Goal: Transaction & Acquisition: Purchase product/service

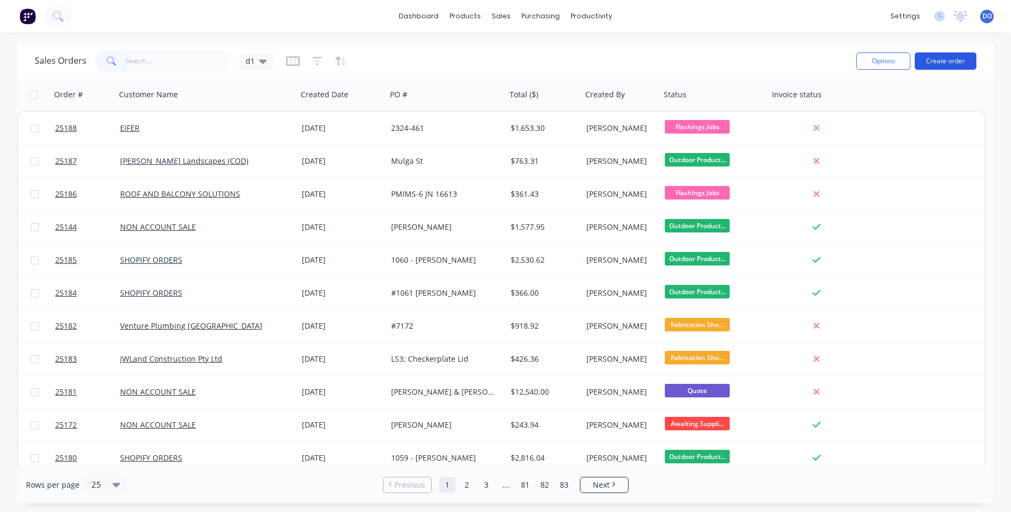
click at [954, 59] on button "Create order" at bounding box center [946, 60] width 62 height 17
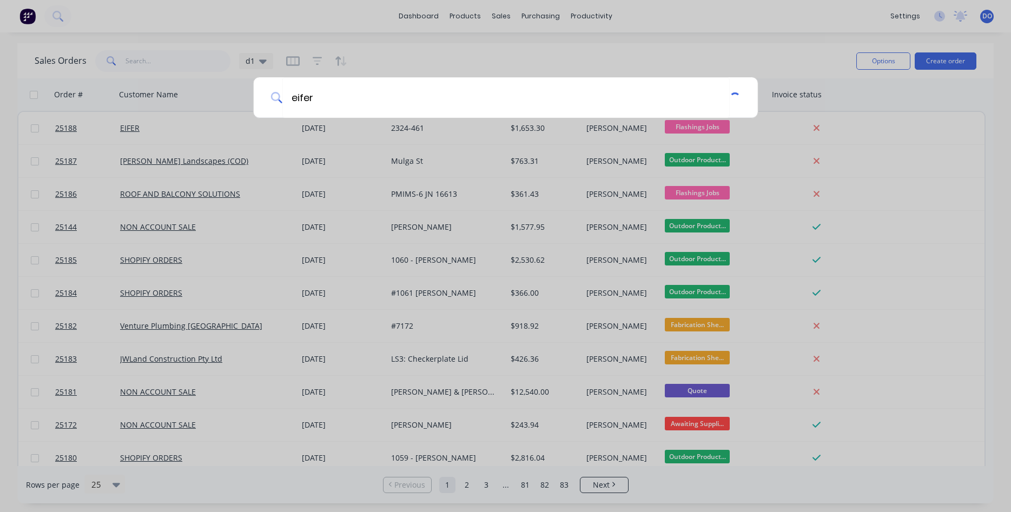
type input "eifer"
click at [368, 100] on input "eifer" at bounding box center [506, 97] width 449 height 41
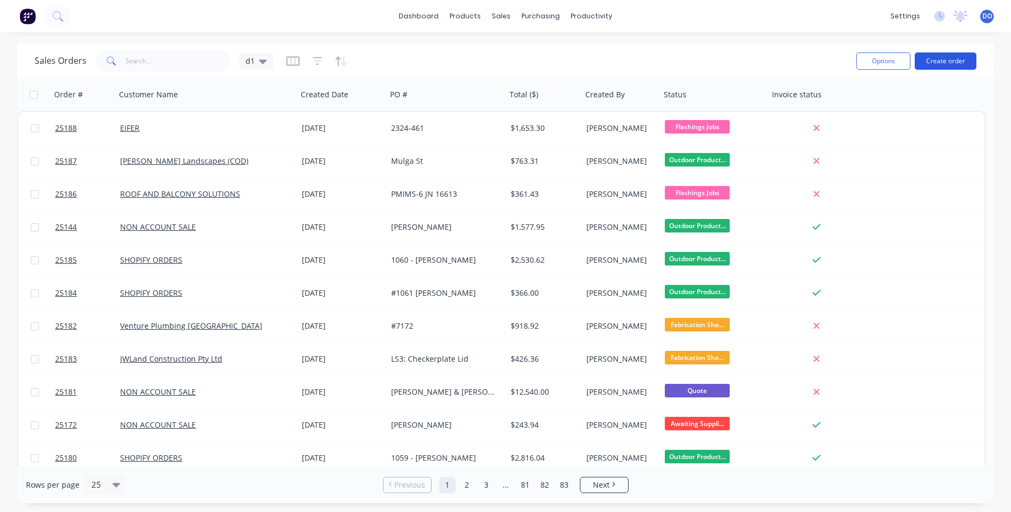
click at [943, 65] on button "Create order" at bounding box center [946, 60] width 62 height 17
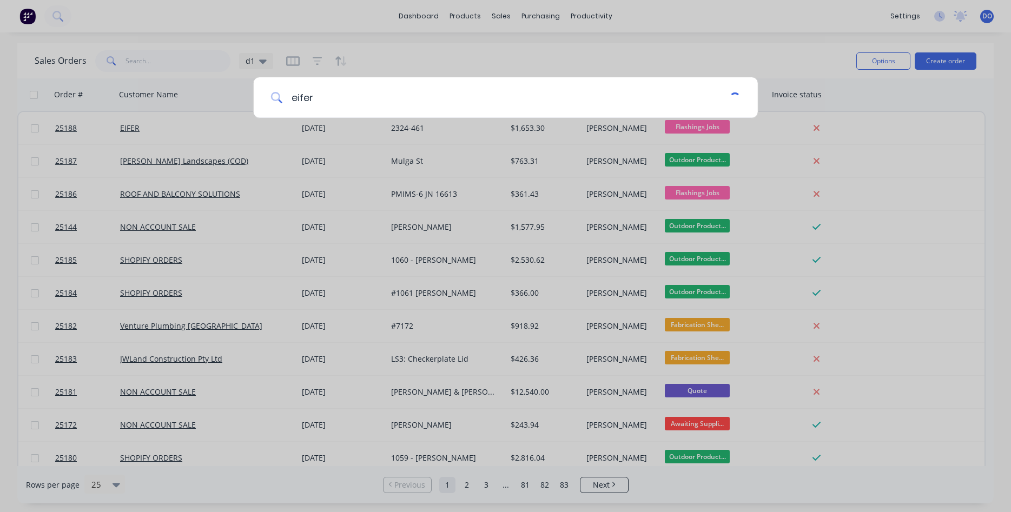
type input "eifer"
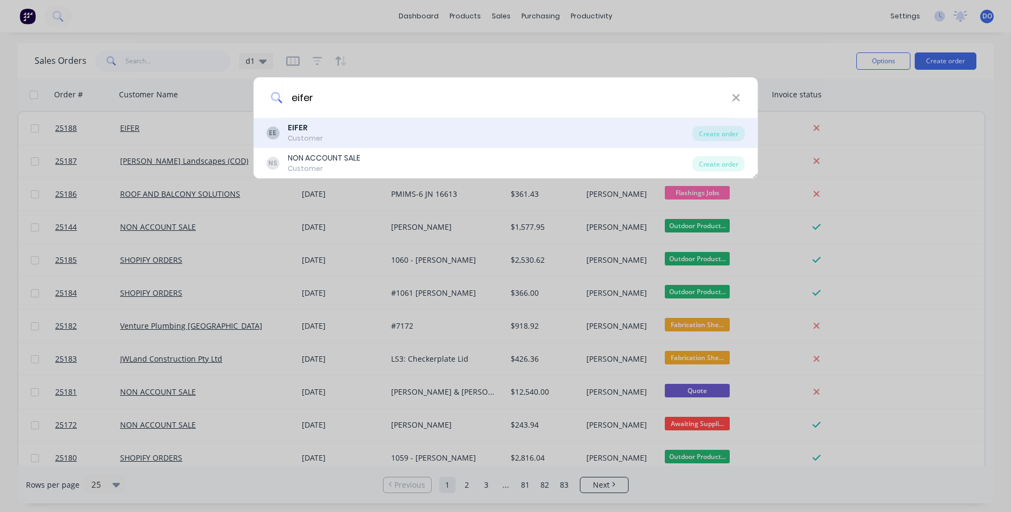
click at [295, 130] on b "EIFER" at bounding box center [298, 127] width 20 height 11
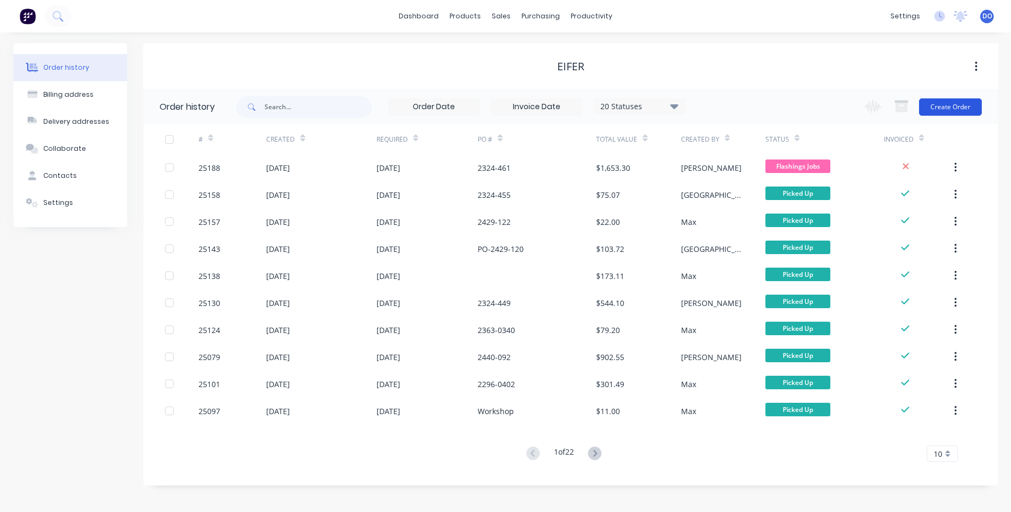
click at [946, 108] on button "Create Order" at bounding box center [950, 106] width 63 height 17
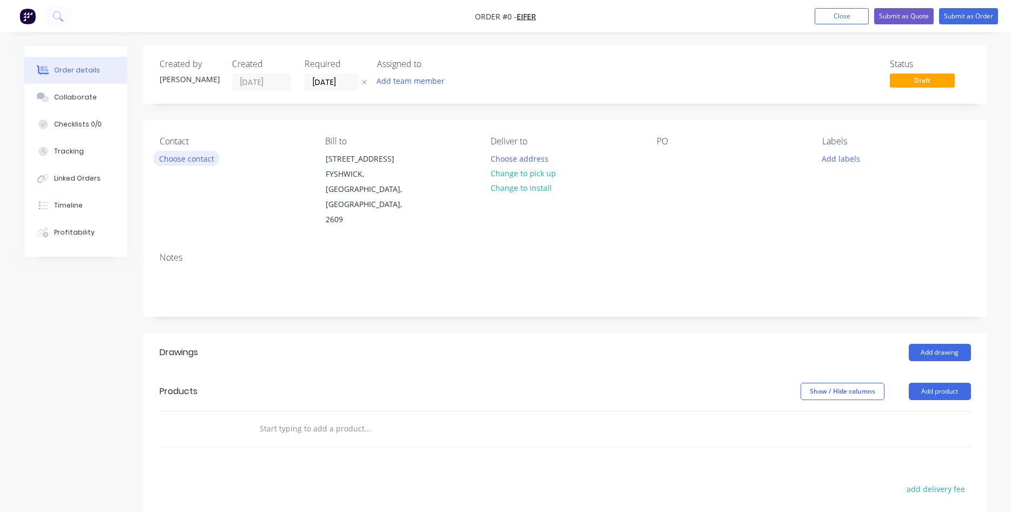
click at [173, 163] on button "Choose contact" at bounding box center [186, 158] width 67 height 15
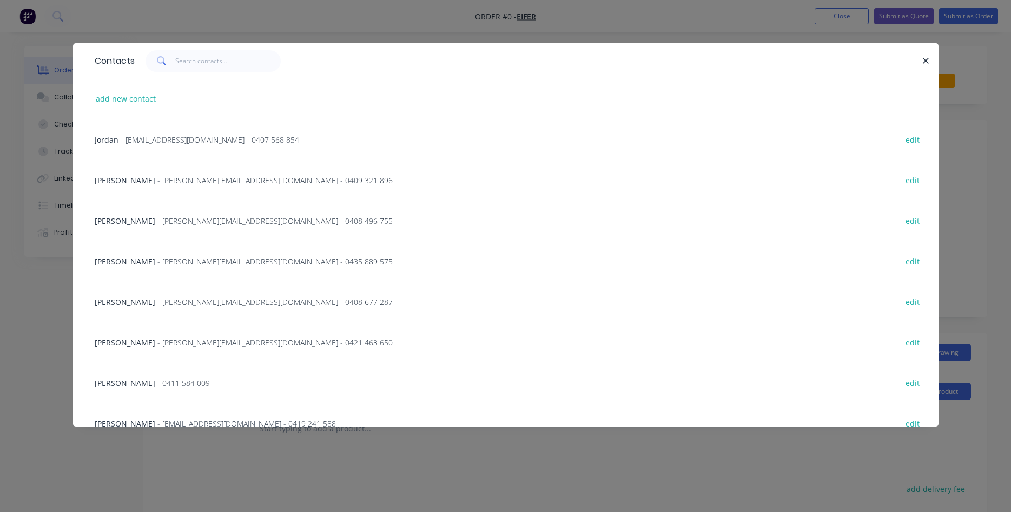
click at [174, 264] on span "- nathan@eifer.com.au - 0435 889 575" at bounding box center [274, 261] width 235 height 10
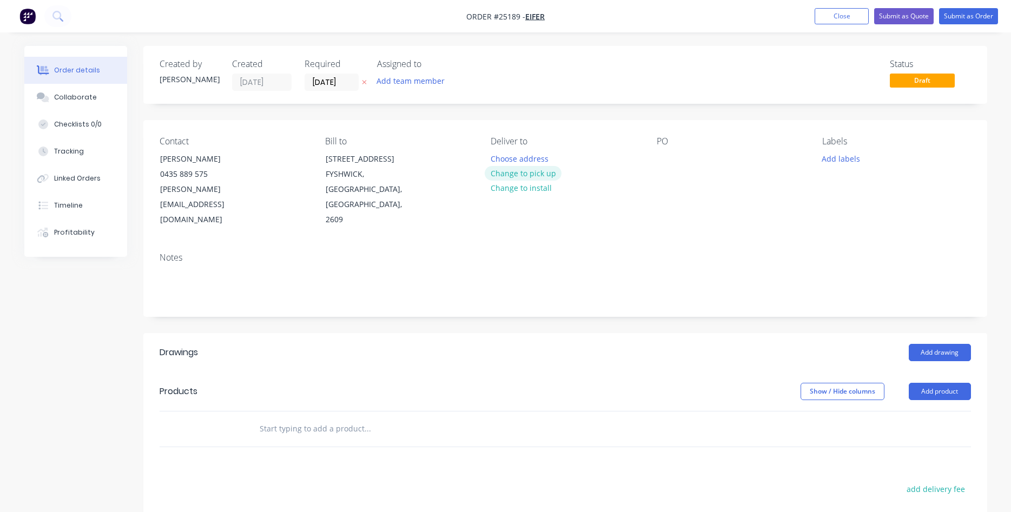
click at [519, 176] on button "Change to pick up" at bounding box center [523, 173] width 77 height 15
click at [664, 156] on div at bounding box center [665, 159] width 17 height 16
click at [939, 344] on button "Add drawing" at bounding box center [940, 352] width 62 height 17
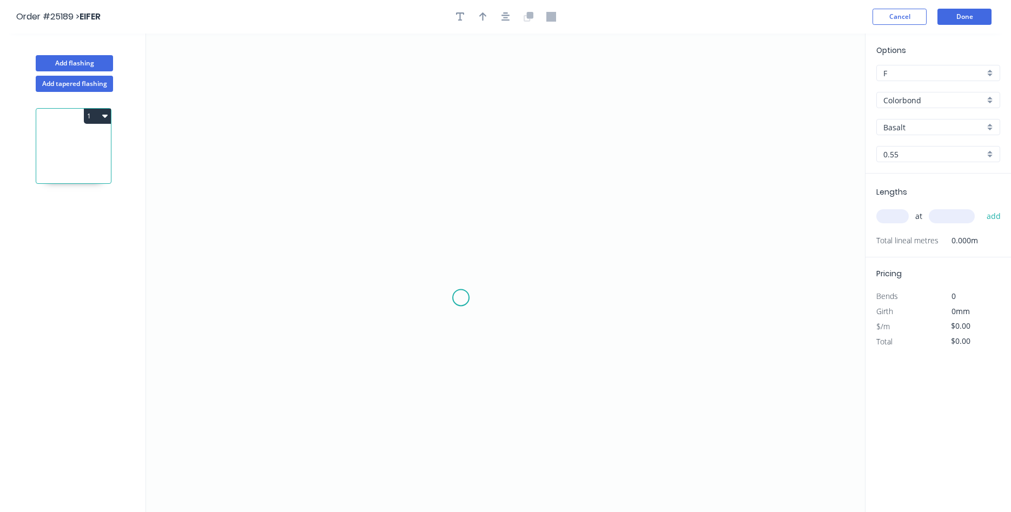
click at [461, 298] on icon "0" at bounding box center [505, 273] width 719 height 479
click at [378, 303] on icon "0" at bounding box center [505, 273] width 719 height 479
click at [370, 83] on icon "0 ?" at bounding box center [505, 273] width 719 height 479
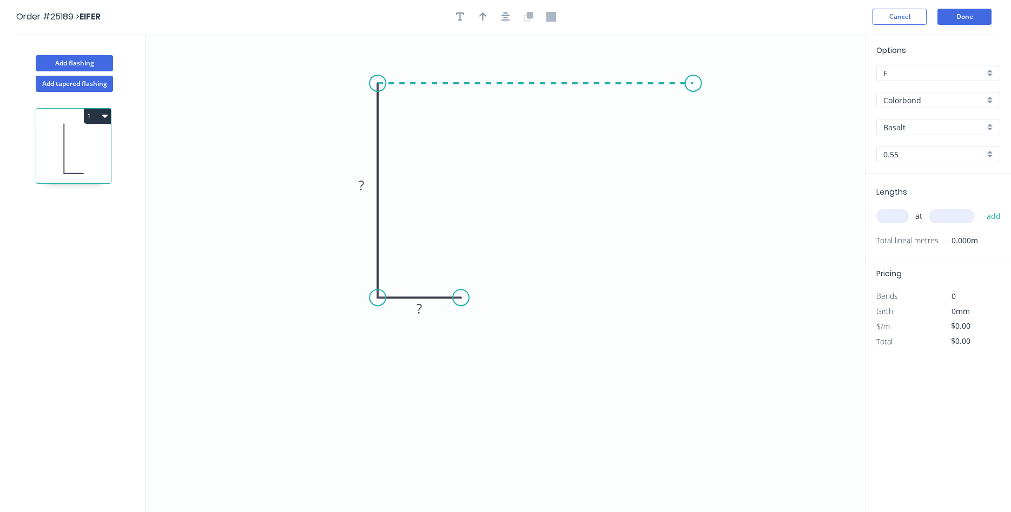
click at [693, 81] on icon "0 ? ?" at bounding box center [505, 273] width 719 height 479
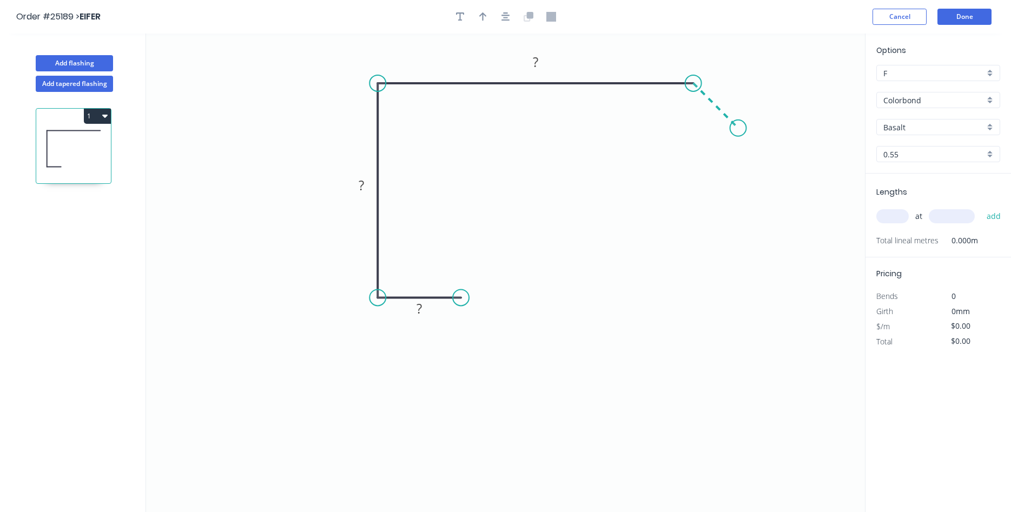
click at [738, 127] on icon "0 ? ? ?" at bounding box center [505, 273] width 719 height 479
click at [487, 341] on div "Crush & Fold" at bounding box center [517, 339] width 109 height 22
drag, startPoint x: 463, startPoint y: 318, endPoint x: 475, endPoint y: 271, distance: 48.5
click at [475, 271] on rect at bounding box center [457, 268] width 43 height 22
click at [425, 315] on rect at bounding box center [419, 309] width 22 height 15
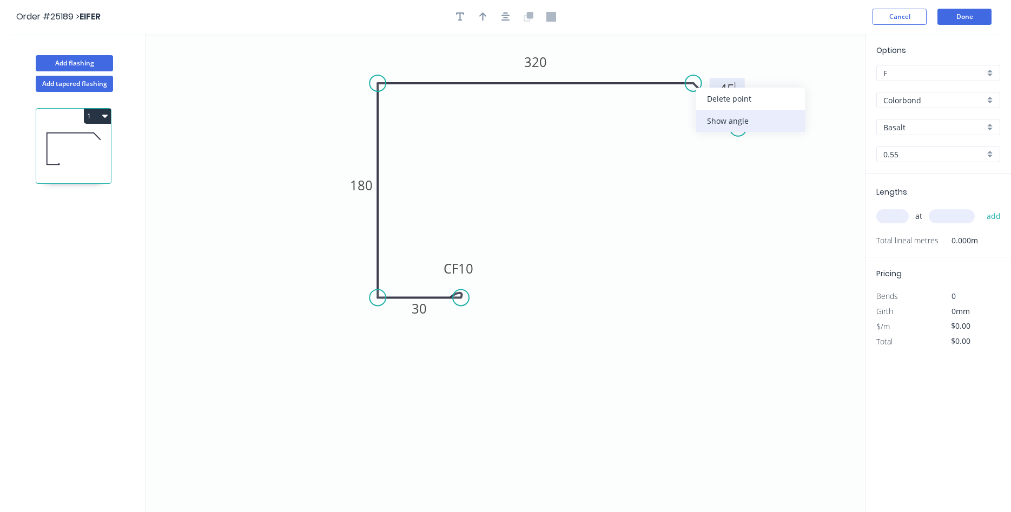
click at [720, 116] on div "Show angle" at bounding box center [750, 121] width 109 height 22
type input "$22.44"
click at [681, 108] on tspan "?" at bounding box center [681, 107] width 6 height 18
click at [480, 17] on icon "button" at bounding box center [483, 17] width 8 height 10
drag, startPoint x: 811, startPoint y: 87, endPoint x: 354, endPoint y: 139, distance: 459.5
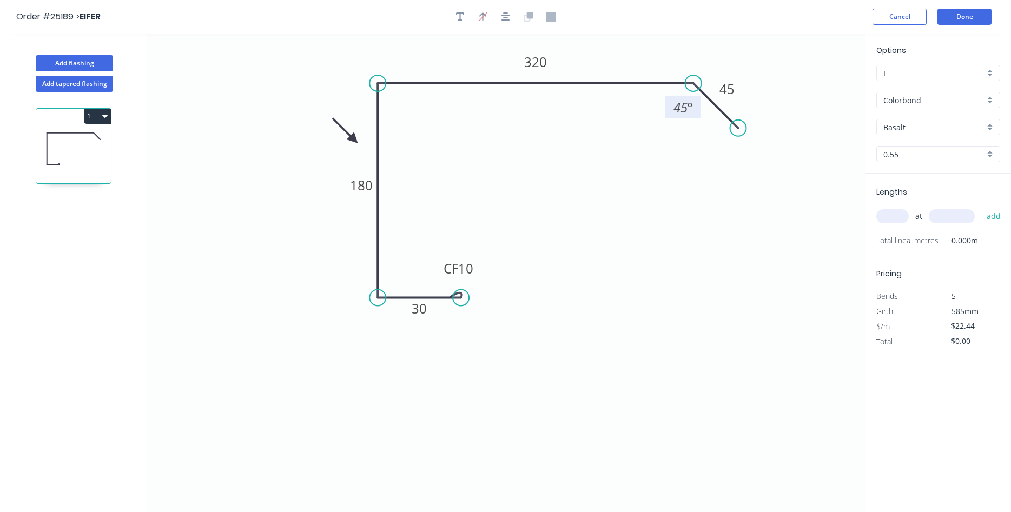
click at [354, 139] on icon at bounding box center [344, 130] width 31 height 31
click at [955, 125] on input "Basalt" at bounding box center [933, 127] width 101 height 11
click at [905, 175] on div "Manor Red" at bounding box center [938, 171] width 123 height 19
type input "Manor Red"
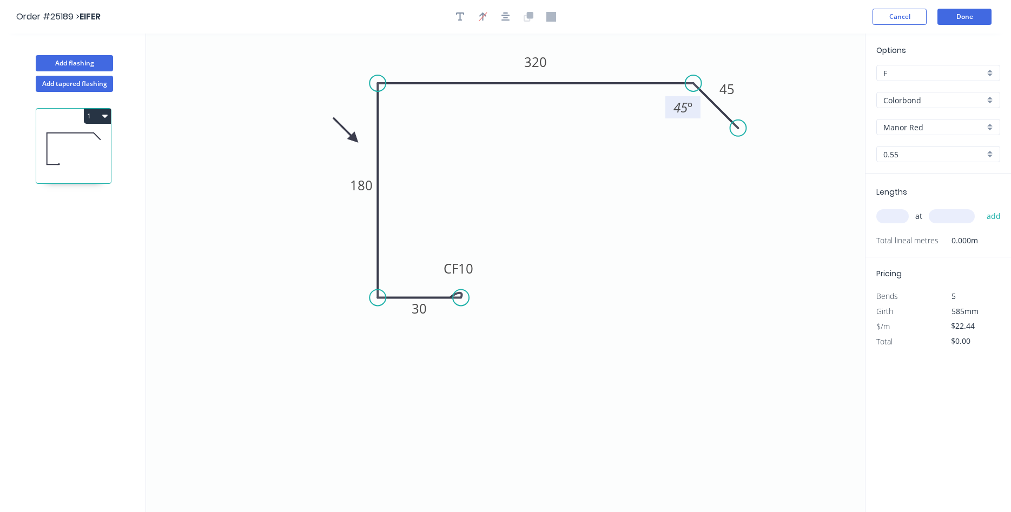
click at [891, 211] on input "text" at bounding box center [892, 216] width 32 height 14
type input "4"
type input "4000"
click at [981, 207] on button "add" at bounding box center [993, 216] width 25 height 18
click at [101, 122] on button "1" at bounding box center [97, 116] width 27 height 15
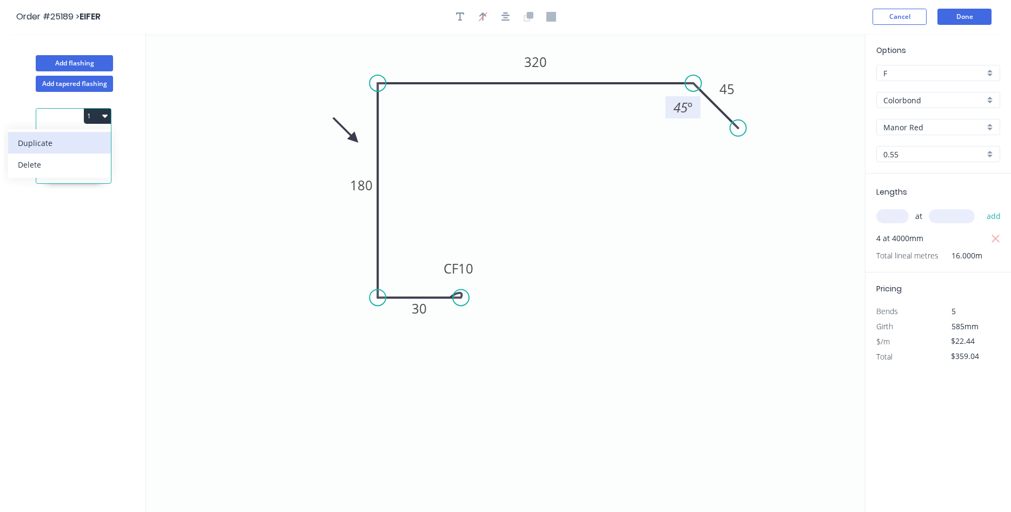
click at [38, 143] on div "Duplicate" at bounding box center [59, 143] width 83 height 16
type input "$0.00"
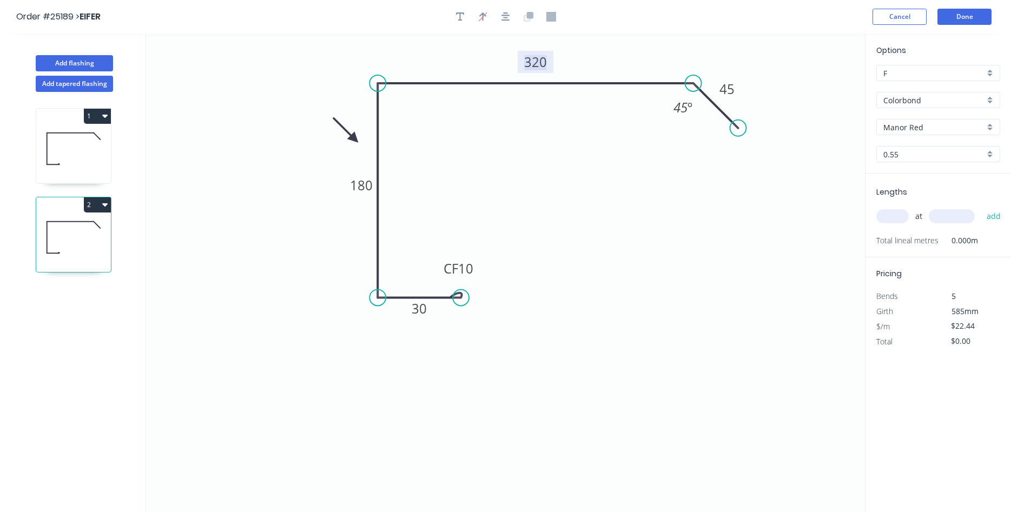
click at [527, 65] on tspan "320" at bounding box center [535, 62] width 23 height 18
click at [887, 219] on input "text" at bounding box center [892, 216] width 32 height 14
type input "3"
type input "4000"
click at [981, 207] on button "add" at bounding box center [993, 216] width 25 height 18
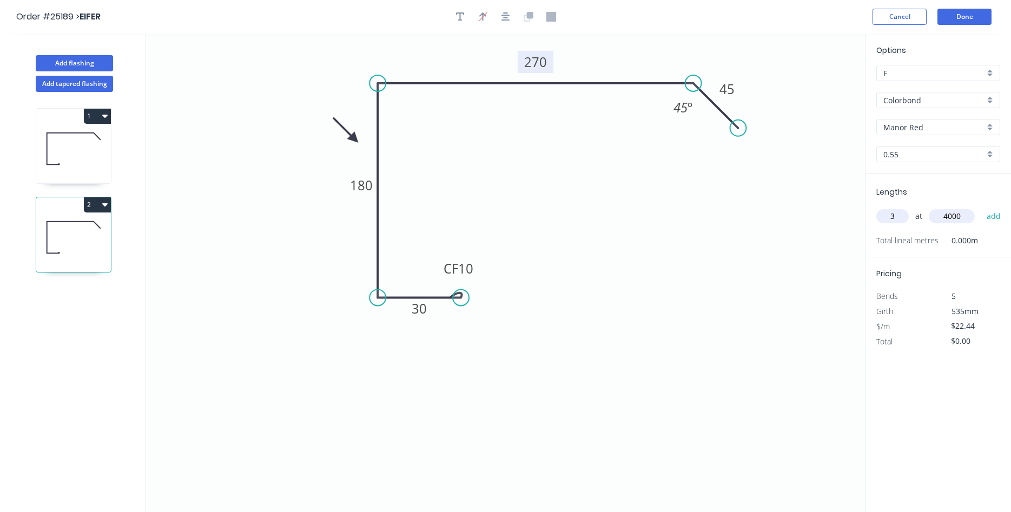
type input "$269.28"
click at [990, 129] on div "Manor Red" at bounding box center [938, 127] width 124 height 16
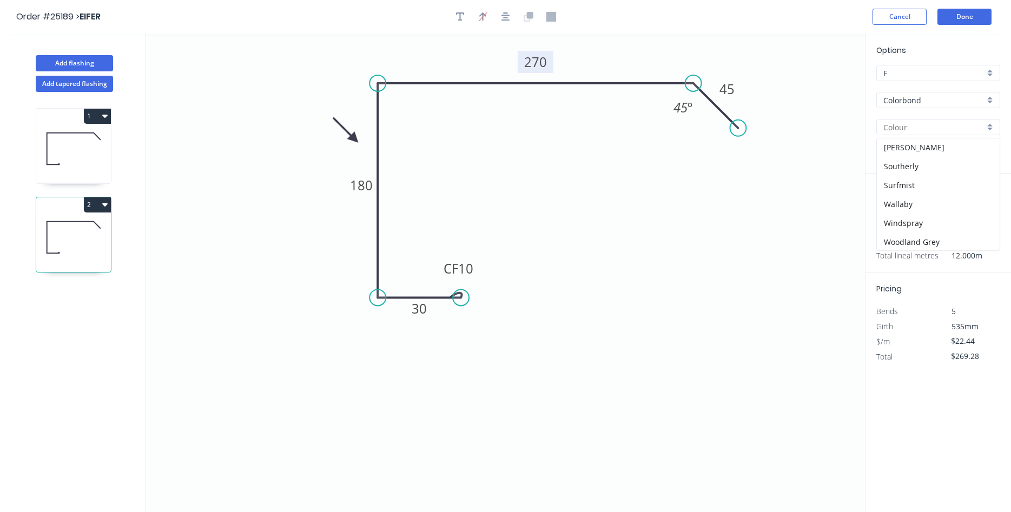
scroll to position [305, 0]
click at [939, 180] on div "Surfmist" at bounding box center [938, 183] width 123 height 19
type input "Surfmist"
click at [957, 17] on button "Done" at bounding box center [964, 17] width 54 height 16
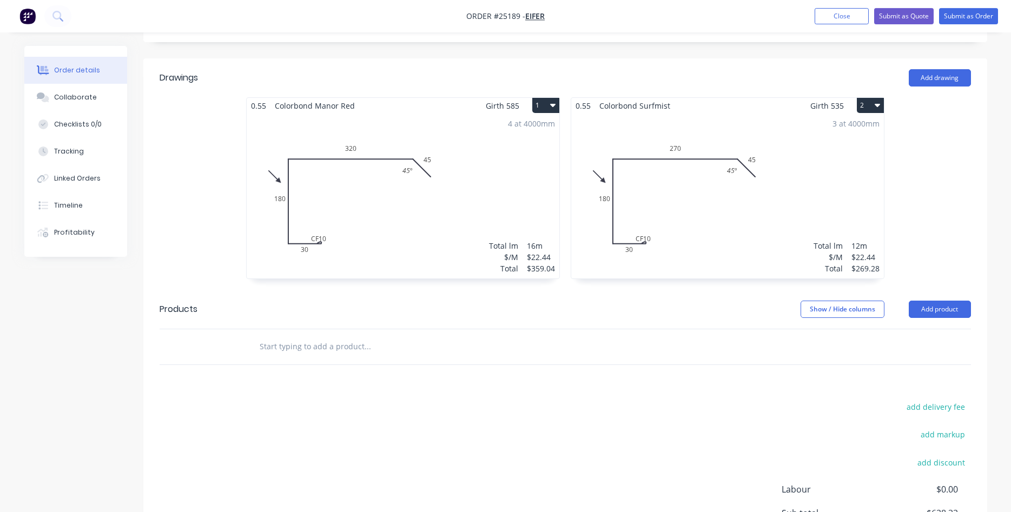
scroll to position [276, 0]
click at [943, 300] on button "Add product" at bounding box center [940, 308] width 62 height 17
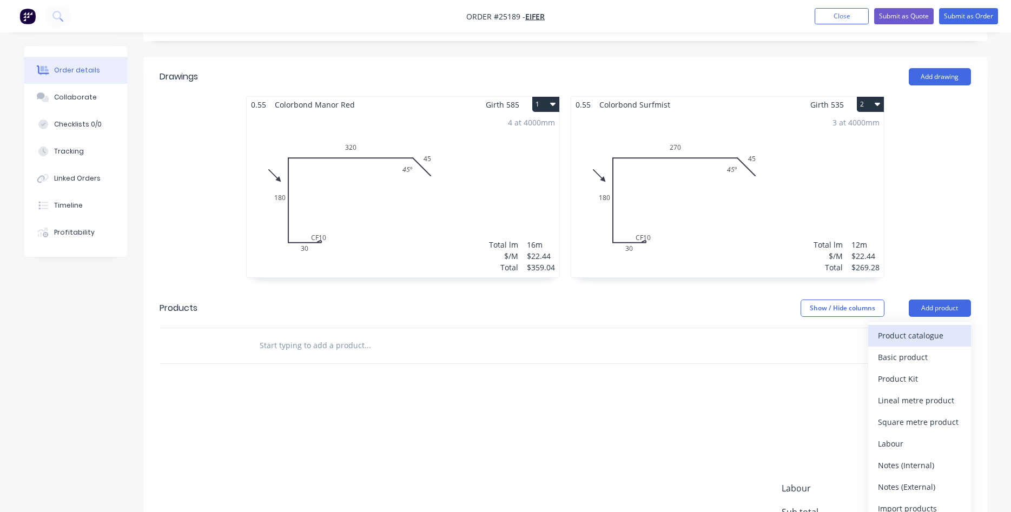
click at [906, 328] on div "Product catalogue" at bounding box center [919, 336] width 83 height 16
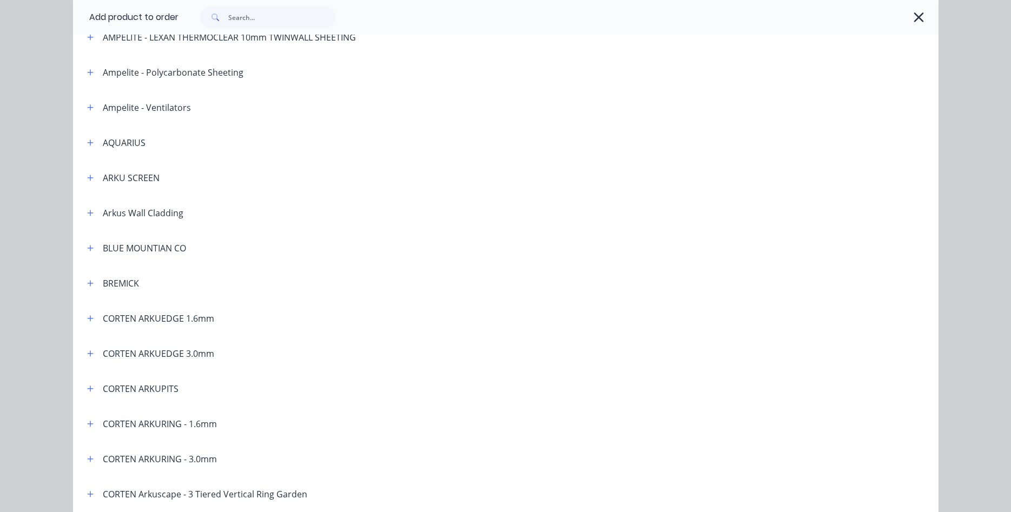
scroll to position [162, 0]
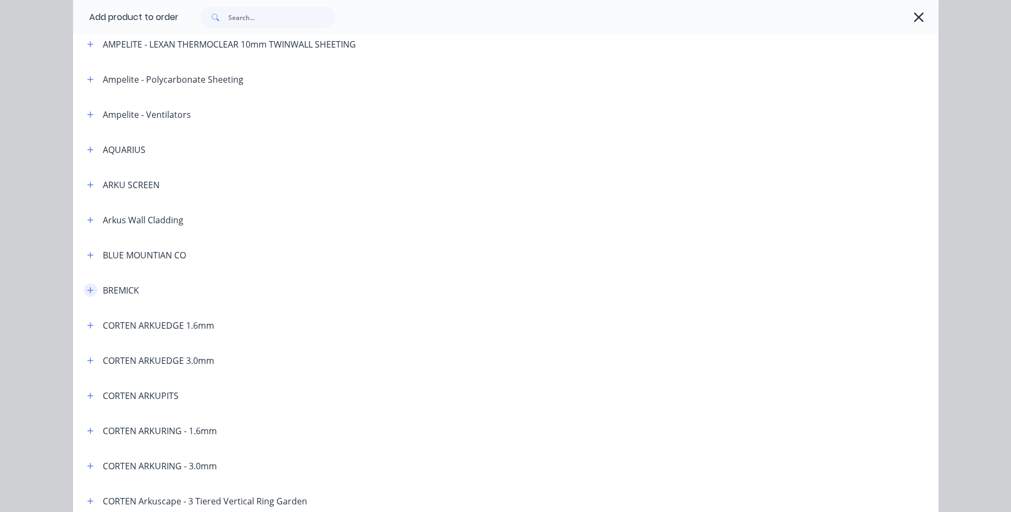
click at [89, 292] on icon "button" at bounding box center [90, 291] width 6 height 8
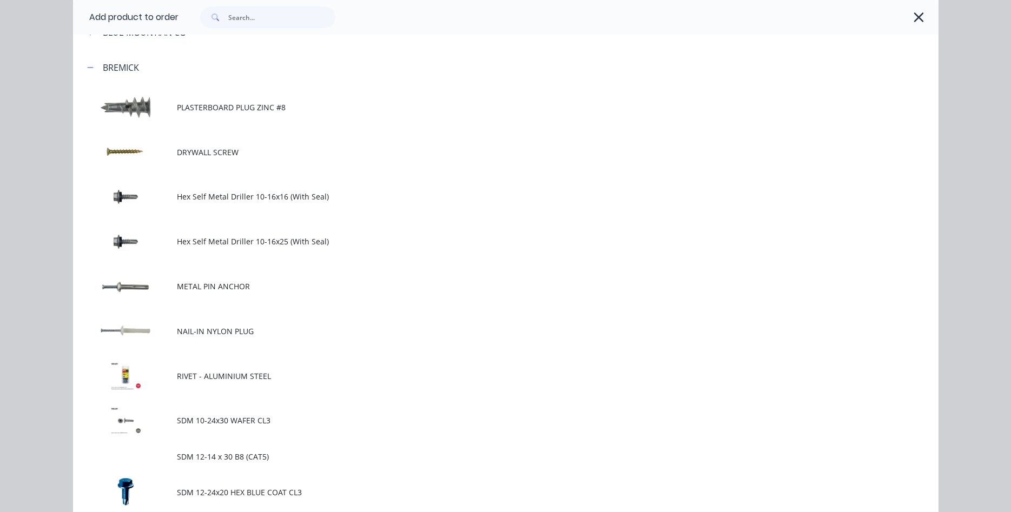
scroll to position [409, 0]
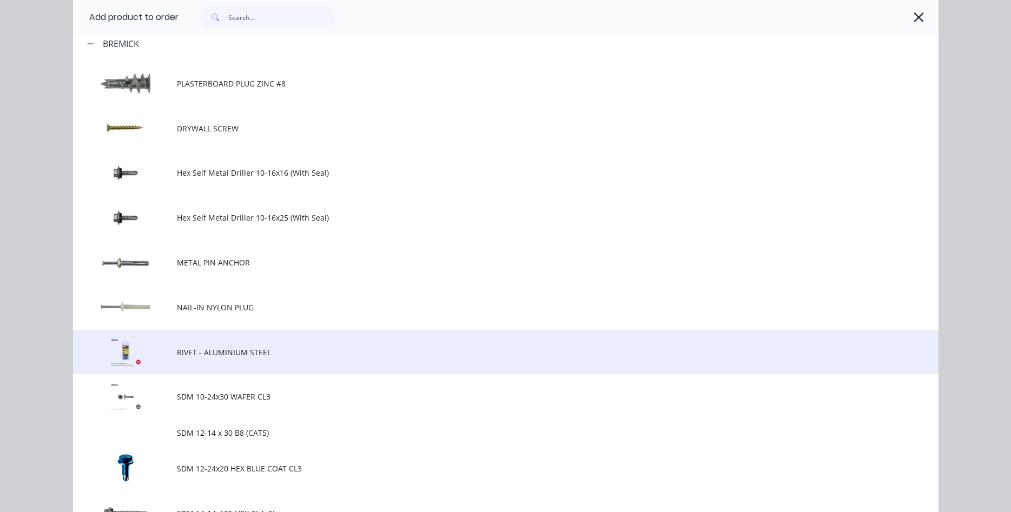
click at [211, 359] on td "RIVET - ALUMINIUM STEEL" at bounding box center [558, 352] width 762 height 45
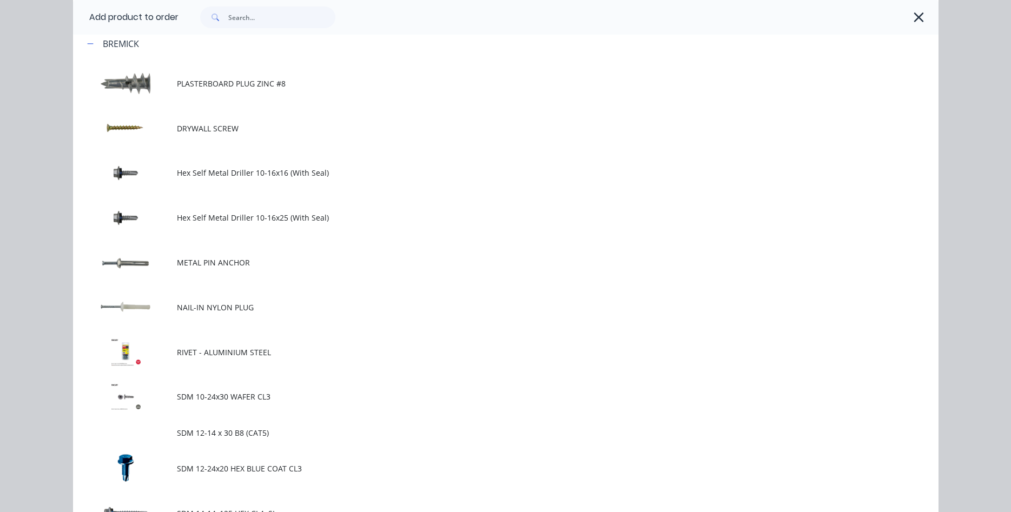
scroll to position [0, 0]
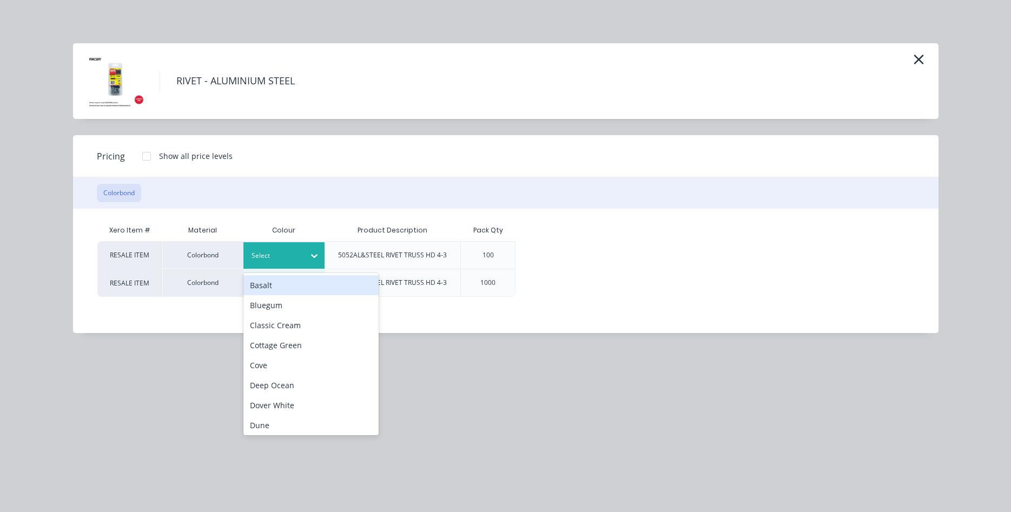
click at [314, 261] on icon at bounding box center [314, 255] width 11 height 11
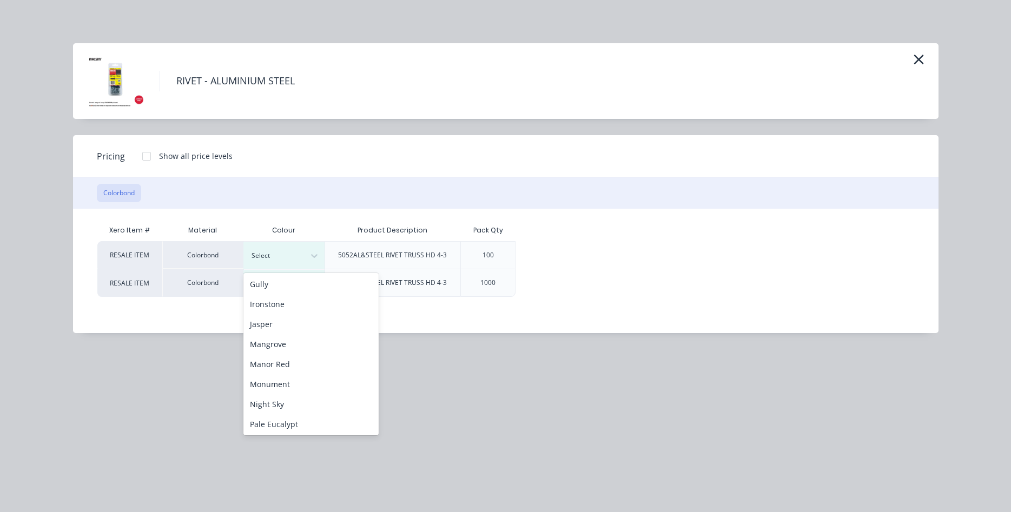
scroll to position [247, 0]
click at [299, 299] on div "Manor Red" at bounding box center [310, 299] width 135 height 20
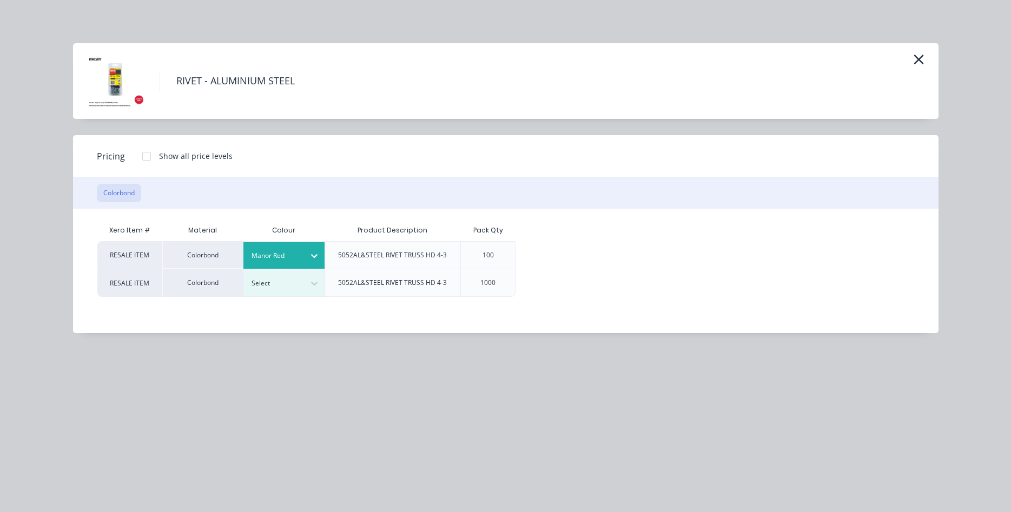
click at [148, 153] on div at bounding box center [147, 156] width 22 height 22
click at [560, 261] on div "$5.00" at bounding box center [552, 255] width 72 height 27
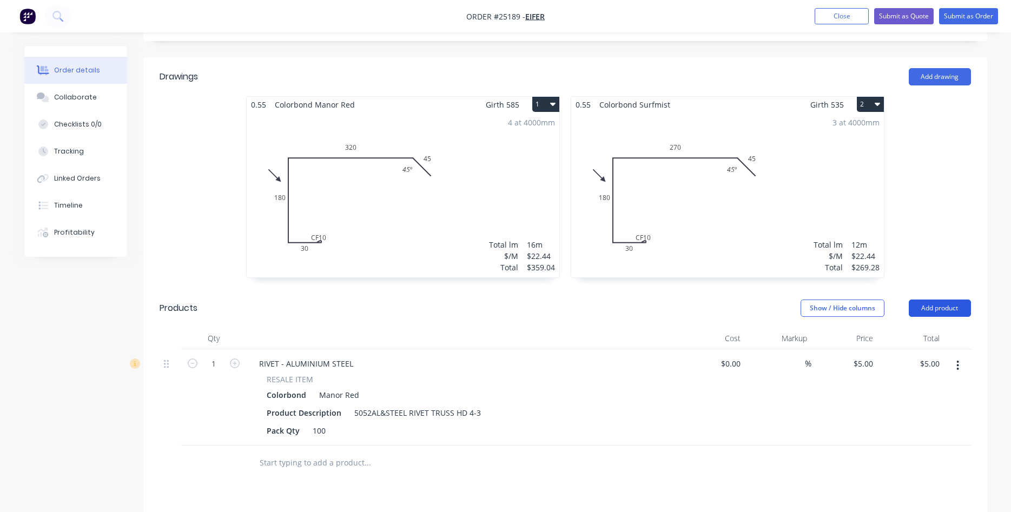
click at [935, 300] on button "Add product" at bounding box center [940, 308] width 62 height 17
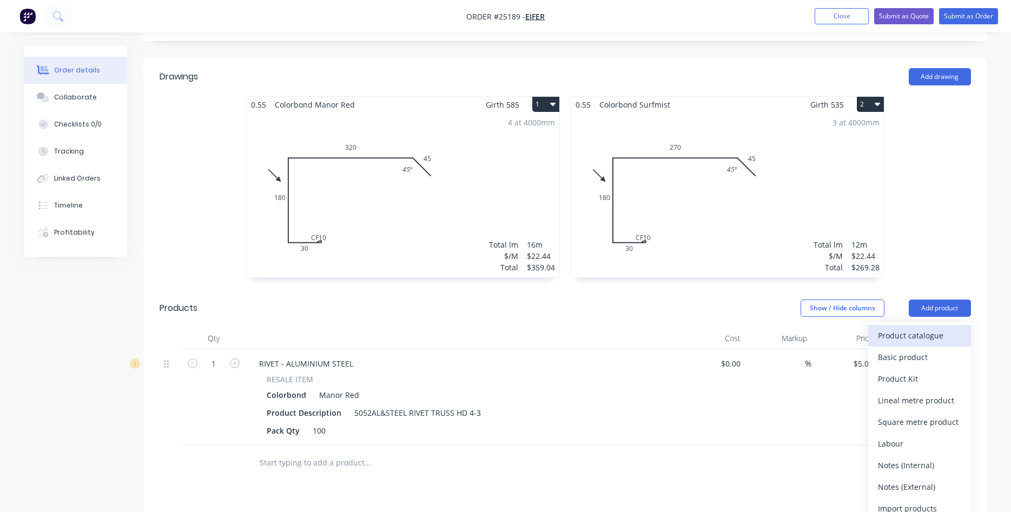
click at [925, 328] on div "Product catalogue" at bounding box center [919, 336] width 83 height 16
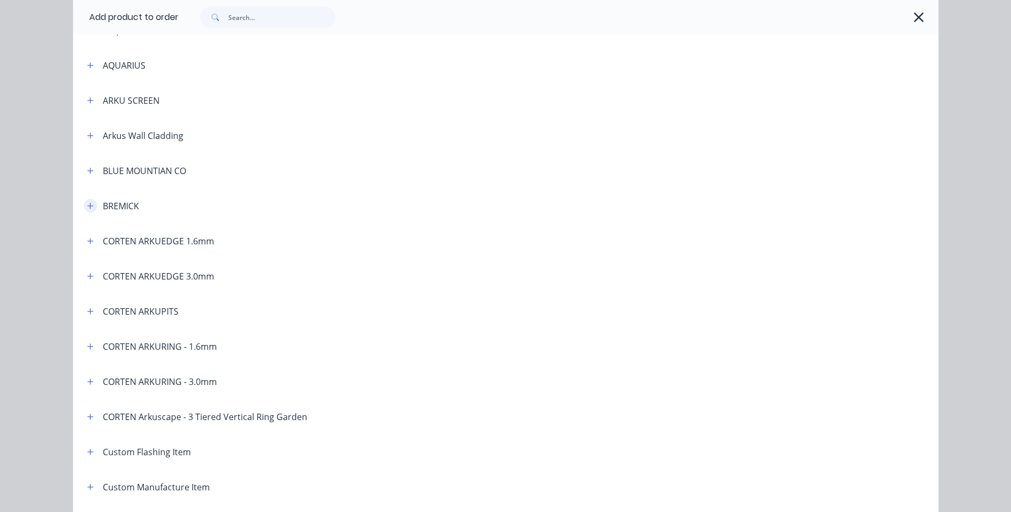
click at [90, 203] on icon "button" at bounding box center [90, 206] width 6 height 8
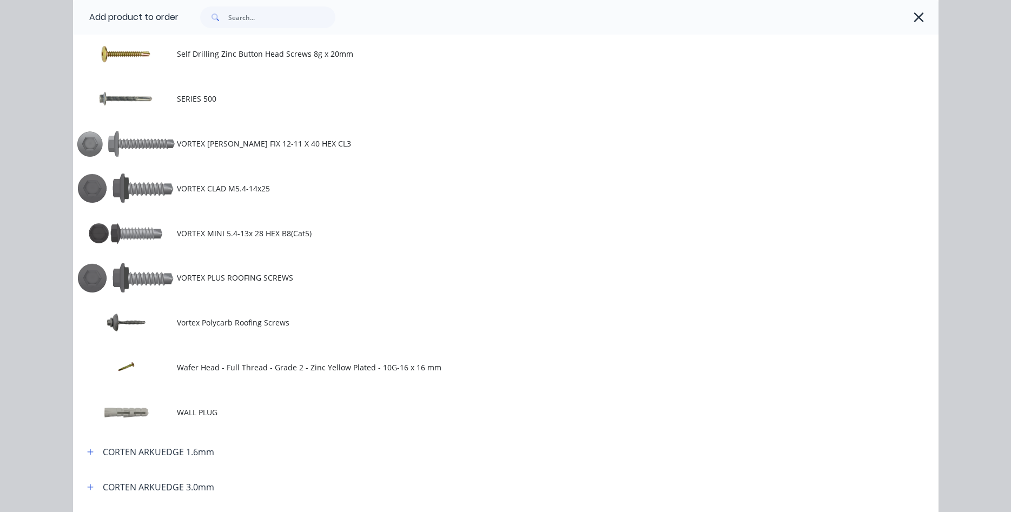
scroll to position [925, 0]
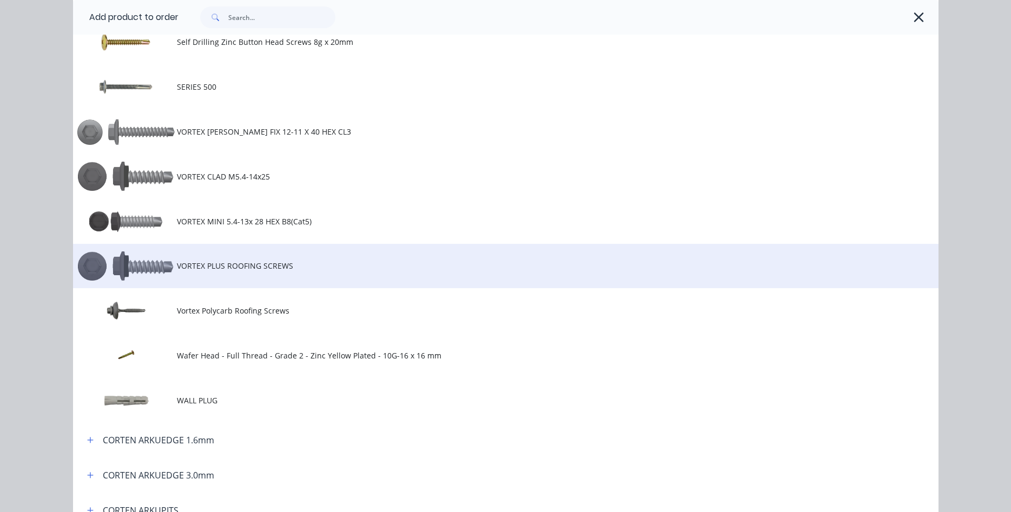
click at [220, 268] on span "VORTEX PLUS ROOFING SCREWS" at bounding box center [481, 265] width 609 height 11
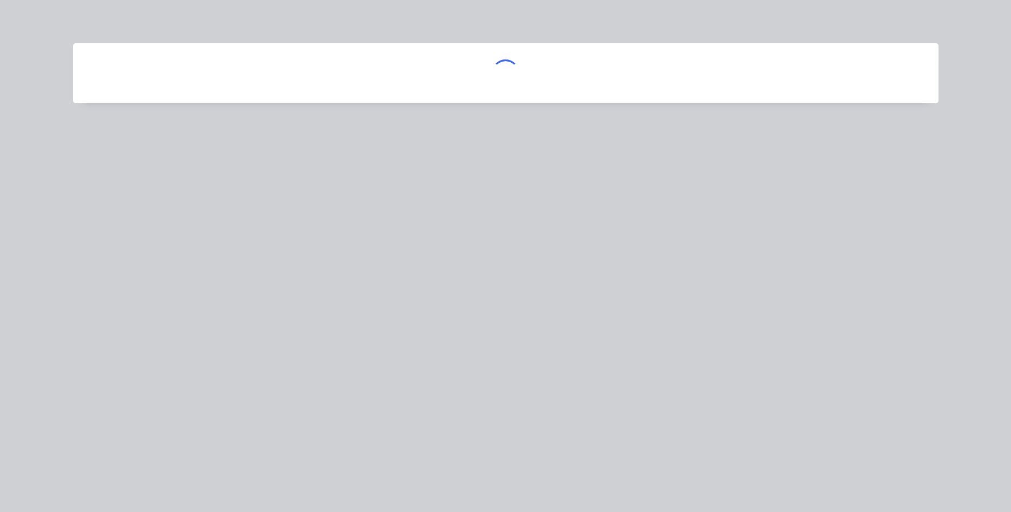
scroll to position [0, 0]
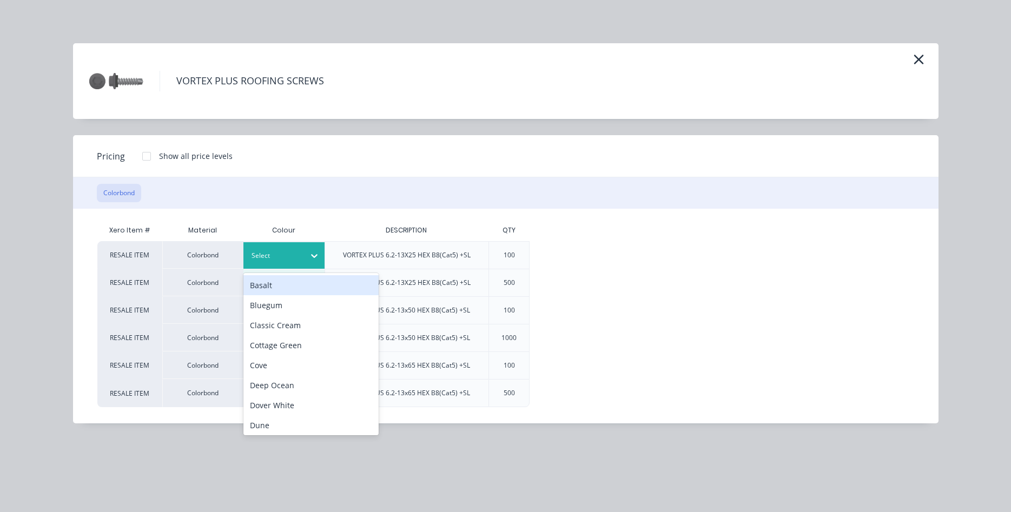
click at [314, 252] on icon at bounding box center [314, 255] width 11 height 11
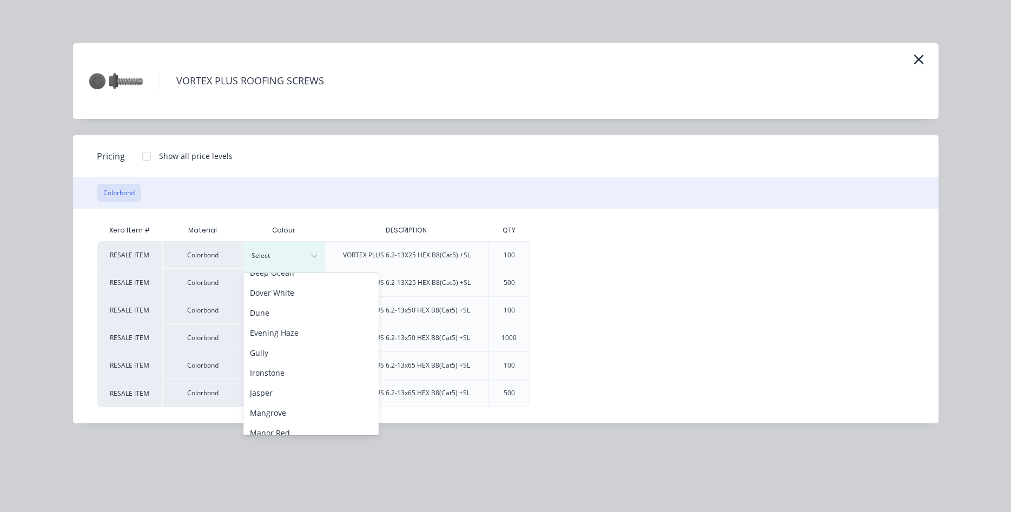
scroll to position [247, 0]
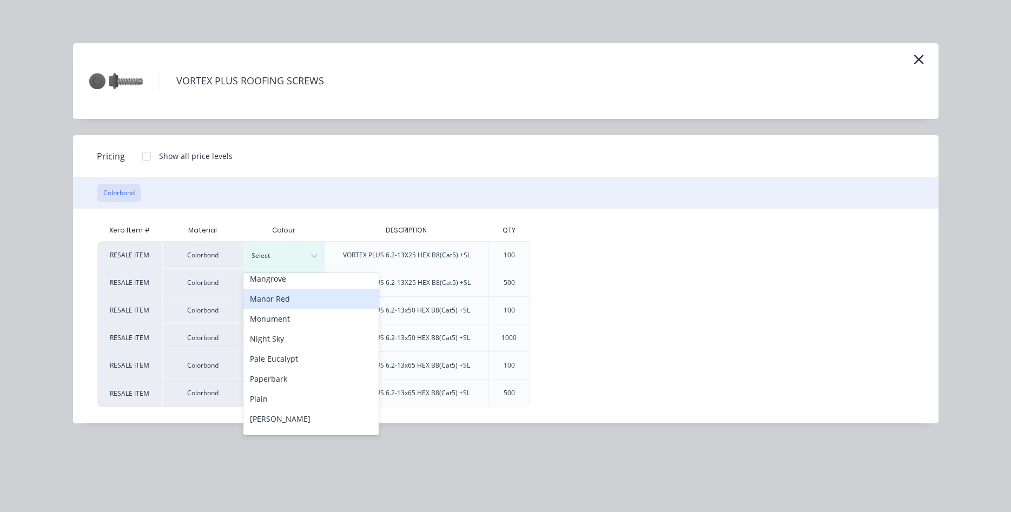
click at [303, 300] on div "Manor Red" at bounding box center [310, 299] width 135 height 20
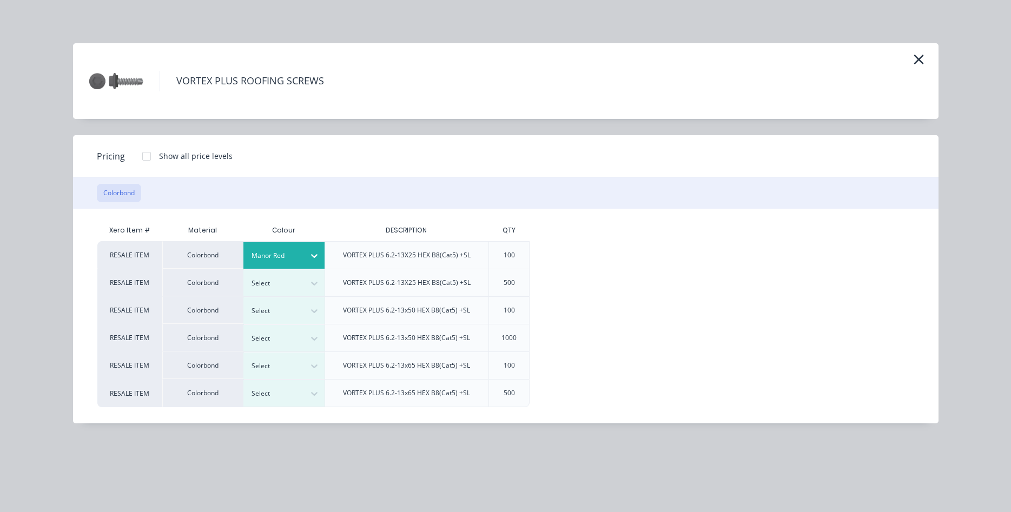
click at [148, 158] on div at bounding box center [147, 156] width 22 height 22
click at [562, 258] on div "$18.00" at bounding box center [566, 255] width 72 height 27
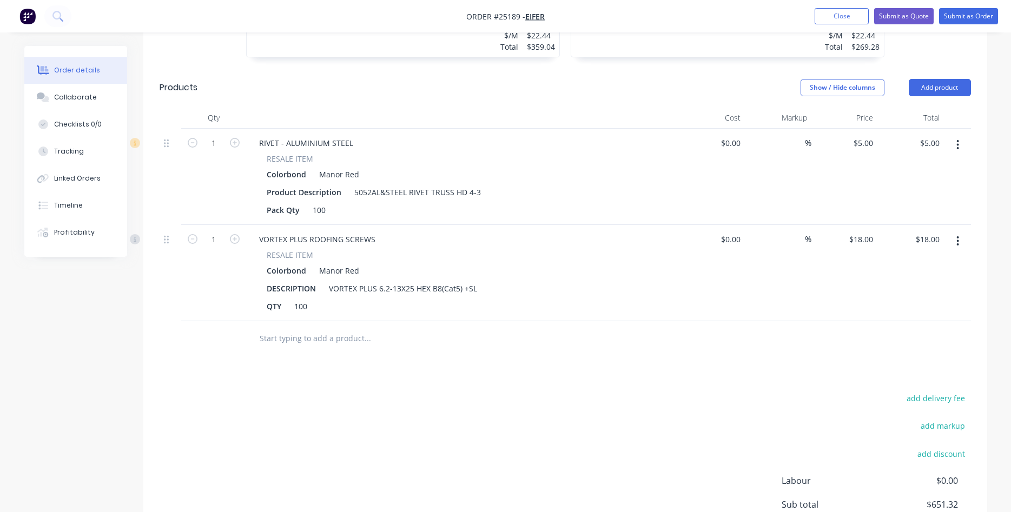
scroll to position [601, 0]
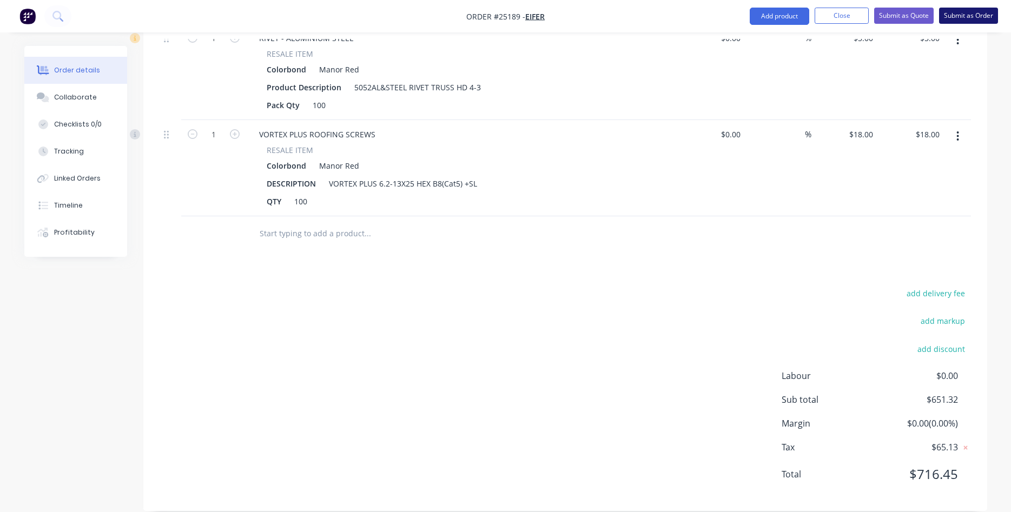
click at [957, 18] on button "Submit as Order" at bounding box center [968, 16] width 59 height 16
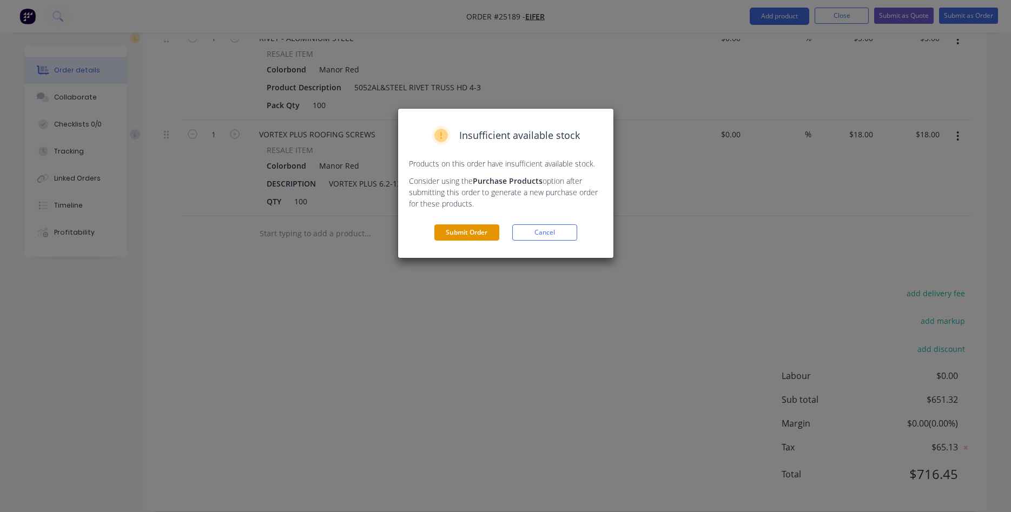
click at [466, 231] on button "Submit Order" at bounding box center [466, 232] width 65 height 16
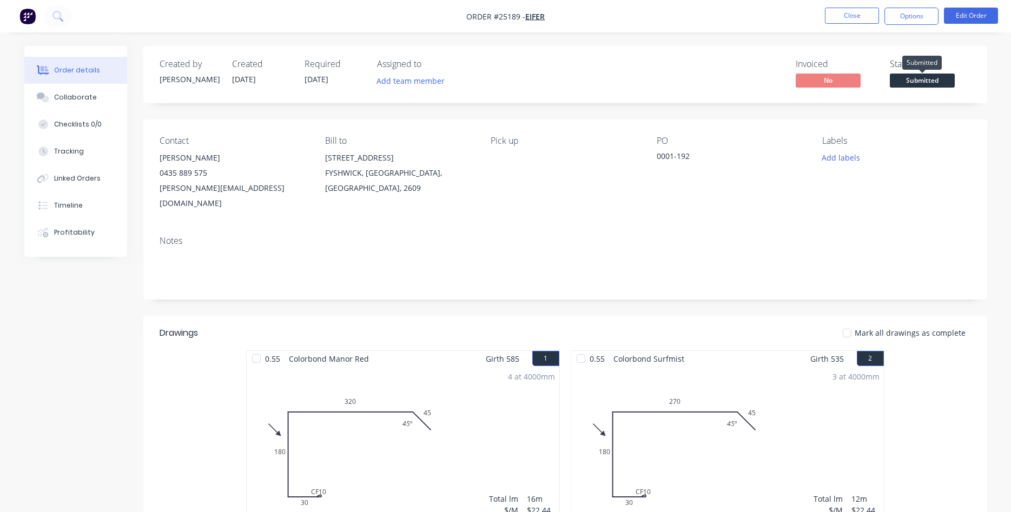
click at [912, 82] on span "Submitted" at bounding box center [922, 81] width 65 height 14
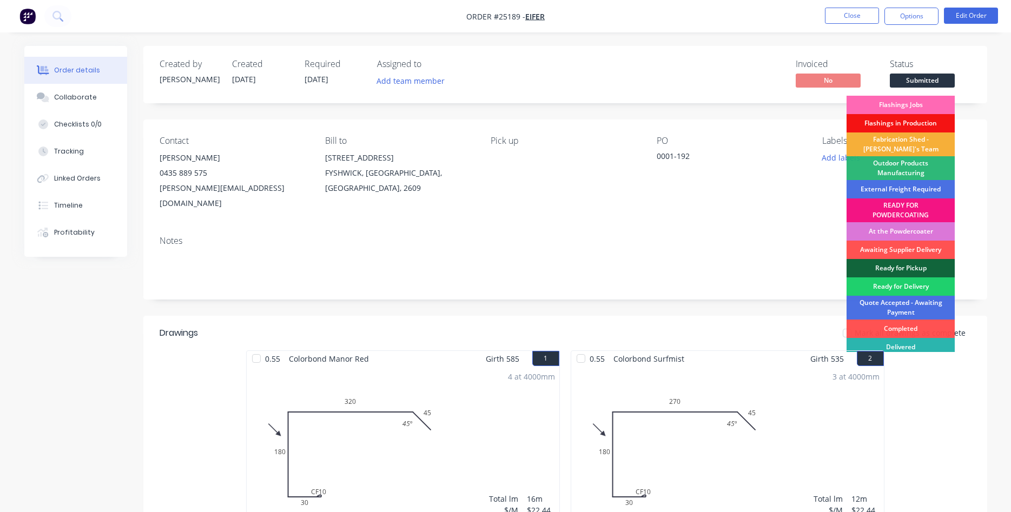
click at [896, 107] on div "Flashings Jobs" at bounding box center [900, 105] width 108 height 18
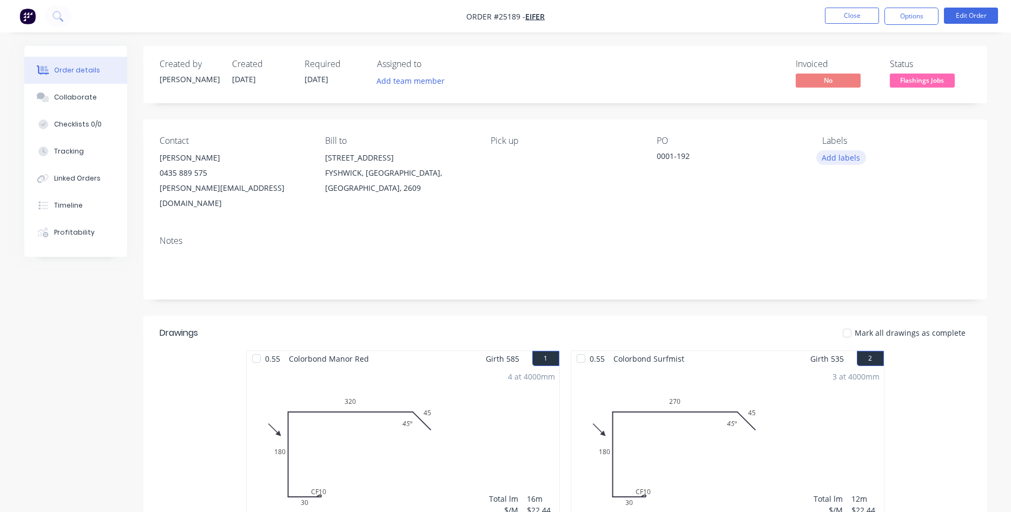
click at [840, 156] on button "Add labels" at bounding box center [841, 157] width 50 height 15
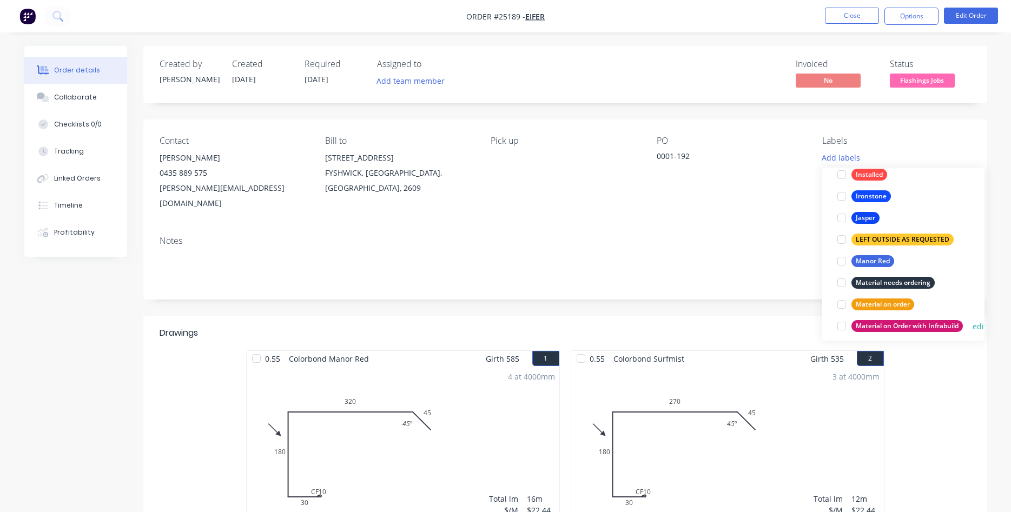
scroll to position [1233, 0]
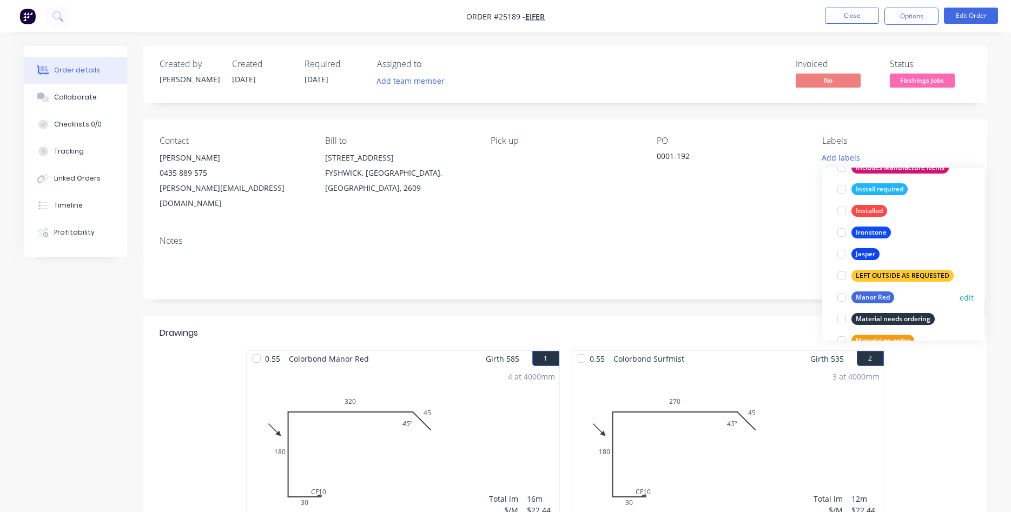
click at [839, 298] on div at bounding box center [842, 298] width 22 height 22
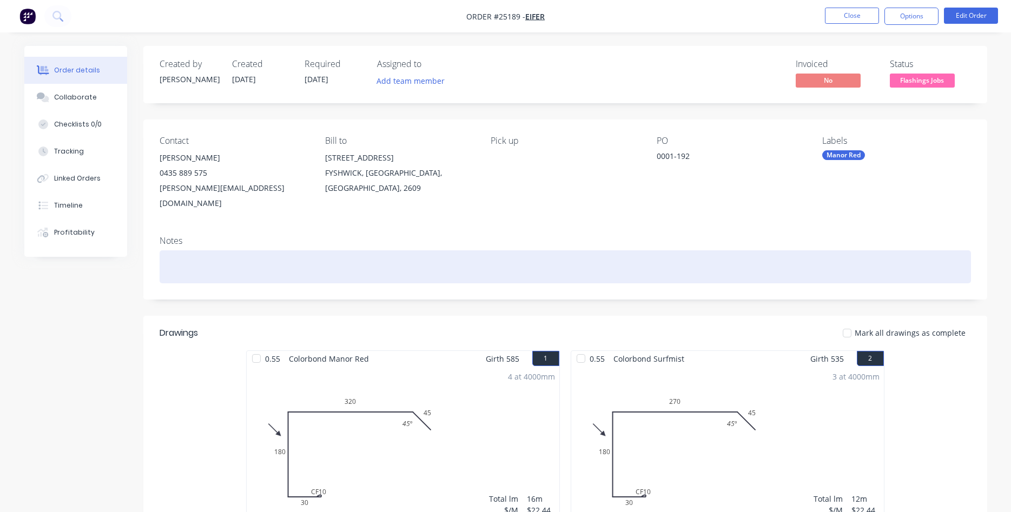
click at [790, 250] on div at bounding box center [565, 266] width 811 height 33
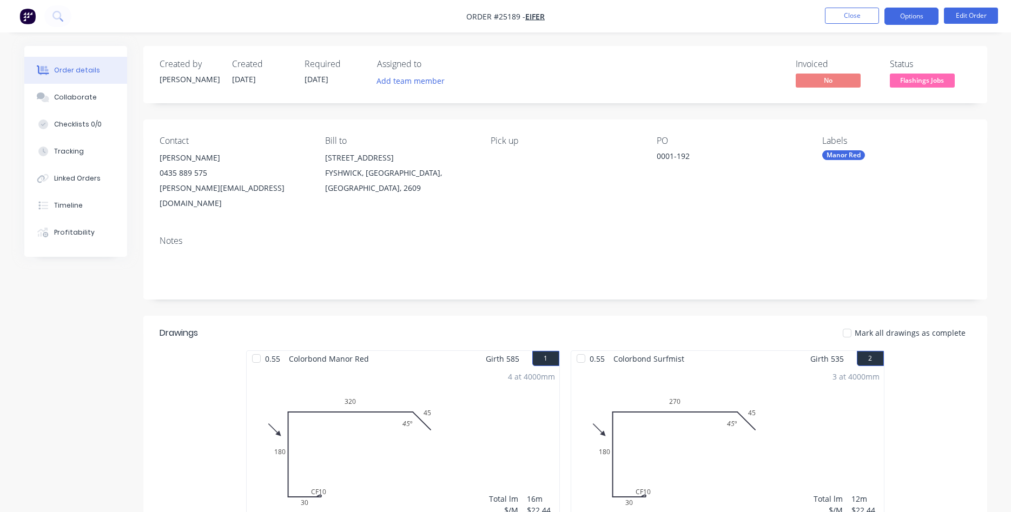
click at [918, 15] on button "Options" at bounding box center [911, 16] width 54 height 17
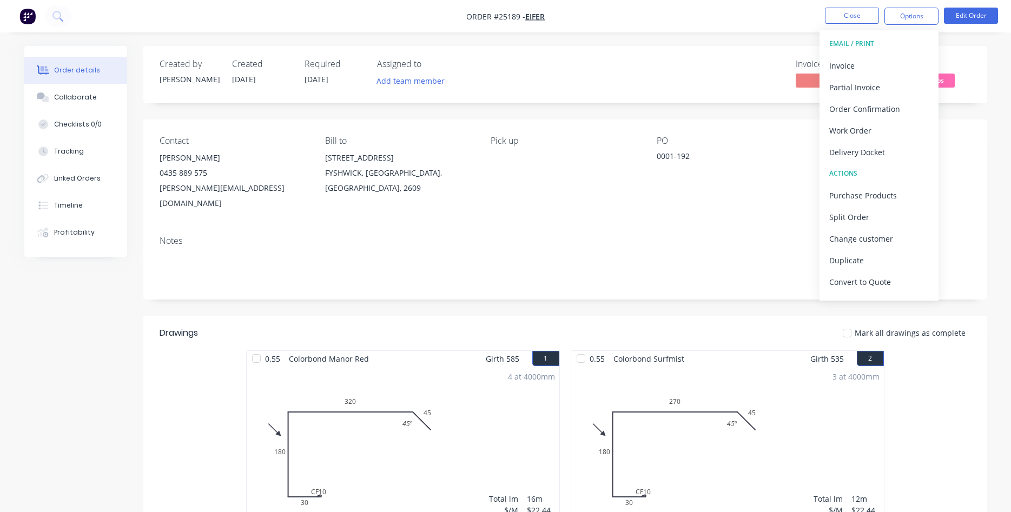
click at [997, 43] on div "Order details Collaborate Checklists 0/0 Tracking Linked Orders Timeline Profit…" at bounding box center [505, 490] width 1011 height 980
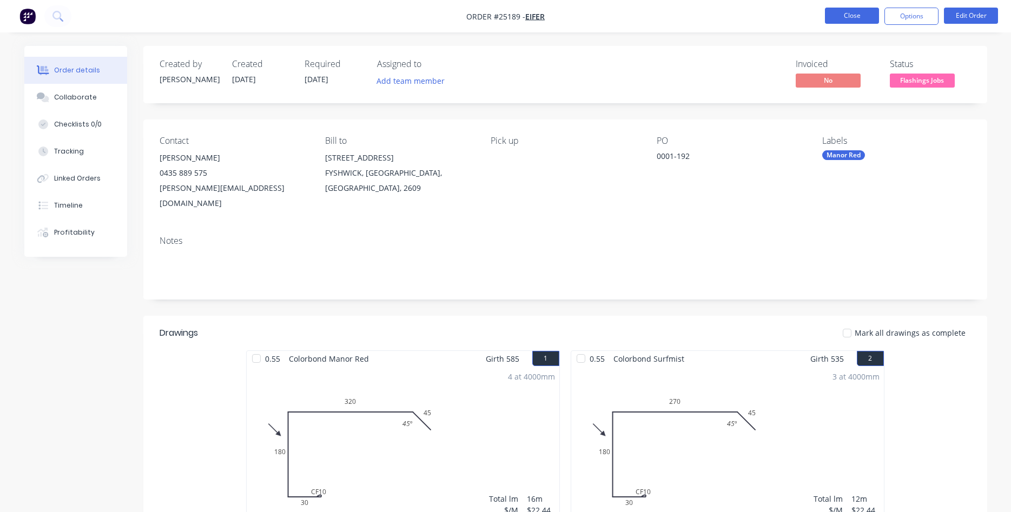
click at [855, 17] on button "Close" at bounding box center [852, 16] width 54 height 16
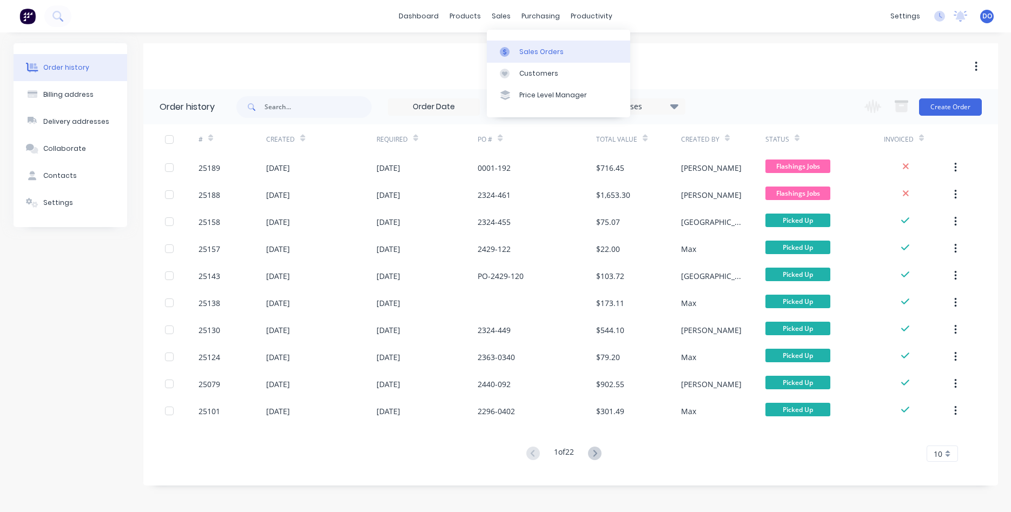
click at [524, 51] on div "Sales Orders" at bounding box center [541, 52] width 44 height 10
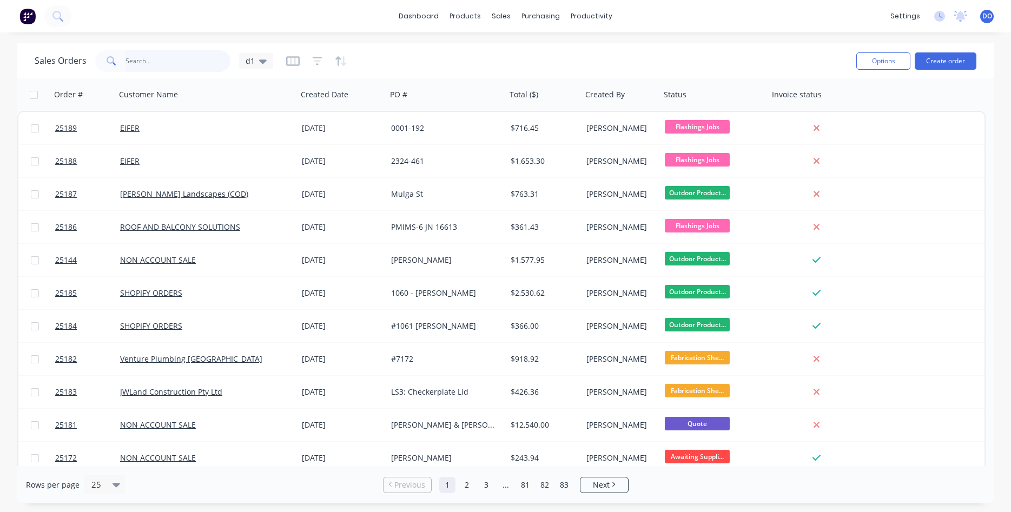
click at [175, 56] on input "text" at bounding box center [177, 61] width 105 height 22
type input "25144"
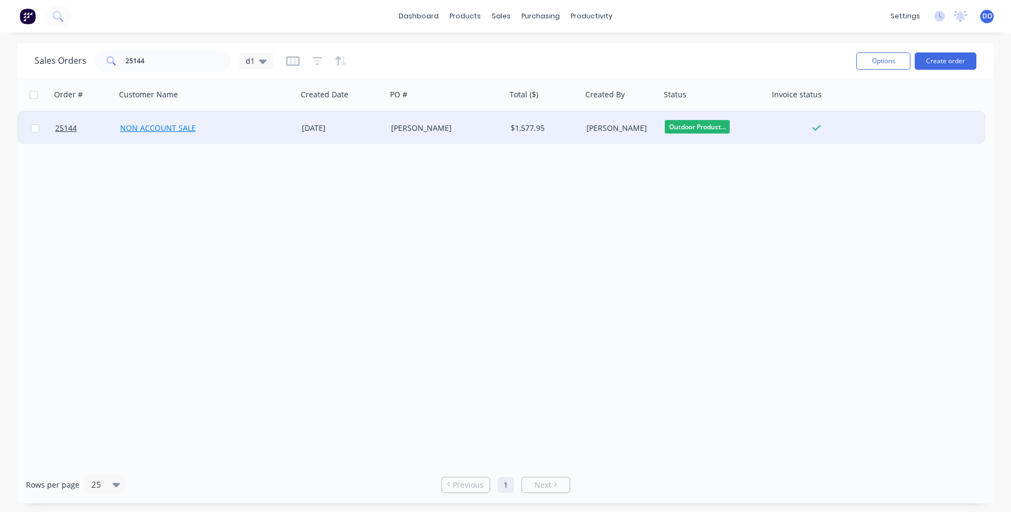
click at [143, 129] on link "NON ACCOUNT SALE" at bounding box center [158, 128] width 76 height 10
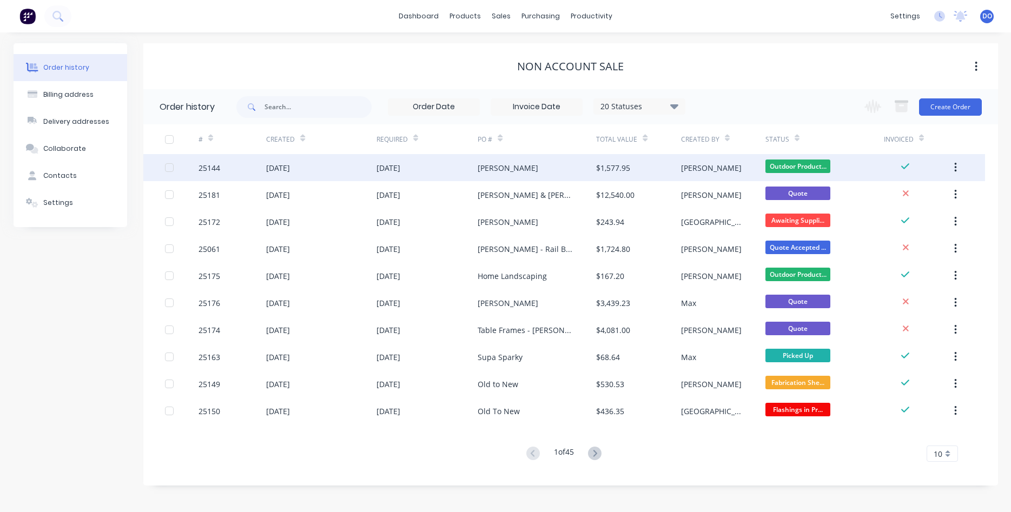
click at [268, 172] on div "[DATE]" at bounding box center [278, 167] width 24 height 11
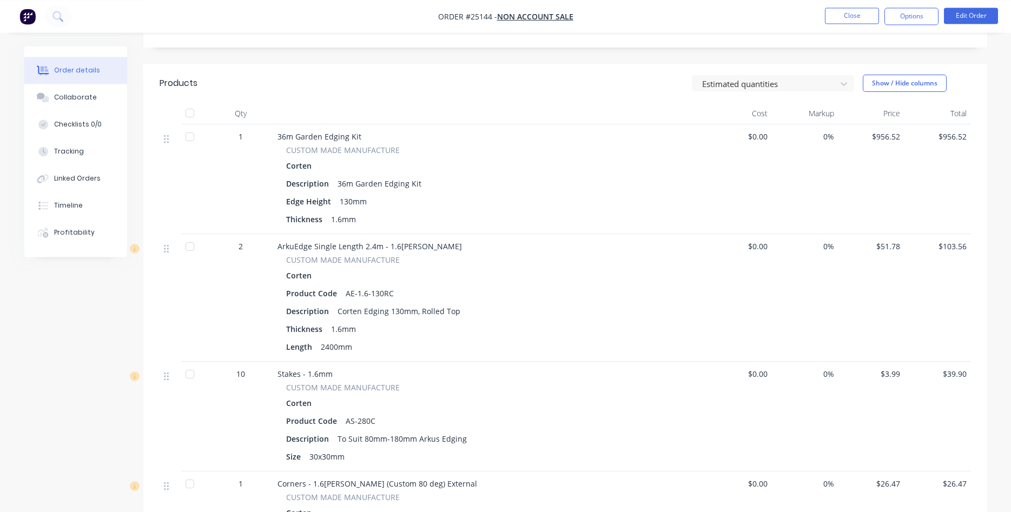
scroll to position [221, 0]
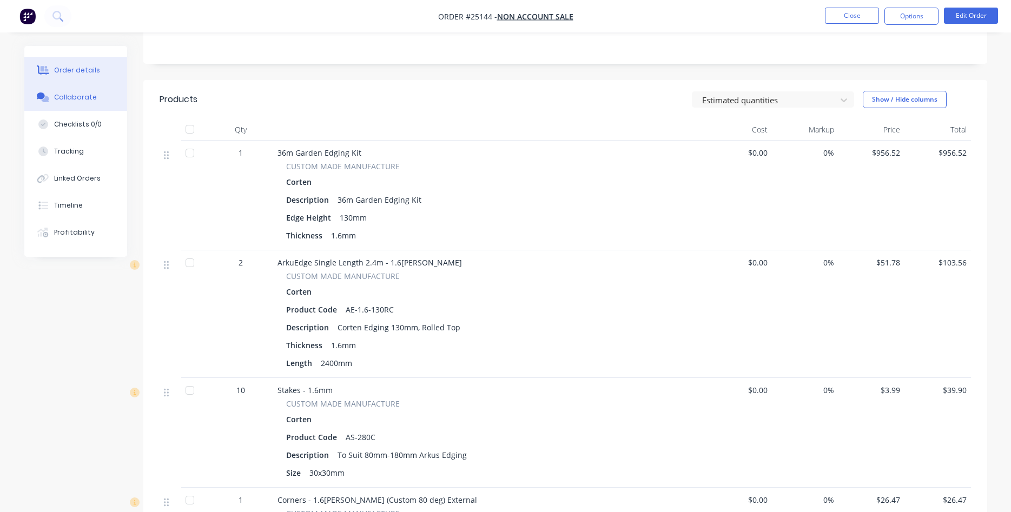
click at [70, 100] on div "Collaborate" at bounding box center [75, 97] width 43 height 10
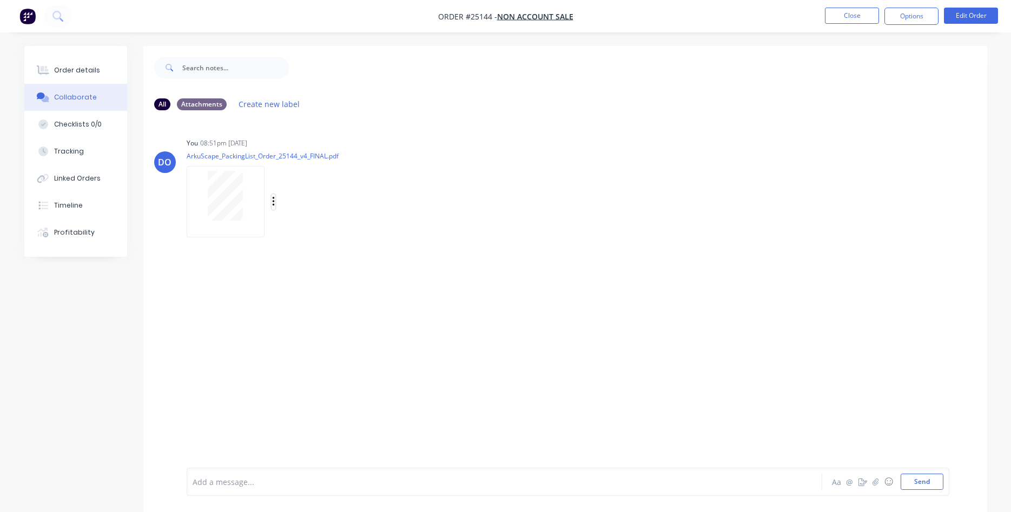
click at [273, 204] on icon "button" at bounding box center [273, 202] width 3 height 12
click at [324, 255] on button "Delete" at bounding box center [344, 255] width 122 height 24
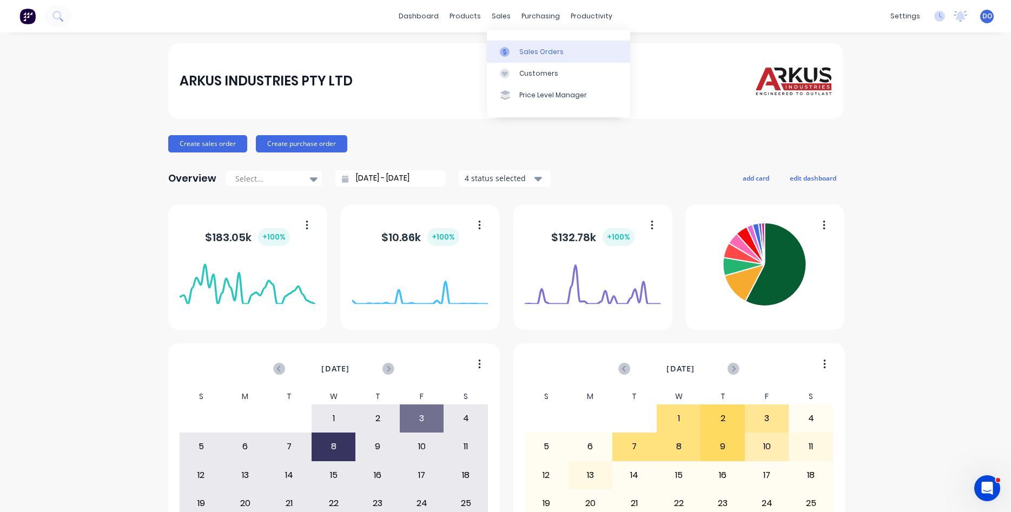
click at [533, 45] on link "Sales Orders" at bounding box center [558, 52] width 143 height 22
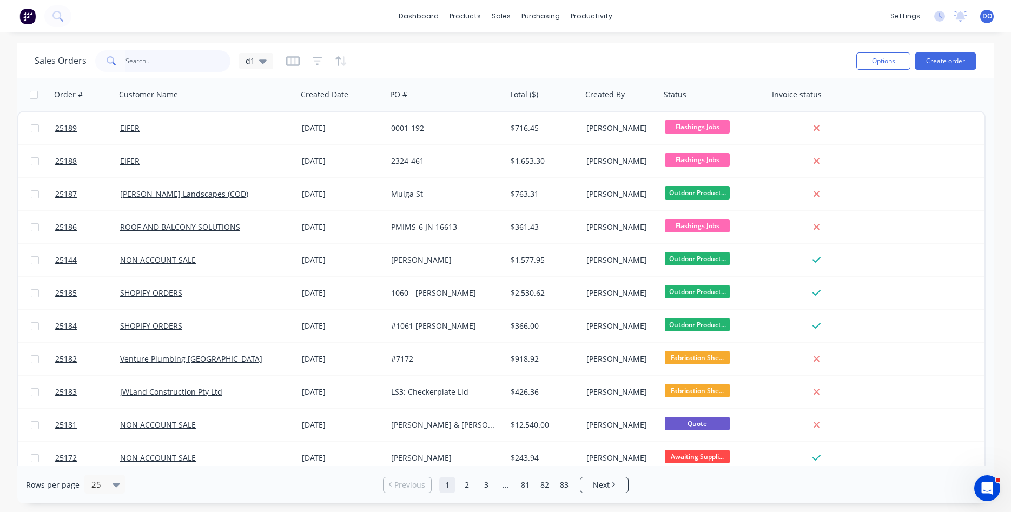
click at [170, 61] on input "text" at bounding box center [177, 61] width 105 height 22
type input "lianne"
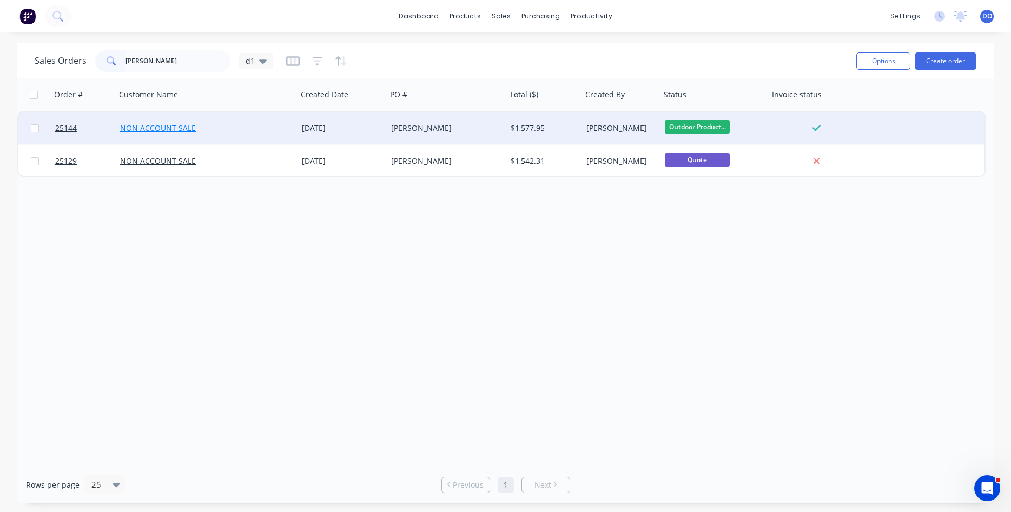
click at [158, 127] on link "NON ACCOUNT SALE" at bounding box center [158, 128] width 76 height 10
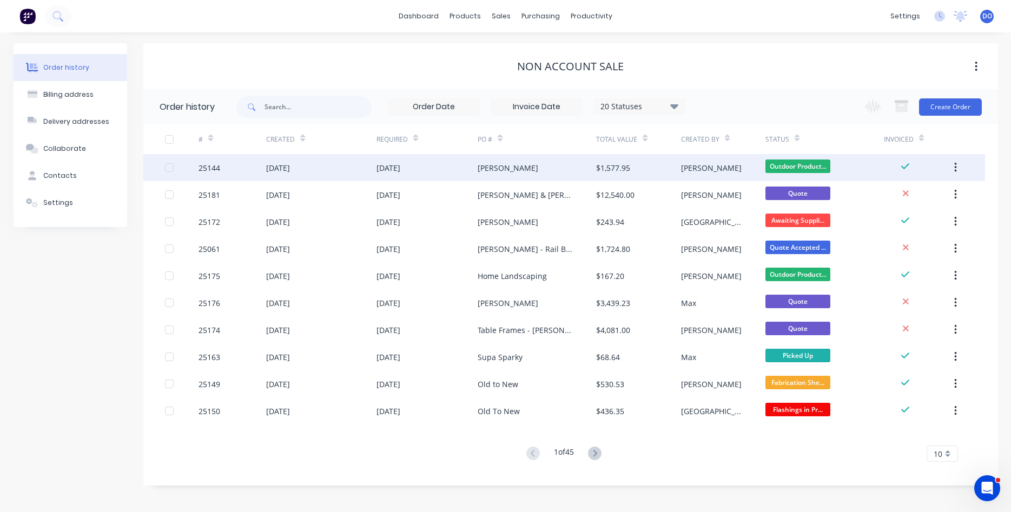
click at [207, 167] on div "25144" at bounding box center [209, 167] width 22 height 11
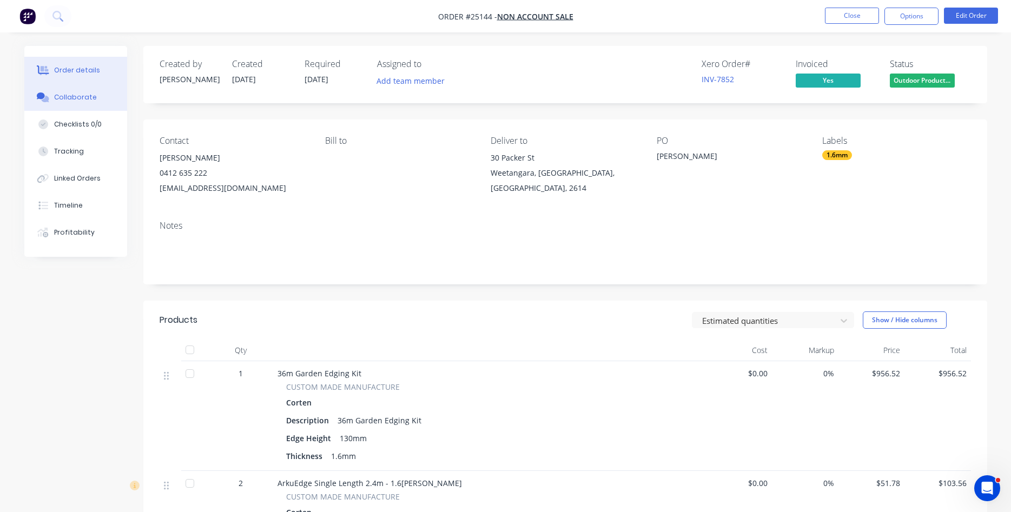
click at [69, 101] on div "Collaborate" at bounding box center [75, 97] width 43 height 10
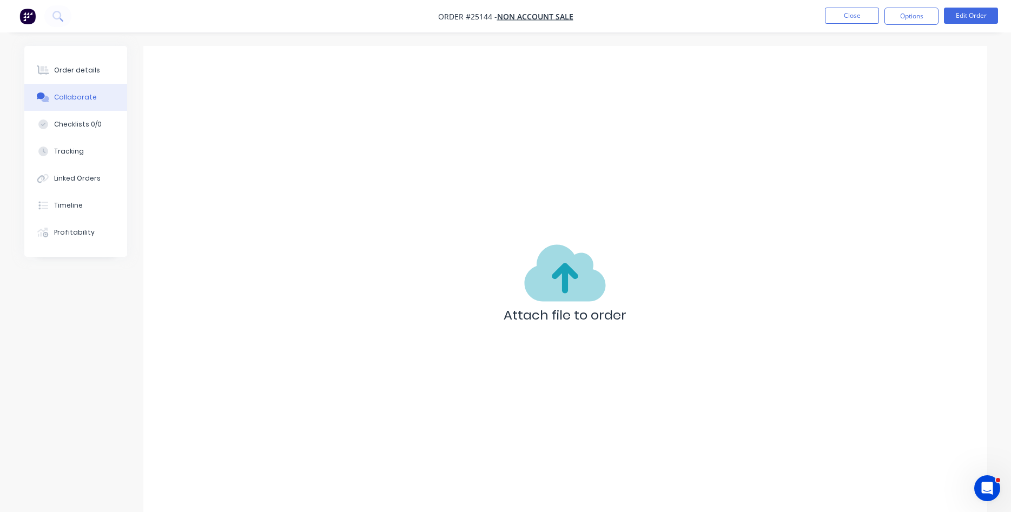
scroll to position [16, 0]
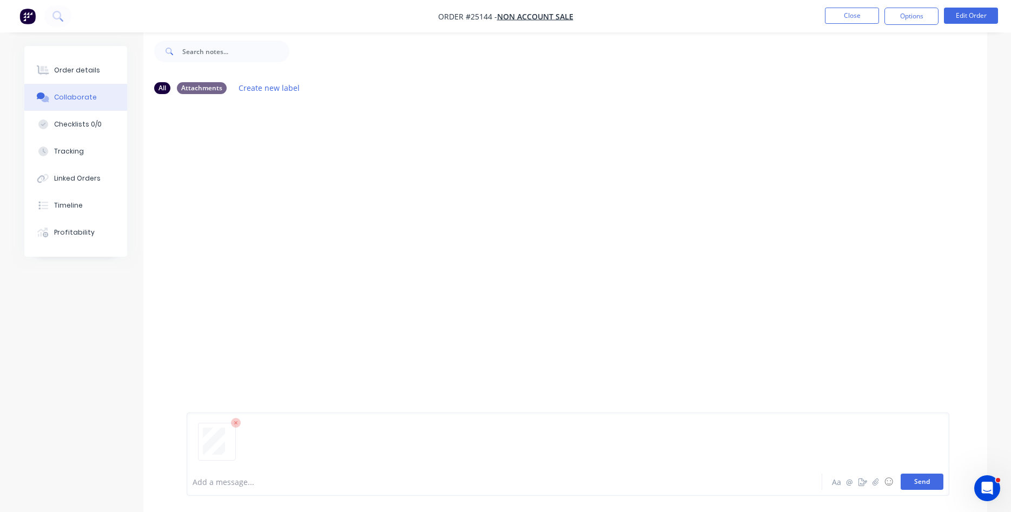
click at [930, 485] on button "Send" at bounding box center [922, 482] width 43 height 16
click at [842, 18] on button "Close" at bounding box center [852, 16] width 54 height 16
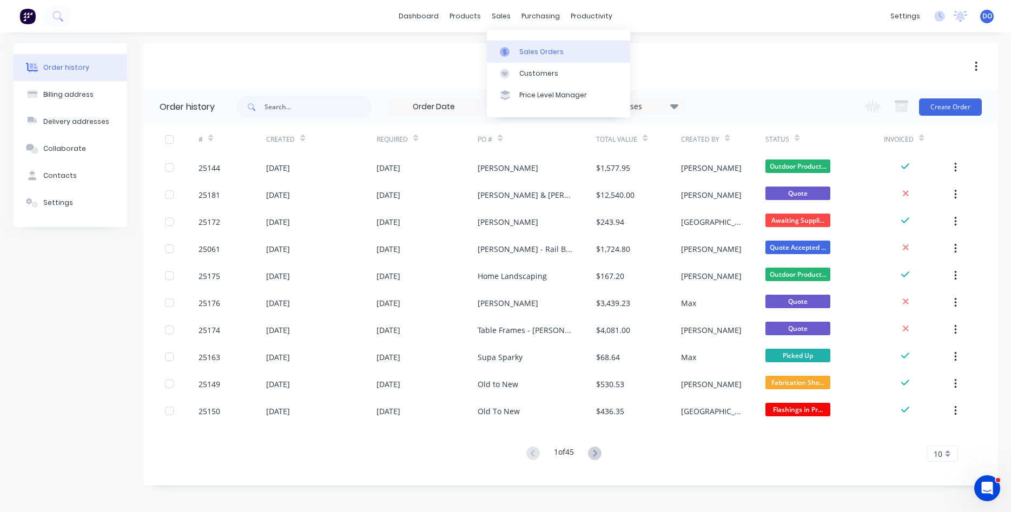
click at [522, 48] on div "Sales Orders" at bounding box center [541, 52] width 44 height 10
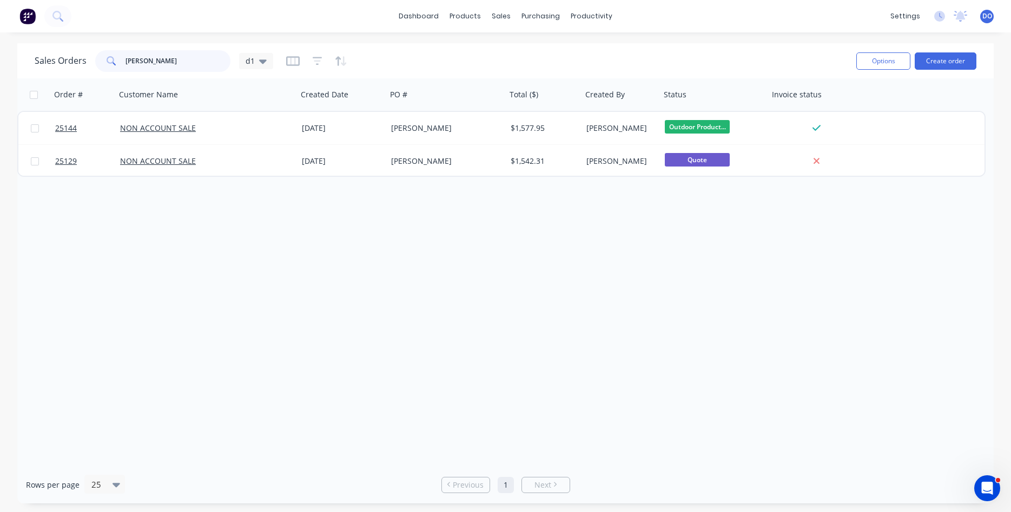
drag, startPoint x: 157, startPoint y: 61, endPoint x: 96, endPoint y: 56, distance: 61.9
click at [125, 56] on input "lianne" at bounding box center [177, 61] width 105 height 22
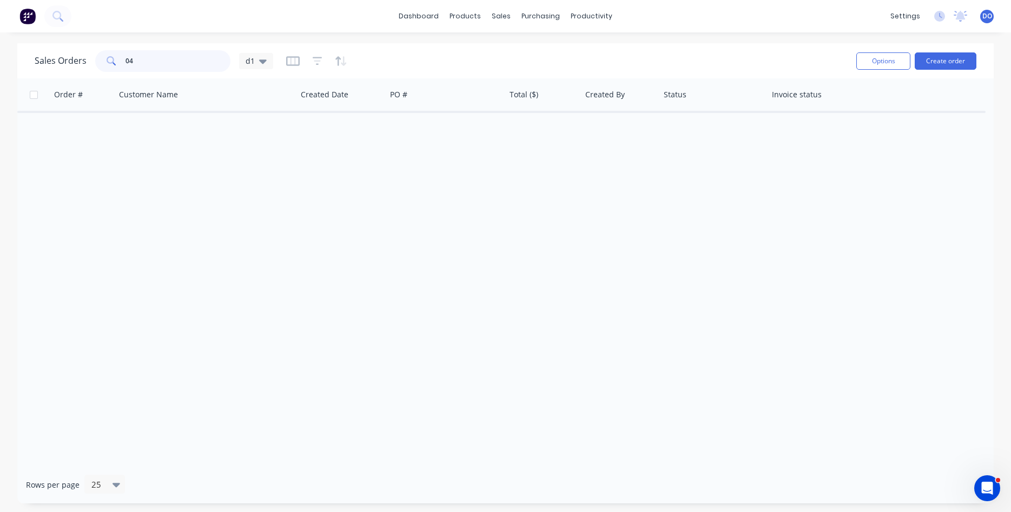
type input "0"
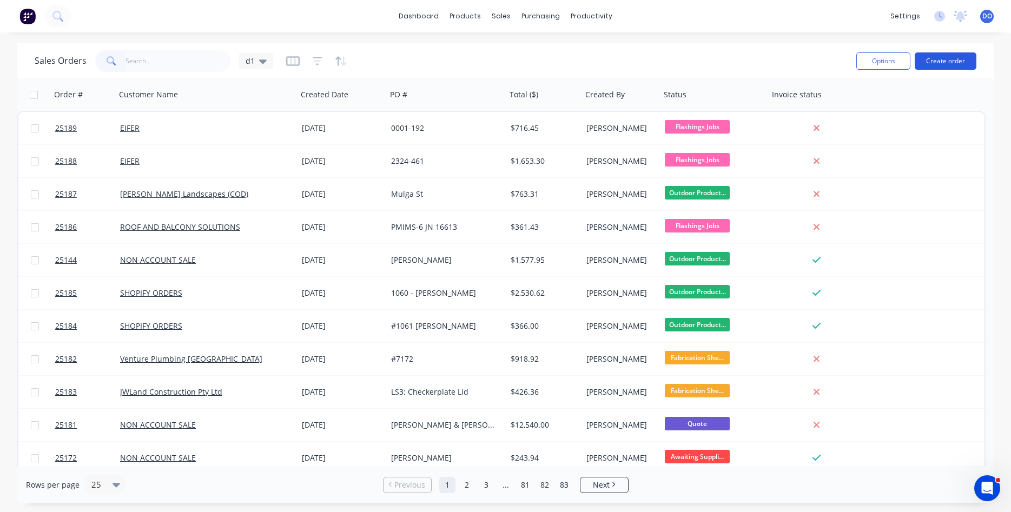
click at [948, 62] on button "Create order" at bounding box center [946, 60] width 62 height 17
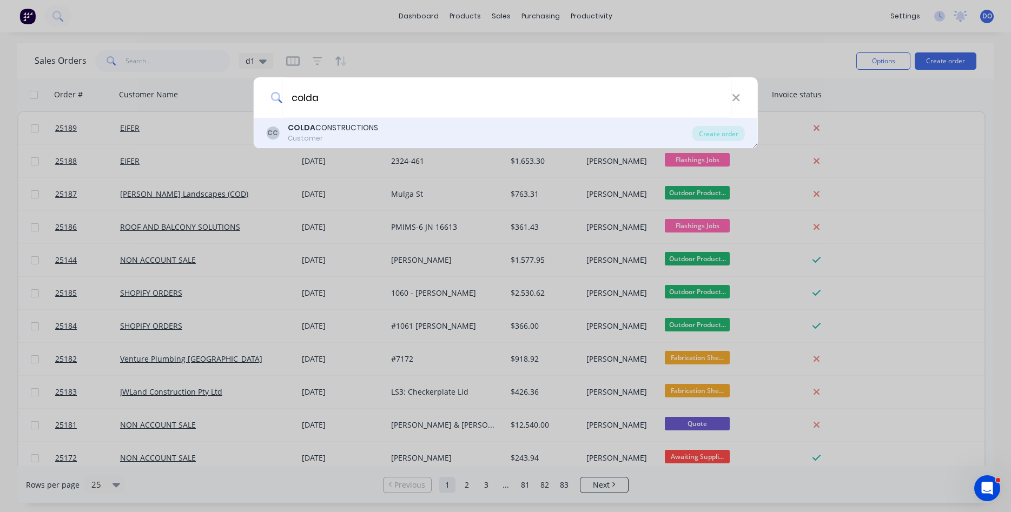
type input "colda"
click at [320, 140] on div "Customer" at bounding box center [333, 139] width 90 height 10
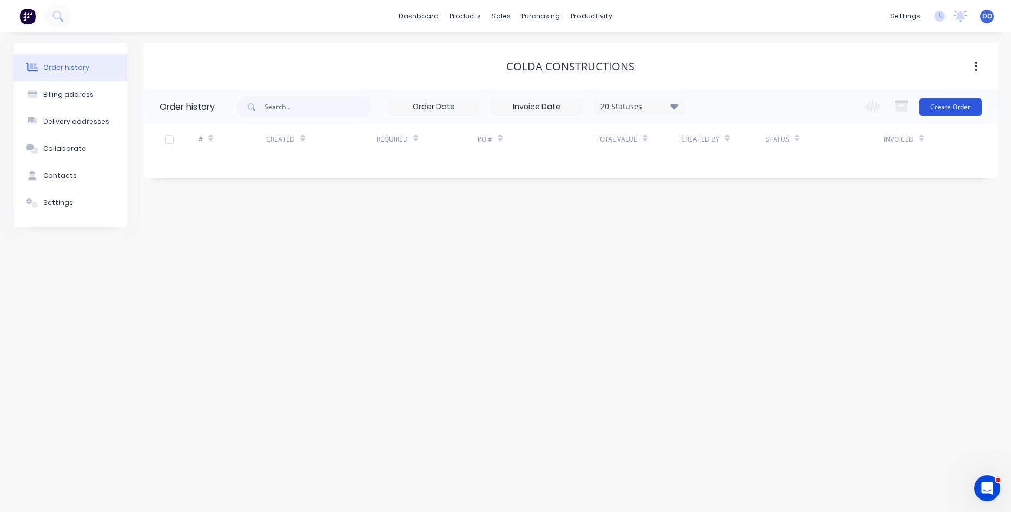
click at [943, 107] on button "Create Order" at bounding box center [950, 106] width 63 height 17
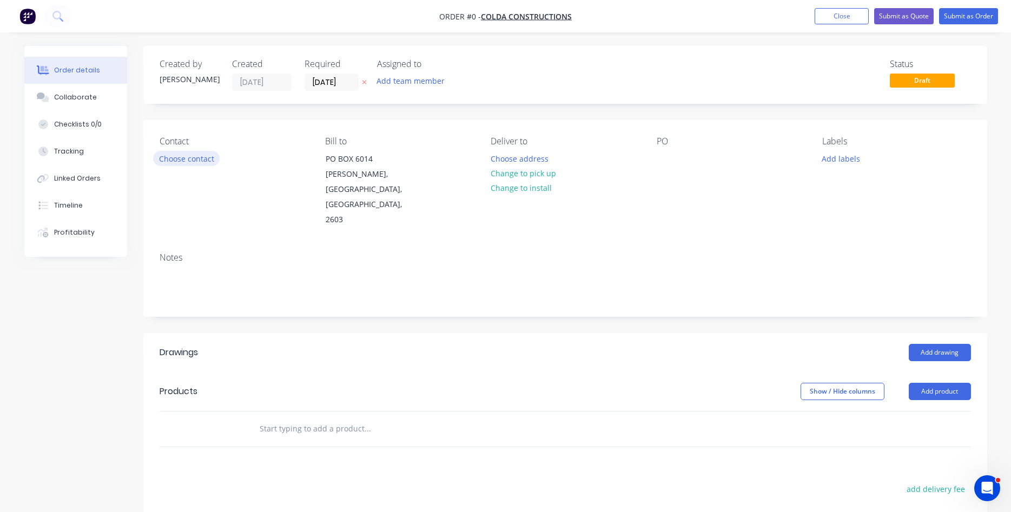
click at [187, 154] on button "Choose contact" at bounding box center [186, 158] width 67 height 15
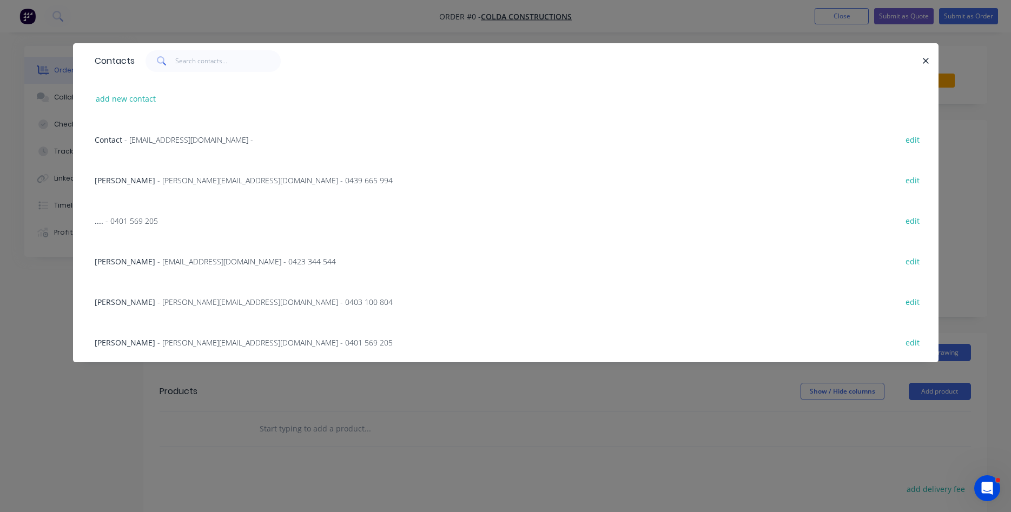
click at [157, 306] on span "- luke@coldaconstructions.com.au - 0403 100 804" at bounding box center [274, 302] width 235 height 10
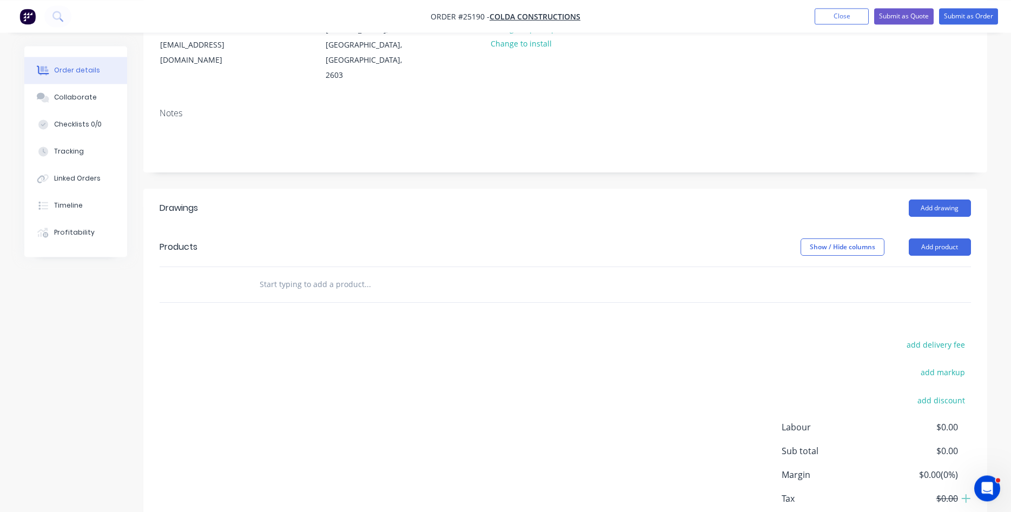
scroll to position [166, 0]
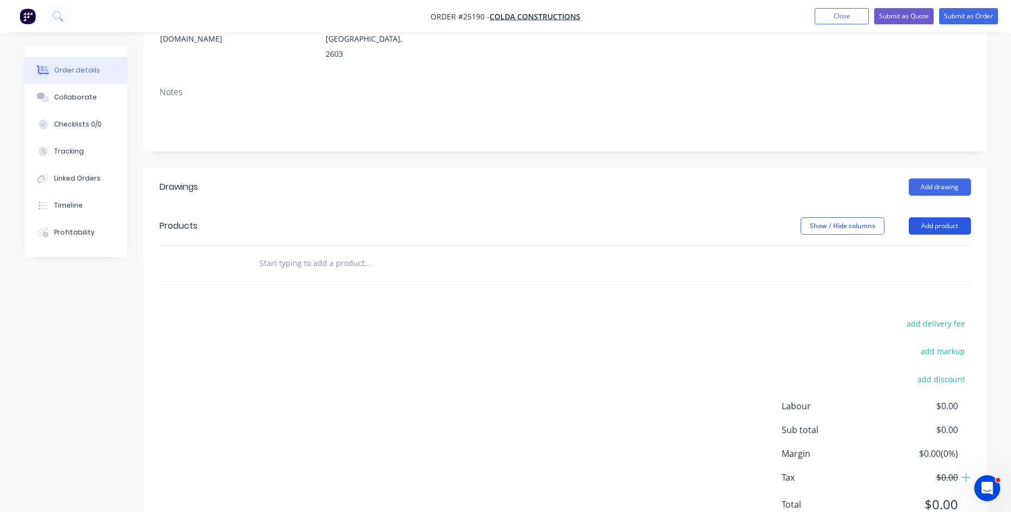
click at [946, 217] on button "Add product" at bounding box center [940, 225] width 62 height 17
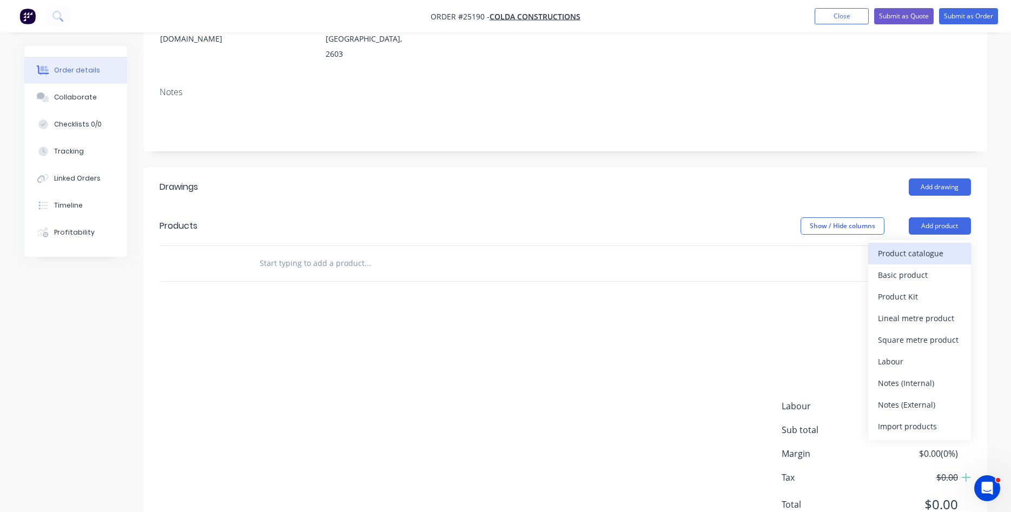
click at [903, 246] on div "Product catalogue" at bounding box center [919, 254] width 83 height 16
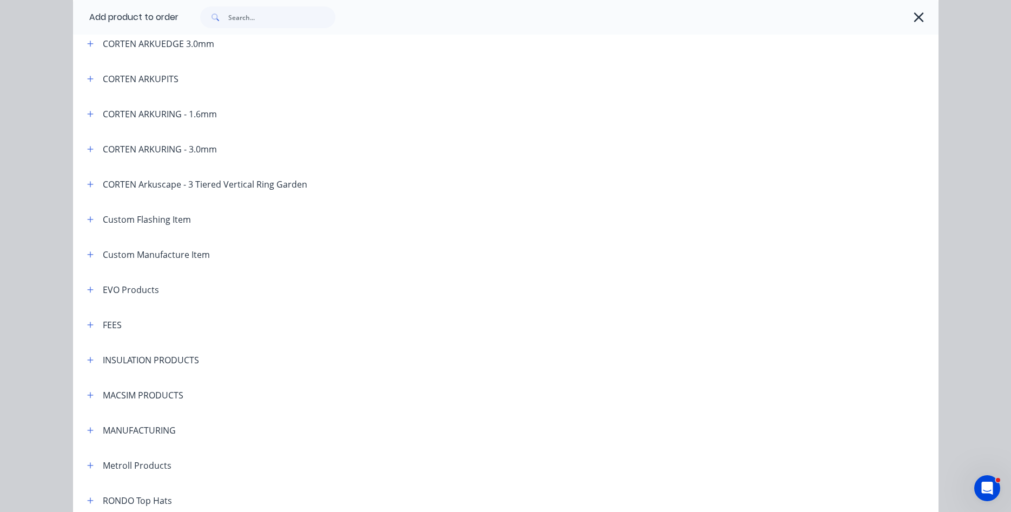
scroll to position [555, 0]
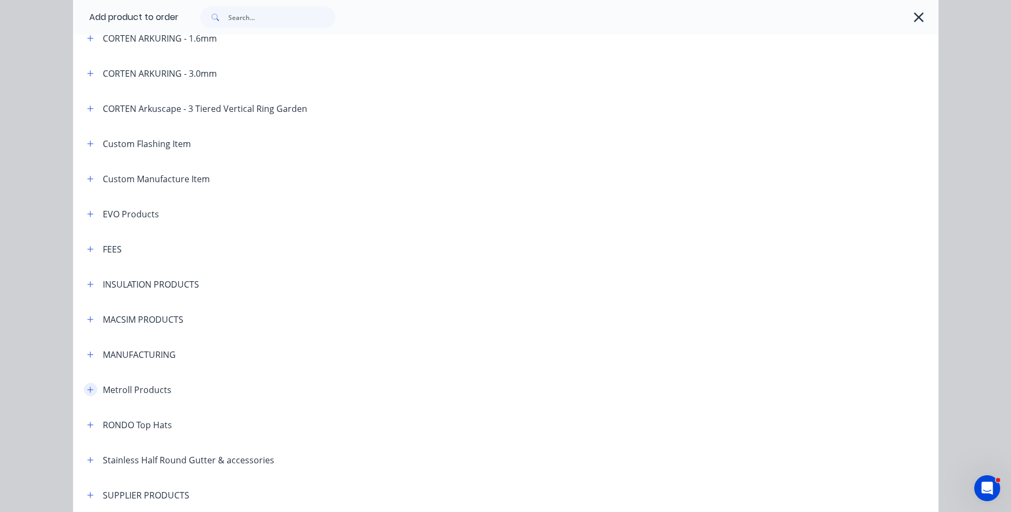
click at [94, 389] on icon "button" at bounding box center [90, 390] width 6 height 8
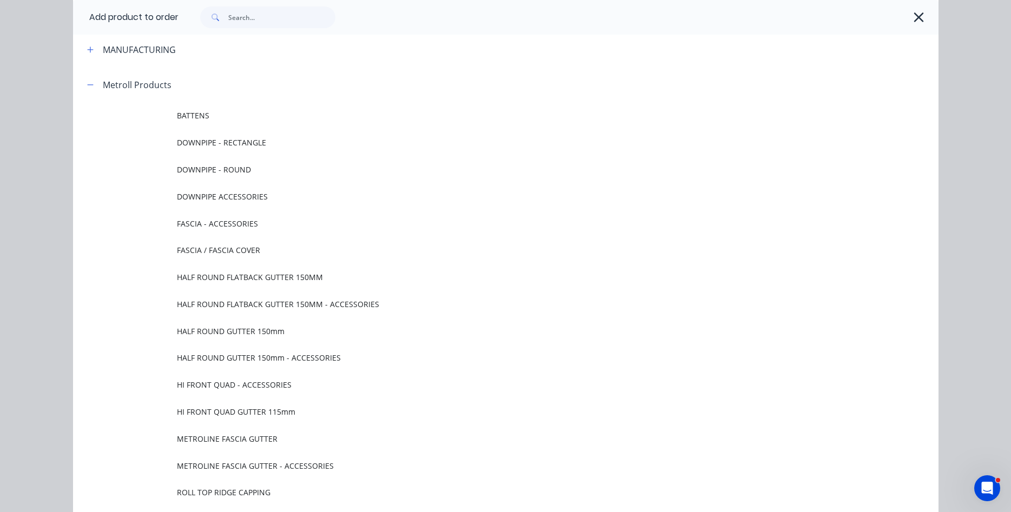
scroll to position [863, 0]
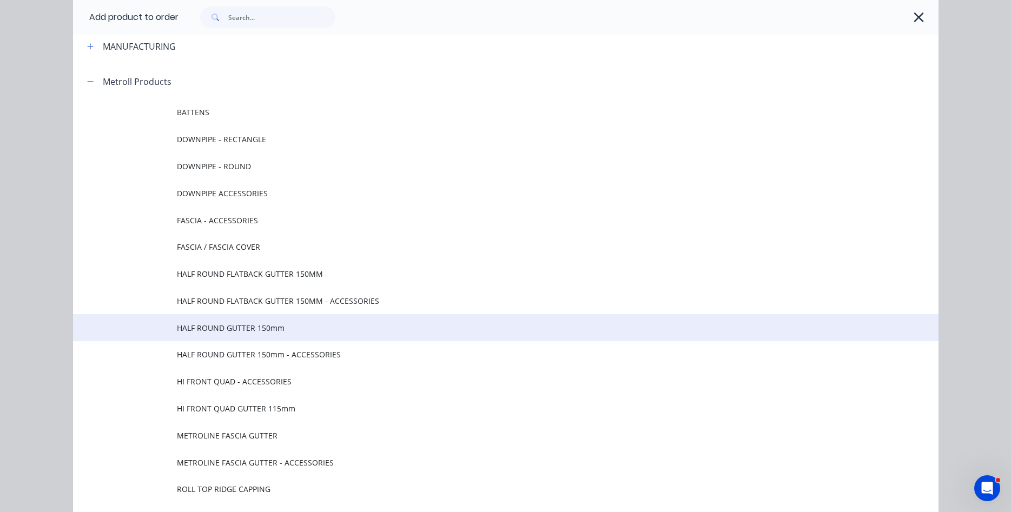
click at [254, 330] on span "HALF ROUND GUTTER 150mm" at bounding box center [481, 327] width 609 height 11
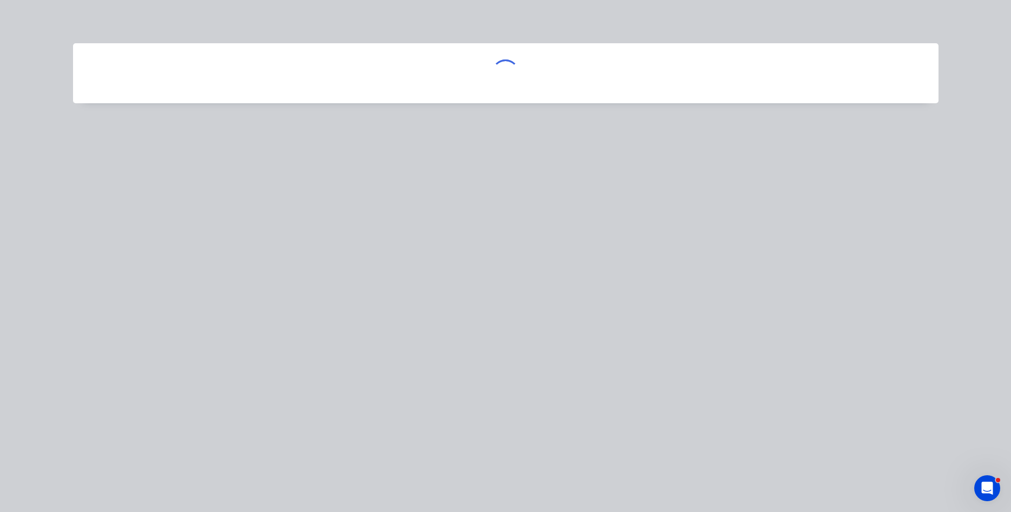
scroll to position [0, 0]
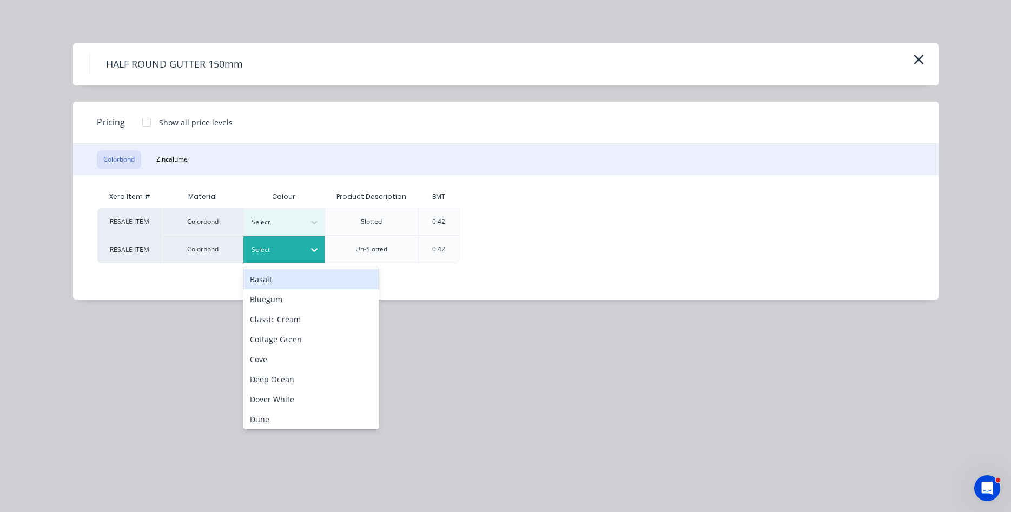
click at [313, 245] on icon at bounding box center [314, 249] width 11 height 11
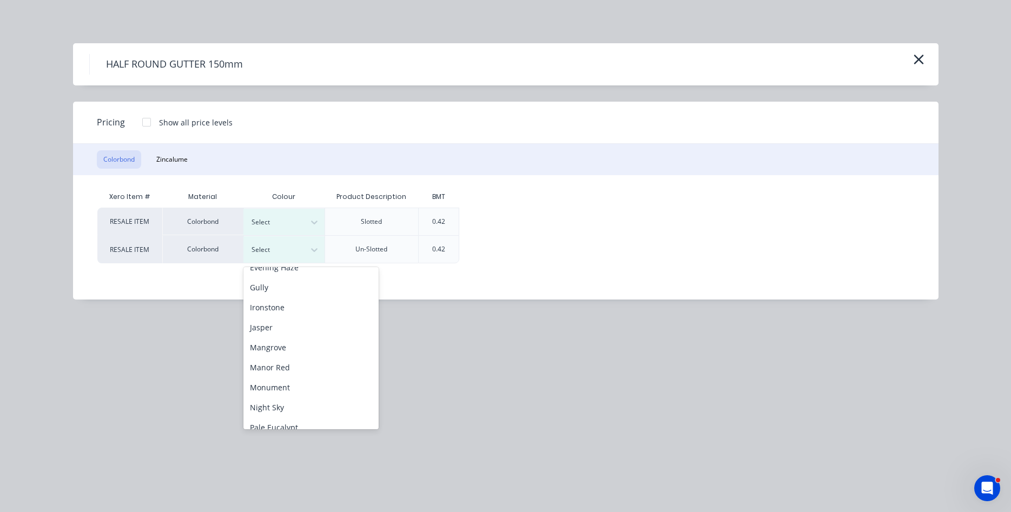
scroll to position [185, 0]
click at [279, 358] on div "Manor Red" at bounding box center [310, 355] width 135 height 20
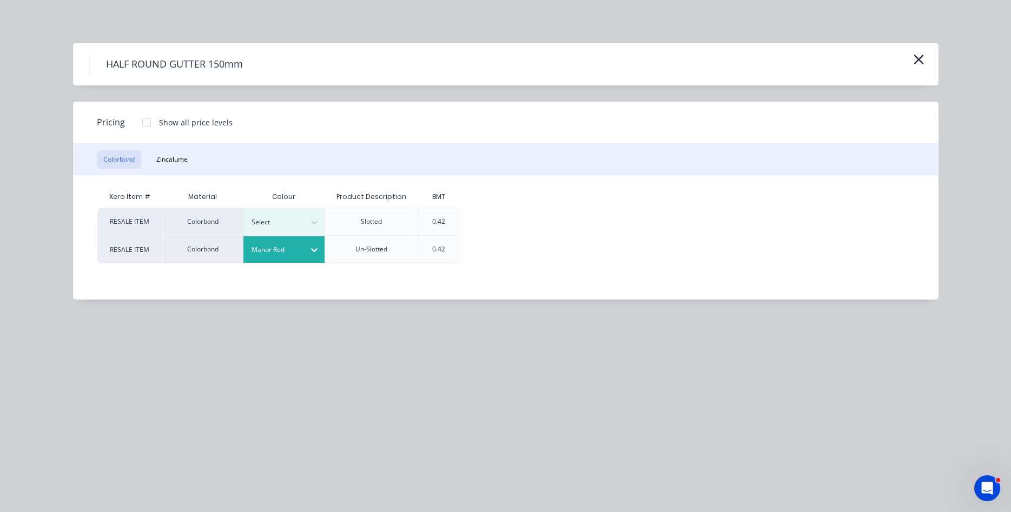
click at [145, 123] on div at bounding box center [147, 122] width 22 height 22
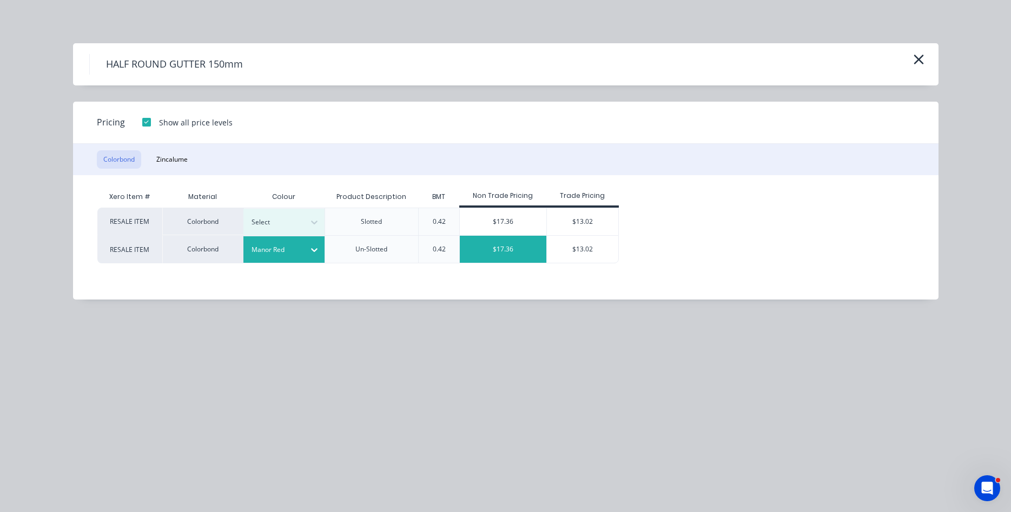
click at [521, 253] on div "$17.36" at bounding box center [503, 249] width 87 height 27
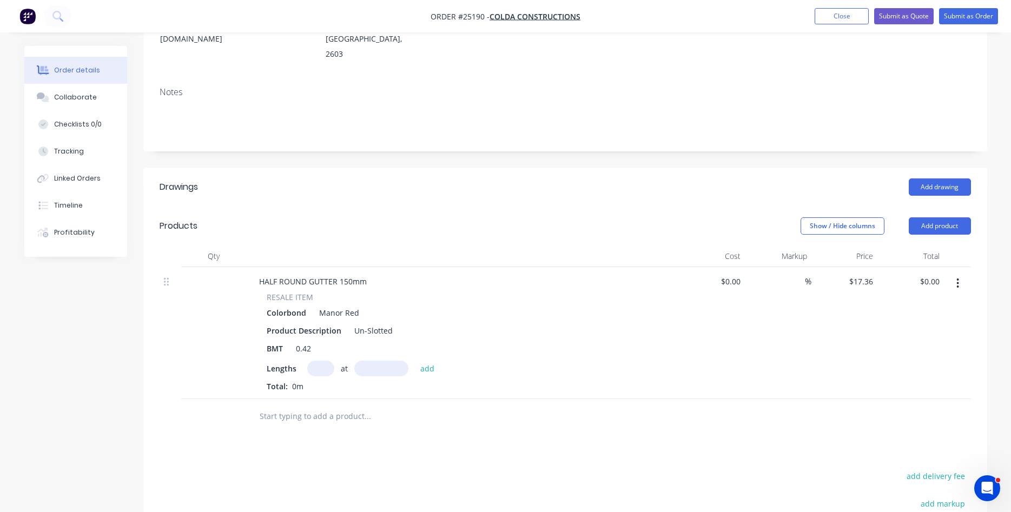
click at [321, 361] on input "text" at bounding box center [320, 369] width 27 height 16
type input "9"
type input "5000"
click at [415, 361] on button "add" at bounding box center [427, 368] width 25 height 15
type input "$781.20"
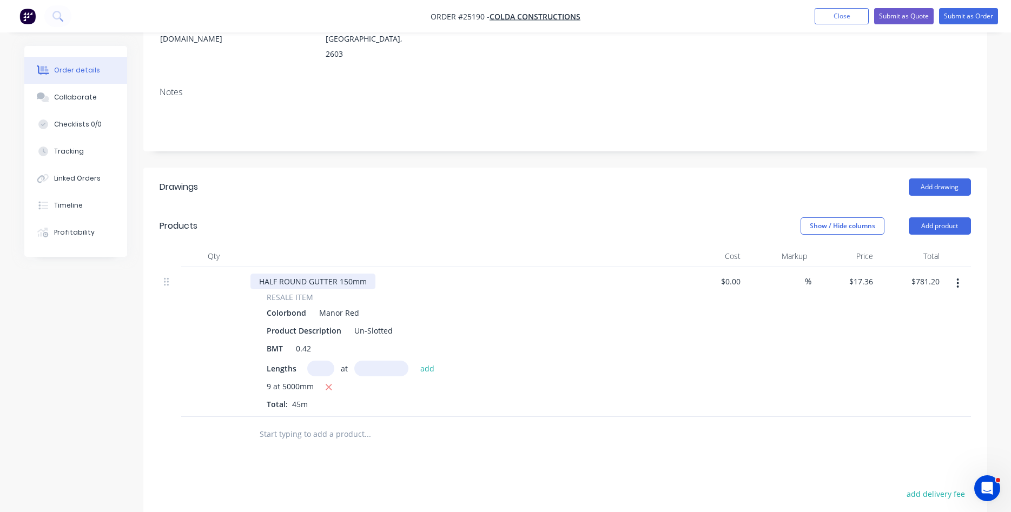
click at [349, 274] on div "HALF ROUND GUTTER 150mm" at bounding box center [312, 282] width 125 height 16
click at [463, 341] on div "BMT 0.42" at bounding box center [460, 349] width 396 height 16
click at [868, 274] on input "17.36" at bounding box center [862, 282] width 29 height 16
type input "$20.45"
type input "$920.25"
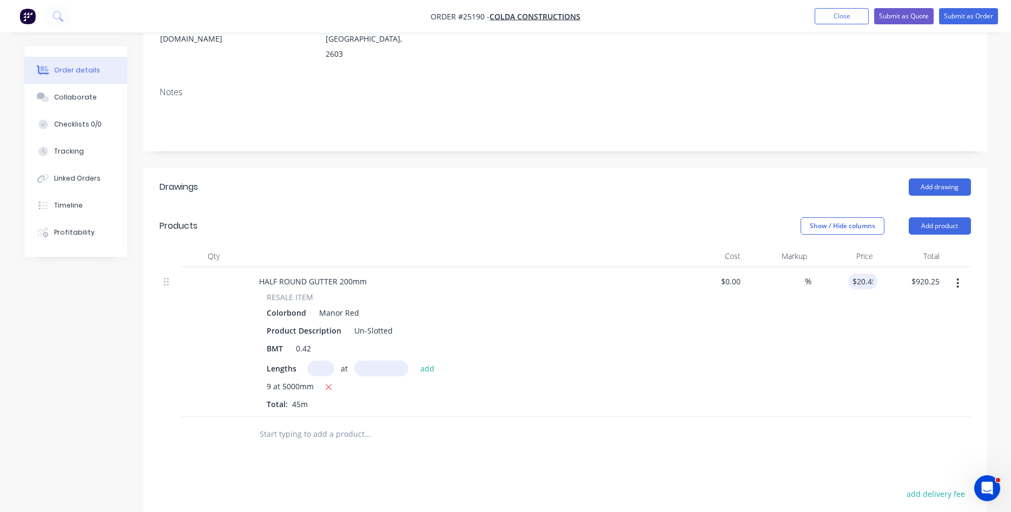
drag, startPoint x: 852, startPoint y: 312, endPoint x: 848, endPoint y: 303, distance: 9.7
click at [849, 306] on div "$20.45 20.45" at bounding box center [844, 342] width 67 height 150
click at [931, 217] on button "Add product" at bounding box center [940, 225] width 62 height 17
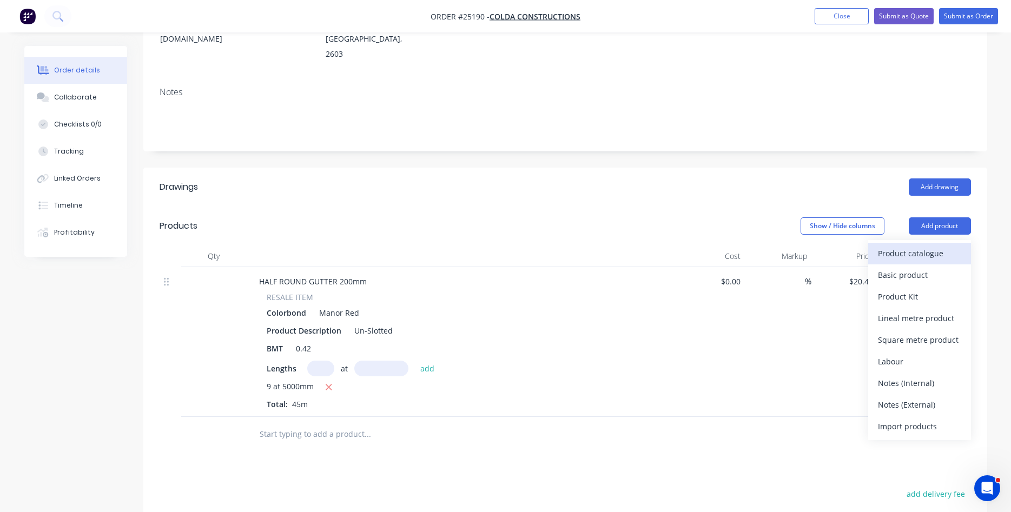
click at [913, 246] on div "Product catalogue" at bounding box center [919, 254] width 83 height 16
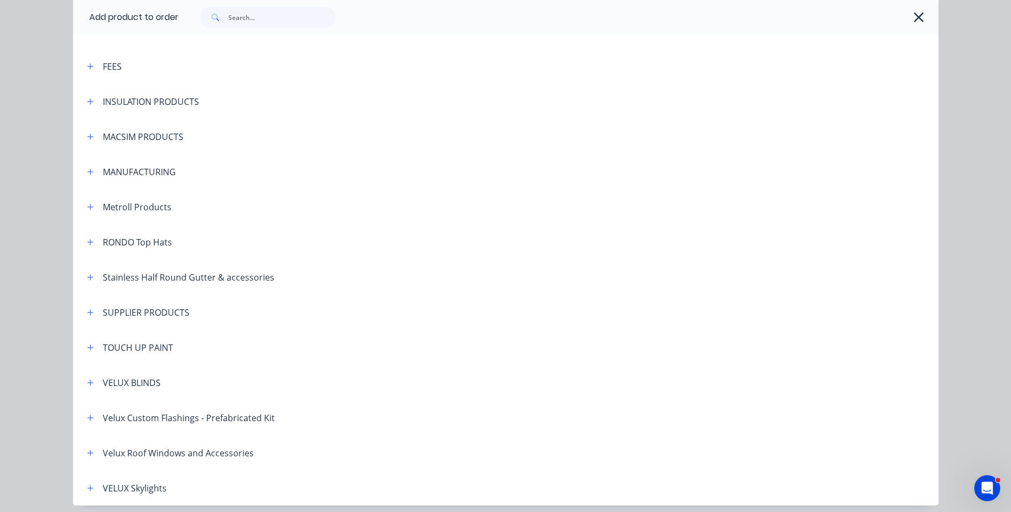
scroll to position [740, 0]
click at [94, 205] on button "button" at bounding box center [91, 205] width 14 height 14
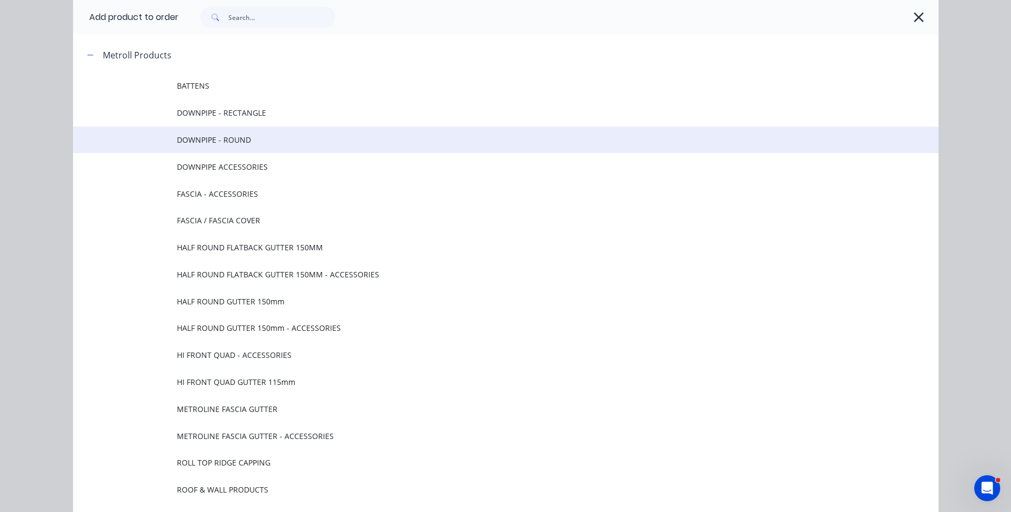
scroll to position [925, 0]
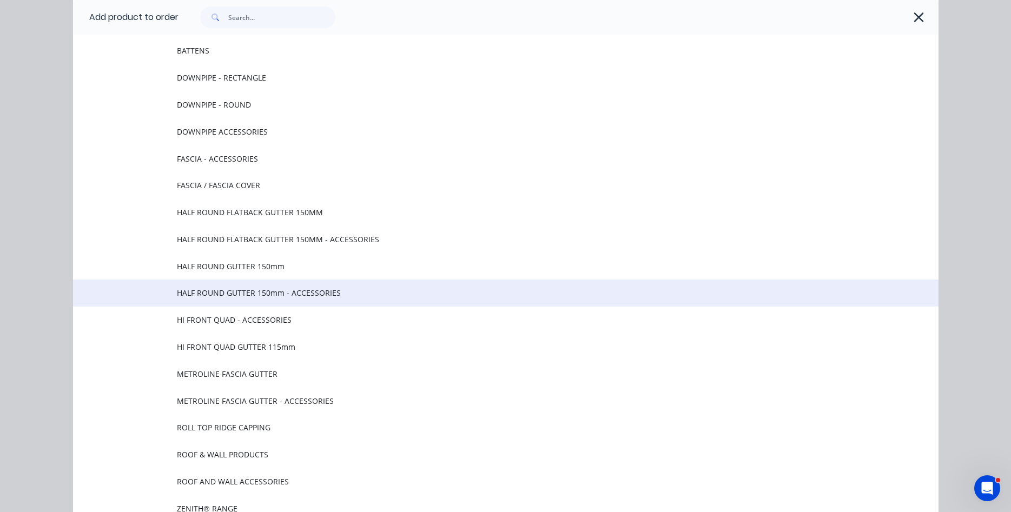
click at [239, 296] on span "HALF ROUND GUTTER 150mm - ACCESSORIES" at bounding box center [481, 292] width 609 height 11
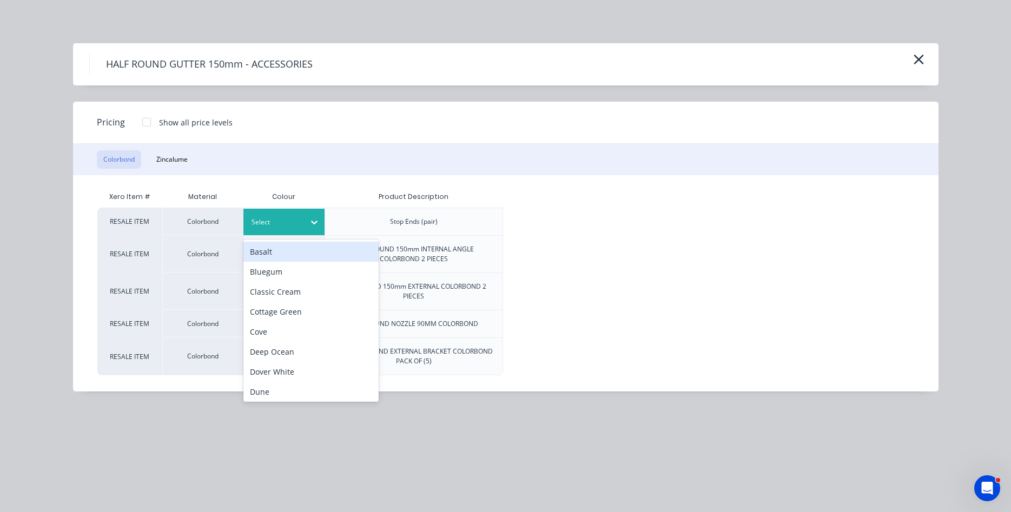
click at [313, 220] on icon at bounding box center [314, 222] width 11 height 11
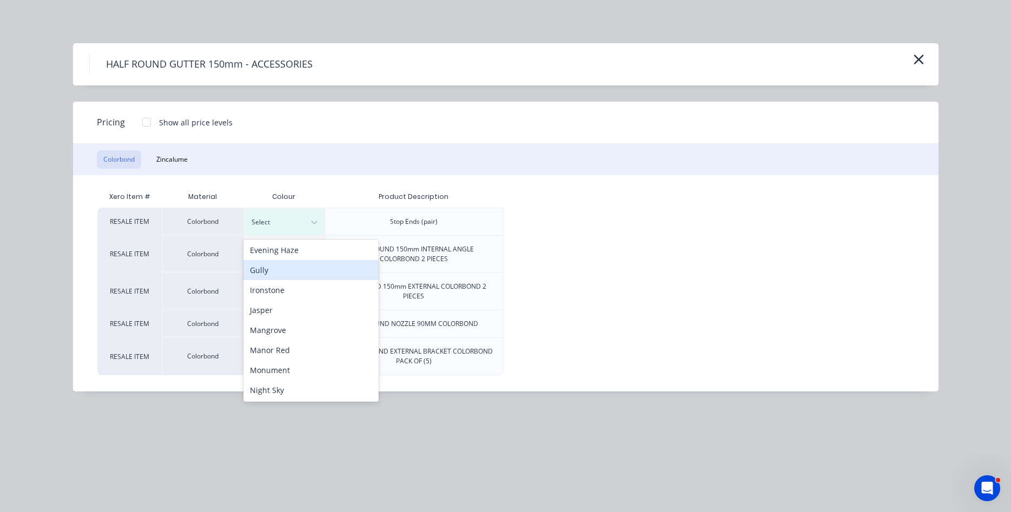
scroll to position [185, 0]
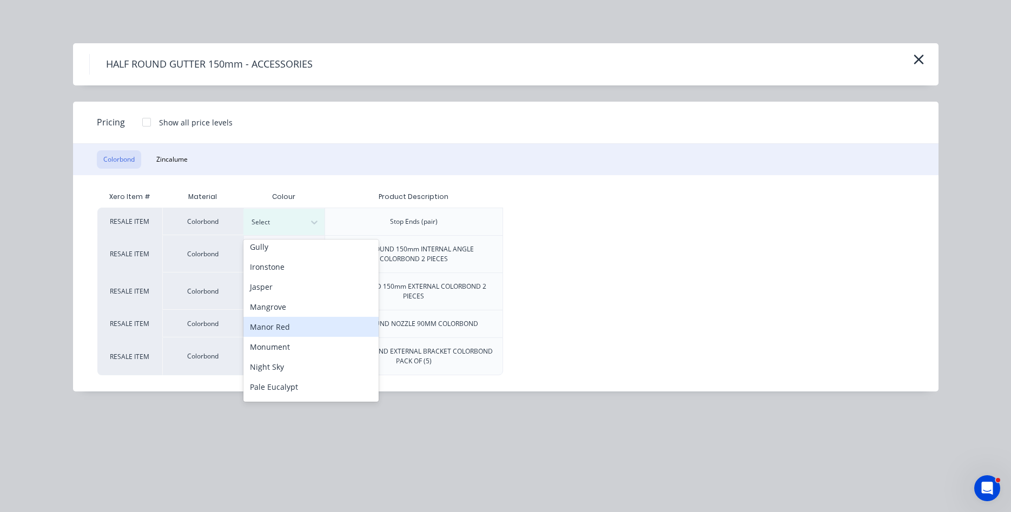
click at [300, 322] on div "Manor Red" at bounding box center [310, 327] width 135 height 20
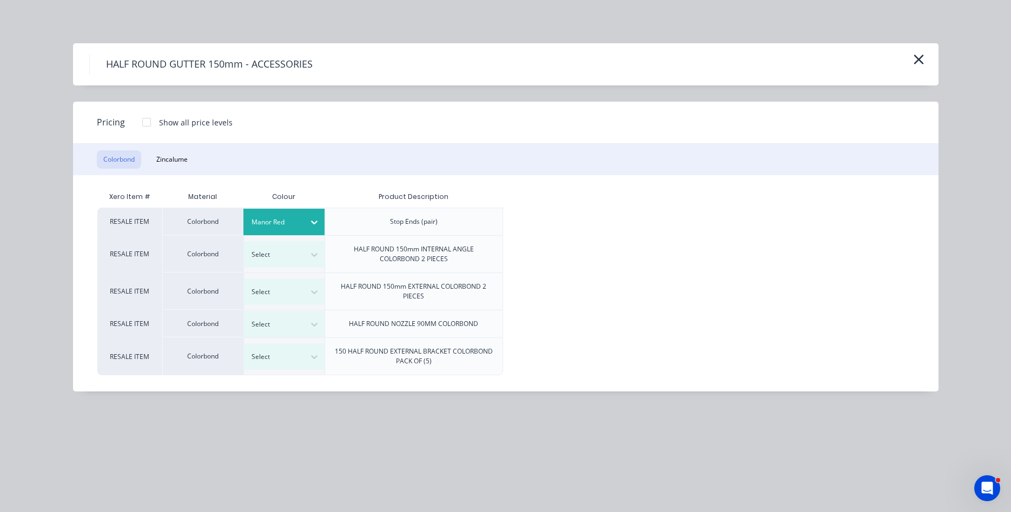
click at [147, 121] on div at bounding box center [147, 122] width 22 height 22
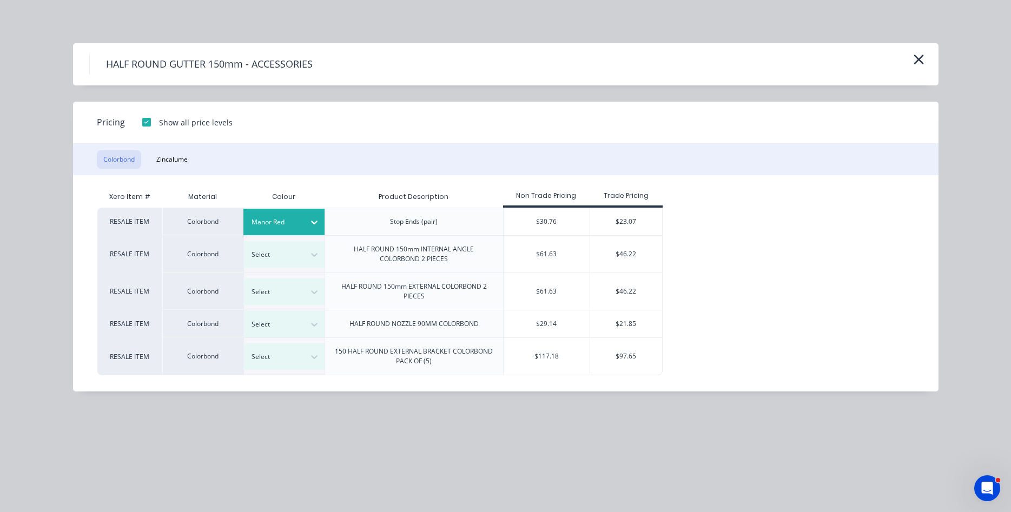
click at [620, 225] on div "$23.07" at bounding box center [626, 221] width 72 height 27
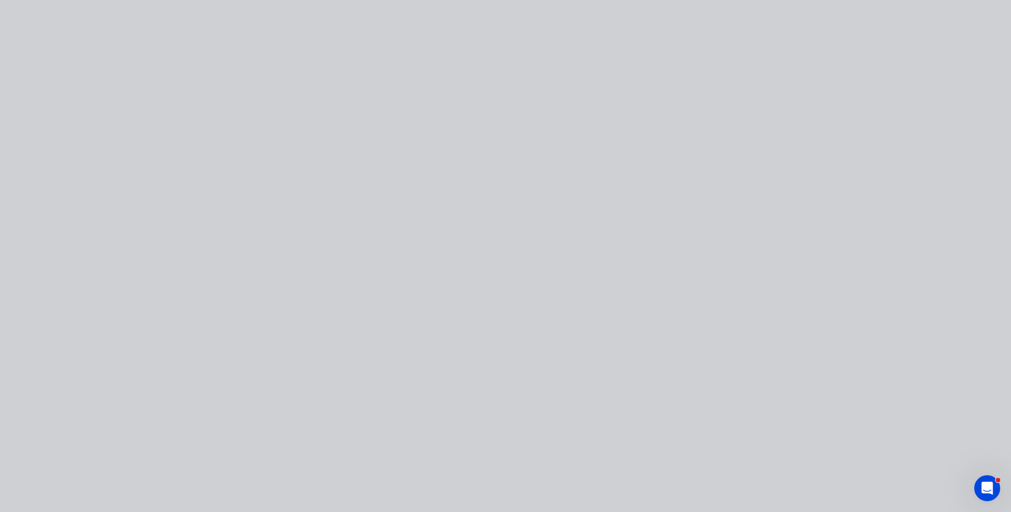
type input "$23.07"
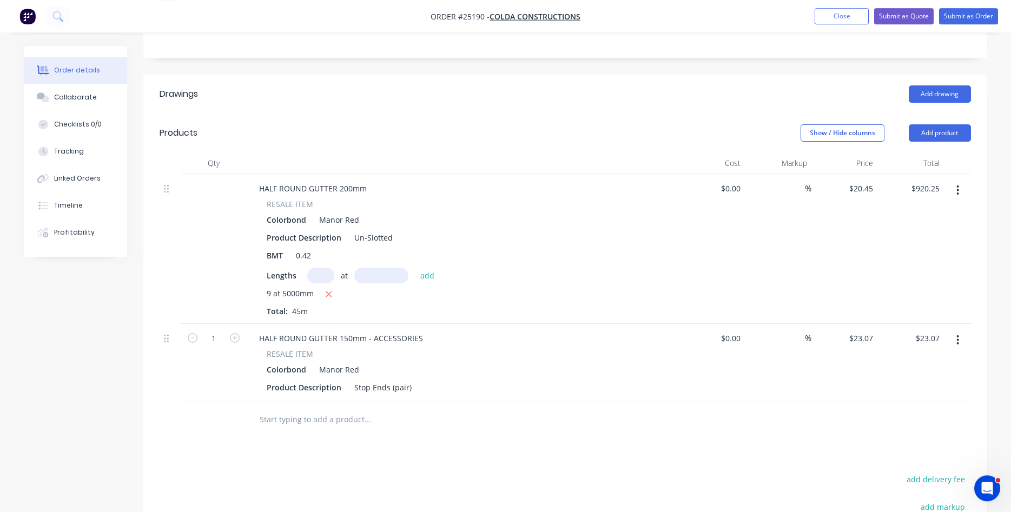
scroll to position [276, 0]
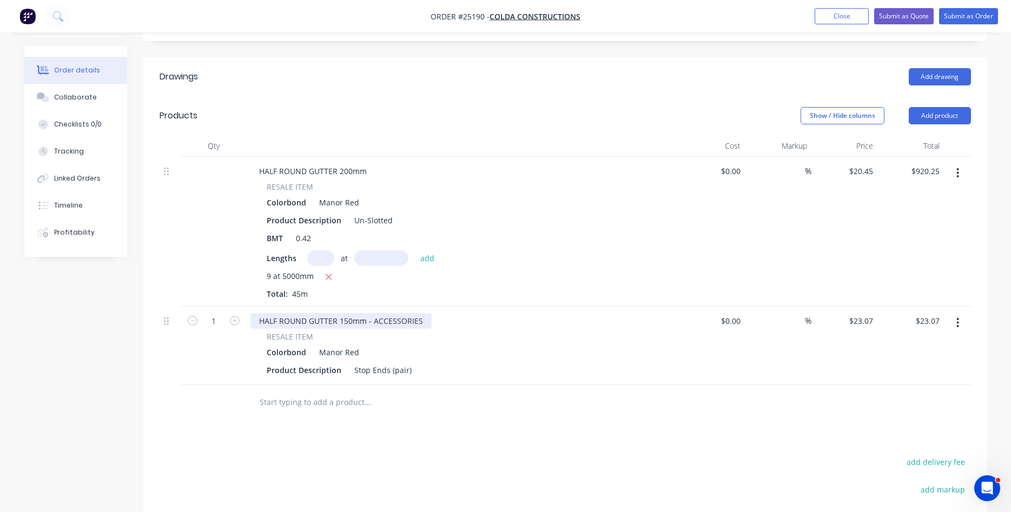
click at [347, 313] on div "HALF ROUND GUTTER 150mm - ACCESSORIES" at bounding box center [340, 321] width 181 height 16
click at [858, 313] on input "23.07" at bounding box center [864, 321] width 25 height 16
type input "$35.45"
click at [942, 107] on button "Add product" at bounding box center [940, 115] width 62 height 17
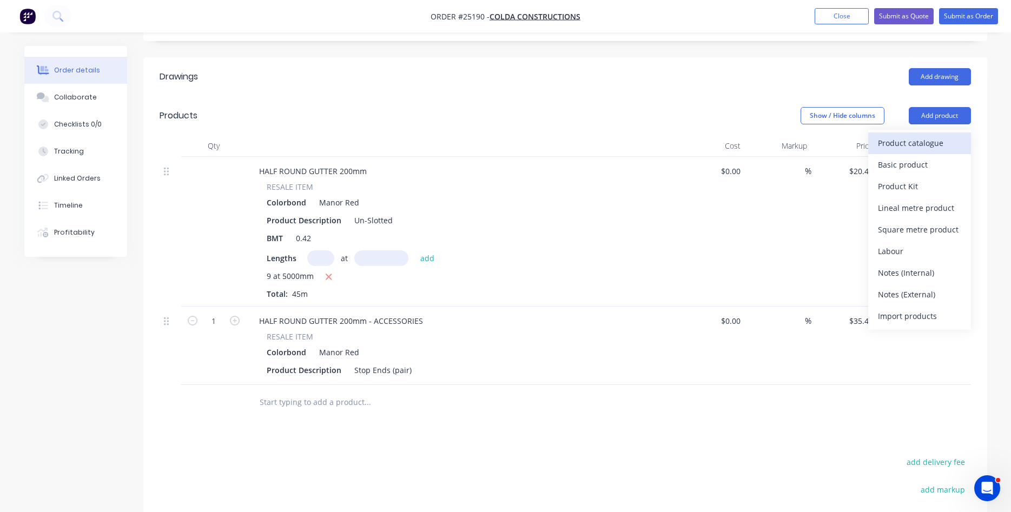
click at [897, 135] on div "Product catalogue" at bounding box center [919, 143] width 83 height 16
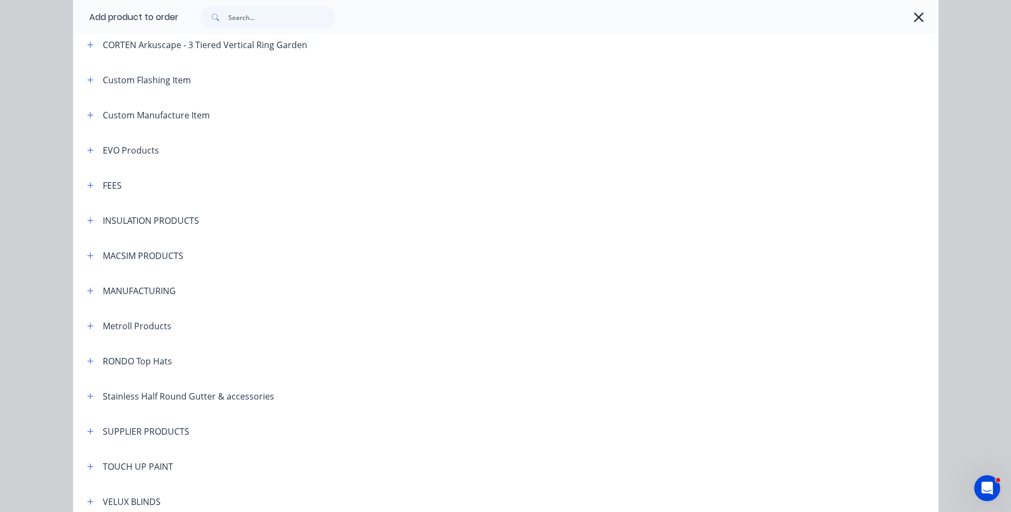
scroll to position [678, 0]
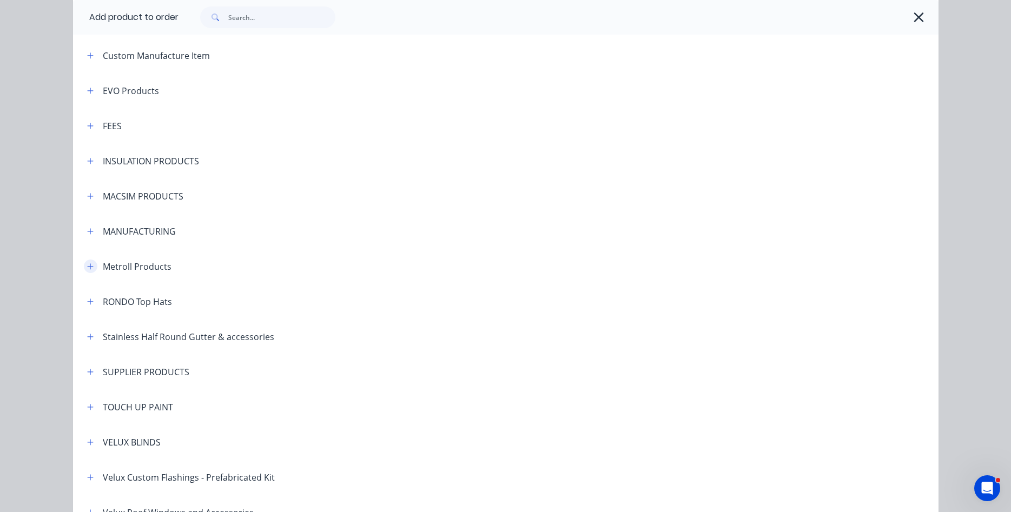
click at [91, 270] on icon "button" at bounding box center [90, 267] width 6 height 8
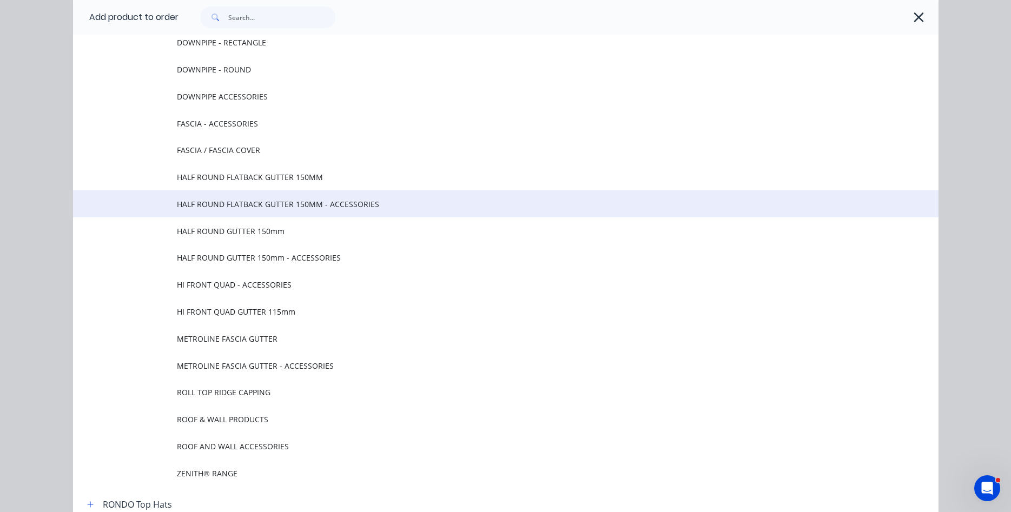
scroll to position [987, 0]
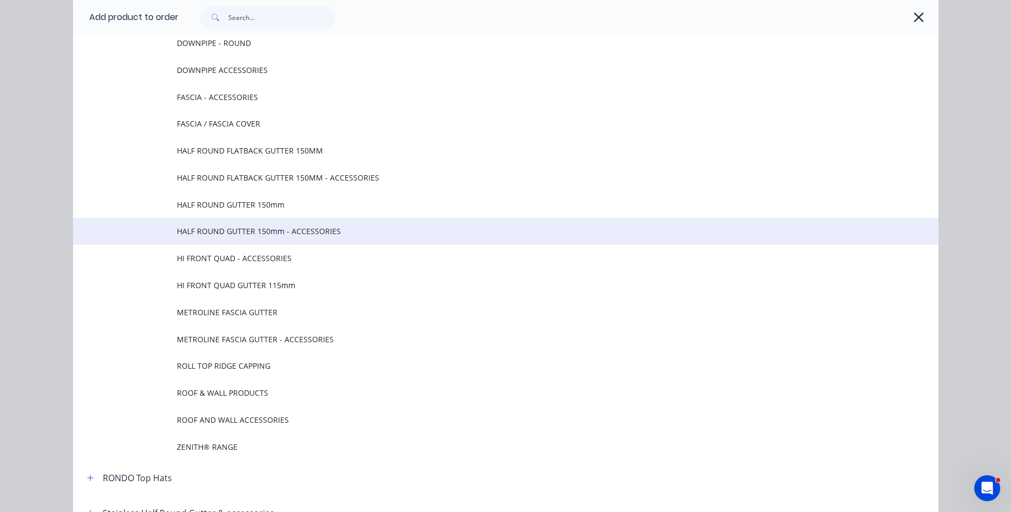
click at [269, 231] on span "HALF ROUND GUTTER 150mm - ACCESSORIES" at bounding box center [481, 231] width 609 height 11
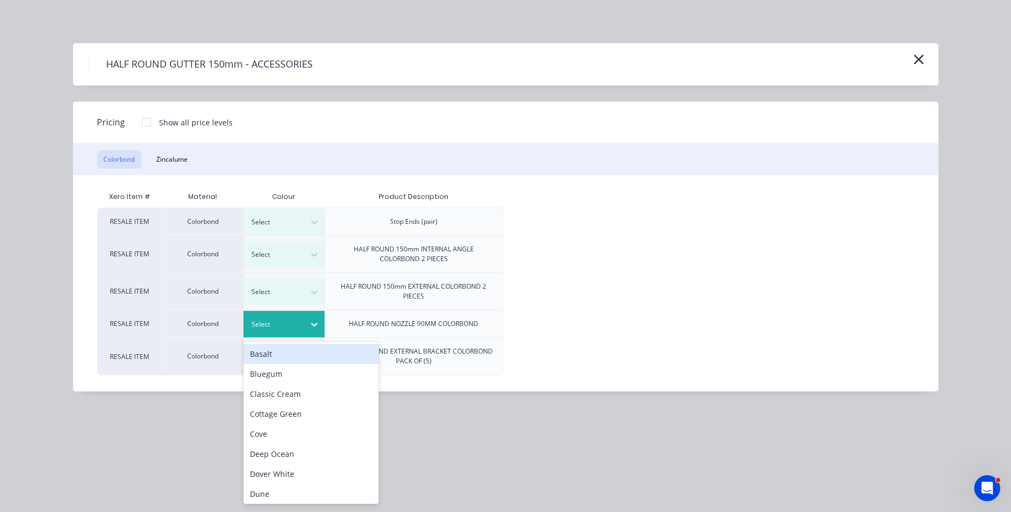
click at [313, 323] on icon at bounding box center [314, 324] width 11 height 11
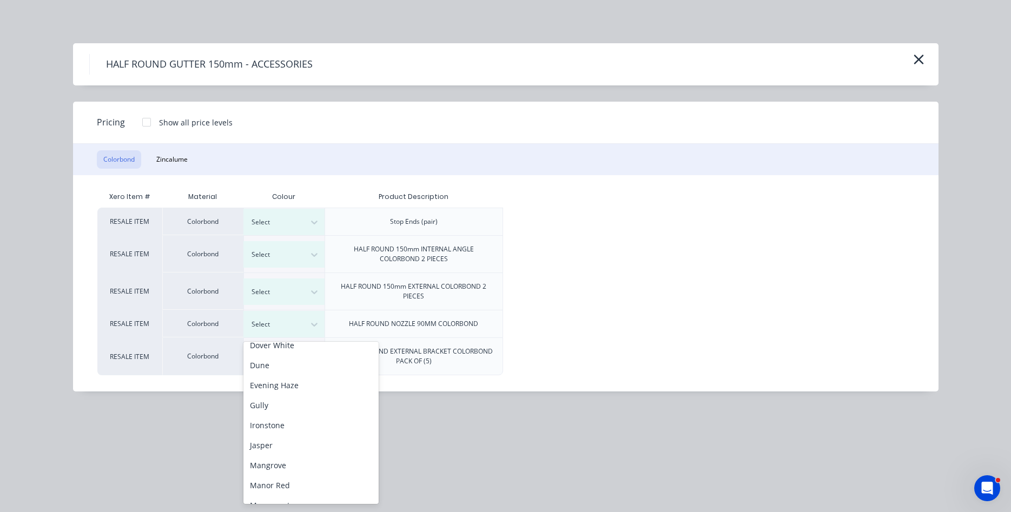
scroll to position [185, 0]
click at [272, 433] on div "Manor Red" at bounding box center [310, 429] width 135 height 20
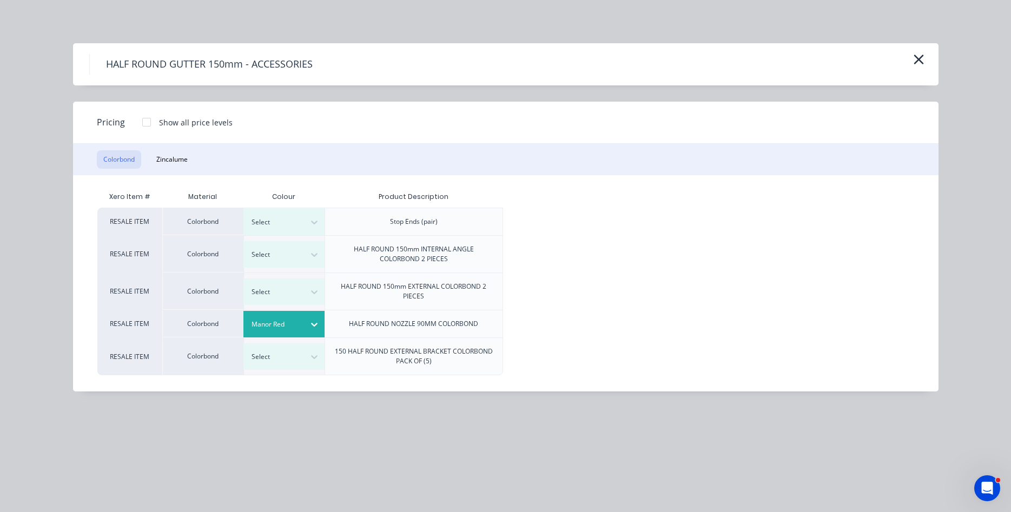
click at [143, 124] on div at bounding box center [147, 122] width 22 height 22
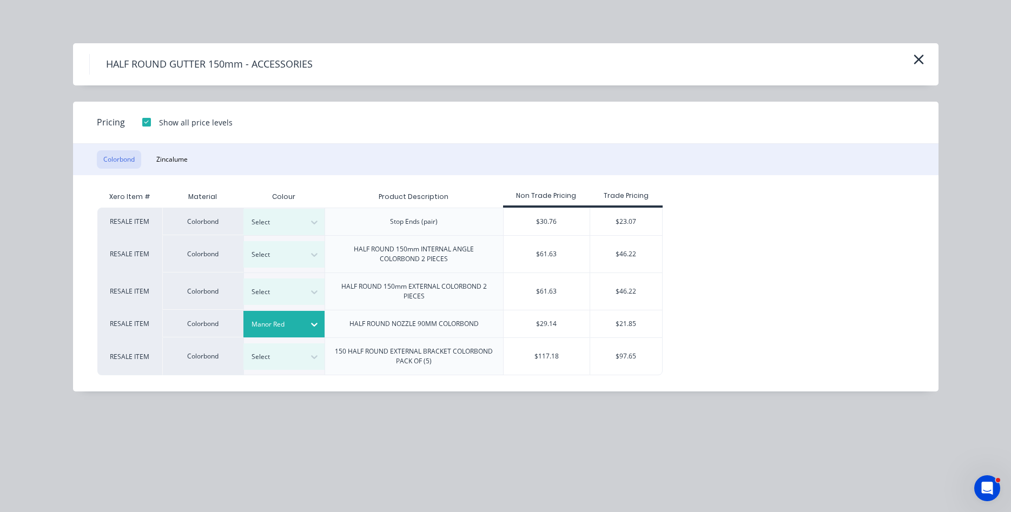
click at [631, 323] on div "$21.85" at bounding box center [626, 323] width 72 height 27
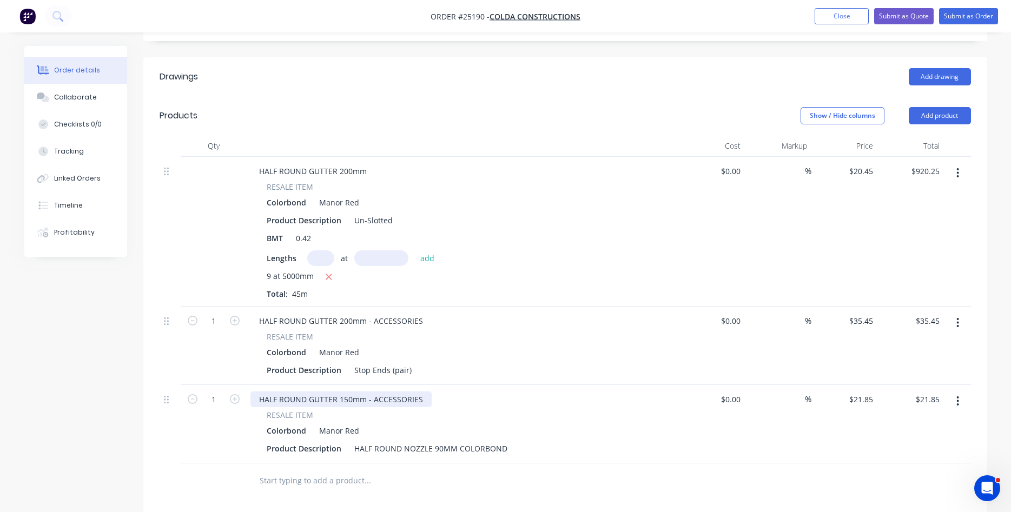
click at [345, 392] on div "HALF ROUND GUTTER 150mm - ACCESSORIES" at bounding box center [340, 400] width 181 height 16
click at [439, 441] on div "HALF ROUND NOZZLE 90MM COLORBOND" at bounding box center [431, 449] width 162 height 16
click at [858, 392] on input "21.85" at bounding box center [864, 400] width 25 height 16
type input "$24.15"
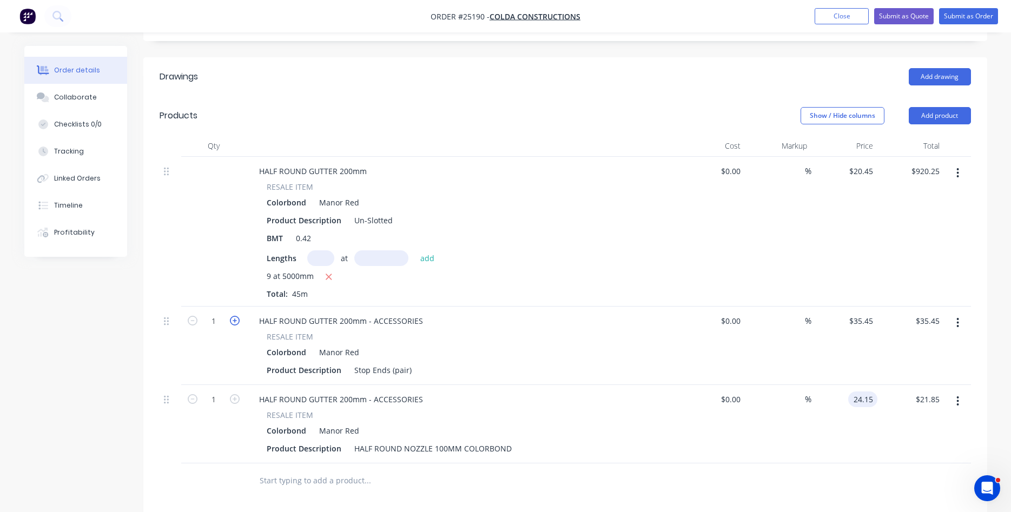
type input "$24.15"
click at [234, 316] on icon "button" at bounding box center [235, 321] width 10 height 10
type input "2"
type input "$70.90"
click at [235, 394] on icon "button" at bounding box center [235, 399] width 10 height 10
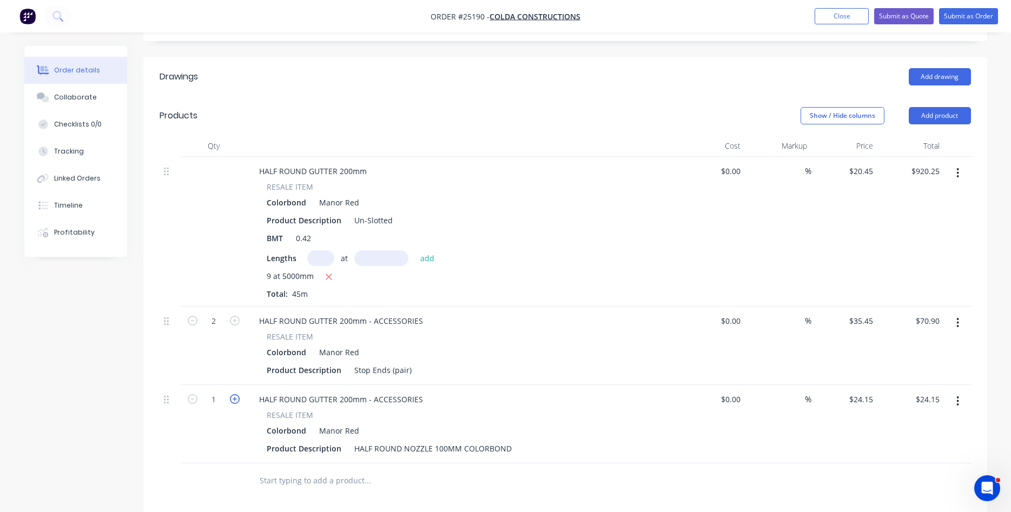
type input "2"
type input "$48.30"
click at [235, 394] on icon "button" at bounding box center [235, 399] width 10 height 10
type input "3"
type input "$72.45"
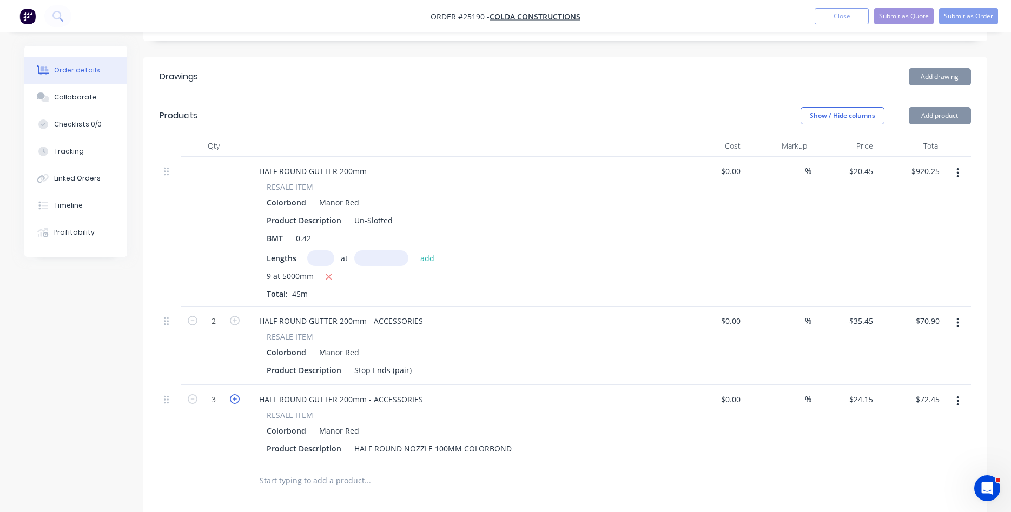
click at [235, 394] on icon "button" at bounding box center [235, 399] width 10 height 10
type input "4"
type input "$96.60"
click at [235, 394] on icon "button" at bounding box center [235, 399] width 10 height 10
type input "5"
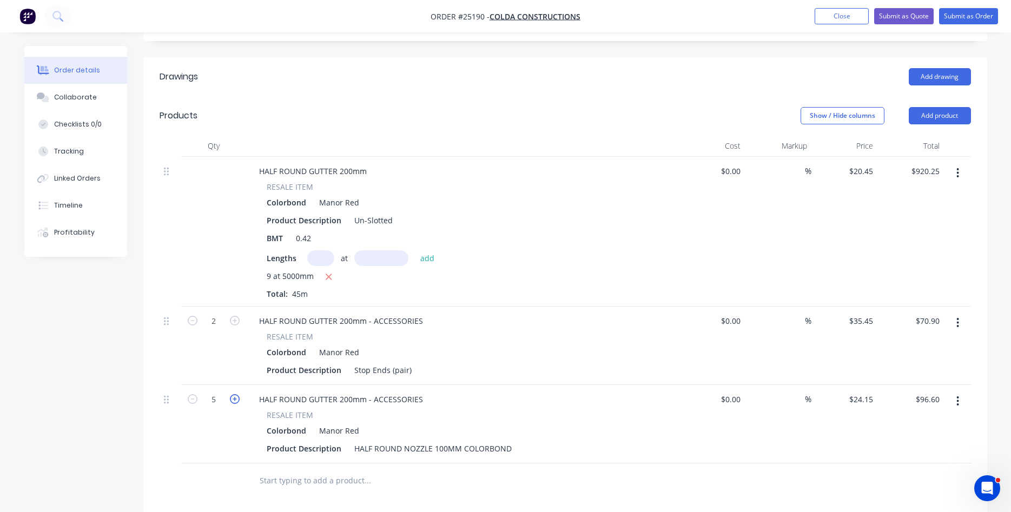
type input "$120.75"
click at [235, 394] on icon "button" at bounding box center [235, 399] width 10 height 10
type input "6"
type input "$144.90"
click at [235, 394] on icon "button" at bounding box center [235, 399] width 10 height 10
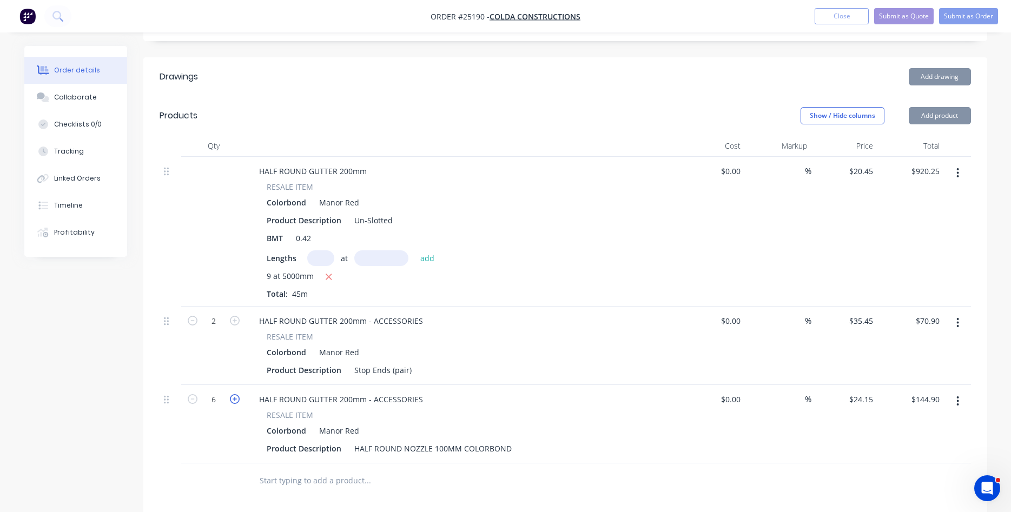
type input "7"
type input "$169.05"
click at [235, 394] on icon "button" at bounding box center [235, 399] width 10 height 10
type input "8"
type input "$193.20"
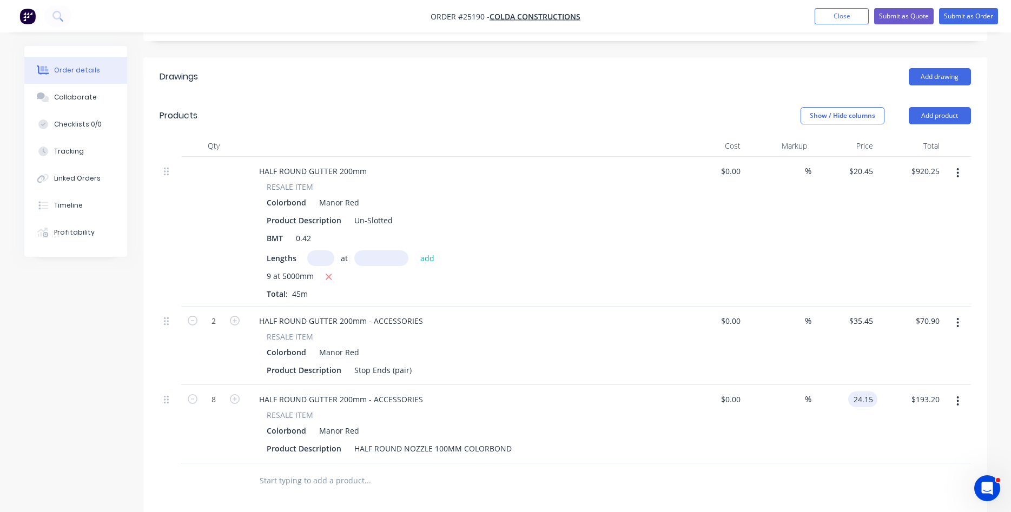
click at [863, 392] on input "24.15" at bounding box center [864, 400] width 25 height 16
type input "$30.18"
type input "$241.44"
click at [938, 110] on header "Products Show / Hide columns Add product" at bounding box center [565, 115] width 844 height 39
click at [941, 107] on button "Add product" at bounding box center [940, 115] width 62 height 17
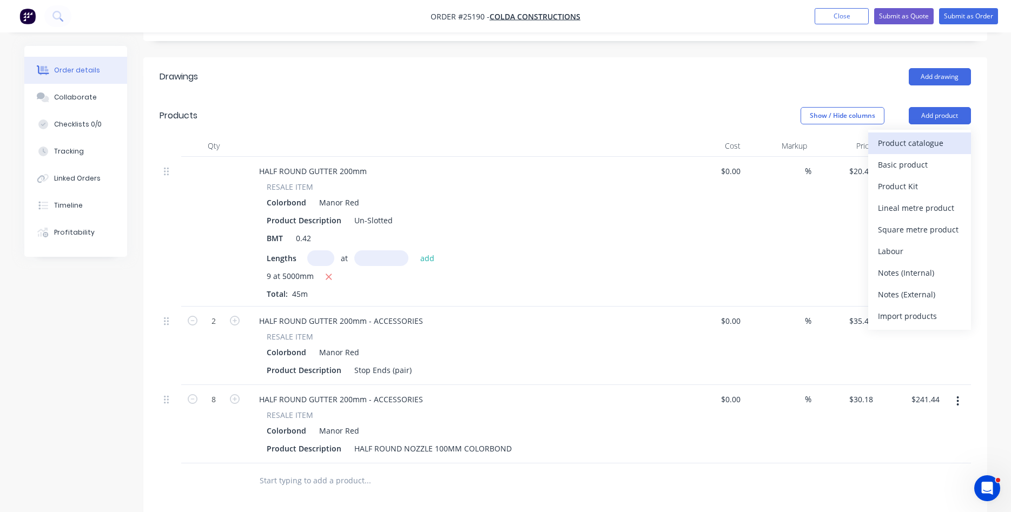
click at [908, 135] on div "Product catalogue" at bounding box center [919, 143] width 83 height 16
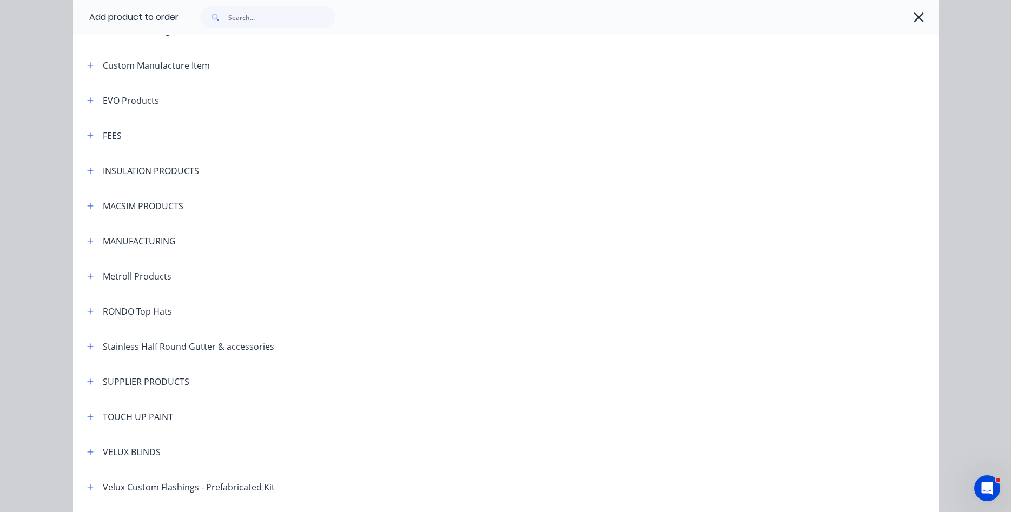
scroll to position [678, 0]
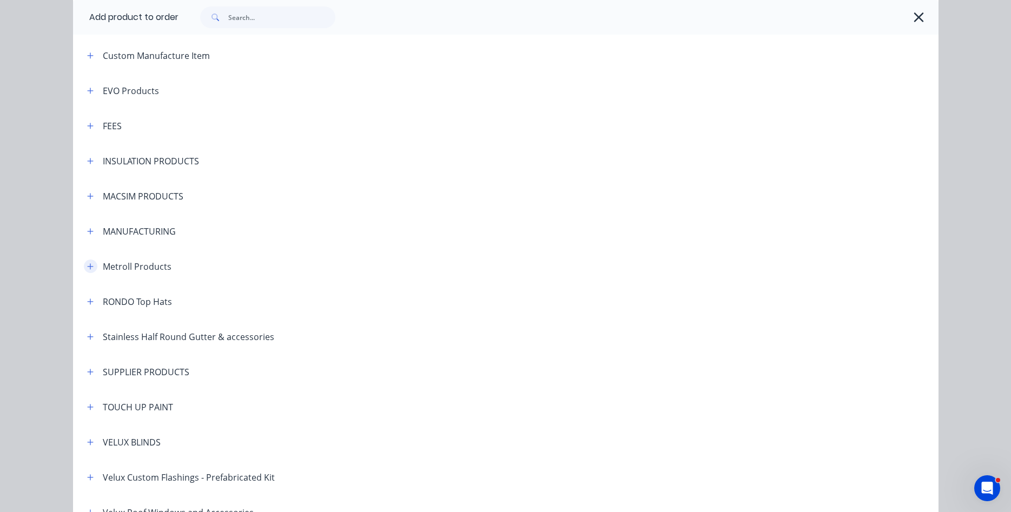
click at [88, 267] on icon "button" at bounding box center [90, 266] width 6 height 6
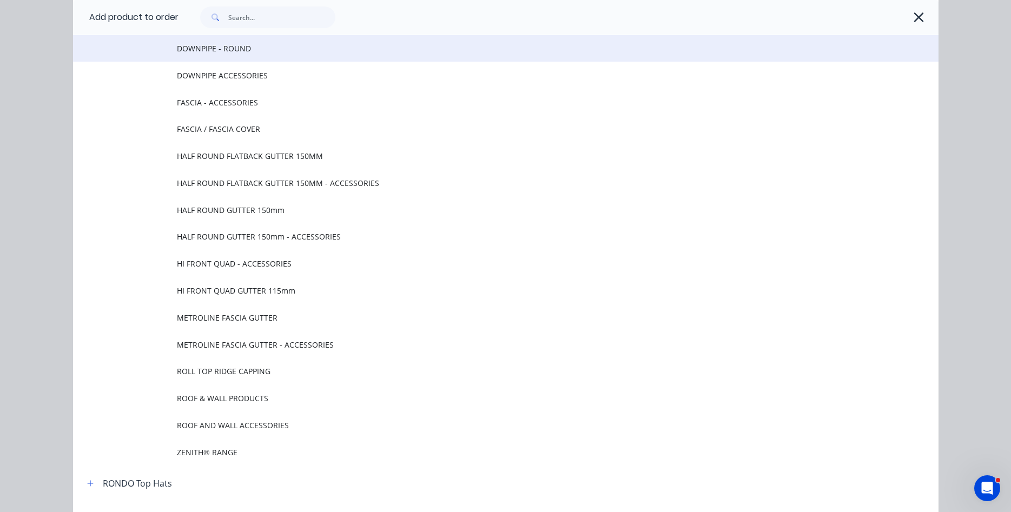
scroll to position [987, 0]
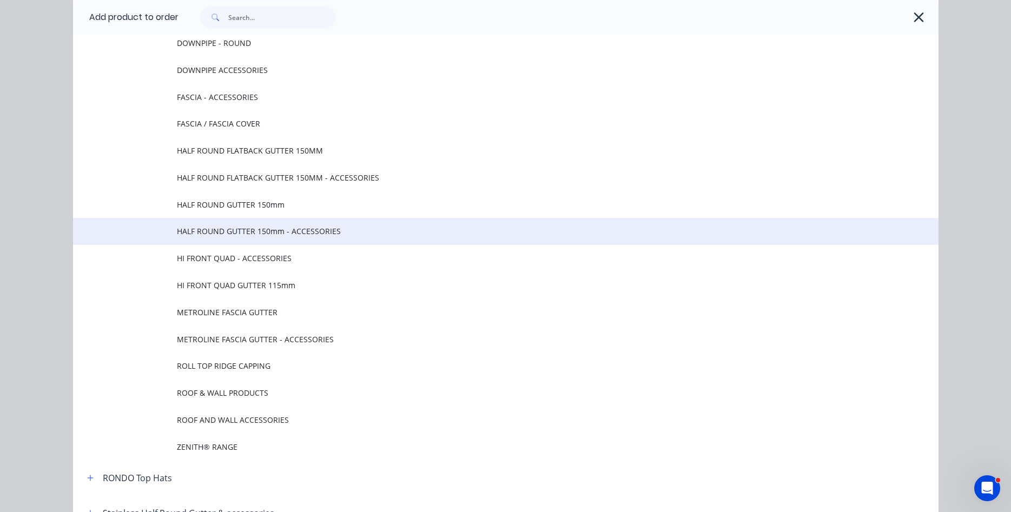
click at [251, 234] on span "HALF ROUND GUTTER 150mm - ACCESSORIES" at bounding box center [481, 231] width 609 height 11
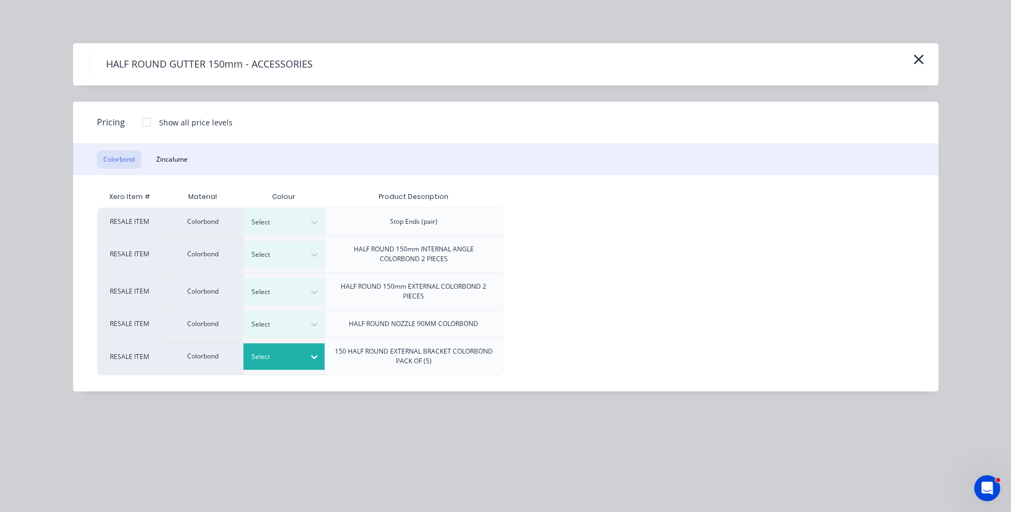
click at [285, 361] on div at bounding box center [275, 357] width 49 height 12
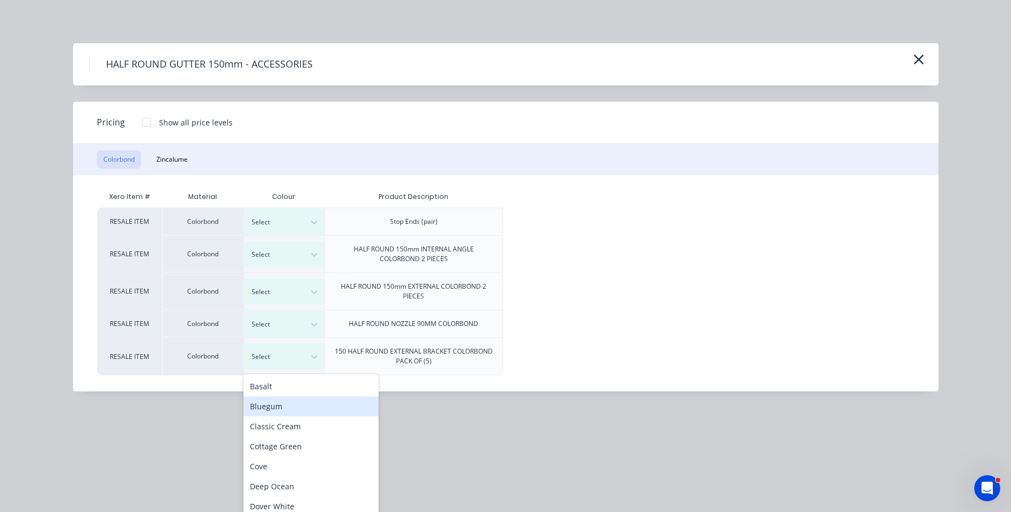
scroll to position [247, 0]
click at [276, 404] on div "Manor Red" at bounding box center [310, 400] width 135 height 20
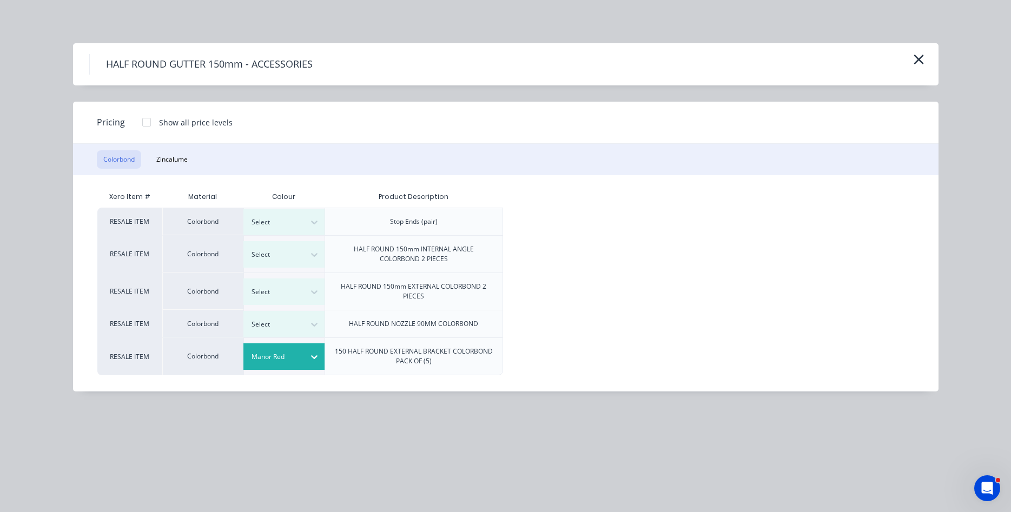
click at [144, 124] on div at bounding box center [147, 122] width 22 height 22
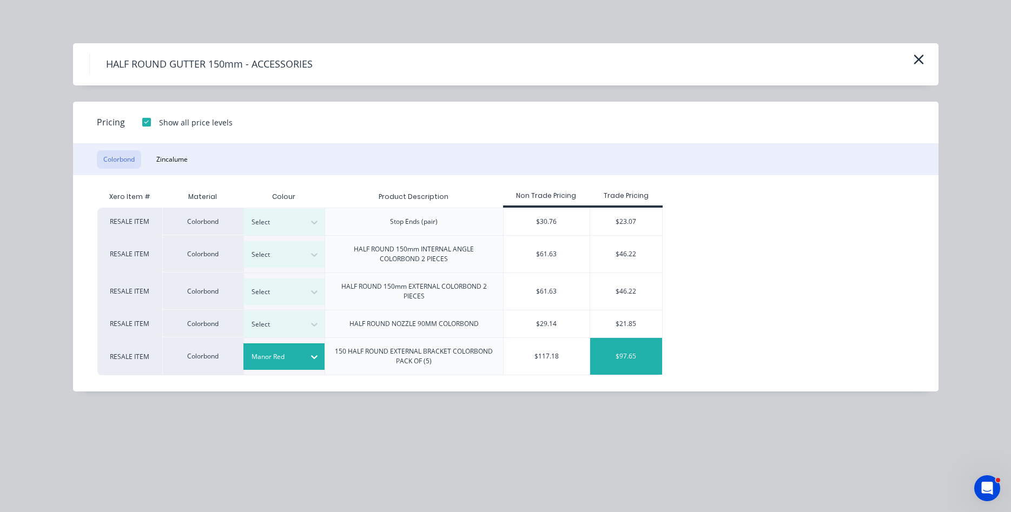
click at [620, 353] on div "$97.65" at bounding box center [626, 356] width 72 height 37
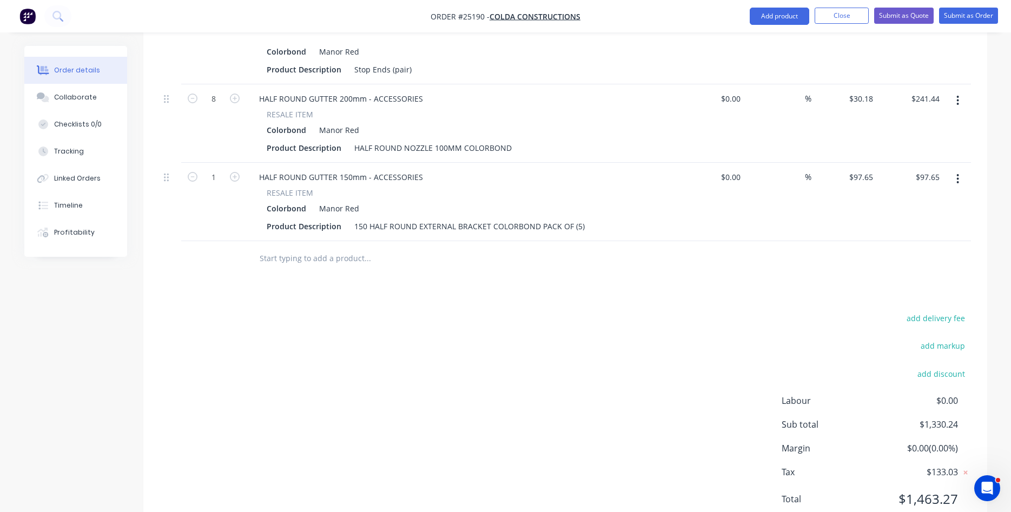
scroll to position [580, 0]
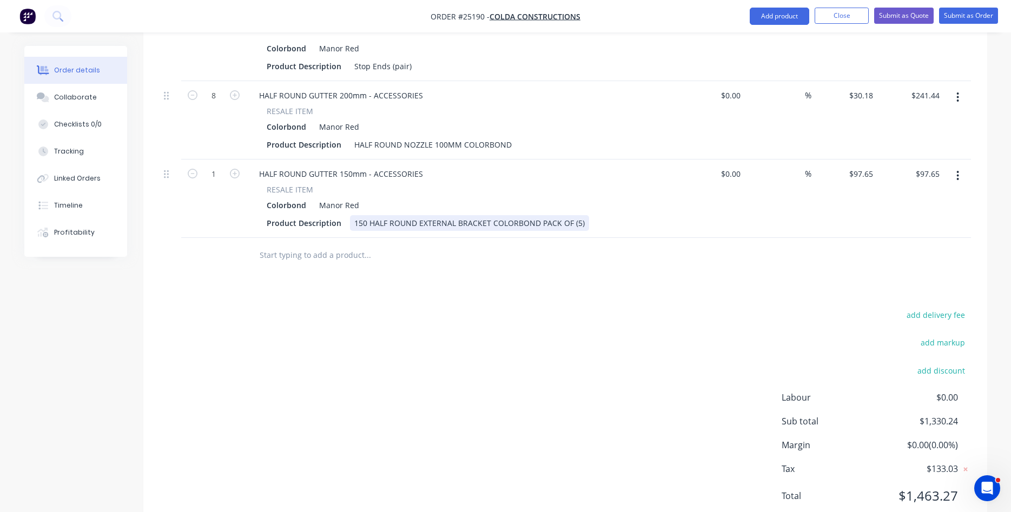
click at [578, 215] on div "150 HALF ROUND EXTERNAL BRACKET COLORBOND PACK OF (5)" at bounding box center [469, 223] width 239 height 16
click at [350, 215] on div "150 HALF ROUND EXTERNAL BRACKET COLORBOND" at bounding box center [447, 223] width 195 height 16
drag, startPoint x: 461, startPoint y: 209, endPoint x: 428, endPoint y: 208, distance: 33.5
click at [428, 215] on div "A4 200 HALF ROUND EXTERNAL BRACKET COLORBOND" at bounding box center [453, 223] width 207 height 16
click at [352, 166] on div "HALF ROUND GUTTER 150mm - ACCESSORIES" at bounding box center [340, 174] width 181 height 16
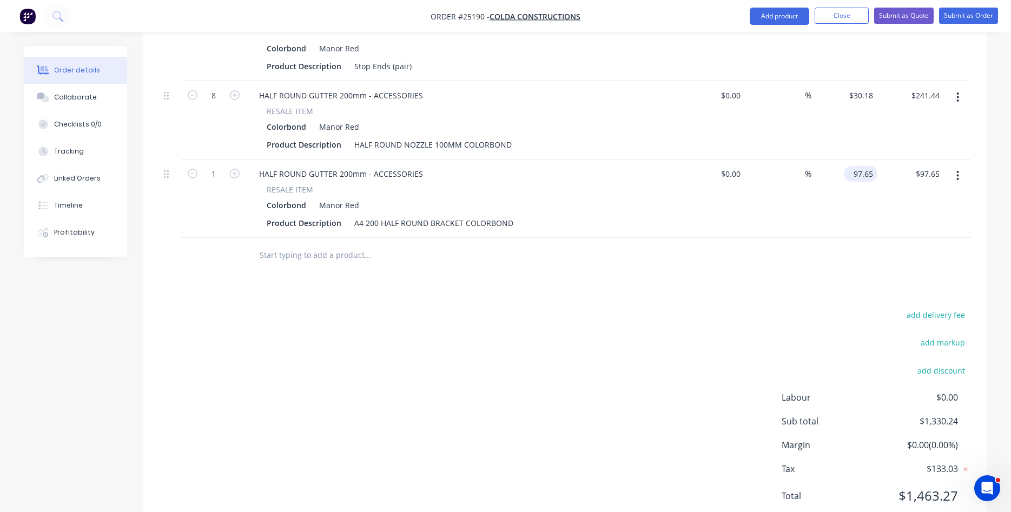
click at [862, 166] on input "97.65" at bounding box center [862, 174] width 29 height 16
type input "31.70"
type input "$31.70"
click at [736, 166] on input at bounding box center [738, 174] width 12 height 16
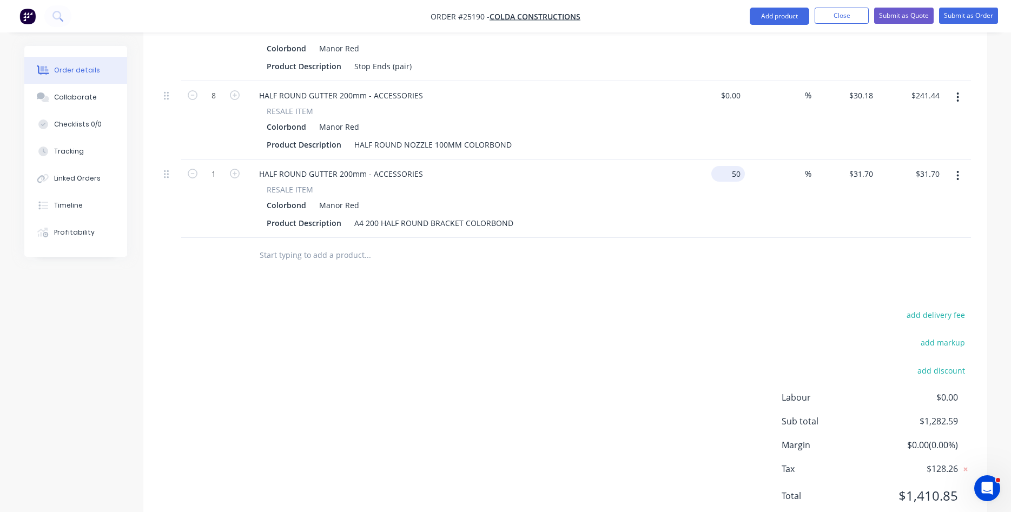
type input "$50.00"
type input "50"
click at [736, 166] on input "50" at bounding box center [730, 174] width 29 height 16
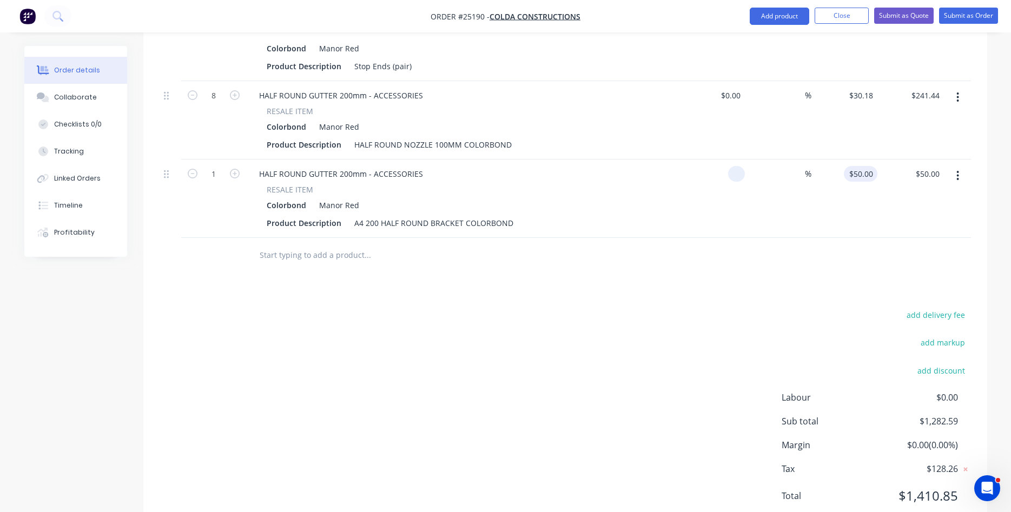
type input "$0.00"
click at [863, 166] on input "0" at bounding box center [864, 174] width 25 height 16
type input "$32.60"
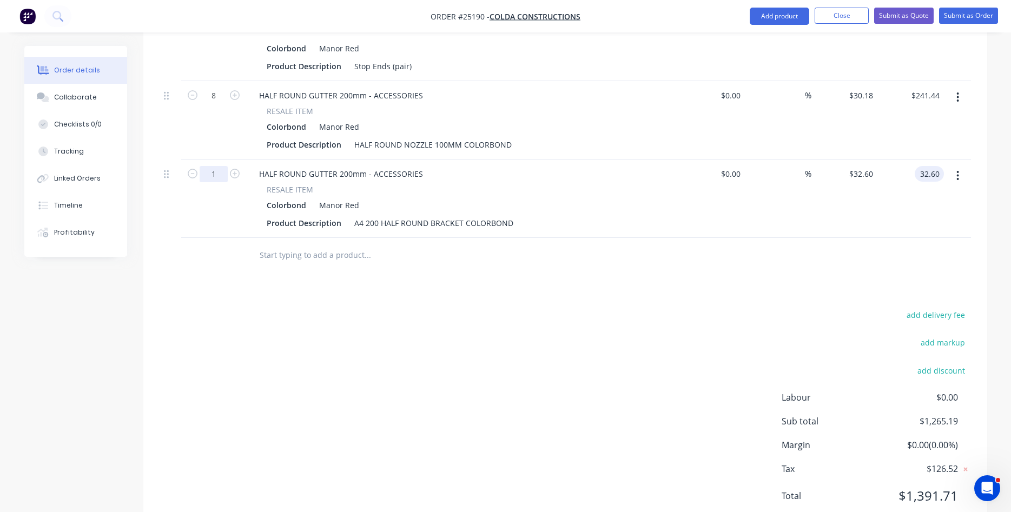
type input "$32.60"
click at [210, 166] on input "1" at bounding box center [214, 174] width 28 height 16
type input "50"
type input "$1,630.00"
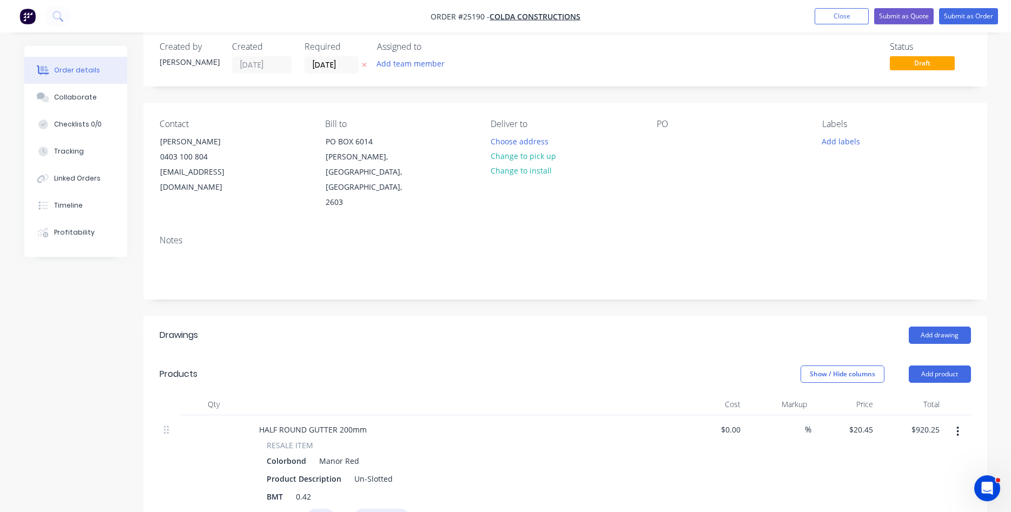
scroll to position [0, 0]
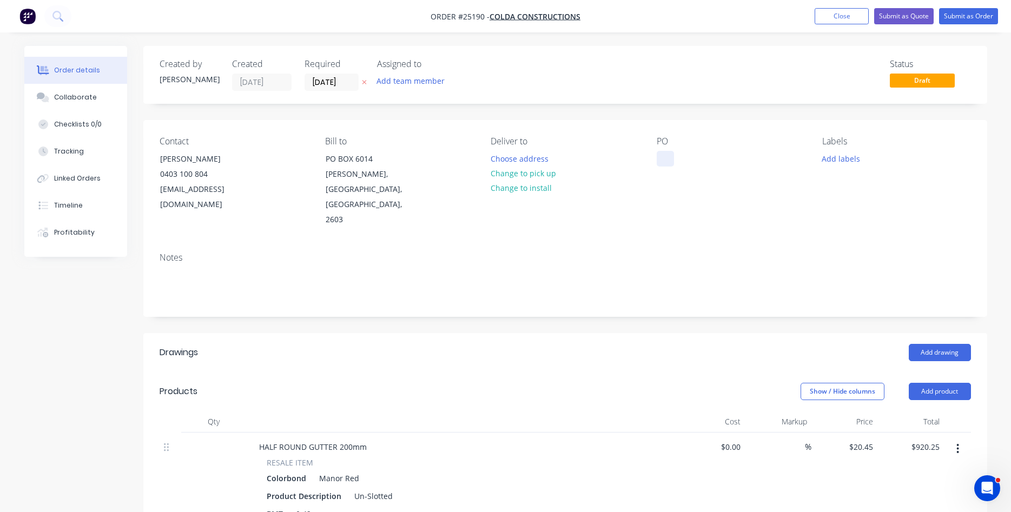
click at [670, 160] on div at bounding box center [665, 159] width 17 height 16
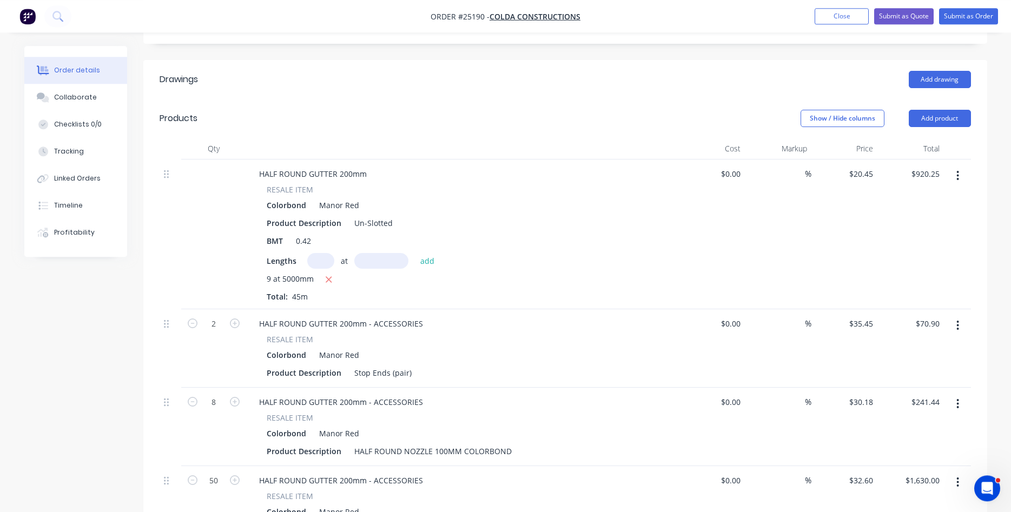
scroll to position [276, 0]
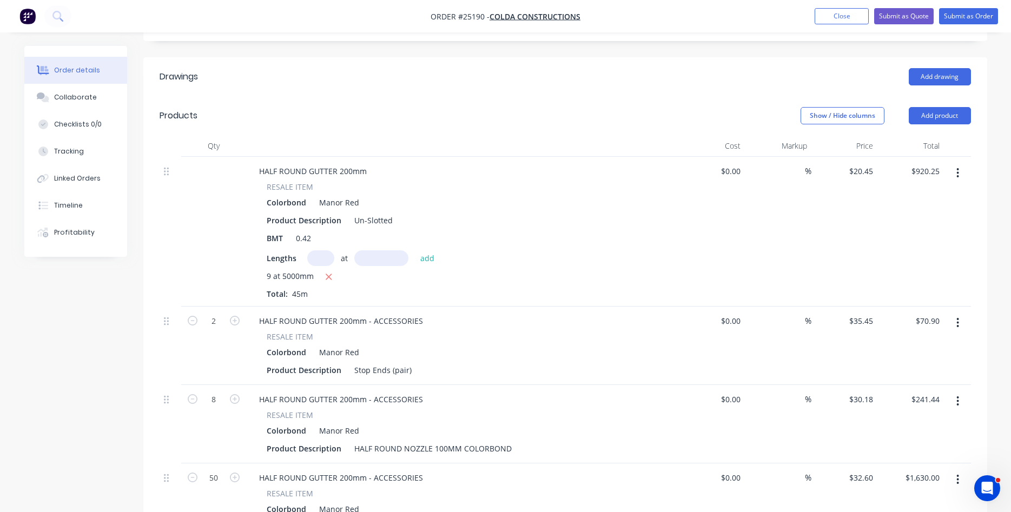
drag, startPoint x: 344, startPoint y: 190, endPoint x: 352, endPoint y: 189, distance: 8.3
click at [344, 195] on div "Manor Red" at bounding box center [337, 203] width 44 height 16
click at [957, 168] on icon "button" at bounding box center [958, 173] width 2 height 10
click at [914, 194] on div "Edit" at bounding box center [919, 202] width 83 height 16
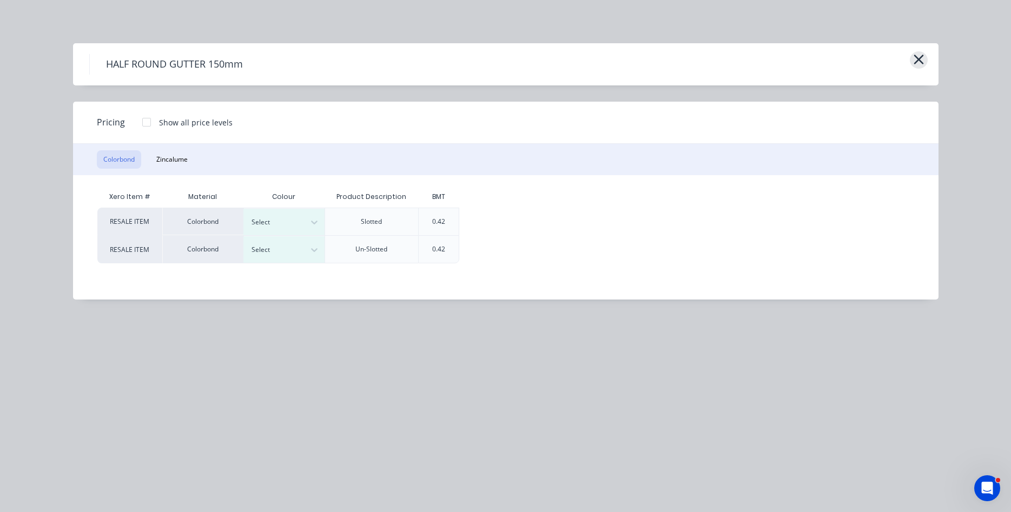
click at [919, 63] on icon "button" at bounding box center [918, 59] width 11 height 15
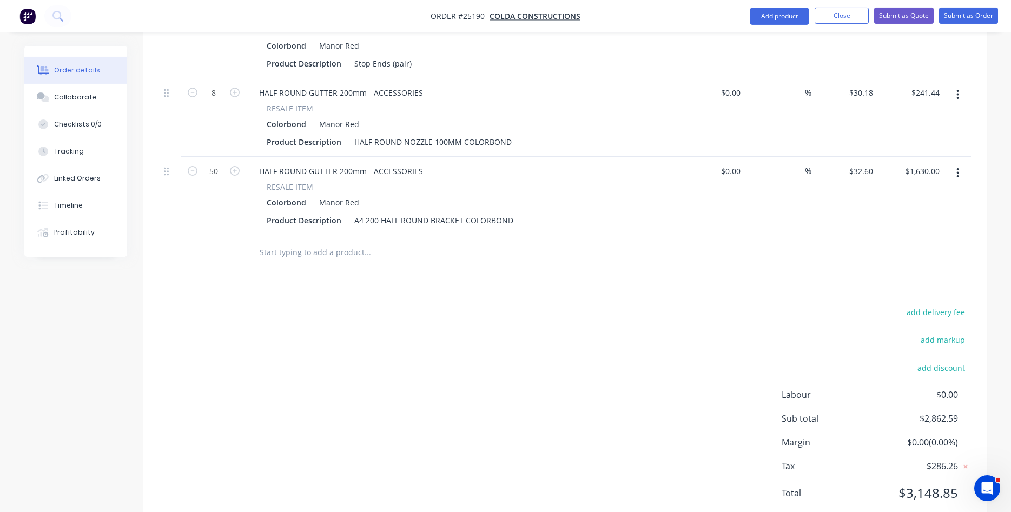
scroll to position [601, 0]
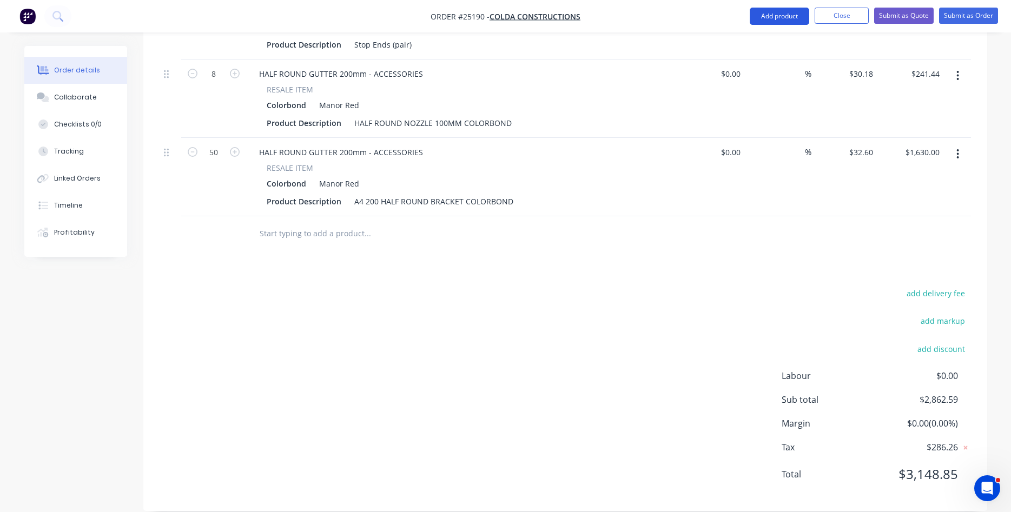
click at [775, 16] on button "Add product" at bounding box center [779, 16] width 59 height 17
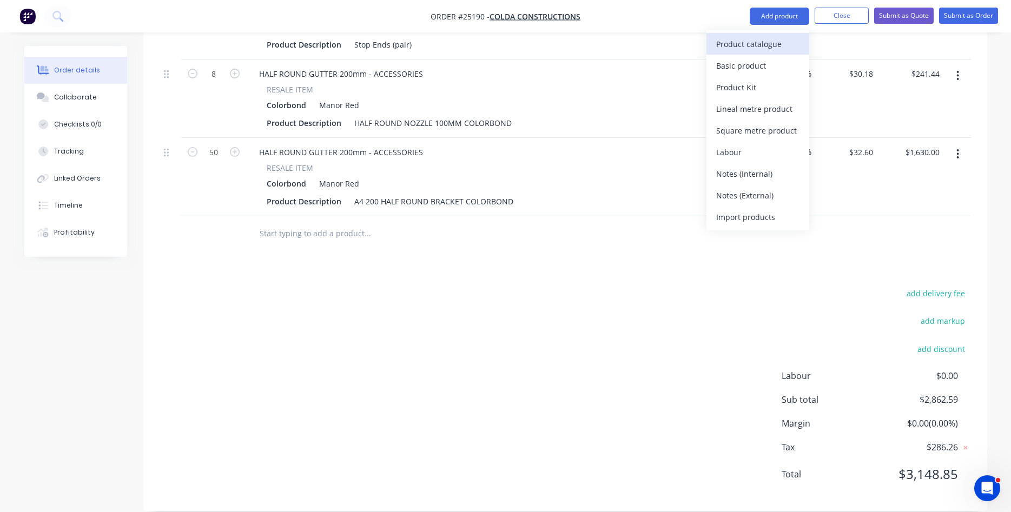
click at [743, 43] on div "Product catalogue" at bounding box center [757, 44] width 83 height 16
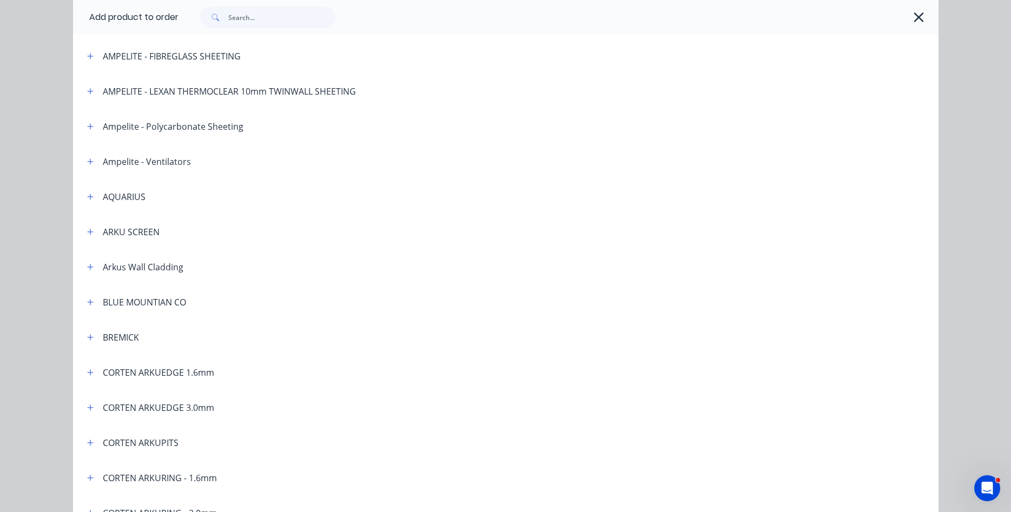
scroll to position [123, 0]
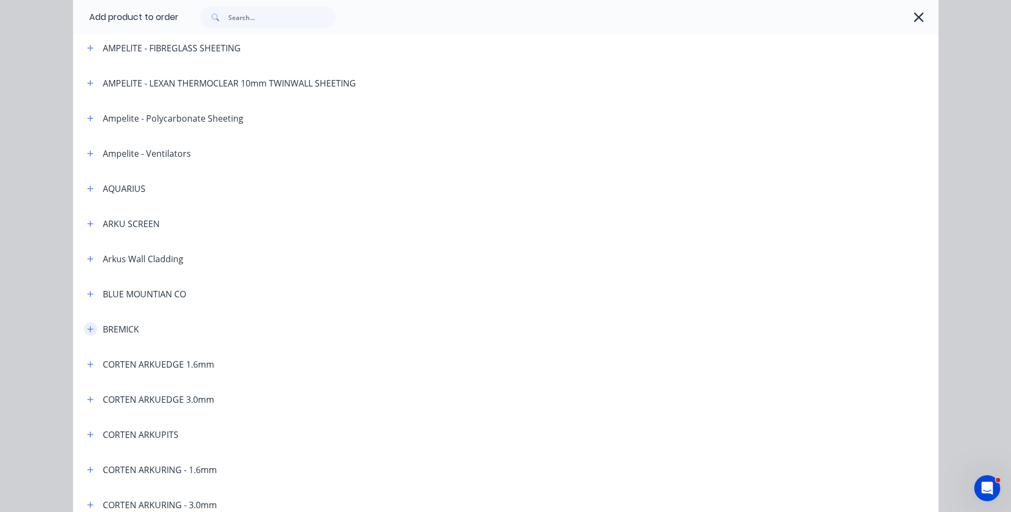
click at [91, 329] on icon "button" at bounding box center [90, 330] width 6 height 8
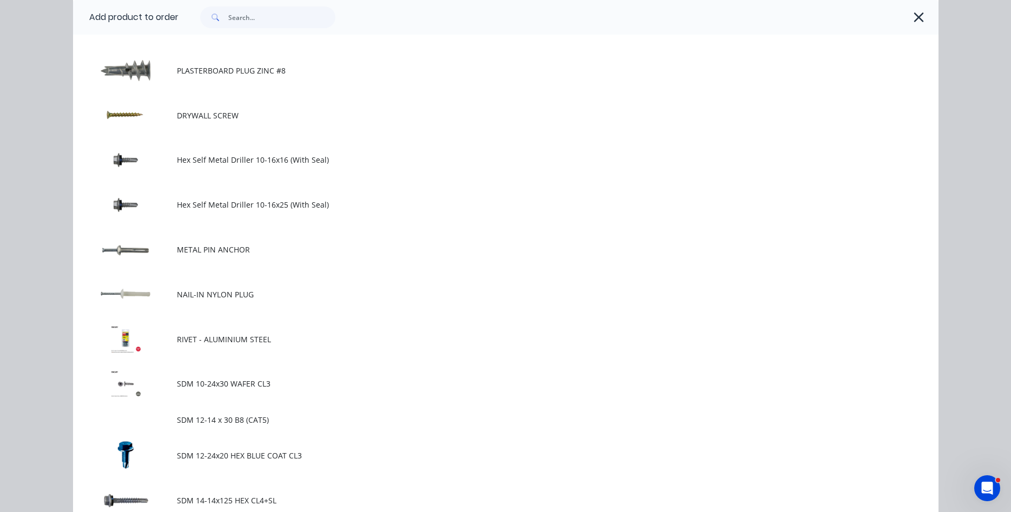
scroll to position [432, 0]
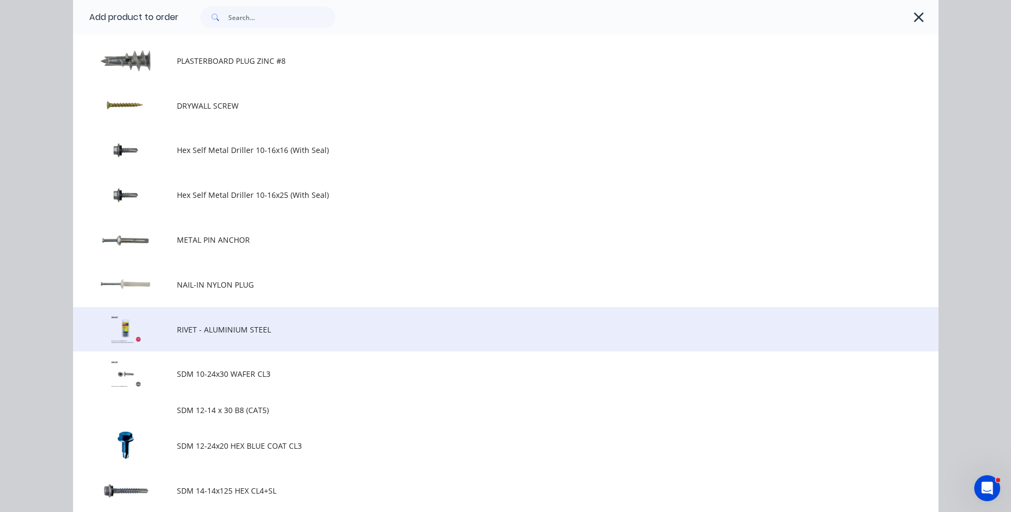
click at [184, 330] on span "RIVET - ALUMINIUM STEEL" at bounding box center [481, 329] width 609 height 11
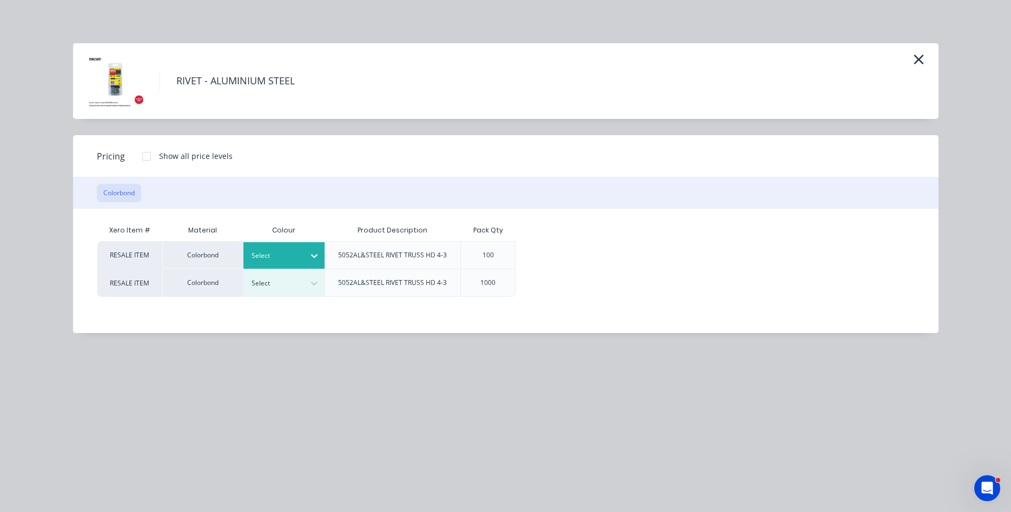
click at [318, 257] on icon at bounding box center [314, 255] width 11 height 11
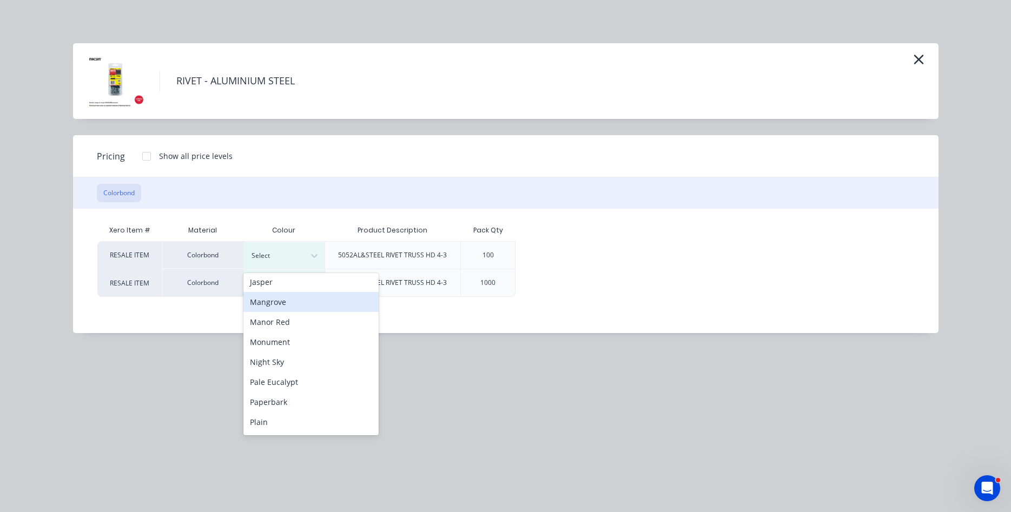
scroll to position [247, 0]
click at [290, 296] on div "Manor Red" at bounding box center [310, 299] width 135 height 20
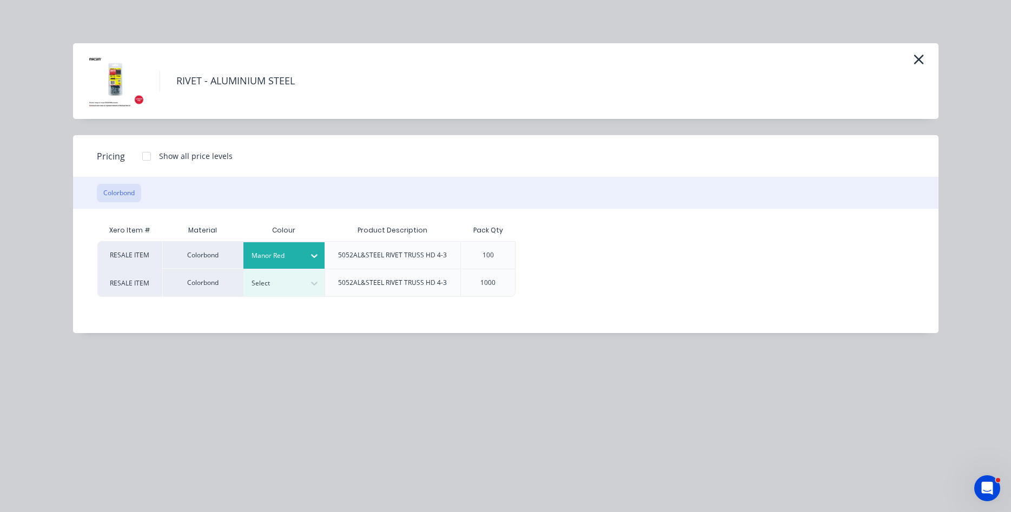
click at [148, 160] on div at bounding box center [147, 156] width 22 height 22
click at [567, 248] on div "$5.00" at bounding box center [552, 255] width 72 height 27
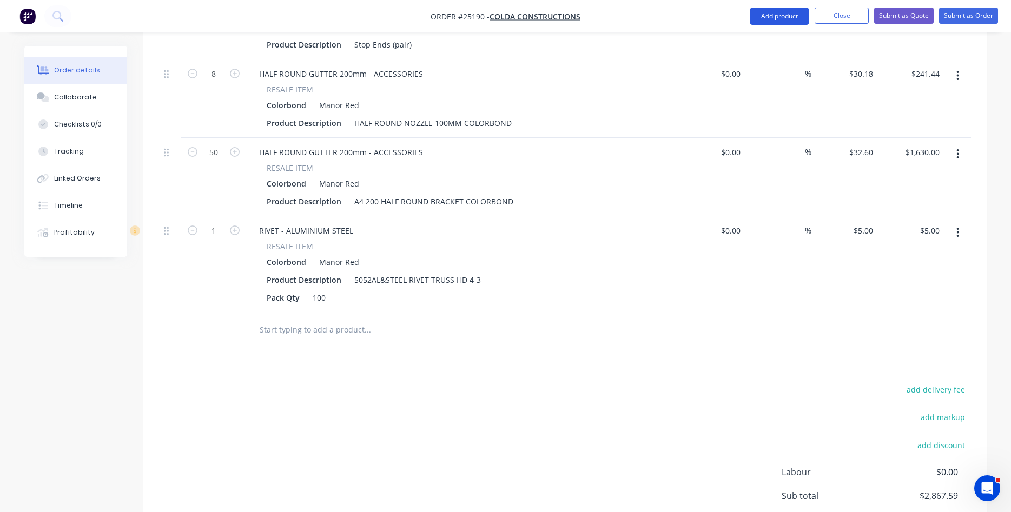
click at [784, 16] on button "Add product" at bounding box center [779, 16] width 59 height 17
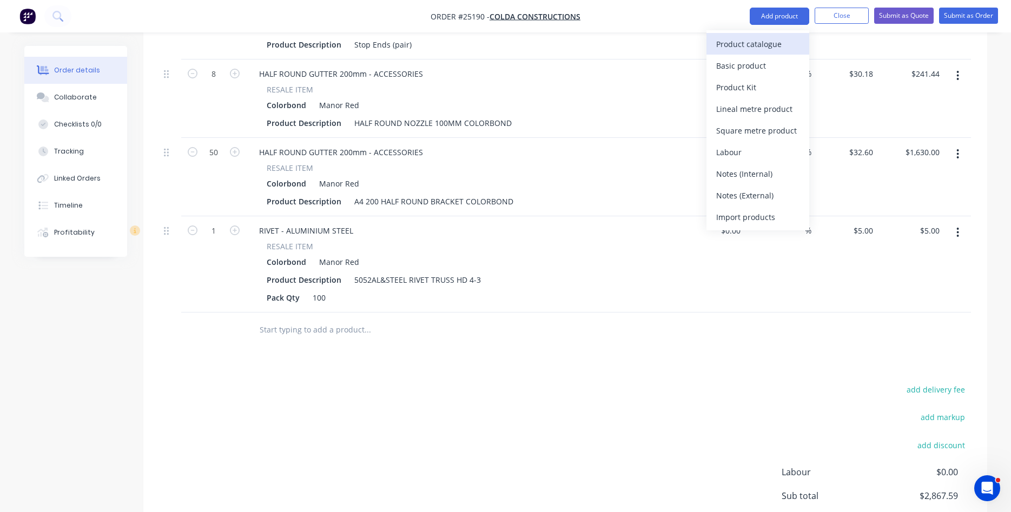
click at [759, 36] on button "Product catalogue" at bounding box center [757, 44] width 103 height 22
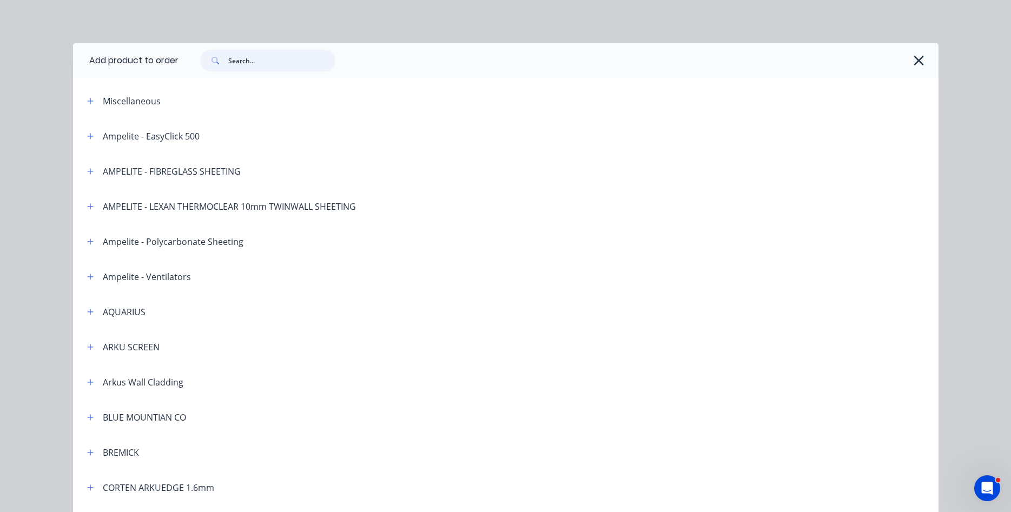
click at [241, 65] on input "text" at bounding box center [281, 61] width 107 height 22
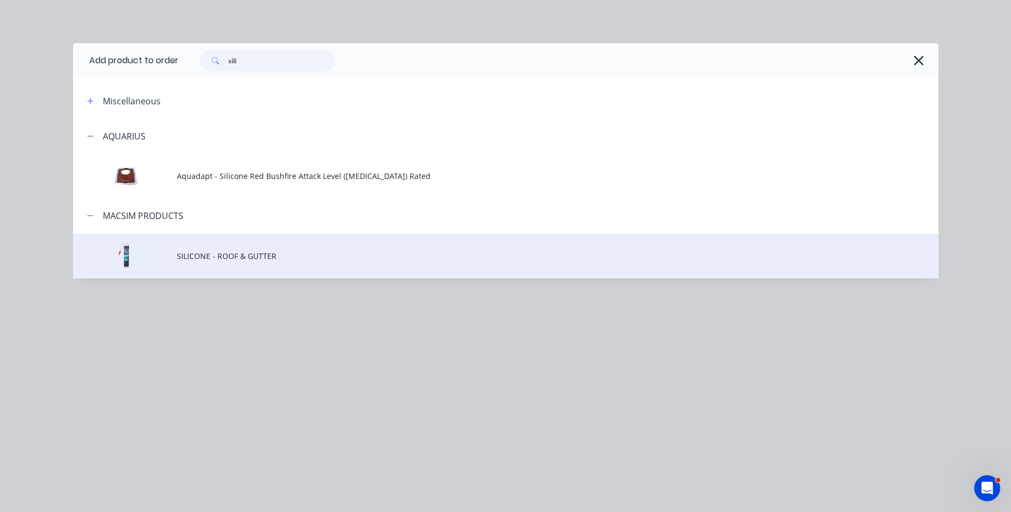
type input "sili"
click at [221, 262] on td "SILICONE - ROOF & GUTTER" at bounding box center [558, 256] width 762 height 45
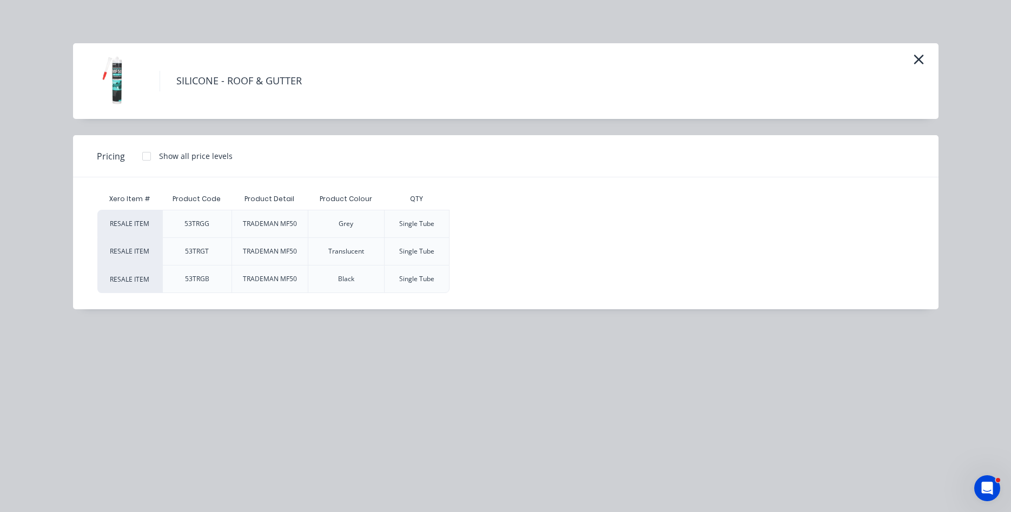
click at [143, 158] on div at bounding box center [147, 156] width 22 height 22
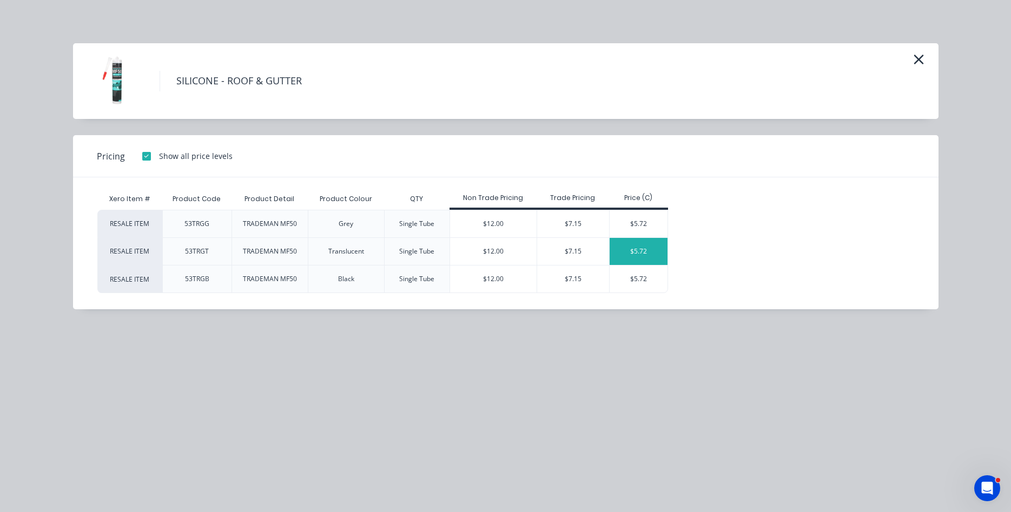
click at [617, 250] on div "$5.72" at bounding box center [639, 251] width 58 height 27
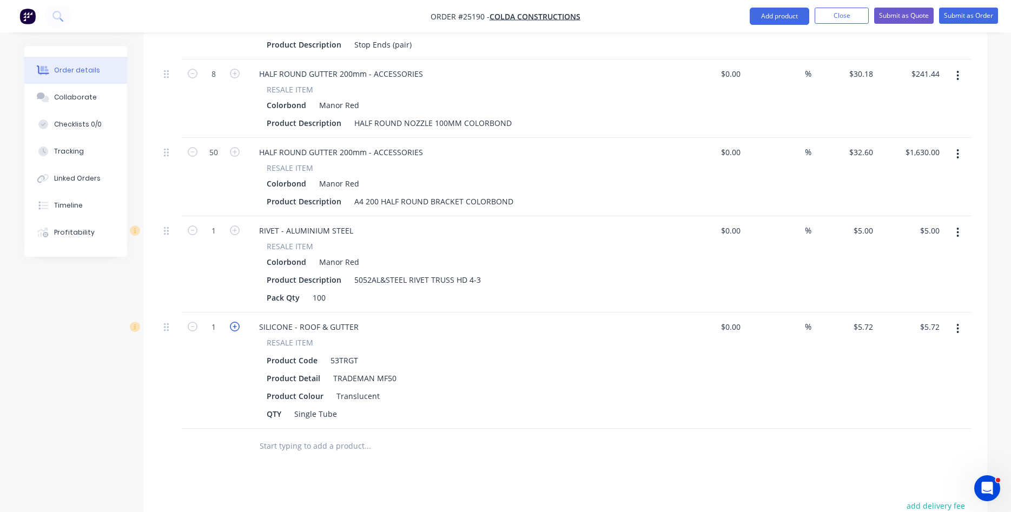
click at [237, 322] on icon "button" at bounding box center [235, 327] width 10 height 10
type input "2"
type input "$11.44"
click at [237, 322] on icon "button" at bounding box center [235, 327] width 10 height 10
type input "3"
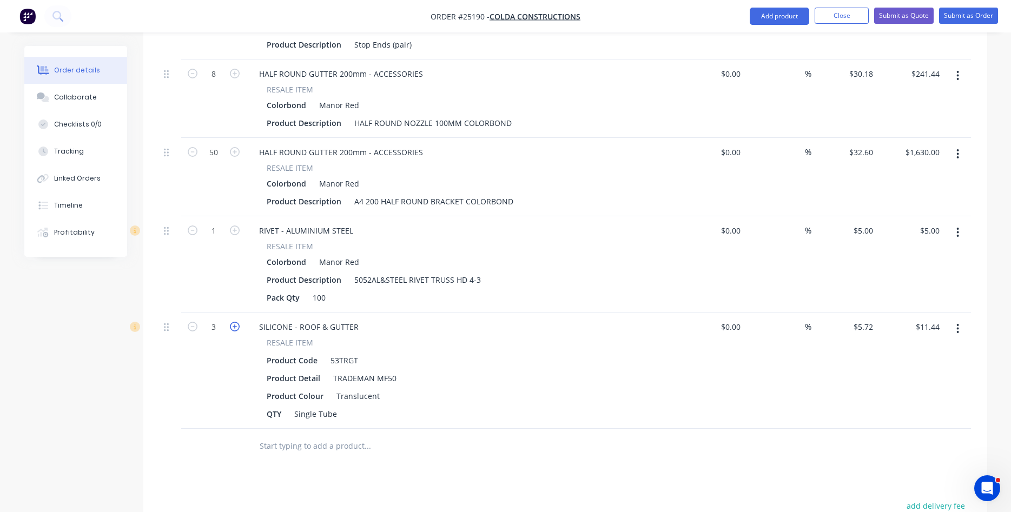
type input "$17.16"
click at [237, 322] on icon "button" at bounding box center [235, 327] width 10 height 10
type input "4"
type input "$22.88"
click at [237, 322] on icon "button" at bounding box center [235, 327] width 10 height 10
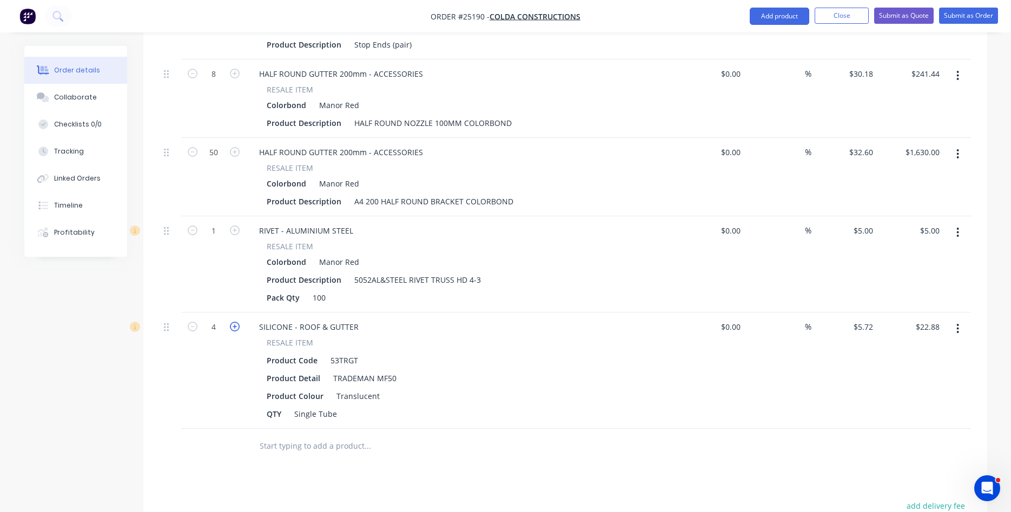
type input "5"
type input "$28.60"
click at [237, 322] on icon "button" at bounding box center [235, 327] width 10 height 10
type input "6"
type input "$34.32"
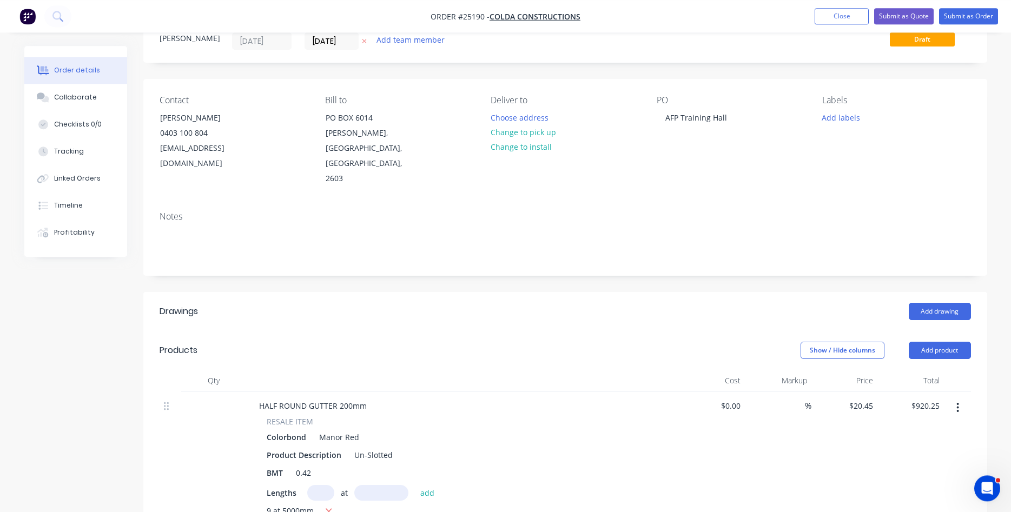
scroll to position [0, 0]
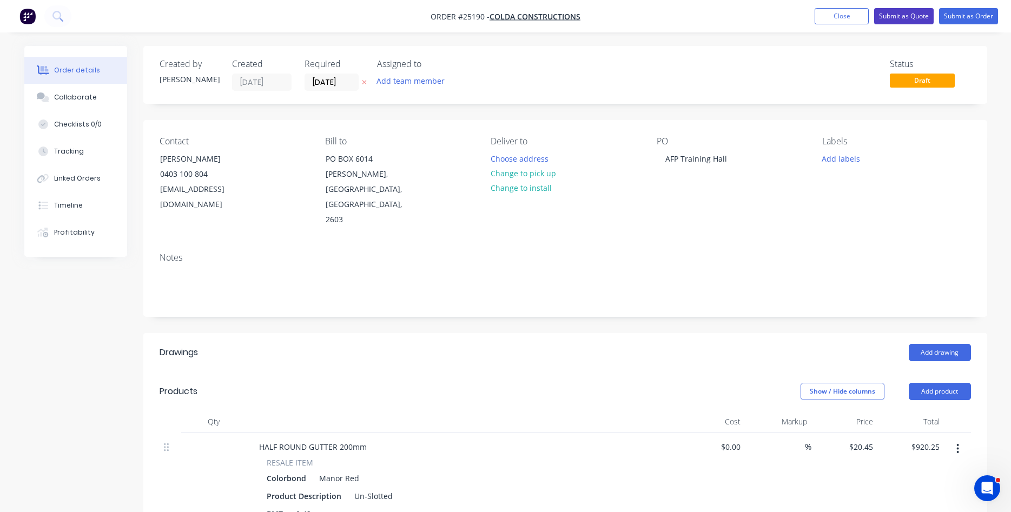
click at [902, 15] on button "Submit as Quote" at bounding box center [903, 16] width 59 height 16
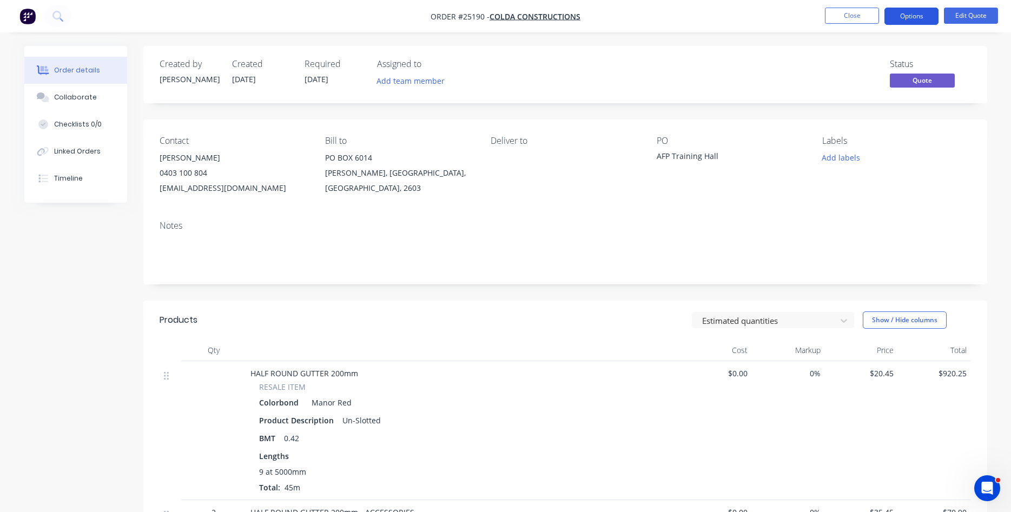
click at [911, 15] on button "Options" at bounding box center [911, 16] width 54 height 17
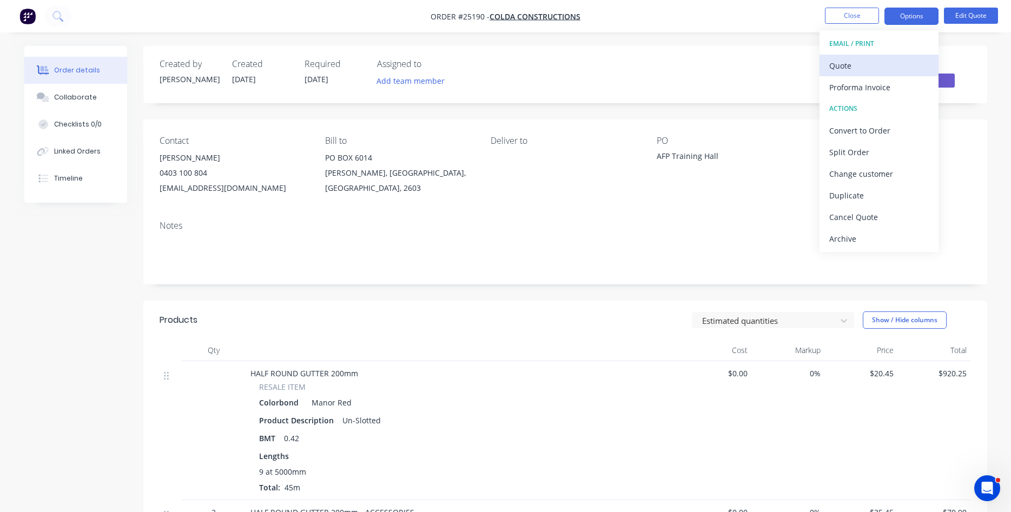
click at [863, 64] on div "Quote" at bounding box center [879, 66] width 100 height 16
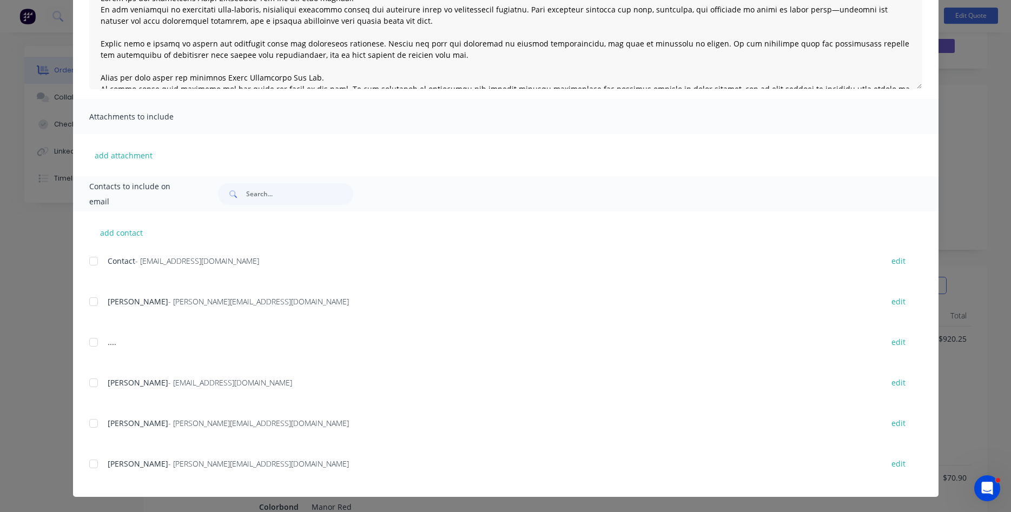
scroll to position [55, 0]
click at [94, 425] on div at bounding box center [94, 424] width 22 height 22
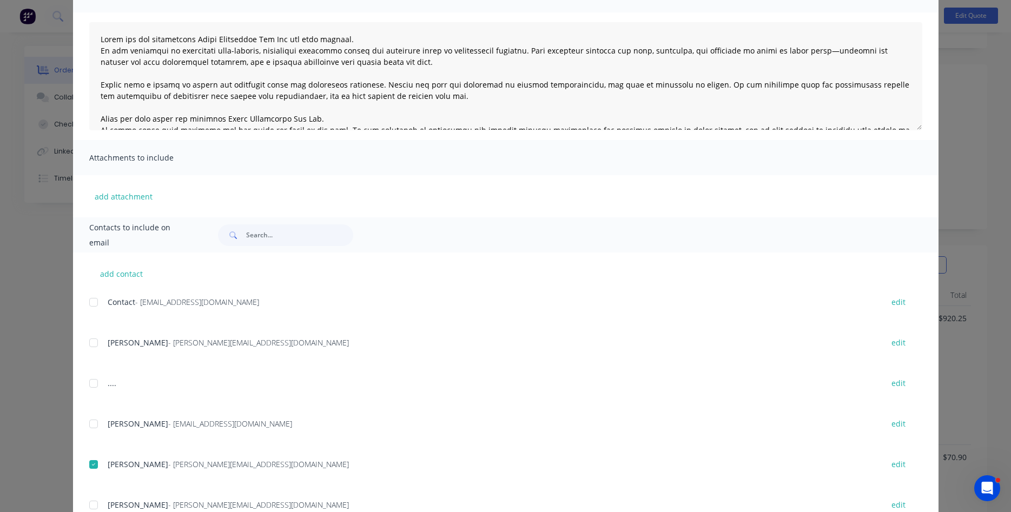
scroll to position [0, 0]
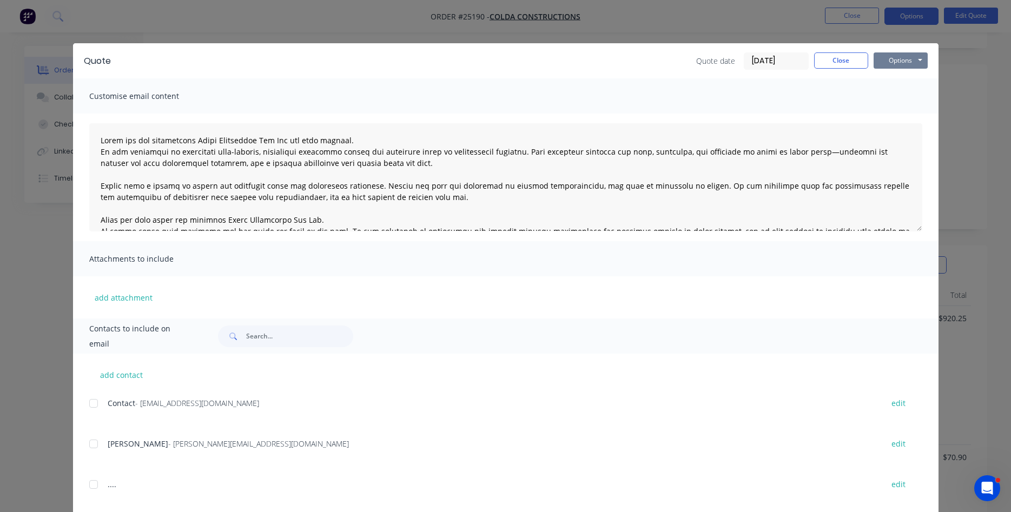
click at [898, 62] on button "Options" at bounding box center [900, 60] width 54 height 16
click at [894, 115] on button "Email" at bounding box center [907, 116] width 69 height 18
click at [840, 63] on button "Close" at bounding box center [841, 60] width 54 height 16
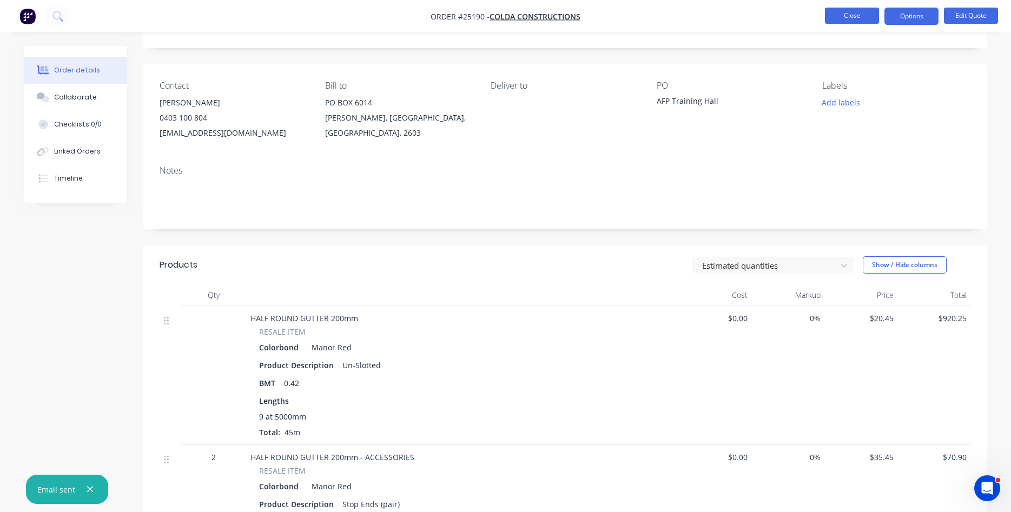
click at [845, 15] on button "Close" at bounding box center [852, 16] width 54 height 16
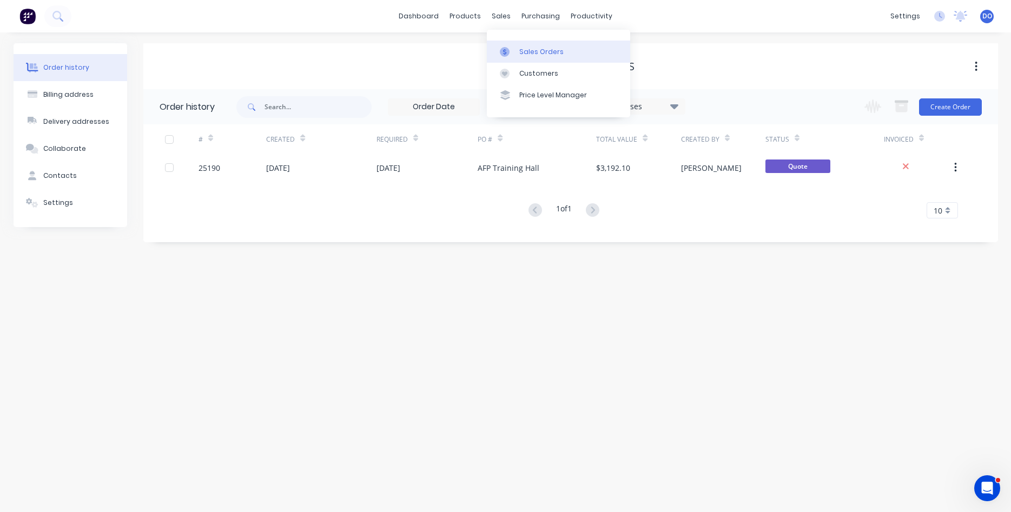
click at [531, 47] on link "Sales Orders" at bounding box center [558, 52] width 143 height 22
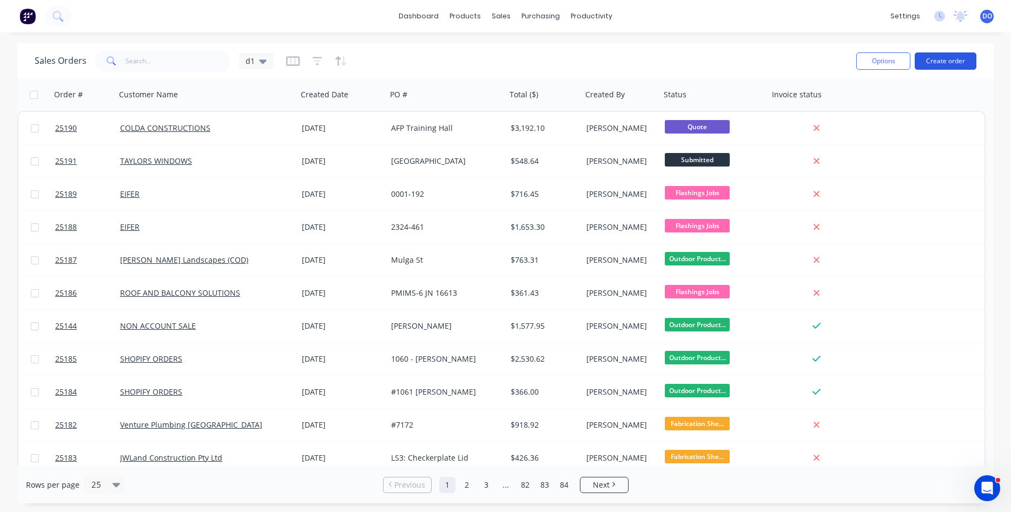
click at [946, 61] on button "Create order" at bounding box center [946, 60] width 62 height 17
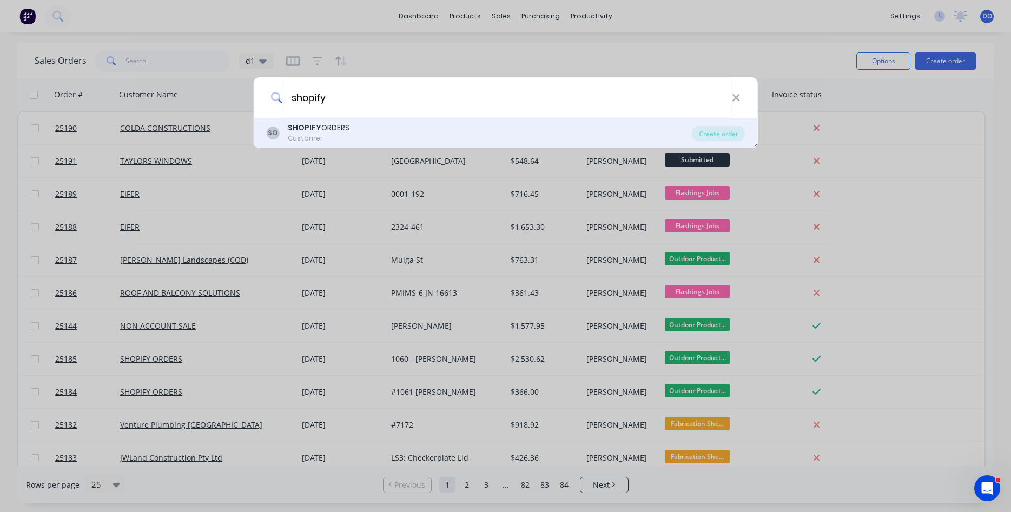
type input "shopify"
click at [330, 126] on div "SHOPIFY ORDERS" at bounding box center [319, 127] width 62 height 11
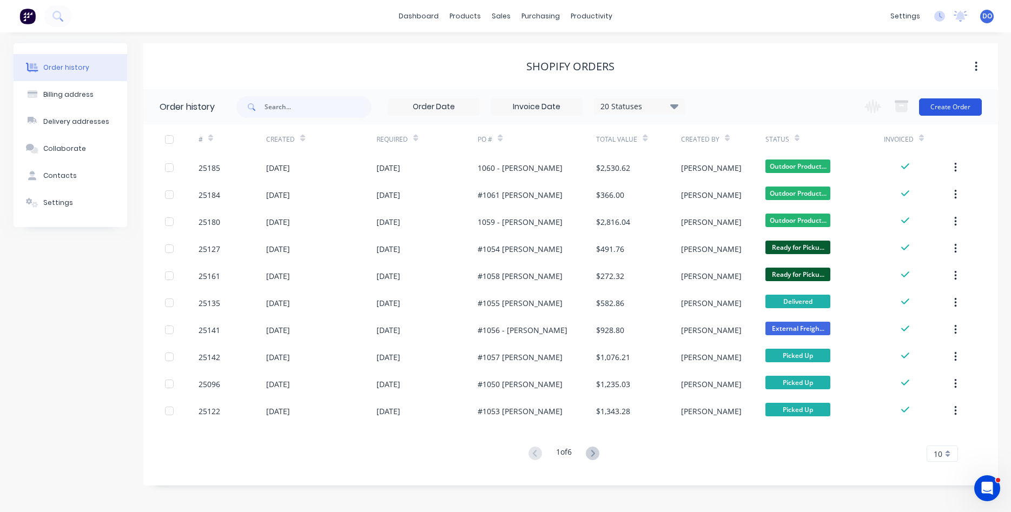
click at [961, 103] on button "Create Order" at bounding box center [950, 106] width 63 height 17
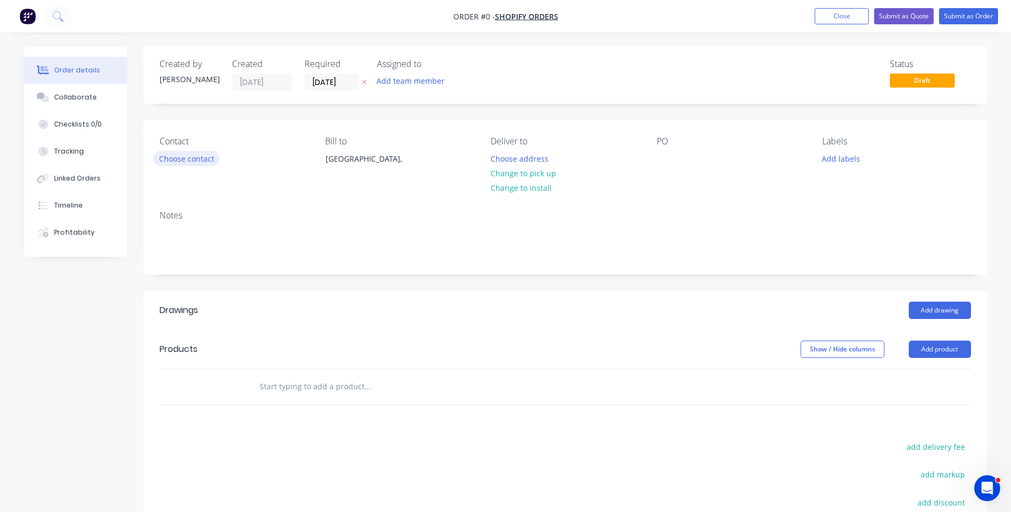
click at [188, 160] on button "Choose contact" at bounding box center [186, 158] width 67 height 15
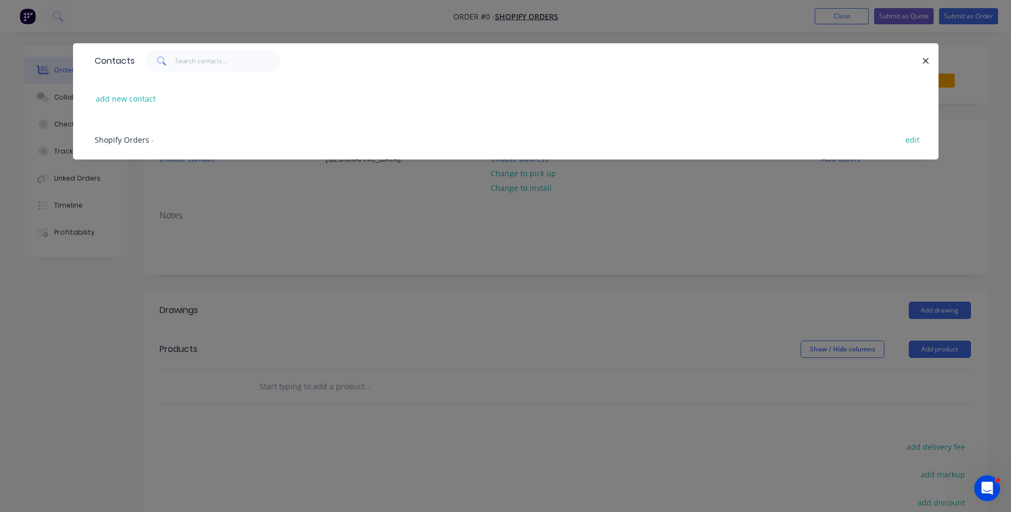
click at [145, 142] on span "Shopify Orders" at bounding box center [122, 140] width 55 height 10
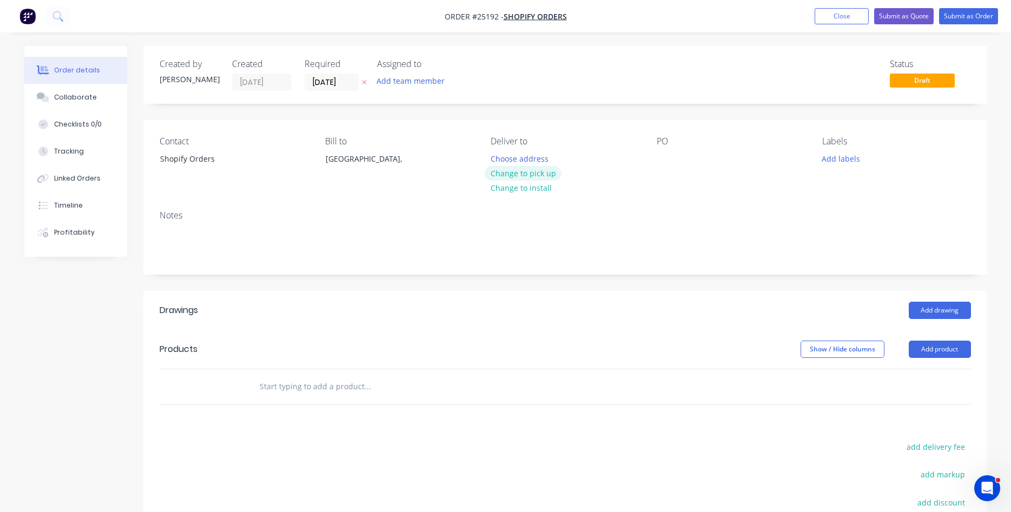
click at [521, 174] on button "Change to pick up" at bounding box center [523, 173] width 77 height 15
click at [664, 160] on div at bounding box center [665, 159] width 17 height 16
click at [943, 350] on button "Add product" at bounding box center [940, 349] width 62 height 17
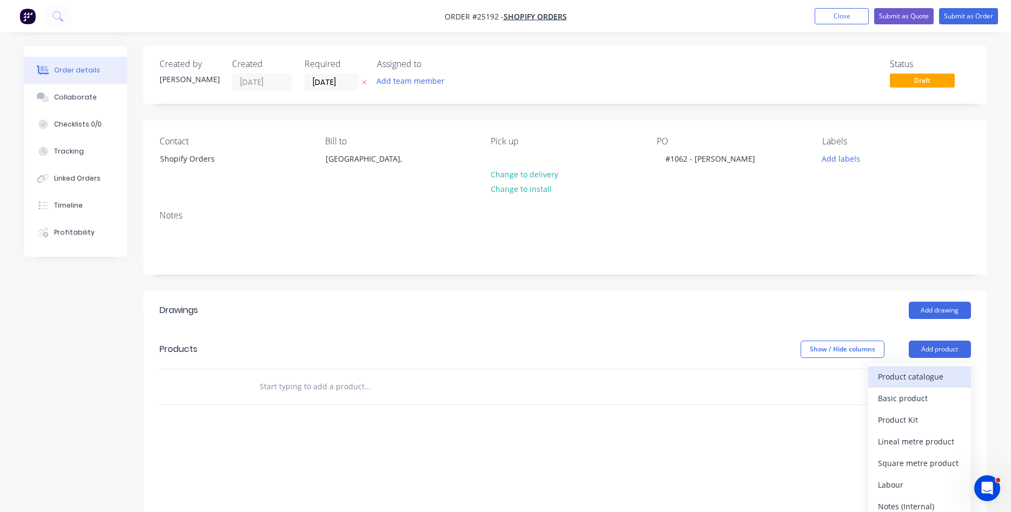
click at [919, 374] on div "Product catalogue" at bounding box center [919, 377] width 83 height 16
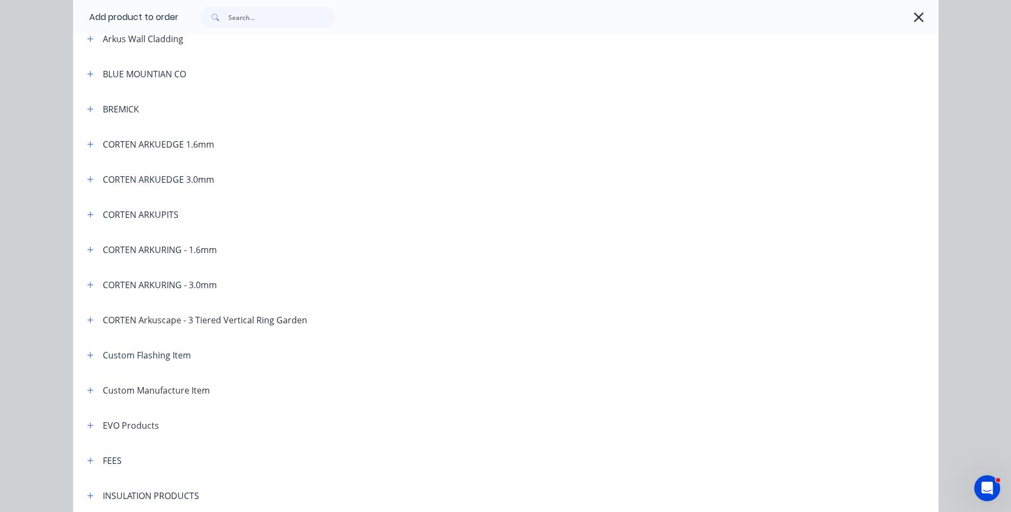
scroll to position [370, 0]
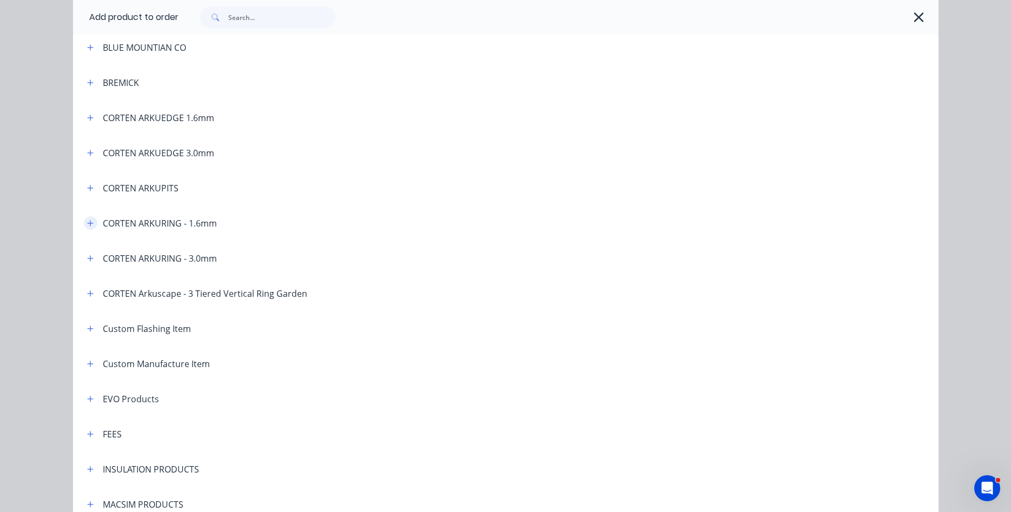
click at [88, 226] on icon "button" at bounding box center [90, 224] width 6 height 8
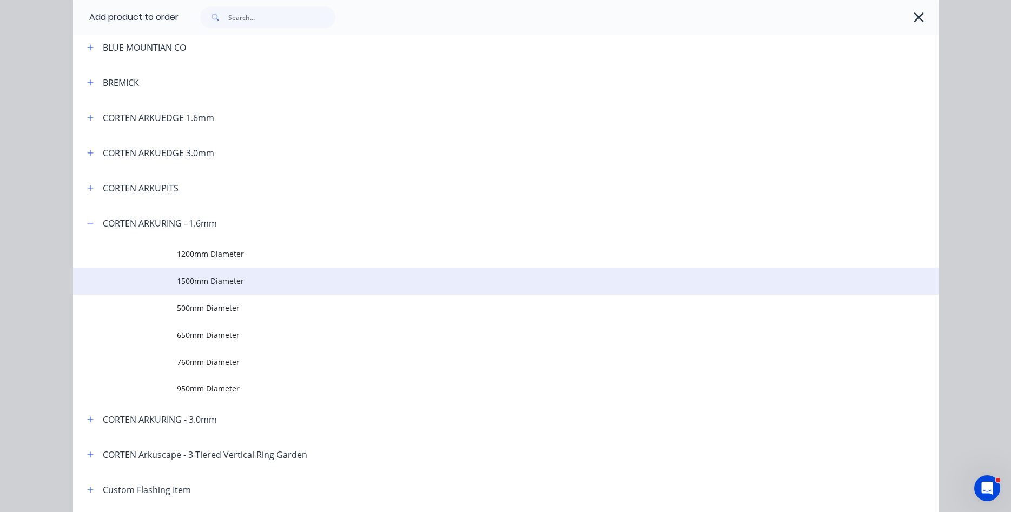
click at [207, 281] on span "1500mm Diameter" at bounding box center [481, 280] width 609 height 11
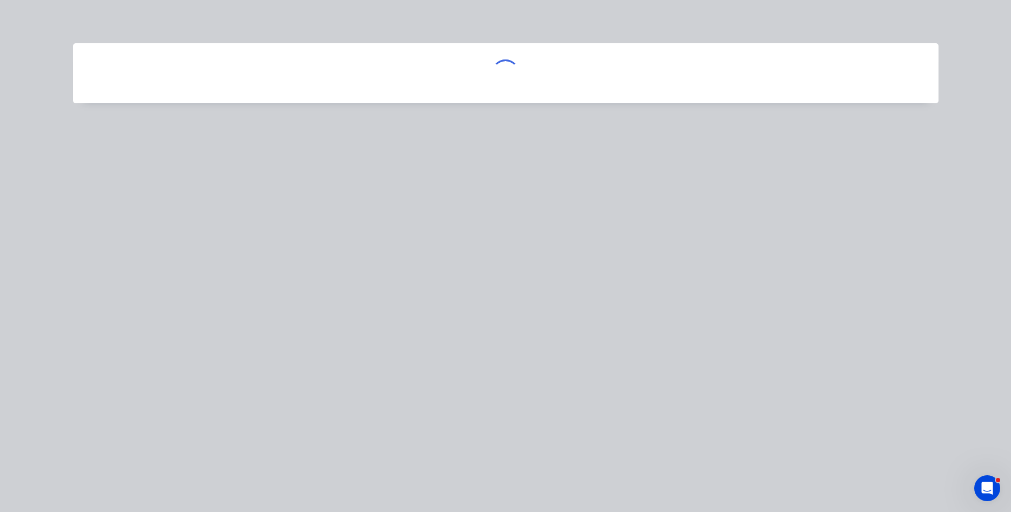
scroll to position [0, 0]
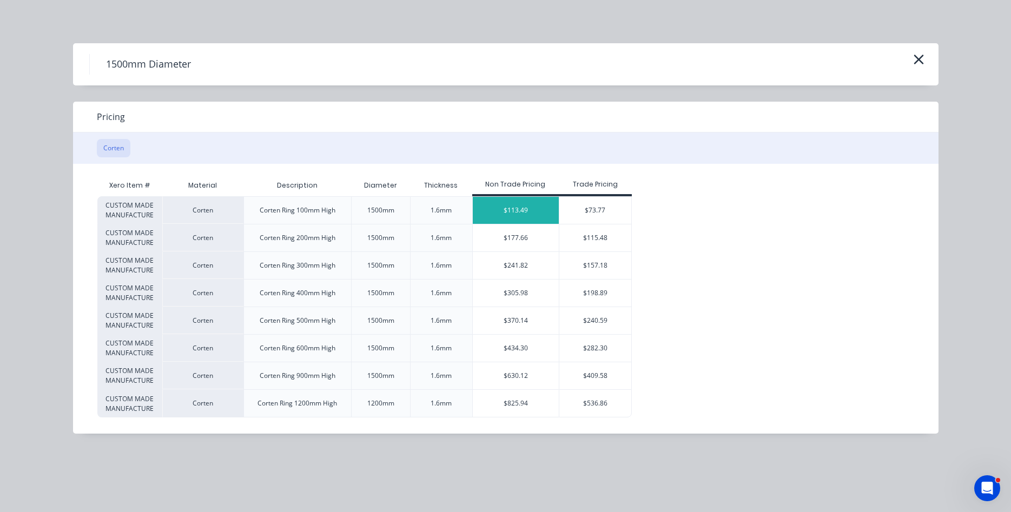
click at [529, 211] on div "$113.49" at bounding box center [516, 210] width 87 height 27
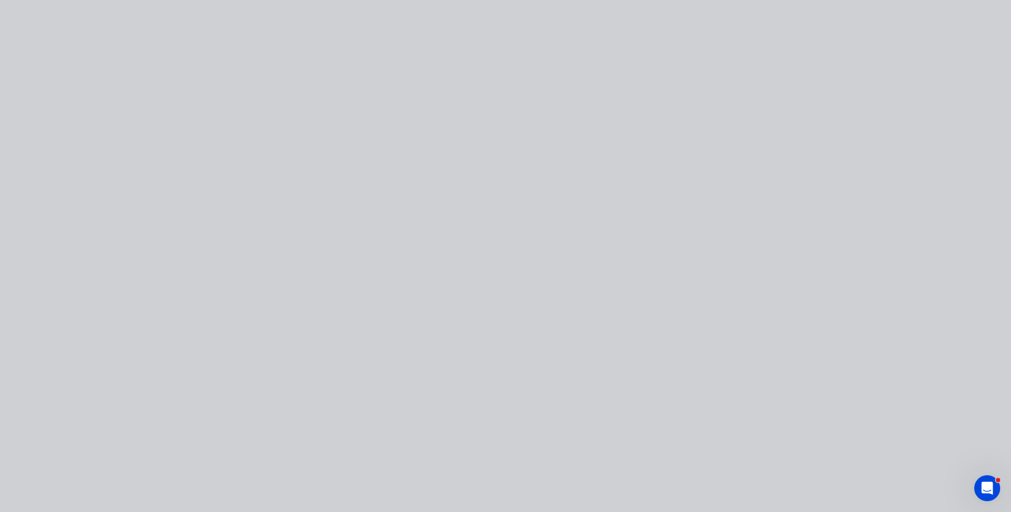
type input "$113.49"
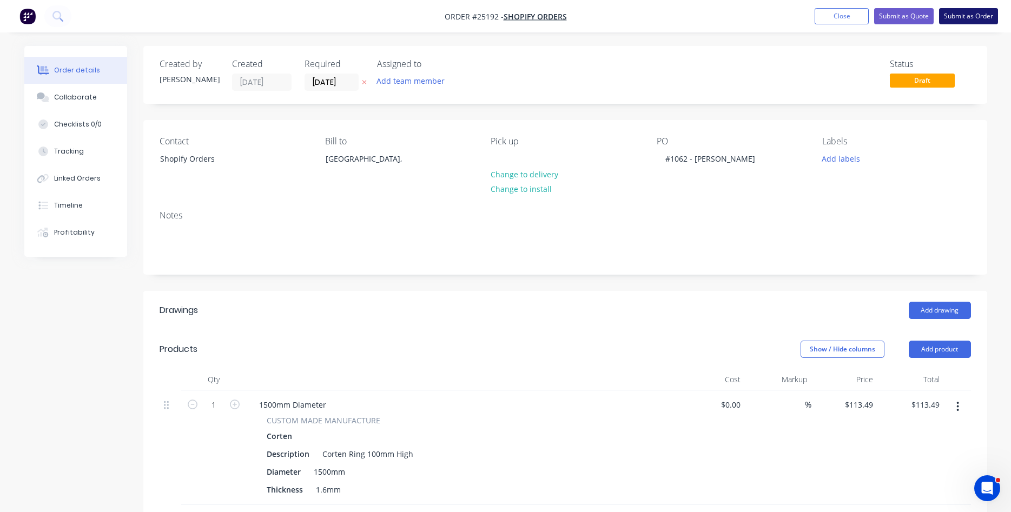
click at [970, 18] on button "Submit as Order" at bounding box center [968, 16] width 59 height 16
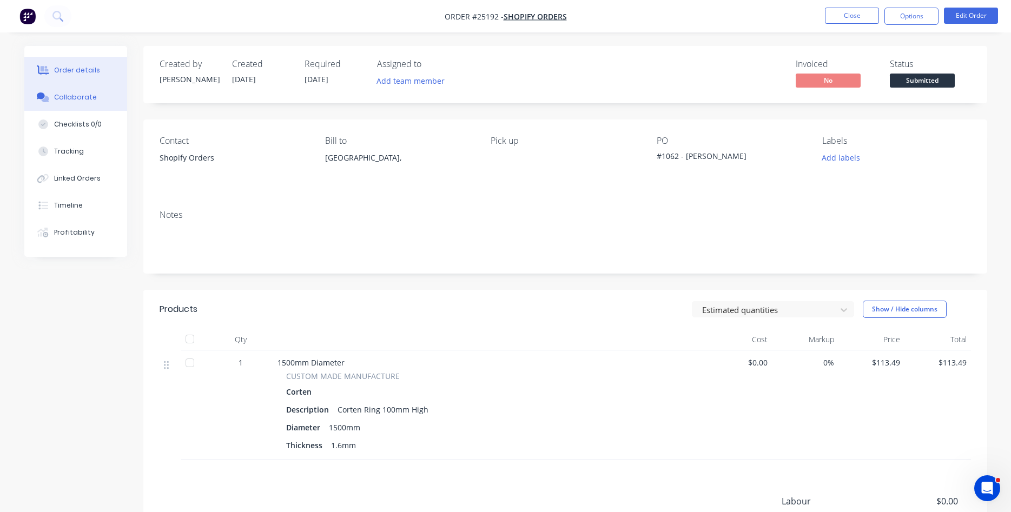
click at [87, 100] on div "Collaborate" at bounding box center [75, 97] width 43 height 10
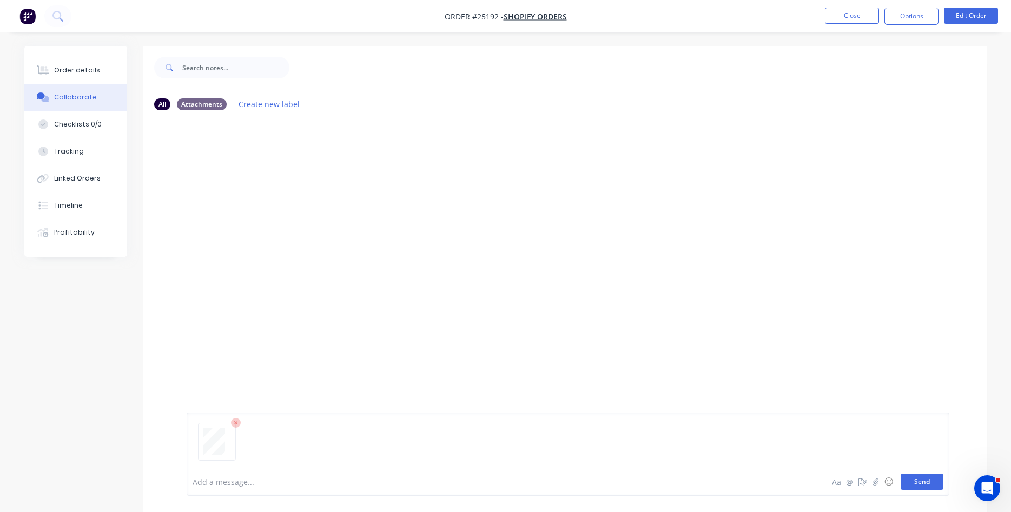
click at [931, 486] on button "Send" at bounding box center [922, 482] width 43 height 16
click at [836, 16] on button "Close" at bounding box center [852, 16] width 54 height 16
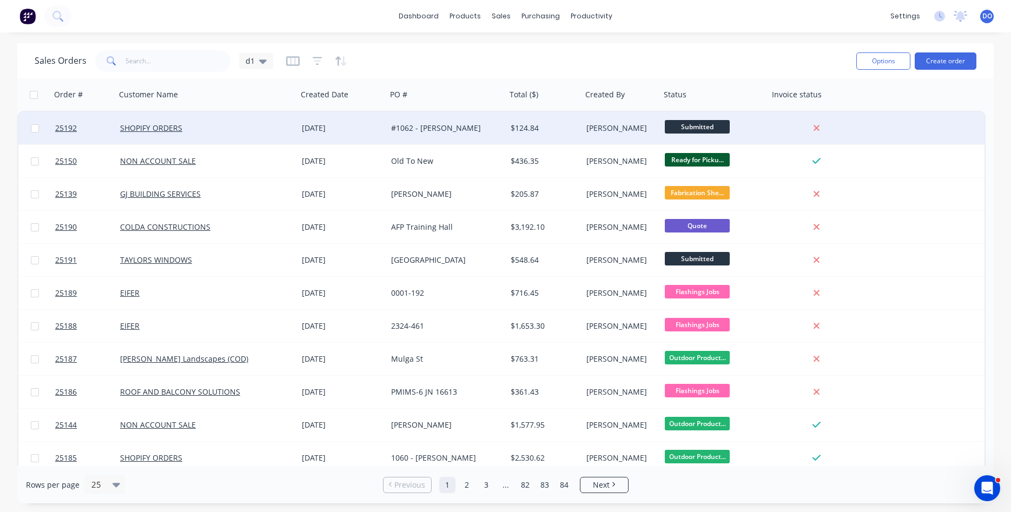
click at [604, 129] on div "[PERSON_NAME]" at bounding box center [619, 128] width 67 height 11
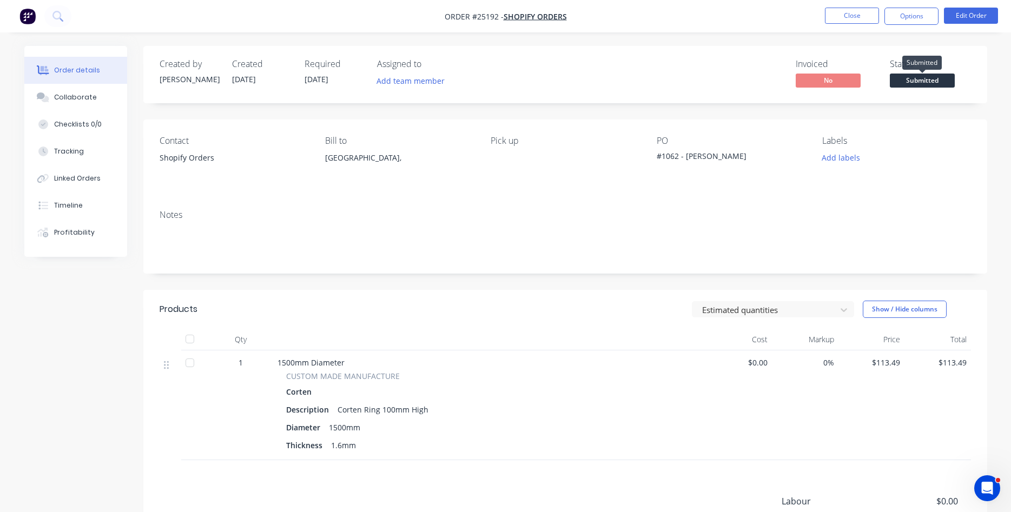
click at [927, 83] on span "Submitted" at bounding box center [922, 81] width 65 height 14
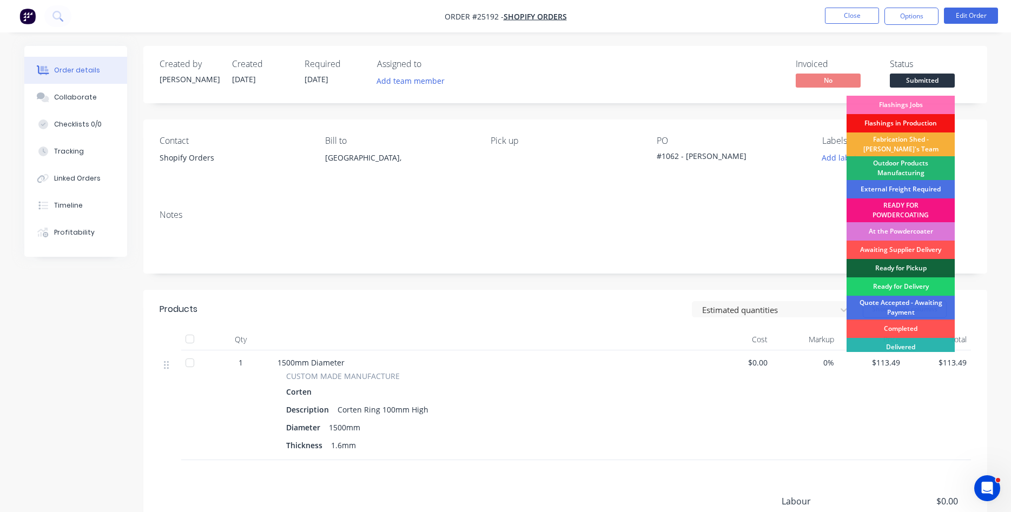
click at [903, 168] on div "Outdoor Products Manufacturing" at bounding box center [900, 168] width 108 height 24
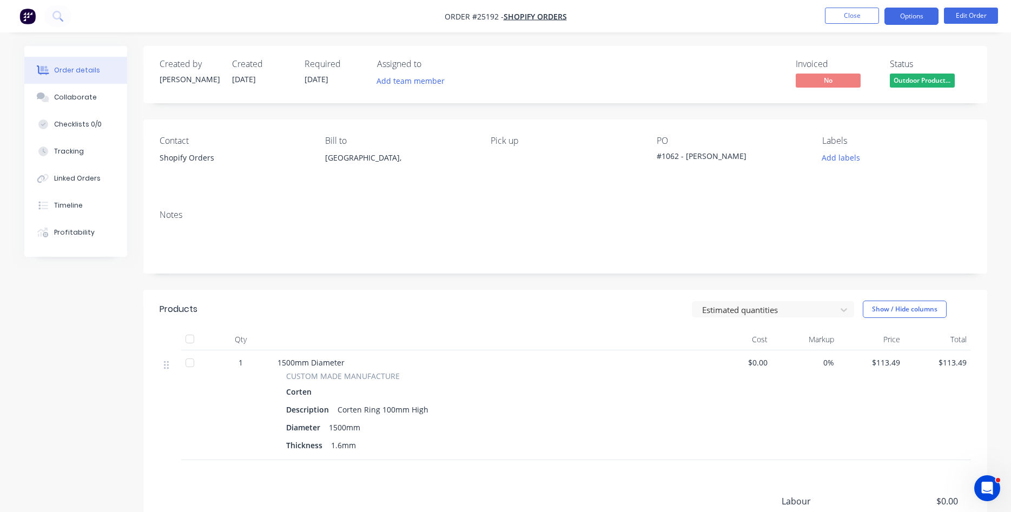
click at [917, 15] on button "Options" at bounding box center [911, 16] width 54 height 17
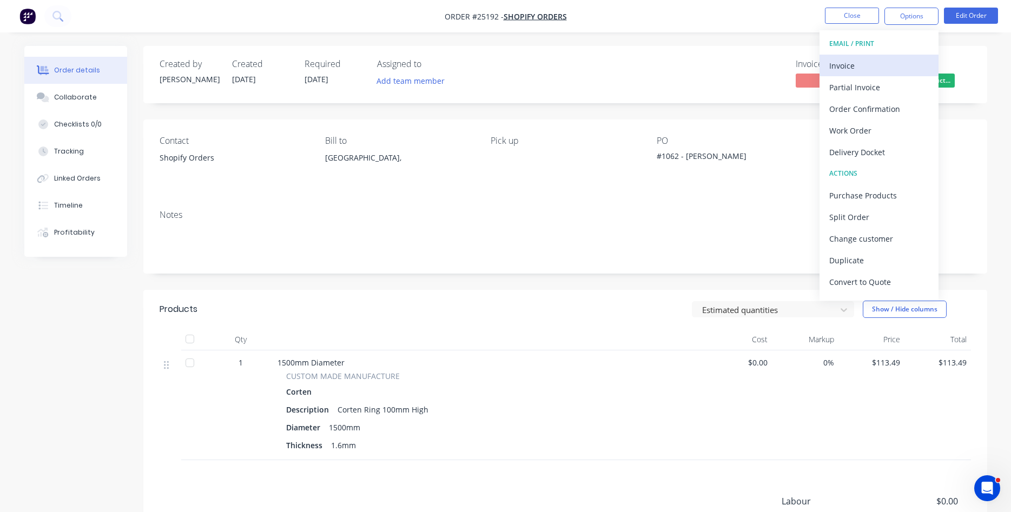
click at [844, 69] on div "Invoice" at bounding box center [879, 66] width 100 height 16
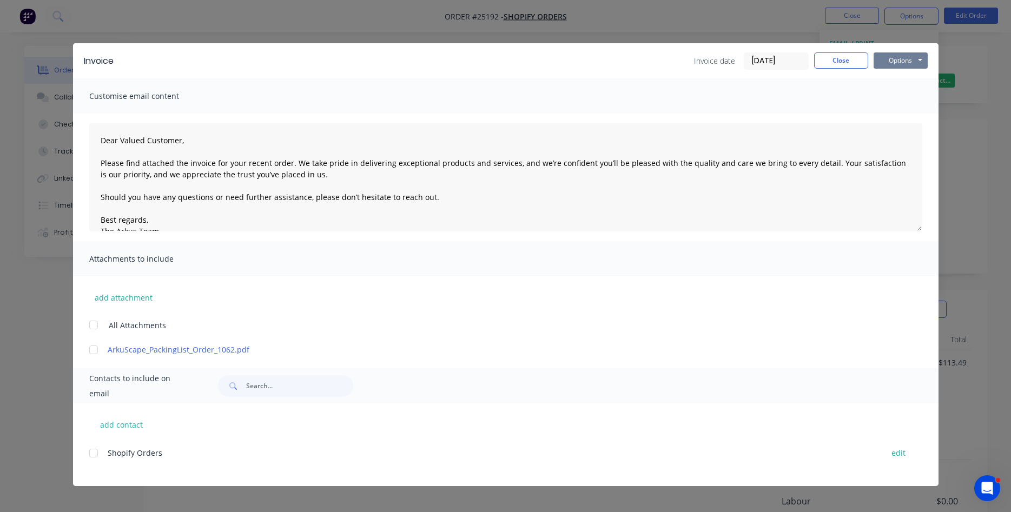
click at [891, 57] on button "Options" at bounding box center [900, 60] width 54 height 16
click at [899, 94] on button "Print" at bounding box center [907, 98] width 69 height 18
click at [859, 59] on button "Close" at bounding box center [841, 60] width 54 height 16
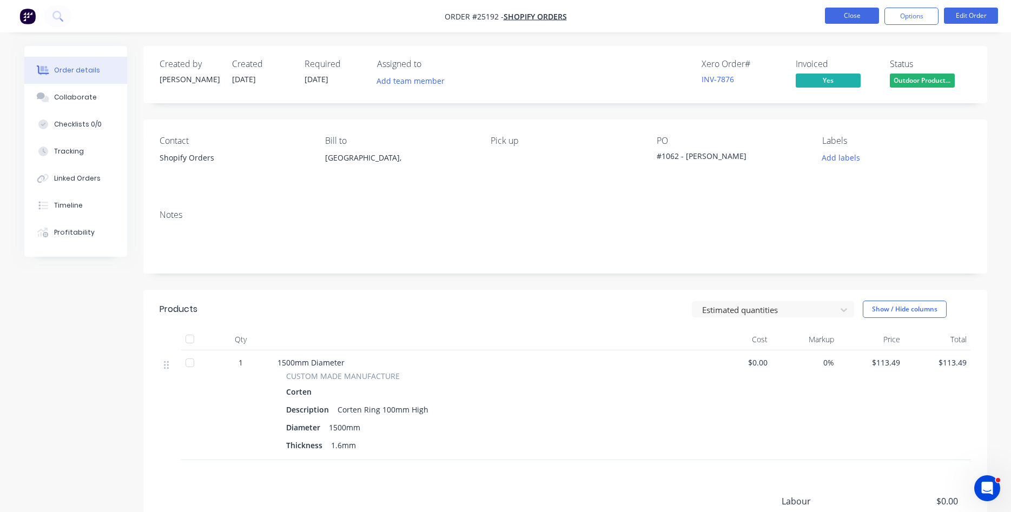
click at [845, 12] on button "Close" at bounding box center [852, 16] width 54 height 16
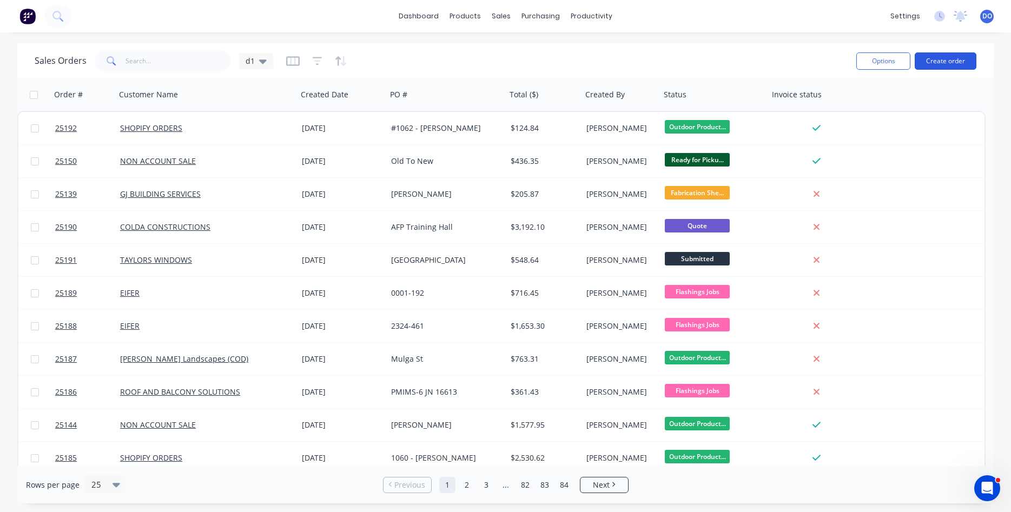
click at [944, 62] on button "Create order" at bounding box center [946, 60] width 62 height 17
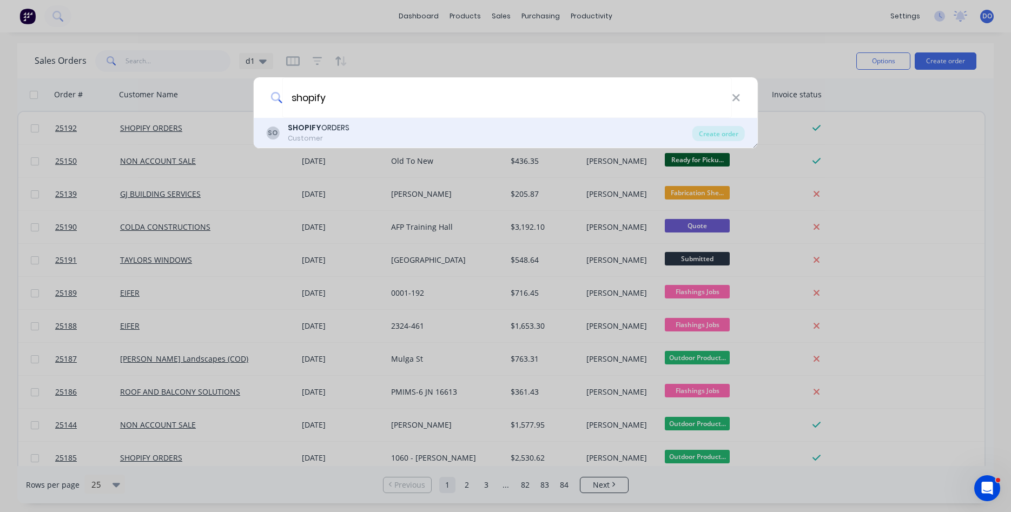
type input "shopify"
click at [349, 127] on div "SHOPIFY ORDERS" at bounding box center [319, 127] width 62 height 11
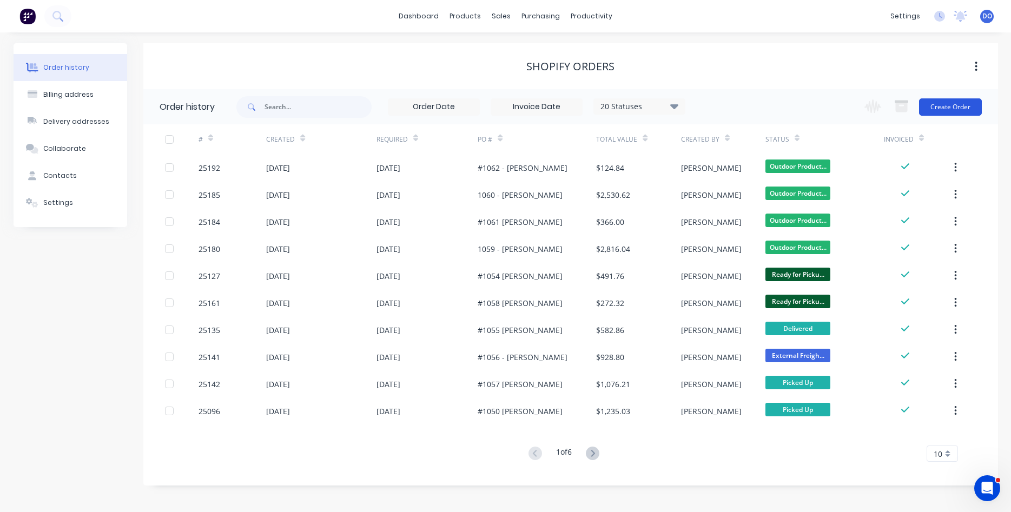
click at [964, 108] on button "Create Order" at bounding box center [950, 106] width 63 height 17
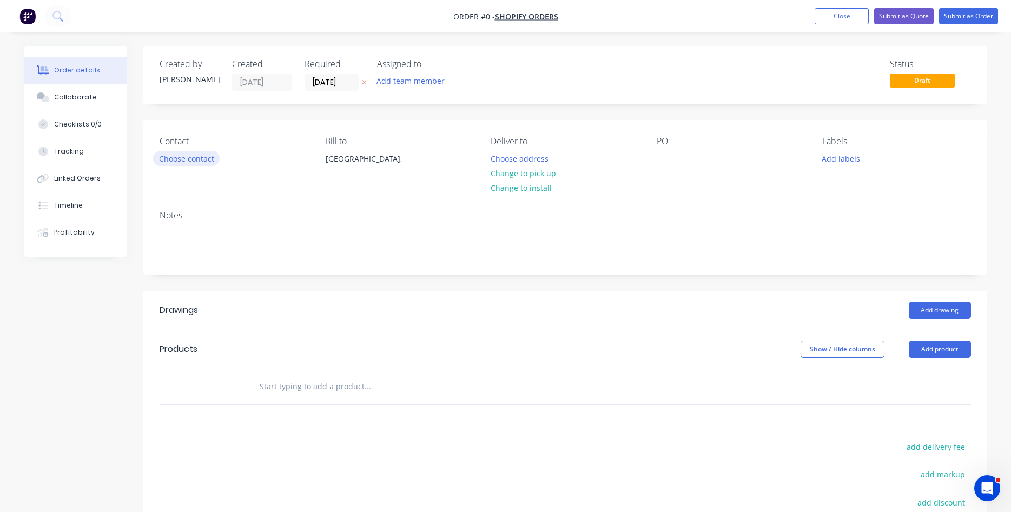
click at [190, 161] on button "Choose contact" at bounding box center [186, 158] width 67 height 15
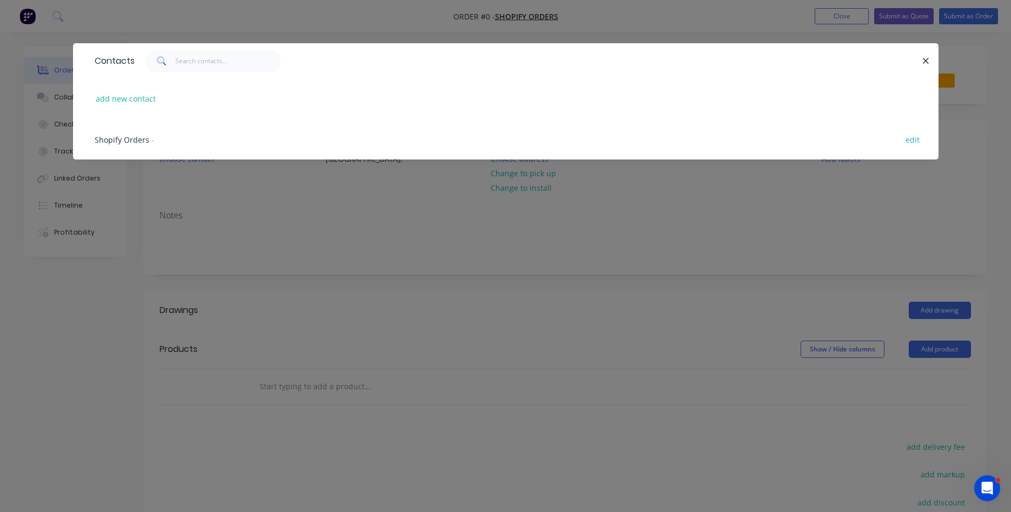
click at [131, 140] on span "Shopify Orders" at bounding box center [122, 140] width 55 height 10
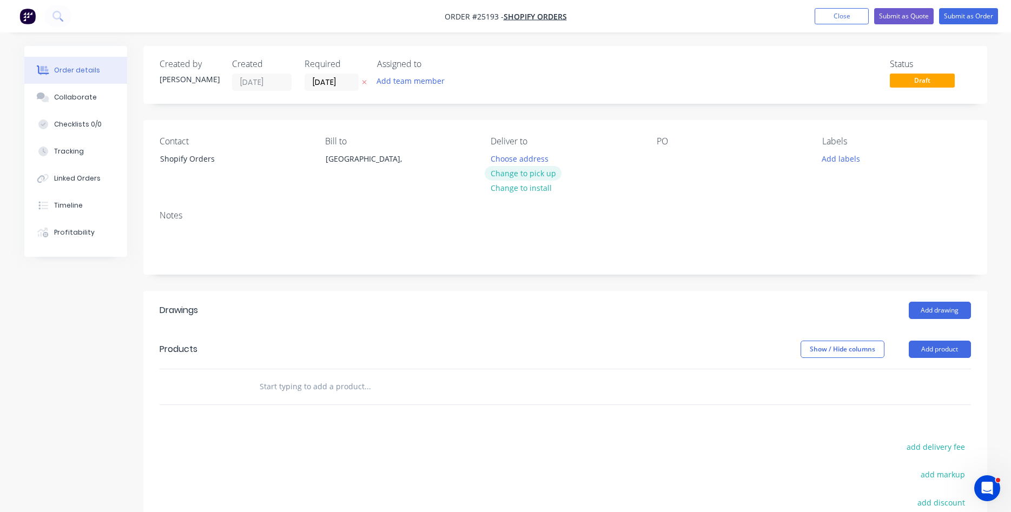
click at [537, 180] on button "Change to pick up" at bounding box center [523, 173] width 77 height 15
click at [659, 154] on div at bounding box center [665, 159] width 17 height 16
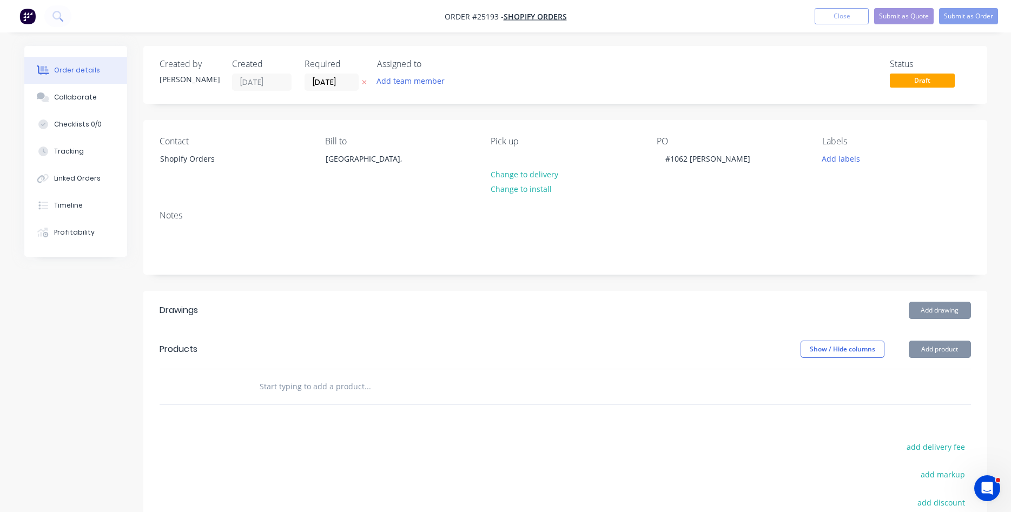
click at [938, 347] on button "Add product" at bounding box center [940, 349] width 62 height 17
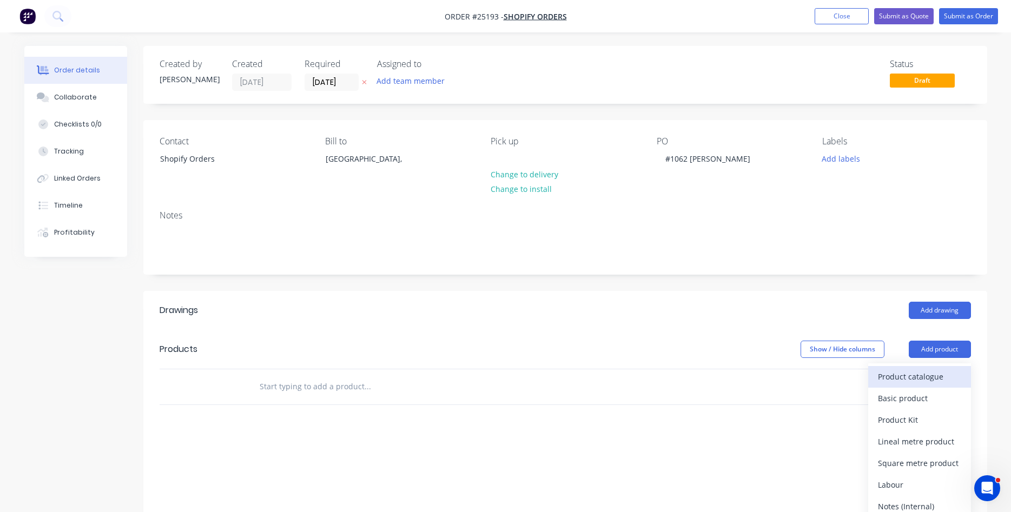
click at [911, 375] on div "Product catalogue" at bounding box center [919, 377] width 83 height 16
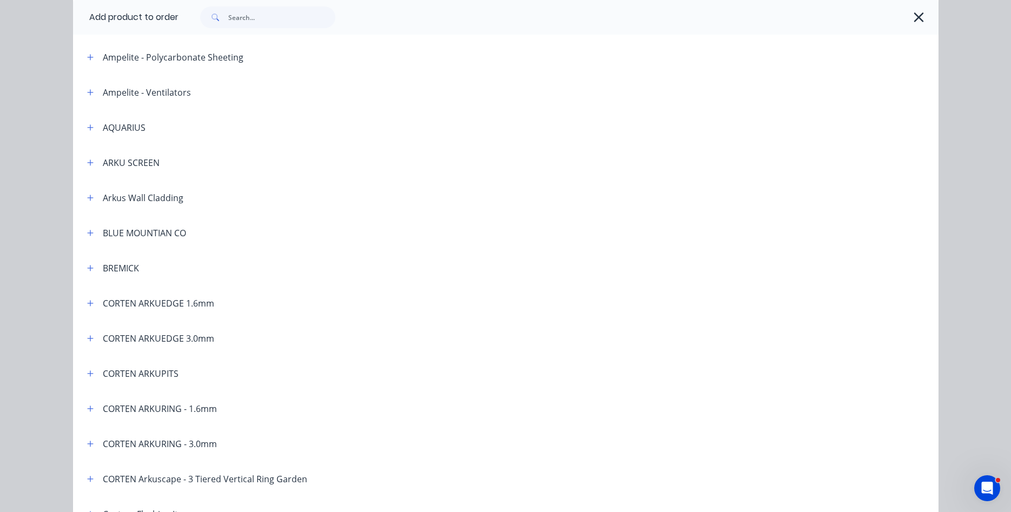
scroll to position [185, 0]
click at [92, 301] on icon "button" at bounding box center [90, 303] width 6 height 8
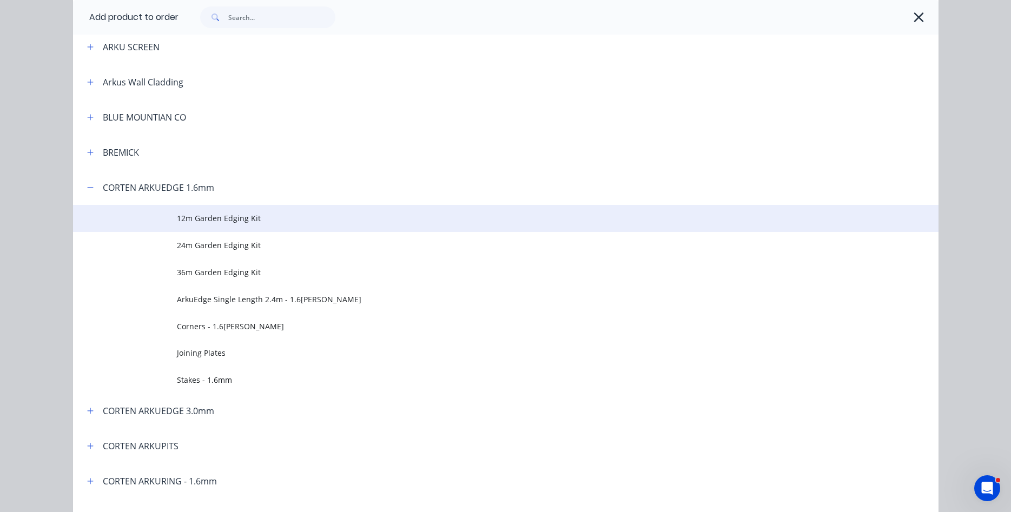
scroll to position [370, 0]
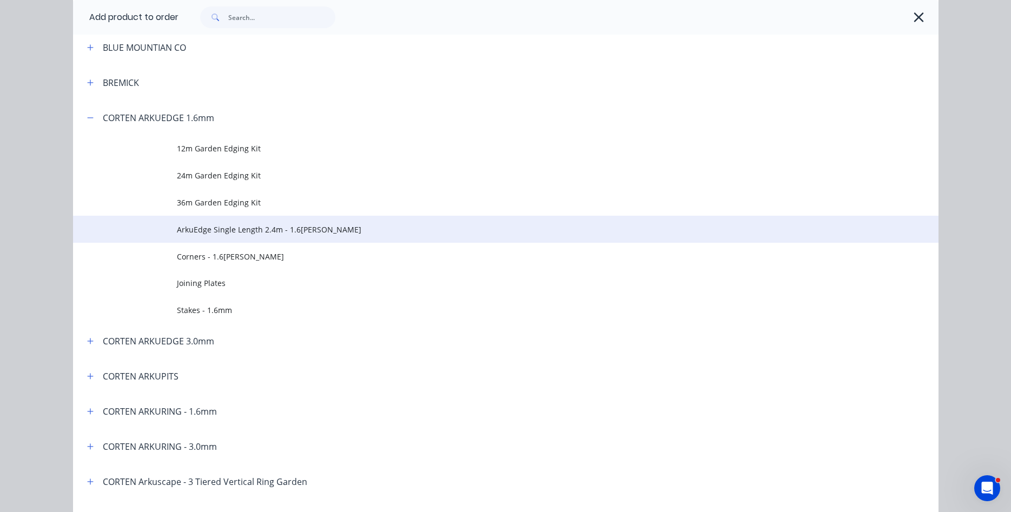
click at [301, 232] on span "ArkuEdge Single Length 2.4m - 1.6[PERSON_NAME]" at bounding box center [481, 229] width 609 height 11
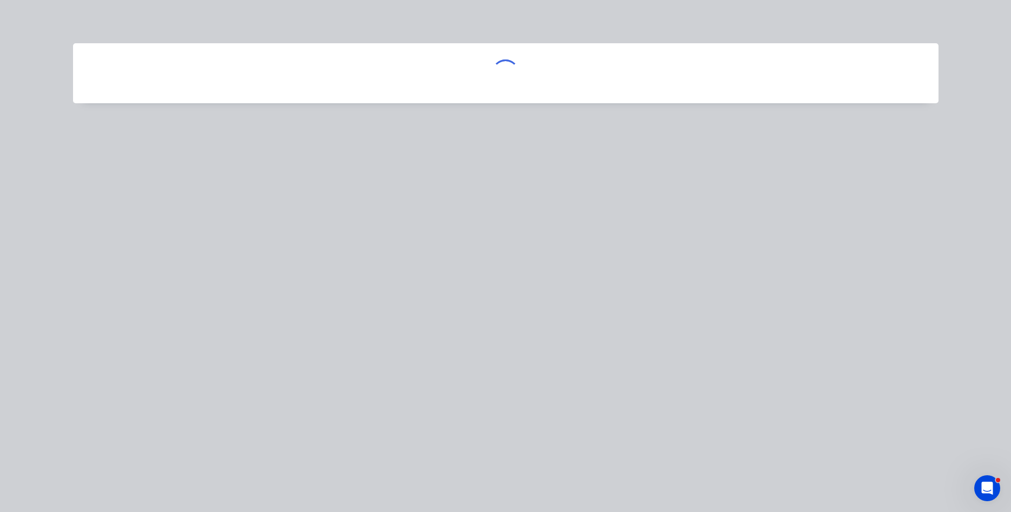
scroll to position [0, 0]
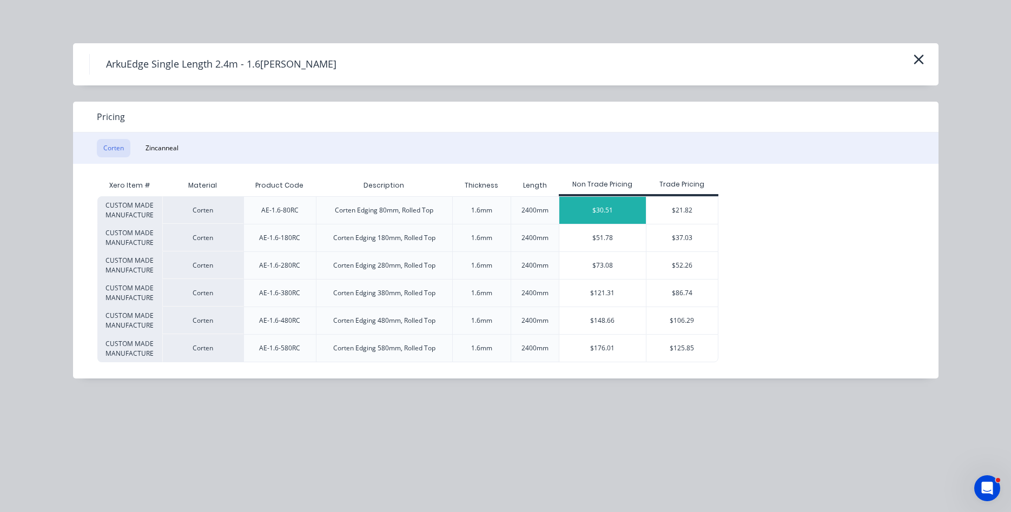
click at [623, 211] on div "$30.51" at bounding box center [602, 210] width 87 height 27
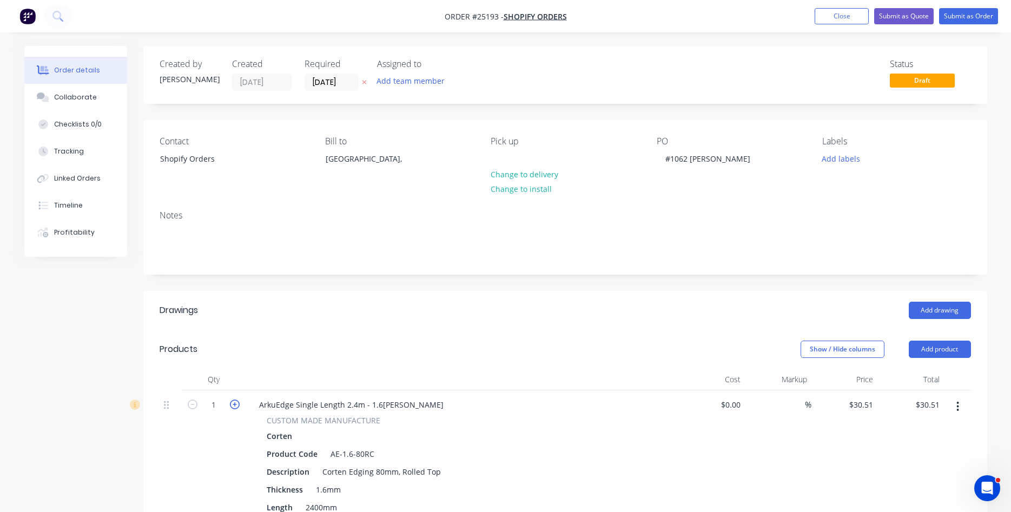
click at [237, 406] on icon "button" at bounding box center [235, 405] width 10 height 10
type input "2"
type input "$61.02"
click at [237, 406] on icon "button" at bounding box center [235, 405] width 10 height 10
type input "3"
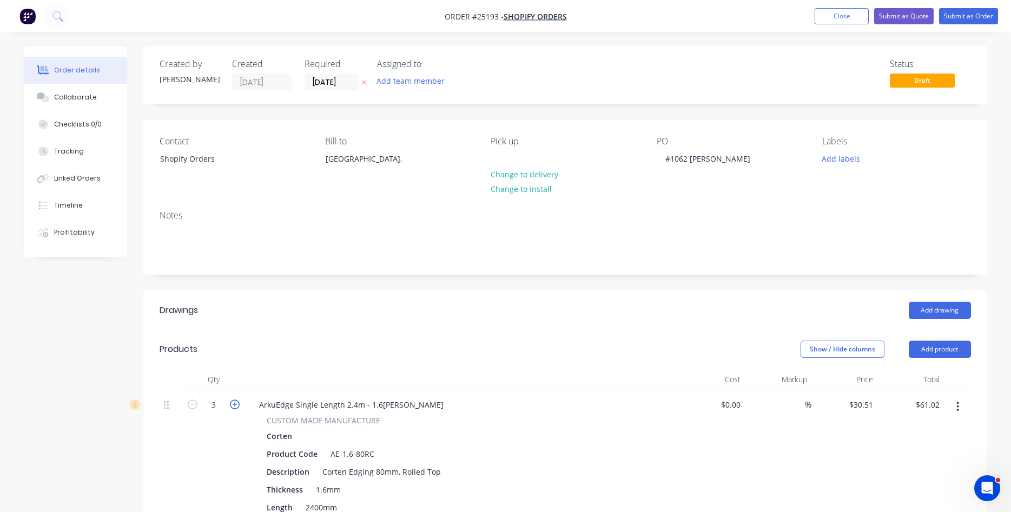
type input "$91.53"
click at [235, 405] on icon "button" at bounding box center [235, 405] width 10 height 10
type input "4"
type input "$122.04"
click at [235, 405] on icon "button" at bounding box center [235, 405] width 10 height 10
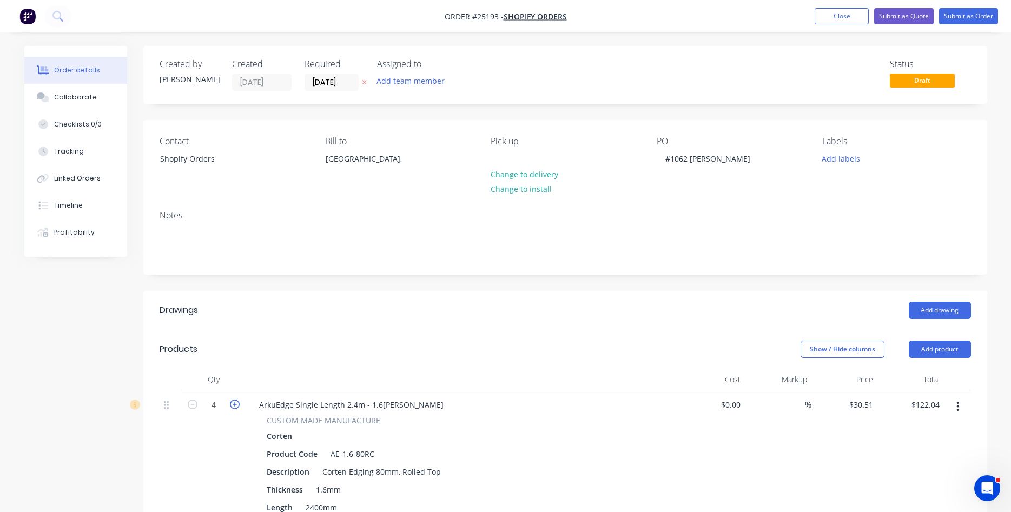
type input "5"
type input "$152.55"
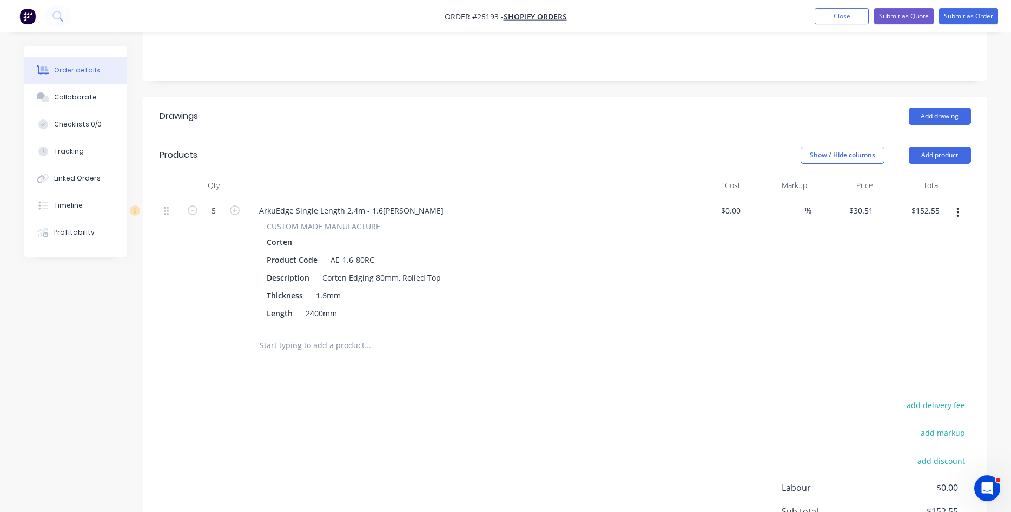
scroll to position [156, 0]
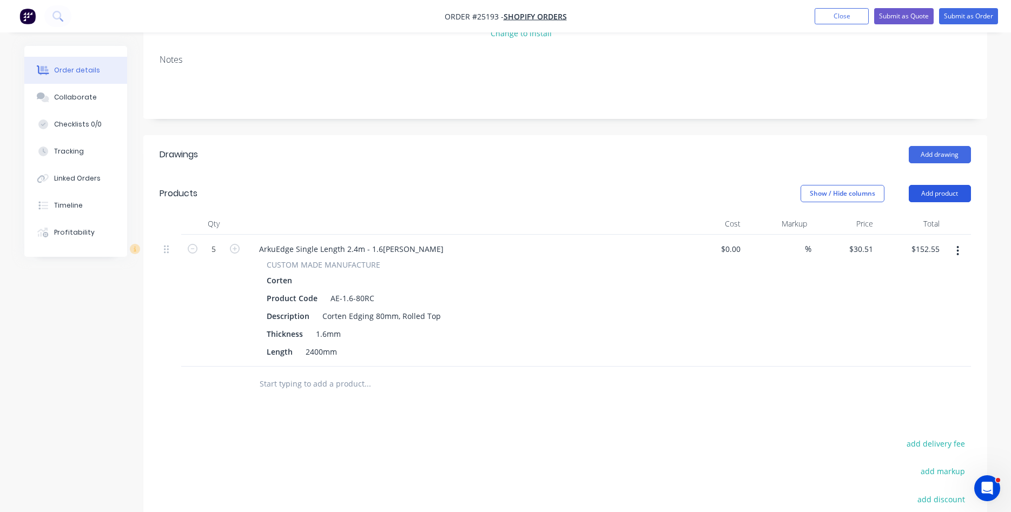
click at [943, 195] on button "Add product" at bounding box center [940, 193] width 62 height 17
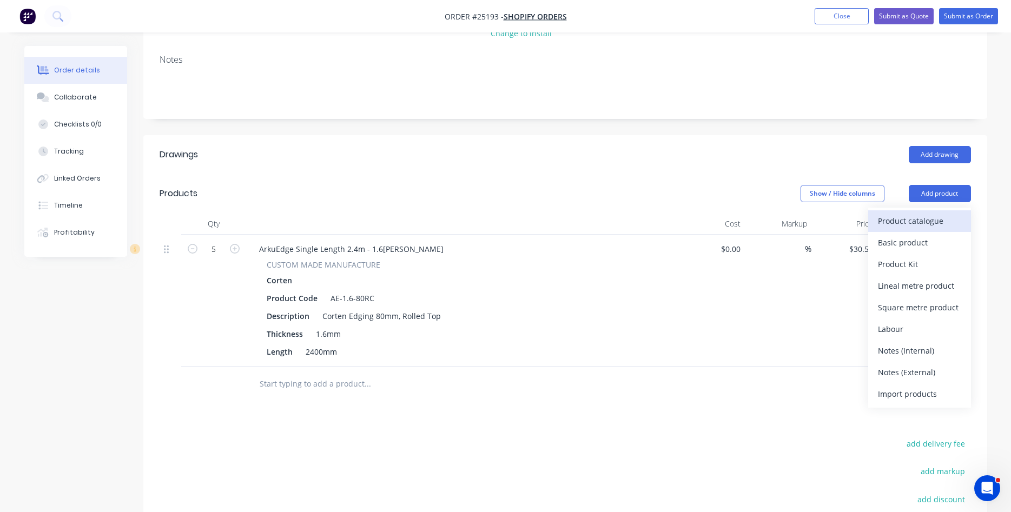
click at [876, 214] on button "Product catalogue" at bounding box center [919, 221] width 103 height 22
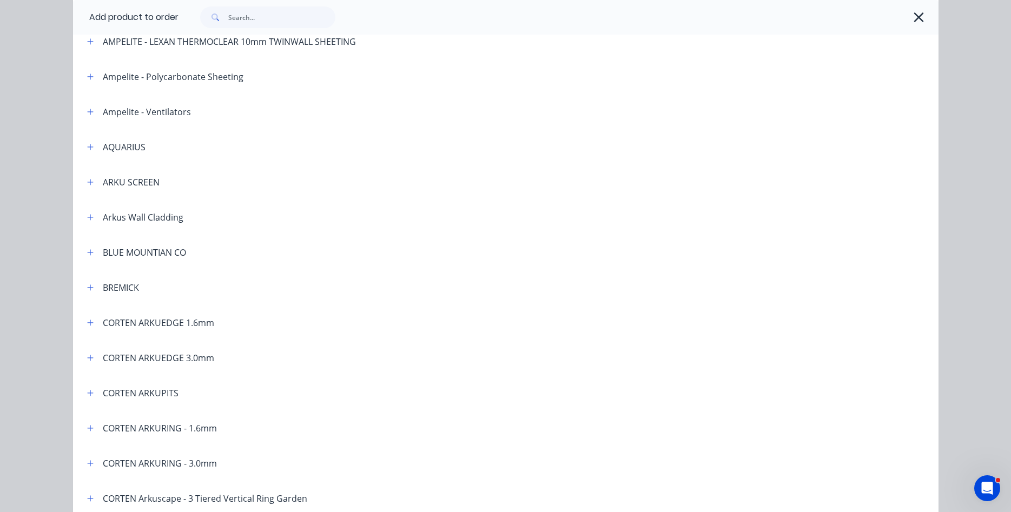
scroll to position [185, 0]
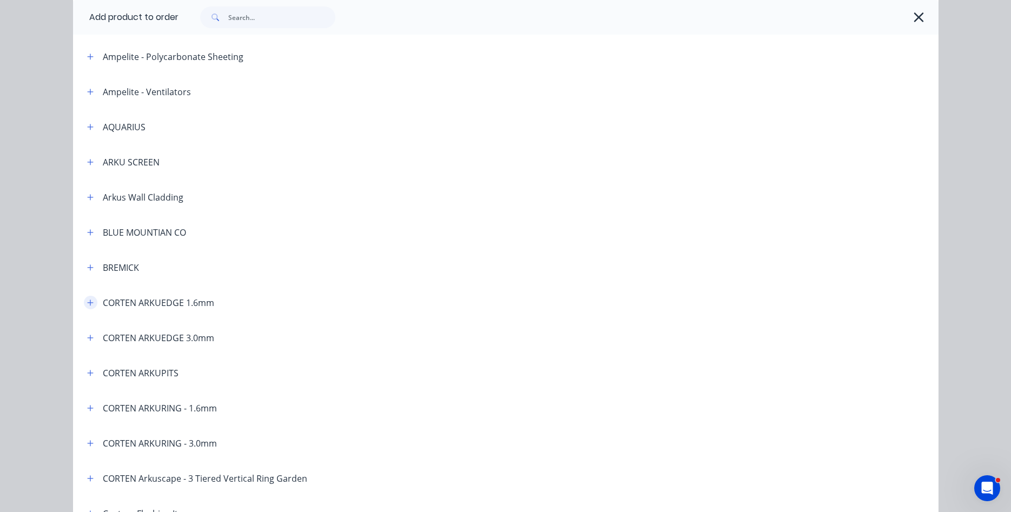
click at [90, 302] on icon "button" at bounding box center [90, 303] width 6 height 6
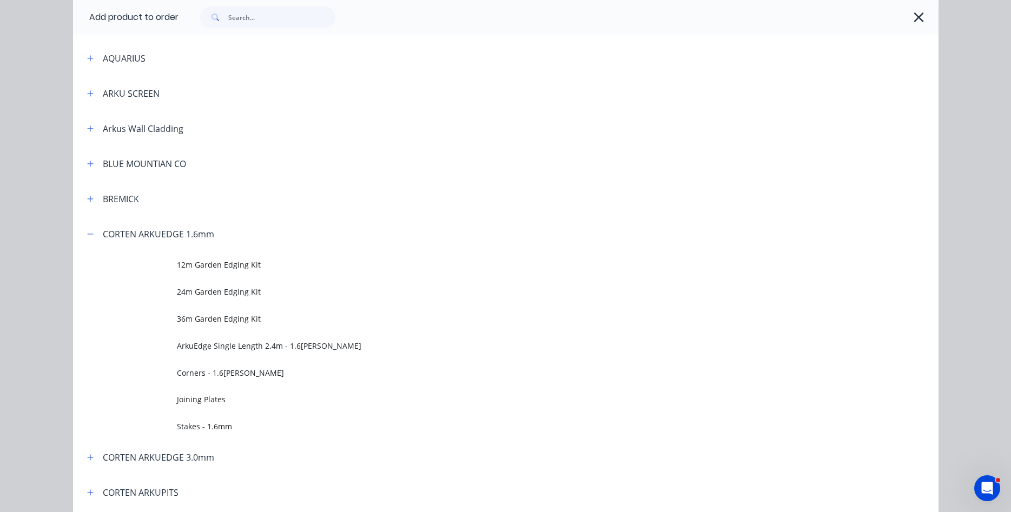
scroll to position [308, 0]
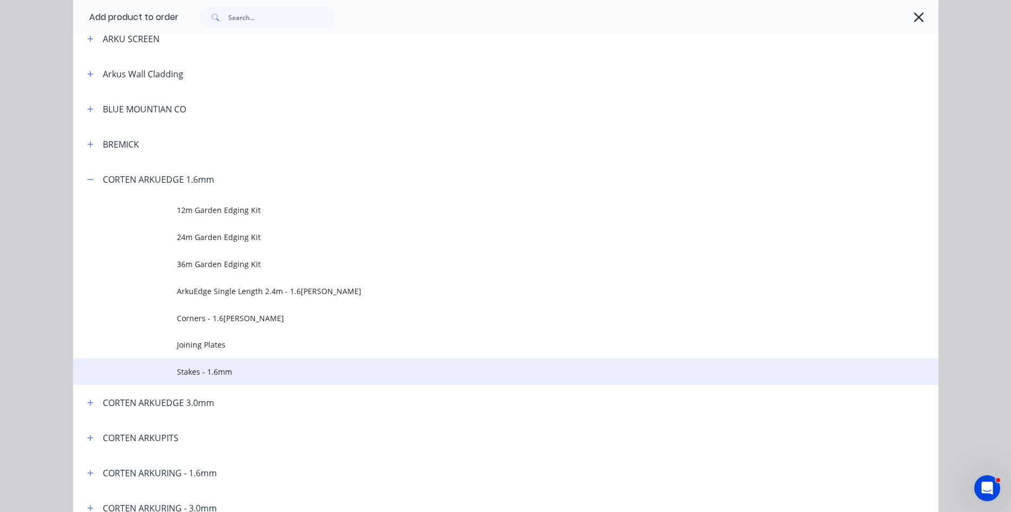
click at [216, 366] on td "Stakes - 1.6mm" at bounding box center [558, 372] width 762 height 27
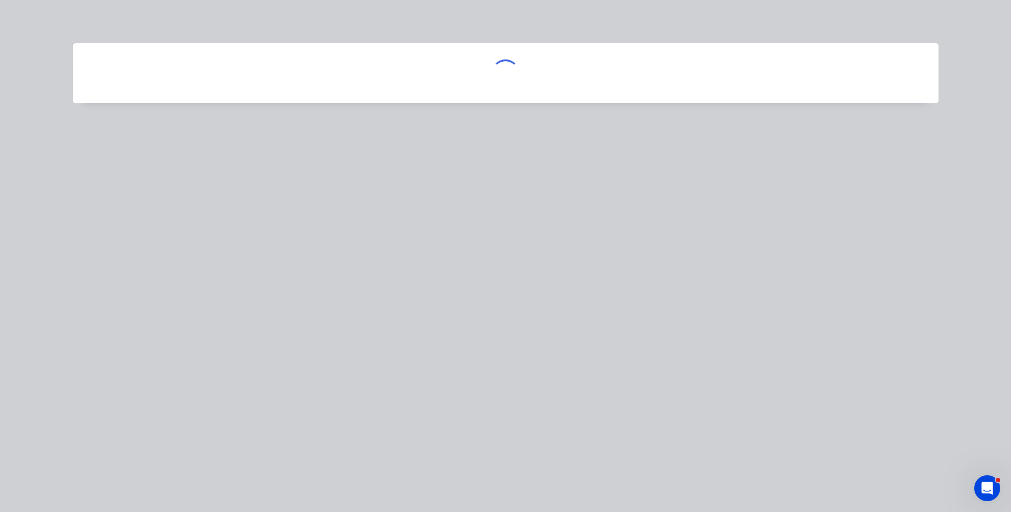
scroll to position [0, 0]
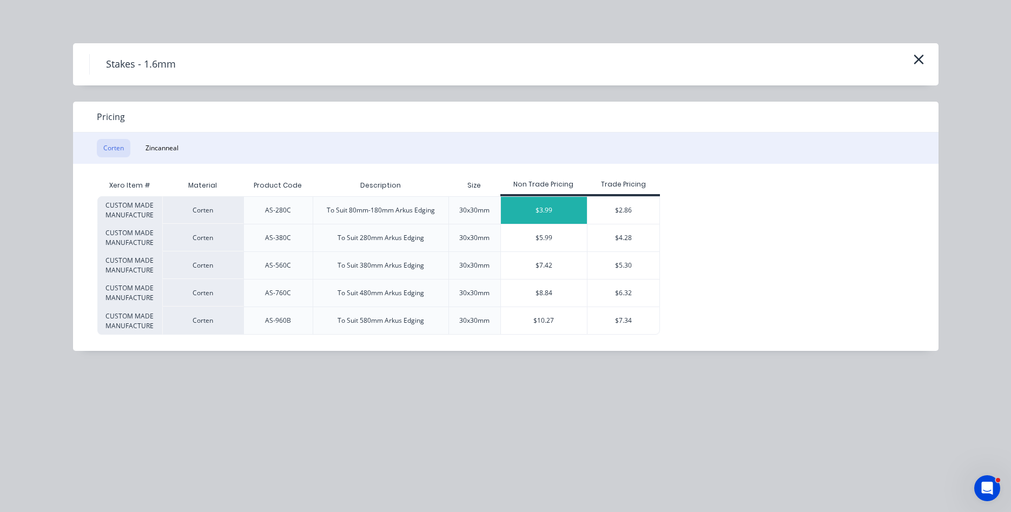
click at [541, 211] on div "$3.99" at bounding box center [544, 210] width 87 height 27
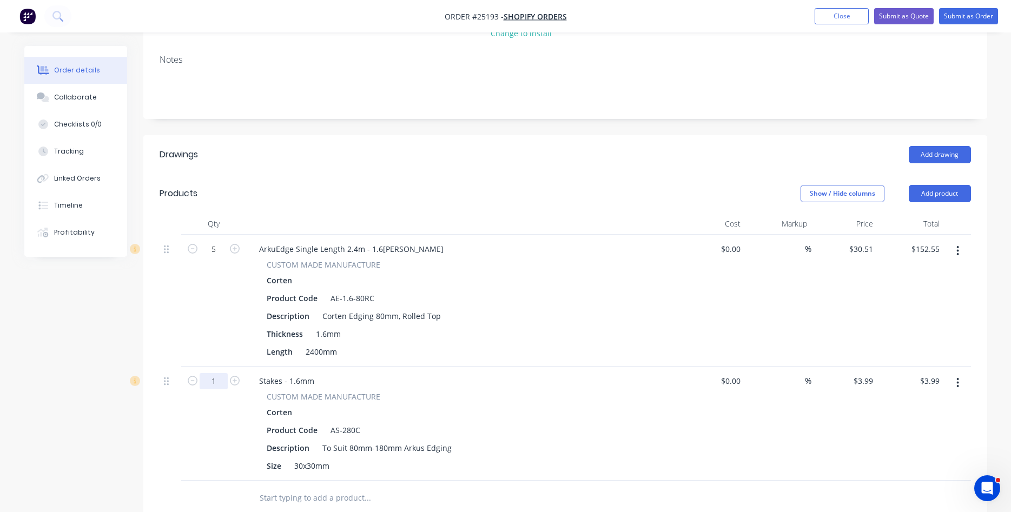
click at [221, 383] on input "1" at bounding box center [214, 381] width 28 height 16
type input "15"
type input "$59.85"
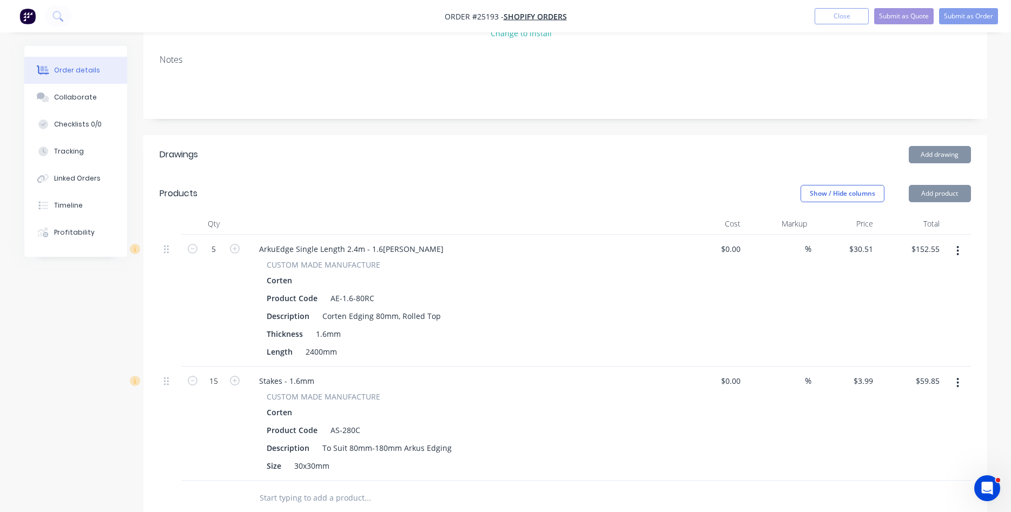
click at [178, 326] on div at bounding box center [171, 301] width 22 height 132
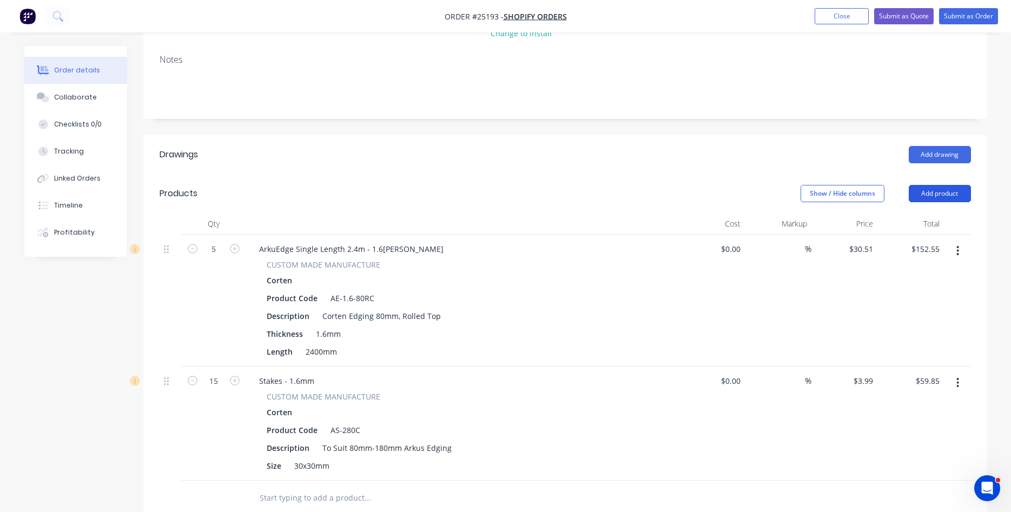
click at [935, 192] on button "Add product" at bounding box center [940, 193] width 62 height 17
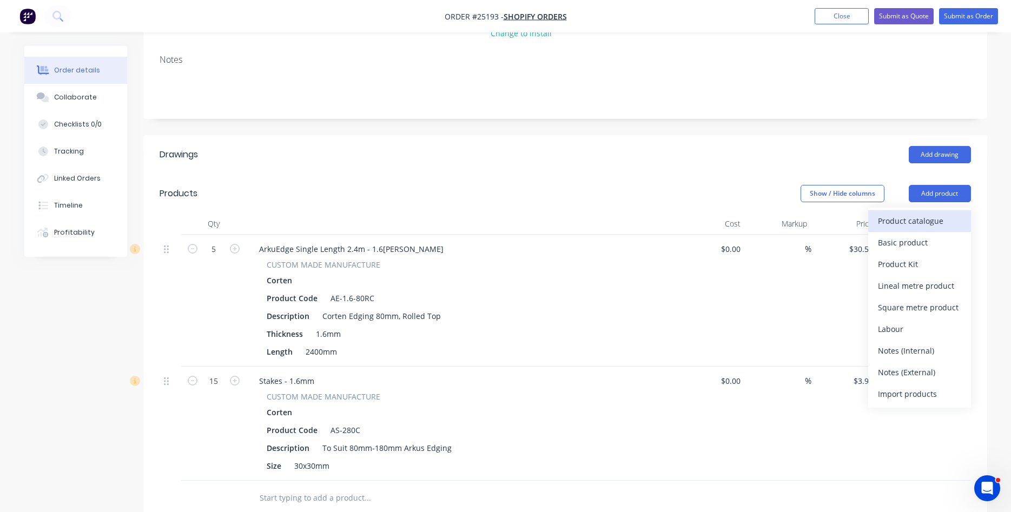
click at [899, 220] on div "Product catalogue" at bounding box center [919, 221] width 83 height 16
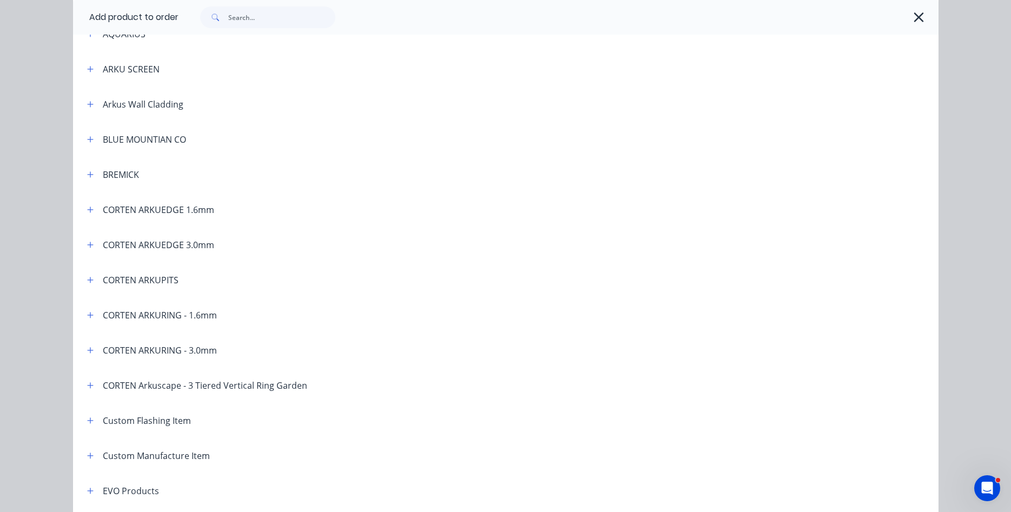
scroll to position [308, 0]
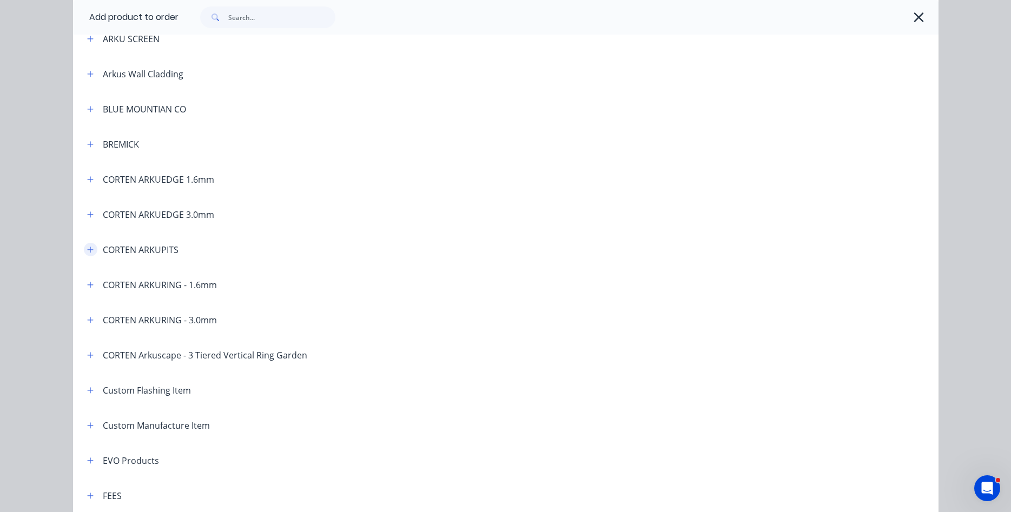
click at [89, 248] on icon "button" at bounding box center [90, 250] width 6 height 8
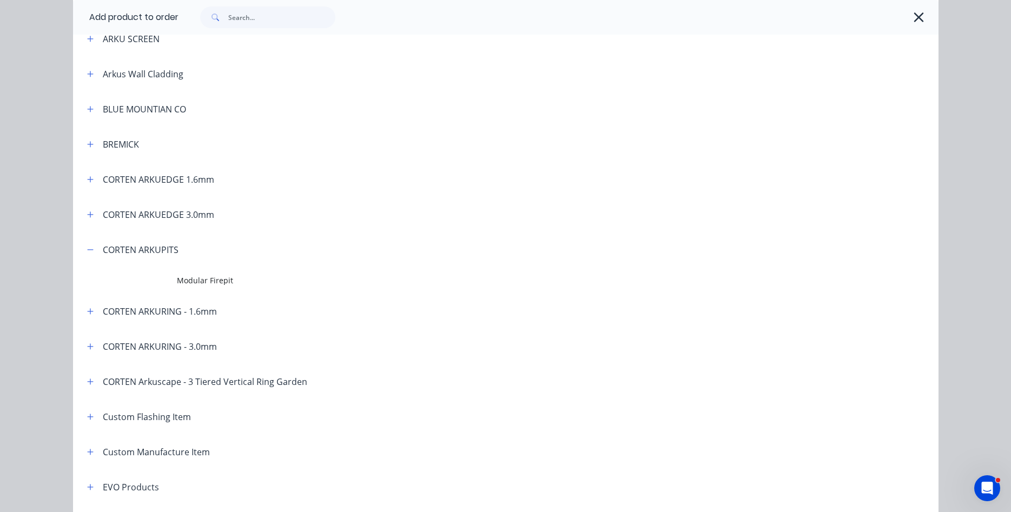
click at [407, 135] on header "BREMICK" at bounding box center [505, 144] width 865 height 35
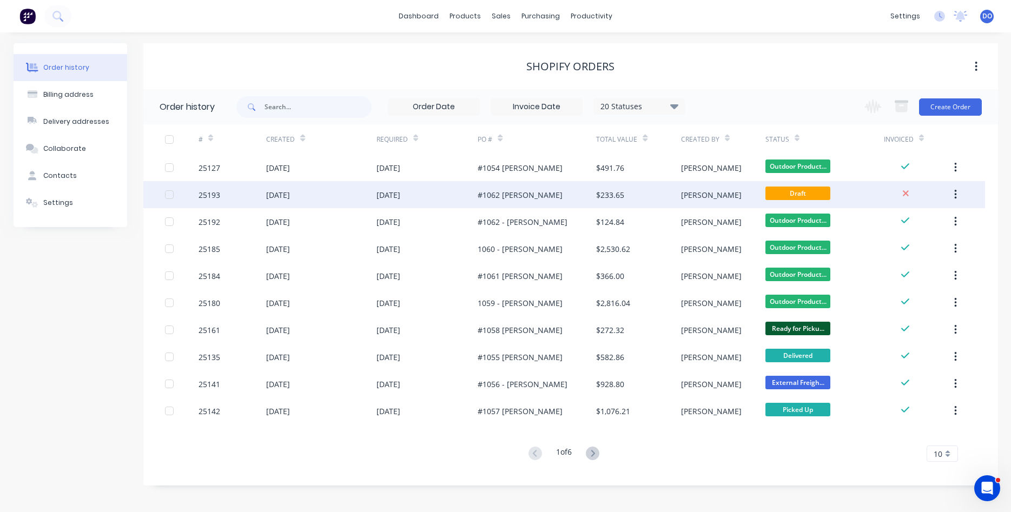
click at [500, 194] on div "#1062 John Moss" at bounding box center [520, 194] width 85 height 11
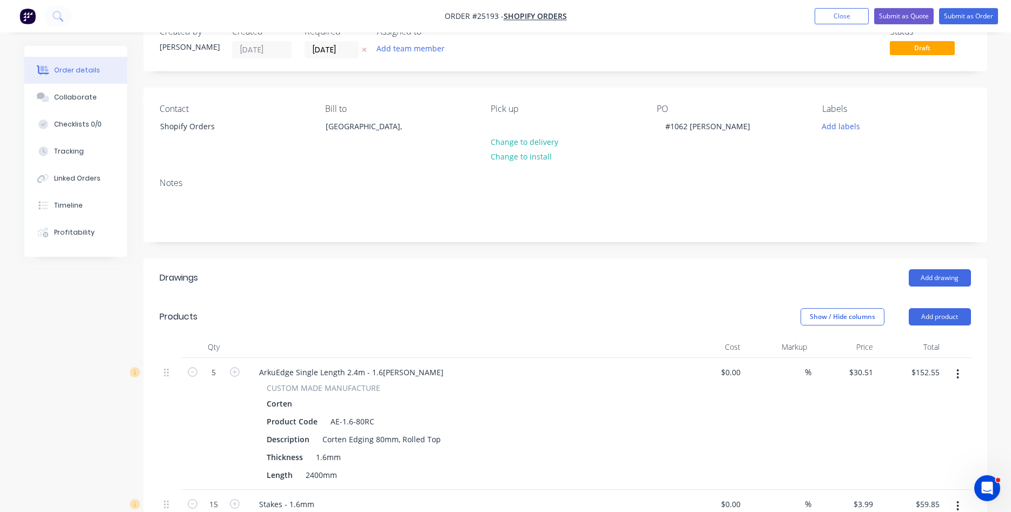
scroll to position [55, 0]
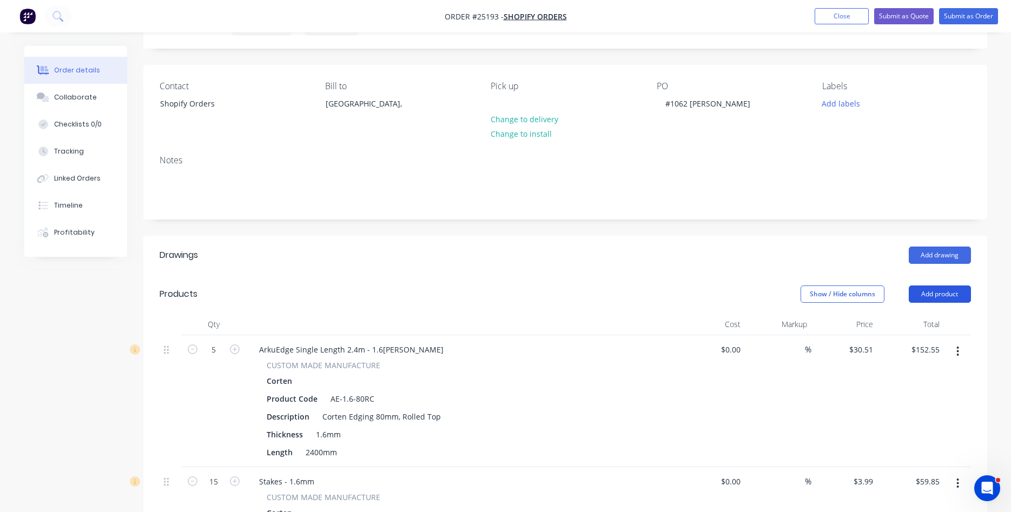
click at [942, 300] on button "Add product" at bounding box center [940, 294] width 62 height 17
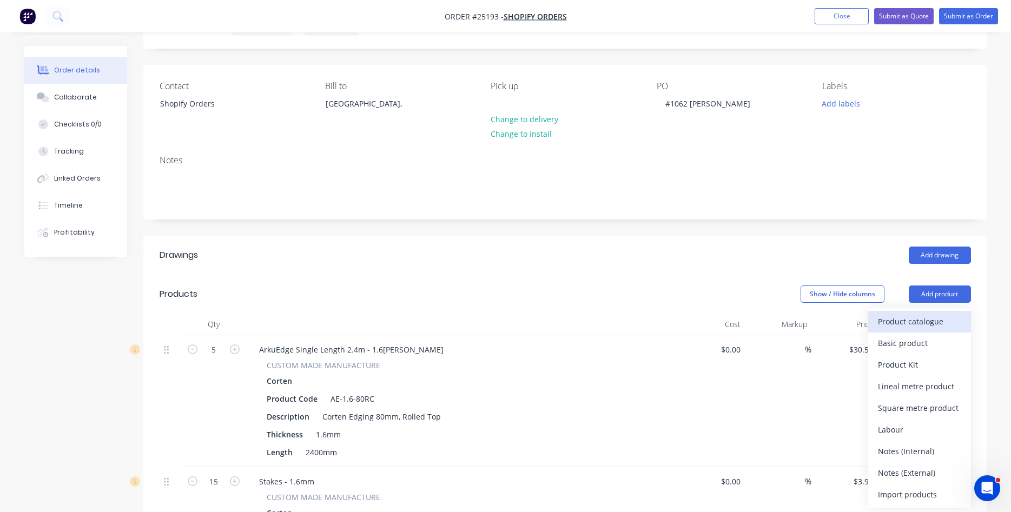
click at [910, 319] on div "Product catalogue" at bounding box center [919, 322] width 83 height 16
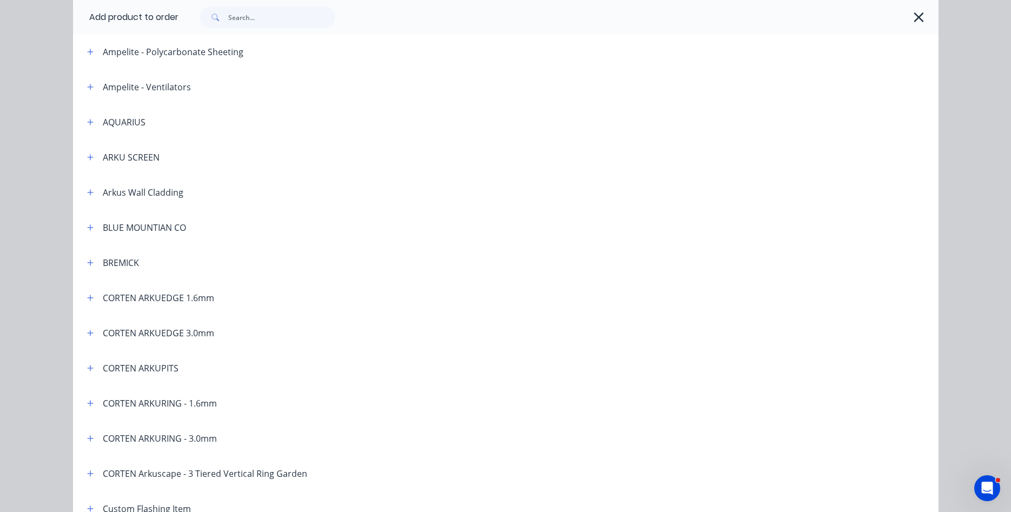
scroll to position [247, 0]
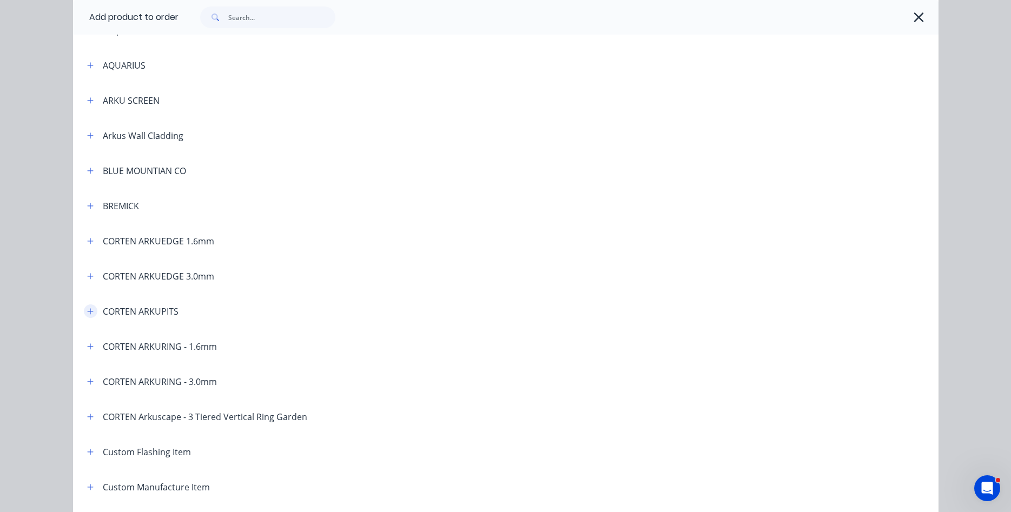
click at [90, 313] on icon "button" at bounding box center [90, 311] width 6 height 6
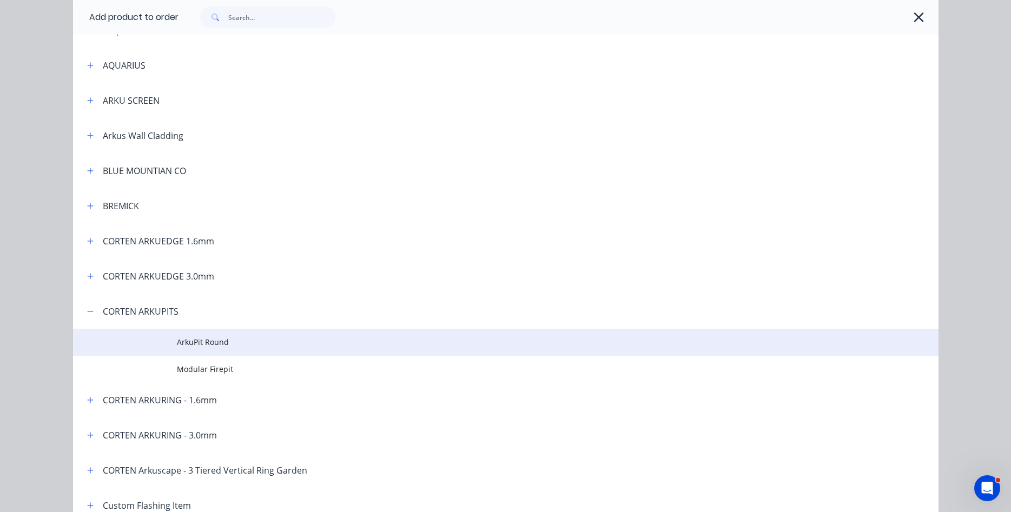
click at [223, 347] on span "ArkuPit Round" at bounding box center [481, 341] width 609 height 11
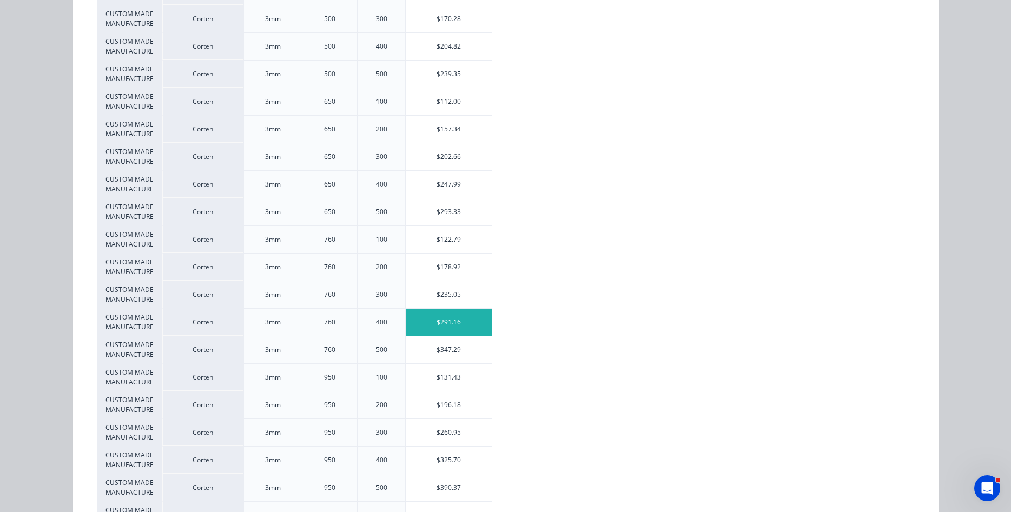
click at [448, 327] on div "$291.16" at bounding box center [449, 322] width 86 height 27
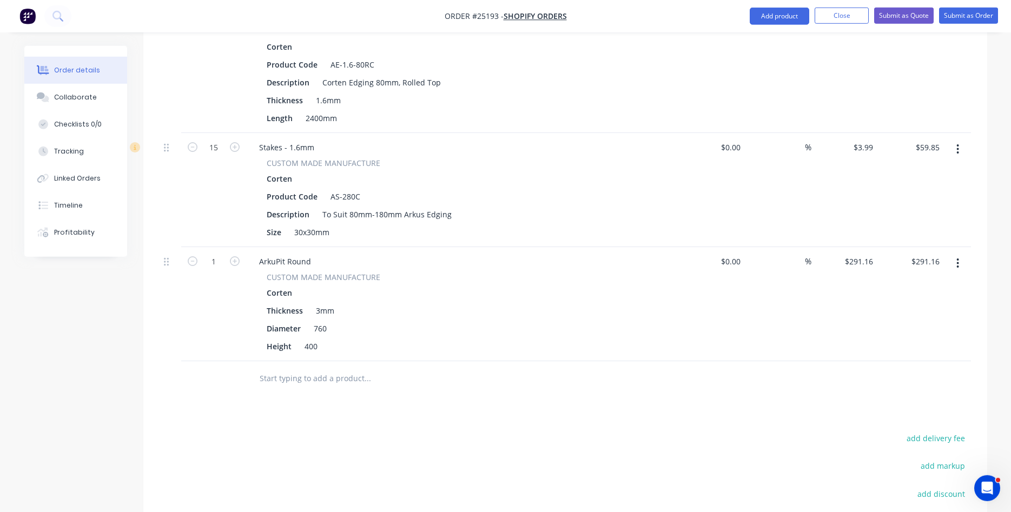
scroll to position [329, 0]
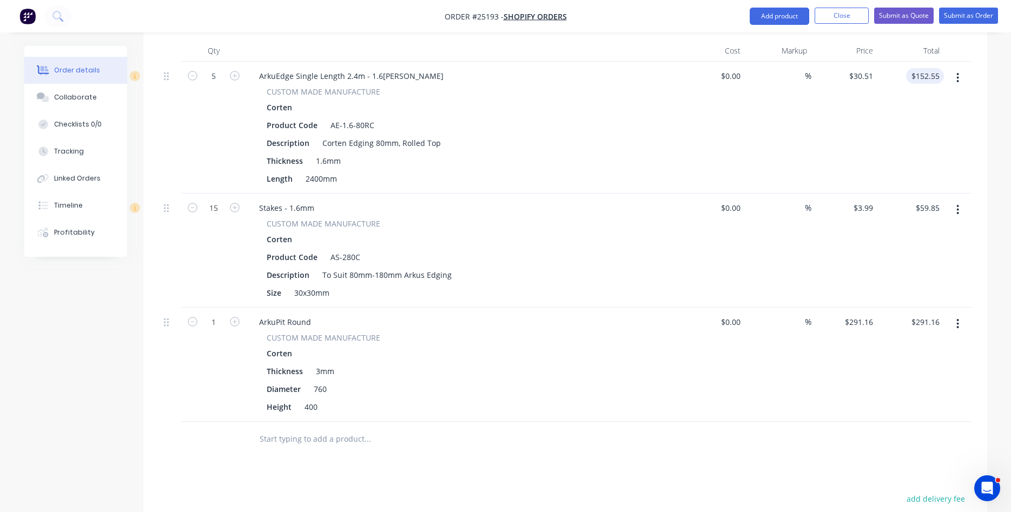
type input "152.55"
click at [931, 75] on input "152.55" at bounding box center [929, 76] width 29 height 16
click at [939, 75] on input "152.55" at bounding box center [929, 76] width 29 height 16
type input "30.51"
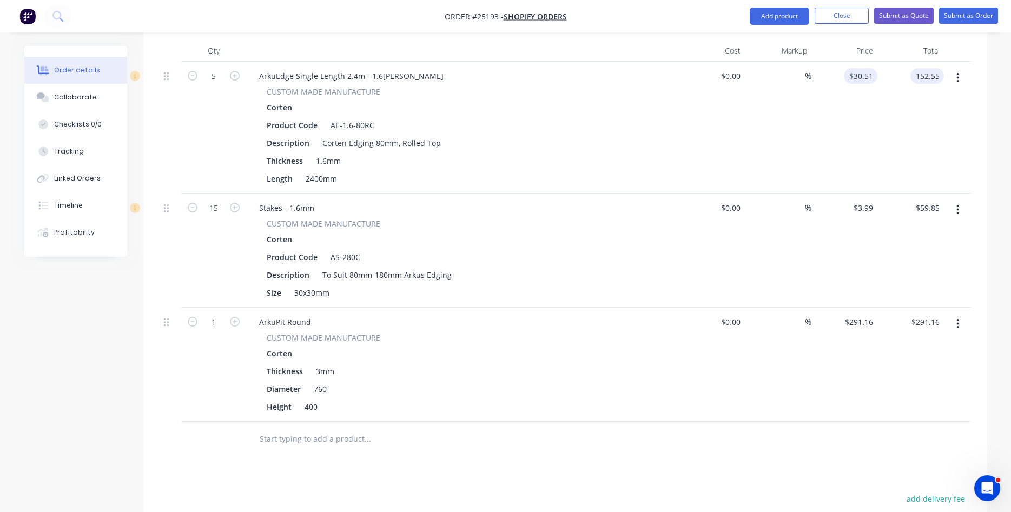
type input "$152.55"
click at [872, 72] on input "30.51" at bounding box center [862, 76] width 29 height 16
type input "$30.52"
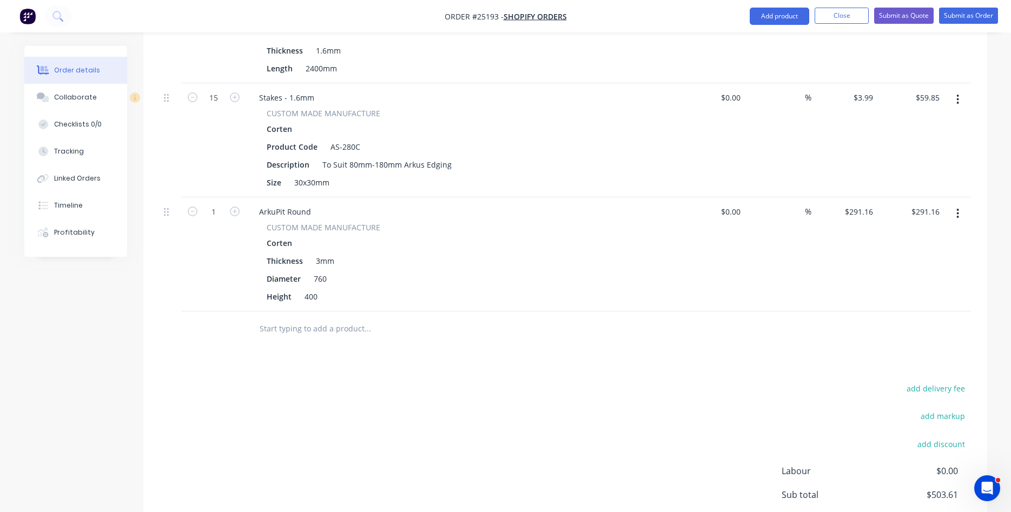
scroll to position [550, 0]
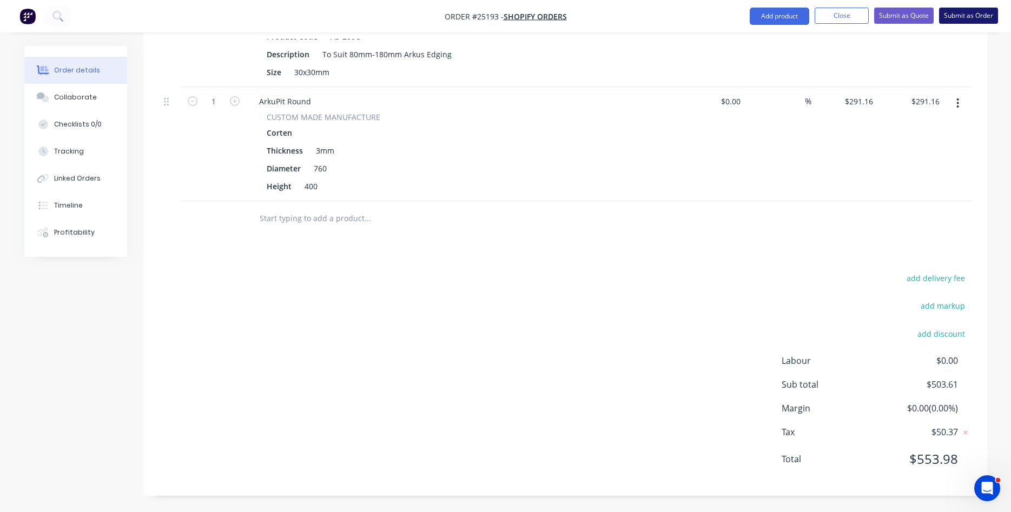
type input "$152.60"
click at [972, 15] on button "Submit as Order" at bounding box center [968, 16] width 59 height 16
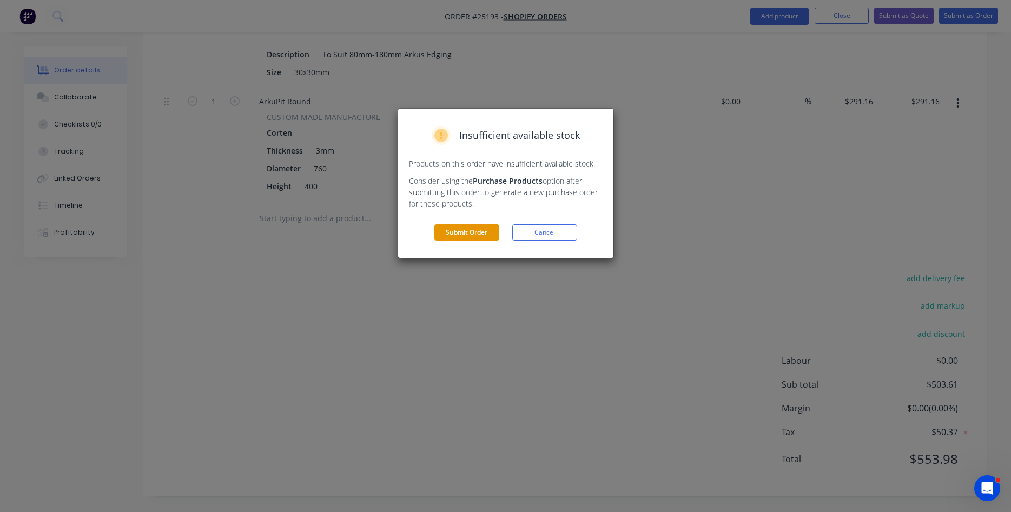
click at [451, 230] on button "Submit Order" at bounding box center [466, 232] width 65 height 16
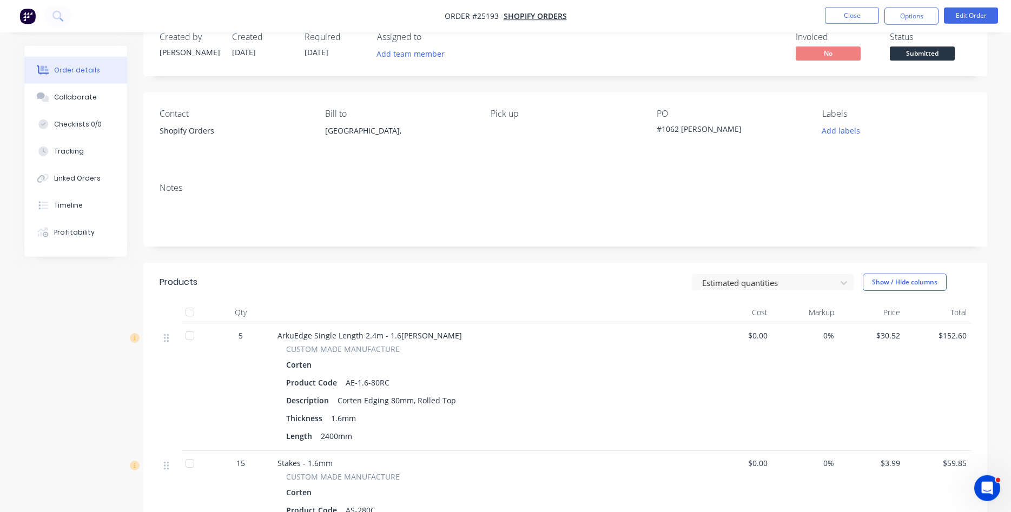
scroll to position [0, 0]
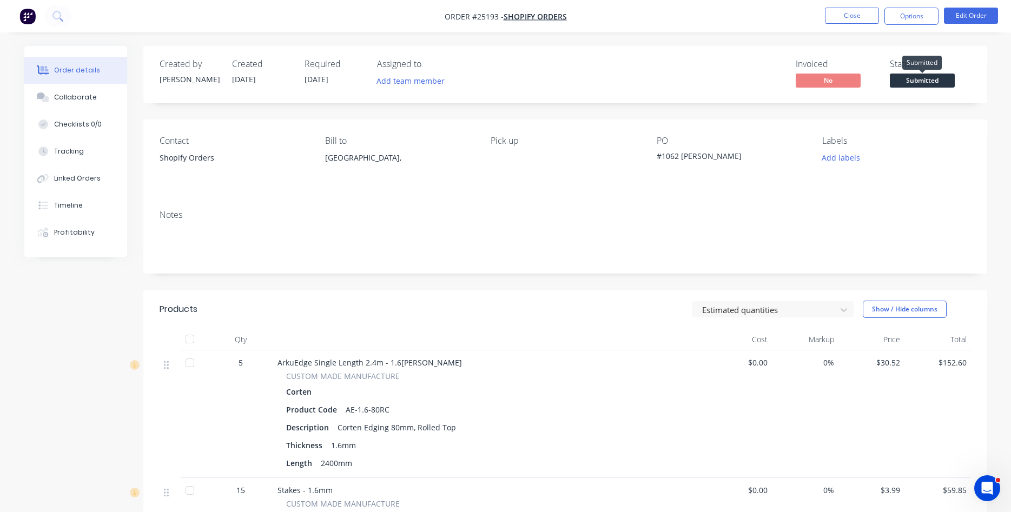
click at [926, 84] on span "Submitted" at bounding box center [922, 81] width 65 height 14
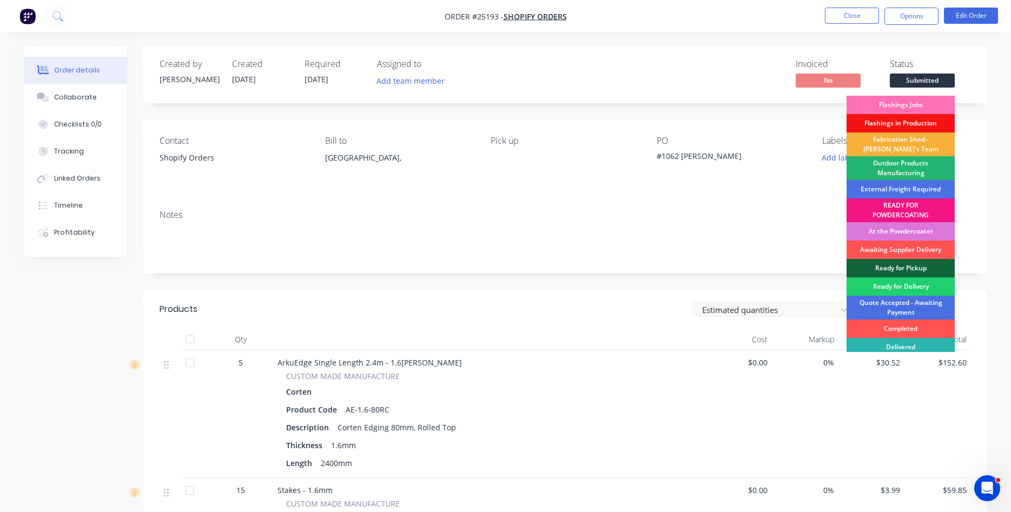
click at [912, 164] on div "Outdoor Products Manufacturing" at bounding box center [900, 168] width 108 height 24
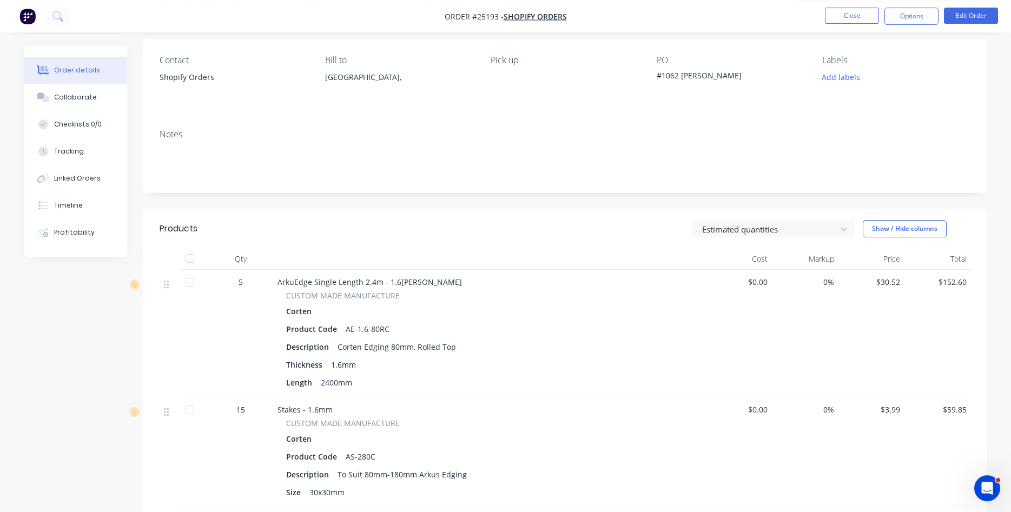
scroll to position [110, 0]
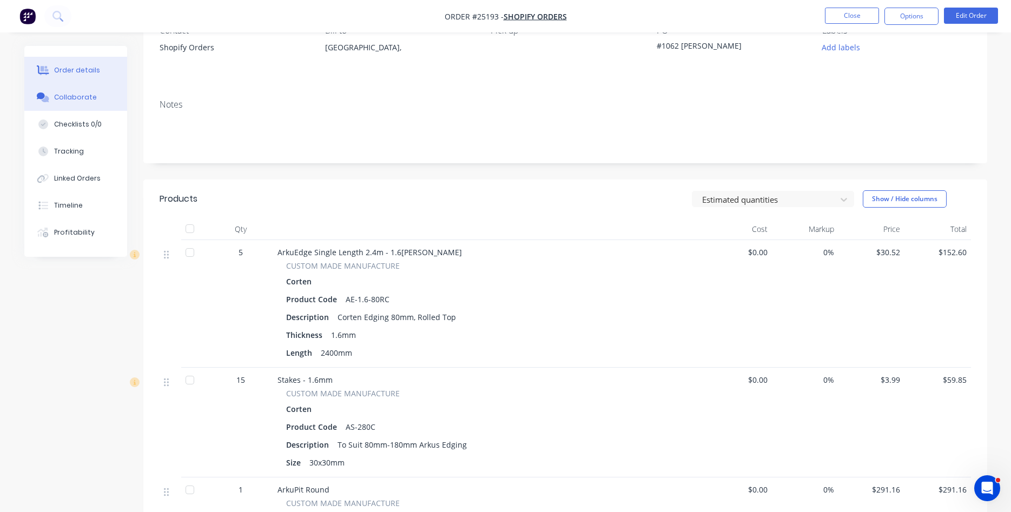
click at [84, 101] on div "Collaborate" at bounding box center [75, 97] width 43 height 10
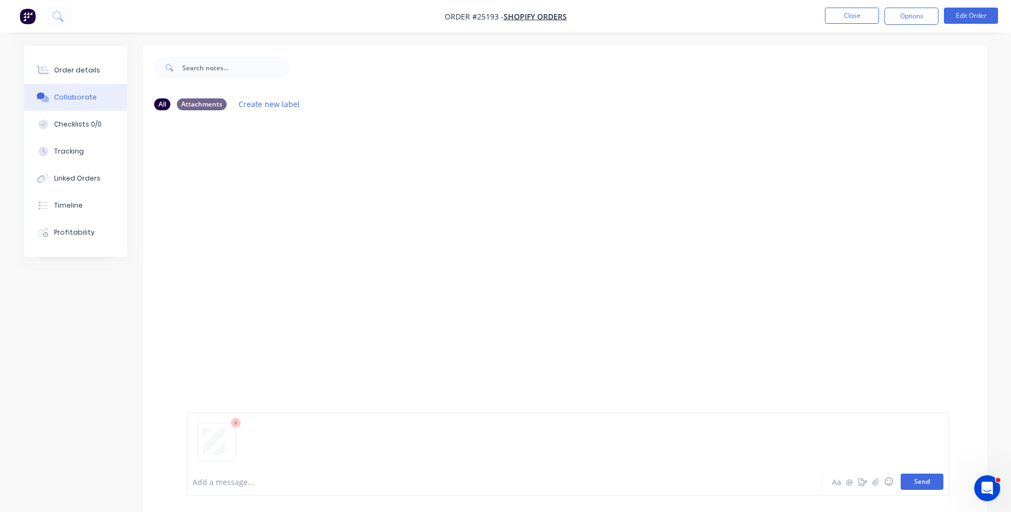
click at [929, 483] on button "Send" at bounding box center [922, 482] width 43 height 16
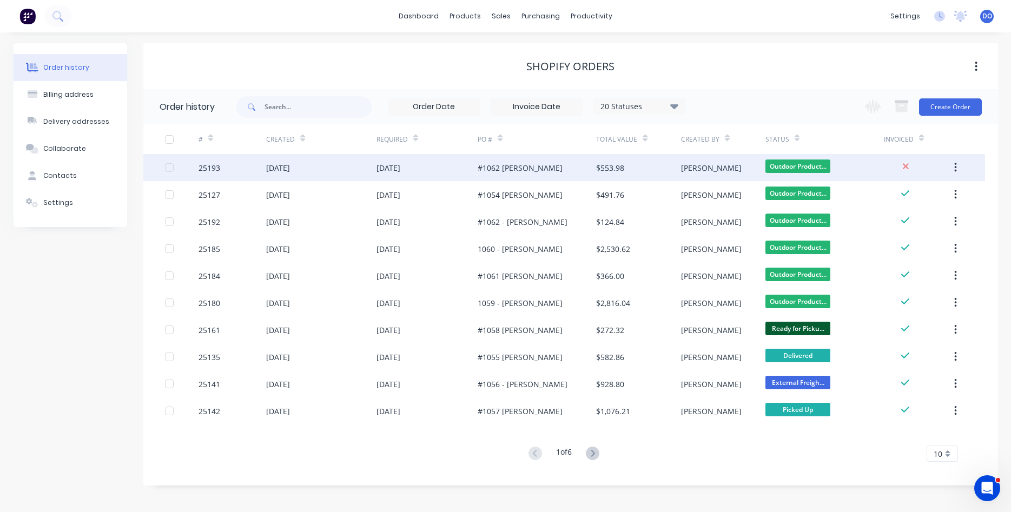
click at [504, 163] on div "#1062 John Moss" at bounding box center [520, 167] width 85 height 11
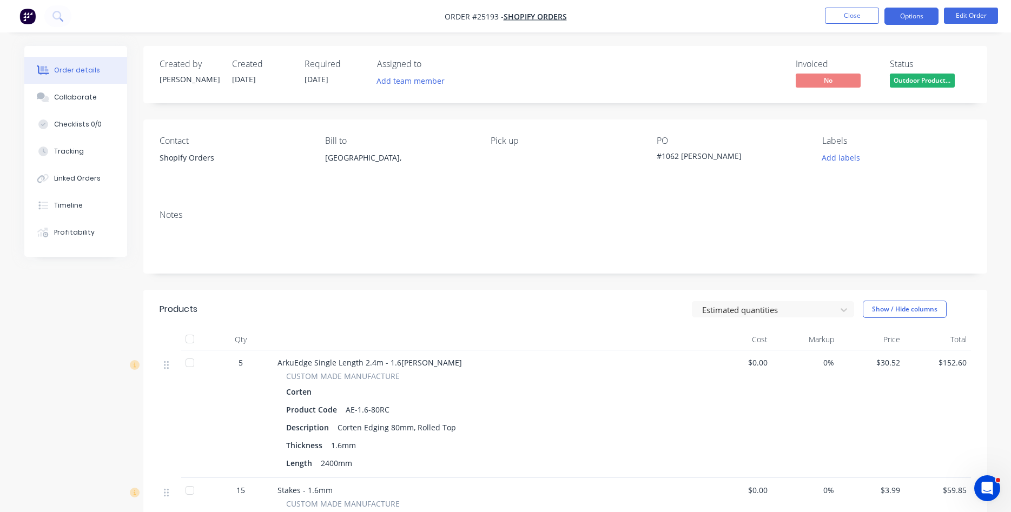
click at [911, 21] on button "Options" at bounding box center [911, 16] width 54 height 17
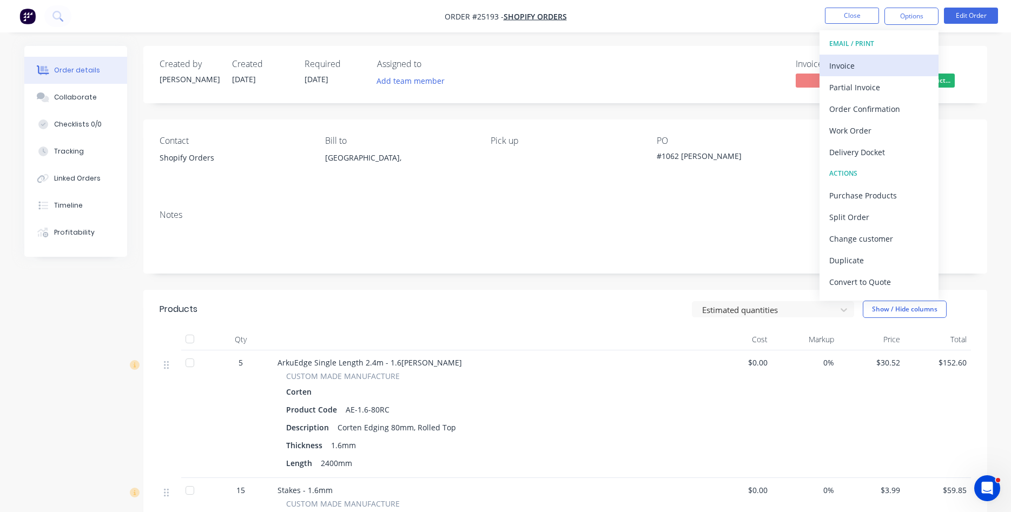
click at [844, 69] on div "Invoice" at bounding box center [879, 66] width 100 height 16
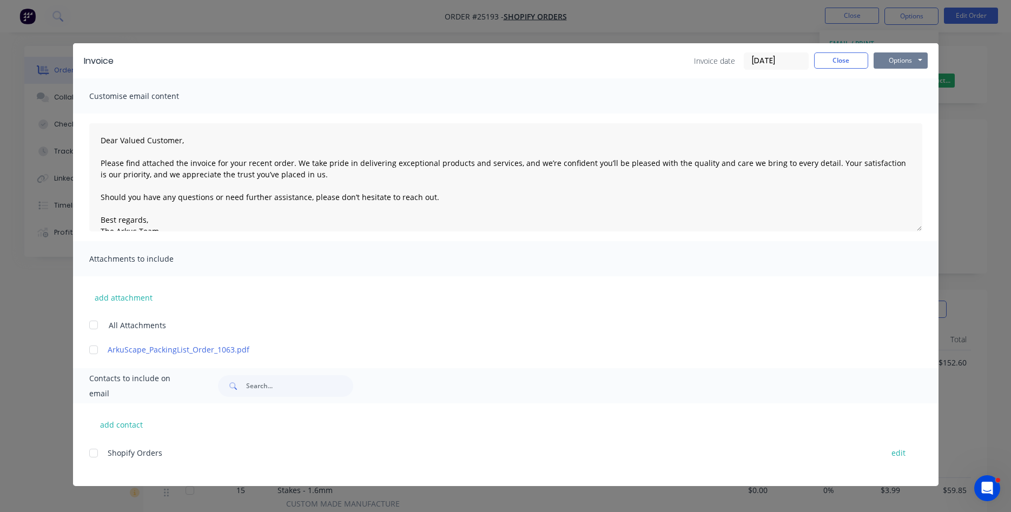
click at [892, 62] on button "Options" at bounding box center [900, 60] width 54 height 16
click at [893, 97] on button "Print" at bounding box center [907, 98] width 69 height 18
click at [843, 65] on button "Close" at bounding box center [841, 60] width 54 height 16
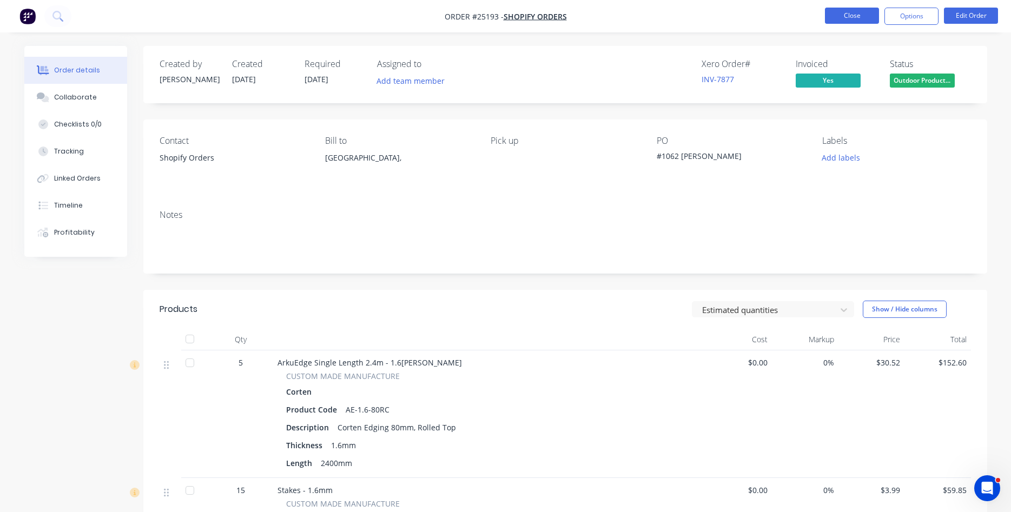
click at [860, 19] on button "Close" at bounding box center [852, 16] width 54 height 16
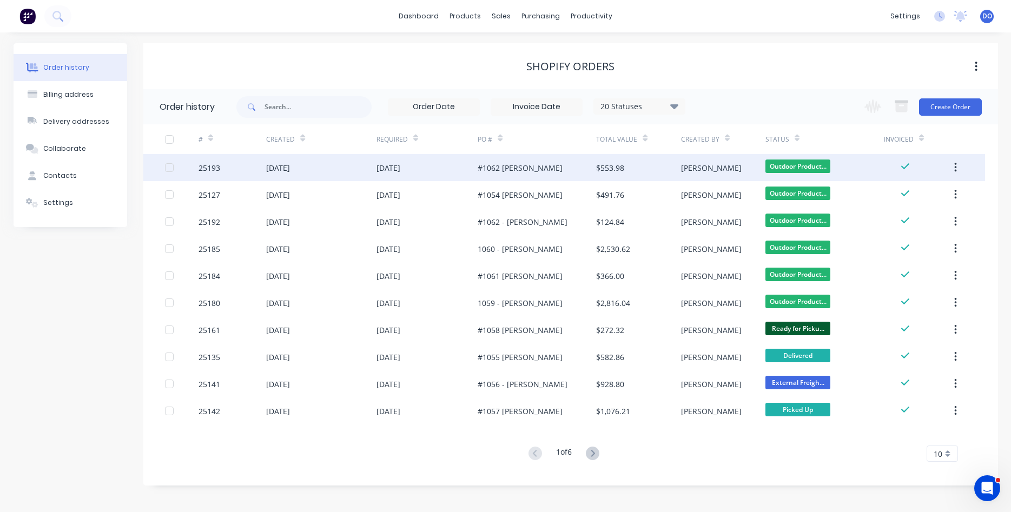
click at [425, 161] on div "[DATE]" at bounding box center [427, 167] width 102 height 27
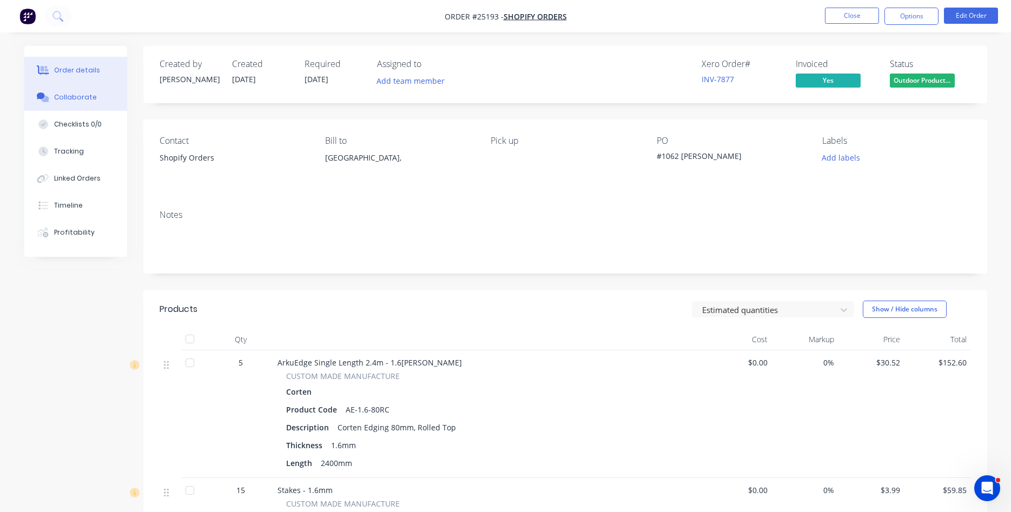
click at [81, 92] on div "Collaborate" at bounding box center [75, 97] width 43 height 10
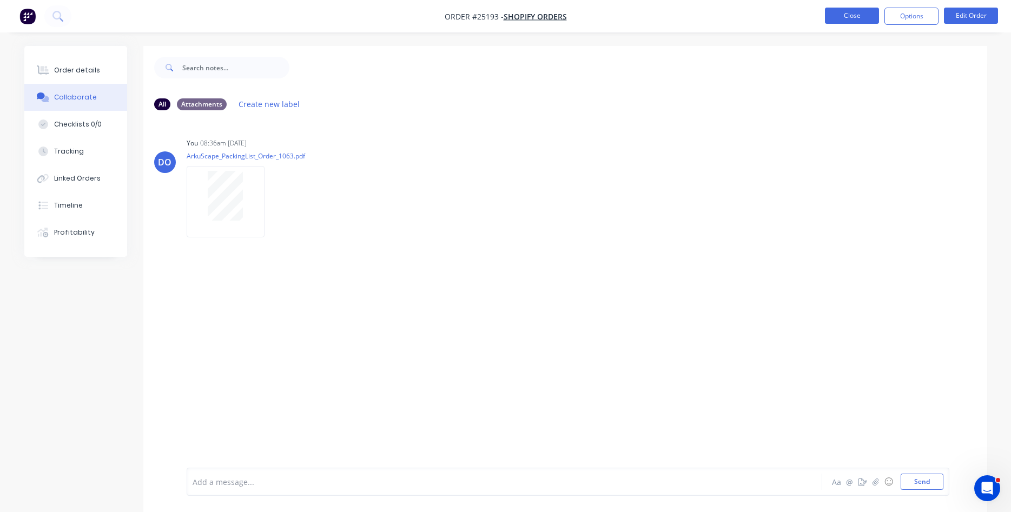
click at [850, 17] on button "Close" at bounding box center [852, 16] width 54 height 16
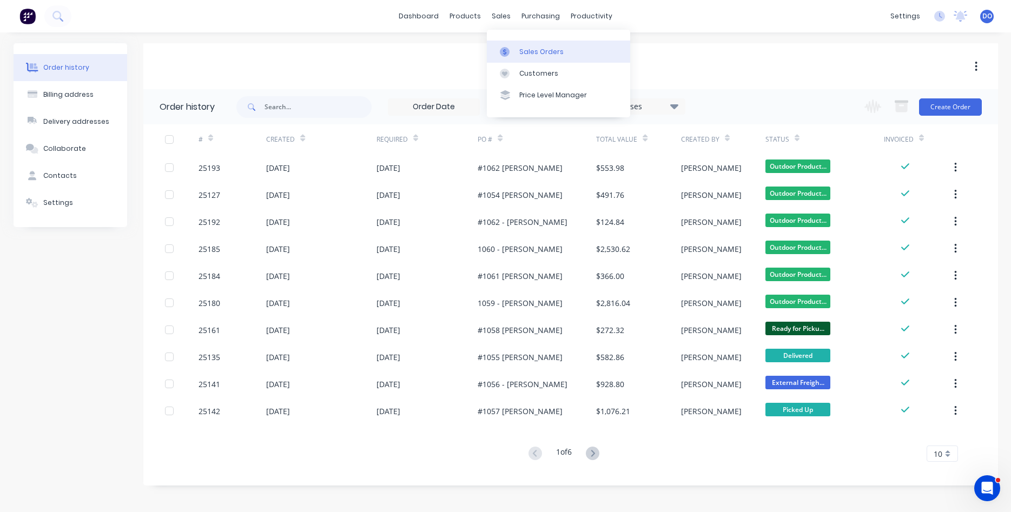
click at [534, 50] on div "Sales Orders" at bounding box center [541, 52] width 44 height 10
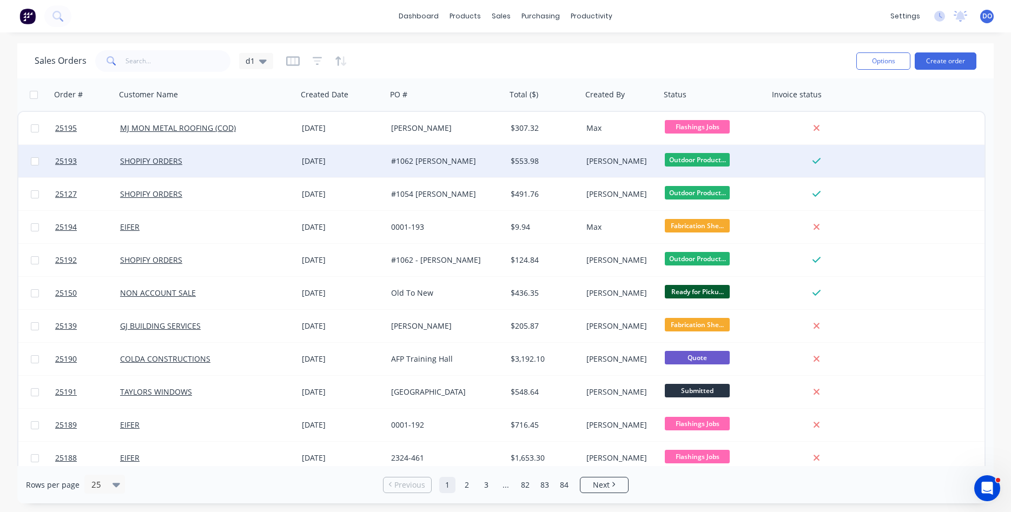
click at [462, 157] on div "#1062 John Moss" at bounding box center [443, 161] width 105 height 11
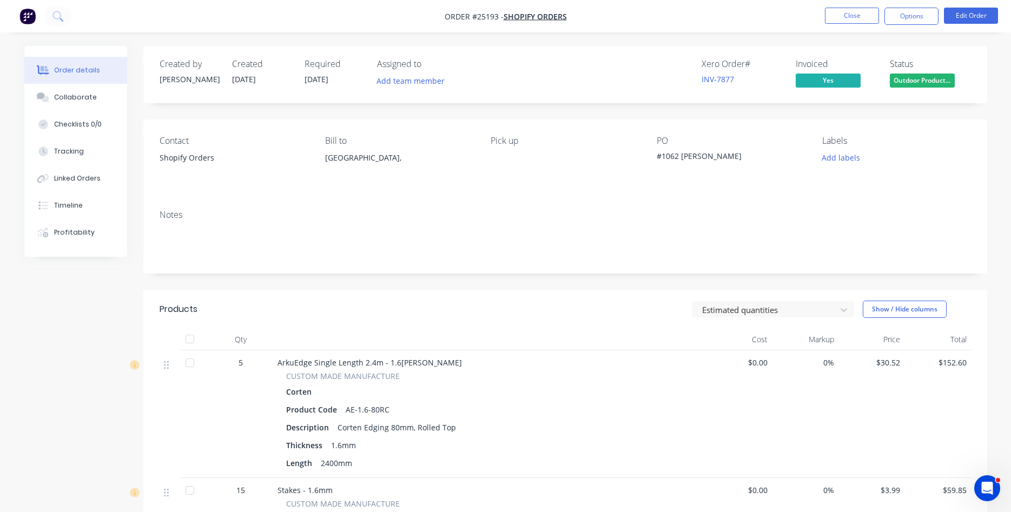
click at [677, 156] on div "#1062 John Moss" at bounding box center [724, 157] width 135 height 15
click at [964, 15] on button "Edit Order" at bounding box center [971, 16] width 54 height 16
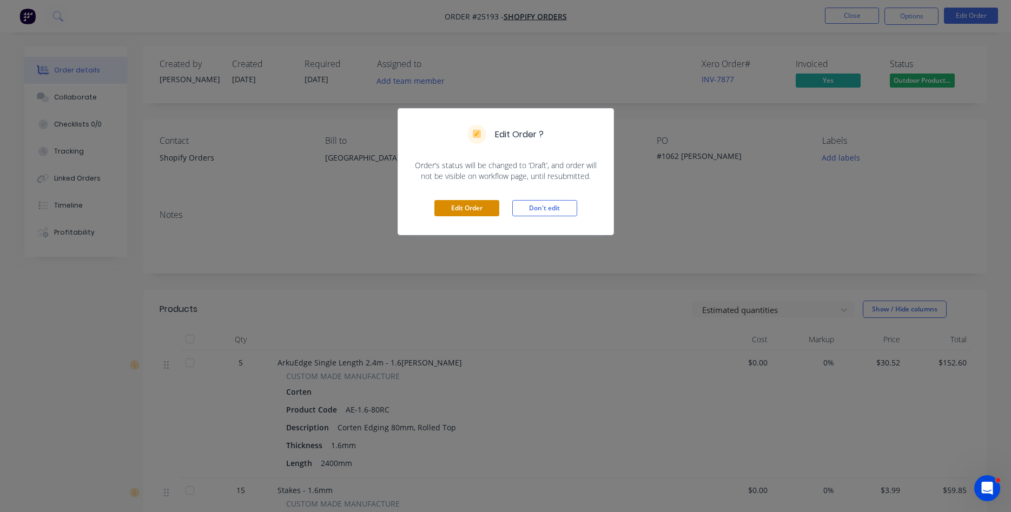
click at [474, 206] on button "Edit Order" at bounding box center [466, 208] width 65 height 16
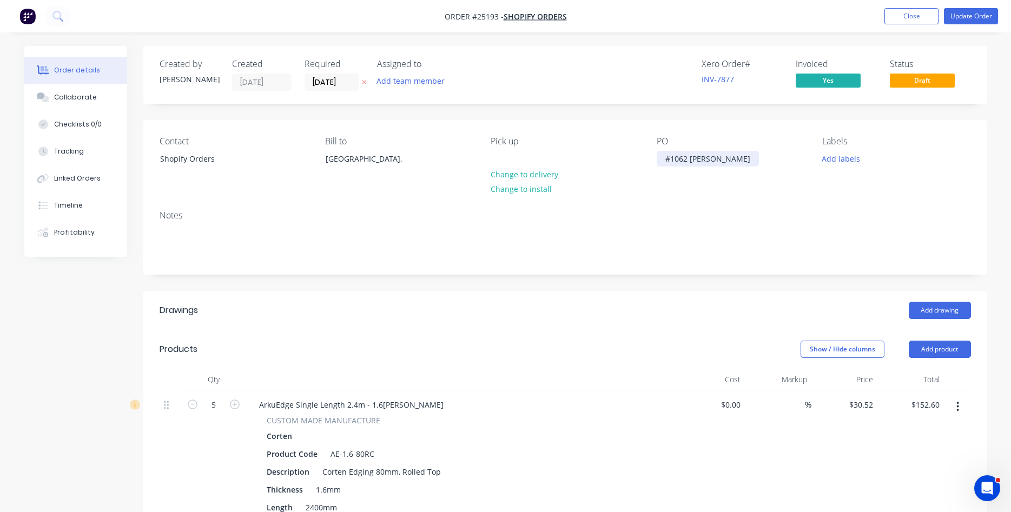
click at [685, 159] on div "#1062 John Moss" at bounding box center [708, 159] width 102 height 16
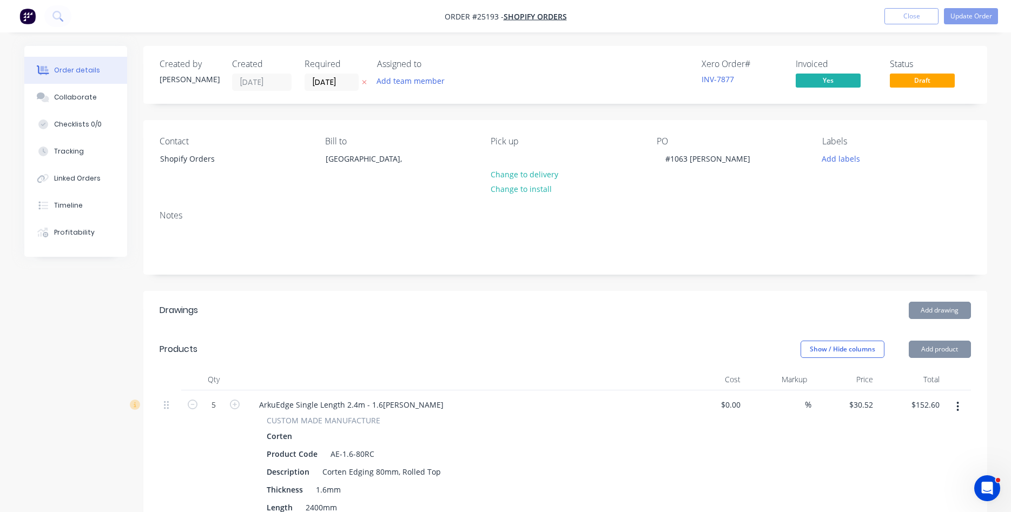
click at [672, 197] on div "Contact Shopify Orders Bill to Australia, Pick up Change to delivery Change to …" at bounding box center [565, 161] width 844 height 82
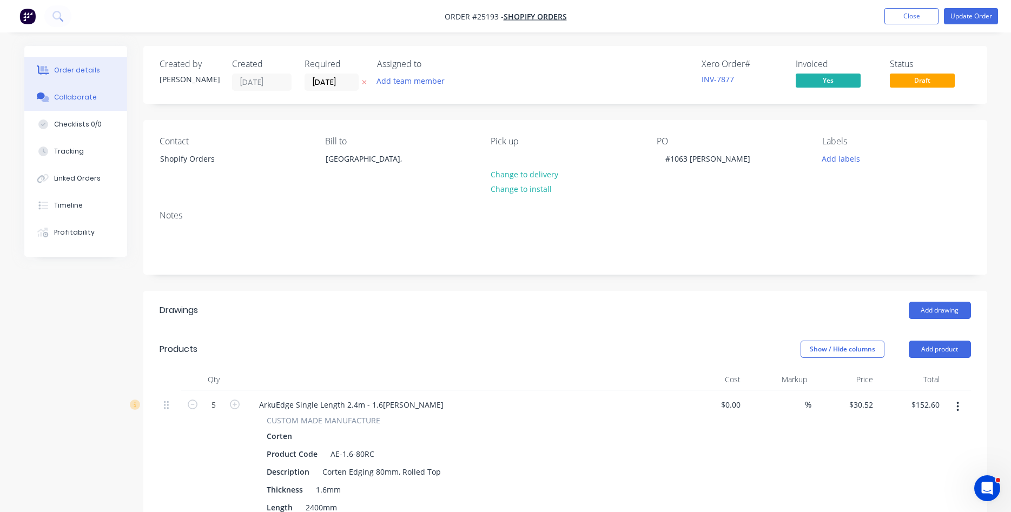
click at [62, 98] on div "Collaborate" at bounding box center [75, 97] width 43 height 10
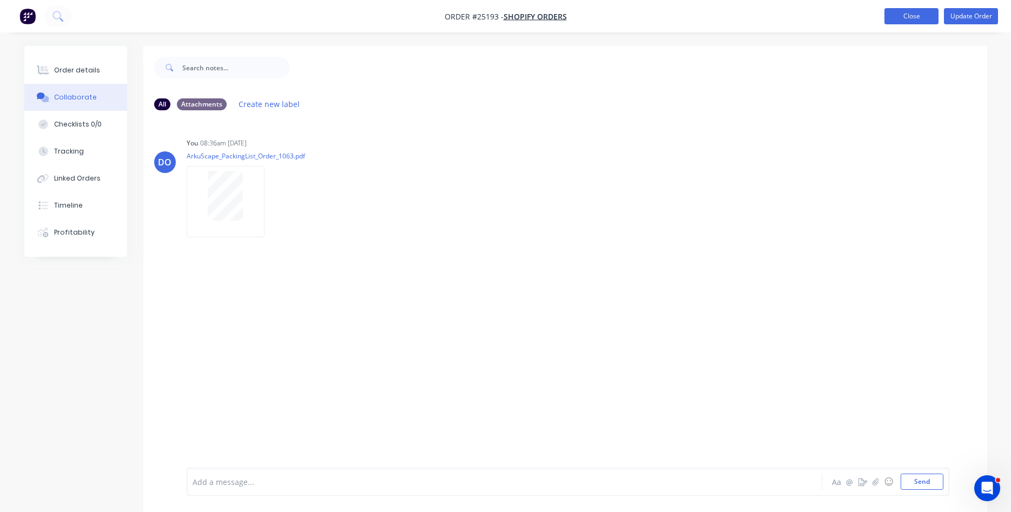
click at [909, 19] on button "Close" at bounding box center [911, 16] width 54 height 16
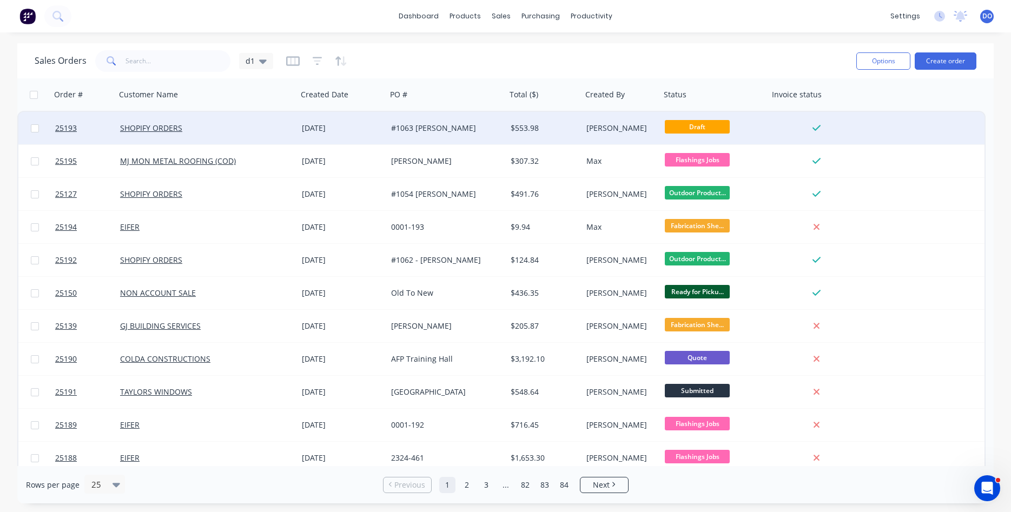
click at [587, 134] on div "[PERSON_NAME]" at bounding box center [621, 128] width 78 height 32
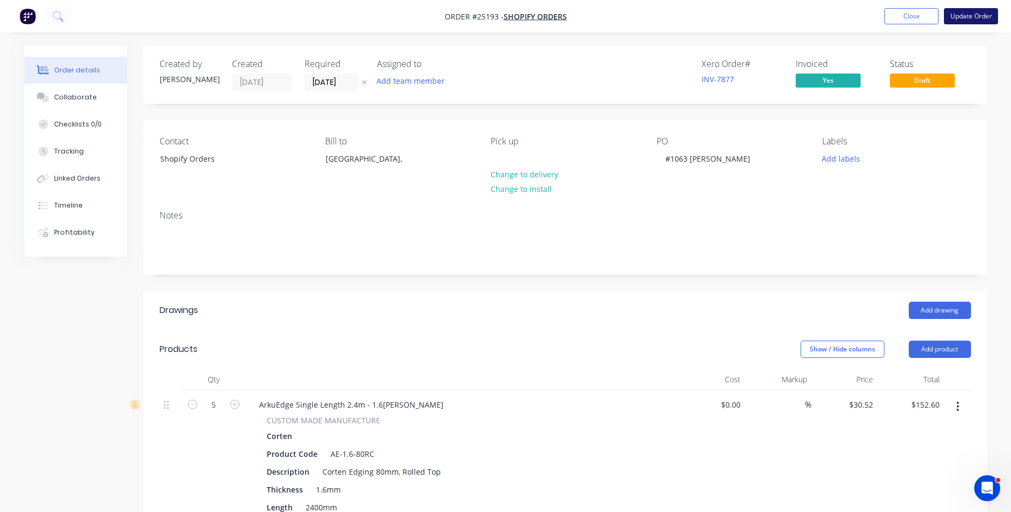
click at [965, 20] on button "Update Order" at bounding box center [971, 16] width 54 height 16
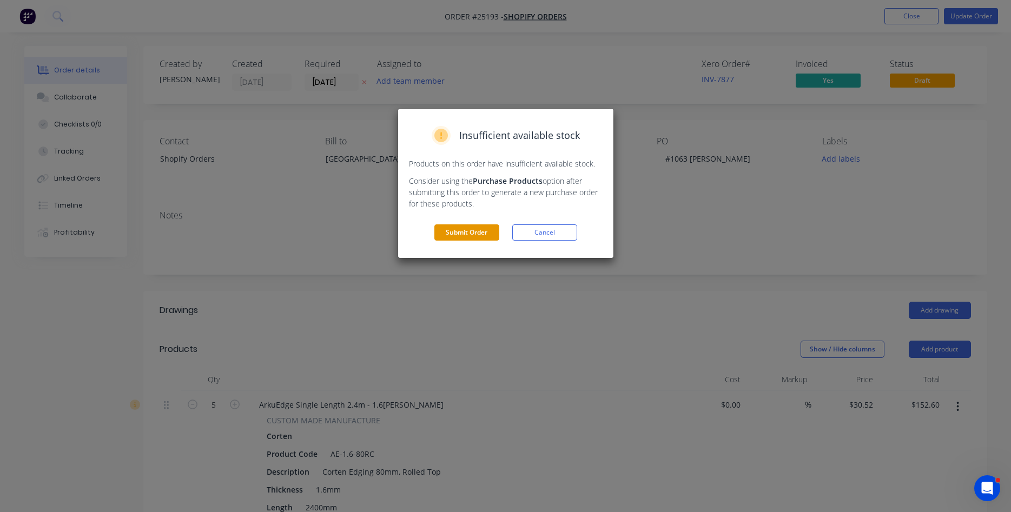
click at [469, 236] on button "Submit Order" at bounding box center [466, 232] width 65 height 16
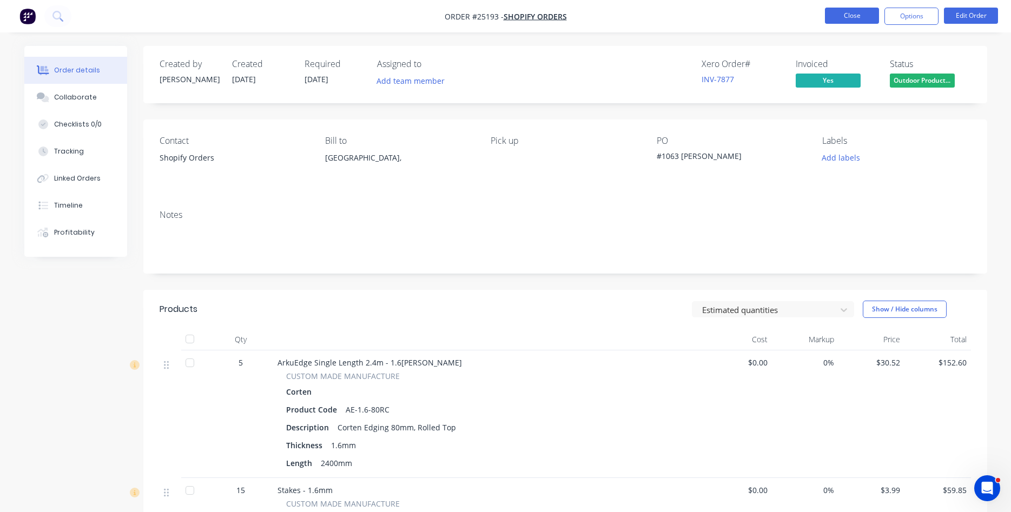
click at [847, 23] on button "Close" at bounding box center [852, 16] width 54 height 16
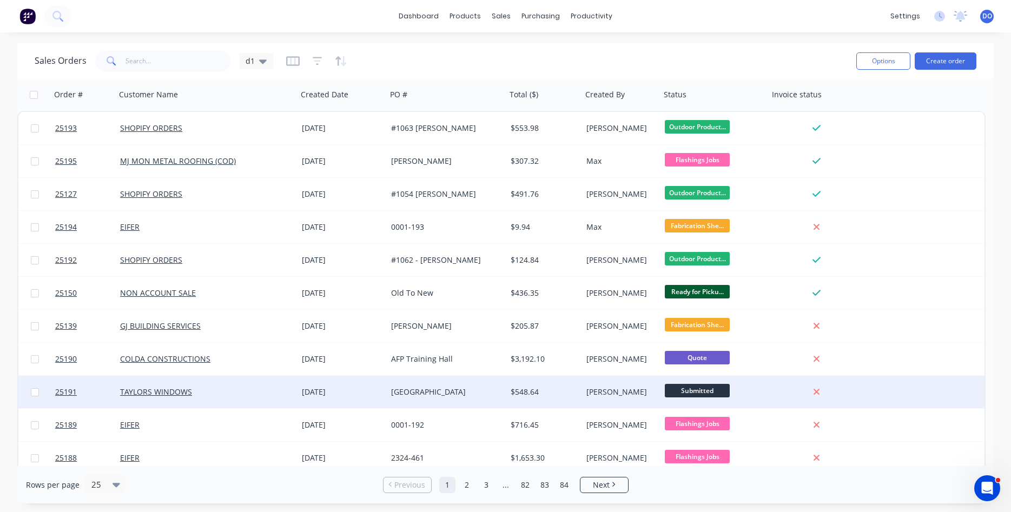
click at [453, 398] on div "[GEOGRAPHIC_DATA]" at bounding box center [447, 392] width 120 height 32
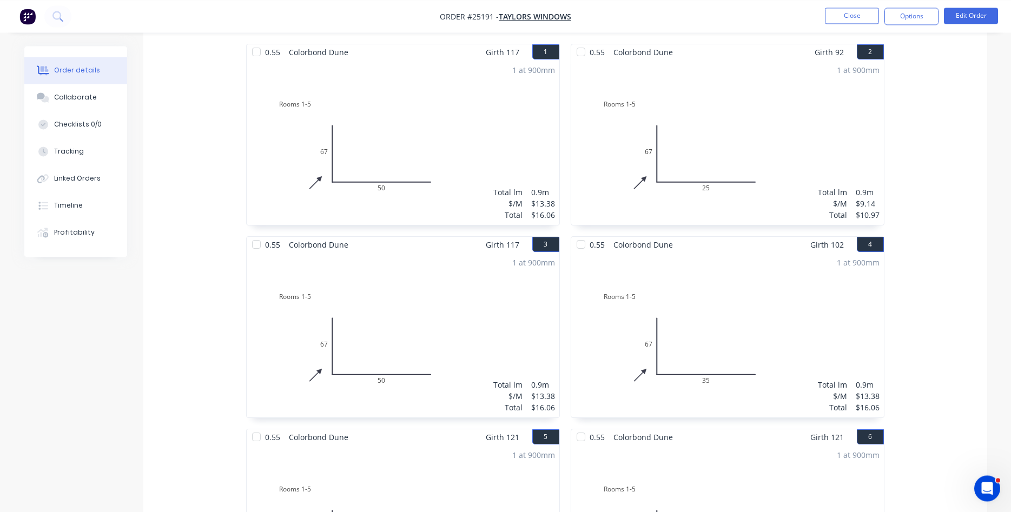
scroll to position [276, 0]
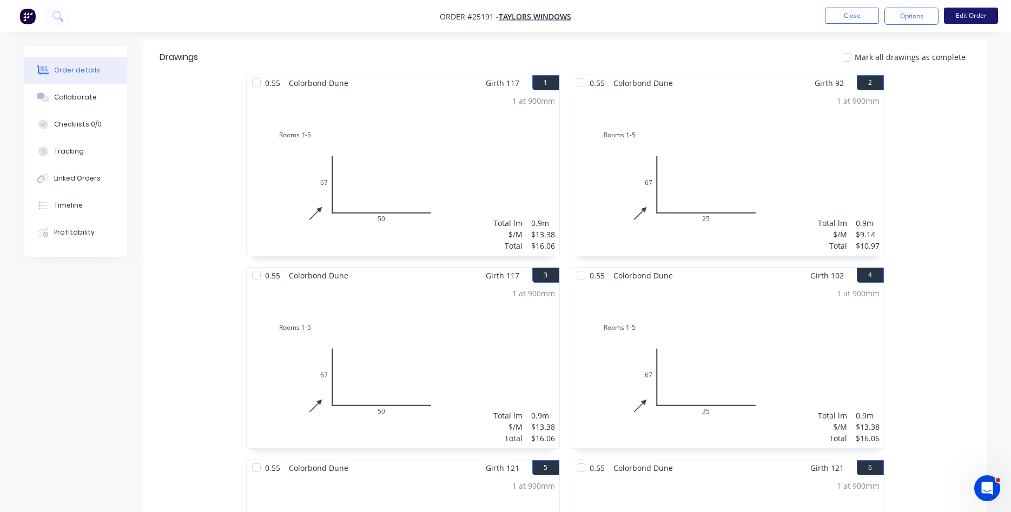
click at [969, 19] on button "Edit Order" at bounding box center [971, 16] width 54 height 16
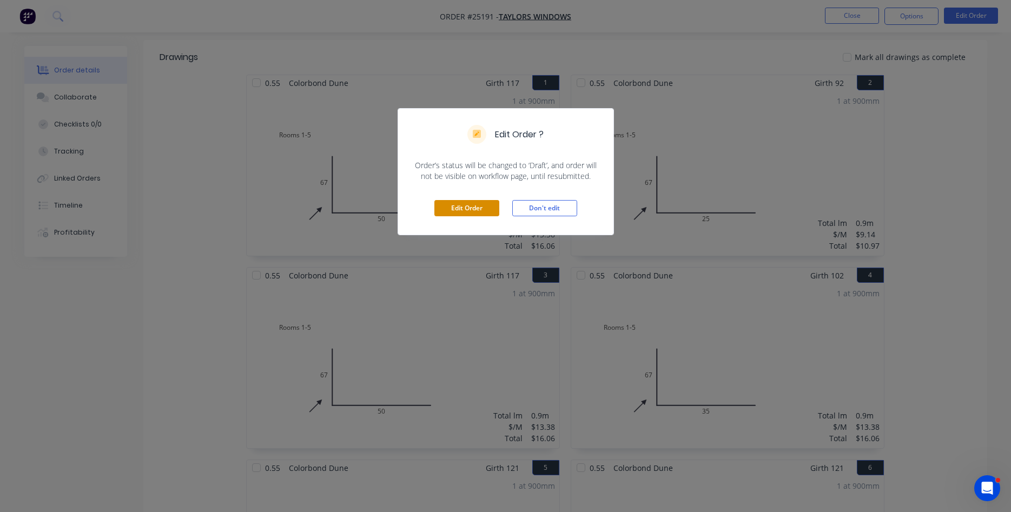
click at [484, 209] on button "Edit Order" at bounding box center [466, 208] width 65 height 16
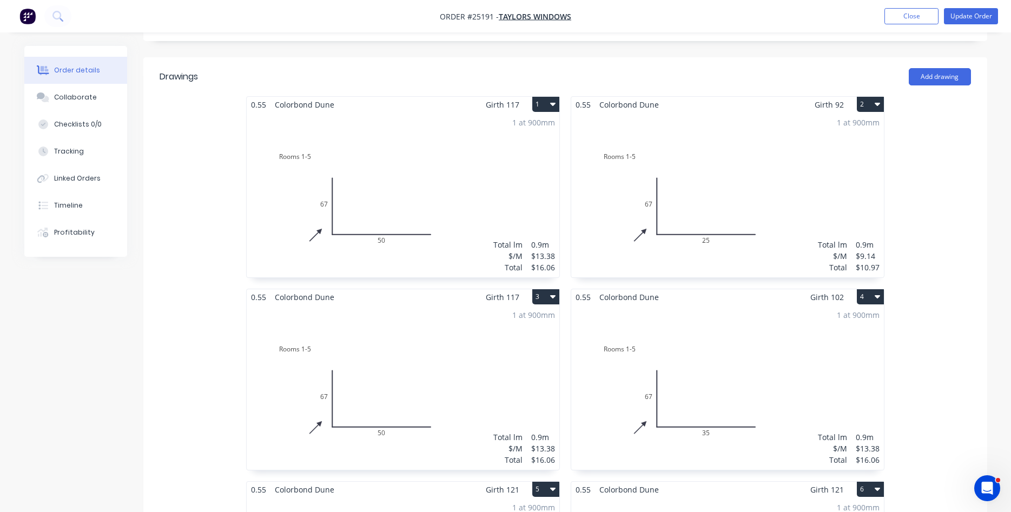
click at [550, 289] on button "3" at bounding box center [545, 296] width 27 height 15
click at [494, 359] on div "Delete" at bounding box center [507, 367] width 83 height 16
click at [456, 156] on div "1 at 900mm Total lm $/M Total 0.9m $13.38 $16.06" at bounding box center [403, 194] width 313 height 165
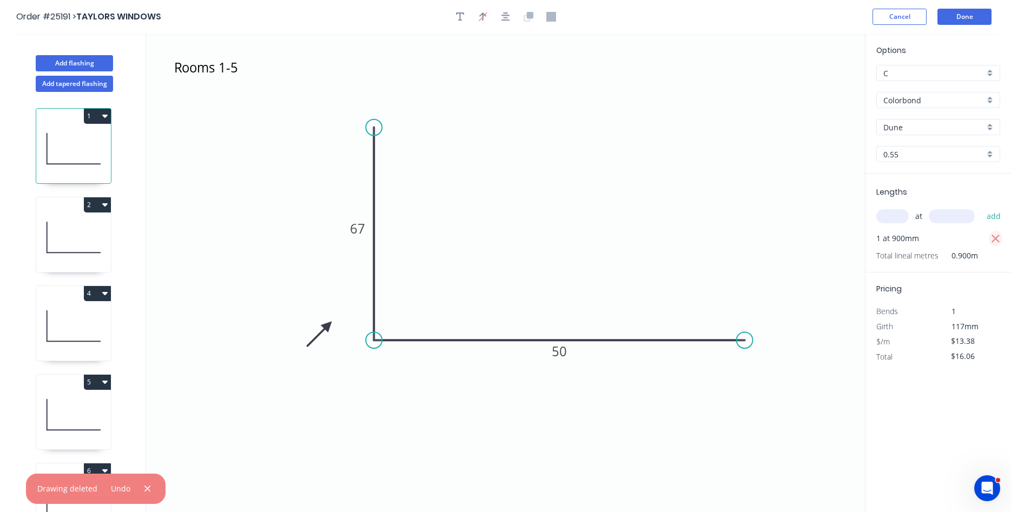
drag, startPoint x: 1000, startPoint y: 240, endPoint x: 968, endPoint y: 226, distance: 35.1
click at [999, 240] on icon "button" at bounding box center [996, 239] width 10 height 13
type input "$0.00"
click at [894, 215] on input "text" at bounding box center [892, 216] width 32 height 14
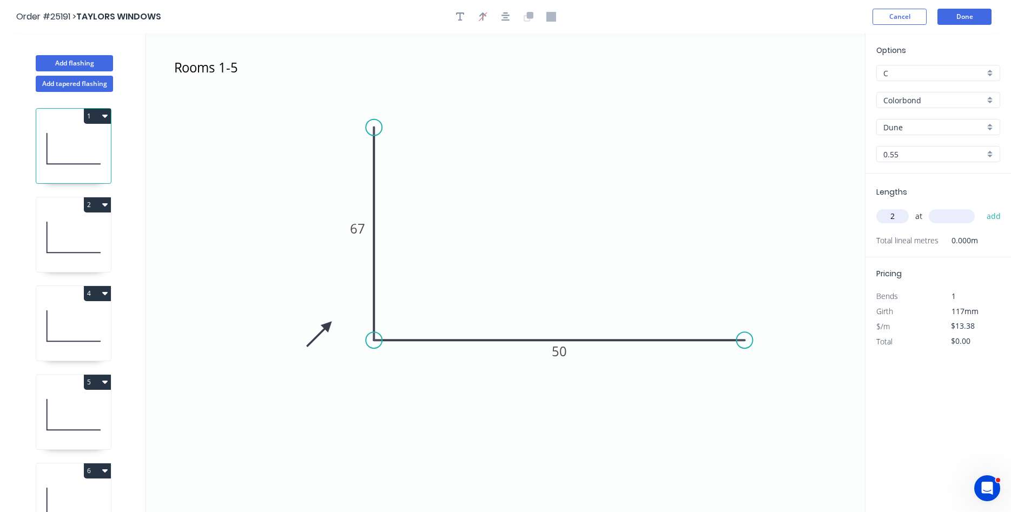
type input "2"
type input "900"
click at [981, 207] on button "add" at bounding box center [993, 216] width 25 height 18
type input "$32.11"
click at [58, 215] on icon at bounding box center [73, 237] width 75 height 69
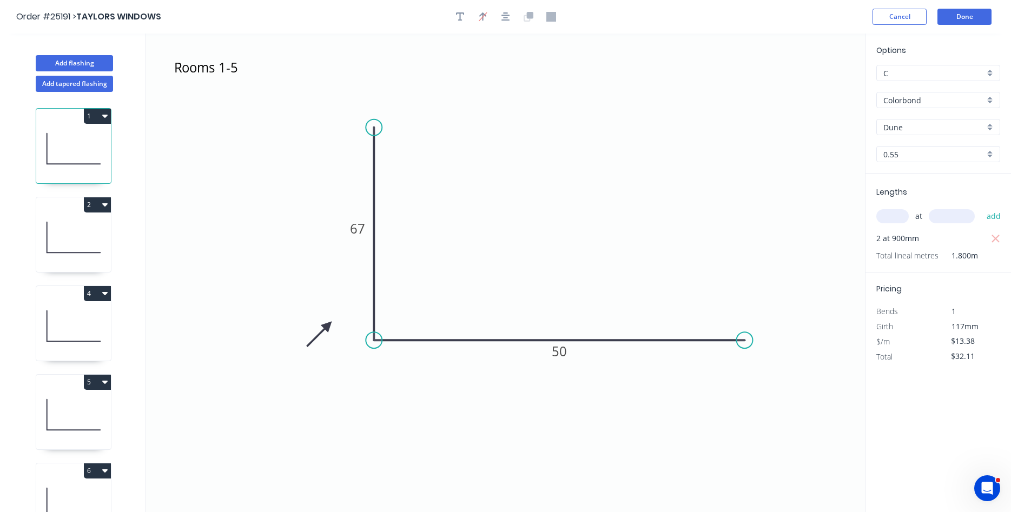
type input "$9.14"
type input "$10.97"
click at [90, 329] on icon at bounding box center [73, 326] width 75 height 69
type input "$13.38"
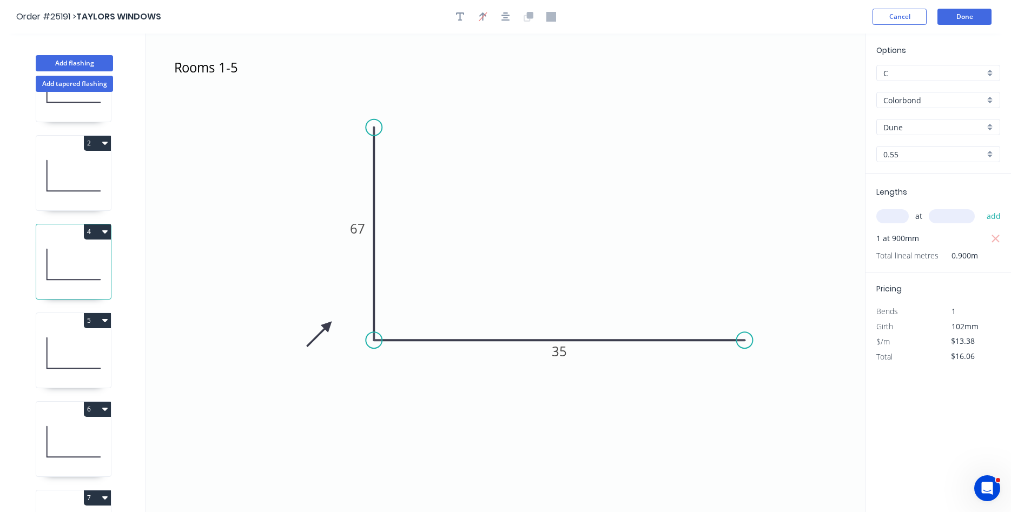
click at [51, 339] on icon at bounding box center [73, 353] width 75 height 69
click at [996, 236] on icon "button" at bounding box center [996, 239] width 10 height 13
type input "$0.00"
click at [890, 213] on input "text" at bounding box center [892, 216] width 32 height 14
type input "3"
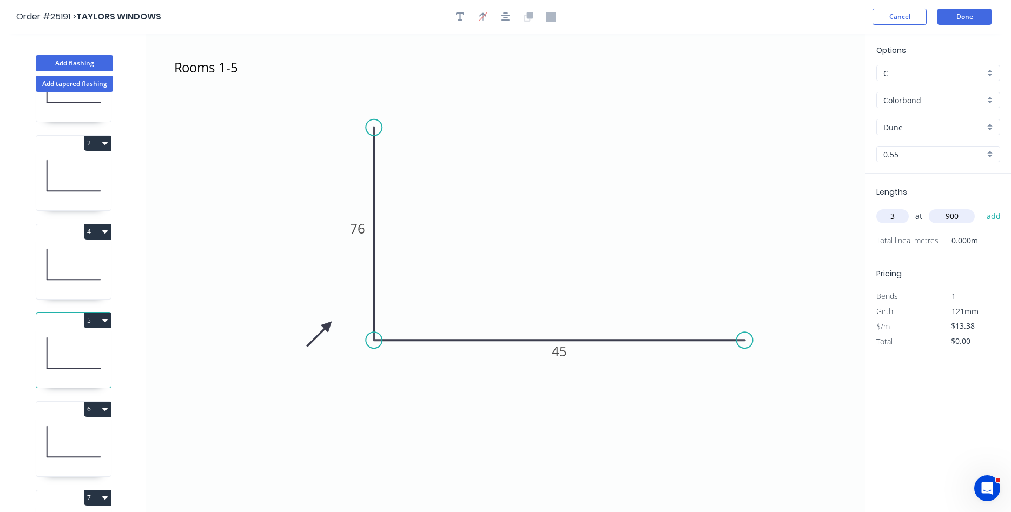
type input "900"
click at [981, 207] on button "add" at bounding box center [993, 216] width 25 height 18
click at [85, 442] on icon at bounding box center [73, 441] width 75 height 69
type input "$16.06"
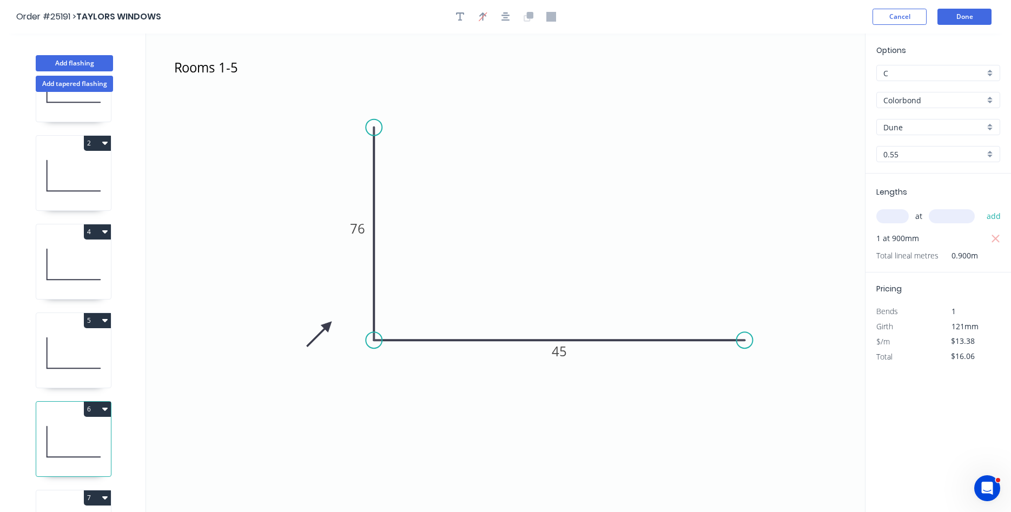
click at [100, 412] on button "6" at bounding box center [97, 409] width 27 height 15
click at [58, 453] on div "Delete" at bounding box center [59, 458] width 83 height 16
type input "$0.00"
type input "$13.38"
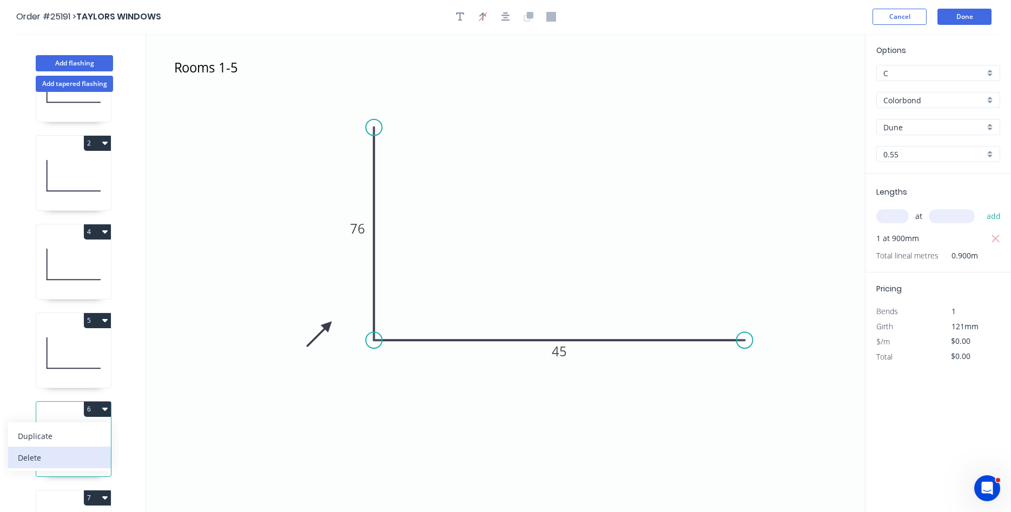
type input "$16.06"
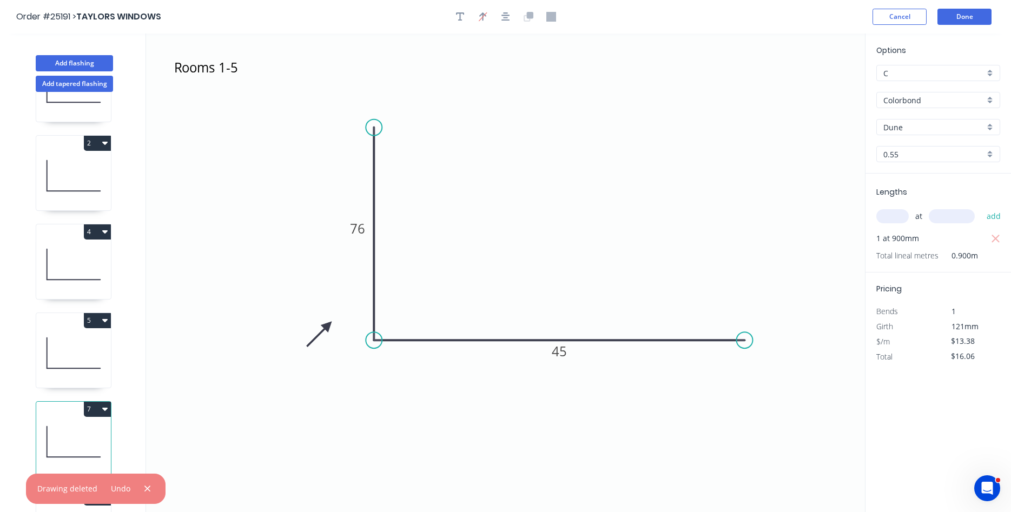
click at [107, 408] on icon "button" at bounding box center [104, 409] width 5 height 3
click at [51, 454] on div "Delete" at bounding box center [59, 458] width 83 height 16
type input "$0.00"
type input "$9.14"
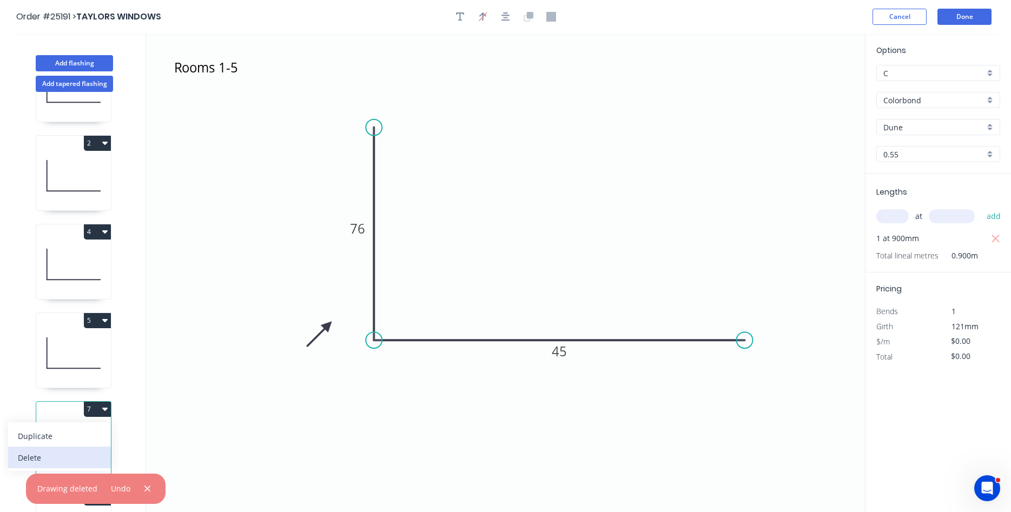
type input "$10.97"
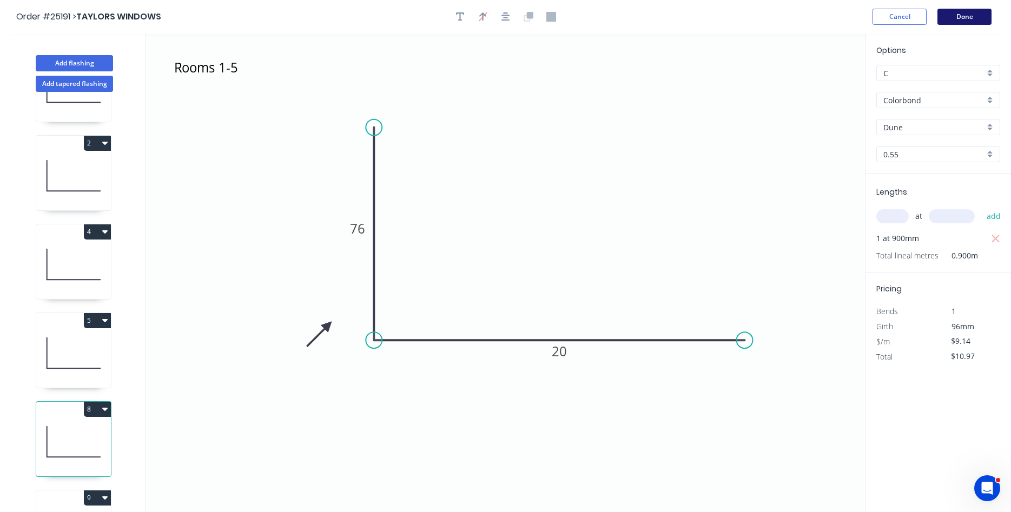
click at [961, 18] on button "Done" at bounding box center [964, 17] width 54 height 16
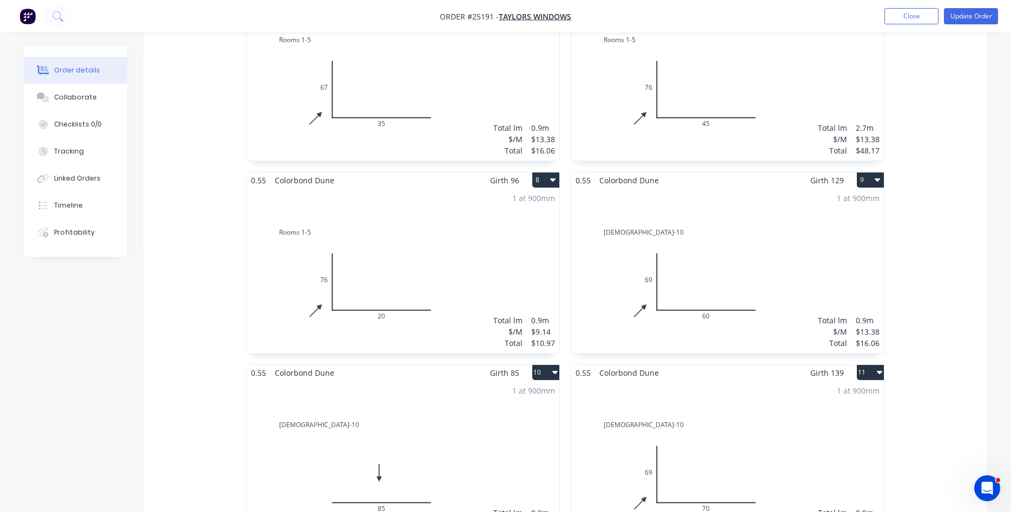
scroll to position [607, 0]
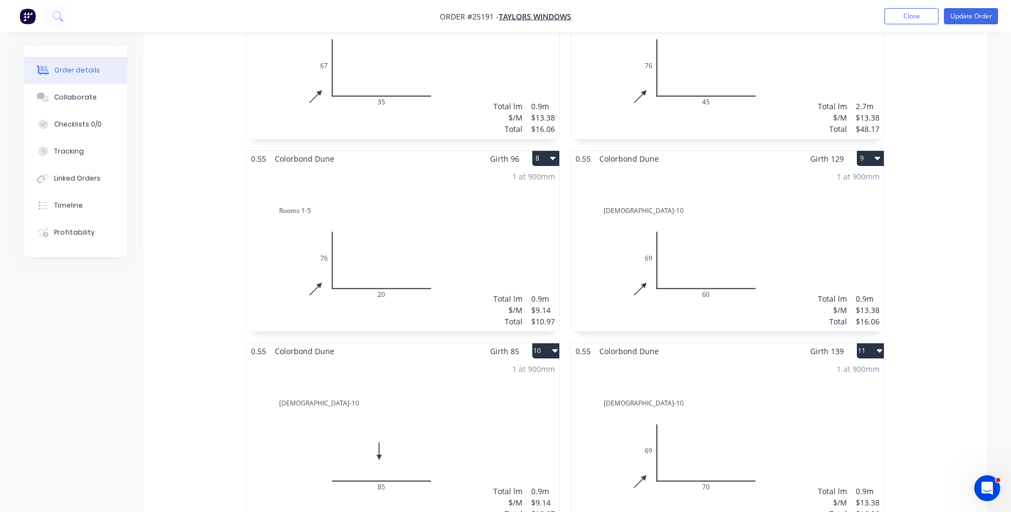
click at [827, 171] on div "1 at 900mm Total lm $/M Total 0.9m $13.38 $16.06" at bounding box center [727, 249] width 313 height 165
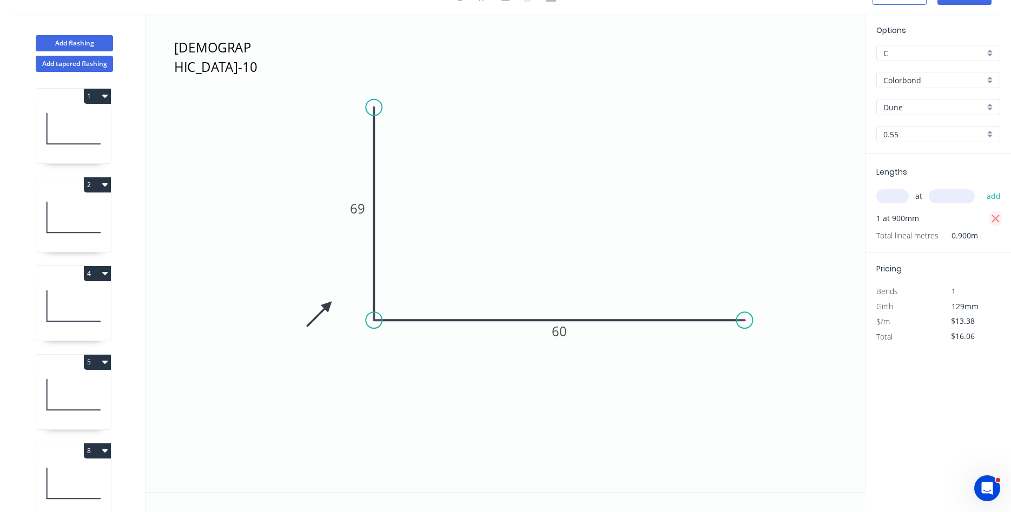
click at [995, 217] on icon "button" at bounding box center [995, 219] width 8 height 8
type input "$0.00"
click at [887, 193] on input "text" at bounding box center [892, 196] width 32 height 14
type input "2"
type input "900"
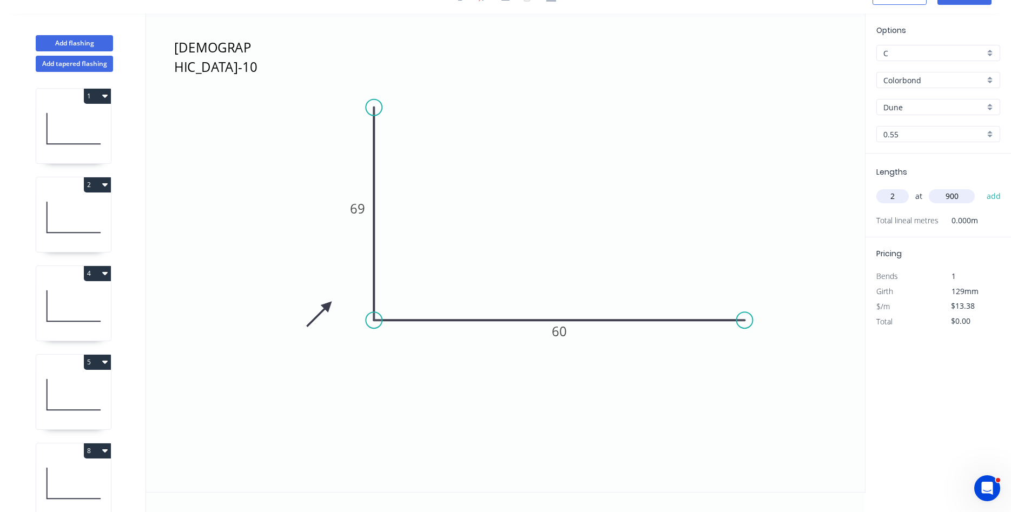
click at [981, 187] on button "add" at bounding box center [993, 196] width 25 height 18
type input "$32.11"
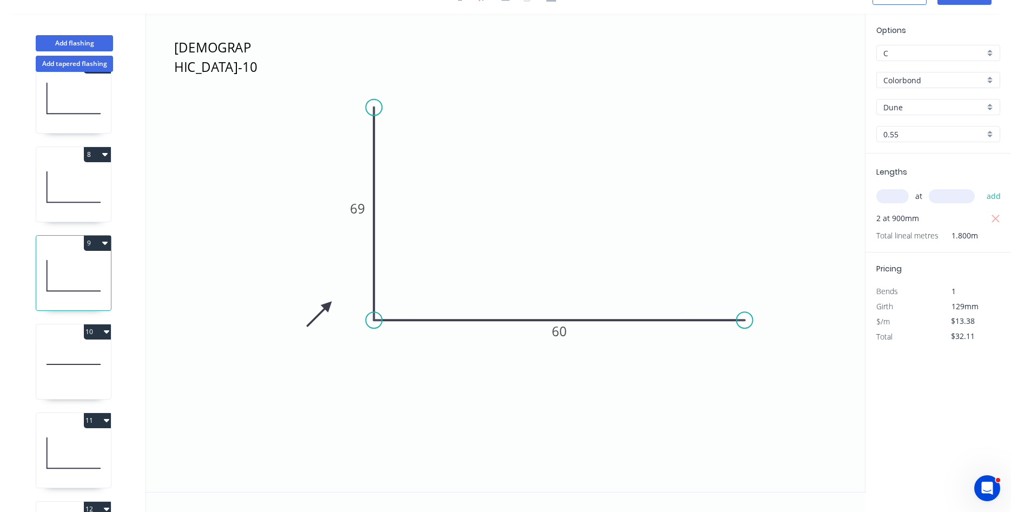
scroll to position [308, 0]
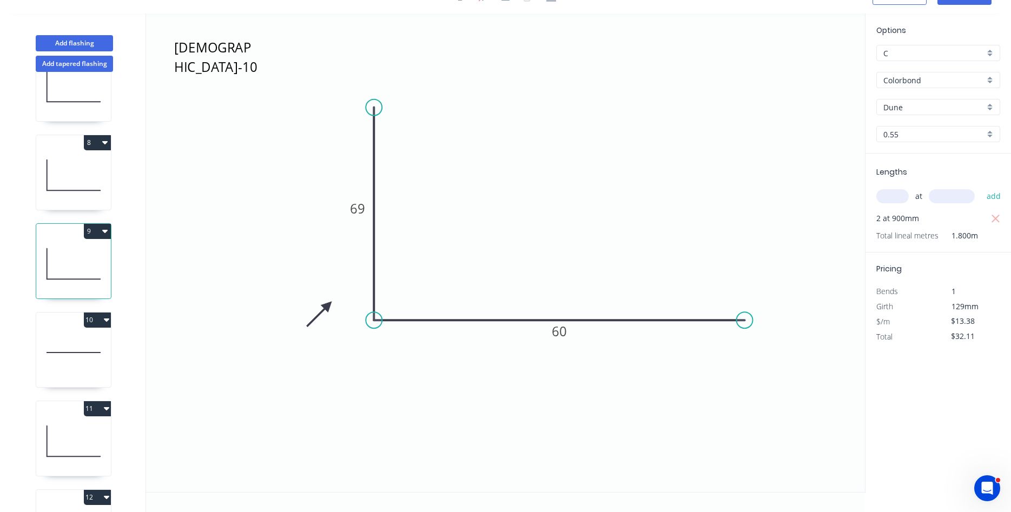
click at [71, 354] on icon at bounding box center [73, 352] width 75 height 69
type input "$9.14"
type input "$10.97"
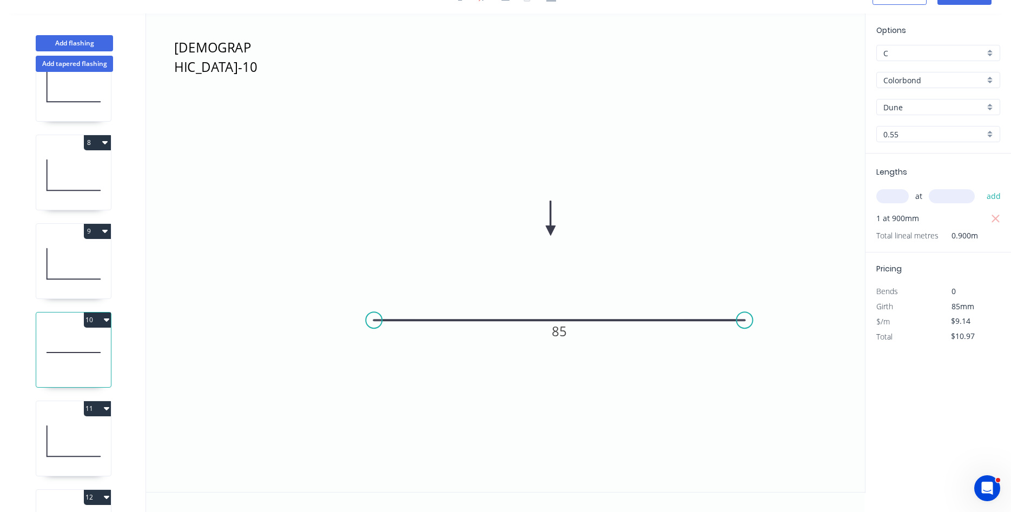
click at [64, 412] on div "11" at bounding box center [73, 408] width 75 height 15
type input "$13.38"
type input "$16.06"
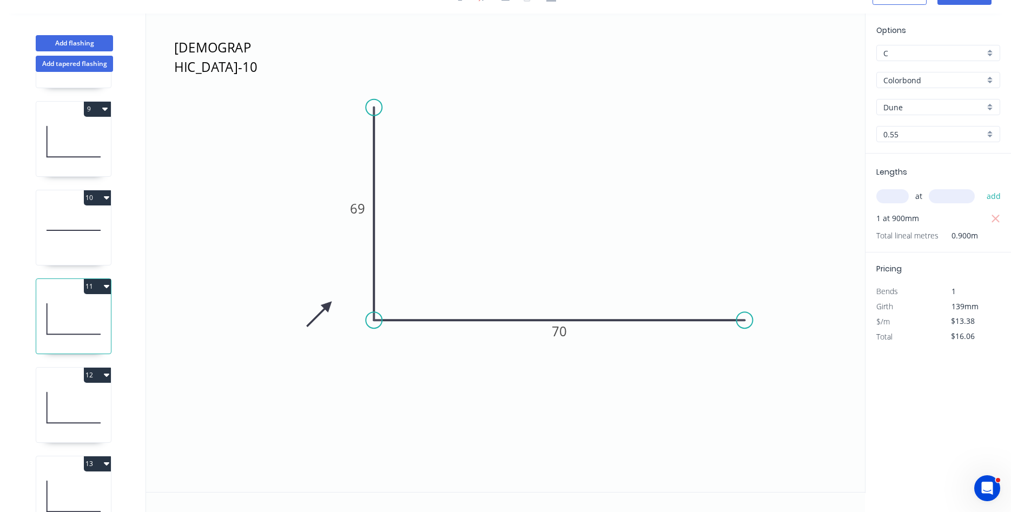
scroll to position [432, 0]
click at [83, 382] on icon at bounding box center [73, 406] width 75 height 69
click at [99, 376] on button "12" at bounding box center [97, 374] width 27 height 15
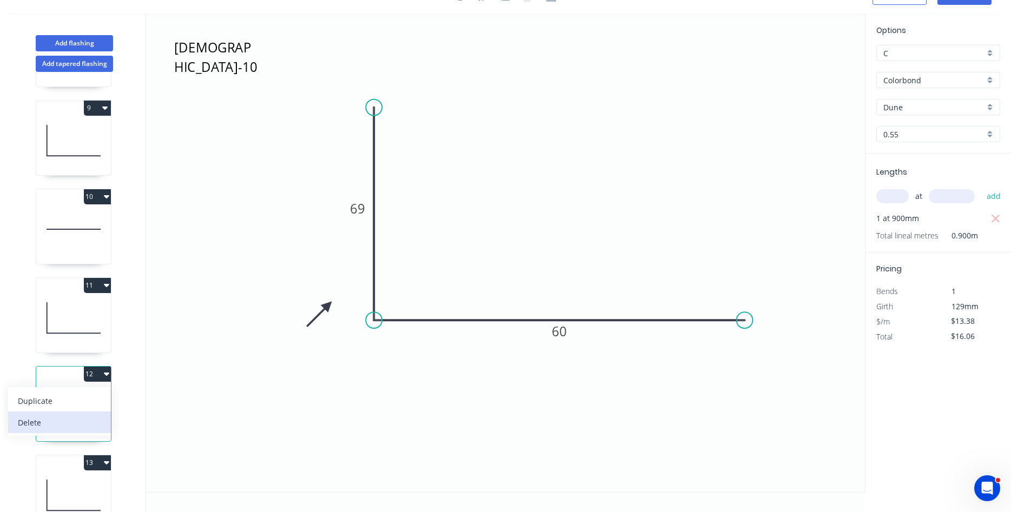
click at [58, 417] on div "Delete" at bounding box center [59, 423] width 83 height 16
type input "$0.00"
type input "$13.38"
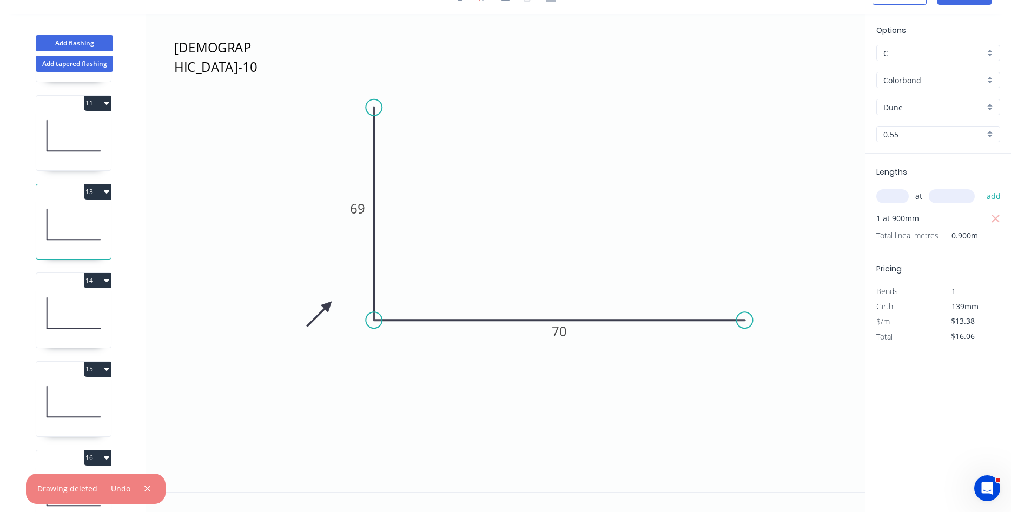
scroll to position [617, 0]
click at [64, 308] on icon at bounding box center [73, 310] width 75 height 69
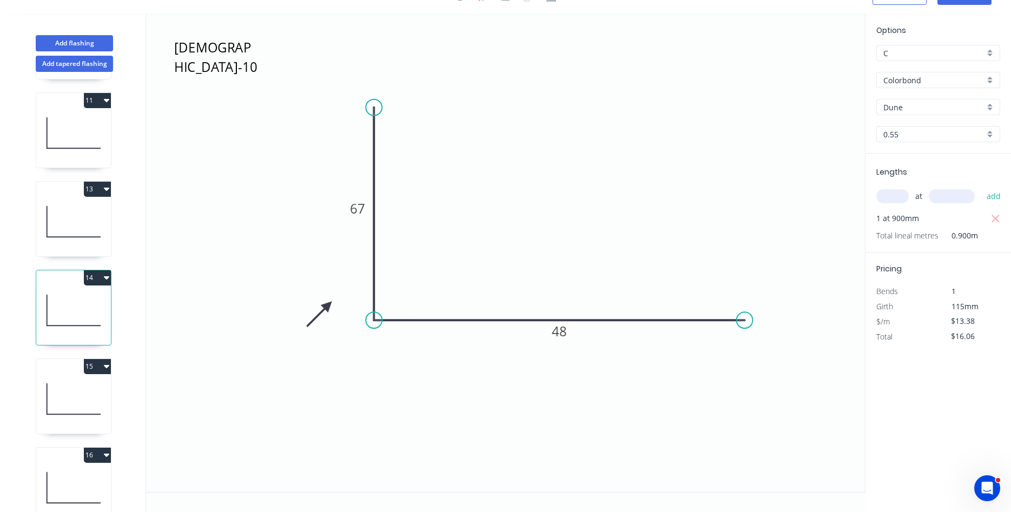
click at [58, 229] on icon at bounding box center [73, 221] width 75 height 69
click at [72, 310] on icon at bounding box center [73, 310] width 75 height 69
click at [82, 227] on icon at bounding box center [73, 221] width 75 height 69
click at [70, 293] on icon at bounding box center [73, 310] width 75 height 69
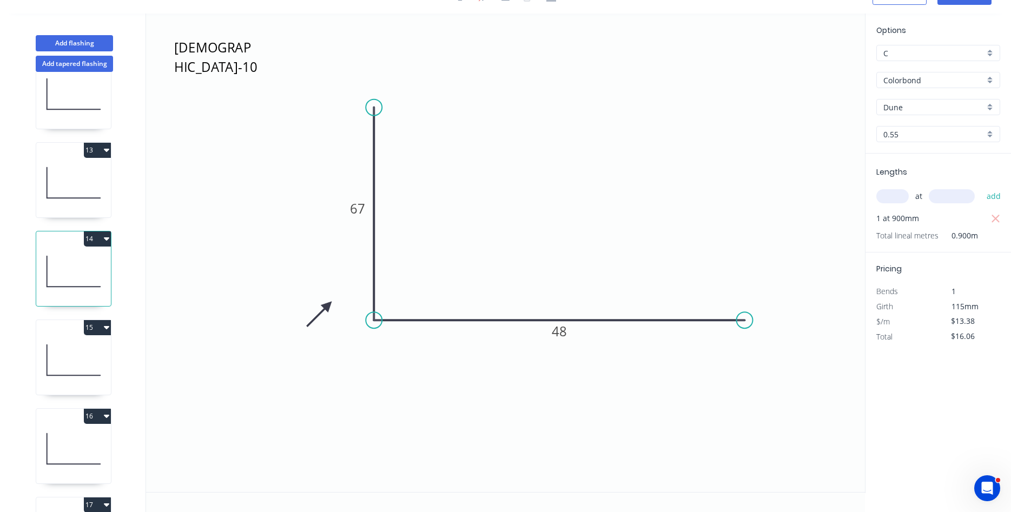
scroll to position [678, 0]
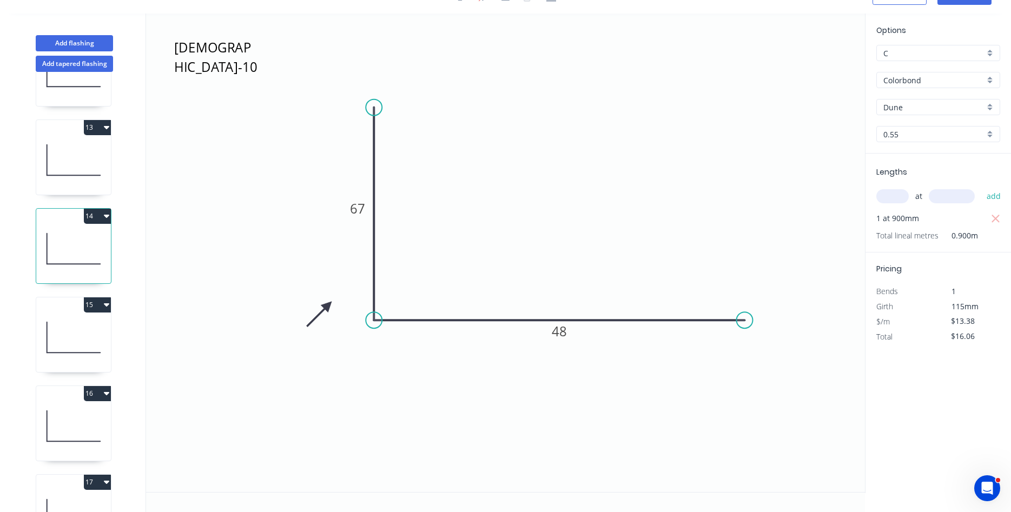
click at [66, 330] on icon at bounding box center [73, 337] width 75 height 69
click at [997, 221] on icon "button" at bounding box center [995, 219] width 8 height 8
type input "$0.00"
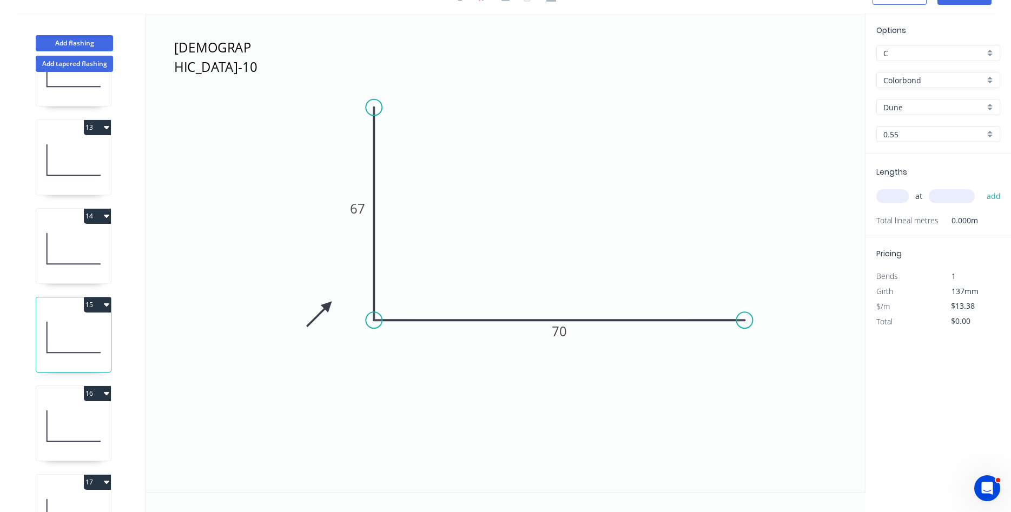
click at [898, 198] on input "text" at bounding box center [892, 196] width 32 height 14
type input "2"
type input "900"
click at [981, 187] on button "add" at bounding box center [993, 196] width 25 height 18
click at [75, 401] on icon at bounding box center [73, 426] width 75 height 69
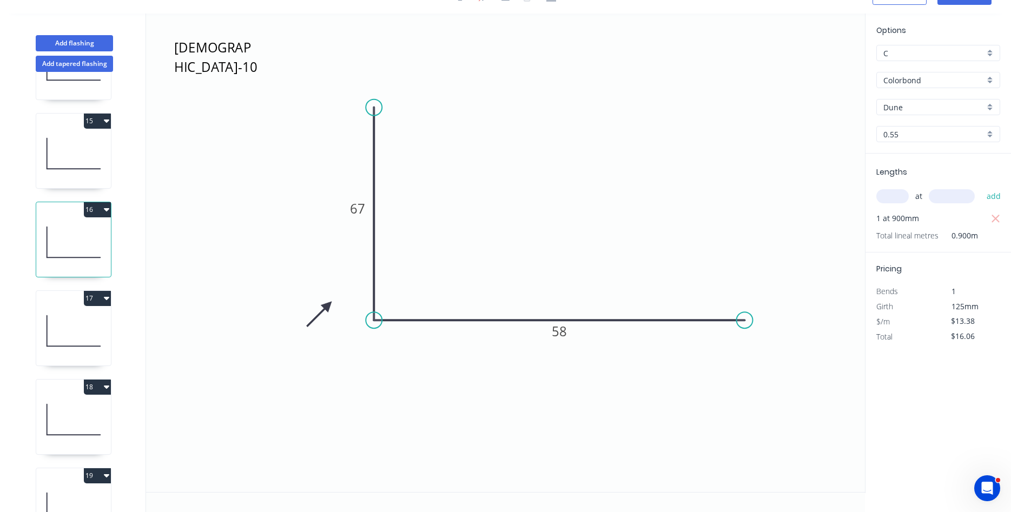
scroll to position [863, 0]
click at [81, 321] on icon at bounding box center [73, 329] width 75 height 69
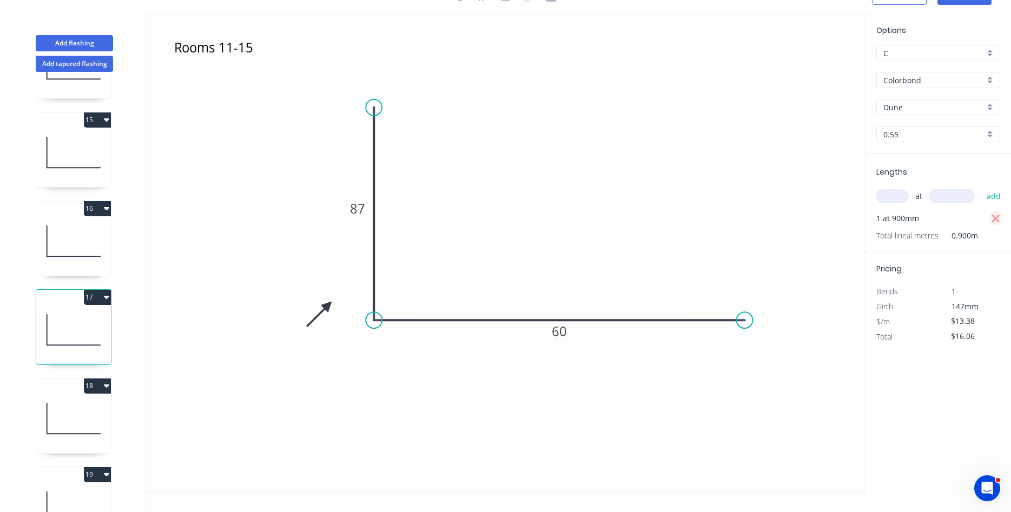
click at [995, 219] on icon "button" at bounding box center [995, 219] width 8 height 8
type input "$0.00"
click at [898, 196] on input "text" at bounding box center [892, 196] width 32 height 14
type input "2"
type input "900"
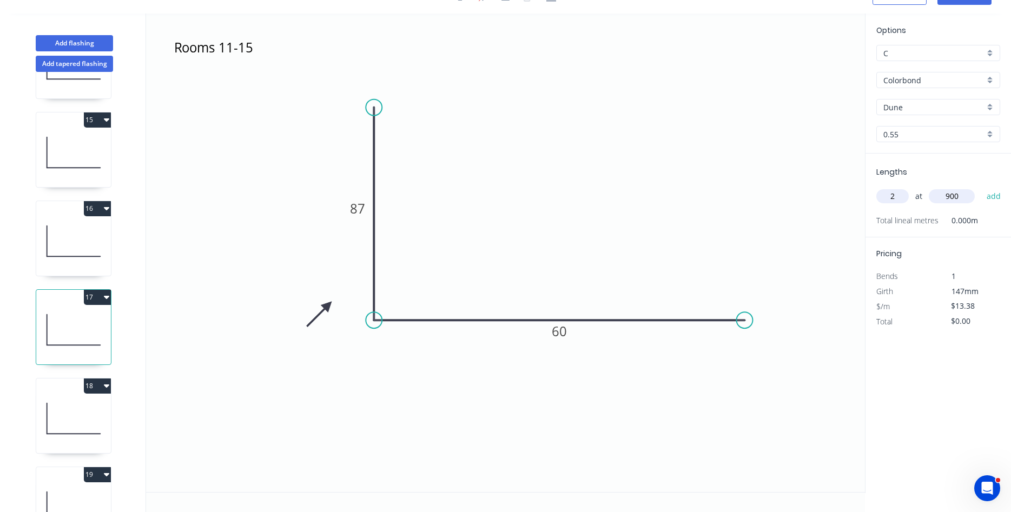
click at [981, 187] on button "add" at bounding box center [993, 196] width 25 height 18
click at [64, 402] on icon at bounding box center [73, 418] width 75 height 69
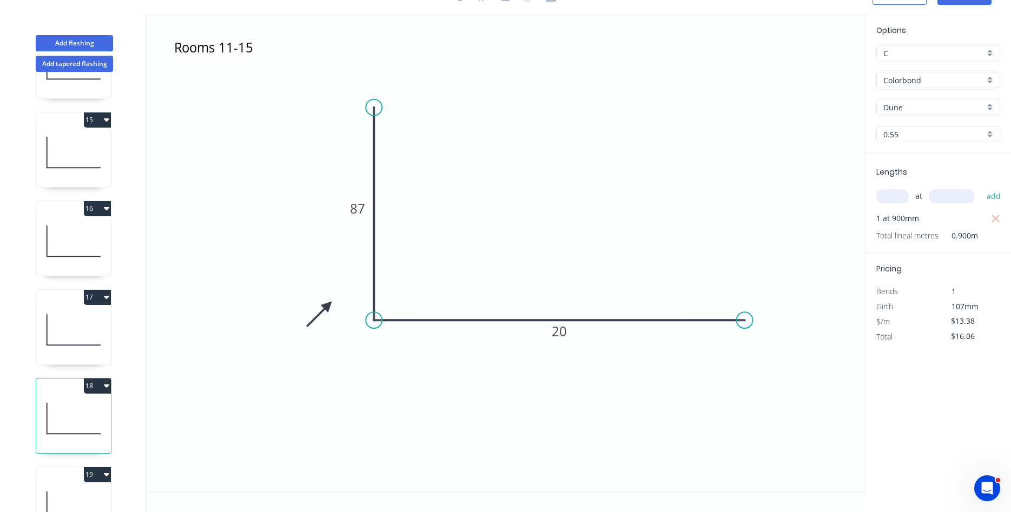
click at [75, 474] on div "19" at bounding box center [73, 474] width 75 height 15
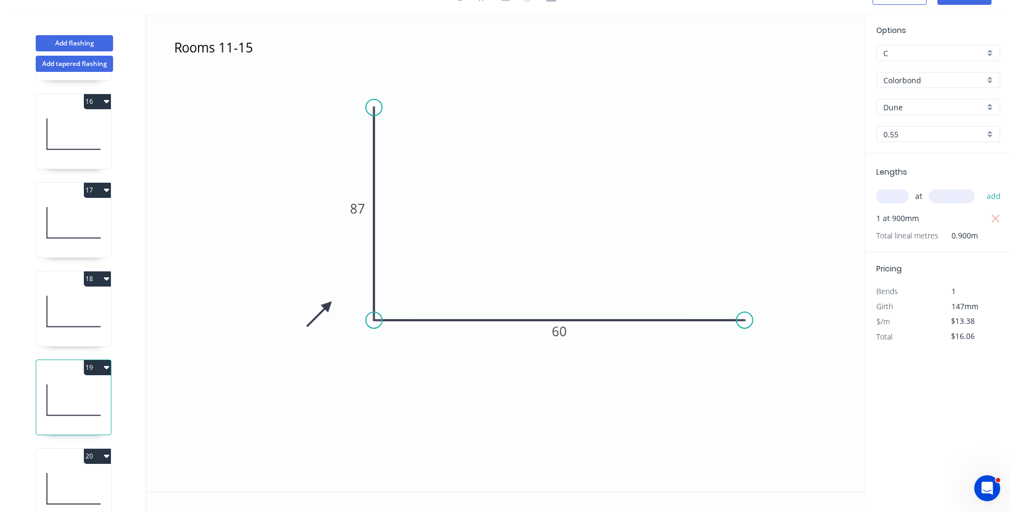
scroll to position [987, 0]
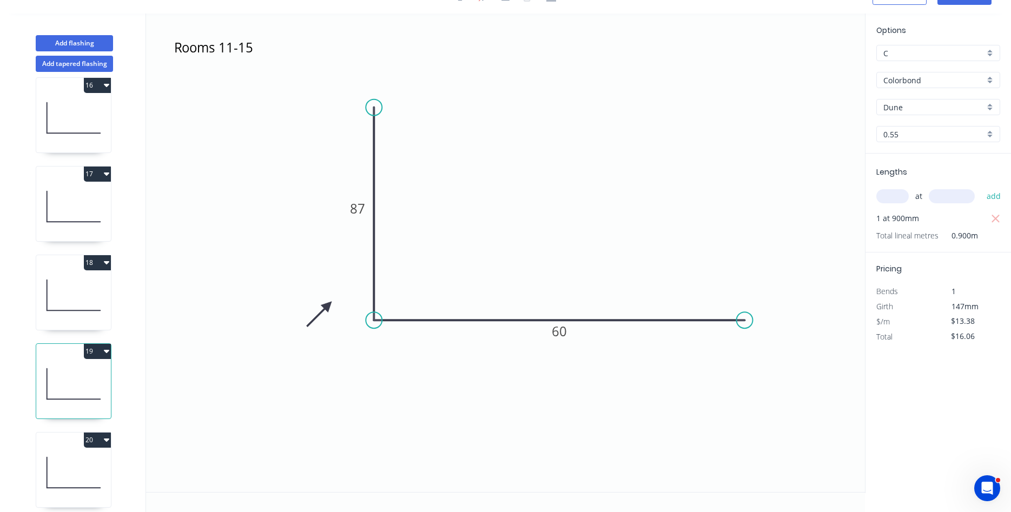
click at [105, 354] on icon "button" at bounding box center [106, 351] width 5 height 9
click at [76, 374] on div "Duplicate" at bounding box center [59, 378] width 83 height 16
click at [76, 384] on icon at bounding box center [73, 383] width 75 height 69
click at [68, 303] on icon at bounding box center [73, 295] width 75 height 69
click at [68, 375] on icon at bounding box center [73, 383] width 75 height 69
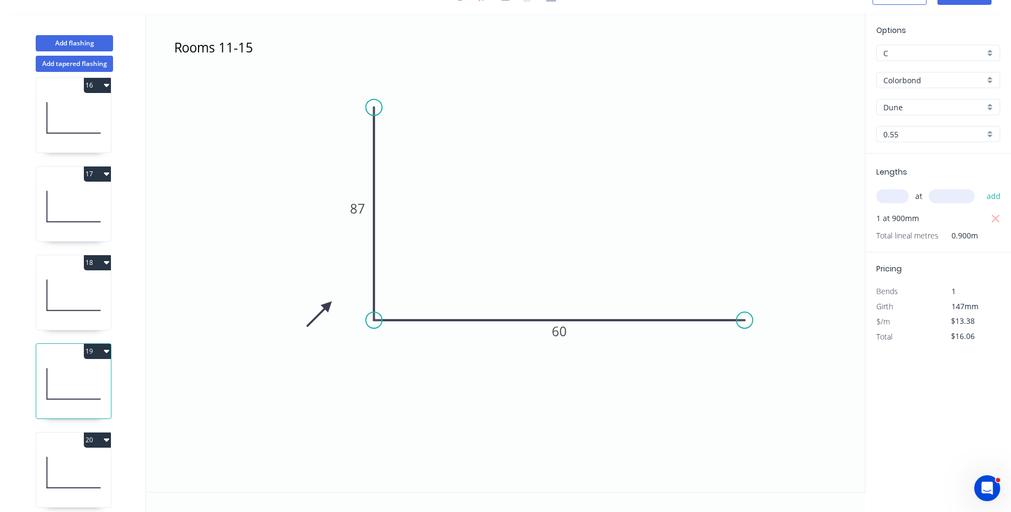
click at [76, 447] on div "20" at bounding box center [73, 440] width 75 height 15
click at [83, 391] on icon at bounding box center [73, 383] width 75 height 69
click at [94, 306] on icon at bounding box center [73, 295] width 75 height 69
click at [94, 208] on icon at bounding box center [73, 206] width 75 height 69
click at [84, 275] on icon at bounding box center [73, 295] width 75 height 69
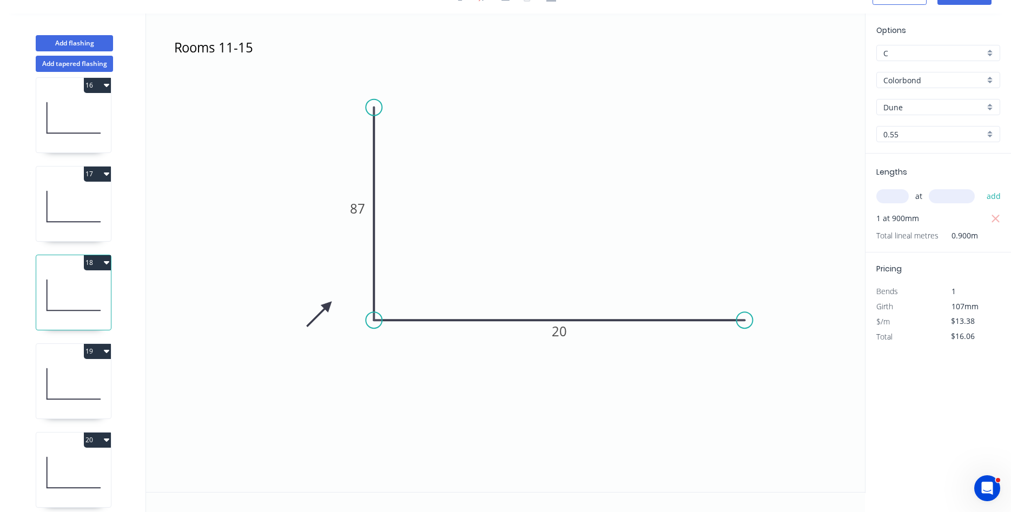
click at [94, 231] on icon at bounding box center [73, 206] width 75 height 69
click at [81, 355] on div "19" at bounding box center [73, 351] width 75 height 15
click at [103, 355] on button "19" at bounding box center [97, 351] width 27 height 15
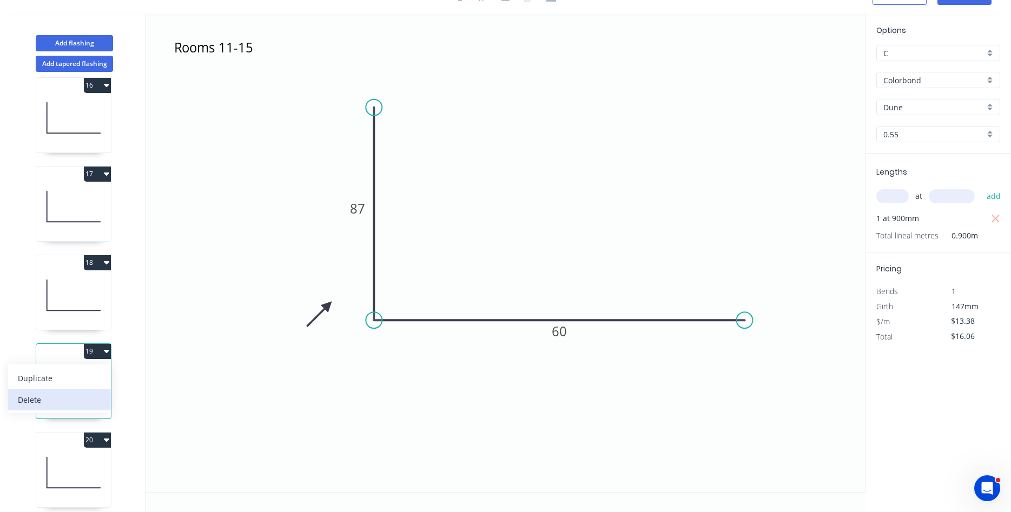
click at [56, 402] on div "Delete" at bounding box center [59, 400] width 83 height 16
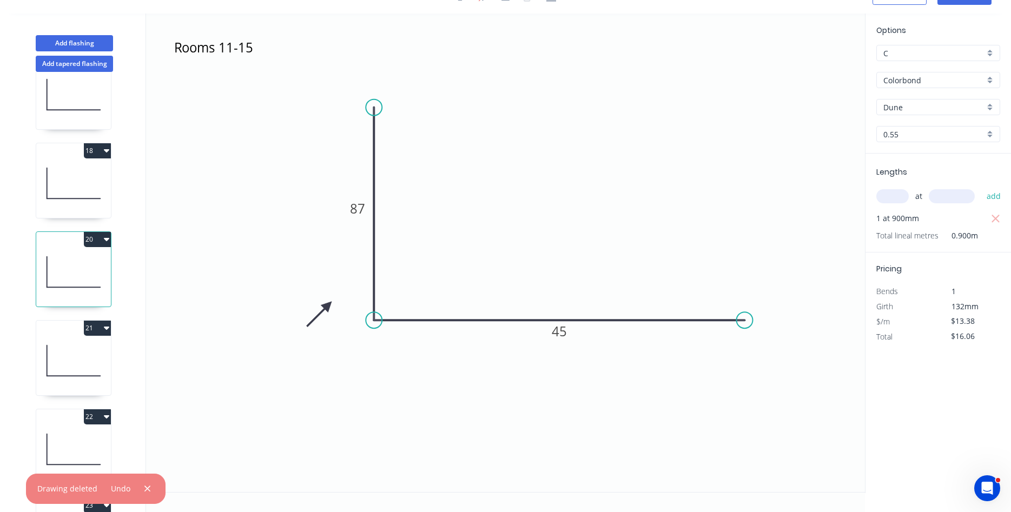
scroll to position [1110, 0]
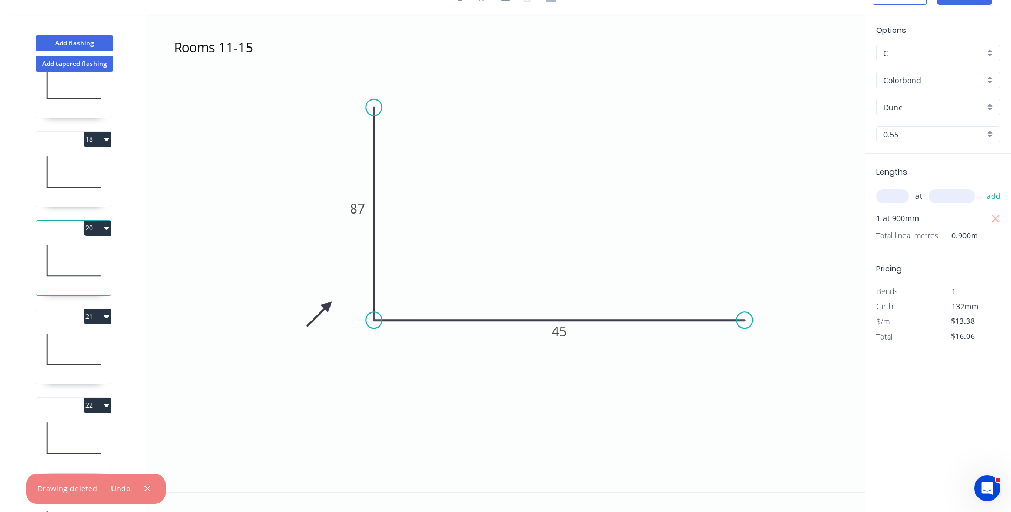
click at [96, 359] on icon at bounding box center [73, 349] width 75 height 69
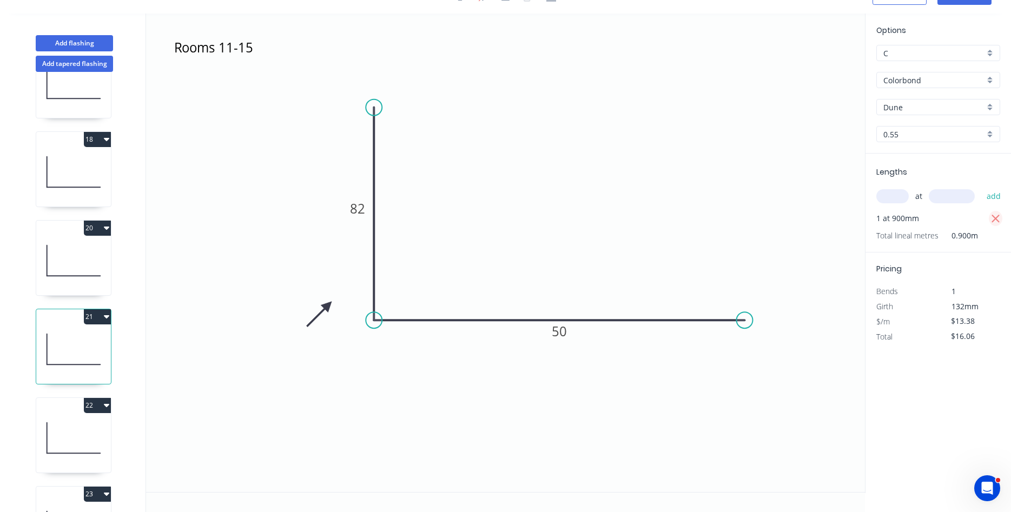
click at [990, 222] on button "button" at bounding box center [996, 218] width 14 height 15
type input "$0.00"
click at [900, 200] on input "text" at bounding box center [892, 196] width 32 height 14
type input "3"
type input "900"
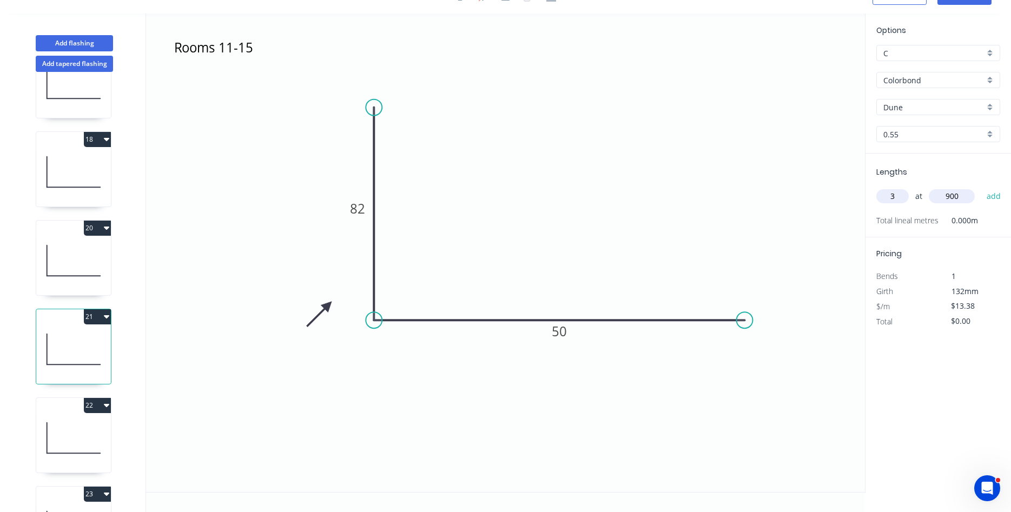
click at [981, 187] on button "add" at bounding box center [993, 196] width 25 height 18
click at [78, 436] on icon at bounding box center [73, 437] width 75 height 69
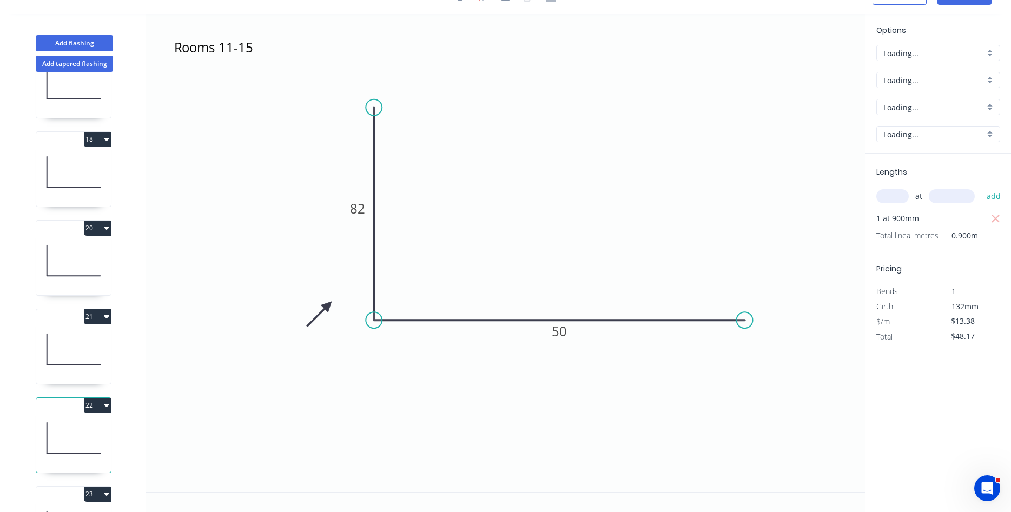
type input "$16.06"
click at [101, 405] on button "22" at bounding box center [97, 405] width 27 height 15
click at [44, 453] on div "Delete" at bounding box center [59, 454] width 83 height 16
type input "$0.00"
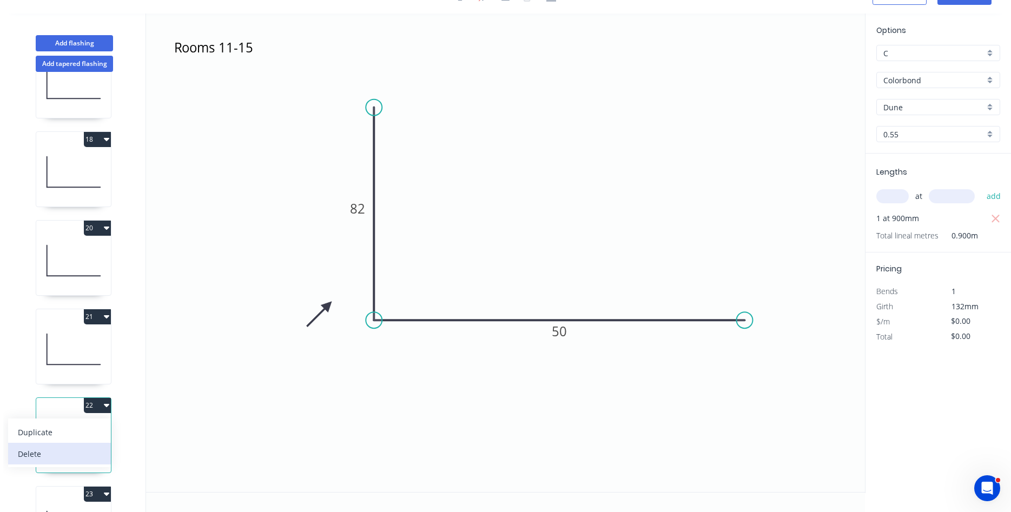
type input "$13.38"
type input "$16.06"
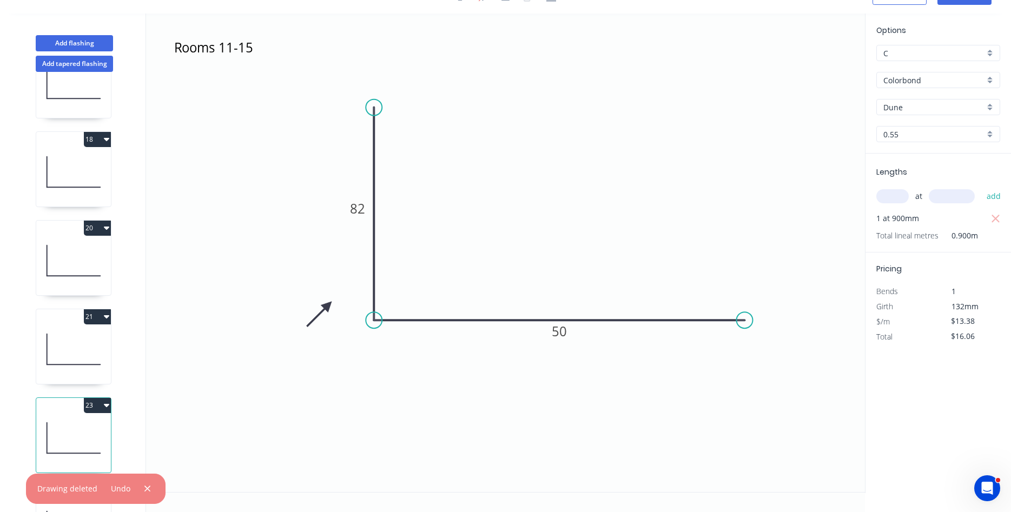
click at [102, 408] on button "23" at bounding box center [97, 405] width 27 height 15
click at [38, 447] on div "Delete" at bounding box center [59, 454] width 83 height 16
type input "$0.00"
type input "$13.38"
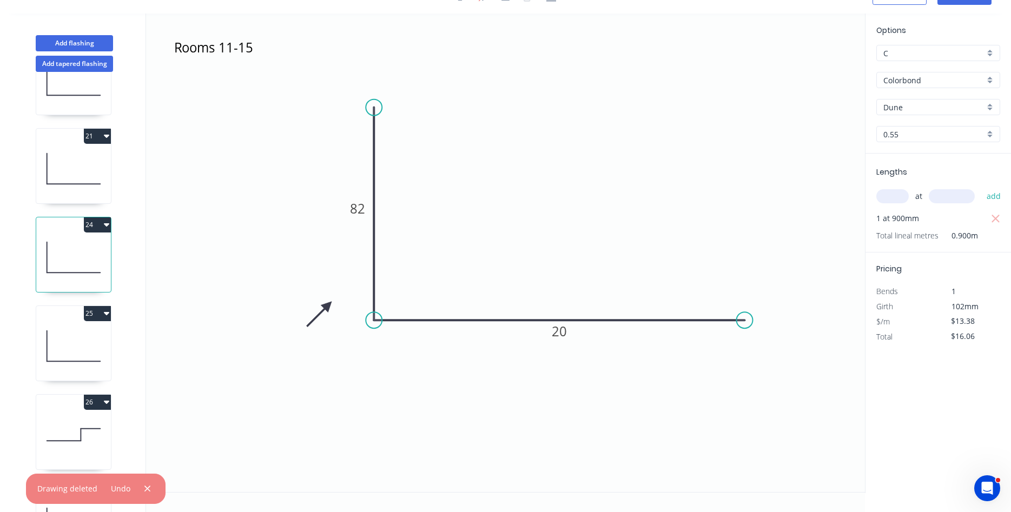
scroll to position [1295, 0]
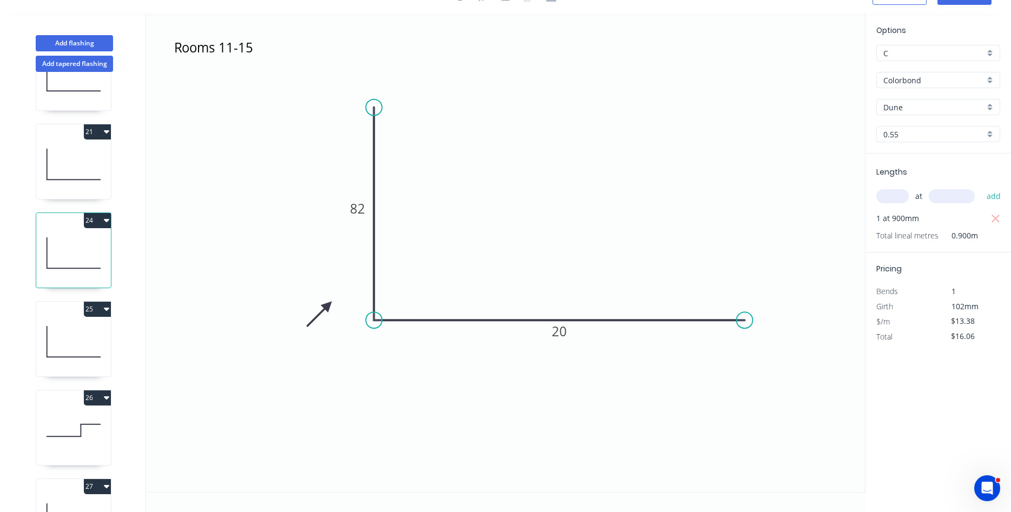
click at [90, 339] on icon at bounding box center [73, 341] width 75 height 69
click at [67, 412] on icon at bounding box center [73, 430] width 75 height 69
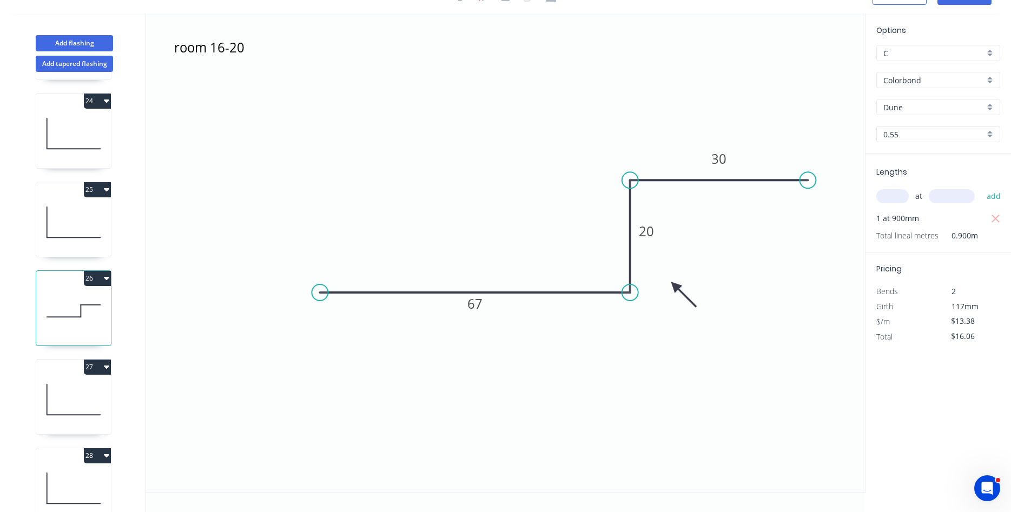
scroll to position [1418, 0]
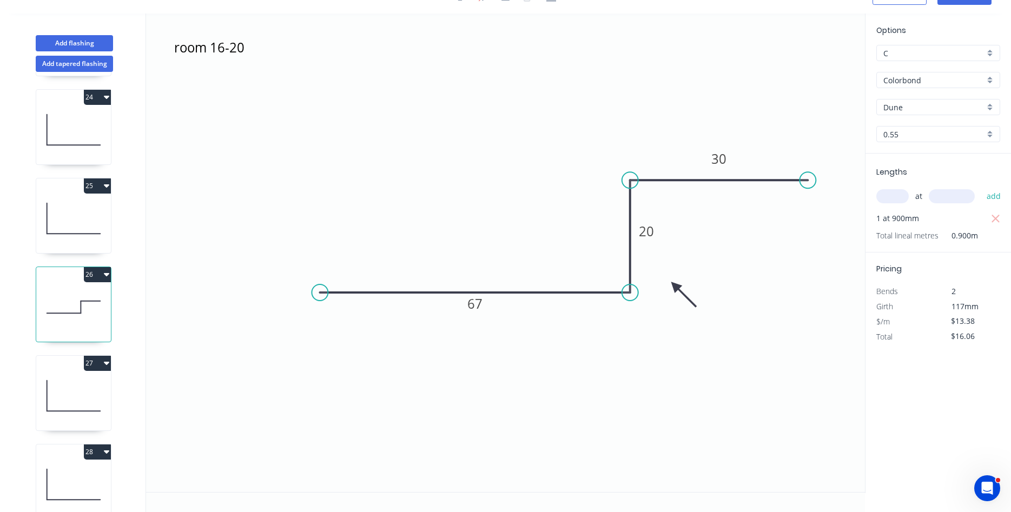
click at [77, 392] on icon at bounding box center [73, 395] width 75 height 69
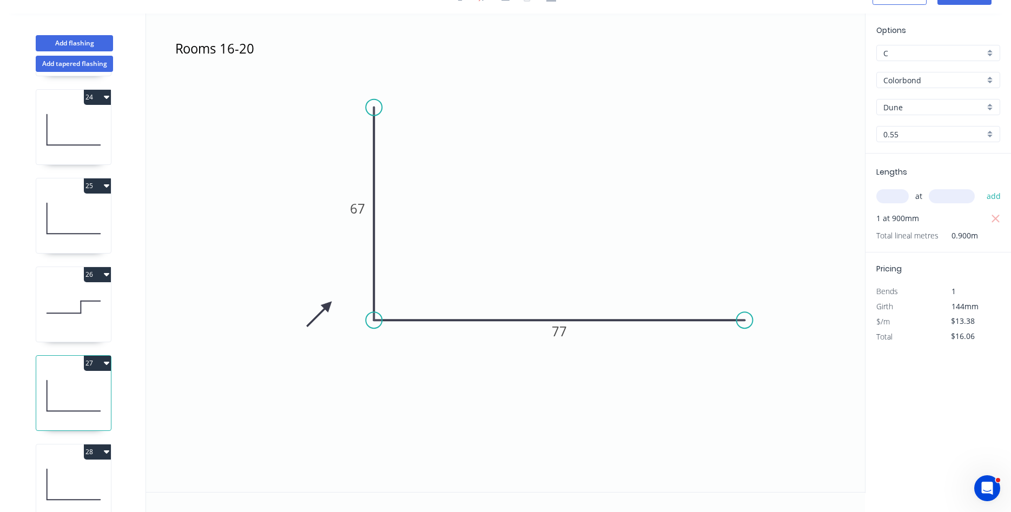
scroll to position [1480, 0]
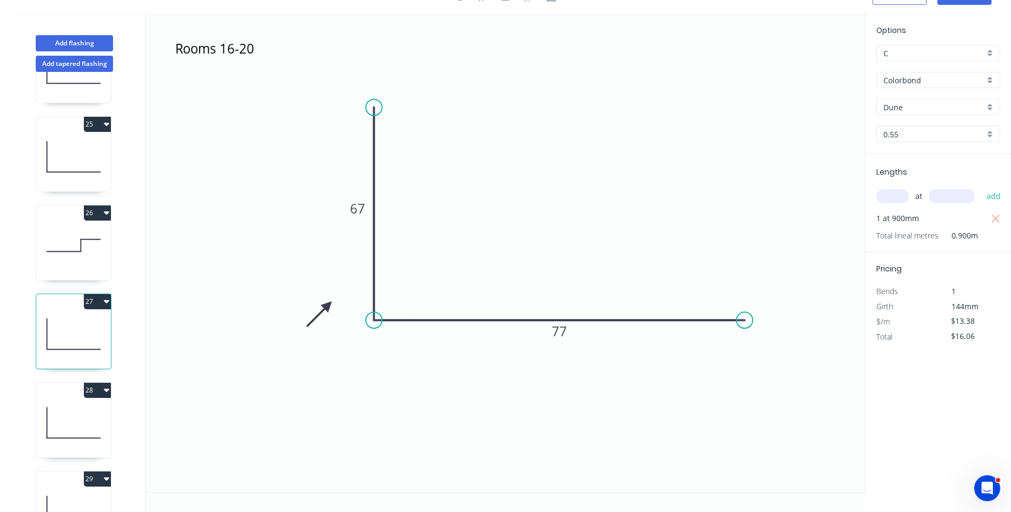
click at [69, 401] on icon at bounding box center [73, 422] width 75 height 69
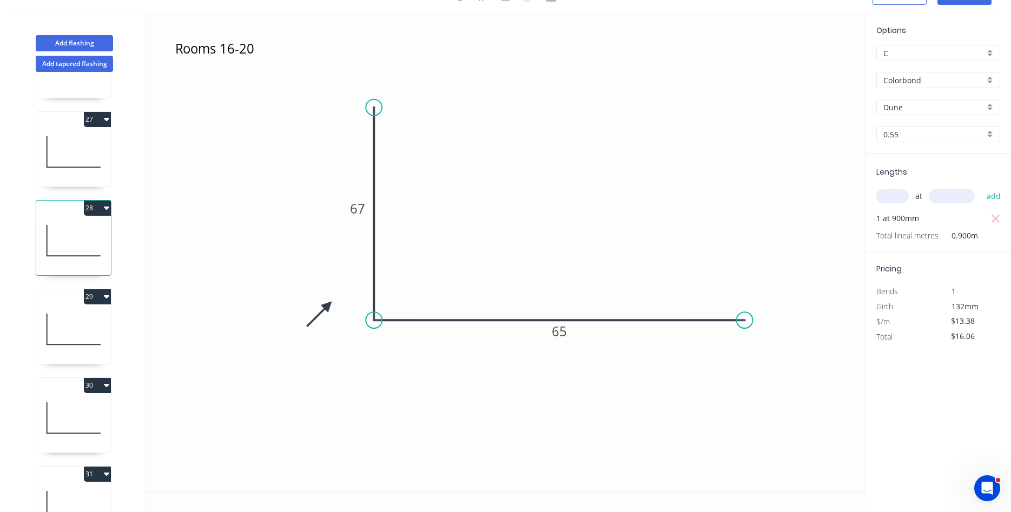
scroll to position [1665, 0]
click at [74, 324] on icon at bounding box center [73, 326] width 75 height 69
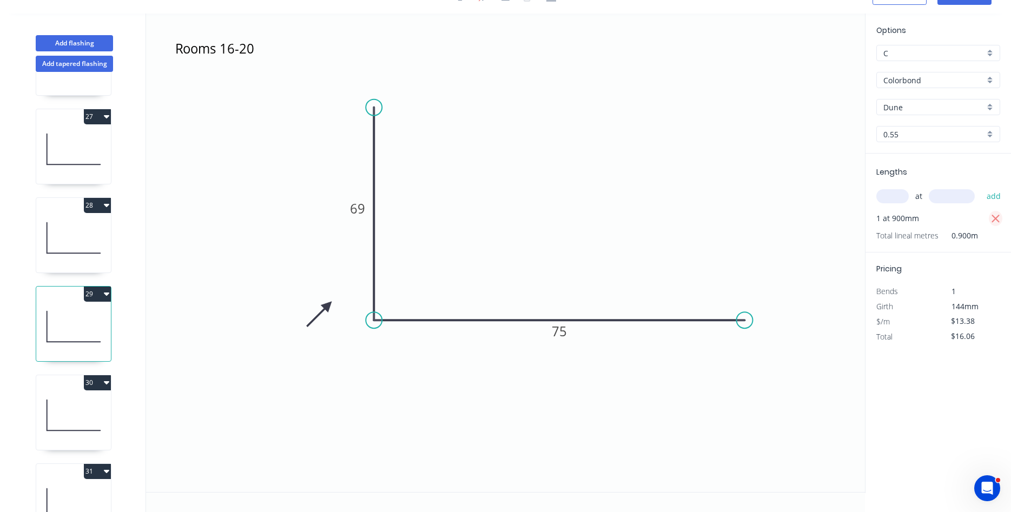
click at [995, 218] on icon "button" at bounding box center [995, 219] width 8 height 8
type input "$0.00"
click at [899, 196] on input "text" at bounding box center [892, 196] width 32 height 14
type input "4"
type input "900"
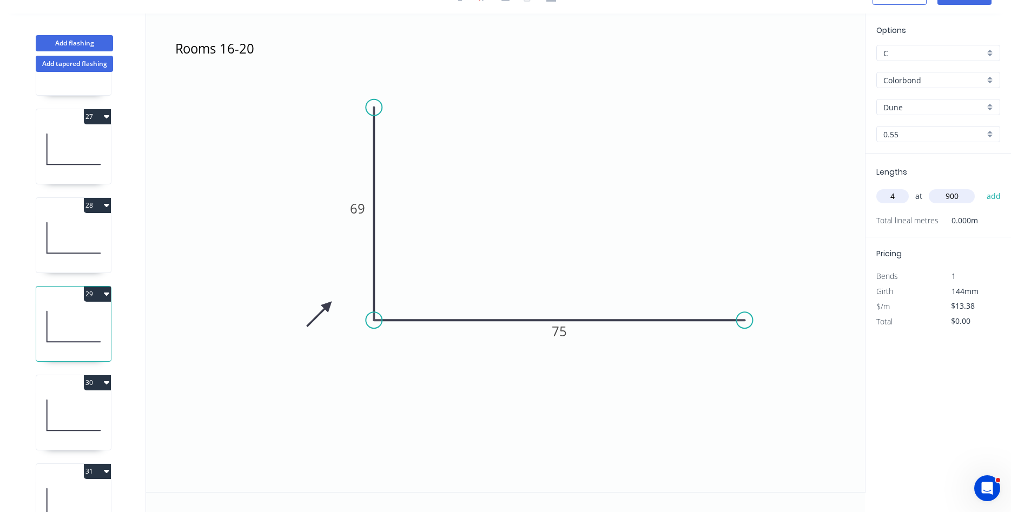
click at [981, 187] on button "add" at bounding box center [993, 196] width 25 height 18
click at [83, 411] on icon at bounding box center [73, 415] width 75 height 69
type input "$16.06"
click at [103, 381] on button "30" at bounding box center [97, 382] width 27 height 15
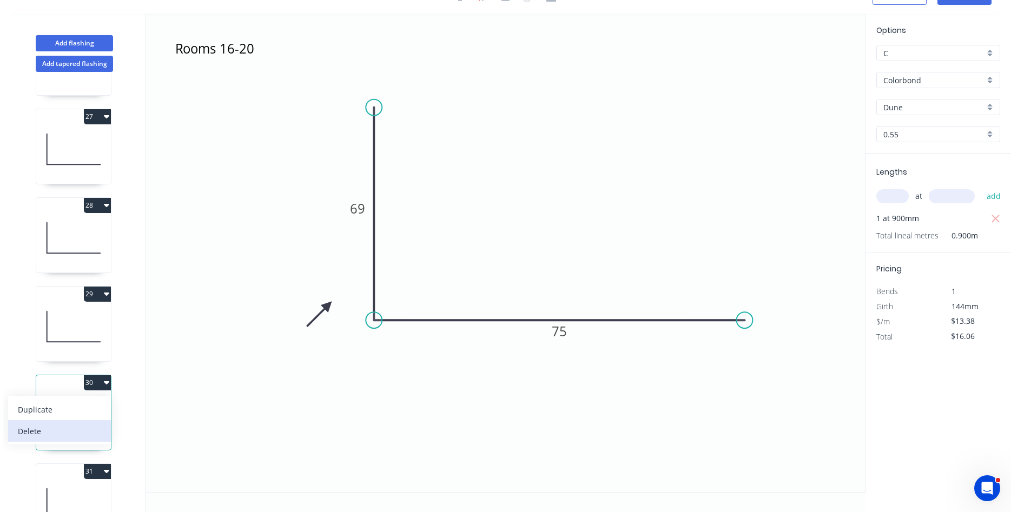
click at [39, 434] on div "Delete" at bounding box center [59, 431] width 83 height 16
type input "$0.00"
type input "$13.38"
type input "$16.06"
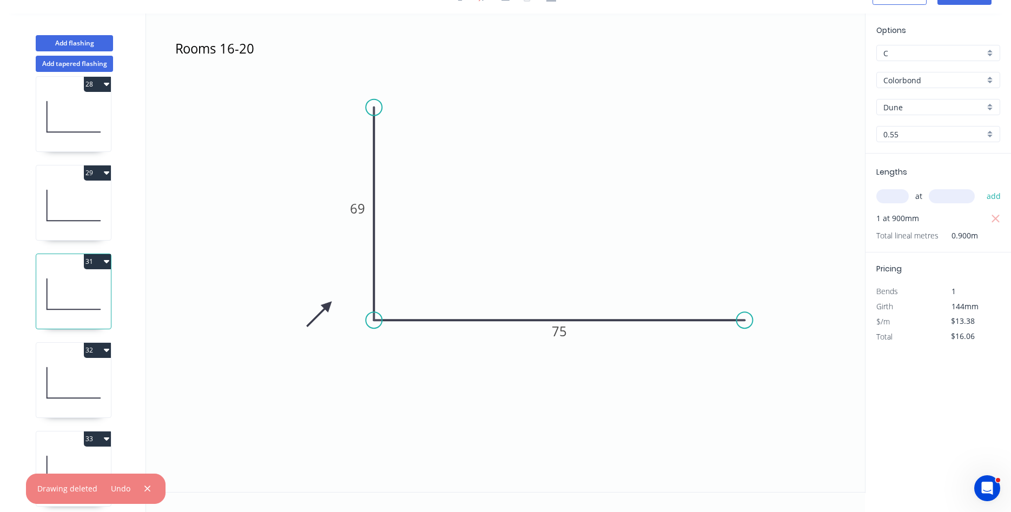
scroll to position [1788, 0]
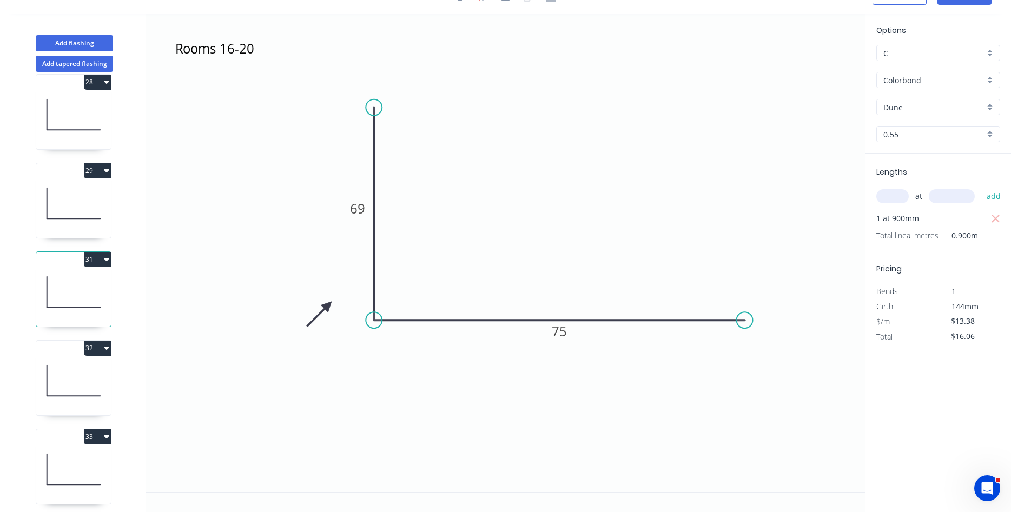
click at [98, 262] on button "31" at bounding box center [97, 259] width 27 height 15
click at [59, 305] on div "Delete" at bounding box center [59, 308] width 83 height 16
type input "$0.00"
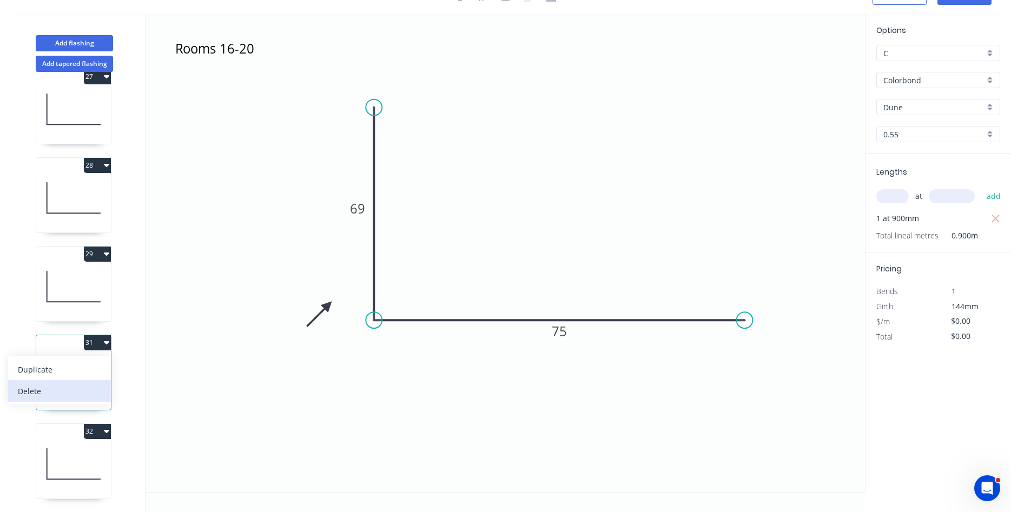
type input "$13.38"
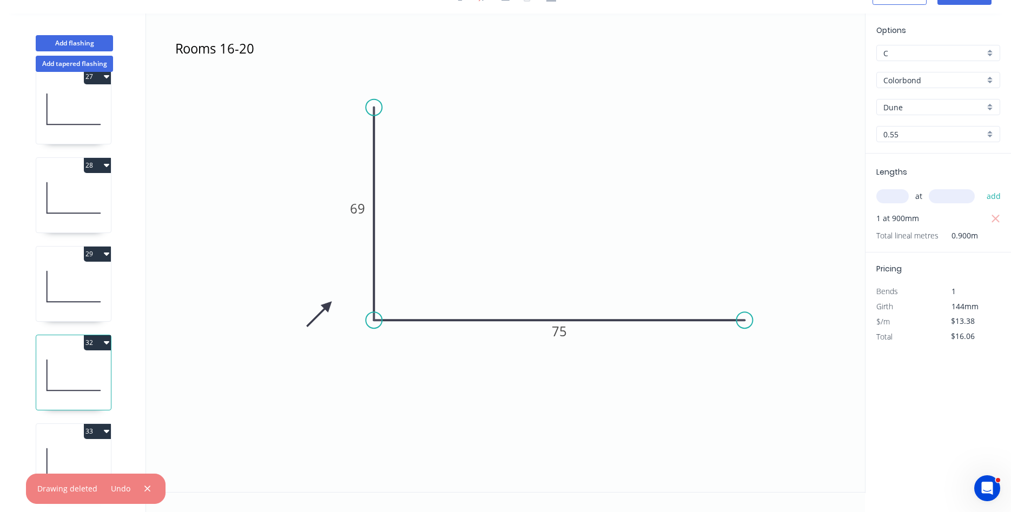
click at [100, 257] on button "29" at bounding box center [97, 254] width 27 height 15
click at [52, 254] on div "29 Duplicate Delete" at bounding box center [73, 254] width 75 height 15
click at [84, 199] on icon at bounding box center [73, 197] width 75 height 69
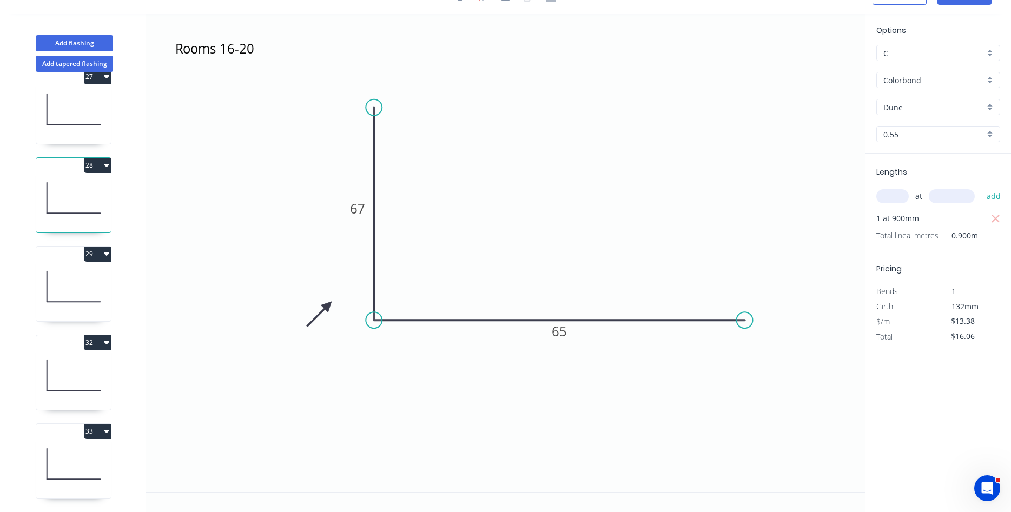
click at [73, 270] on icon at bounding box center [73, 286] width 75 height 69
click at [91, 365] on icon at bounding box center [73, 375] width 75 height 69
click at [102, 342] on button "32" at bounding box center [97, 342] width 27 height 15
click at [58, 387] on div "Delete" at bounding box center [59, 391] width 83 height 16
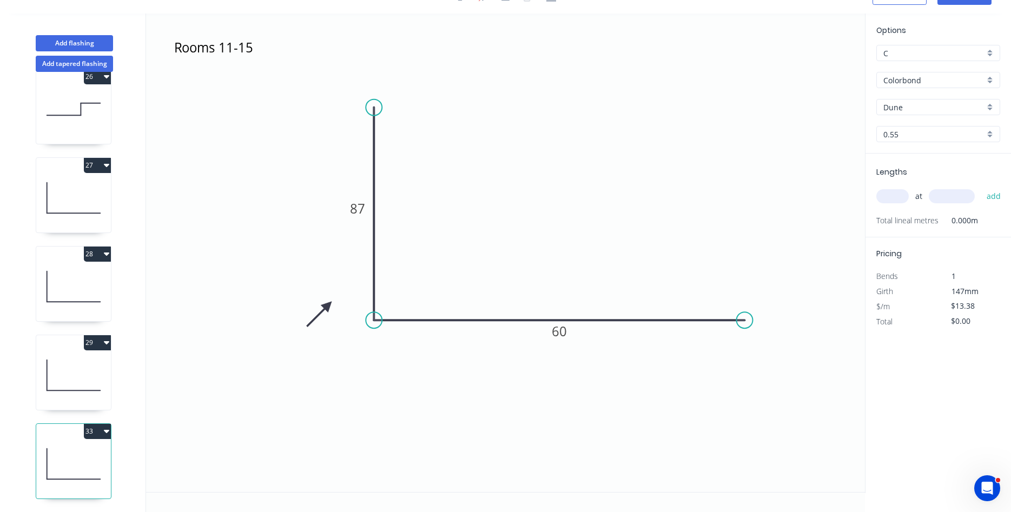
scroll to position [1616, 0]
click at [67, 439] on icon at bounding box center [73, 463] width 75 height 69
click at [107, 435] on icon "button" at bounding box center [106, 431] width 5 height 9
click at [38, 480] on div "Delete" at bounding box center [59, 480] width 83 height 16
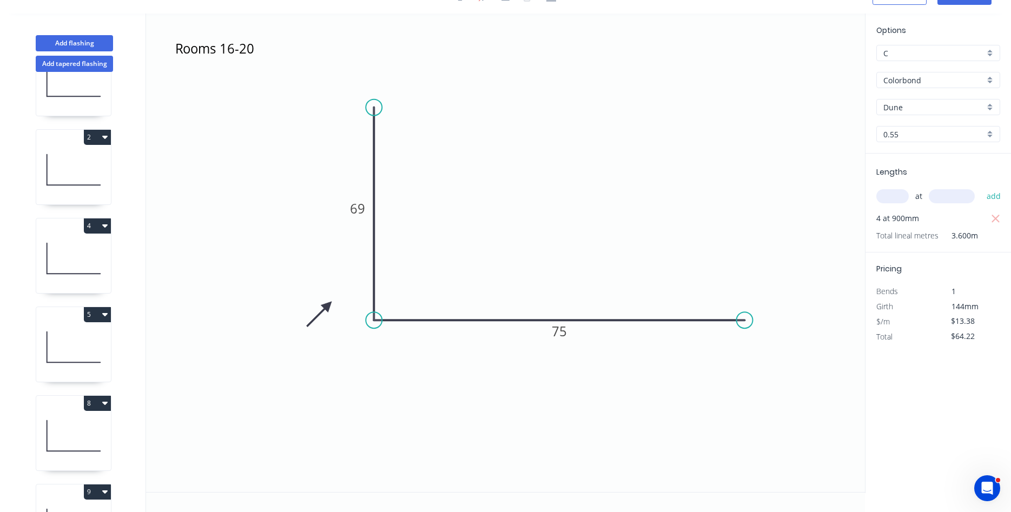
scroll to position [0, 0]
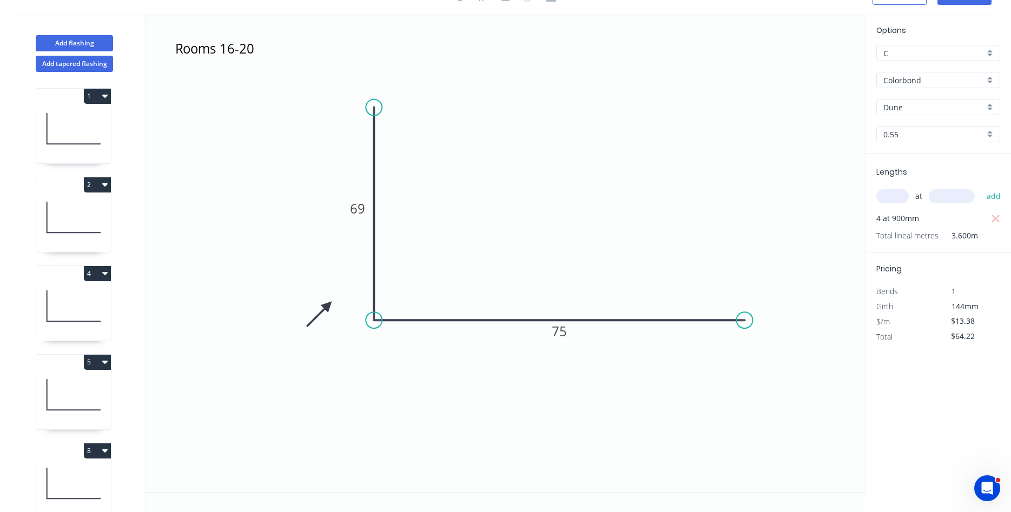
click at [88, 128] on icon at bounding box center [73, 128] width 75 height 69
type input "$32.11"
click at [65, 222] on icon at bounding box center [73, 217] width 75 height 69
type input "$9.14"
type input "$10.97"
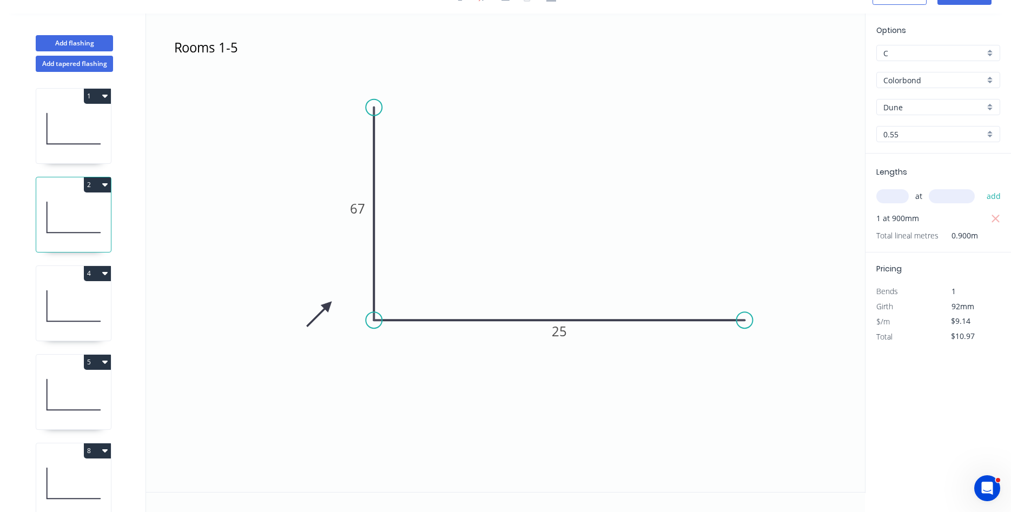
click at [66, 313] on icon at bounding box center [73, 306] width 75 height 69
type input "$13.38"
click at [67, 388] on icon at bounding box center [73, 394] width 75 height 69
type input "$48.17"
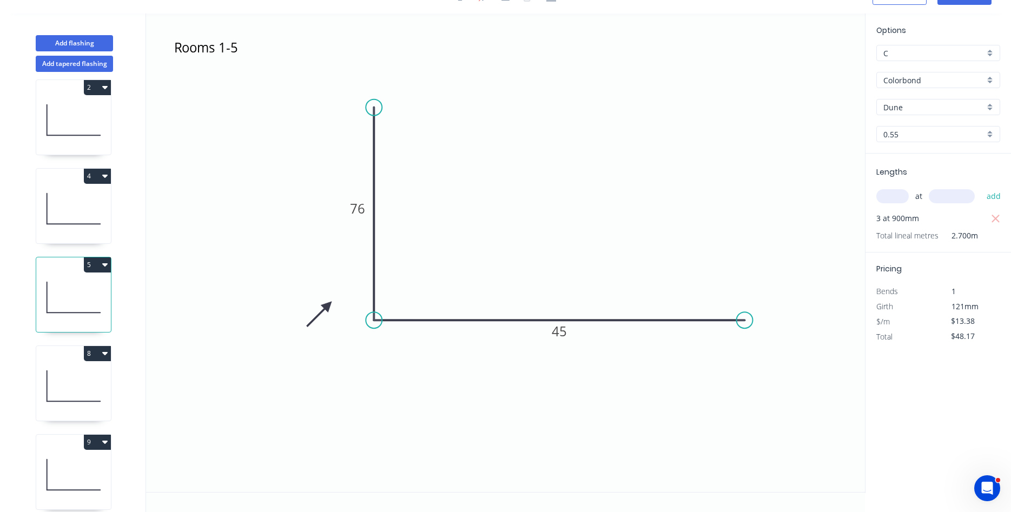
scroll to position [123, 0]
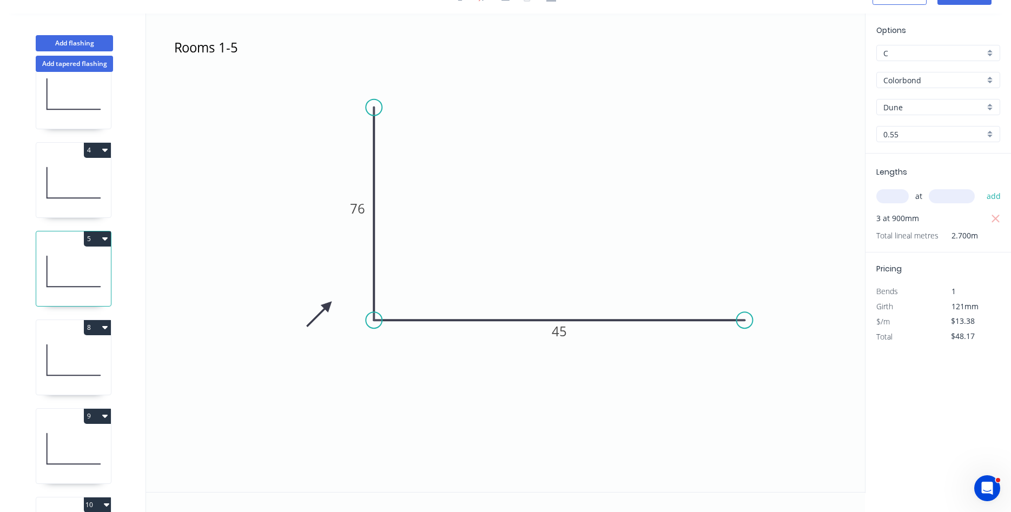
click at [62, 358] on icon at bounding box center [73, 360] width 75 height 69
type input "$9.14"
type input "$10.97"
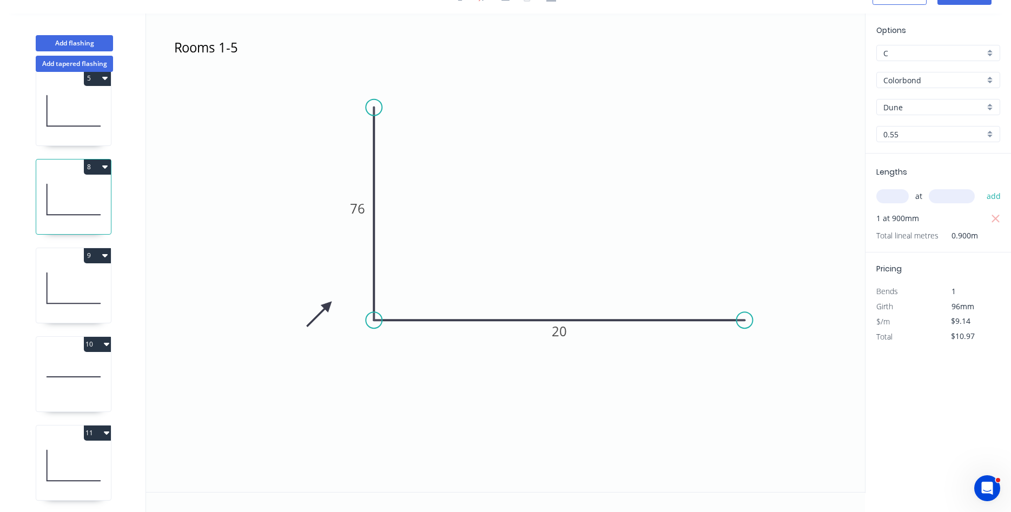
scroll to position [308, 0]
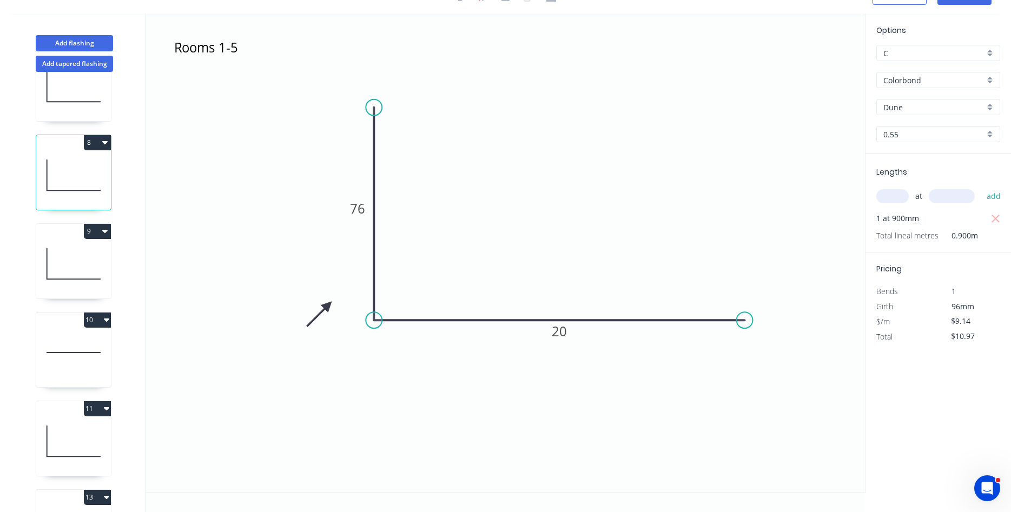
click at [84, 266] on icon at bounding box center [73, 263] width 75 height 69
type input "$13.38"
click at [69, 415] on div "11" at bounding box center [73, 408] width 75 height 15
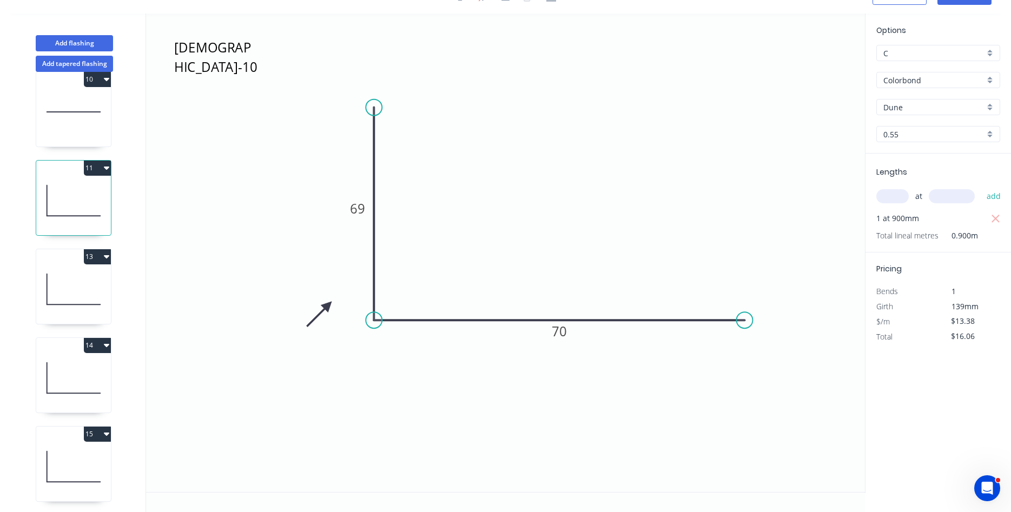
scroll to position [555, 0]
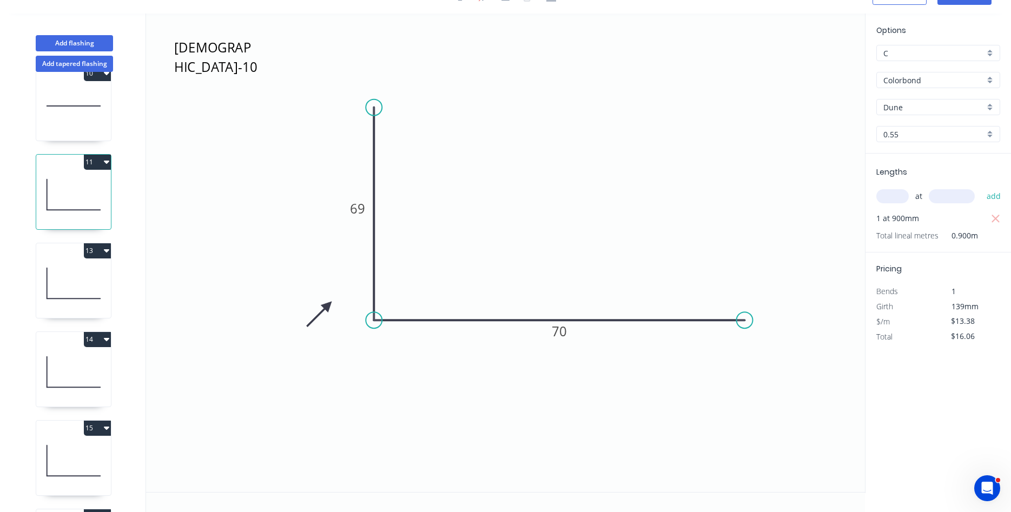
click at [82, 276] on icon at bounding box center [73, 283] width 75 height 69
click at [997, 222] on icon "button" at bounding box center [996, 219] width 10 height 13
type input "$0.00"
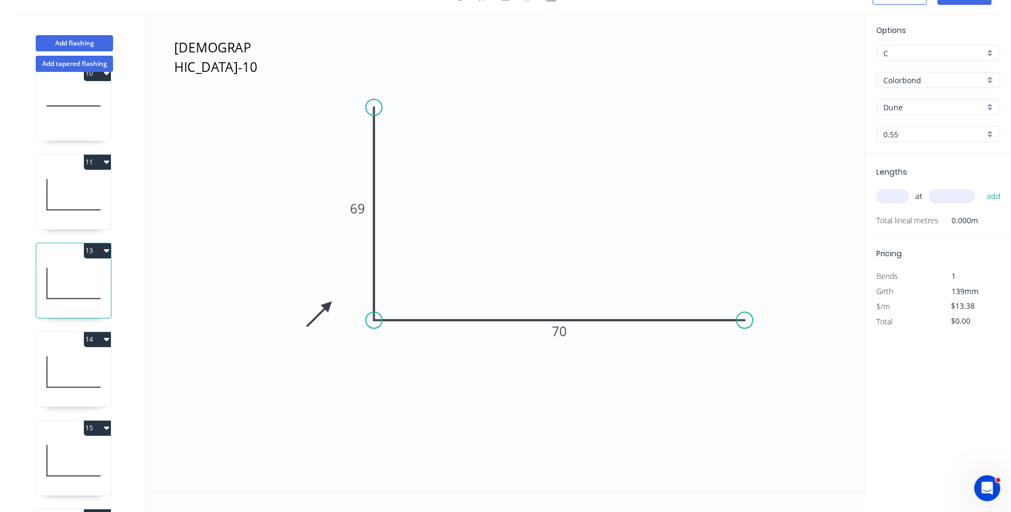
click at [893, 197] on input "text" at bounding box center [892, 196] width 32 height 14
type input "2"
type input "900"
click at [981, 187] on button "add" at bounding box center [993, 196] width 25 height 18
click at [60, 359] on icon at bounding box center [73, 371] width 75 height 69
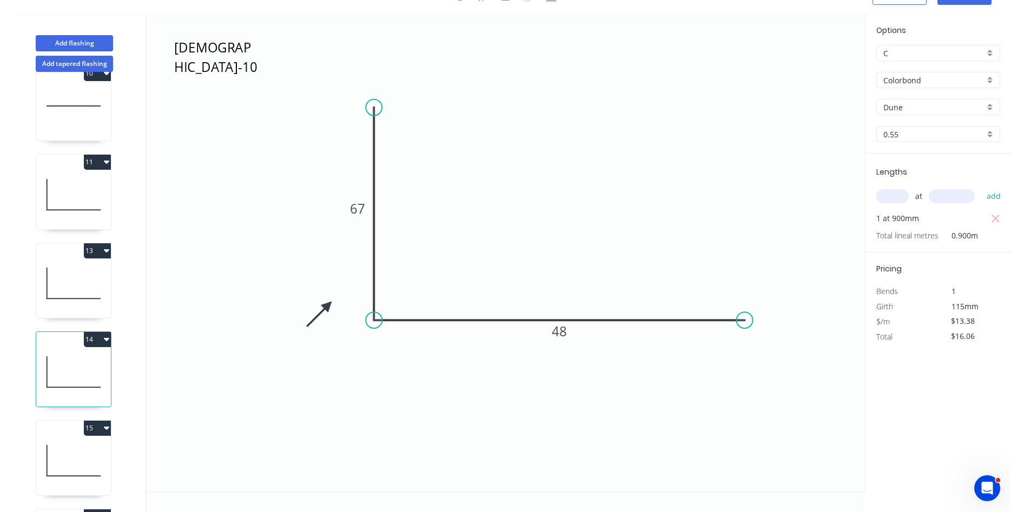
click at [62, 423] on div "15" at bounding box center [73, 428] width 75 height 15
click at [105, 428] on icon "button" at bounding box center [106, 428] width 5 height 3
click at [40, 477] on div "Delete" at bounding box center [59, 477] width 83 height 16
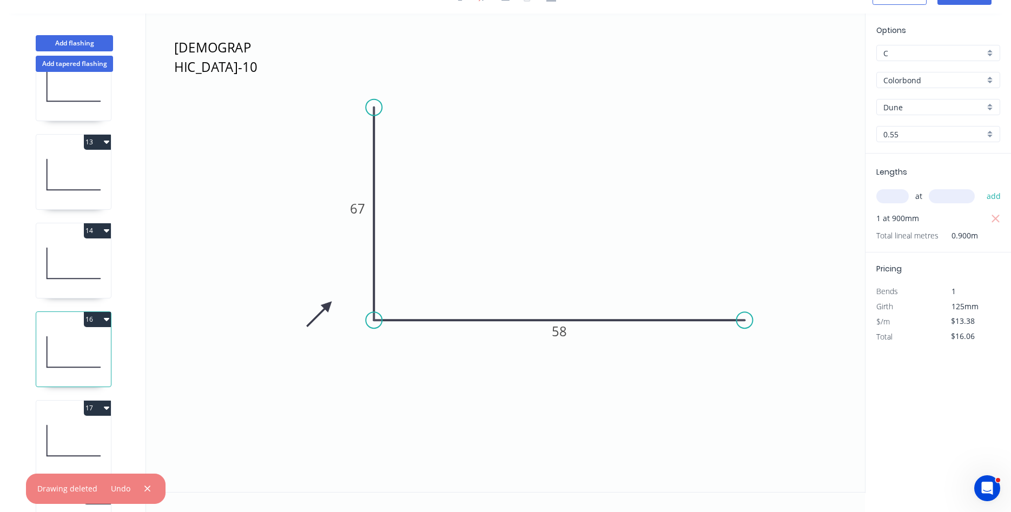
scroll to position [678, 0]
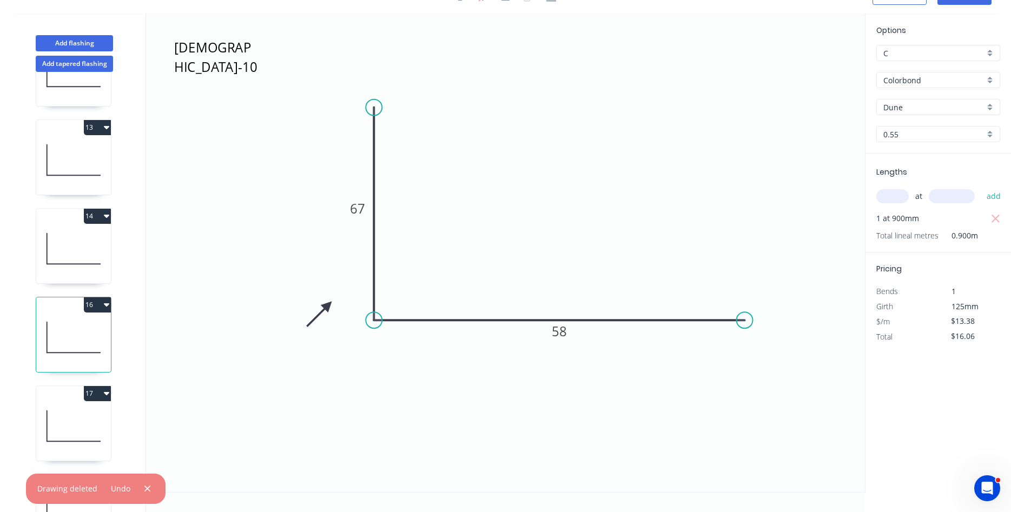
click at [83, 254] on icon at bounding box center [73, 248] width 75 height 69
click at [70, 342] on icon at bounding box center [73, 337] width 75 height 69
click at [76, 430] on icon at bounding box center [73, 426] width 75 height 69
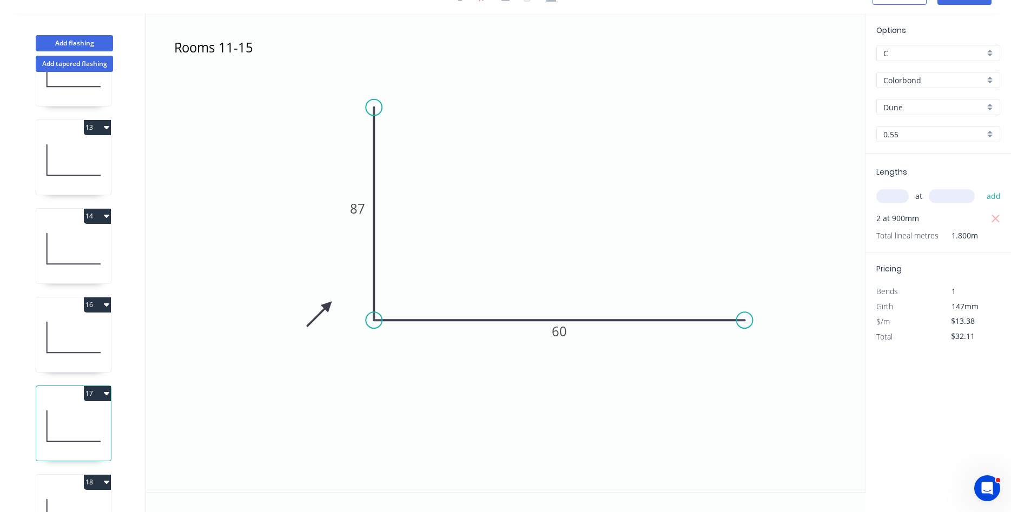
click at [68, 488] on div "18" at bounding box center [73, 482] width 75 height 15
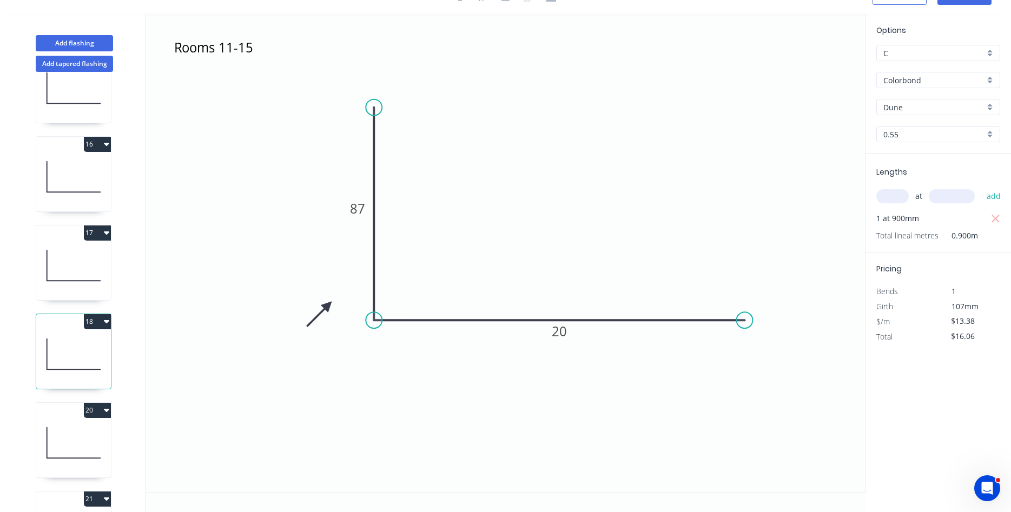
scroll to position [863, 0]
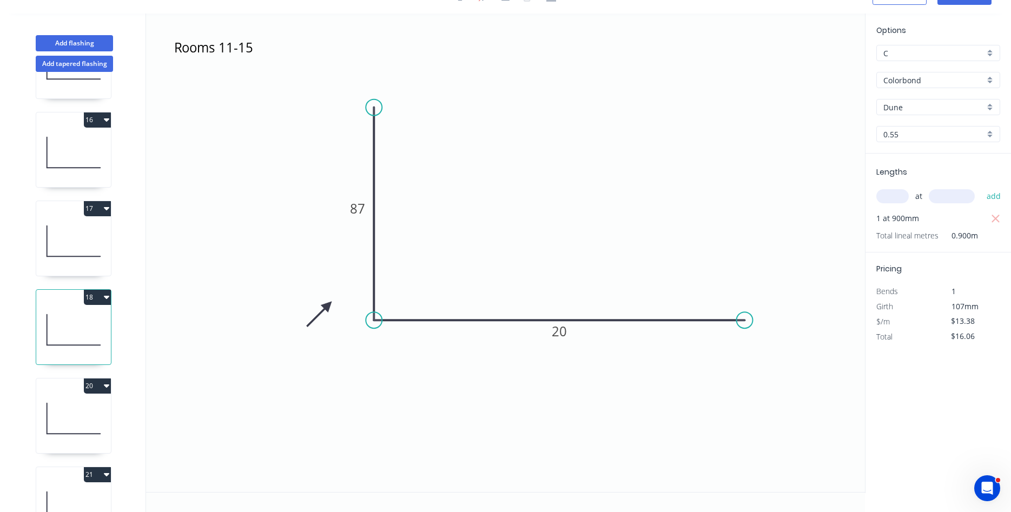
click at [67, 426] on icon at bounding box center [73, 418] width 75 height 69
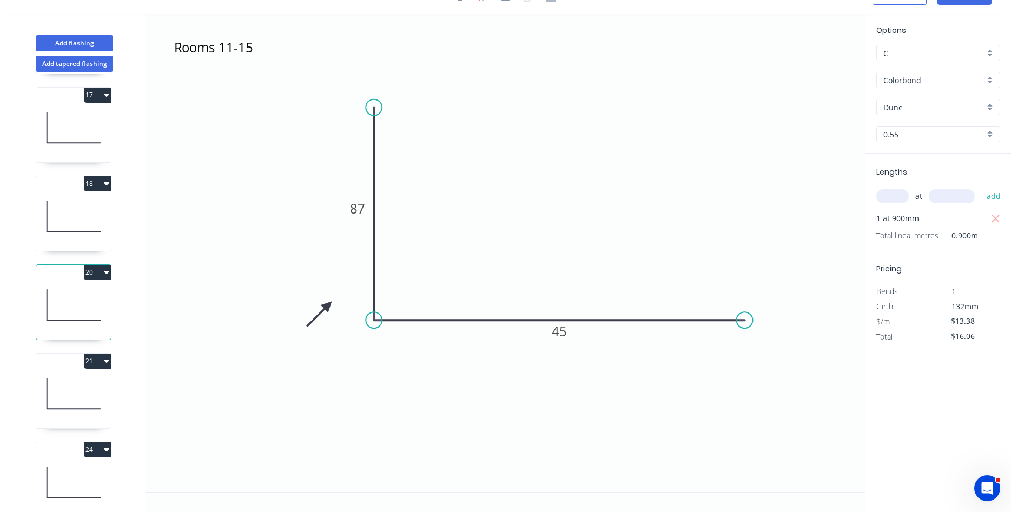
scroll to position [987, 0]
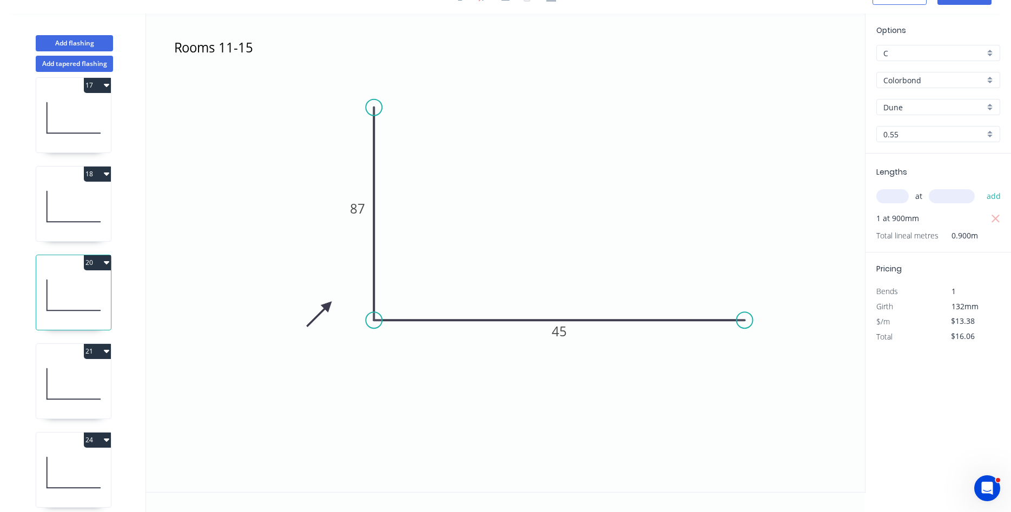
click at [75, 398] on icon at bounding box center [73, 383] width 75 height 69
click at [56, 448] on icon at bounding box center [73, 472] width 75 height 69
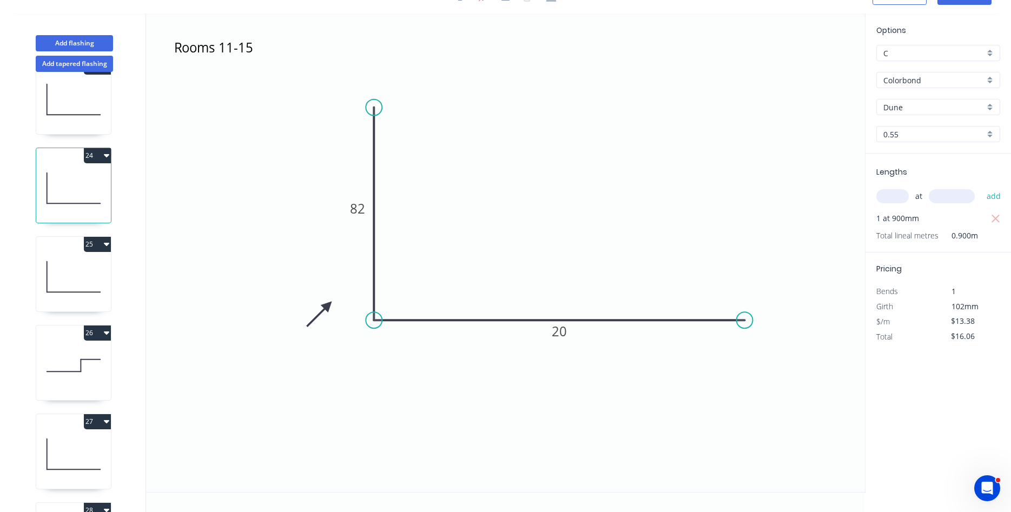
scroll to position [1295, 0]
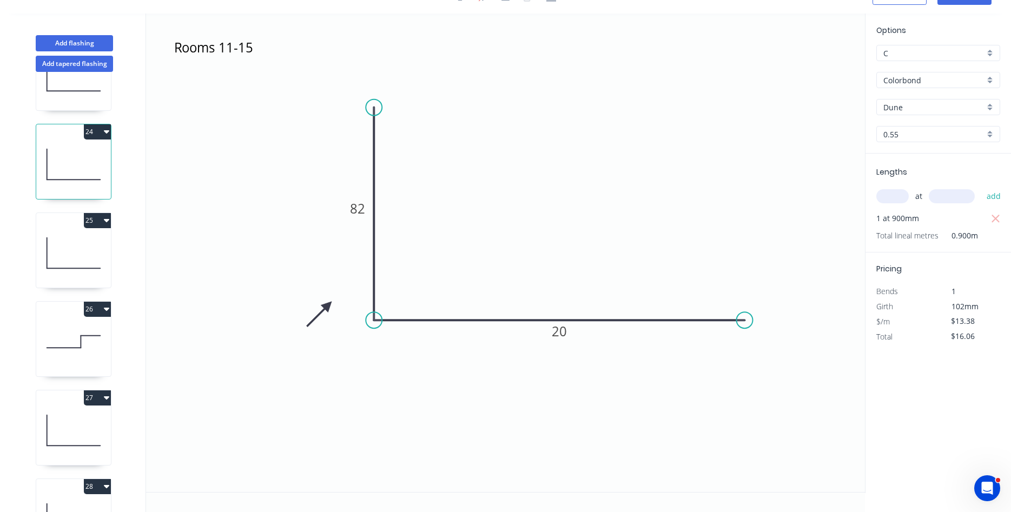
click at [83, 247] on icon at bounding box center [73, 253] width 75 height 69
click at [61, 419] on icon at bounding box center [73, 430] width 75 height 69
click at [64, 488] on div "28" at bounding box center [73, 486] width 75 height 15
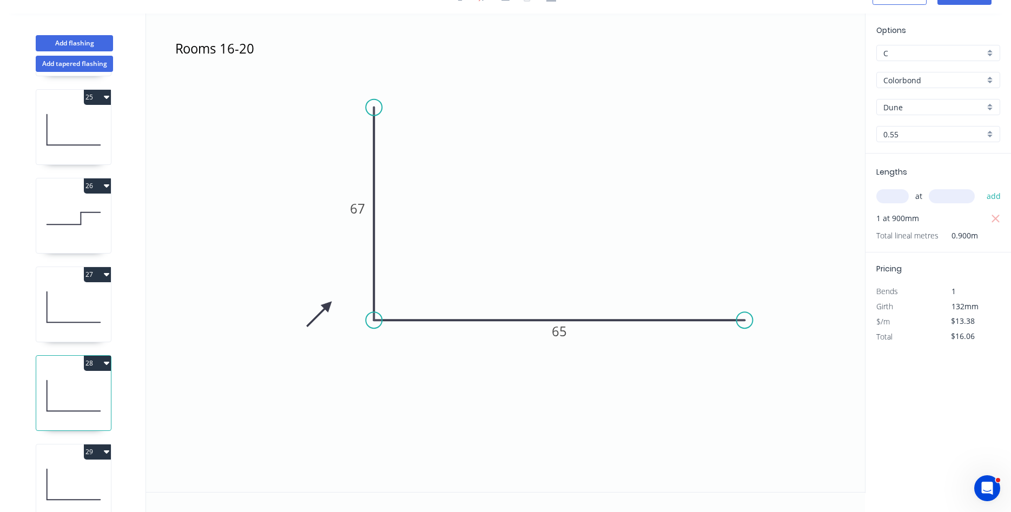
scroll to position [1439, 0]
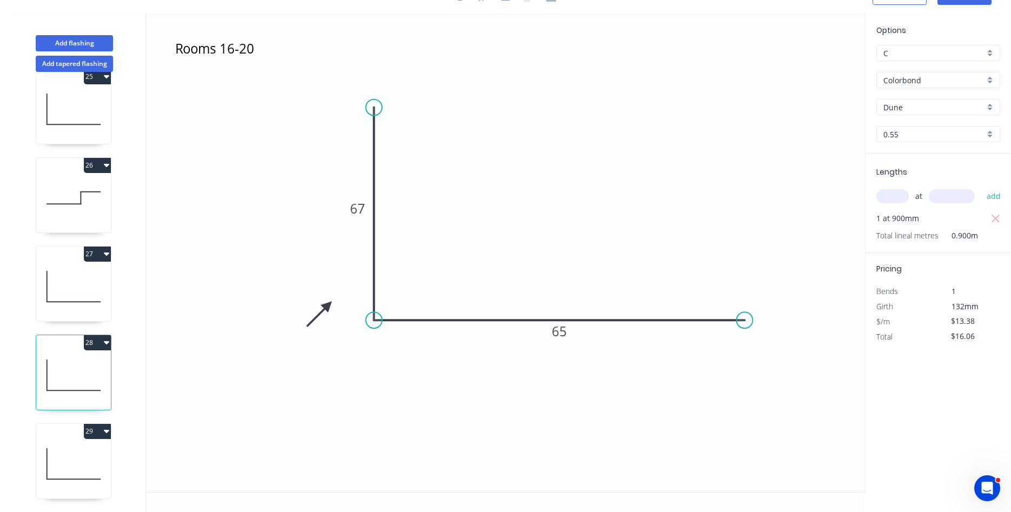
click at [61, 448] on icon at bounding box center [73, 463] width 75 height 69
type input "$64.22"
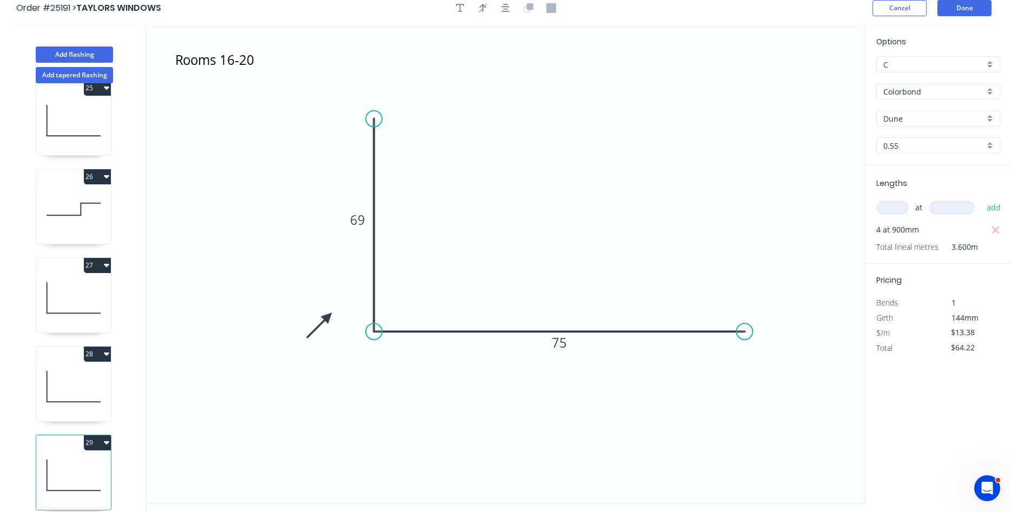
scroll to position [0, 0]
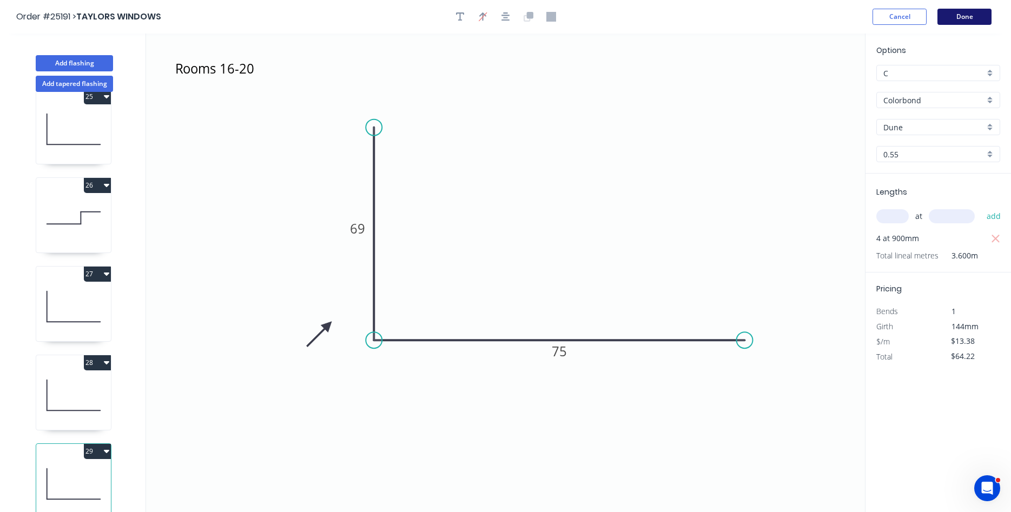
click at [978, 19] on button "Done" at bounding box center [964, 17] width 54 height 16
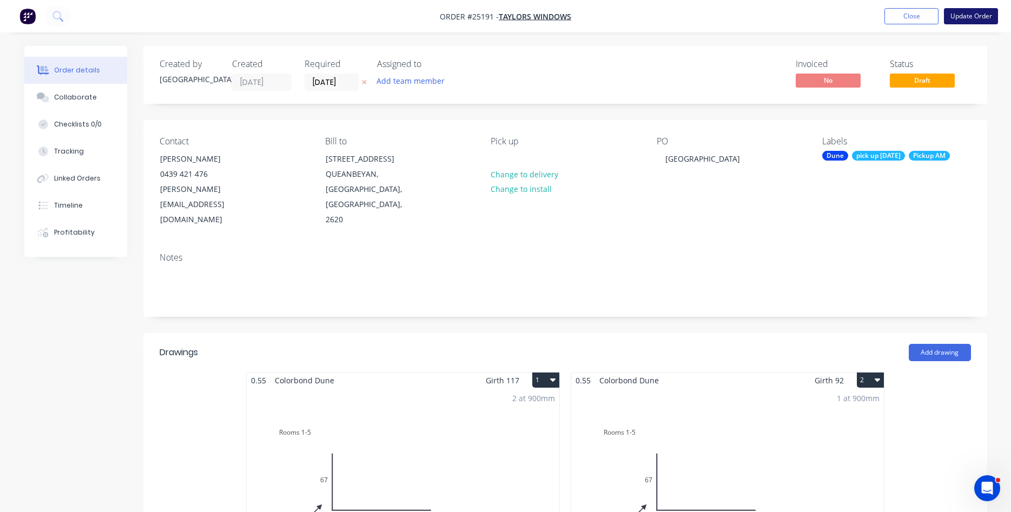
click at [959, 16] on button "Update Order" at bounding box center [971, 16] width 54 height 16
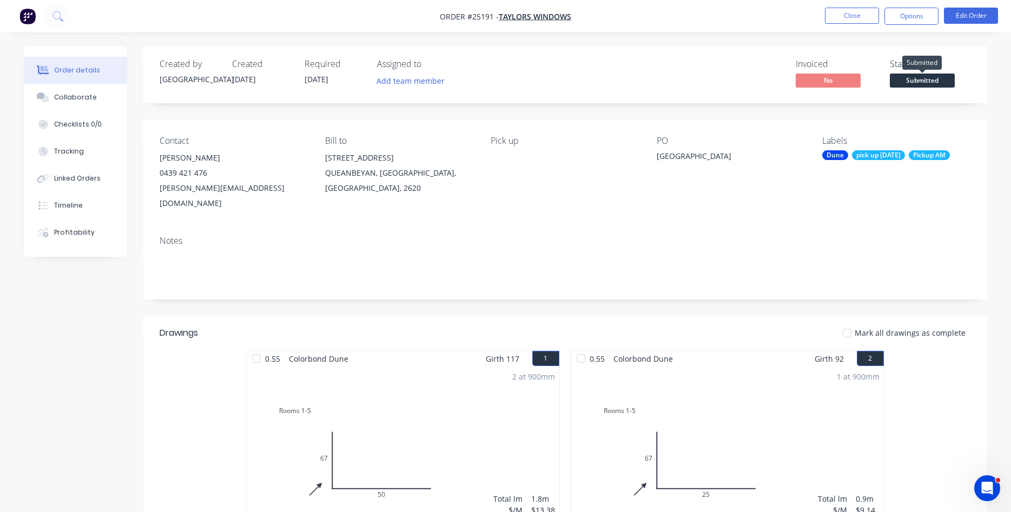
click at [923, 77] on span "Submitted" at bounding box center [922, 81] width 65 height 14
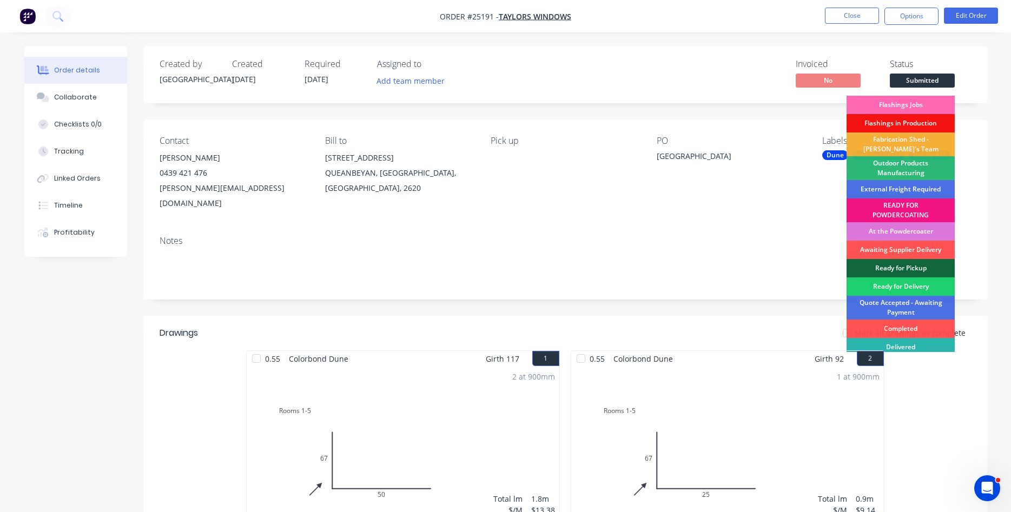
click at [891, 98] on div "Flashings Jobs" at bounding box center [900, 105] width 108 height 18
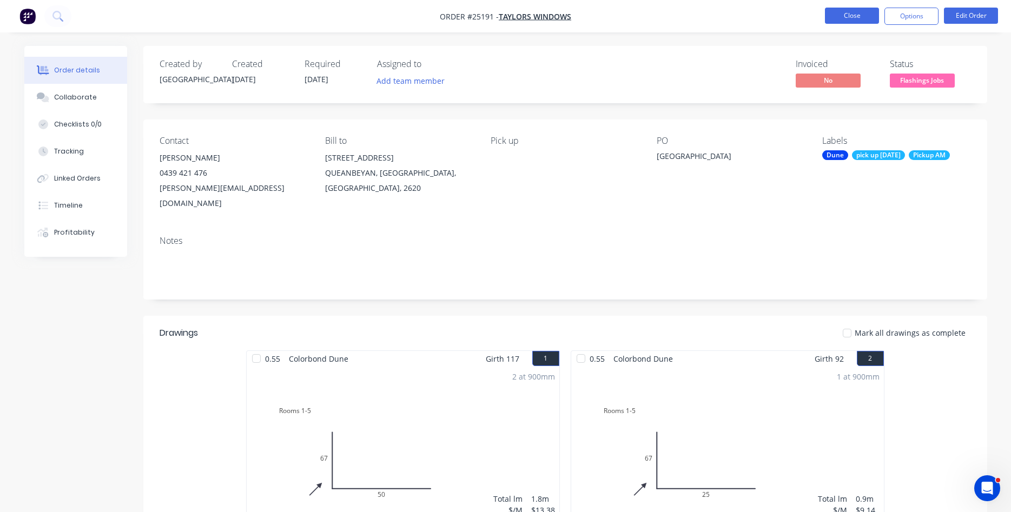
click at [848, 19] on button "Close" at bounding box center [852, 16] width 54 height 16
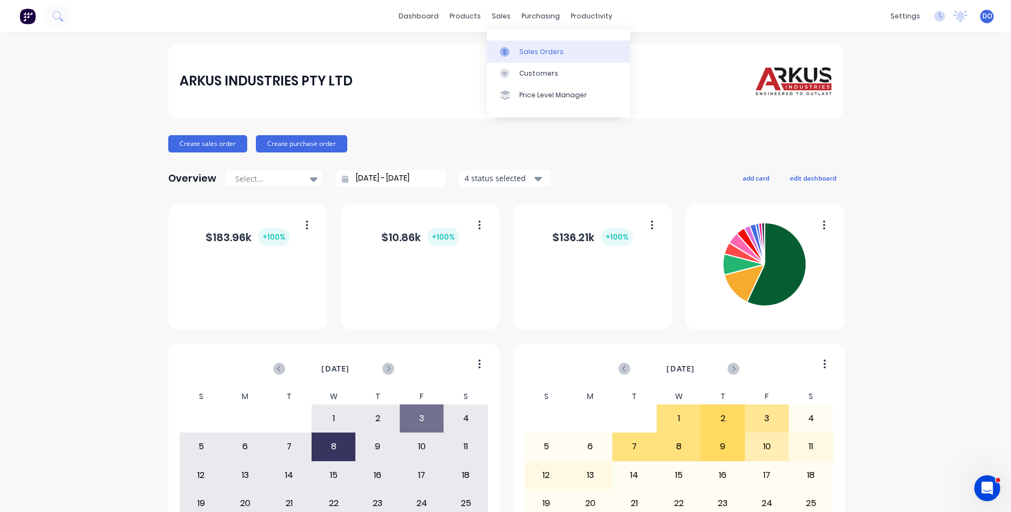
click at [523, 49] on div "Sales Orders" at bounding box center [541, 52] width 44 height 10
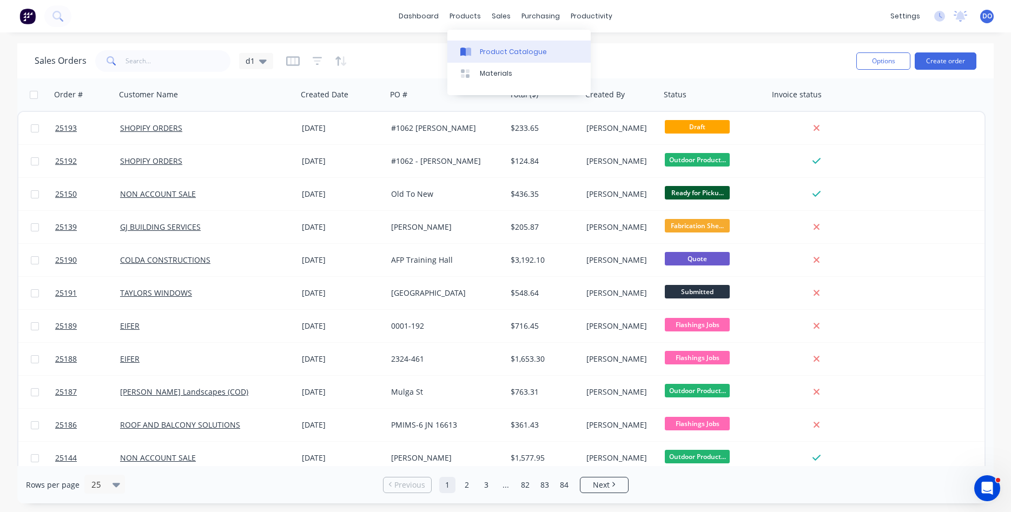
click at [513, 56] on div "Product Catalogue" at bounding box center [513, 52] width 67 height 10
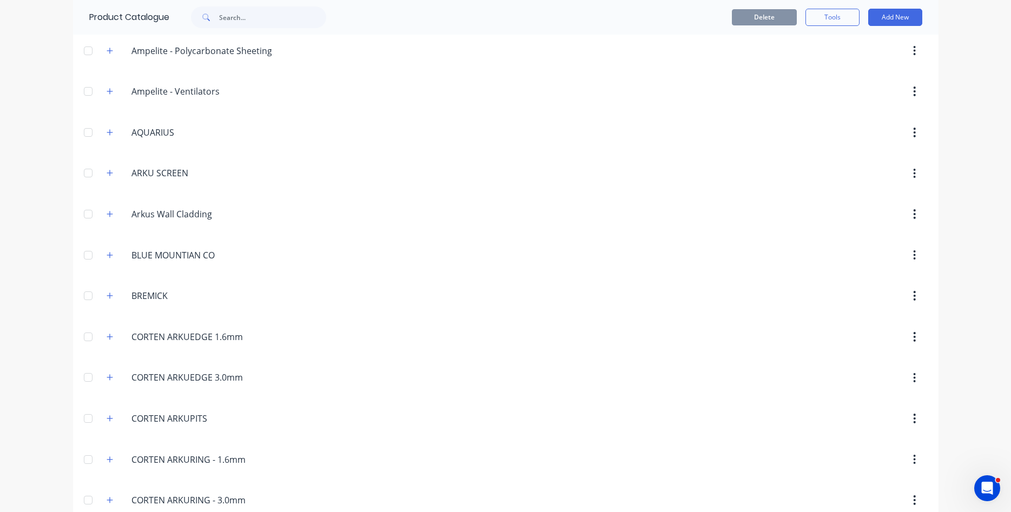
scroll to position [247, 0]
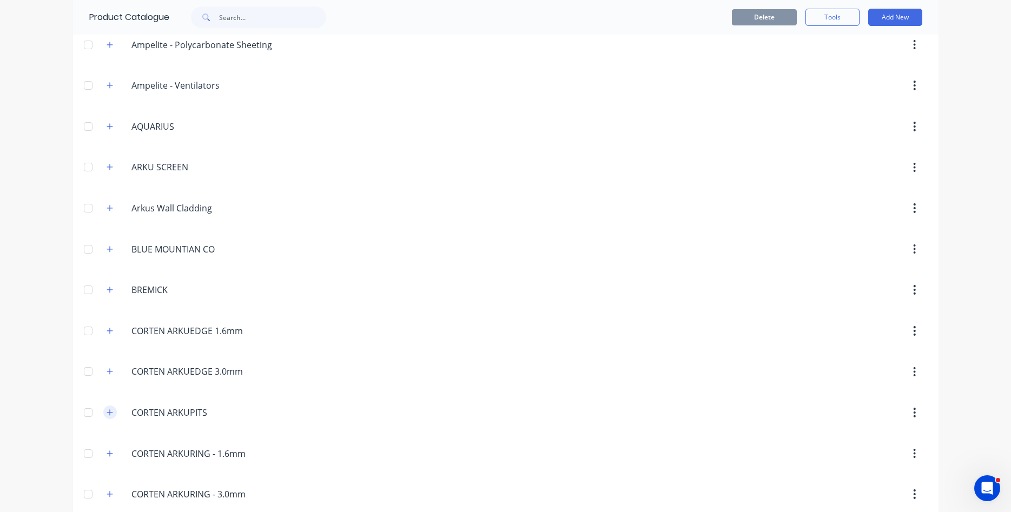
click at [111, 412] on icon "button" at bounding box center [110, 413] width 6 height 8
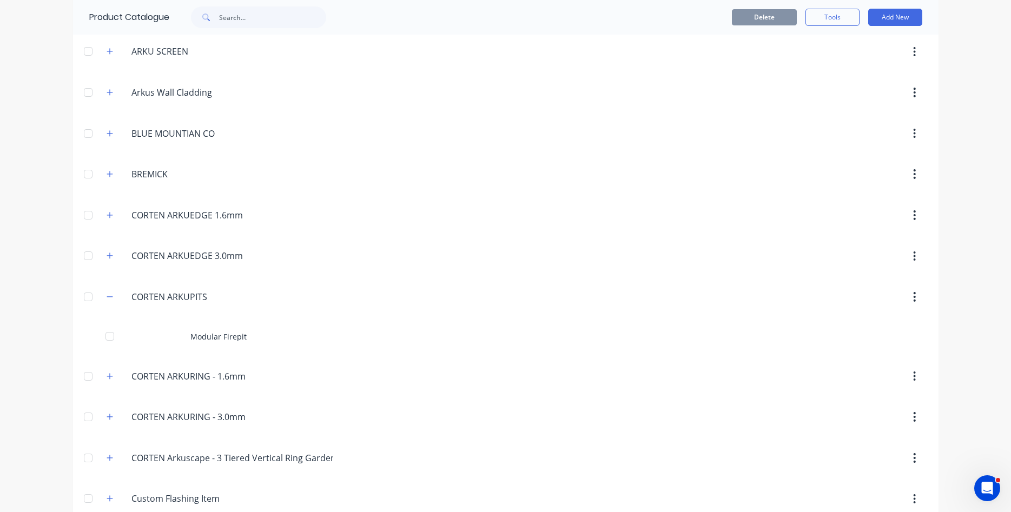
scroll to position [370, 0]
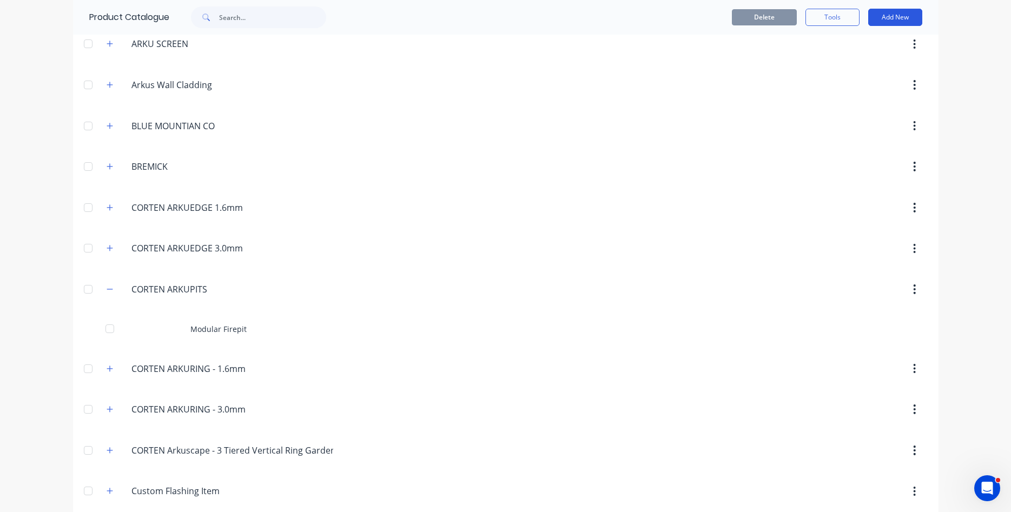
click at [886, 11] on button "Add New" at bounding box center [895, 17] width 54 height 17
click at [844, 94] on div "Product" at bounding box center [870, 89] width 83 height 16
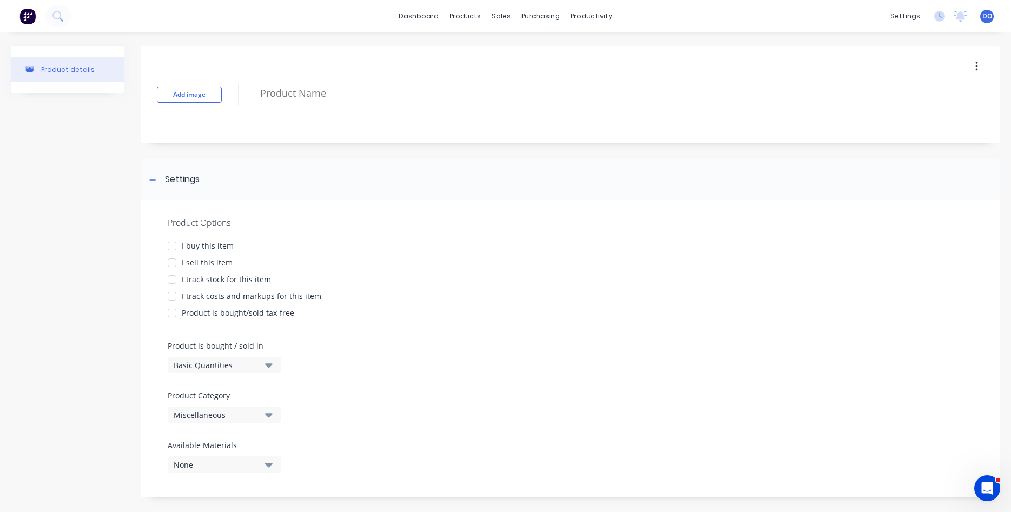
click at [173, 265] on div at bounding box center [172, 263] width 22 height 22
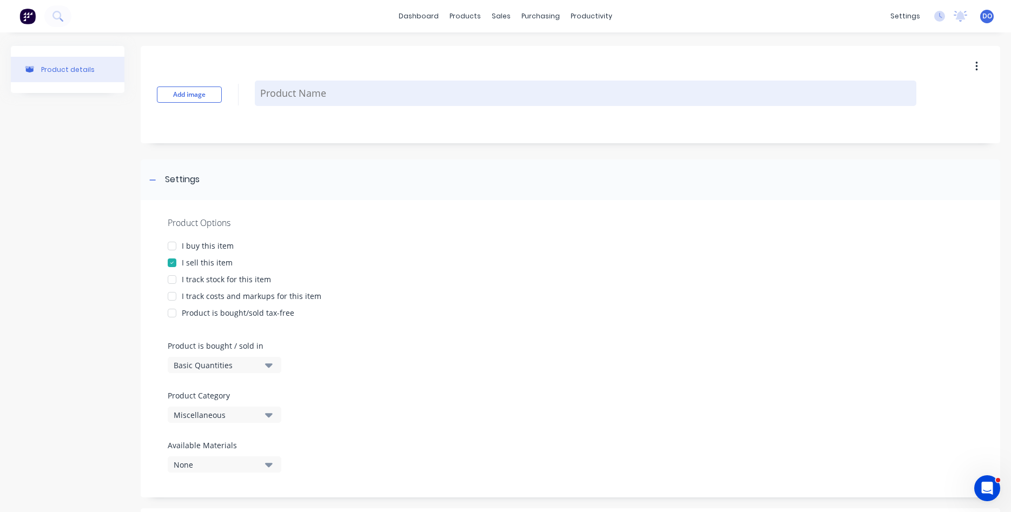
click at [290, 96] on textarea at bounding box center [585, 93] width 661 height 25
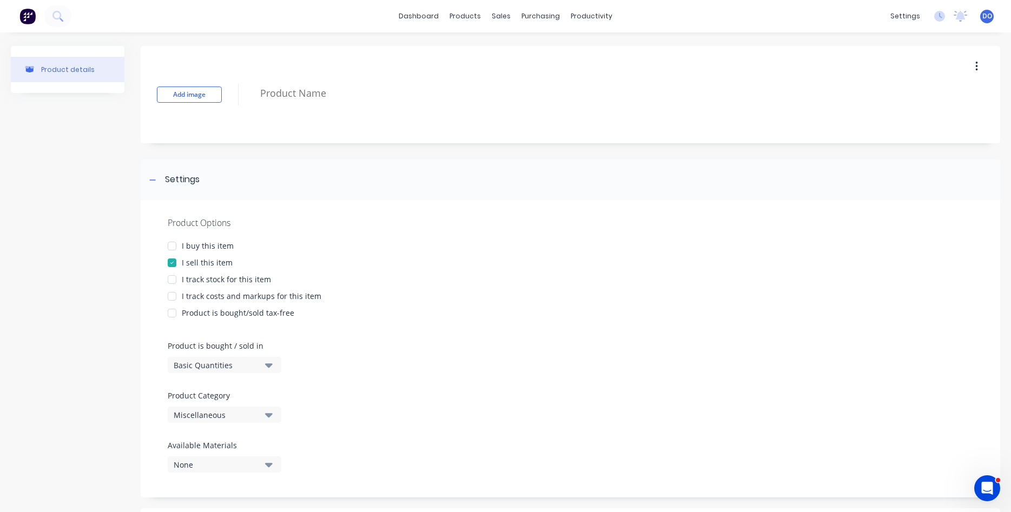
type textarea "x"
type textarea "A"
type textarea "x"
type textarea "Ar"
type textarea "x"
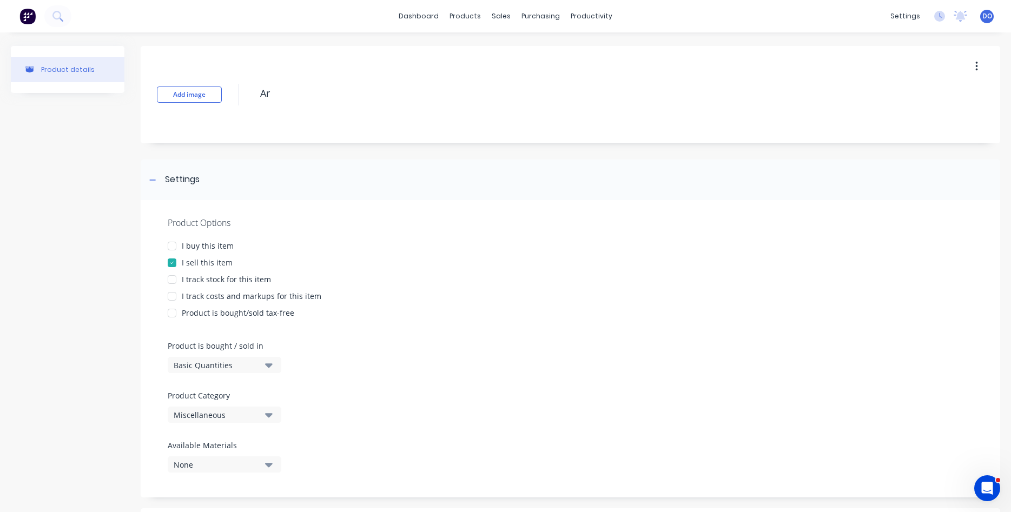
type textarea "Ark"
type textarea "x"
type textarea "Arky"
type textarea "x"
type textarea "ArkyP"
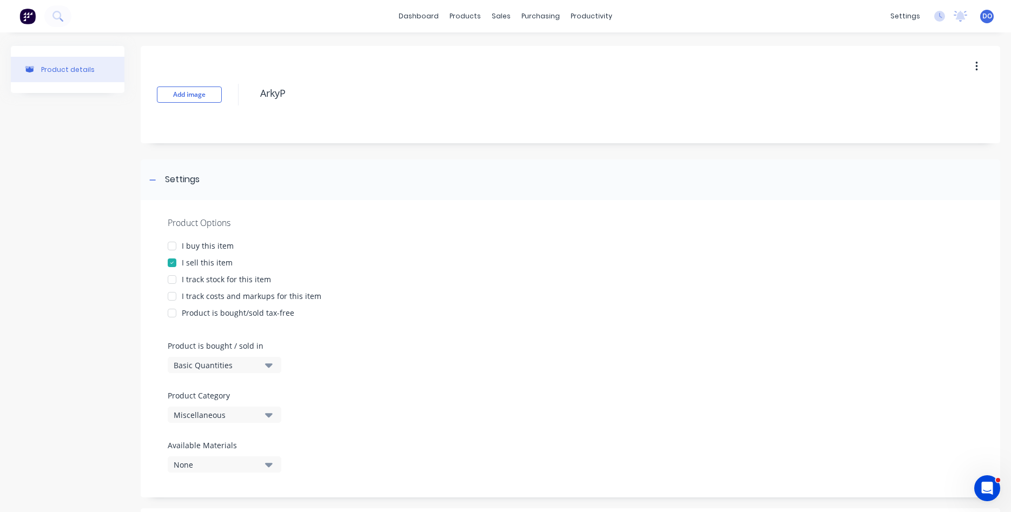
type textarea "x"
type textarea "ArkyPi"
type textarea "x"
type textarea "ArkyPit"
type textarea "x"
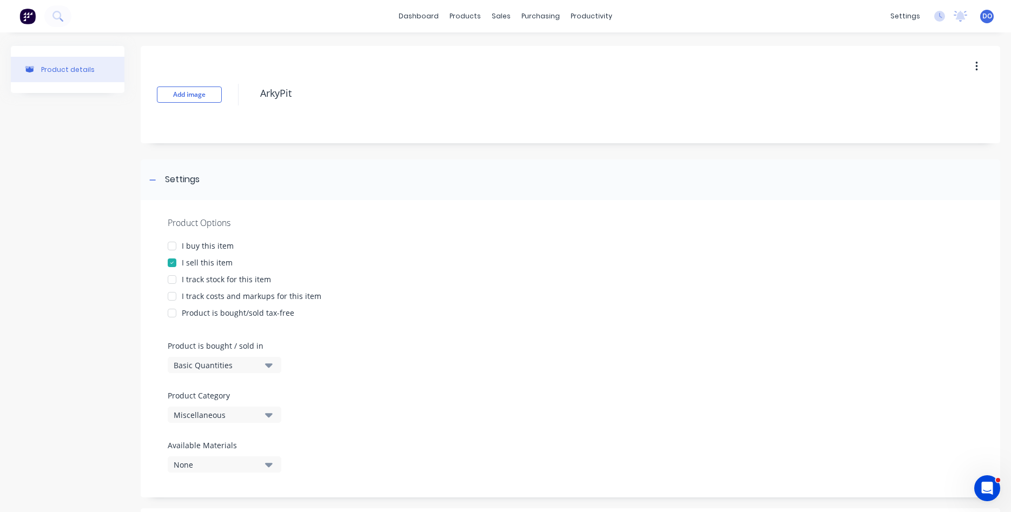
type textarea "ArkyPit"
type textarea "x"
type textarea "ArkyPit R"
type textarea "x"
type textarea "ArkyPit Ro"
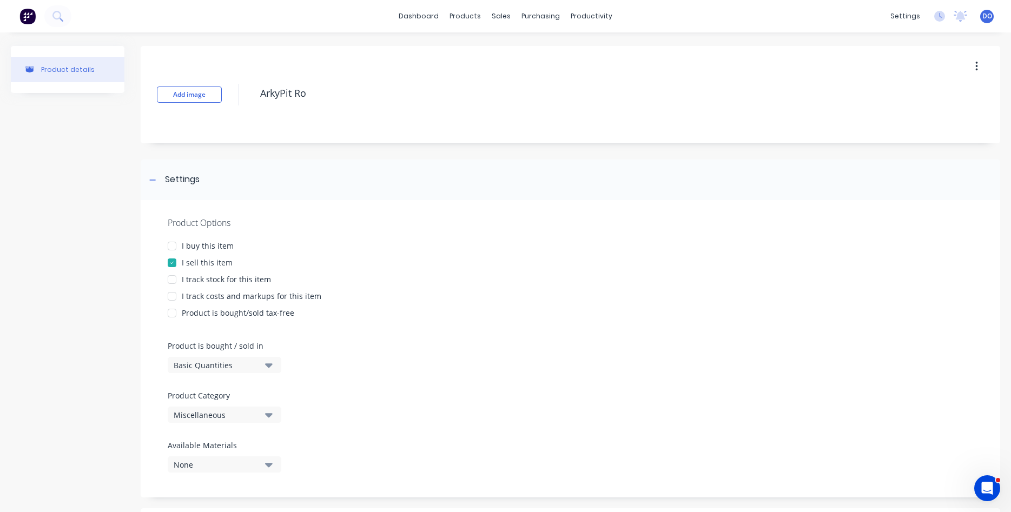
type textarea "x"
type textarea "ArkyPit Rou"
type textarea "x"
type textarea "ArkyPit Roun"
type textarea "x"
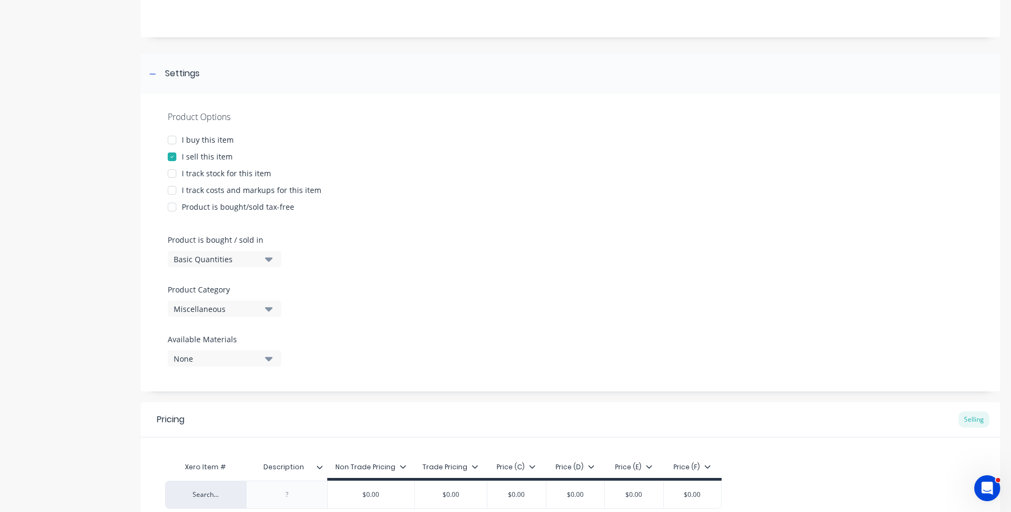
scroll to position [123, 0]
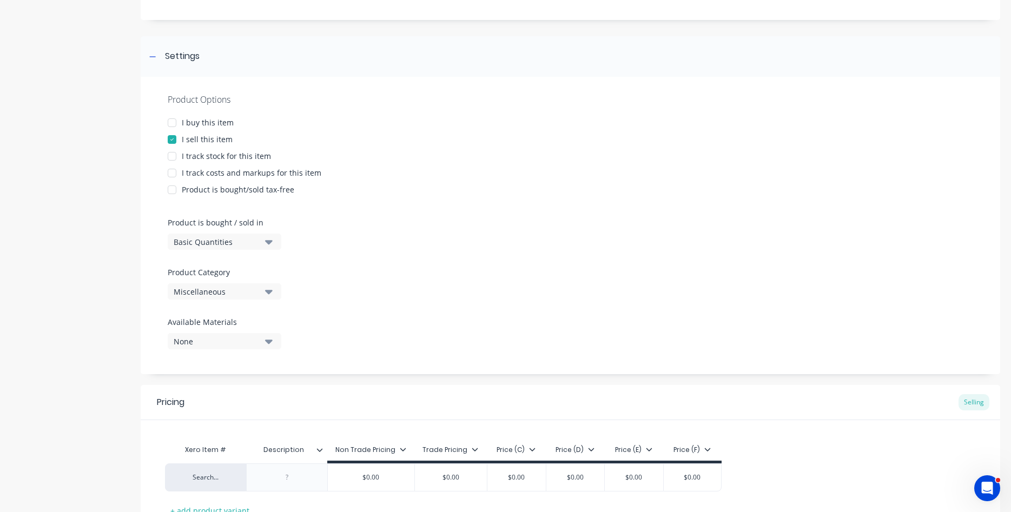
type textarea "ArkyPit Round"
type textarea "x"
type textarea "ArkyPit Round"
click at [273, 293] on button "Miscellaneous" at bounding box center [225, 291] width 114 height 16
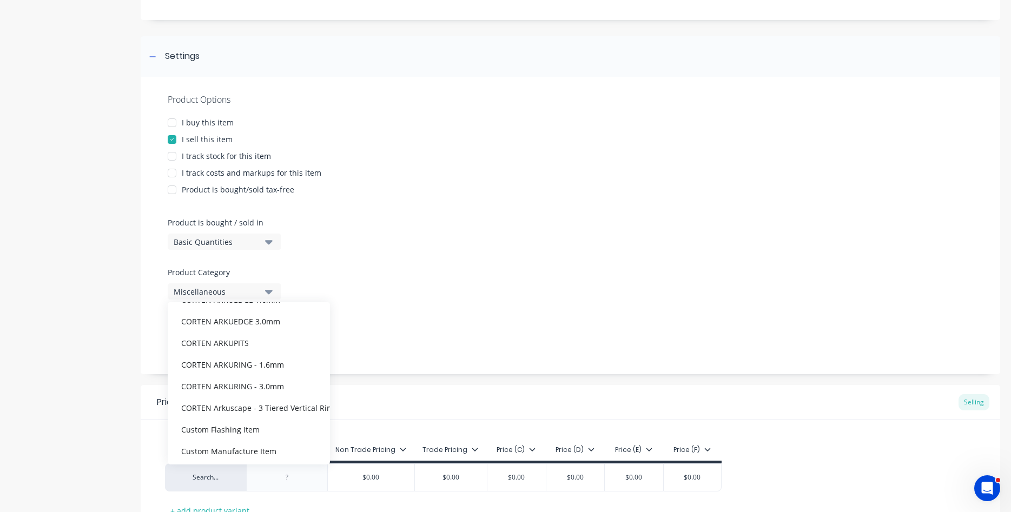
scroll to position [247, 0]
click at [243, 367] on div "CORTEN ARKUPITS" at bounding box center [249, 364] width 162 height 22
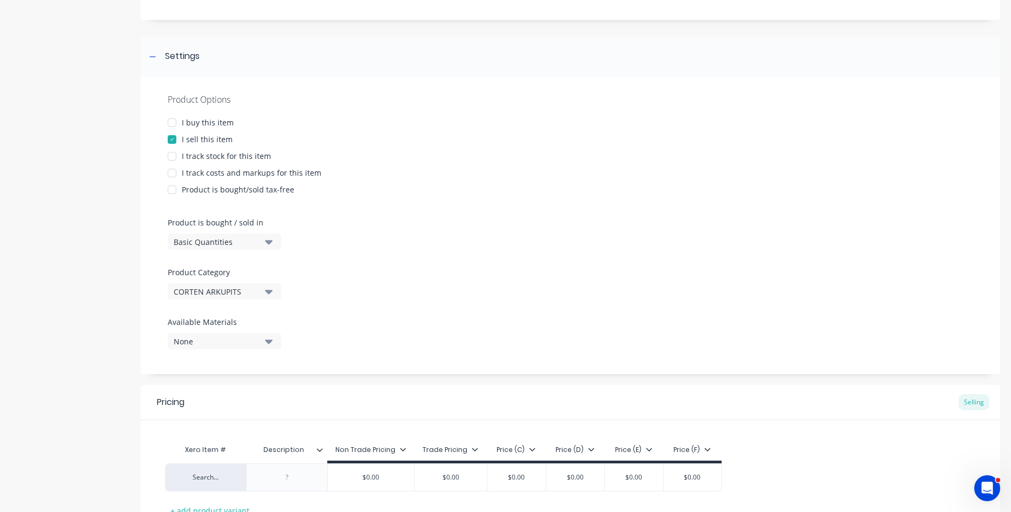
click at [272, 341] on icon "button" at bounding box center [269, 342] width 8 height 4
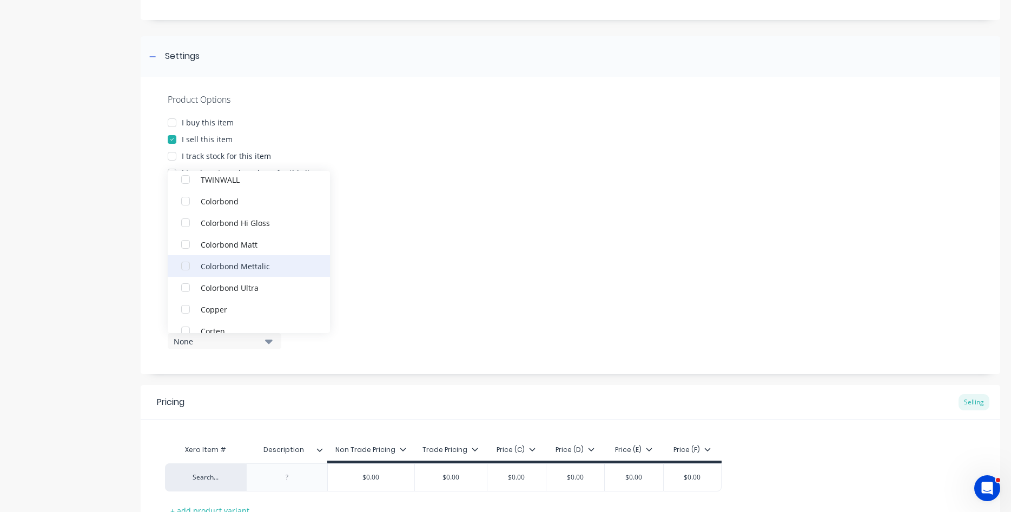
scroll to position [123, 0]
click at [186, 268] on div "button" at bounding box center [186, 270] width 22 height 22
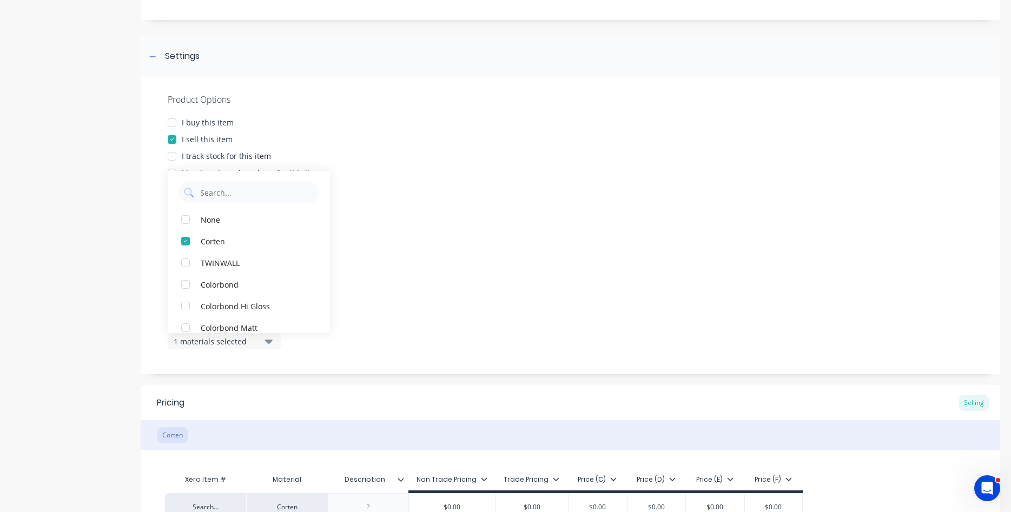
click at [396, 288] on div "Product Options I buy this item I sell this item I track stock for this item I …" at bounding box center [570, 225] width 859 height 297
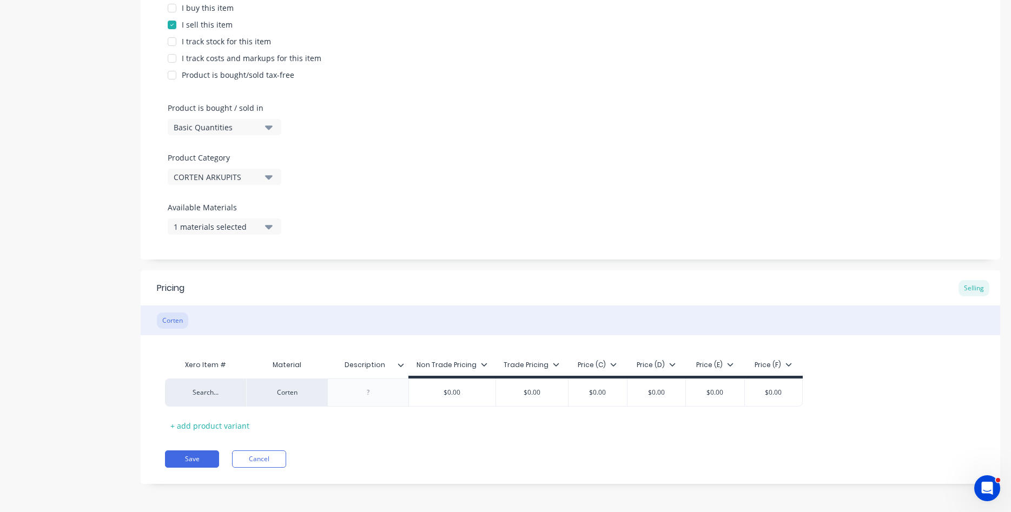
scroll to position [240, 0]
click at [375, 389] on div at bounding box center [368, 391] width 54 height 14
click at [373, 393] on div at bounding box center [368, 391] width 54 height 14
click at [400, 366] on icon at bounding box center [401, 363] width 6 height 6
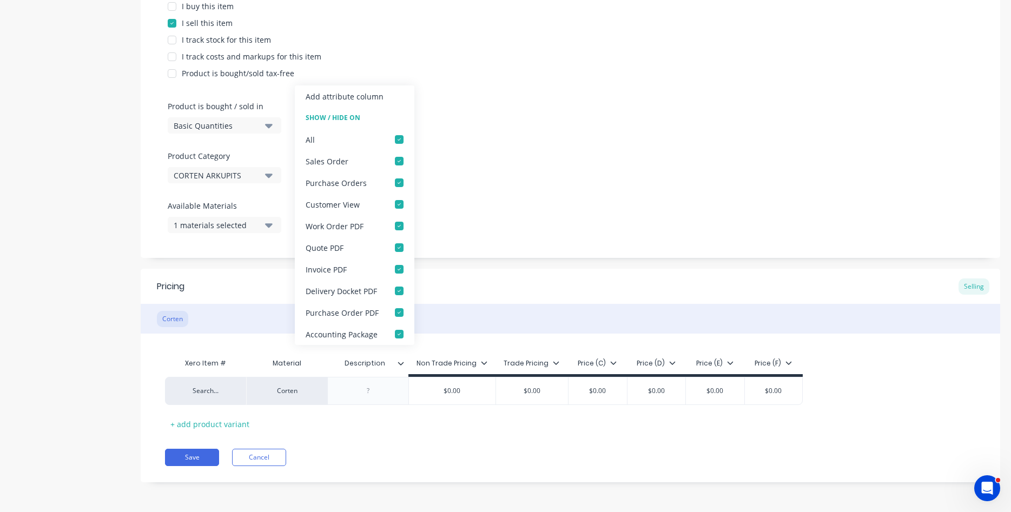
click at [399, 364] on icon at bounding box center [401, 363] width 6 height 6
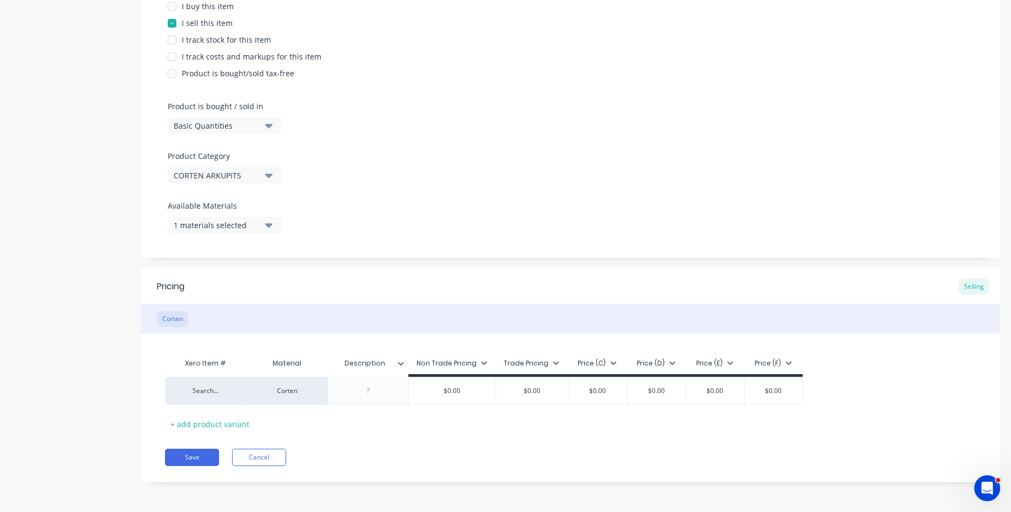
type textarea "x"
type input "Description"
click at [358, 367] on input "Description" at bounding box center [364, 364] width 75 height 10
click at [509, 459] on div "Save Cancel" at bounding box center [582, 457] width 835 height 17
click at [770, 366] on div "Price (F)" at bounding box center [772, 364] width 37 height 10
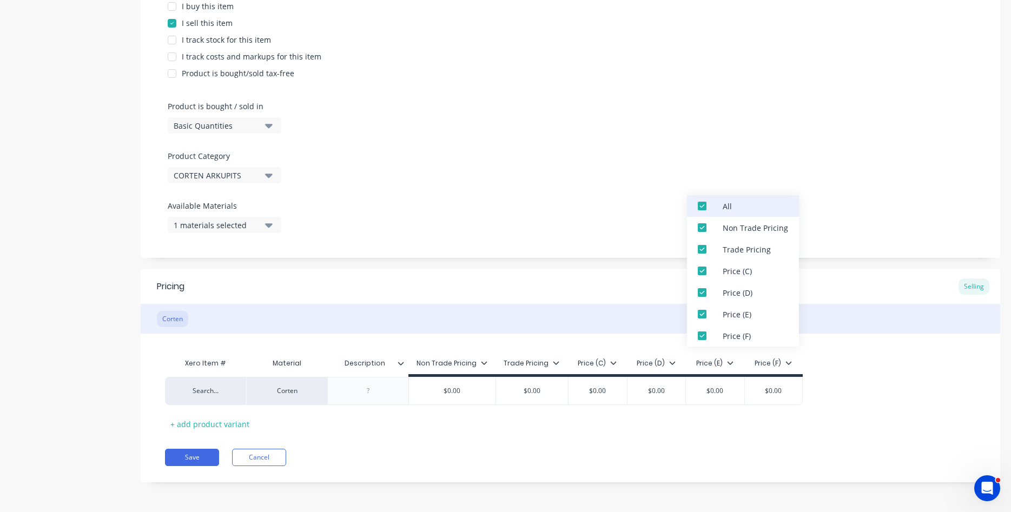
click at [701, 207] on div at bounding box center [702, 206] width 22 height 22
type textarea "x"
click at [646, 287] on div "Pricing Selling" at bounding box center [570, 286] width 859 height 35
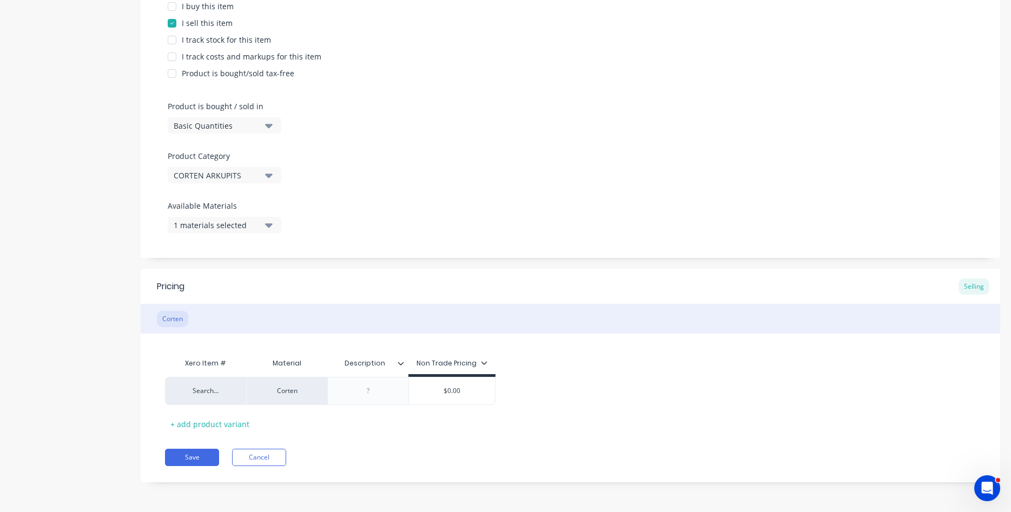
click at [362, 372] on div "Description" at bounding box center [364, 363] width 75 height 27
type input "Description"
type textarea "x"
type input "Description"
click at [376, 366] on input "Description" at bounding box center [364, 364] width 75 height 10
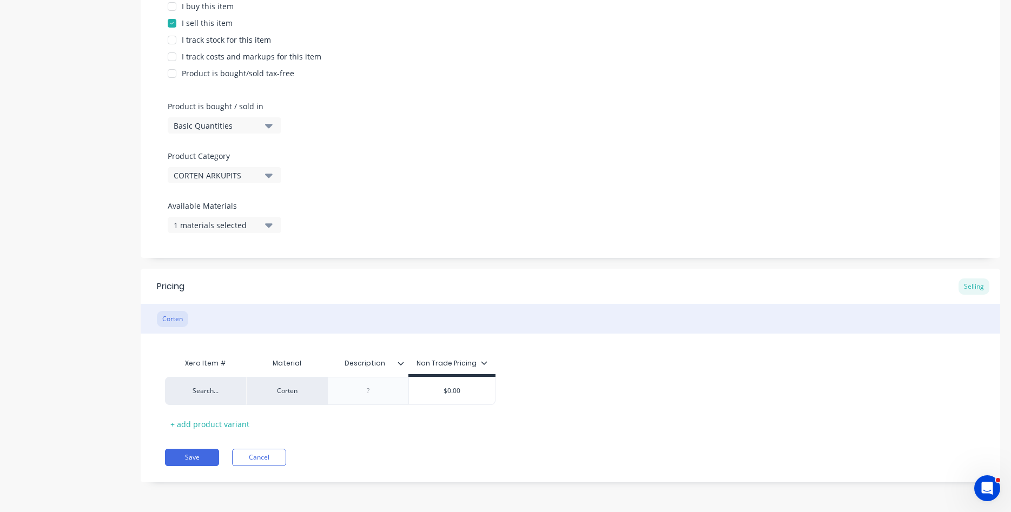
click at [399, 365] on icon at bounding box center [401, 363] width 6 height 6
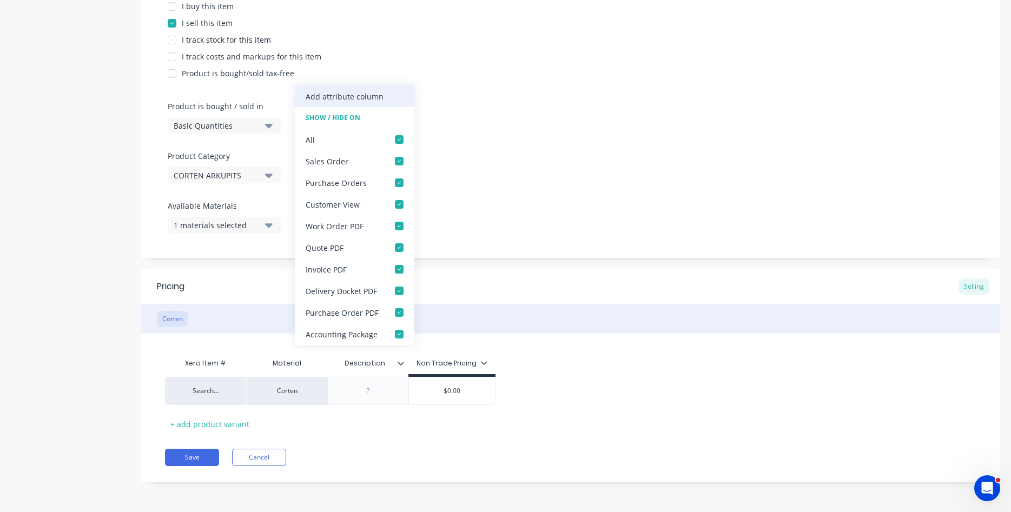
click at [364, 92] on div "Add attribute column" at bounding box center [345, 96] width 78 height 11
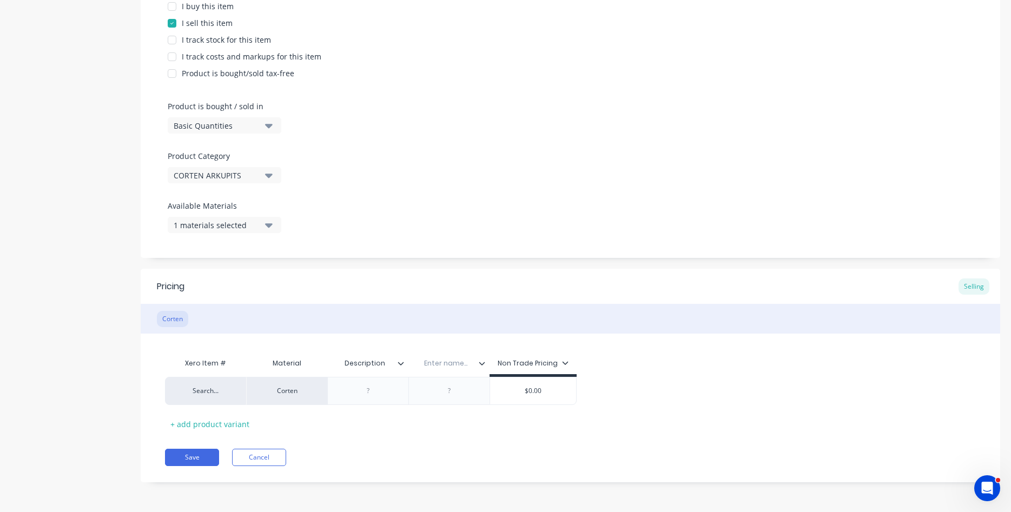
click at [484, 366] on icon at bounding box center [482, 363] width 6 height 6
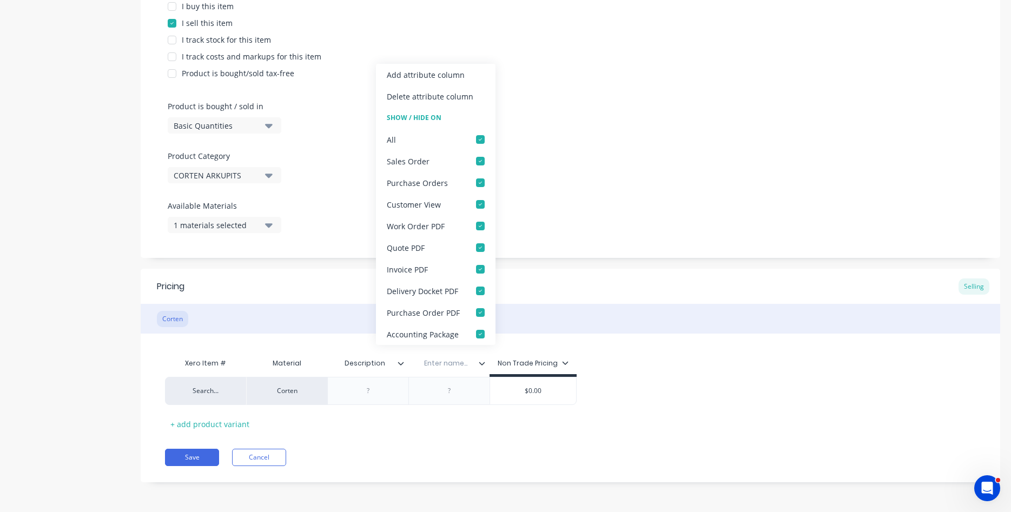
type textarea "x"
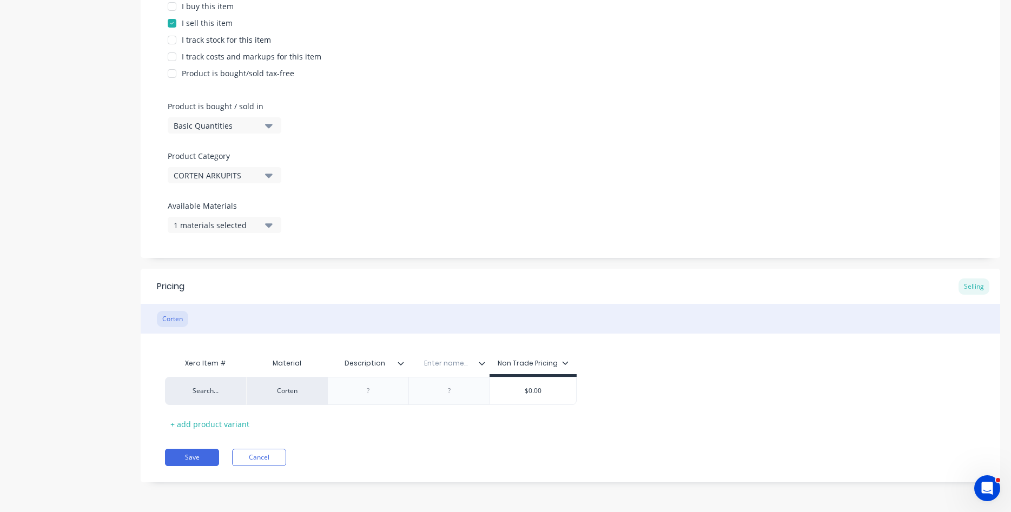
drag, startPoint x: 384, startPoint y: 365, endPoint x: 345, endPoint y: 361, distance: 39.1
click at [345, 361] on input "Description" at bounding box center [364, 364] width 75 height 10
type input "Thickness"
type textarea "x"
click at [370, 394] on div at bounding box center [368, 391] width 54 height 14
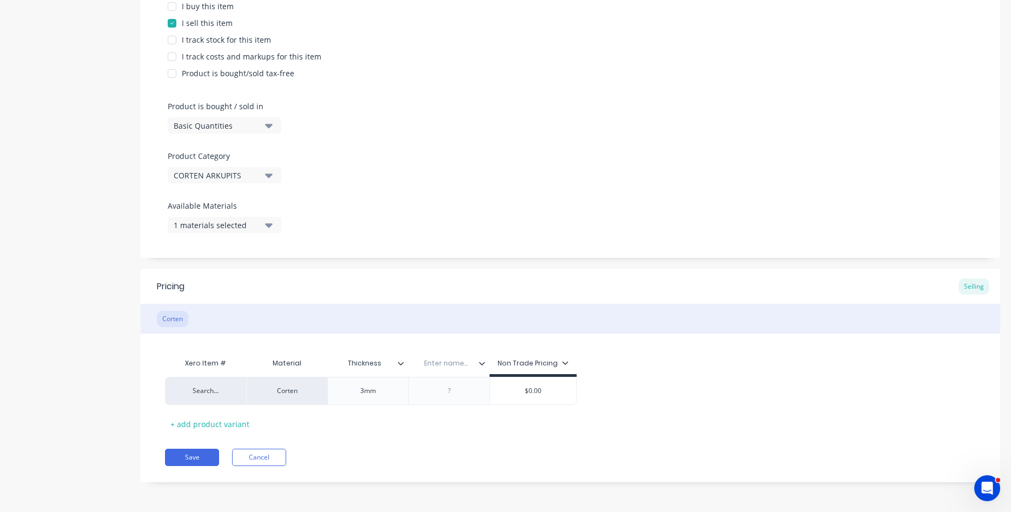
click at [482, 362] on icon at bounding box center [482, 363] width 6 height 6
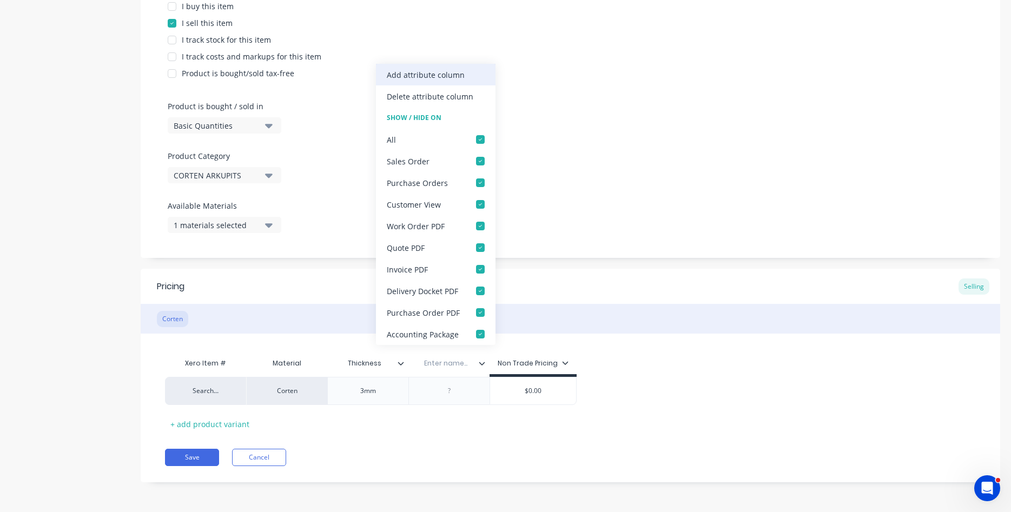
click at [429, 73] on div "Add attribute column" at bounding box center [426, 74] width 78 height 11
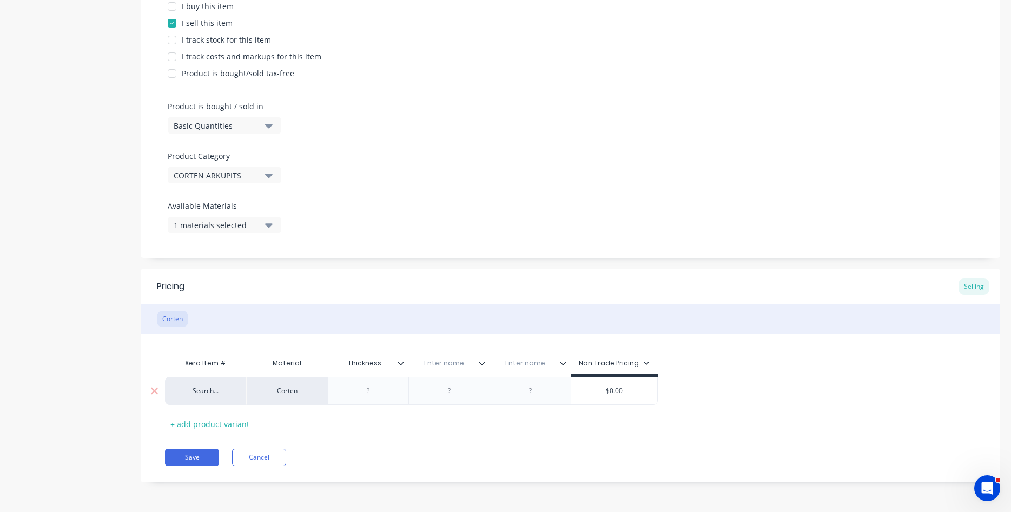
click at [372, 394] on div at bounding box center [368, 391] width 54 height 14
type textarea "x"
click at [461, 363] on input "text" at bounding box center [445, 364] width 75 height 10
type input "Diameter"
type textarea "x"
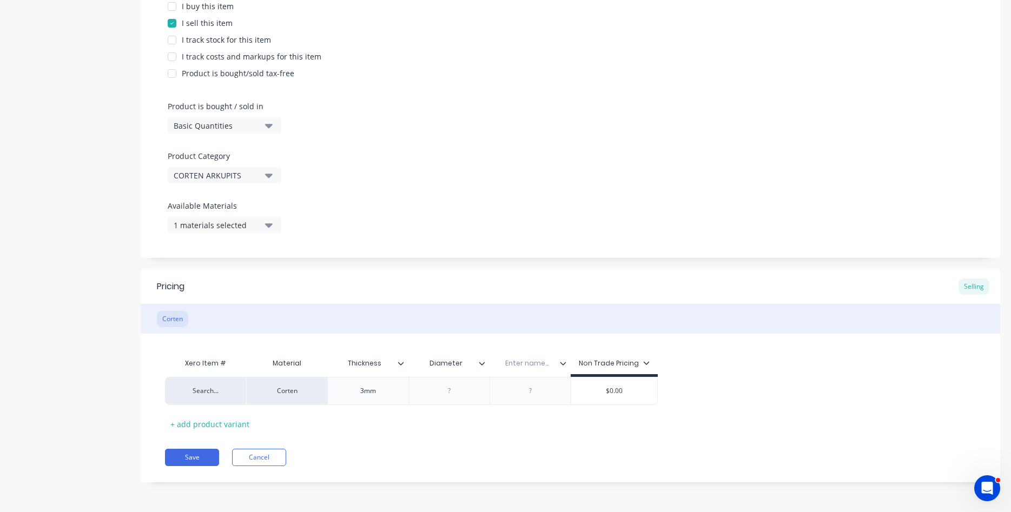
click at [554, 363] on input "text" at bounding box center [526, 364] width 75 height 10
type input "Height"
type textarea "x"
click at [450, 392] on div at bounding box center [449, 391] width 54 height 14
type textarea "x"
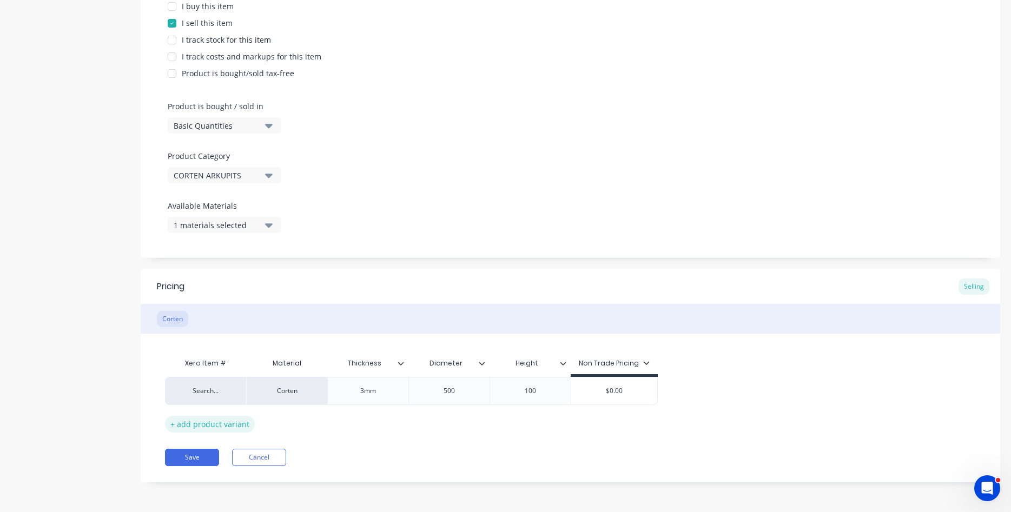
click at [173, 427] on div "+ add product variant" at bounding box center [210, 424] width 90 height 17
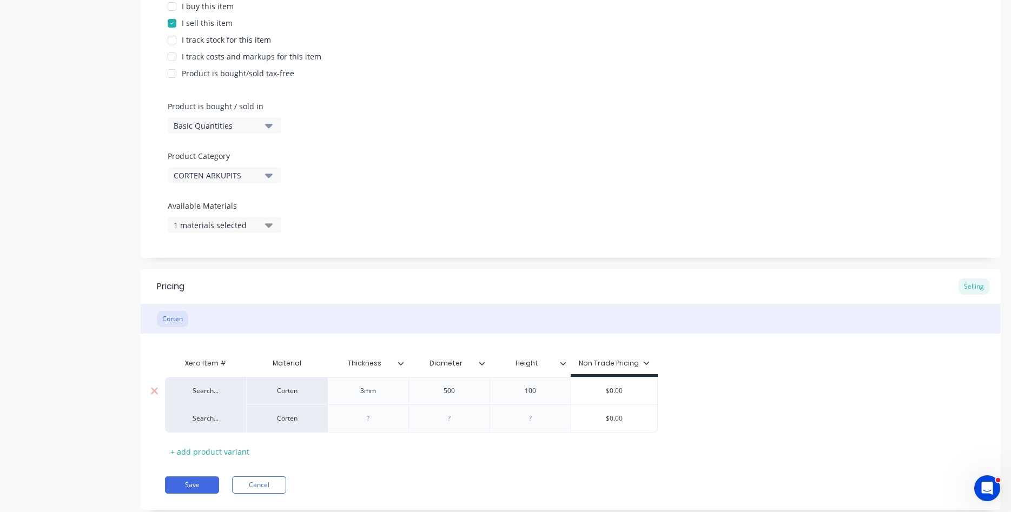
click at [213, 392] on div "Search..." at bounding box center [205, 391] width 59 height 10
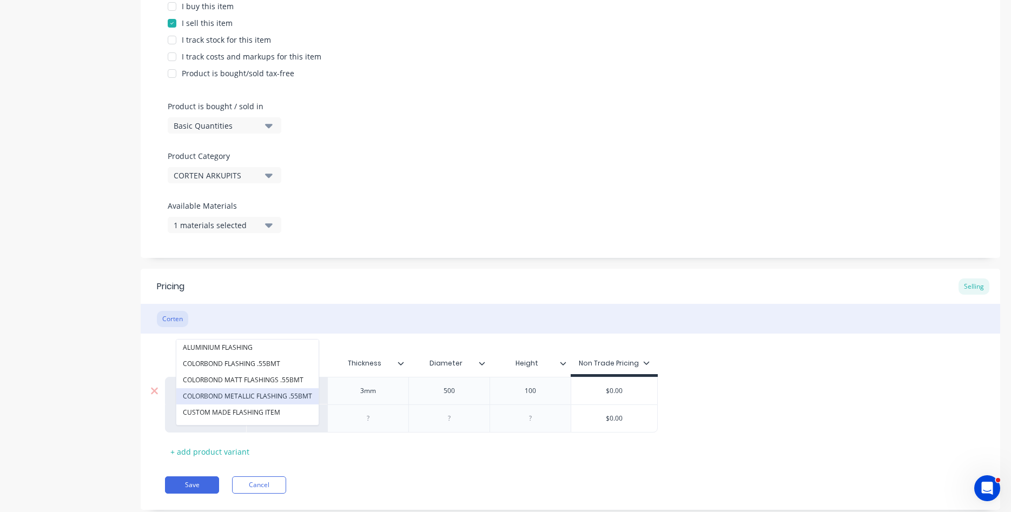
scroll to position [55, 0]
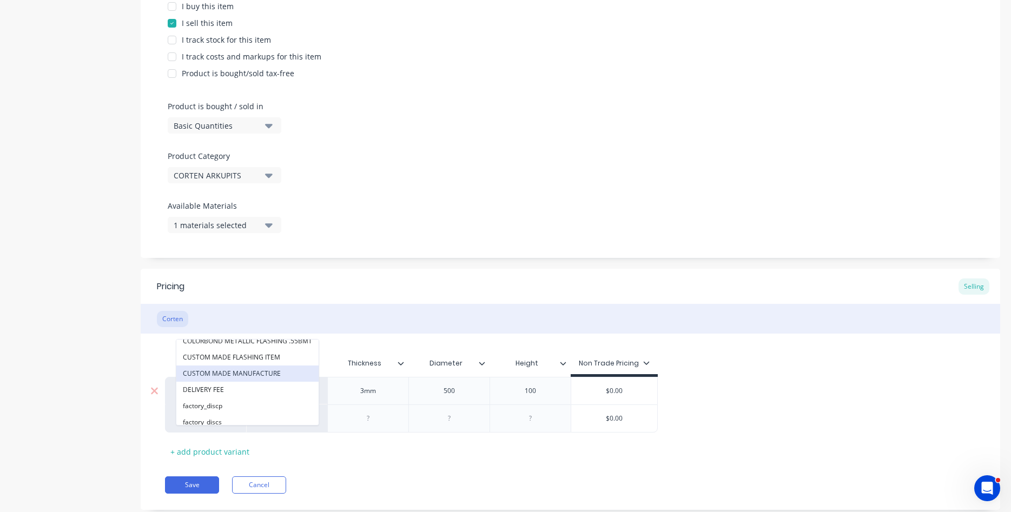
click at [234, 374] on button "CUSTOM MADE MANUFACTURE" at bounding box center [247, 374] width 142 height 16
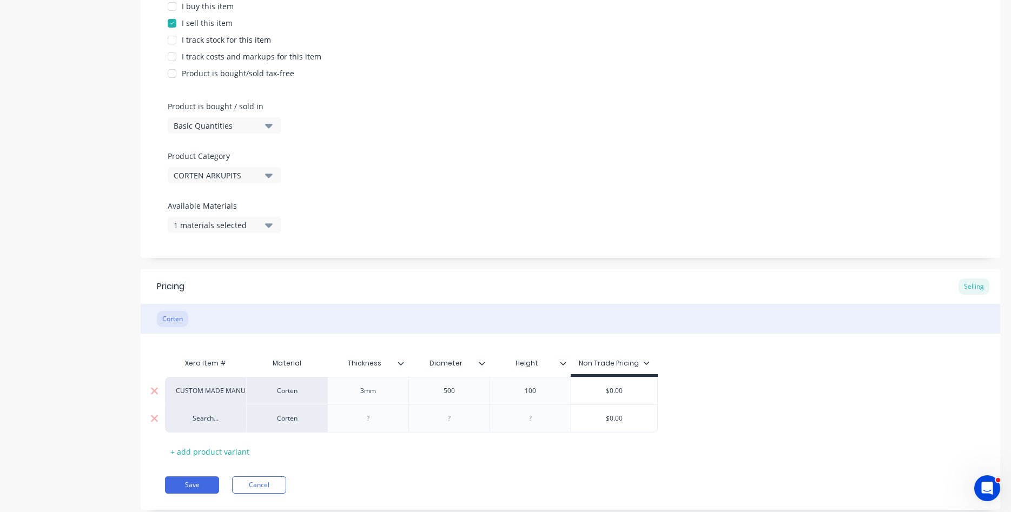
click at [221, 419] on div "Search..." at bounding box center [205, 419] width 59 height 10
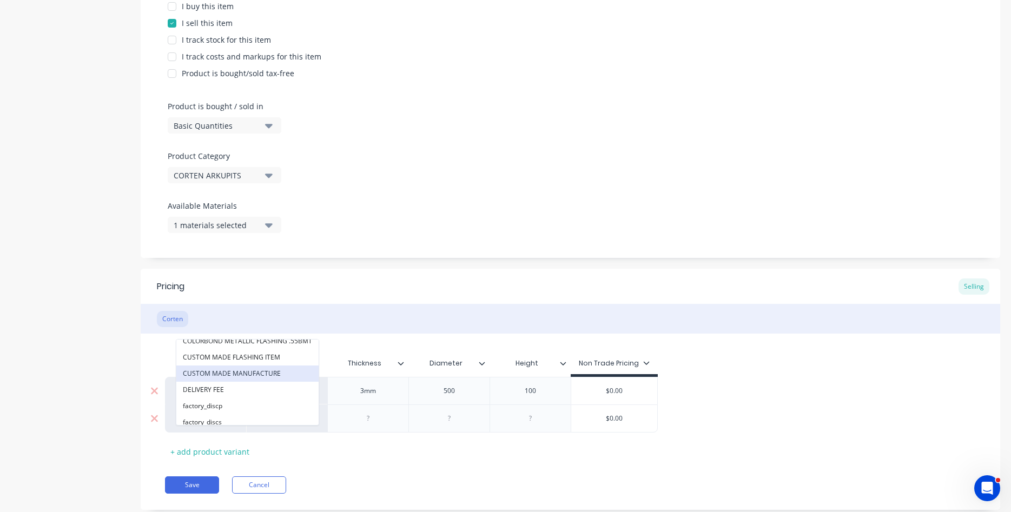
click at [229, 373] on button "CUSTOM MADE MANUFACTURE" at bounding box center [247, 374] width 142 height 16
type textarea "x"
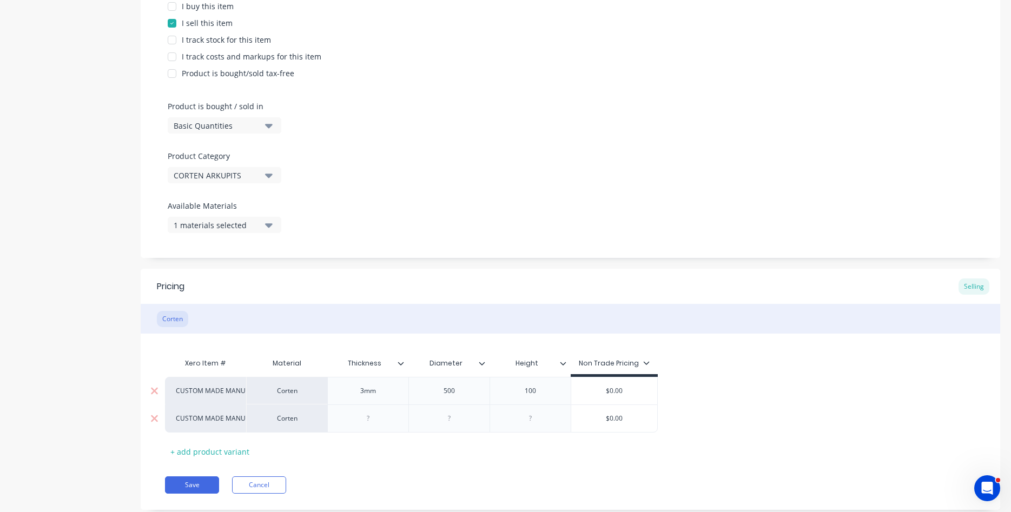
click at [367, 421] on div at bounding box center [368, 419] width 54 height 14
type textarea "x"
click at [206, 451] on div "+ add product variant" at bounding box center [210, 452] width 90 height 17
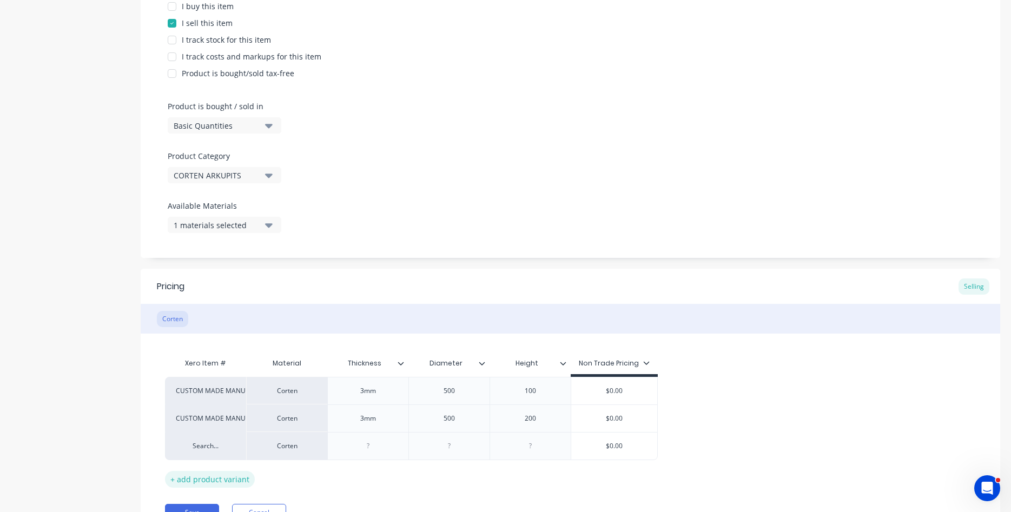
click at [192, 480] on div "+ add product variant" at bounding box center [210, 479] width 90 height 17
click at [202, 502] on div "+ add product variant" at bounding box center [210, 507] width 90 height 17
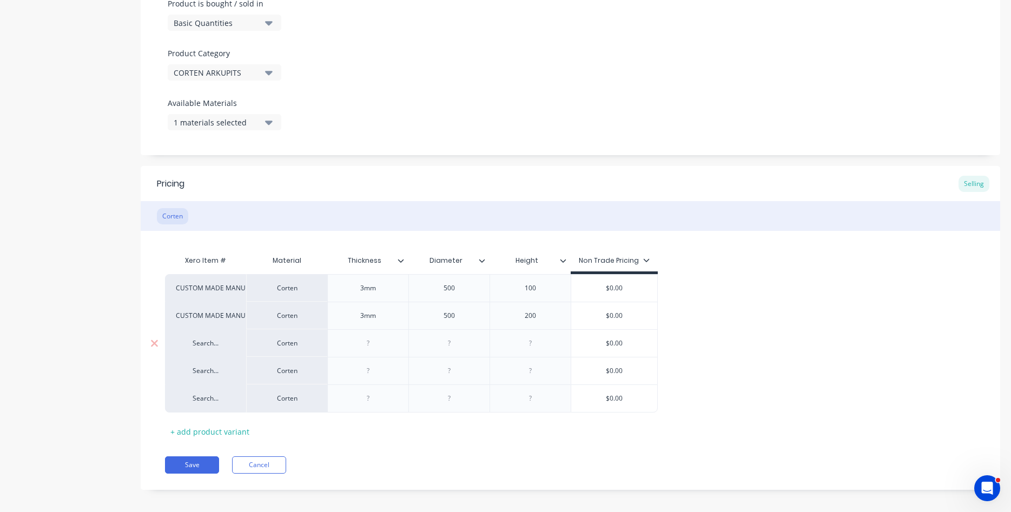
scroll to position [350, 0]
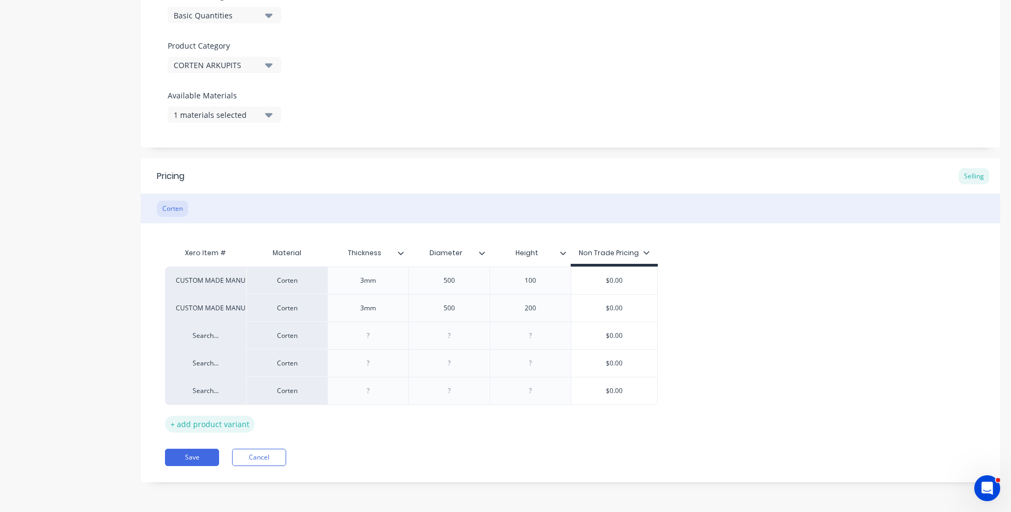
click at [191, 423] on div "+ add product variant" at bounding box center [210, 424] width 90 height 17
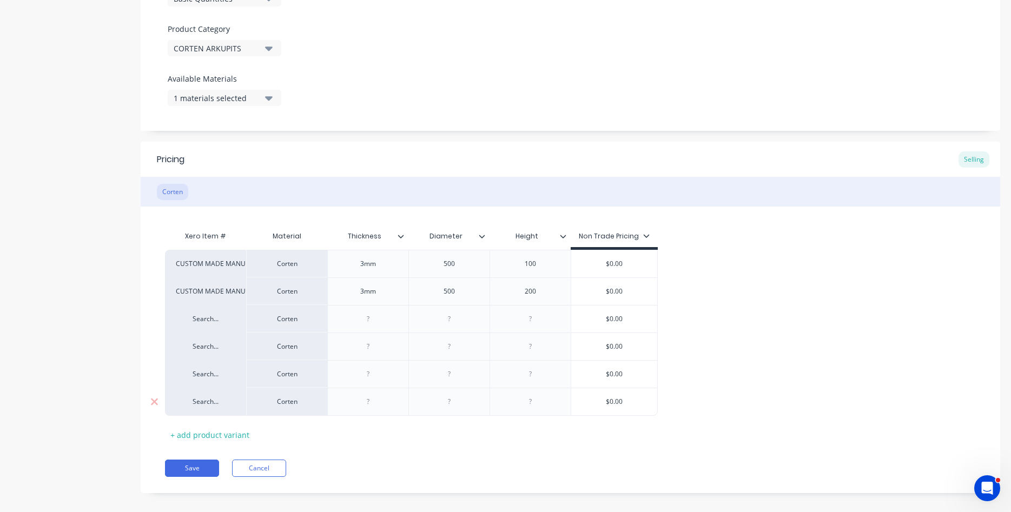
scroll to position [378, 0]
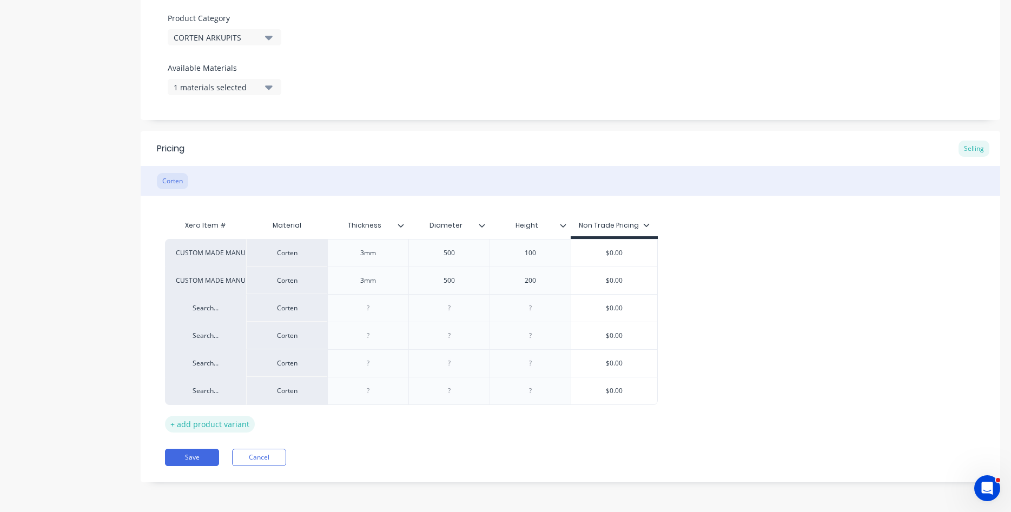
click at [219, 423] on div "+ add product variant" at bounding box center [210, 424] width 90 height 17
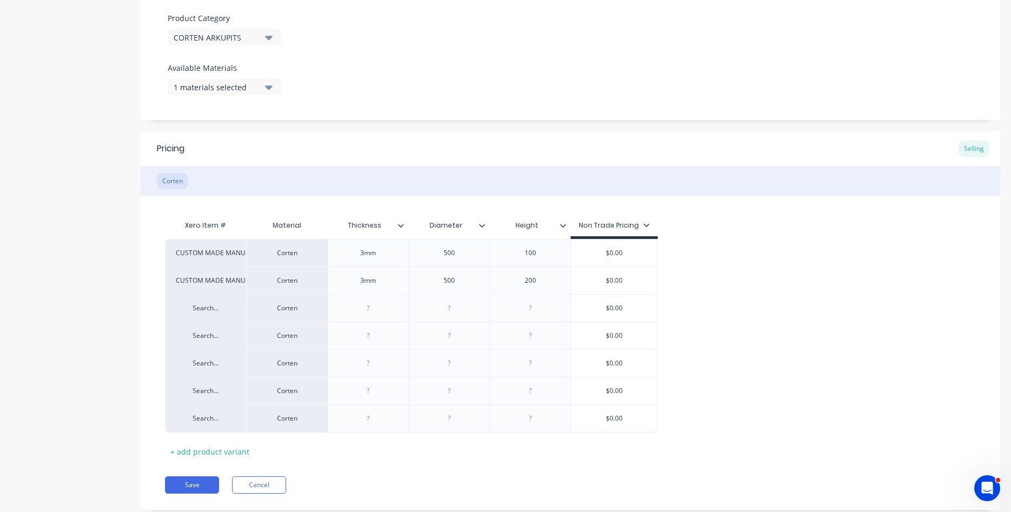
scroll to position [405, 0]
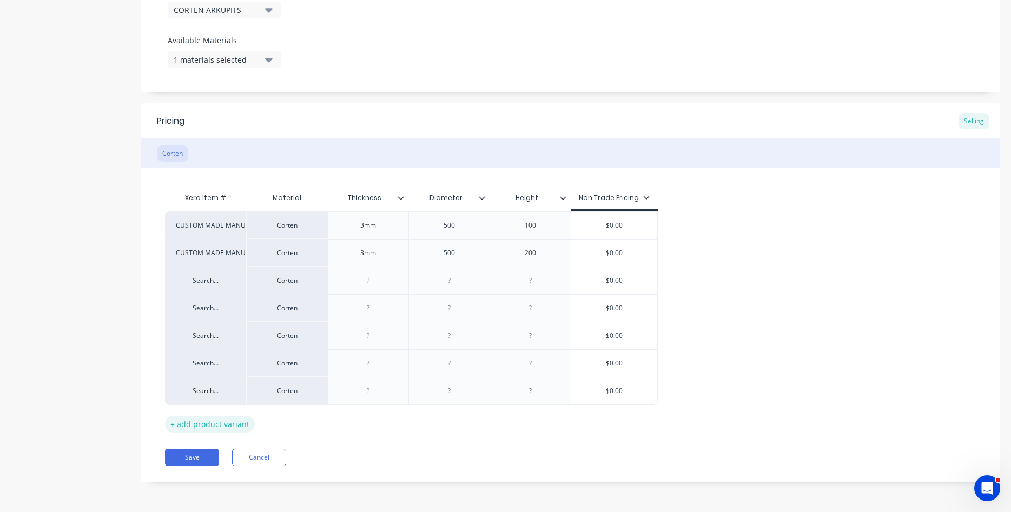
click at [226, 420] on div "+ add product variant" at bounding box center [210, 424] width 90 height 17
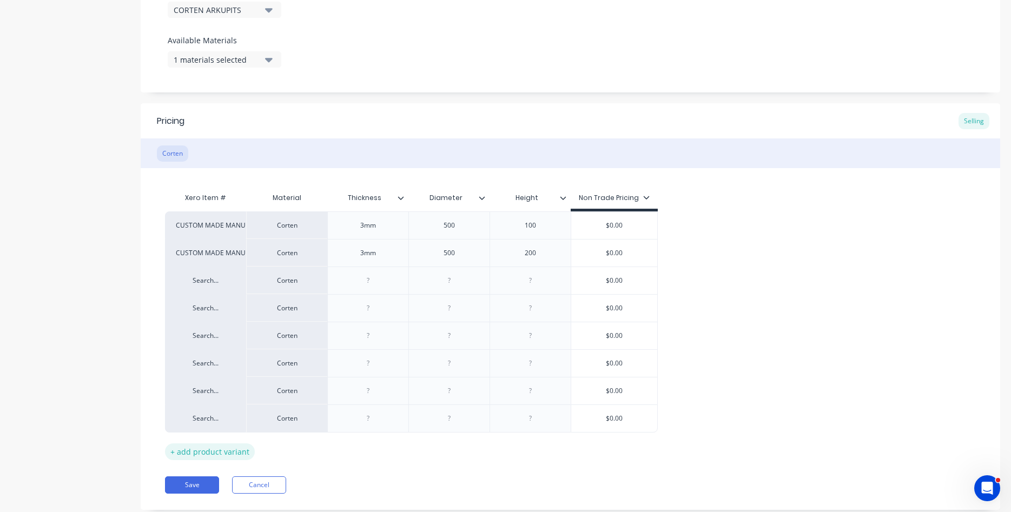
click at [231, 449] on div "+ add product variant" at bounding box center [210, 452] width 90 height 17
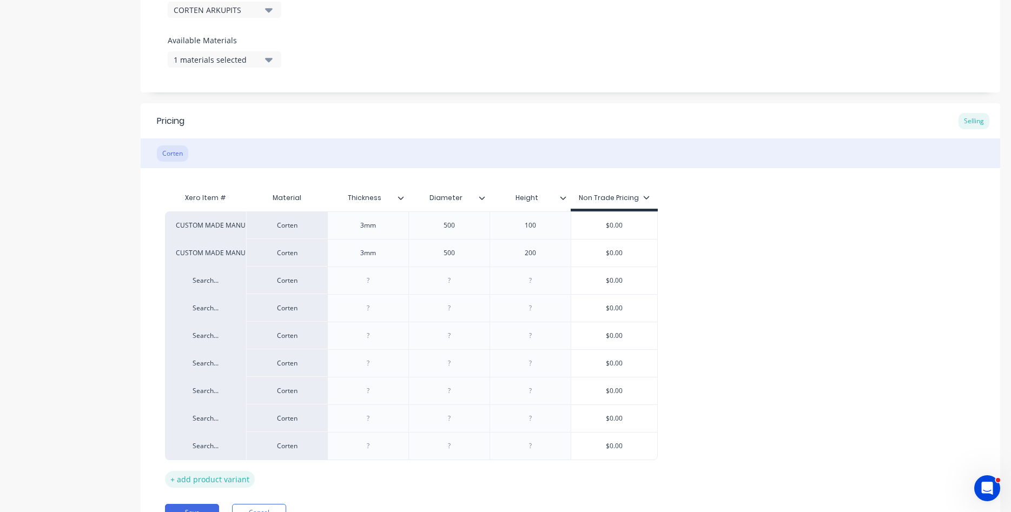
click at [224, 485] on div "+ add product variant" at bounding box center [210, 479] width 90 height 17
type textarea "x"
click at [373, 282] on div at bounding box center [368, 281] width 54 height 14
type textarea "x"
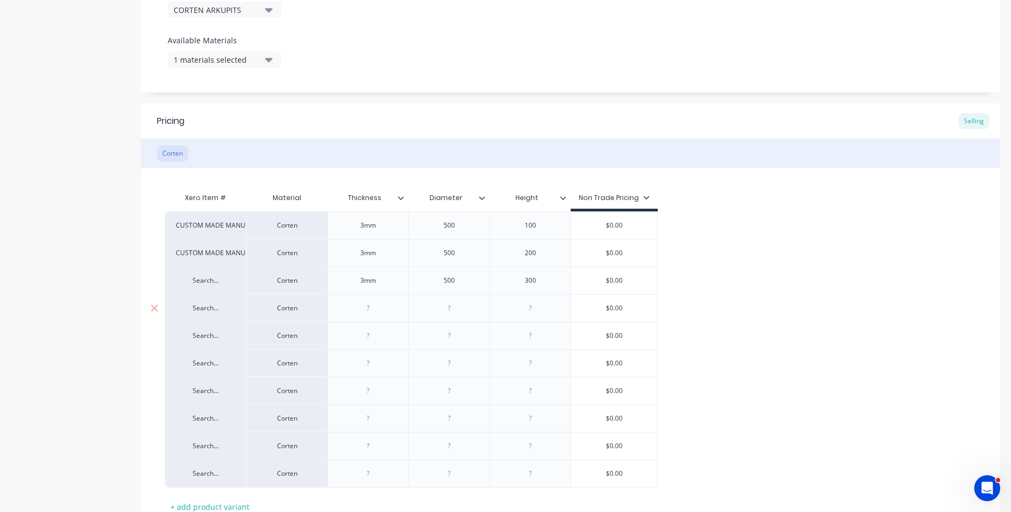
type textarea "x"
click at [524, 309] on div at bounding box center [531, 308] width 54 height 14
type textarea "x"
click at [532, 337] on div at bounding box center [531, 336] width 54 height 14
type textarea "x"
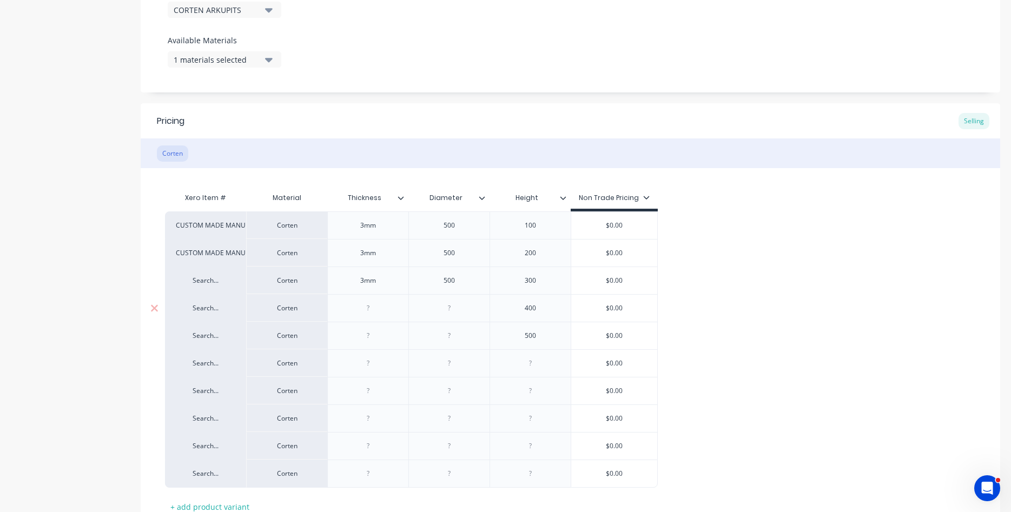
click at [373, 313] on div at bounding box center [368, 308] width 54 height 14
type textarea "x"
type input "$0.00"
type textarea "x"
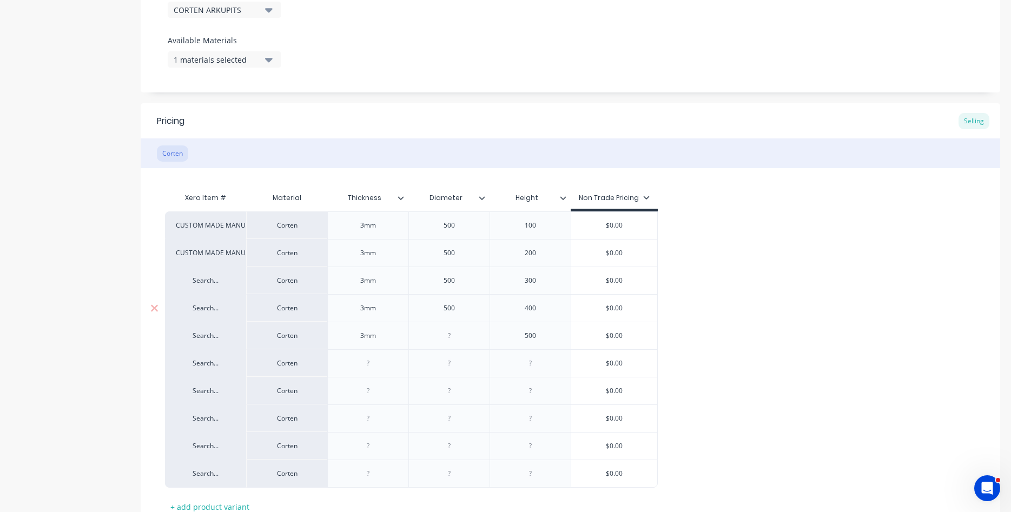
type textarea "x"
click at [373, 366] on div at bounding box center [368, 363] width 54 height 14
type textarea "x"
click at [451, 361] on div at bounding box center [449, 363] width 54 height 14
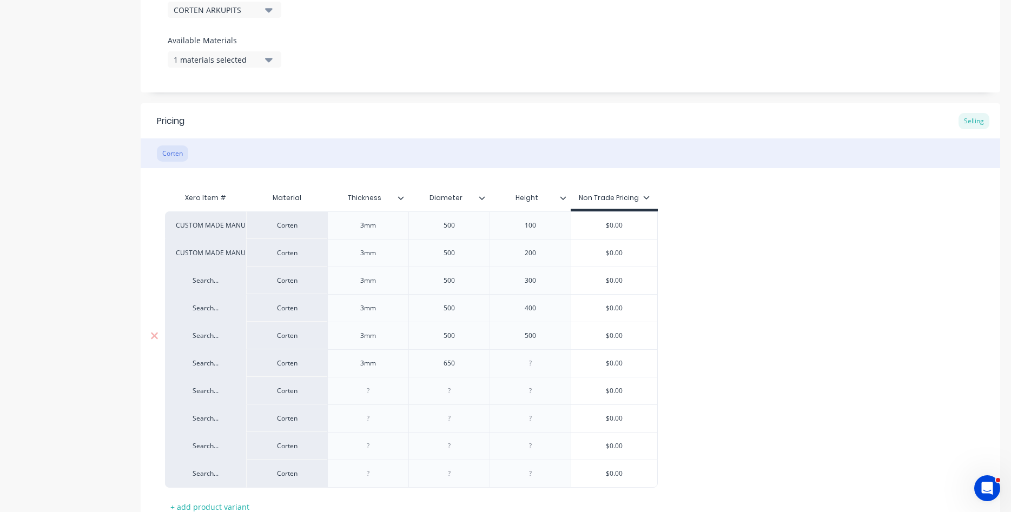
type textarea "x"
type input "$0.00"
type textarea "x"
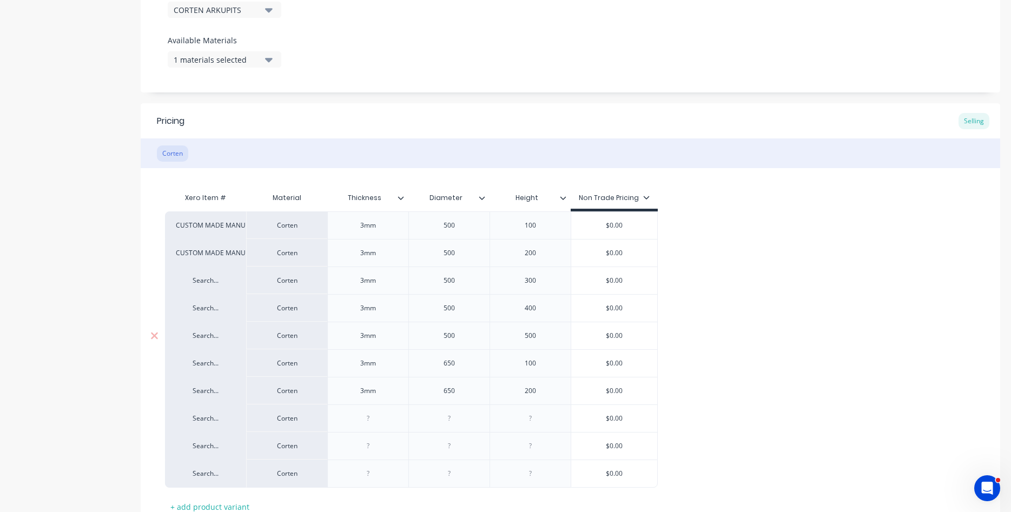
type textarea "x"
type input "$0.00"
type textarea "x"
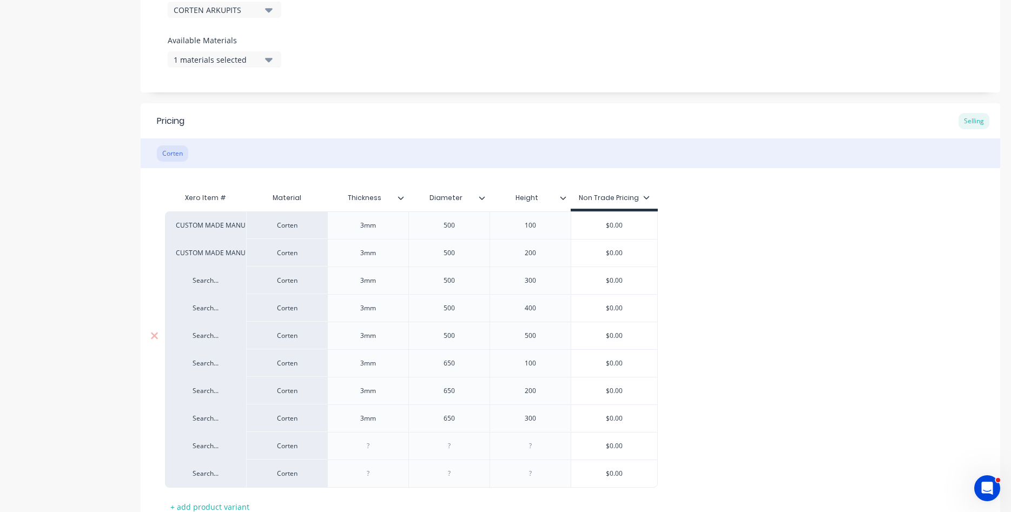
type input "$0.00"
type textarea "x"
type input "$0.00"
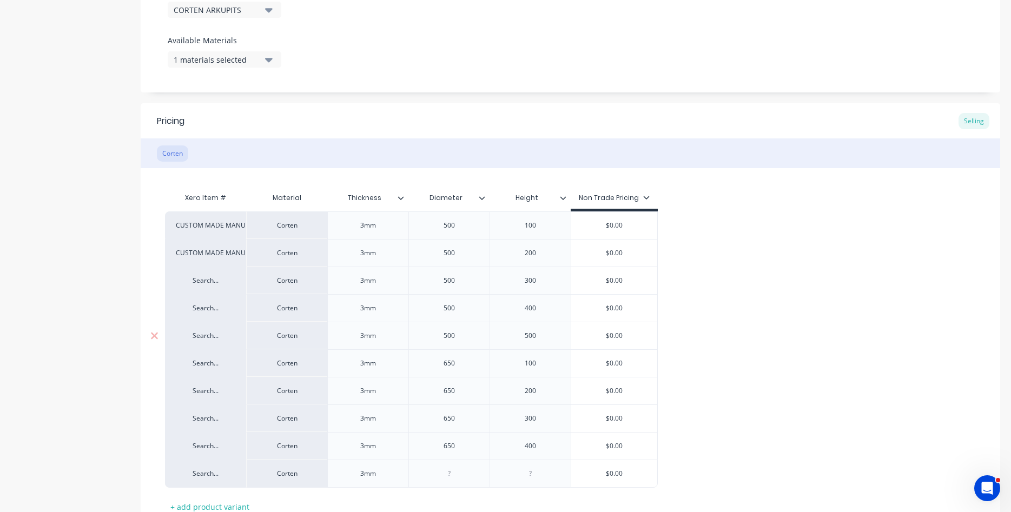
type textarea "x"
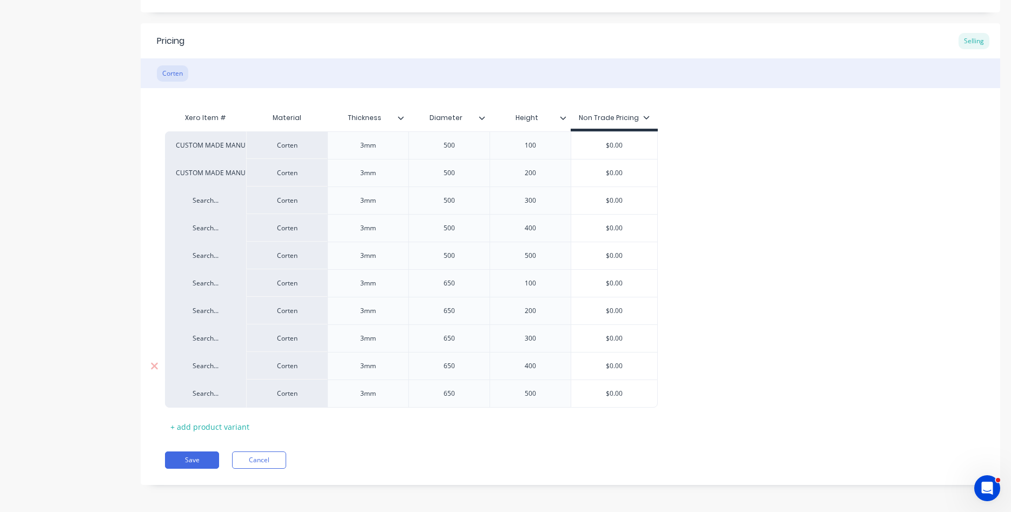
scroll to position [488, 0]
click at [198, 422] on div "+ add product variant" at bounding box center [210, 424] width 90 height 17
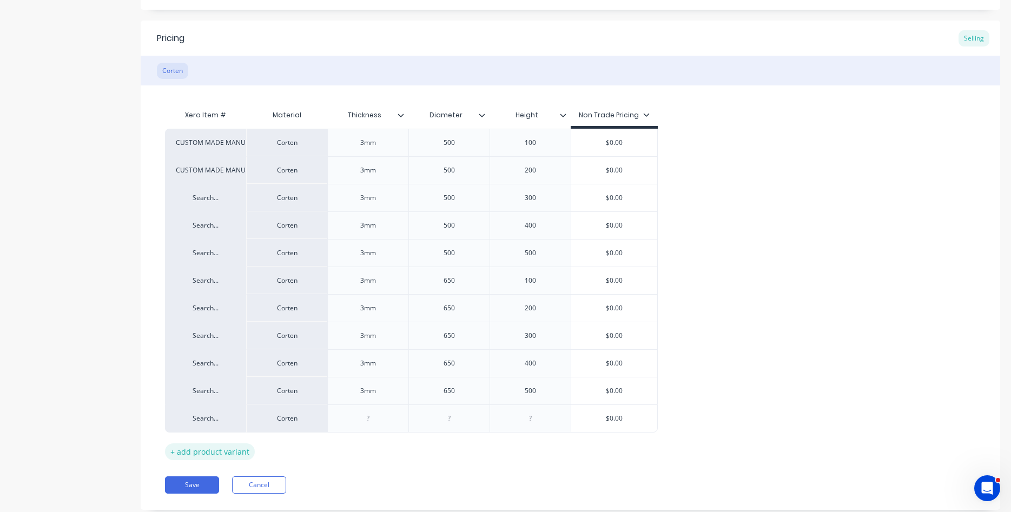
click at [191, 453] on div "+ add product variant" at bounding box center [210, 452] width 90 height 17
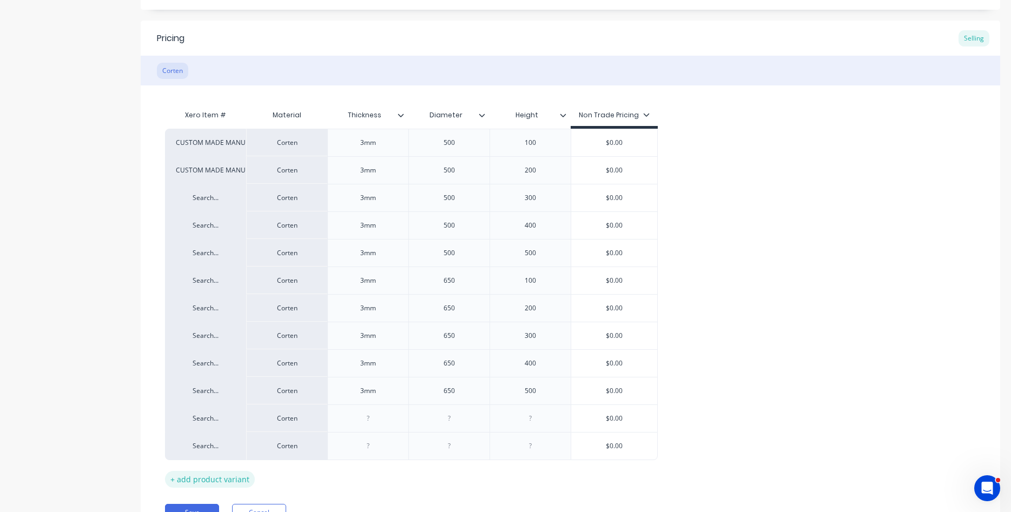
click at [193, 485] on div "+ add product variant" at bounding box center [210, 479] width 90 height 17
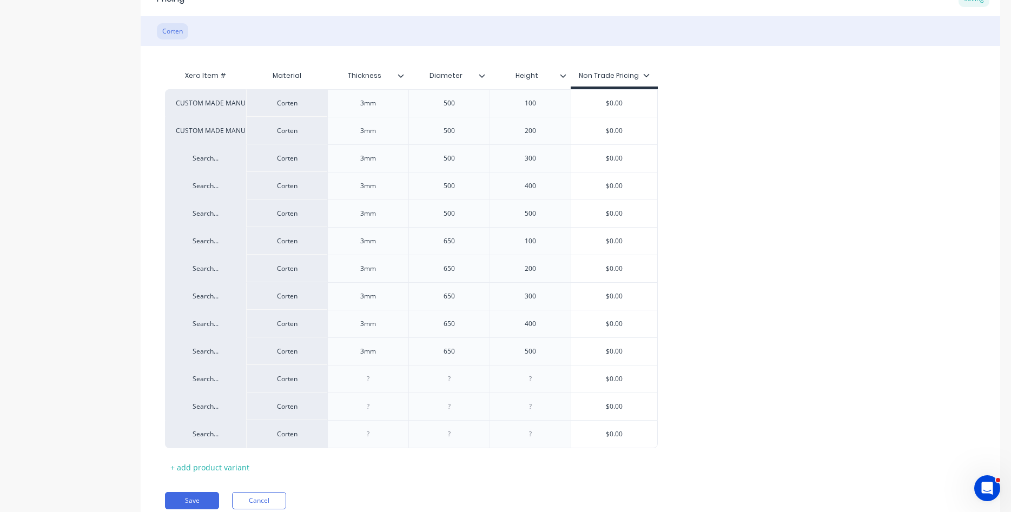
scroll to position [571, 0]
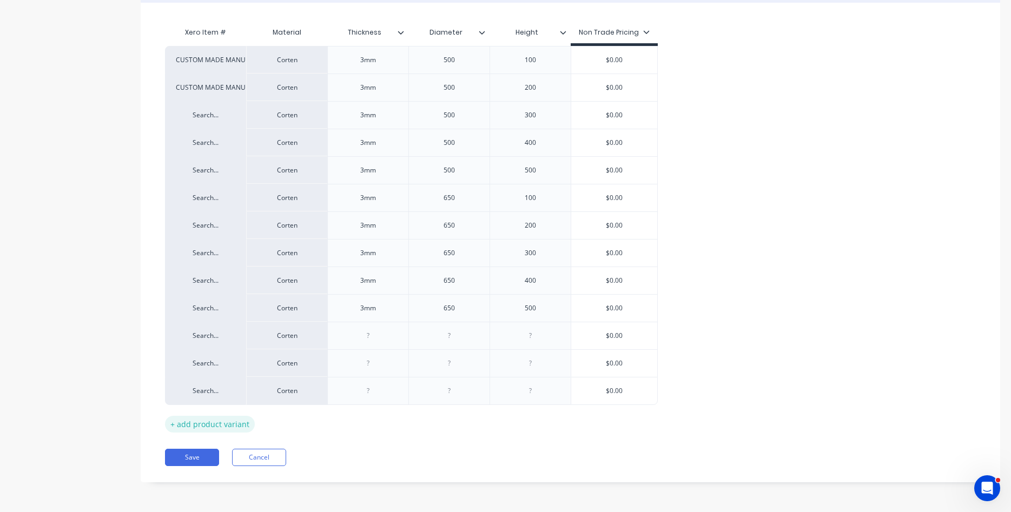
click at [220, 422] on div "+ add product variant" at bounding box center [210, 424] width 90 height 17
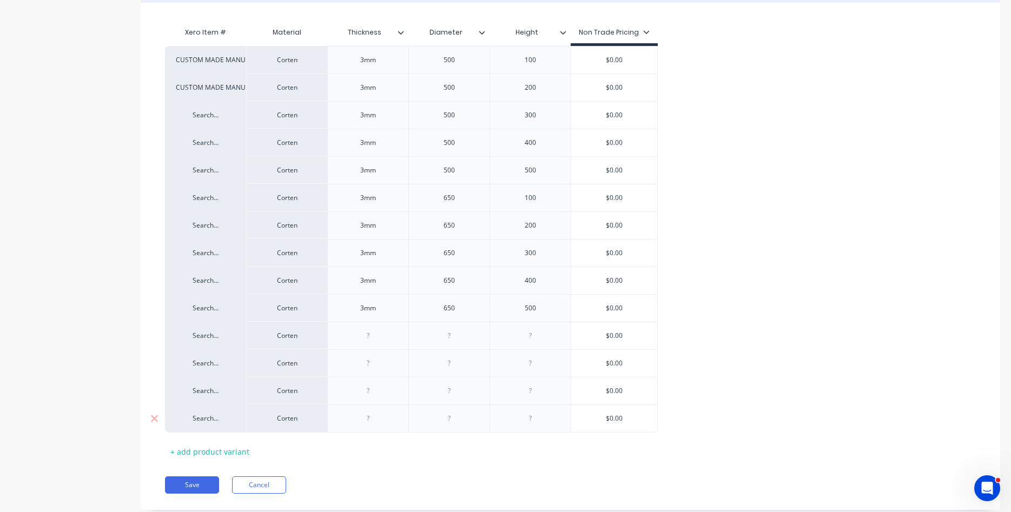
scroll to position [598, 0]
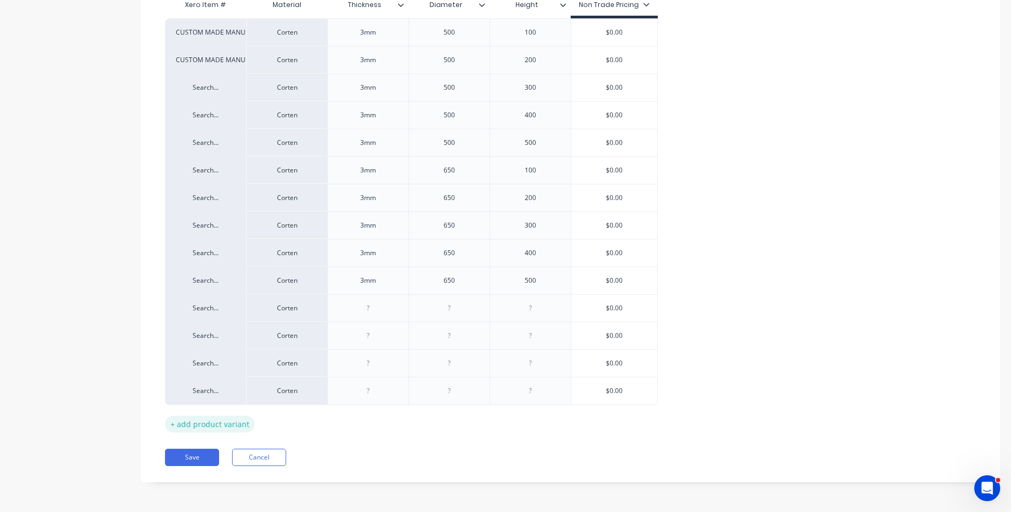
click at [227, 427] on div "+ add product variant" at bounding box center [210, 424] width 90 height 17
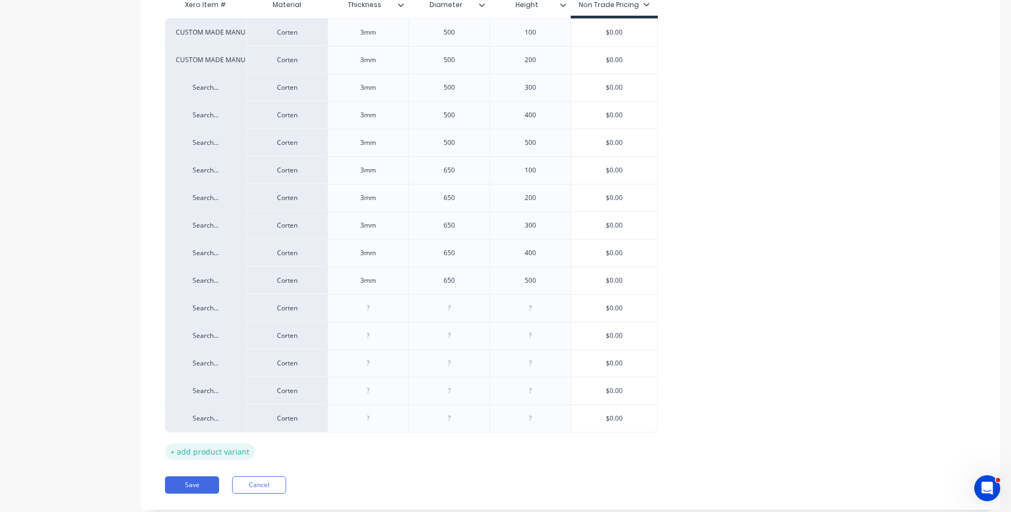
type textarea "x"
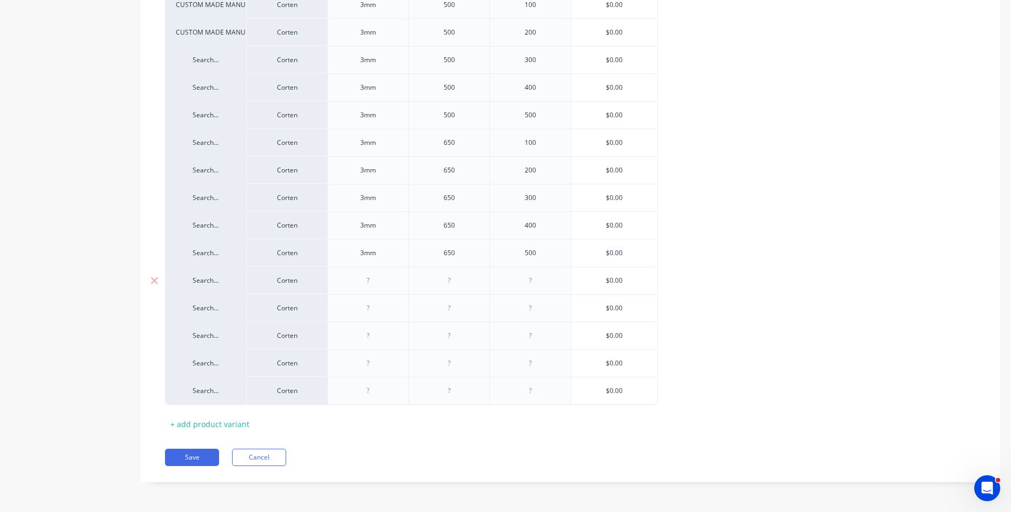
click at [367, 276] on div at bounding box center [368, 281] width 54 height 14
type textarea "x"
click at [447, 283] on div at bounding box center [449, 281] width 54 height 14
type textarea "x"
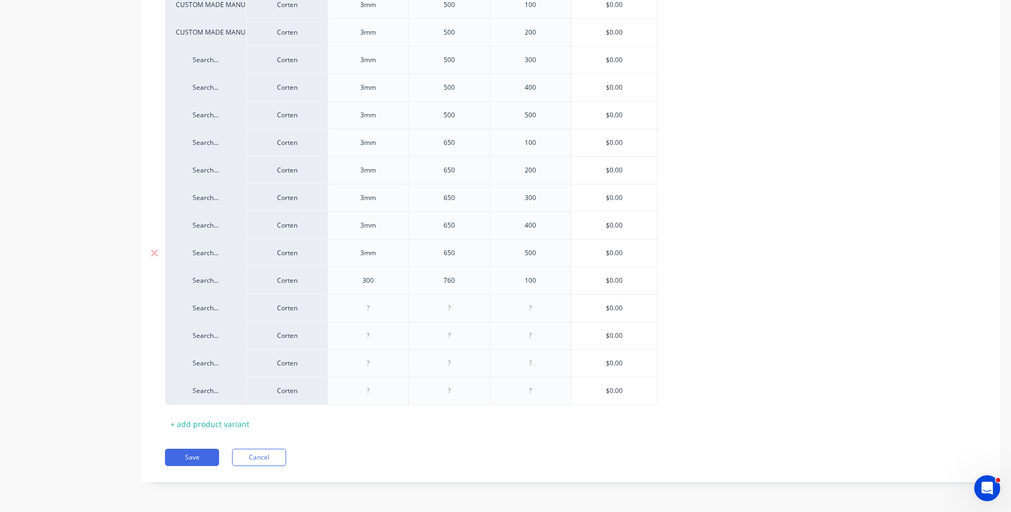
type input "$0.00"
click at [363, 280] on div "300" at bounding box center [368, 281] width 54 height 14
type textarea "x"
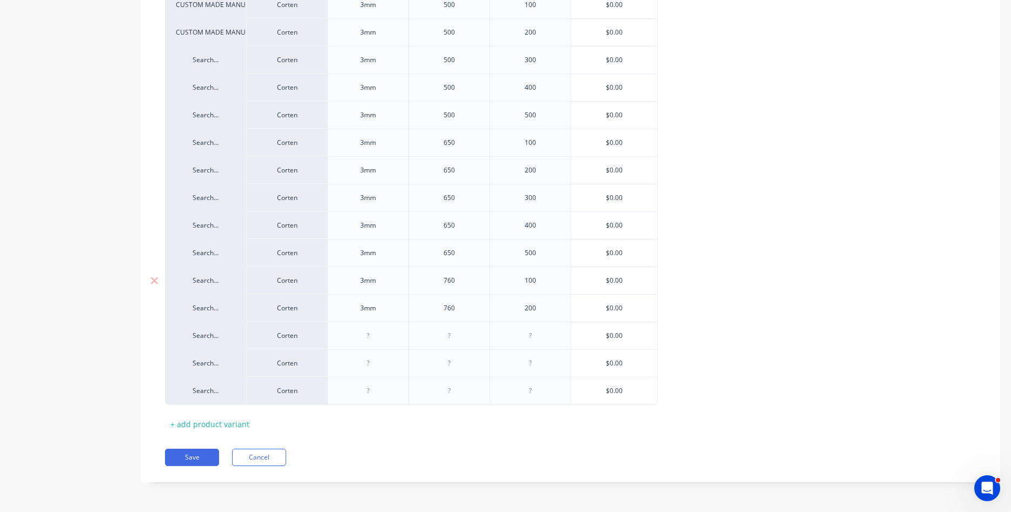
type textarea "x"
type input "$0.00"
type textarea "x"
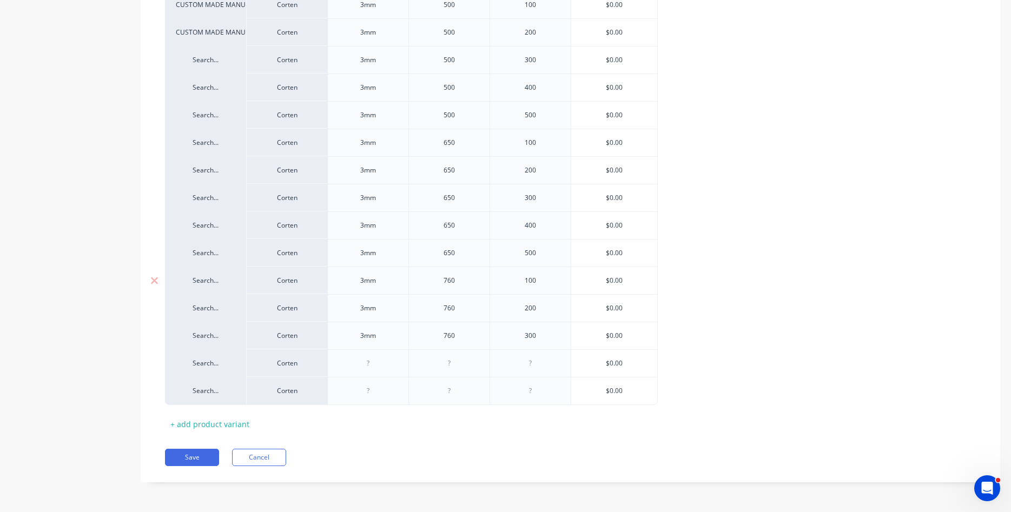
type input "$0.00"
type textarea "x"
type input "$0.00"
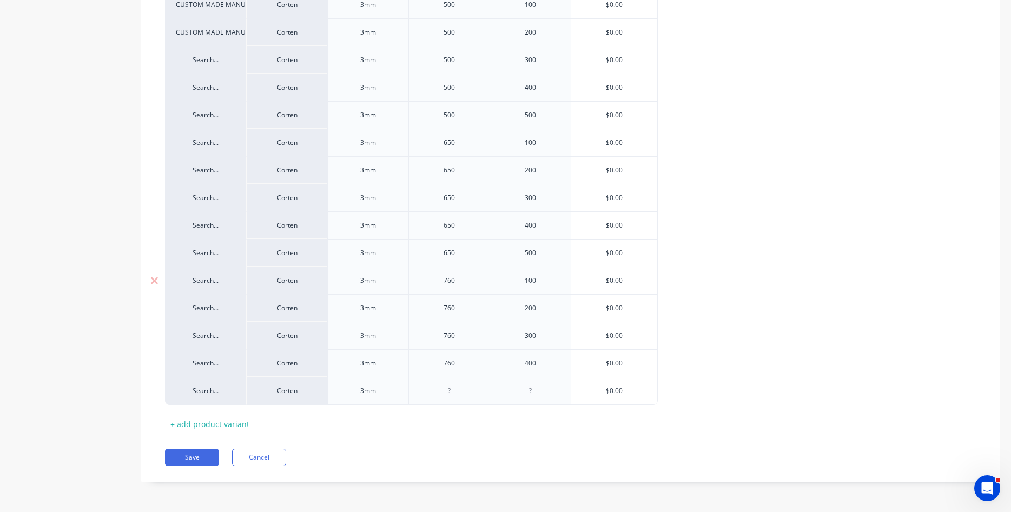
type textarea "x"
type input "$0.00"
click at [180, 426] on div "+ add product variant" at bounding box center [210, 424] width 90 height 17
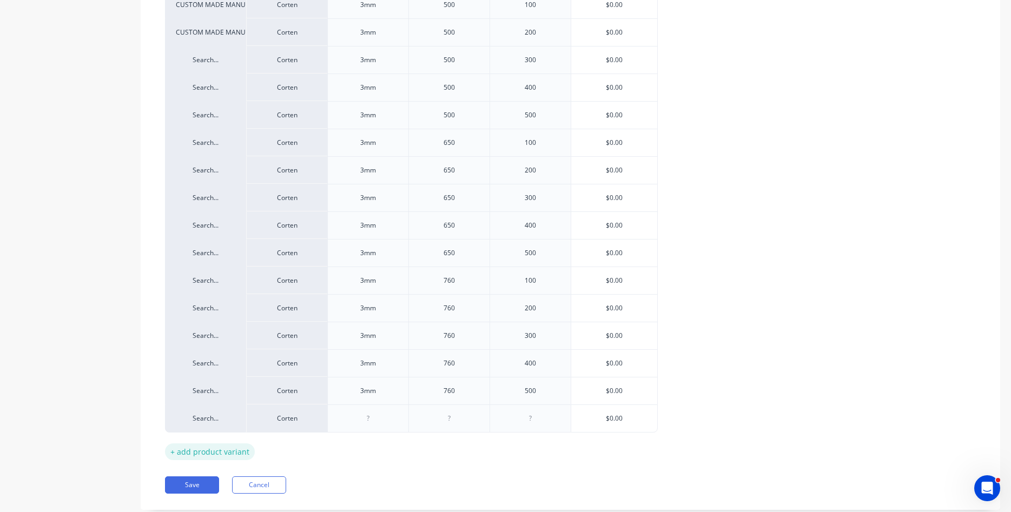
click at [176, 448] on div "+ add product variant" at bounding box center [210, 452] width 90 height 17
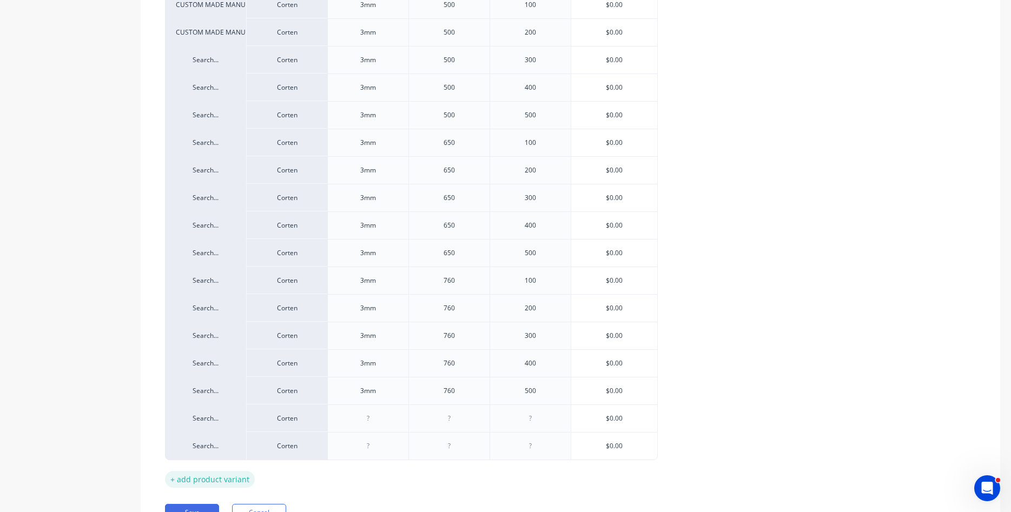
click at [195, 485] on div "+ add product variant" at bounding box center [210, 479] width 90 height 17
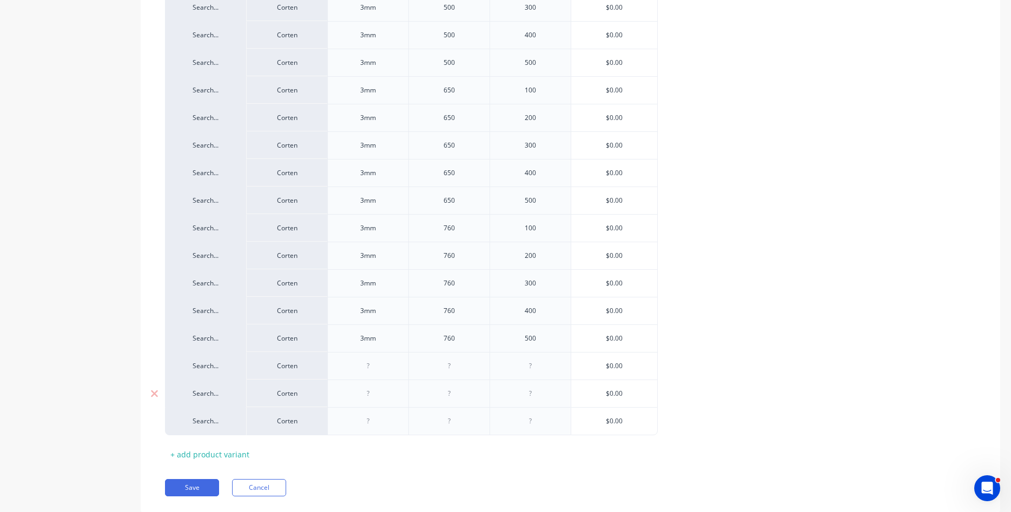
scroll to position [709, 0]
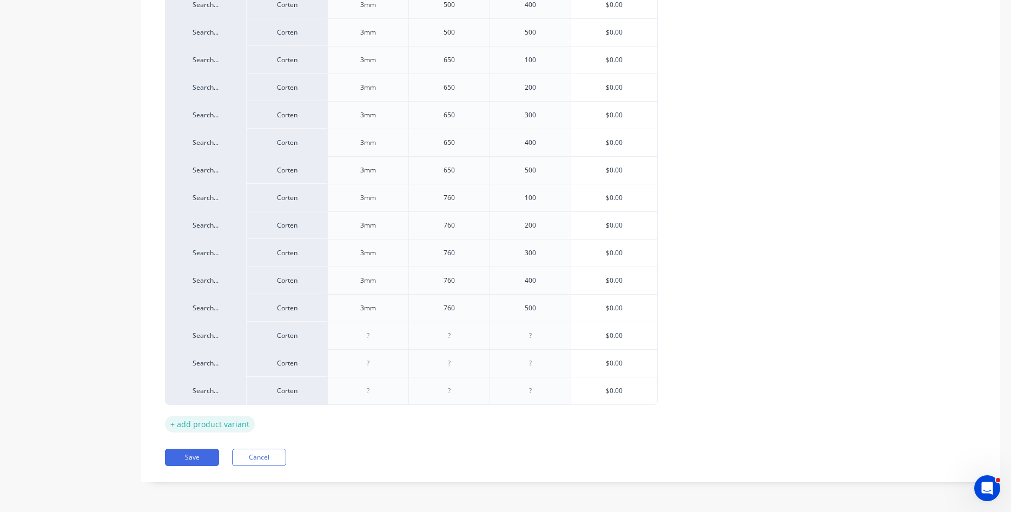
click at [202, 428] on div "+ add product variant" at bounding box center [210, 424] width 90 height 17
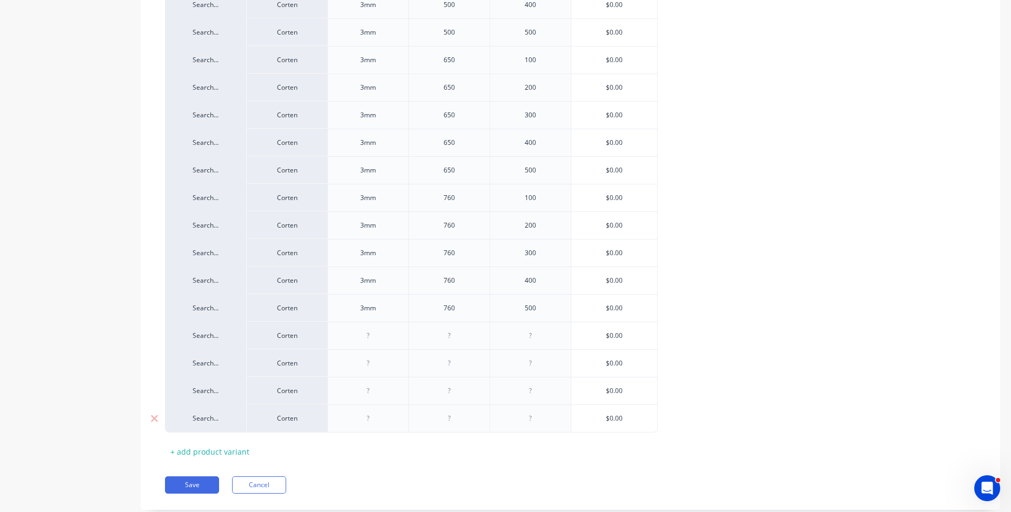
scroll to position [736, 0]
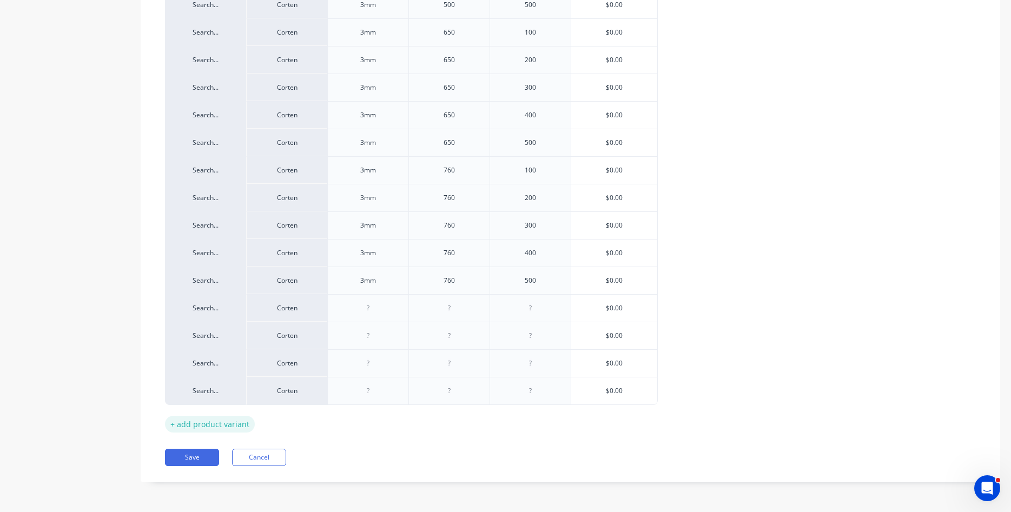
click at [210, 422] on div "+ add product variant" at bounding box center [210, 424] width 90 height 17
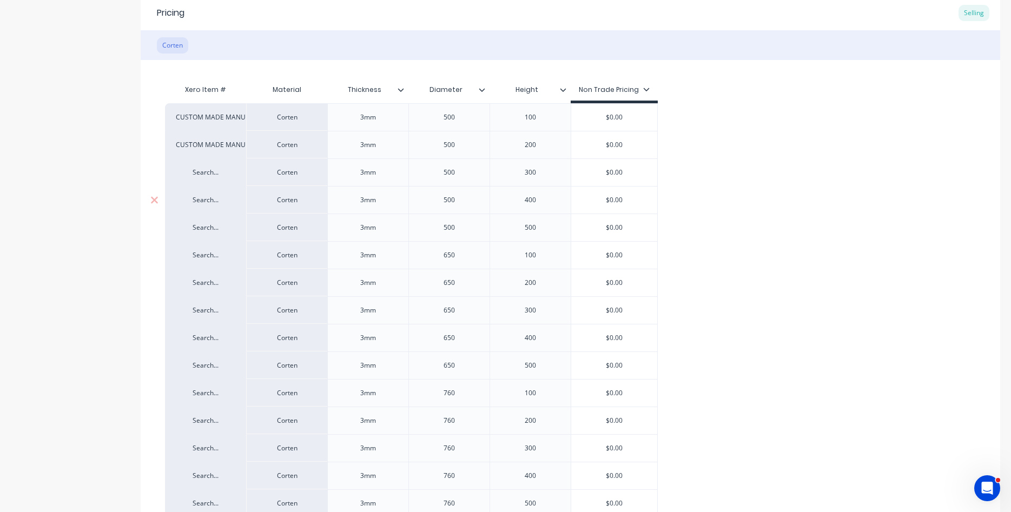
scroll to position [489, 0]
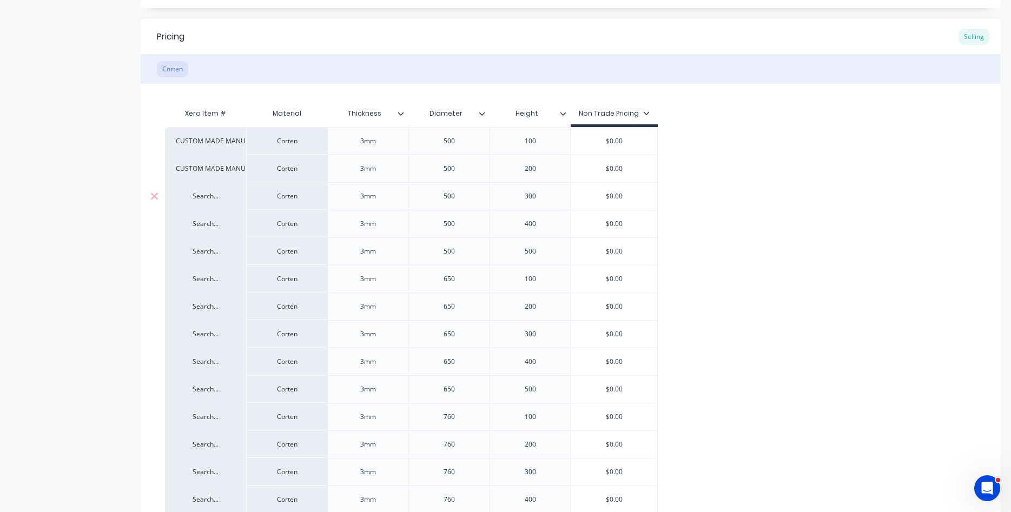
click at [211, 200] on div "Search..." at bounding box center [205, 196] width 59 height 10
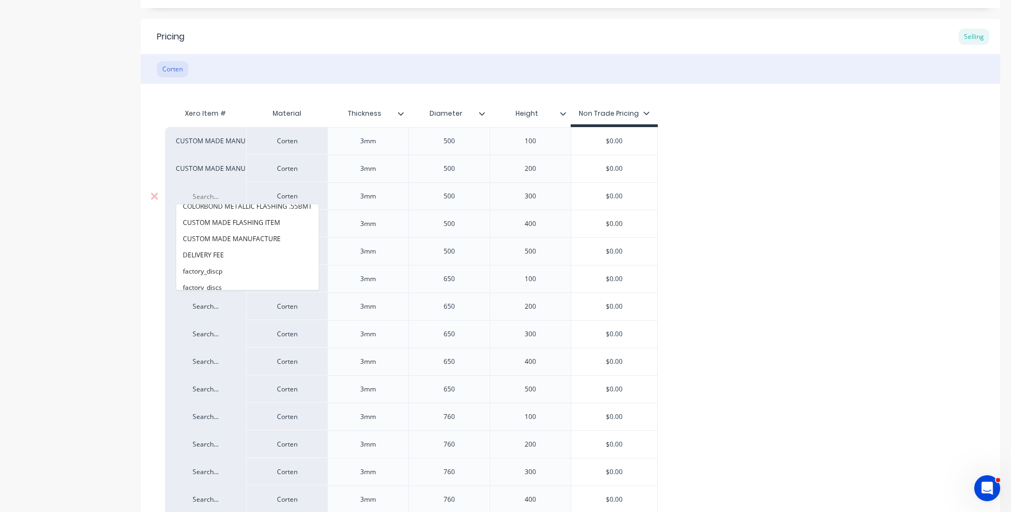
scroll to position [55, 0]
click at [241, 240] on button "CUSTOM MADE MANUFACTURE" at bounding box center [247, 238] width 142 height 16
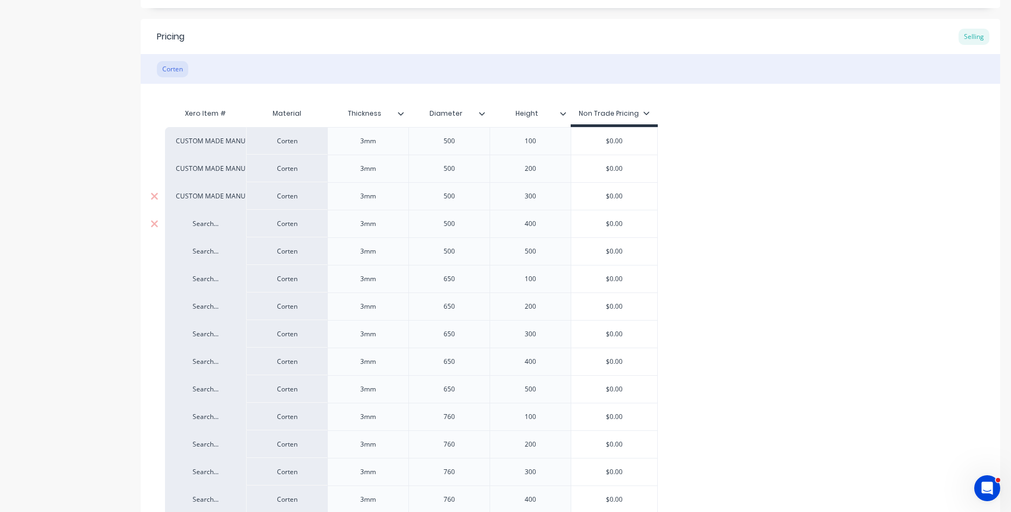
click at [215, 221] on div "Search..." at bounding box center [205, 224] width 59 height 10
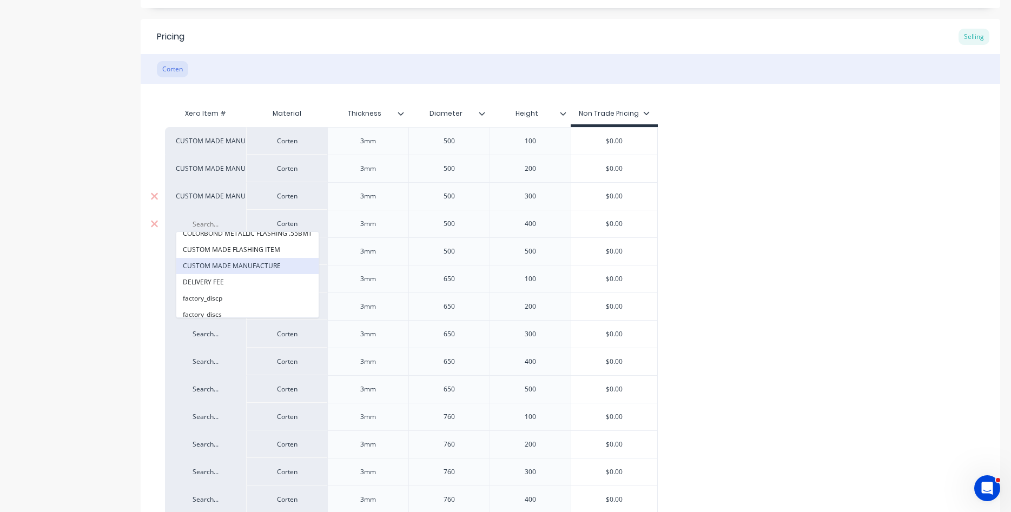
click at [217, 270] on button "CUSTOM MADE MANUFACTURE" at bounding box center [247, 266] width 142 height 16
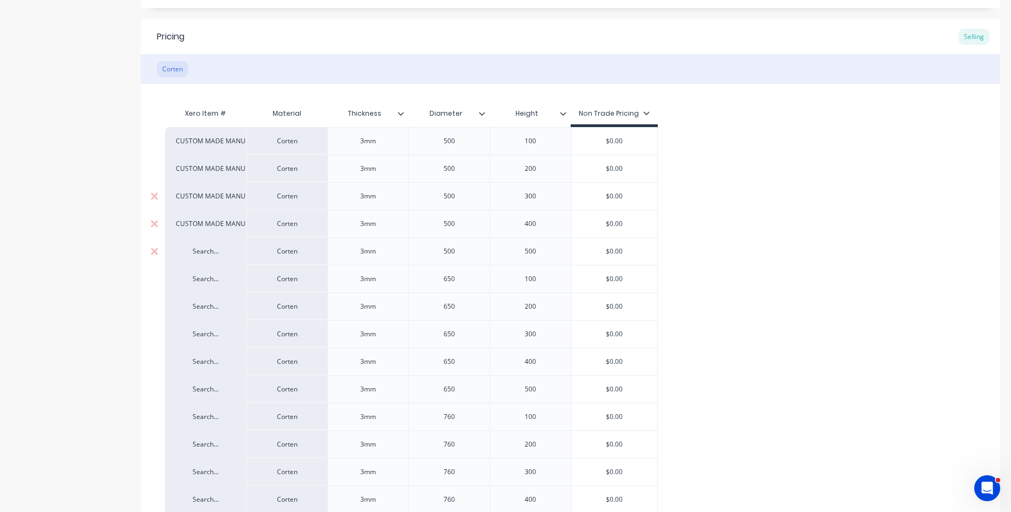
click at [209, 251] on div "Search..." at bounding box center [205, 252] width 59 height 10
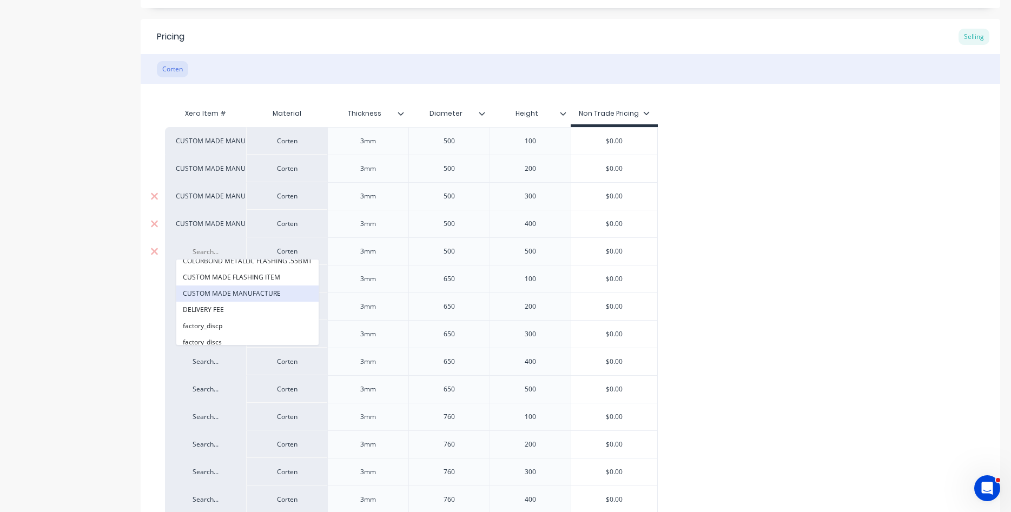
click at [220, 286] on button "CUSTOM MADE MANUFACTURE" at bounding box center [247, 294] width 142 height 16
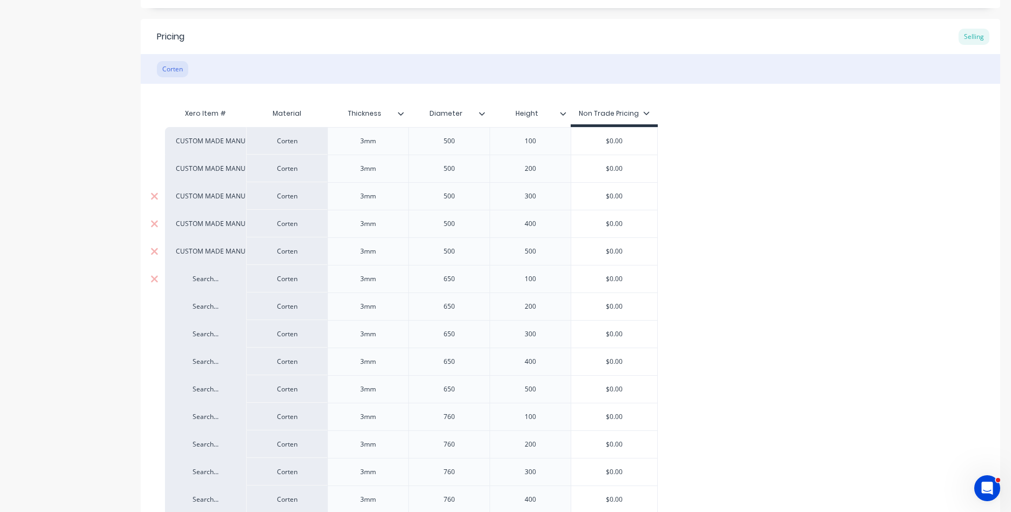
click at [213, 282] on div "Search..." at bounding box center [205, 279] width 59 height 10
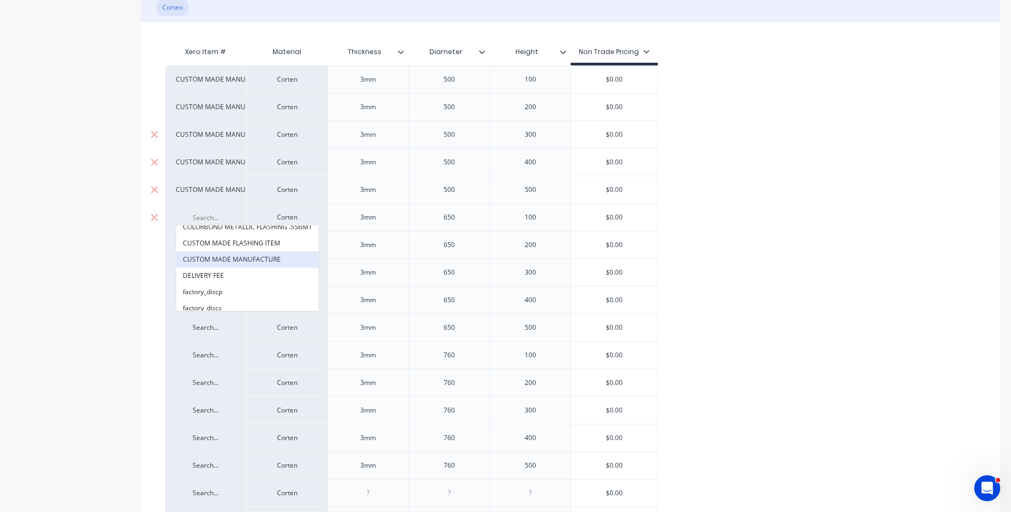
click at [228, 258] on button "CUSTOM MADE MANUFACTURE" at bounding box center [247, 259] width 142 height 16
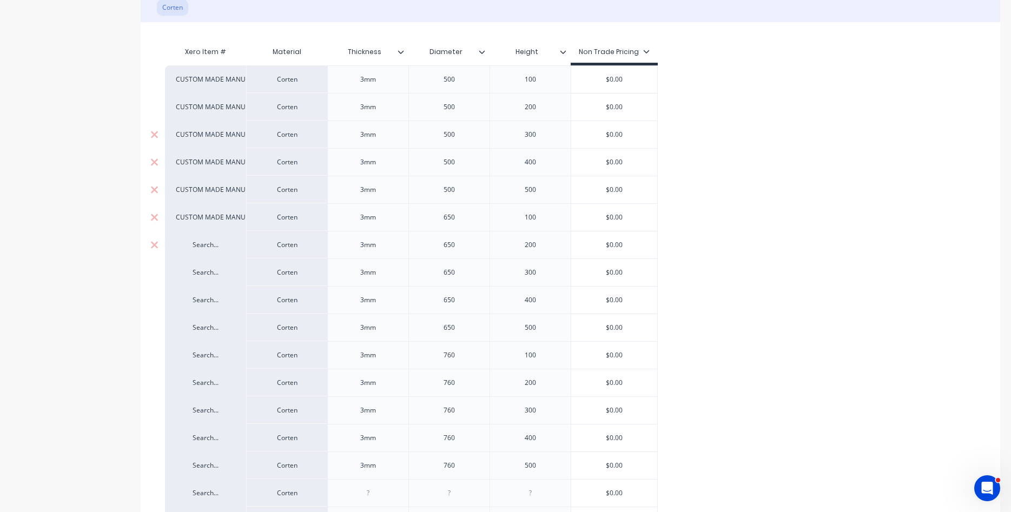
click at [219, 248] on div "Search..." at bounding box center [205, 245] width 59 height 10
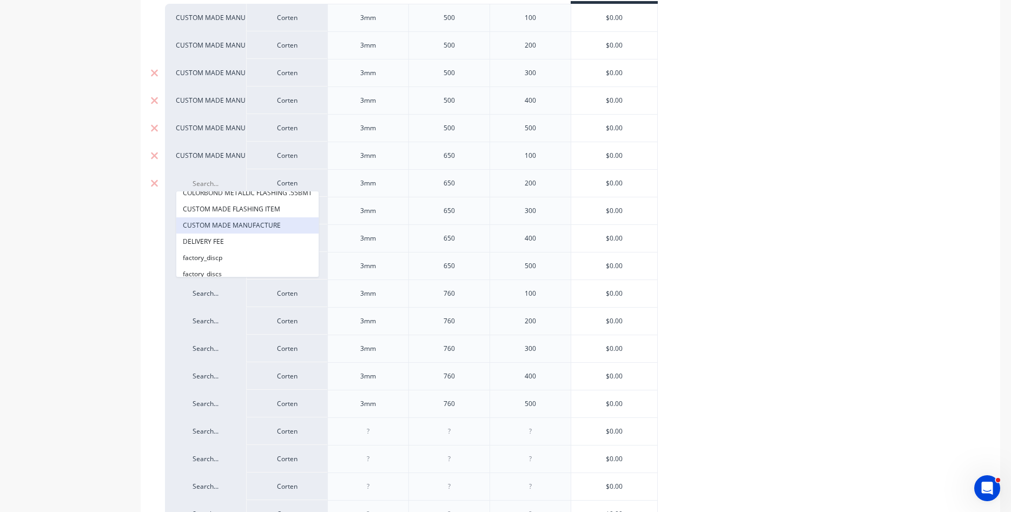
click at [230, 228] on button "CUSTOM MADE MANUFACTURE" at bounding box center [247, 225] width 142 height 16
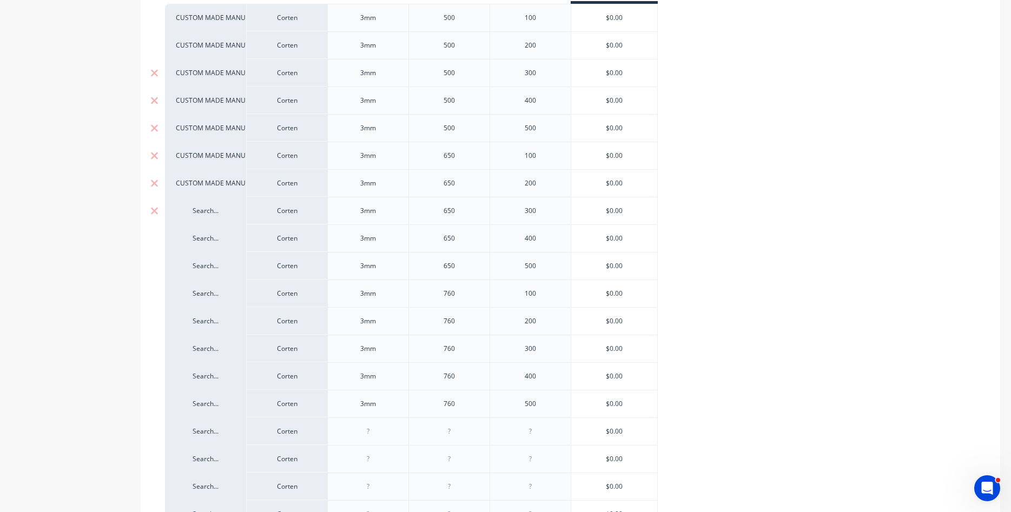
click at [216, 214] on div "Search..." at bounding box center [205, 211] width 59 height 10
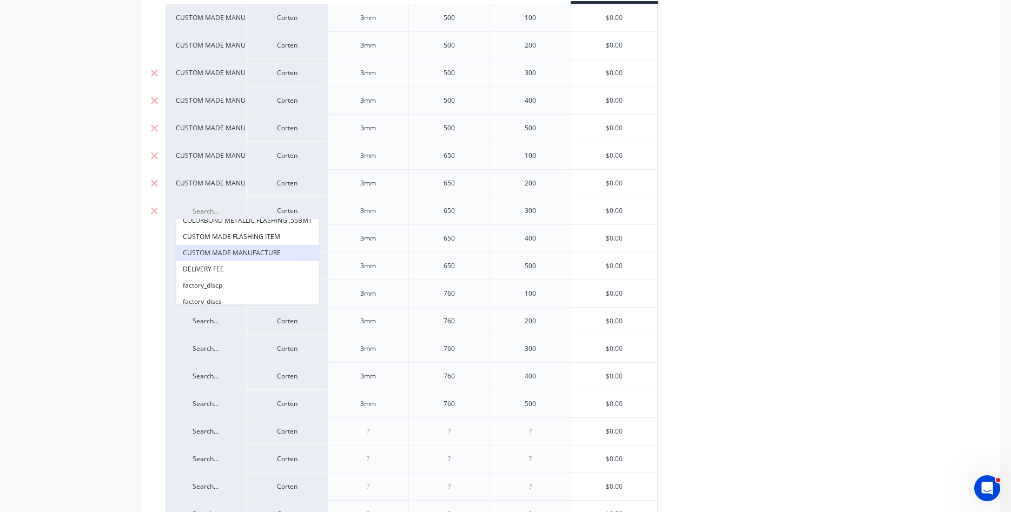
click at [237, 246] on button "CUSTOM MADE MANUFACTURE" at bounding box center [247, 253] width 142 height 16
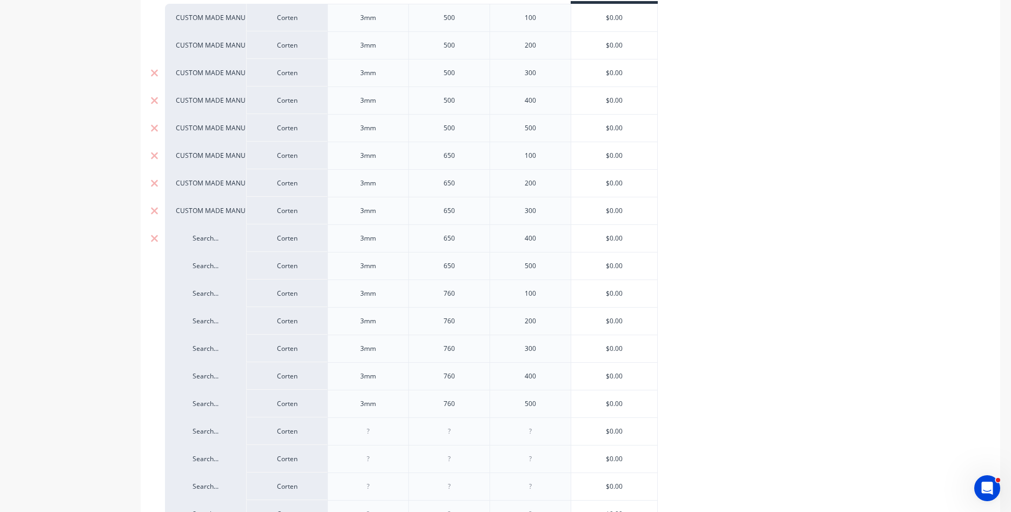
click at [213, 239] on div "Search..." at bounding box center [205, 239] width 59 height 10
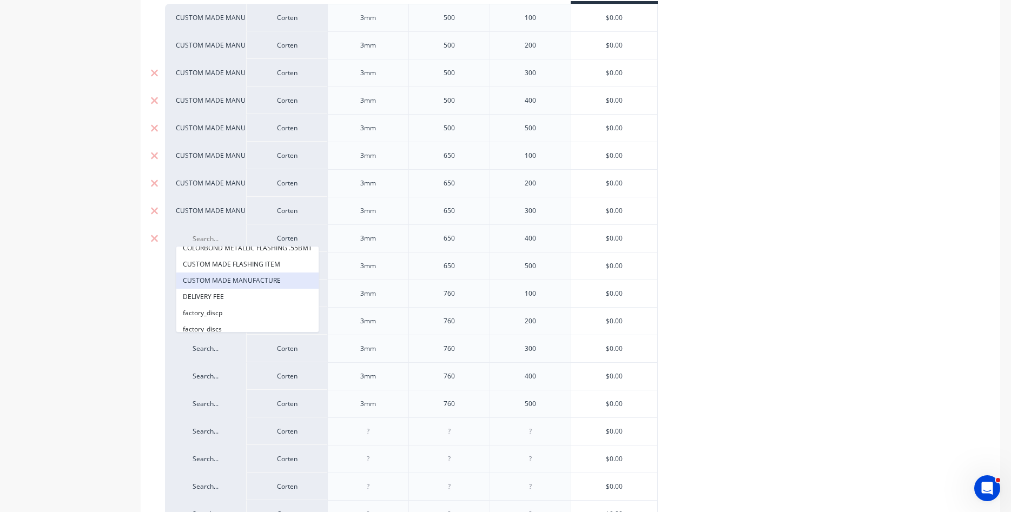
click at [229, 280] on button "CUSTOM MADE MANUFACTURE" at bounding box center [247, 281] width 142 height 16
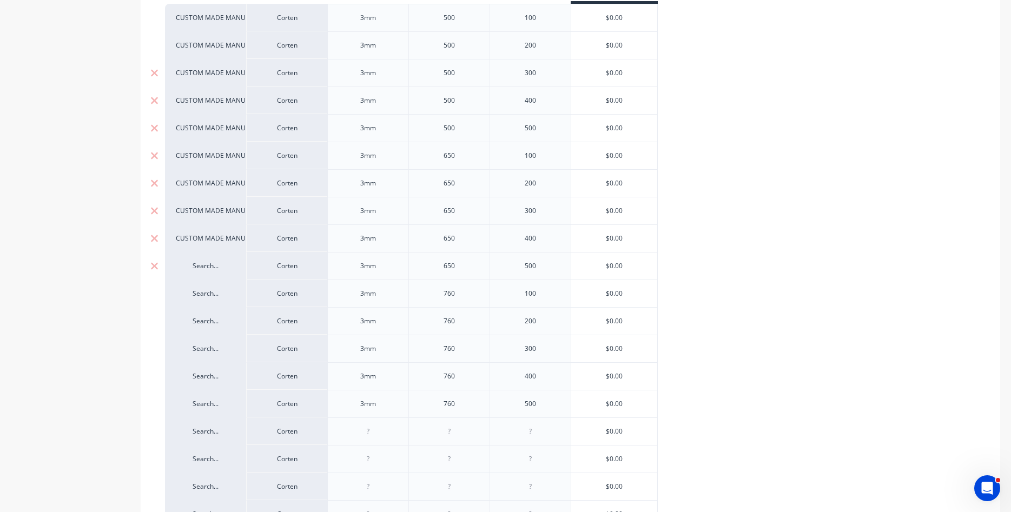
click at [206, 267] on div "Search..." at bounding box center [205, 266] width 59 height 10
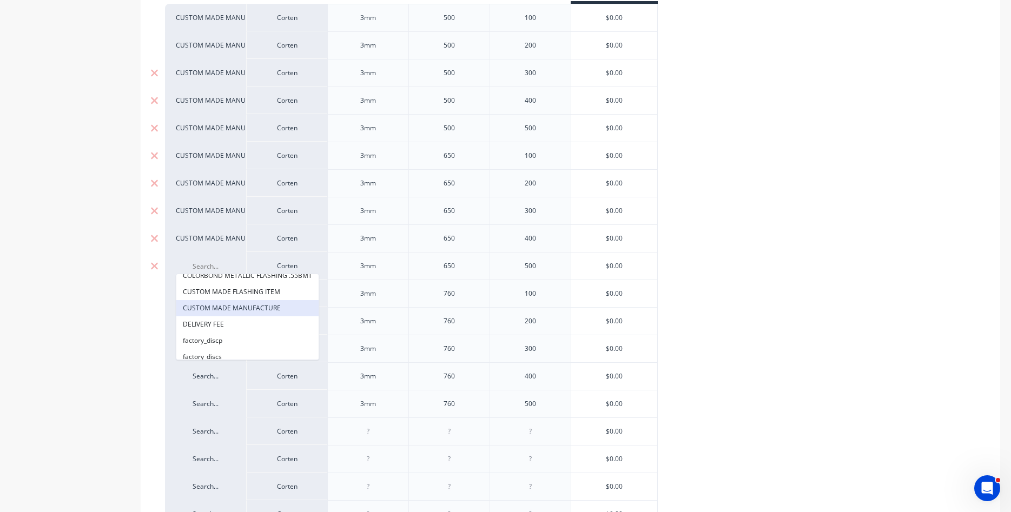
click at [232, 303] on button "CUSTOM MADE MANUFACTURE" at bounding box center [247, 308] width 142 height 16
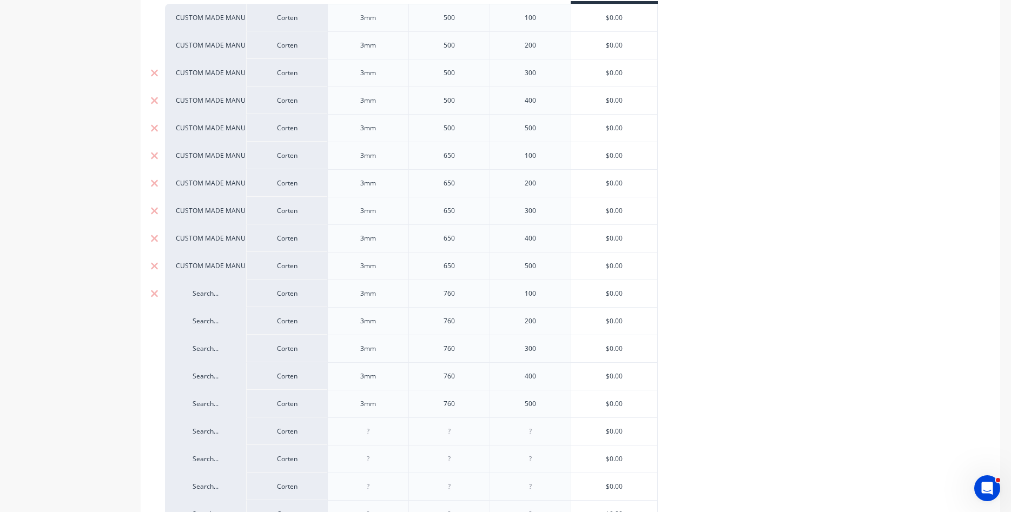
click at [216, 295] on div "Search..." at bounding box center [205, 294] width 59 height 10
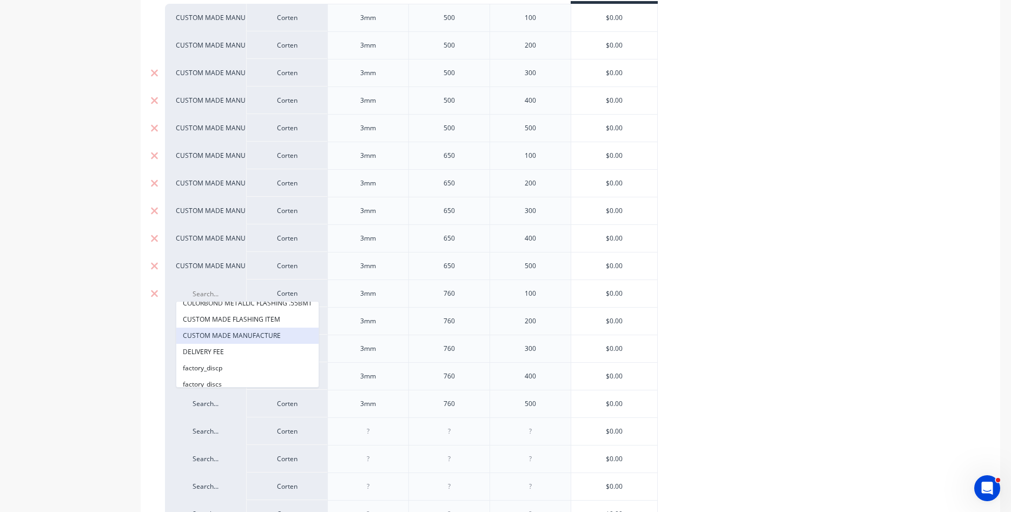
click at [224, 330] on button "CUSTOM MADE MANUFACTURE" at bounding box center [247, 336] width 142 height 16
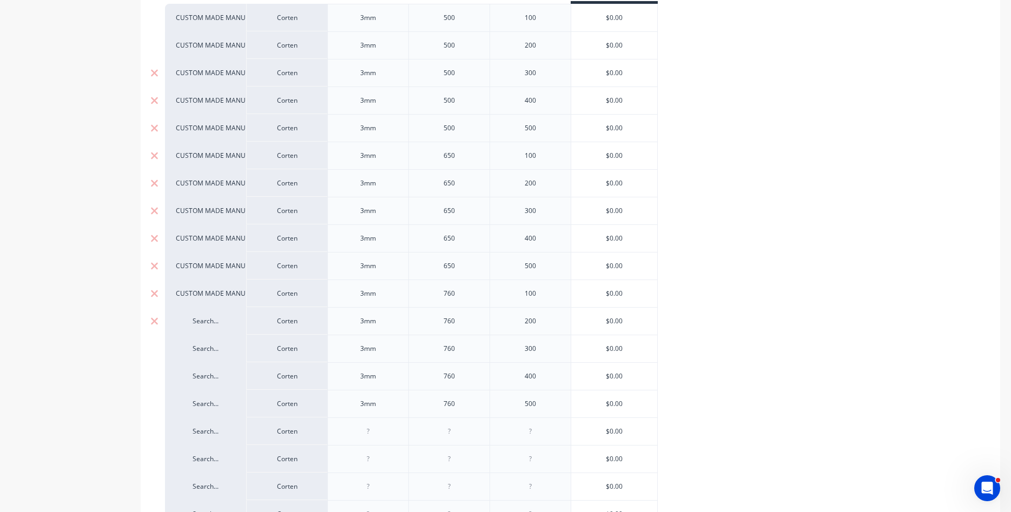
click at [214, 323] on div "Search..." at bounding box center [205, 321] width 59 height 10
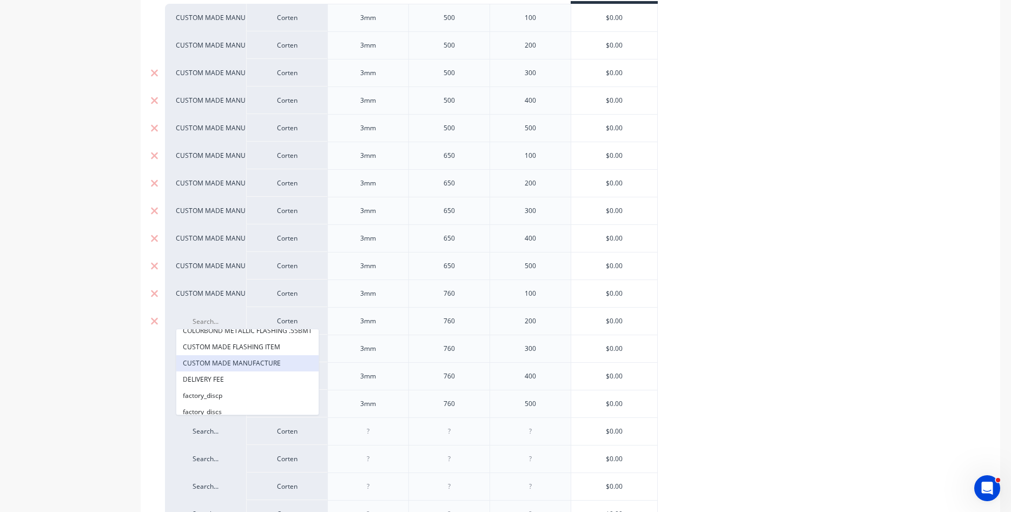
click at [223, 361] on button "CUSTOM MADE MANUFACTURE" at bounding box center [247, 363] width 142 height 16
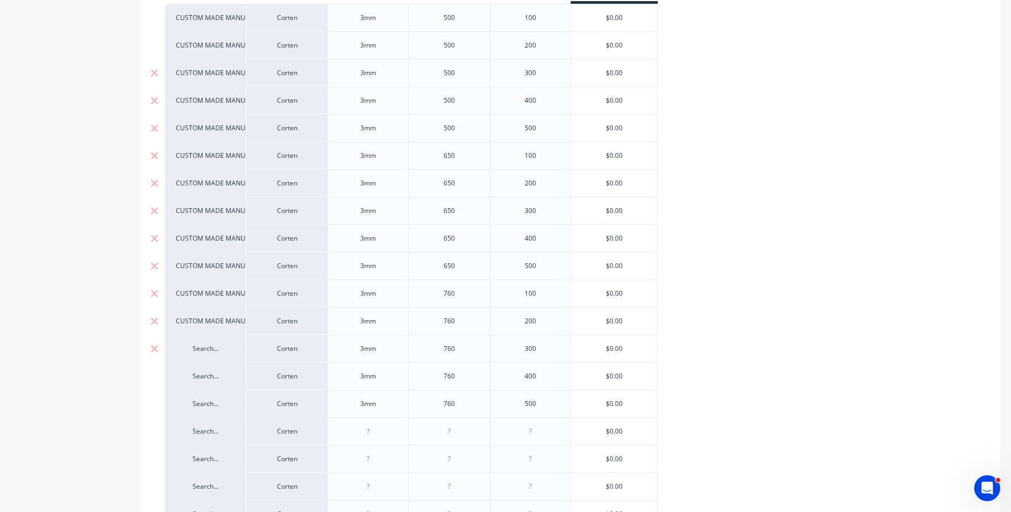
click at [210, 351] on div "Search..." at bounding box center [205, 349] width 59 height 10
click at [235, 389] on button "CUSTOM MADE MANUFACTURE" at bounding box center [247, 391] width 142 height 16
click at [216, 376] on div "Search..." at bounding box center [205, 377] width 59 height 10
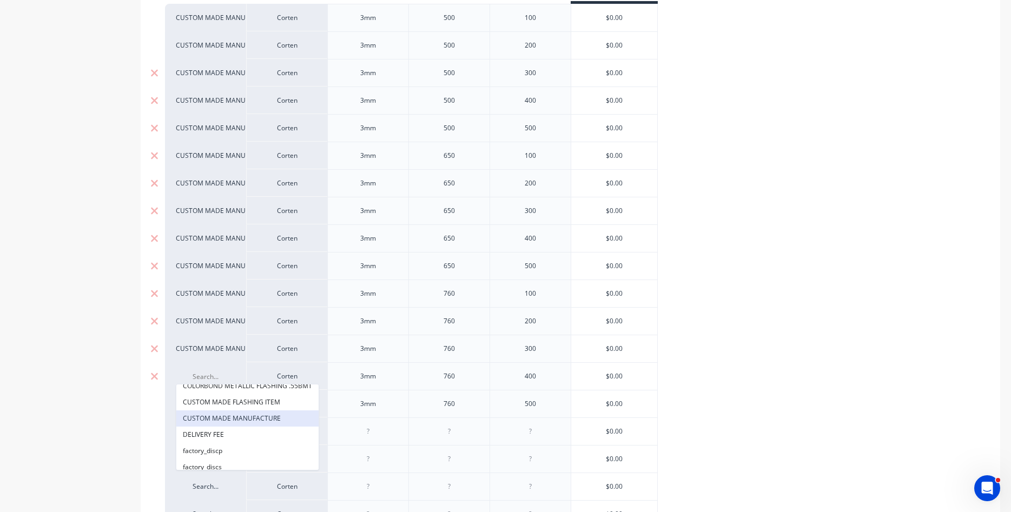
click at [240, 415] on button "CUSTOM MADE MANUFACTURE" at bounding box center [247, 419] width 142 height 16
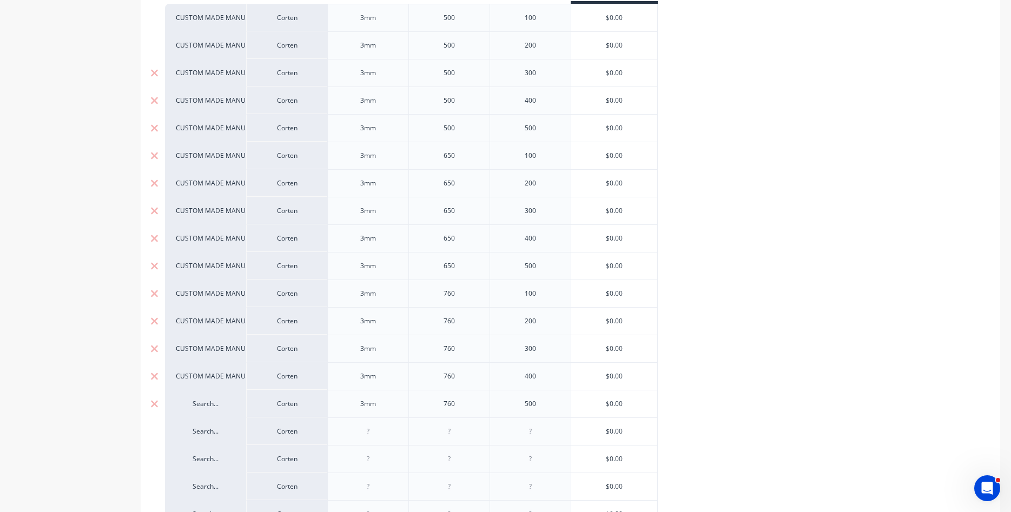
click at [216, 399] on div "Search..." at bounding box center [205, 404] width 81 height 28
click at [216, 406] on div "Search..." at bounding box center [205, 404] width 59 height 10
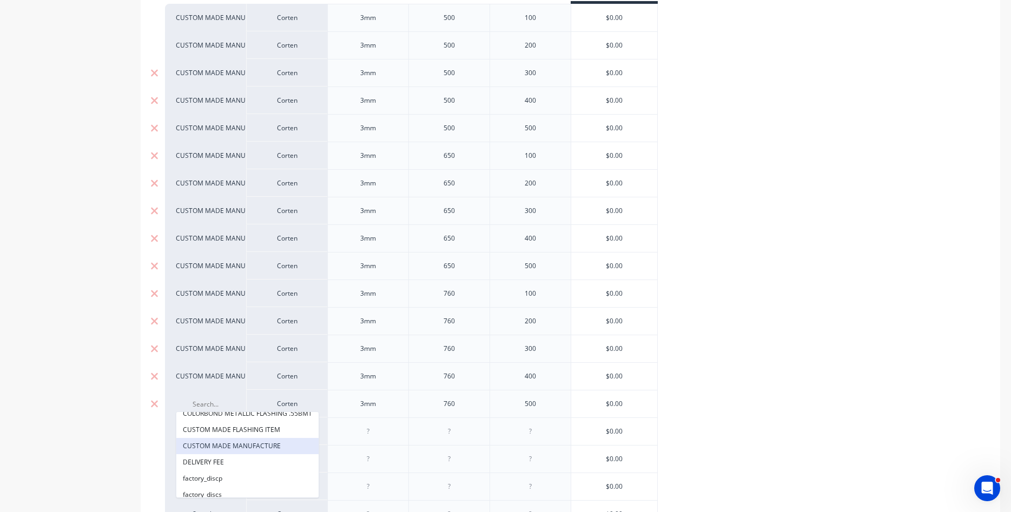
click at [238, 440] on button "CUSTOM MADE MANUFACTURE" at bounding box center [247, 446] width 142 height 16
type textarea "x"
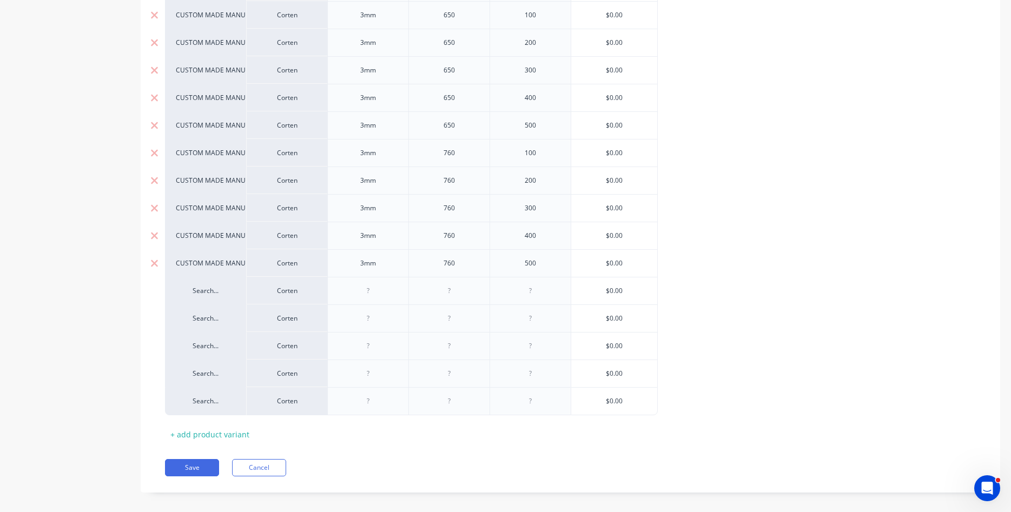
scroll to position [764, 0]
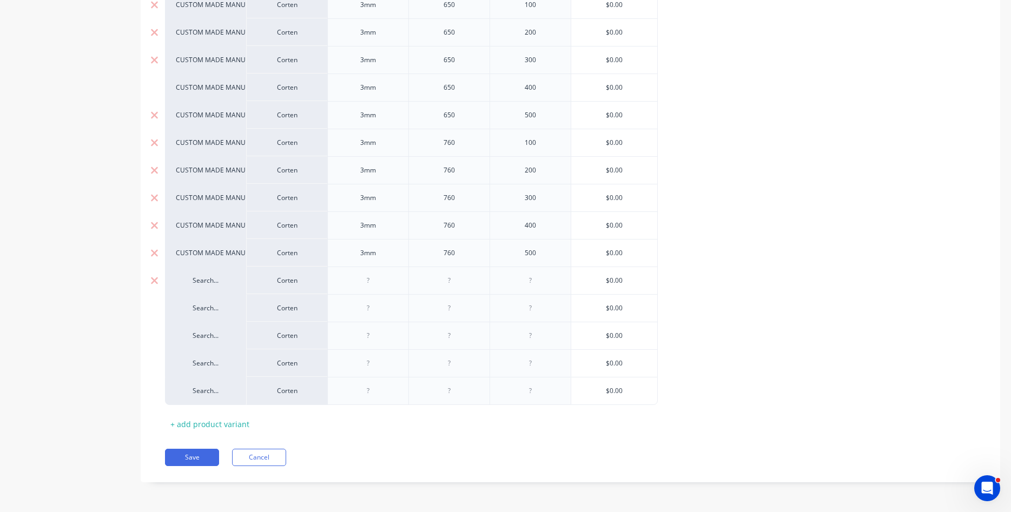
click at [383, 282] on div at bounding box center [368, 281] width 54 height 14
type textarea "x"
click at [448, 287] on div at bounding box center [449, 281] width 54 height 14
type textarea "x"
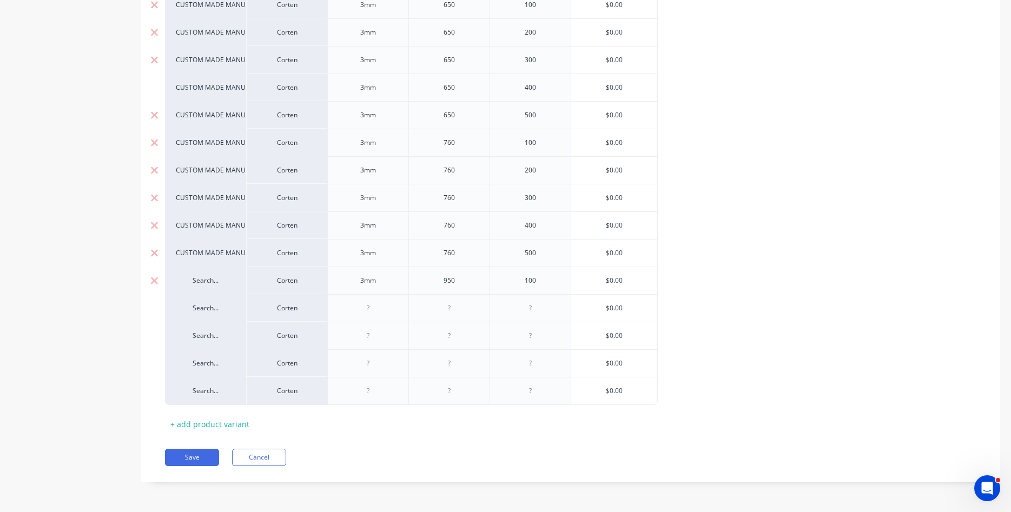
type input "$0.00"
type textarea "x"
type input "$0.00"
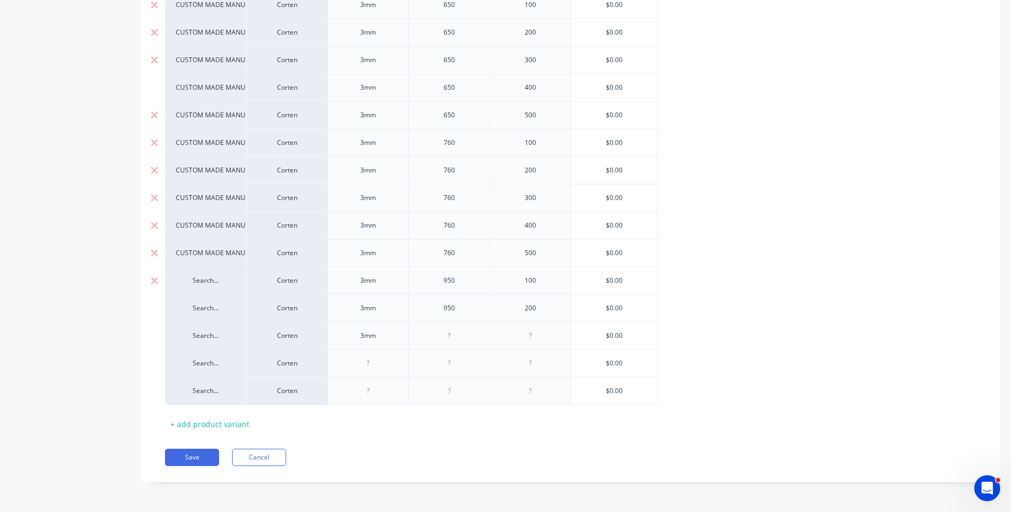
type textarea "x"
type input "$0.00"
type textarea "x"
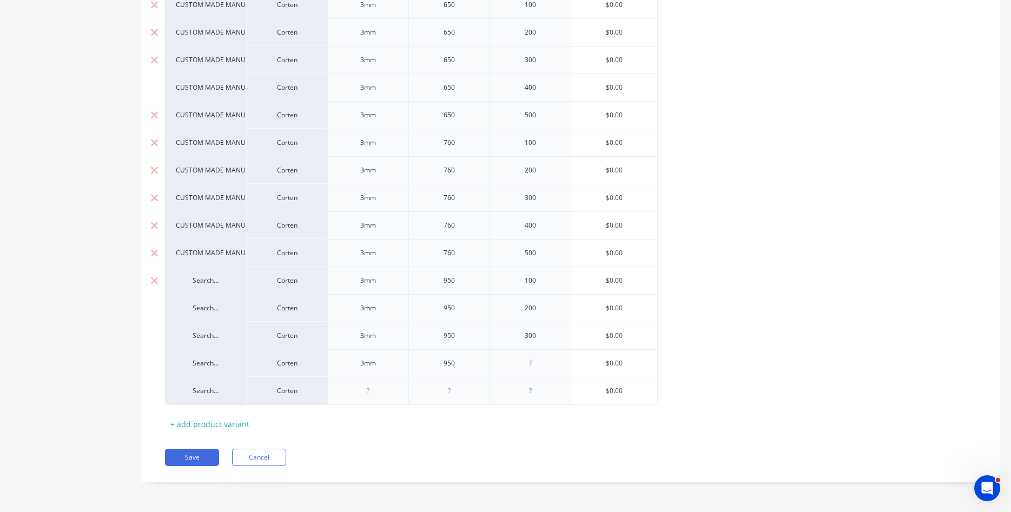
type textarea "x"
type input "$0.00"
type textarea "x"
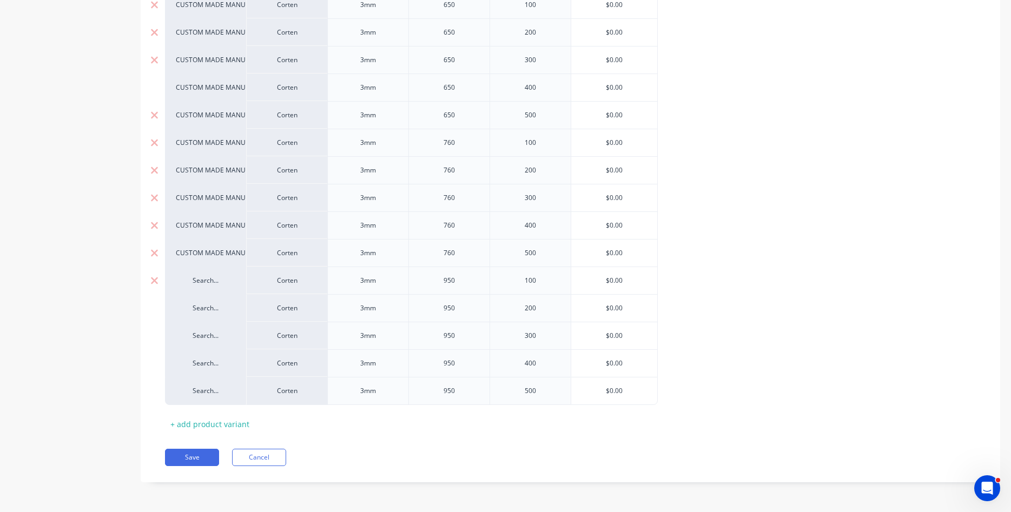
click at [212, 287] on div "Search..." at bounding box center [205, 281] width 81 height 28
click at [200, 281] on div "Search..." at bounding box center [205, 281] width 59 height 10
click at [187, 292] on div "Search..." at bounding box center [205, 281] width 81 height 28
click at [302, 273] on div "Corten" at bounding box center [286, 281] width 81 height 28
click at [476, 301] on div "950" at bounding box center [448, 308] width 81 height 28
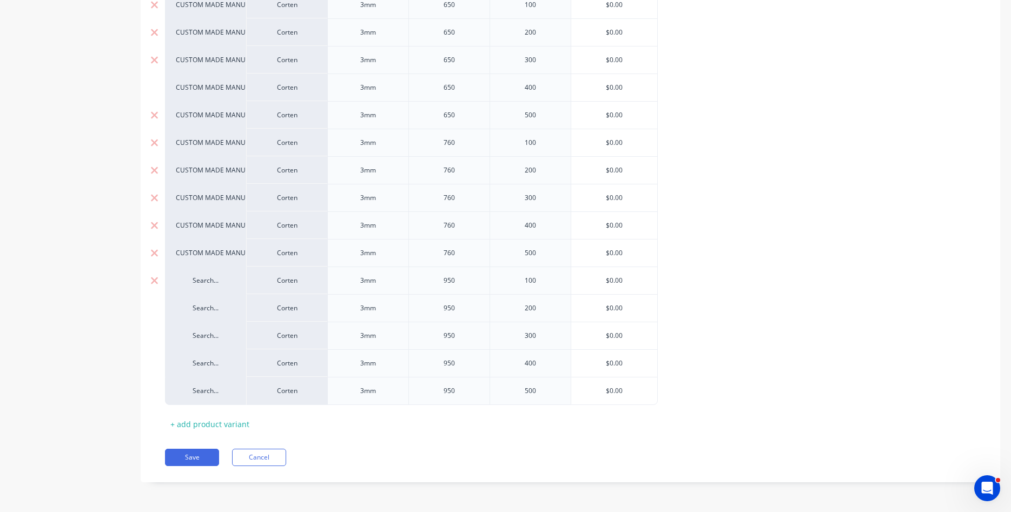
click at [449, 286] on div "950" at bounding box center [449, 281] width 54 height 14
click at [214, 284] on div "Search..." at bounding box center [205, 281] width 59 height 10
click at [212, 282] on div "Search..." at bounding box center [205, 281] width 59 height 10
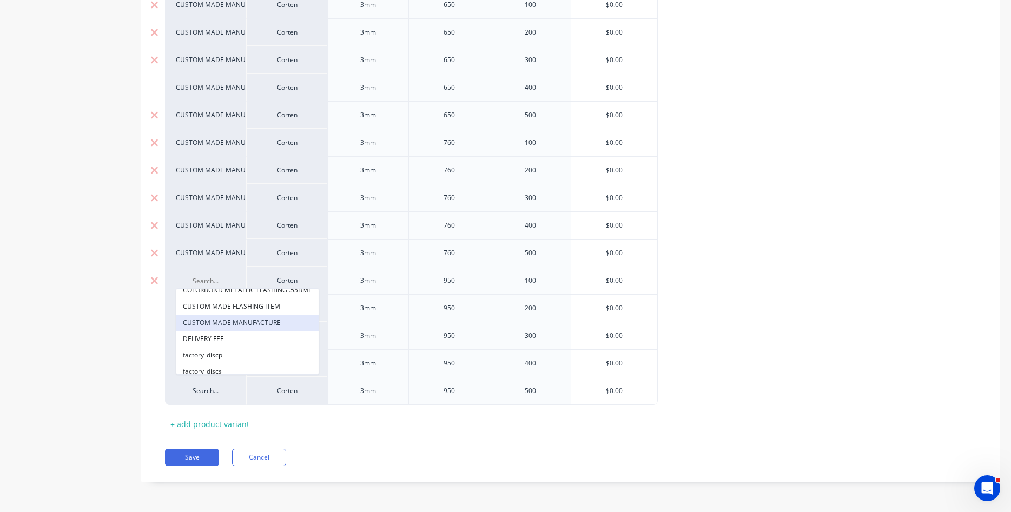
click at [240, 327] on button "CUSTOM MADE MANUFACTURE" at bounding box center [247, 323] width 142 height 16
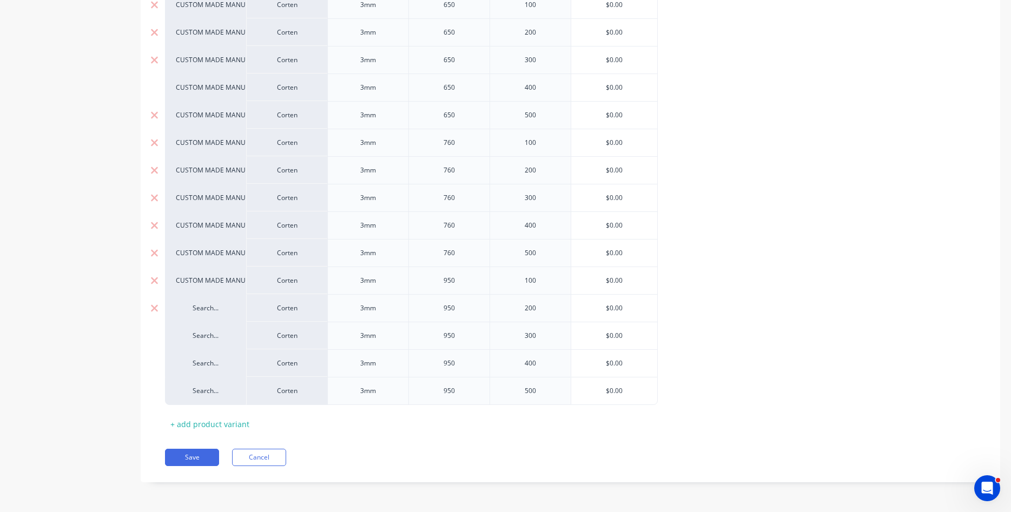
click at [215, 311] on div "Search..." at bounding box center [205, 308] width 59 height 10
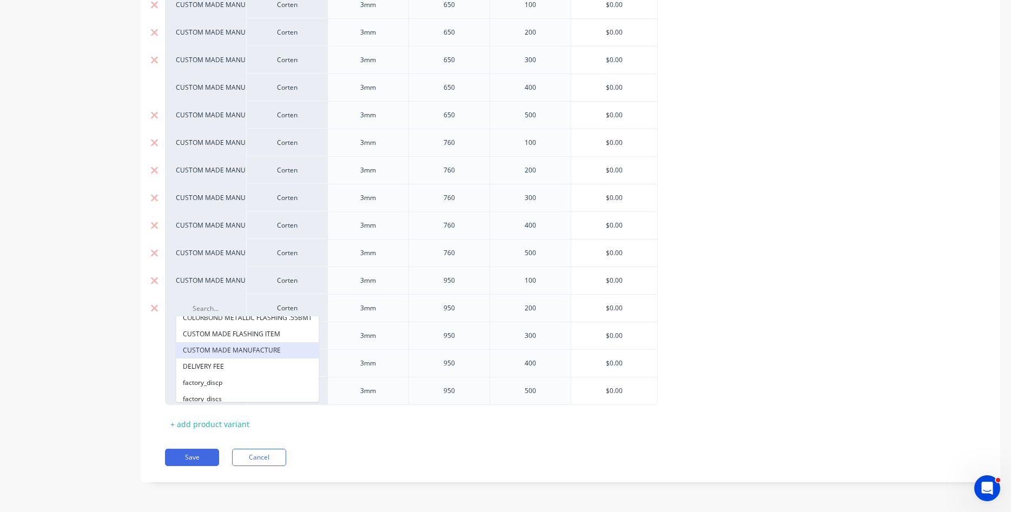
click at [237, 355] on button "CUSTOM MADE MANUFACTURE" at bounding box center [247, 350] width 142 height 16
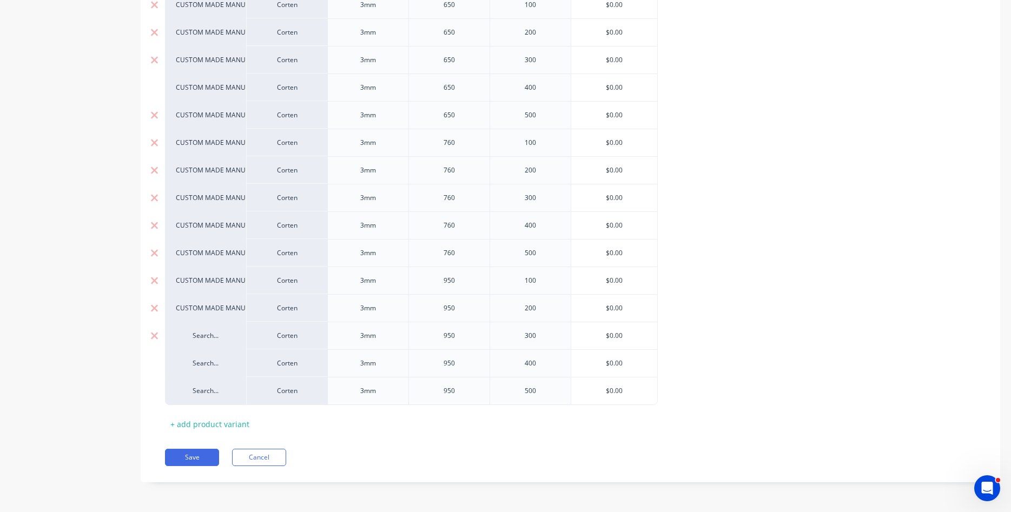
click at [210, 339] on div "Search..." at bounding box center [205, 336] width 59 height 10
click at [249, 376] on button "CUSTOM MADE MANUFACTURE" at bounding box center [247, 378] width 142 height 16
click at [210, 366] on div "Search..." at bounding box center [205, 364] width 59 height 10
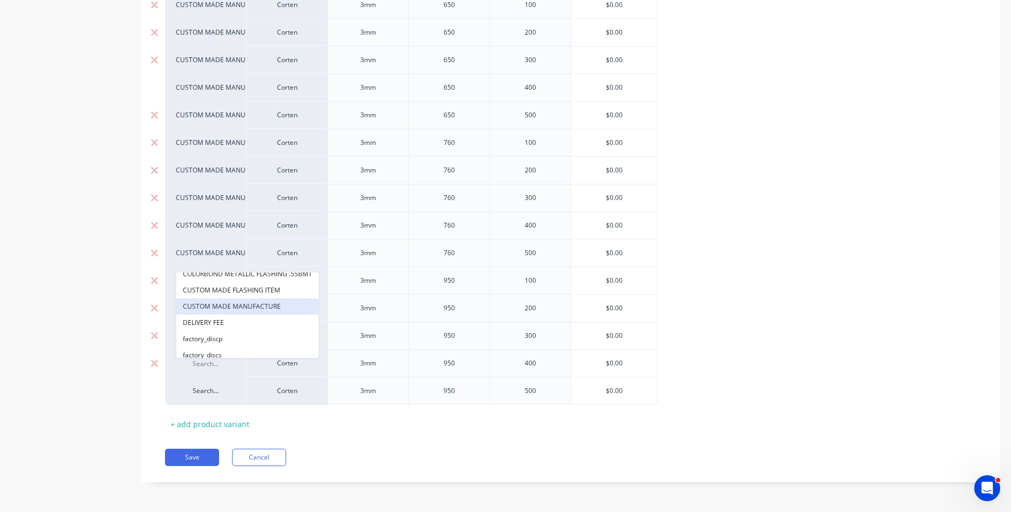
click at [248, 302] on button "CUSTOM MADE MANUFACTURE" at bounding box center [247, 307] width 142 height 16
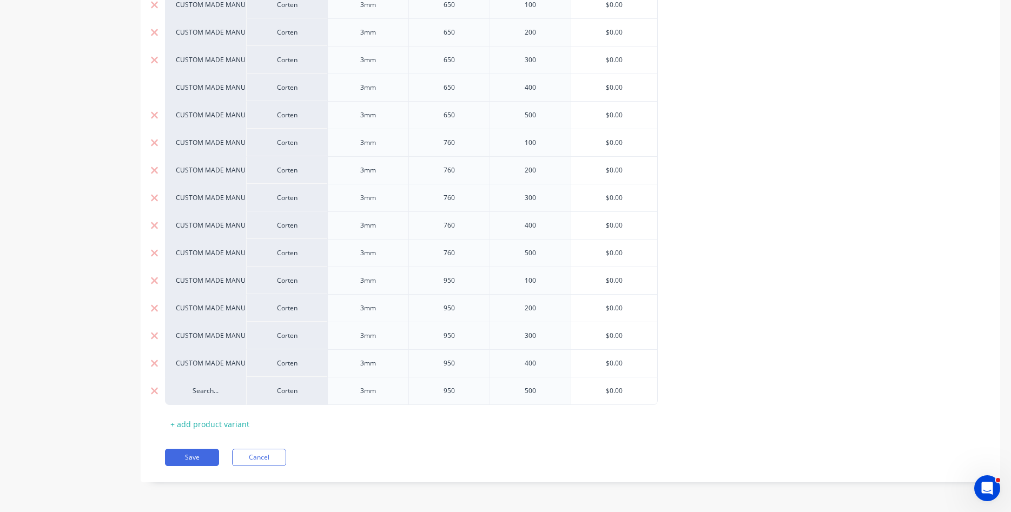
click at [205, 389] on div "Search..." at bounding box center [205, 391] width 59 height 10
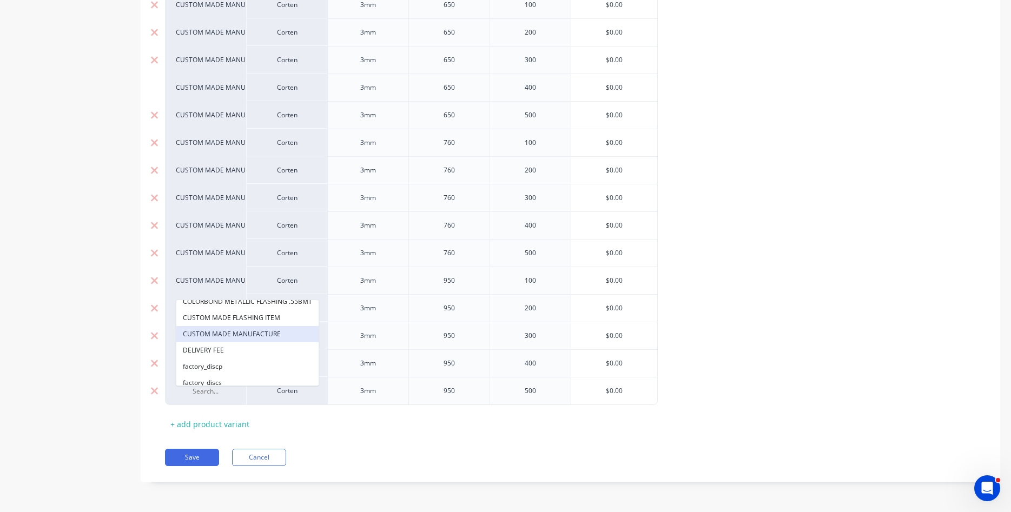
click at [248, 332] on button "CUSTOM MADE MANUFACTURE" at bounding box center [247, 334] width 142 height 16
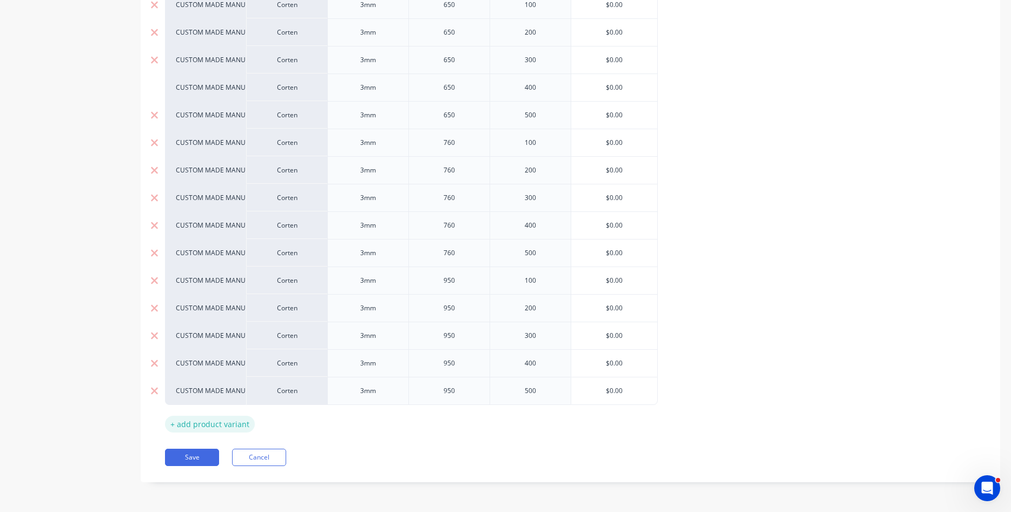
click at [182, 424] on div "+ add product variant" at bounding box center [210, 424] width 90 height 17
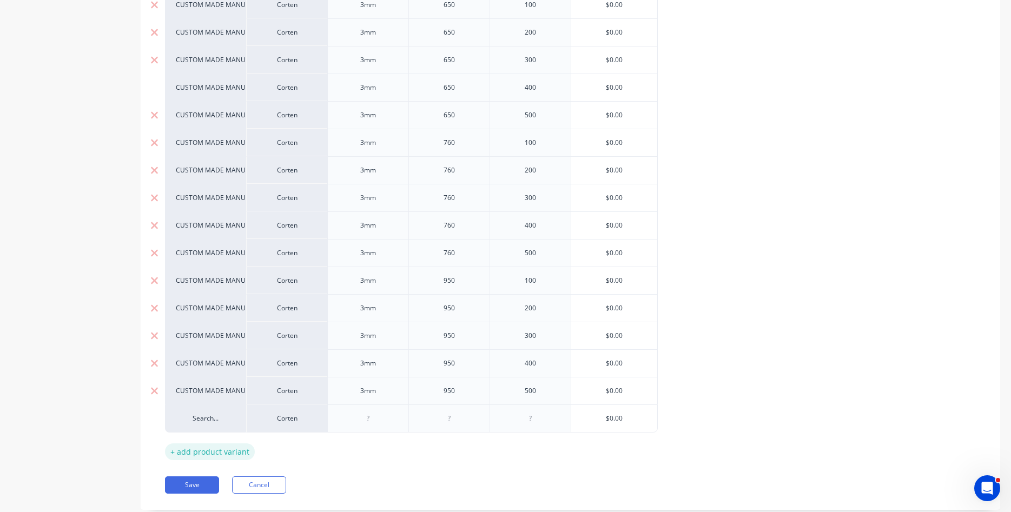
click at [203, 454] on div "+ add product variant" at bounding box center [210, 452] width 90 height 17
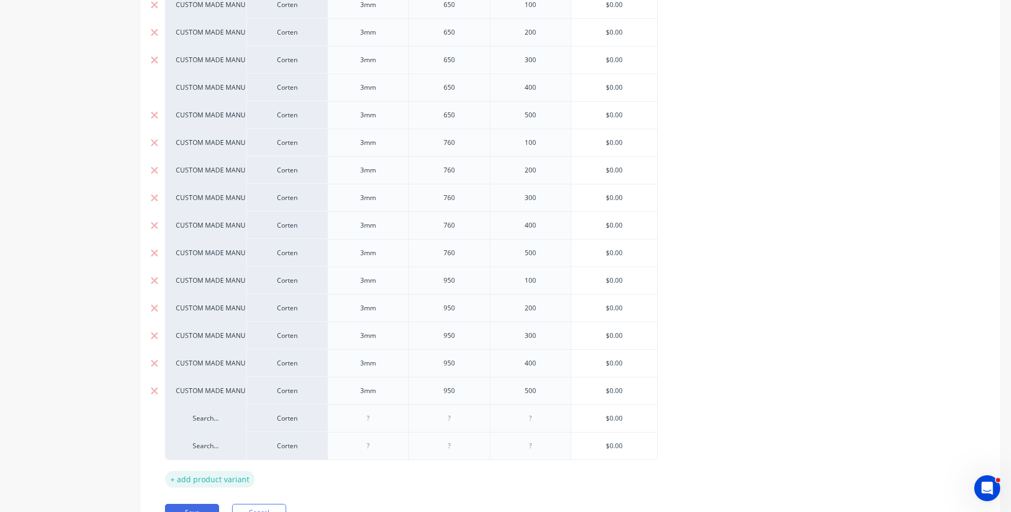
click at [207, 479] on div "+ add product variant" at bounding box center [210, 479] width 90 height 17
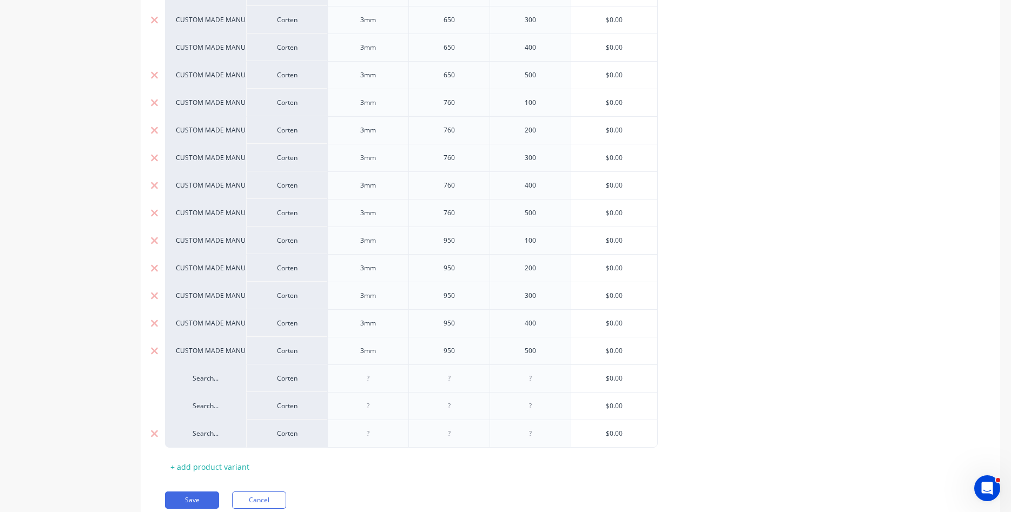
scroll to position [846, 0]
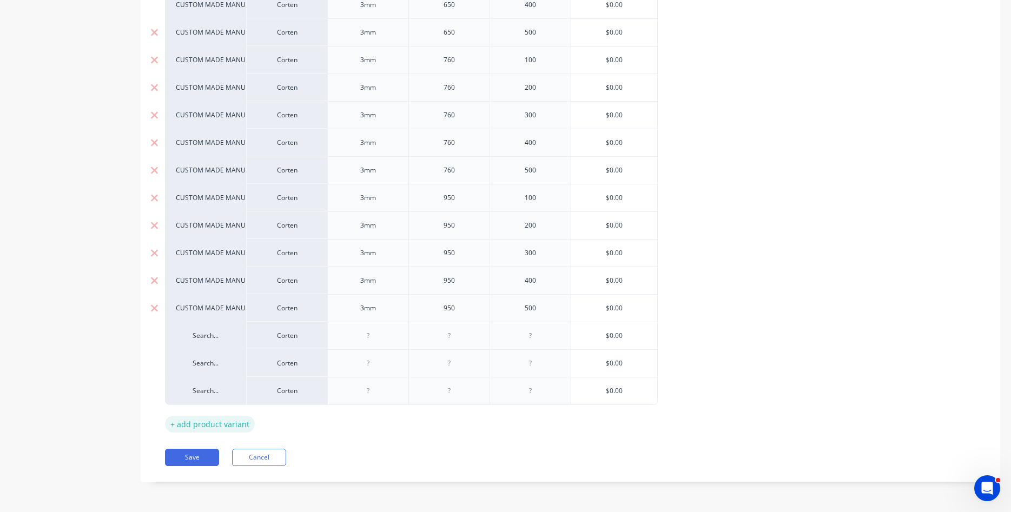
click at [192, 423] on div "+ add product variant" at bounding box center [210, 424] width 90 height 17
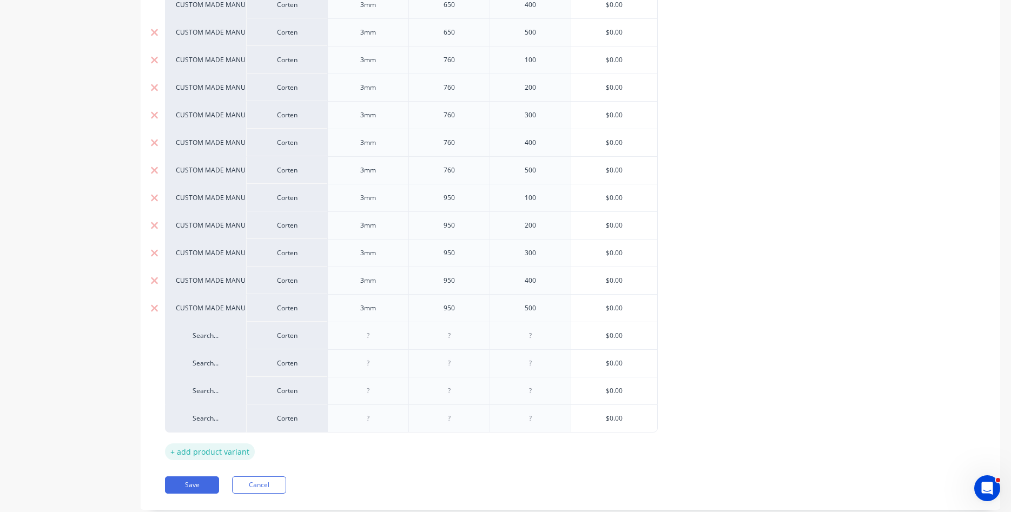
click at [201, 454] on div "+ add product variant" at bounding box center [210, 452] width 90 height 17
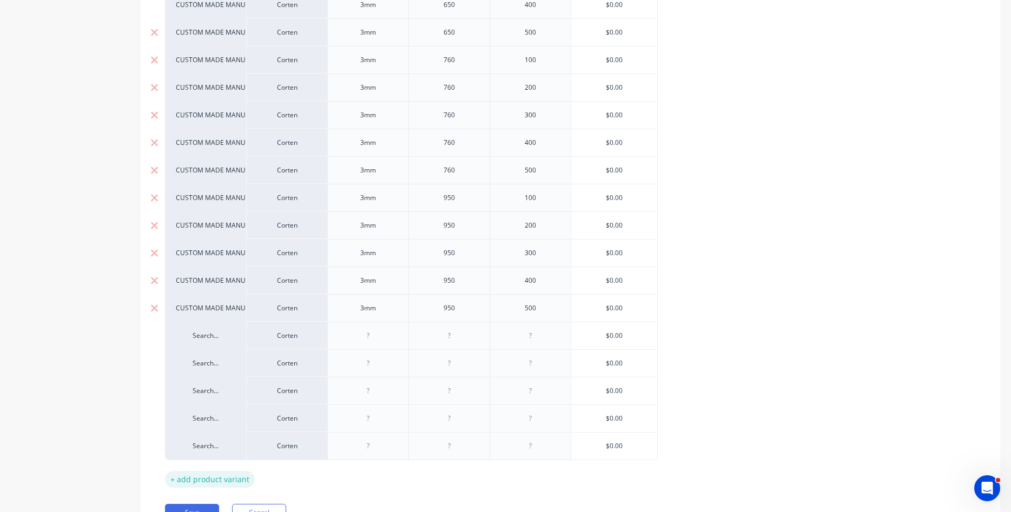
click at [213, 480] on div "+ add product variant" at bounding box center [210, 479] width 90 height 17
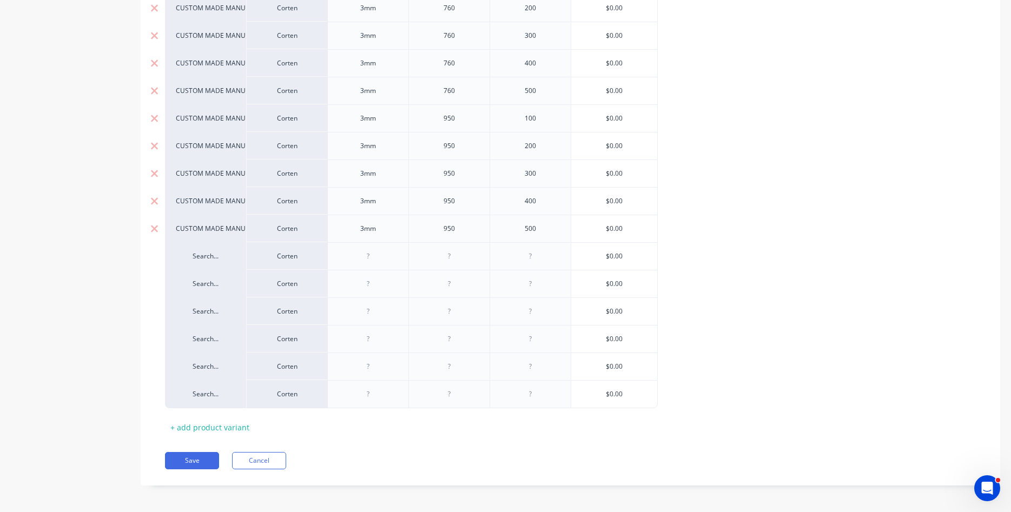
scroll to position [929, 0]
click at [224, 427] on div "+ add product variant" at bounding box center [210, 424] width 90 height 17
click at [216, 427] on div "+ add product variant" at bounding box center [210, 424] width 90 height 17
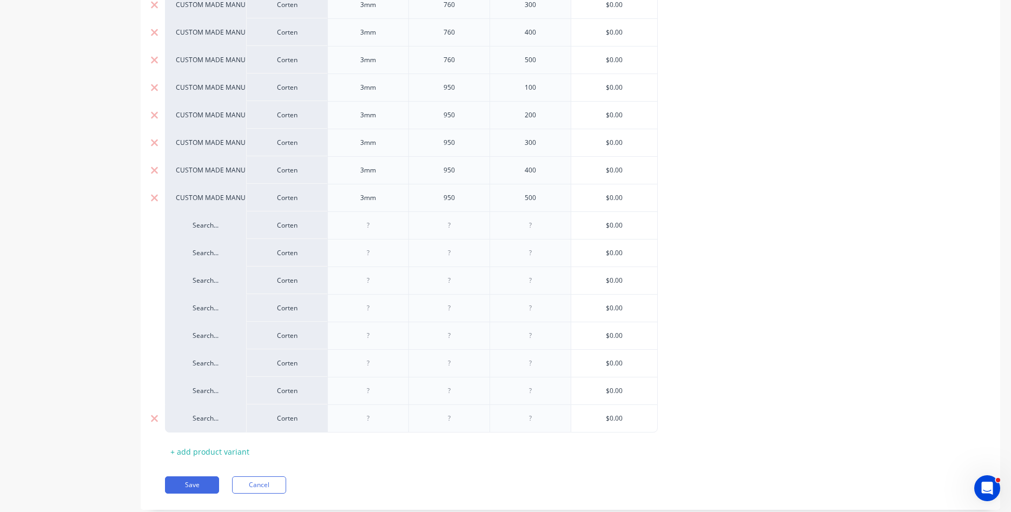
scroll to position [984, 0]
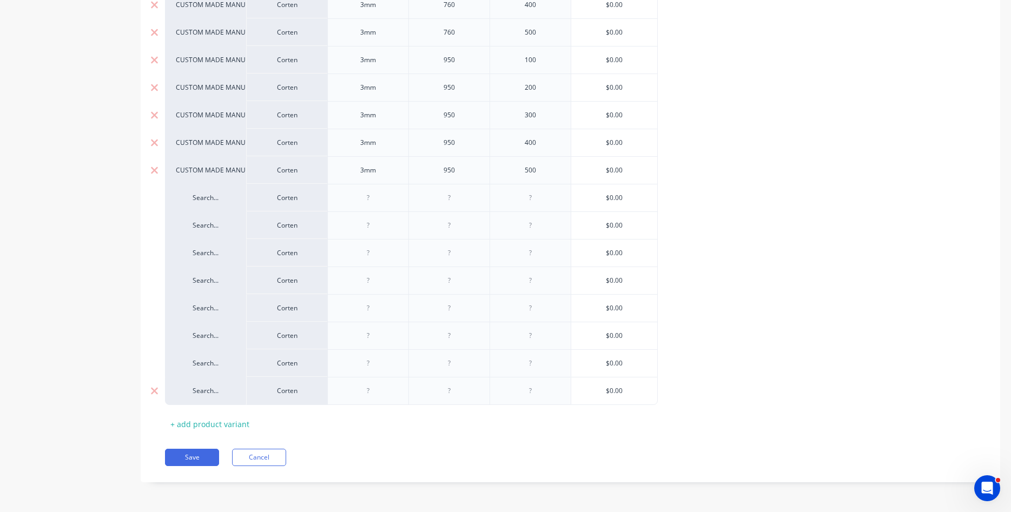
click at [219, 430] on div "+ add product variant" at bounding box center [210, 424] width 90 height 17
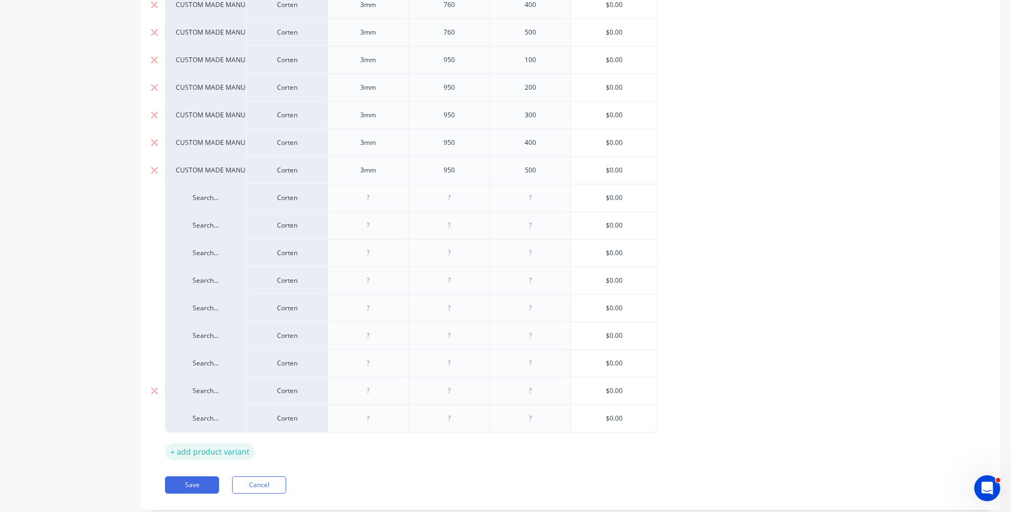
click at [211, 449] on div "+ add product variant" at bounding box center [210, 452] width 90 height 17
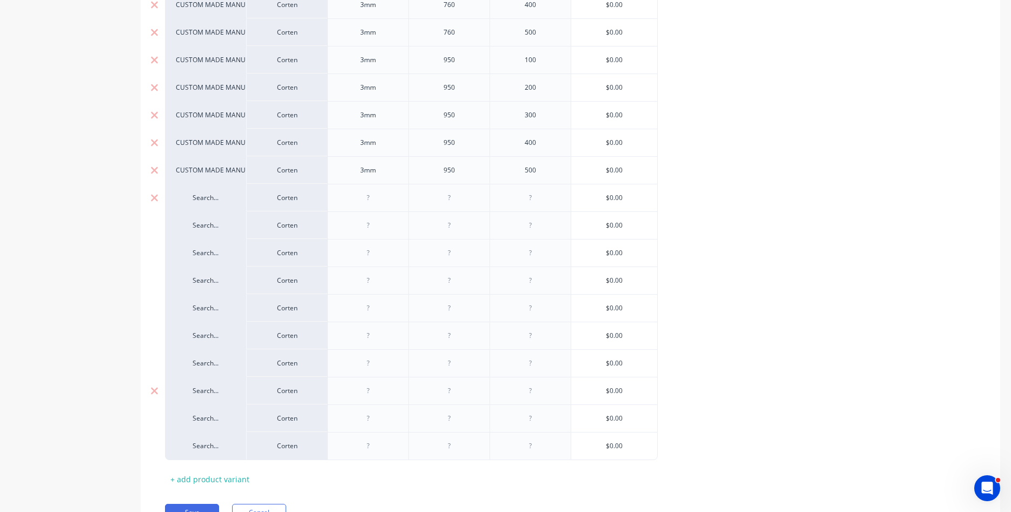
click at [209, 203] on div "Search..." at bounding box center [205, 198] width 81 height 28
click at [213, 226] on div "Search..." at bounding box center [205, 226] width 59 height 10
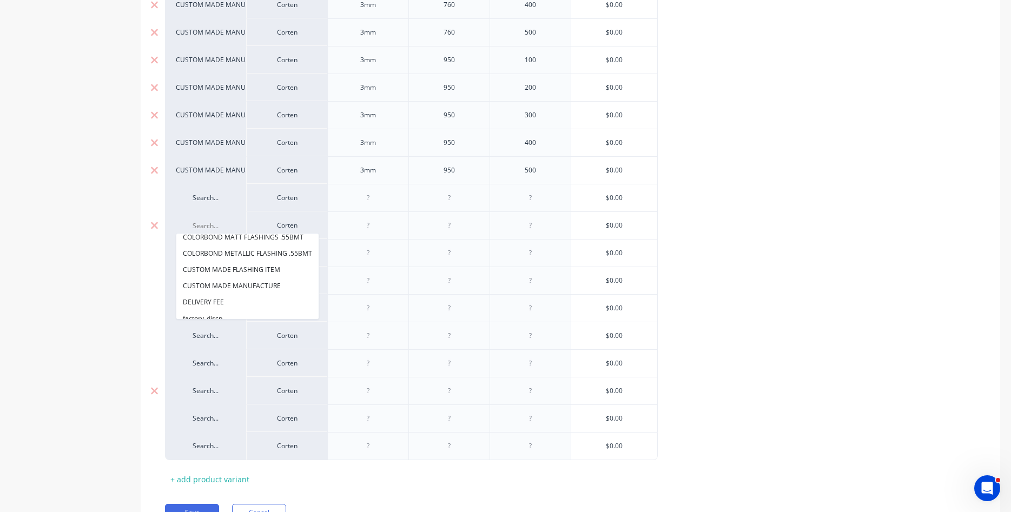
scroll to position [55, 0]
click at [241, 261] on button "CUSTOM MADE MANUFACTURE" at bounding box center [247, 268] width 142 height 16
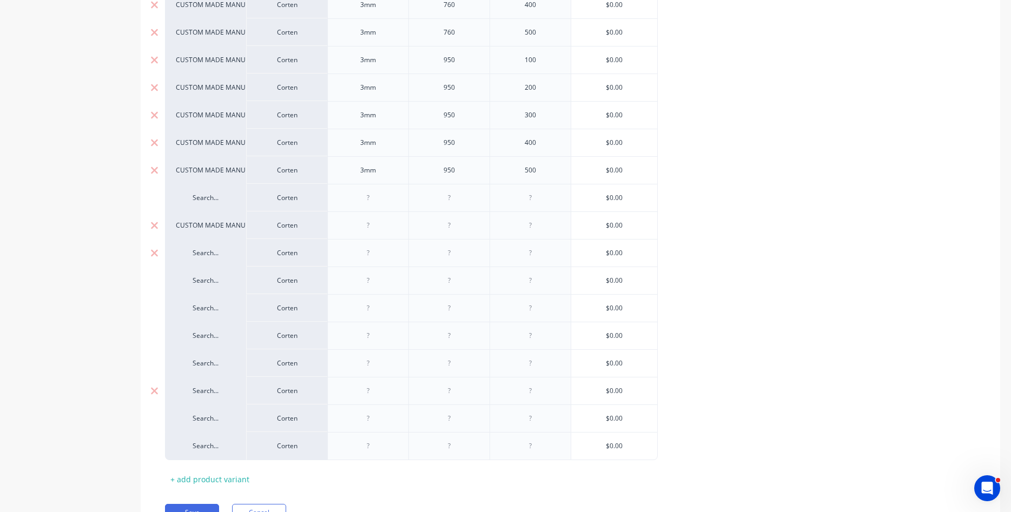
click at [202, 253] on div "Search..." at bounding box center [205, 253] width 59 height 10
click at [233, 292] on button "CUSTOM MADE MANUFACTURE" at bounding box center [247, 295] width 142 height 16
click at [211, 280] on div "Search..." at bounding box center [205, 281] width 59 height 10
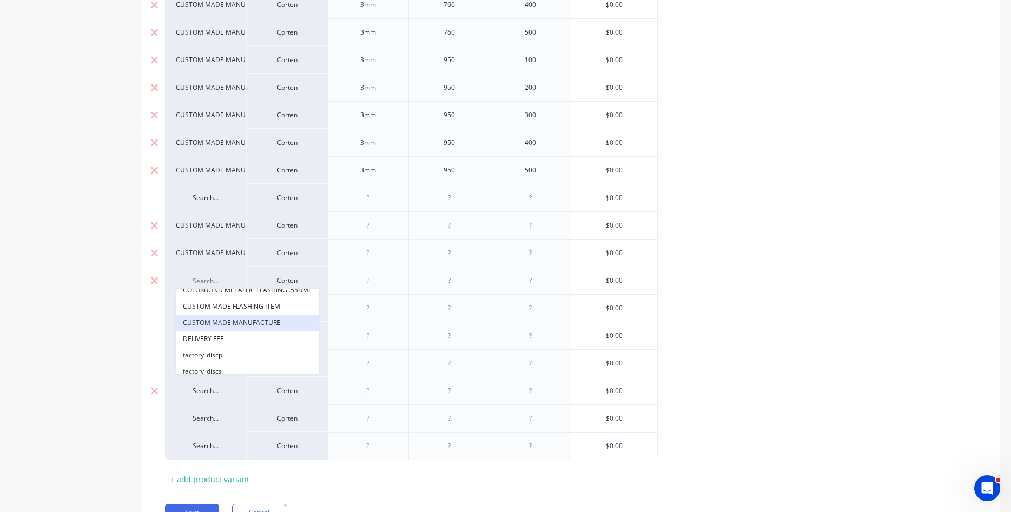
click at [221, 323] on button "CUSTOM MADE MANUFACTURE" at bounding box center [247, 323] width 142 height 16
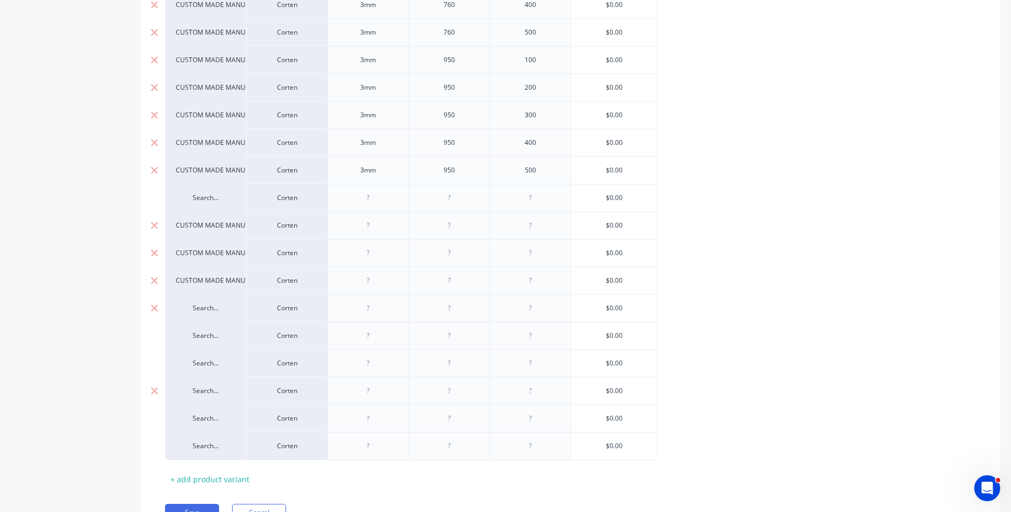
click at [206, 307] on div "Search..." at bounding box center [205, 308] width 59 height 10
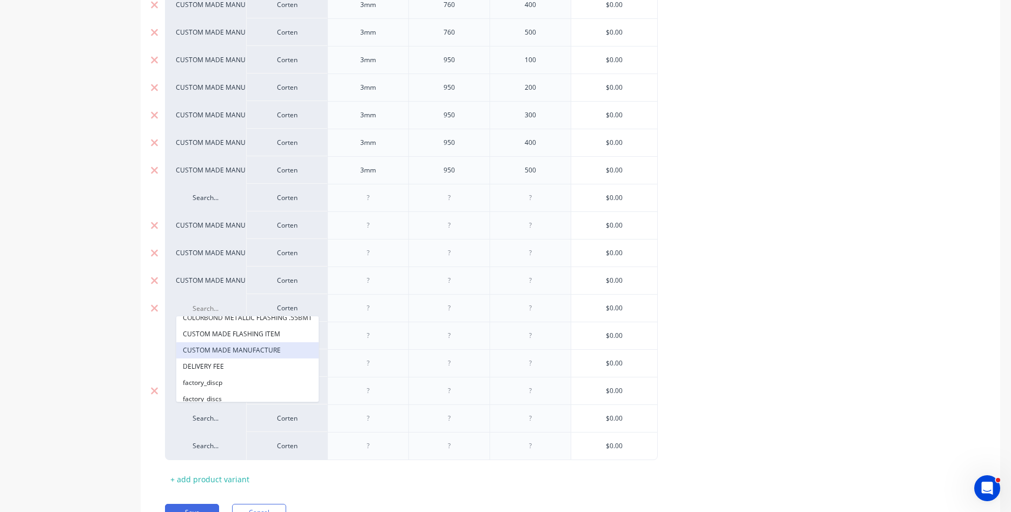
click at [216, 350] on button "CUSTOM MADE MANUFACTURE" at bounding box center [247, 350] width 142 height 16
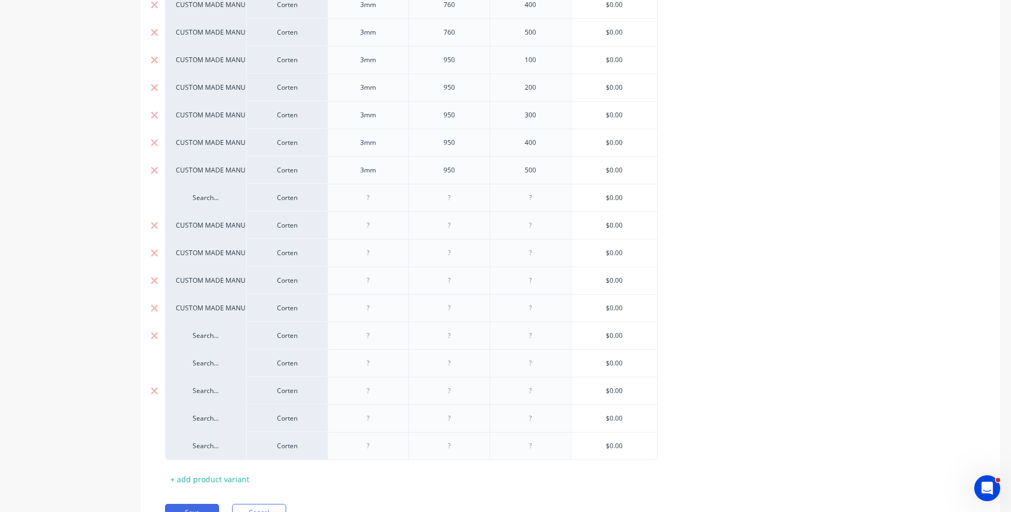
click at [208, 336] on div "Search..." at bounding box center [205, 336] width 59 height 10
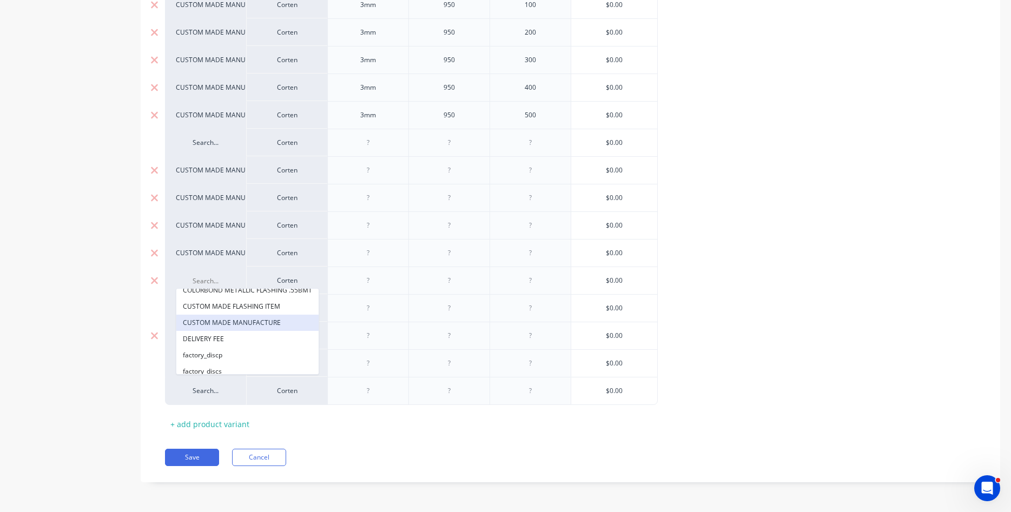
click at [224, 326] on button "CUSTOM MADE MANUFACTURE" at bounding box center [247, 323] width 142 height 16
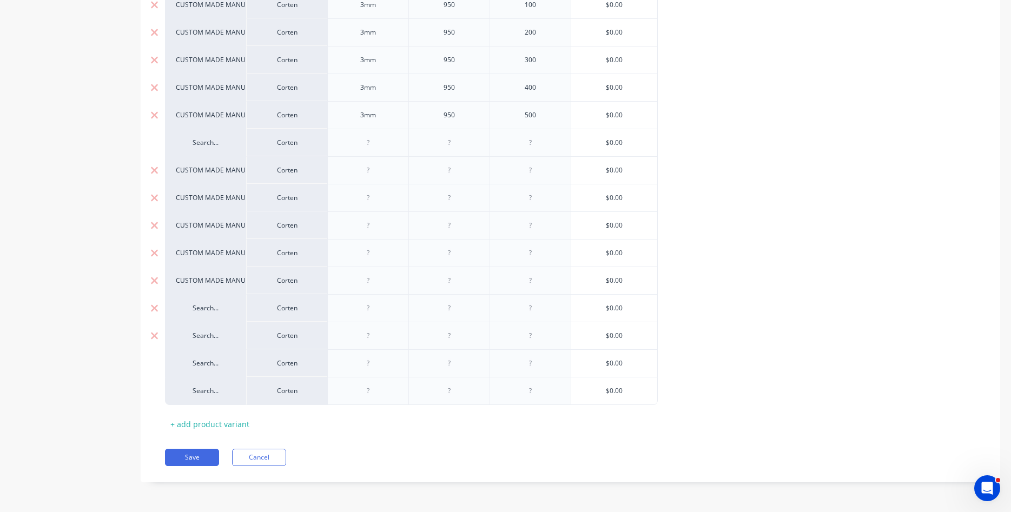
click at [212, 304] on div "Search..." at bounding box center [205, 308] width 59 height 10
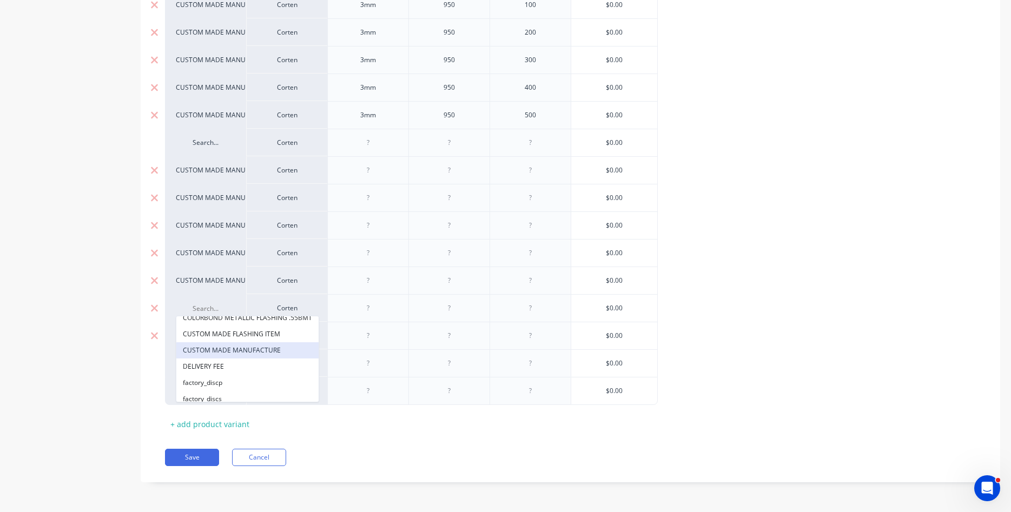
click at [219, 348] on button "CUSTOM MADE MANUFACTURE" at bounding box center [247, 350] width 142 height 16
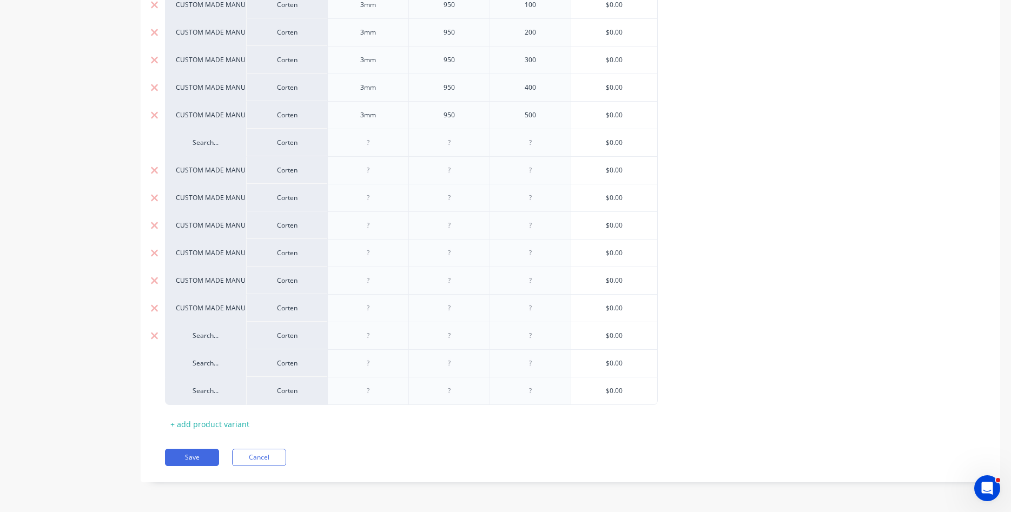
click at [210, 336] on div "Search..." at bounding box center [205, 336] width 59 height 10
click at [228, 374] on button "CUSTOM MADE MANUFACTURE" at bounding box center [247, 378] width 142 height 16
click at [211, 362] on div "Search..." at bounding box center [205, 364] width 59 height 10
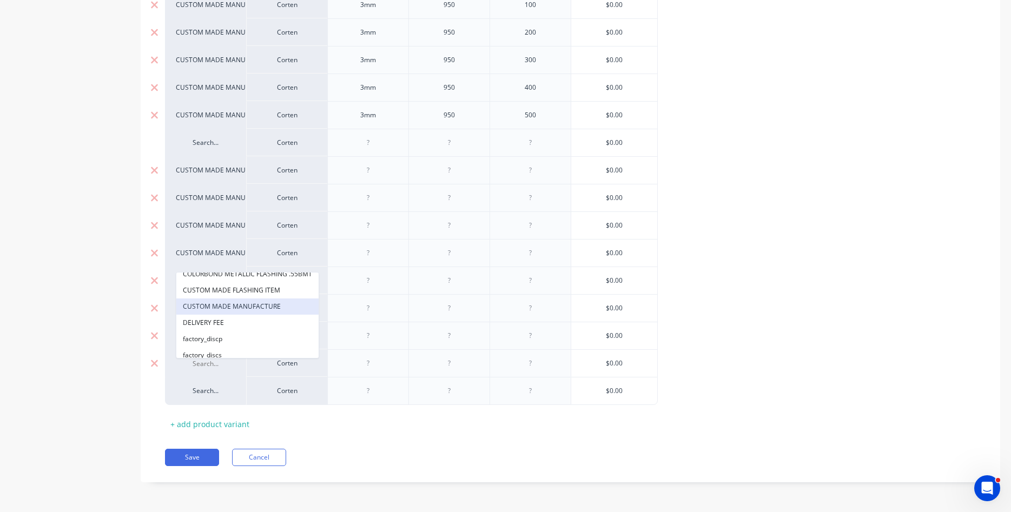
click at [235, 309] on button "CUSTOM MADE MANUFACTURE" at bounding box center [247, 307] width 142 height 16
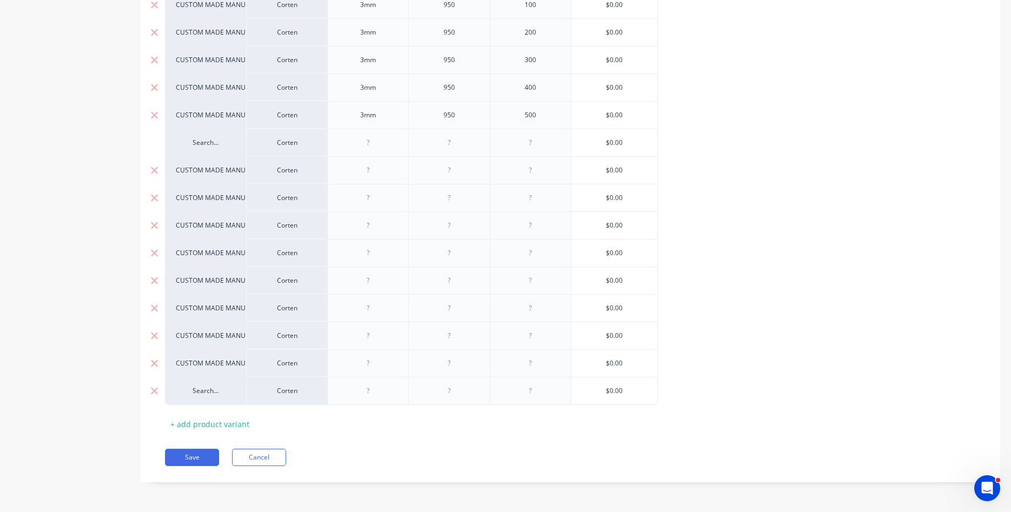
click at [203, 393] on div "Search..." at bounding box center [205, 391] width 59 height 10
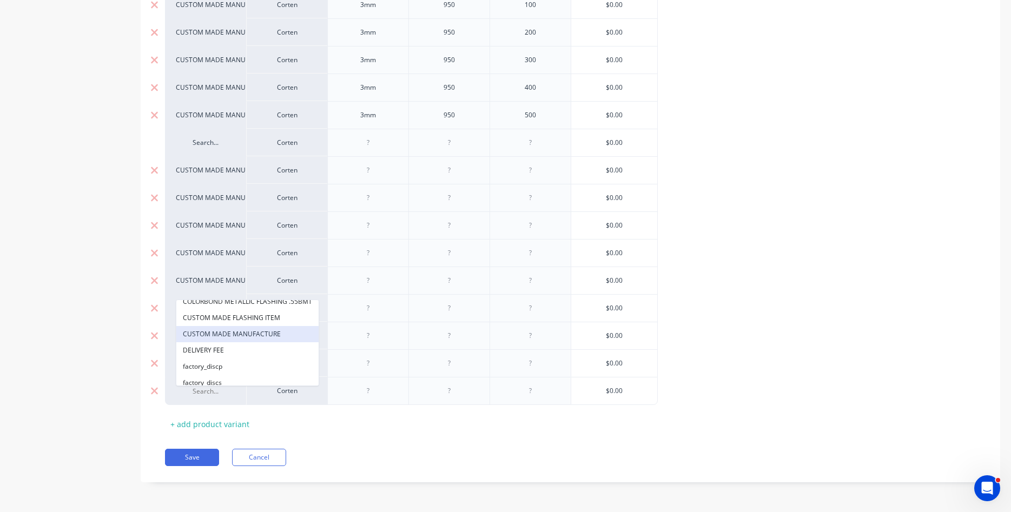
click at [233, 331] on button "CUSTOM MADE MANUFACTURE" at bounding box center [247, 334] width 142 height 16
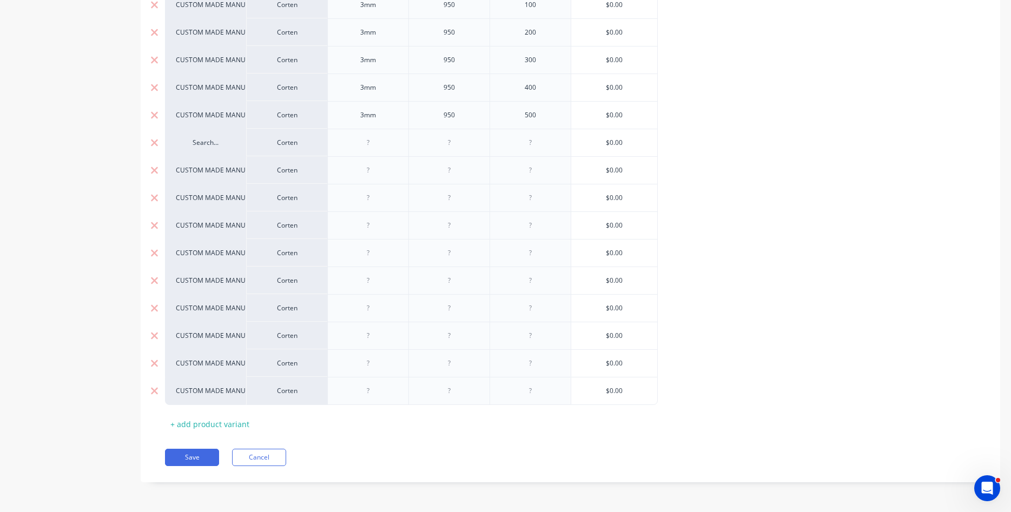
click at [204, 144] on div "Search..." at bounding box center [205, 143] width 59 height 10
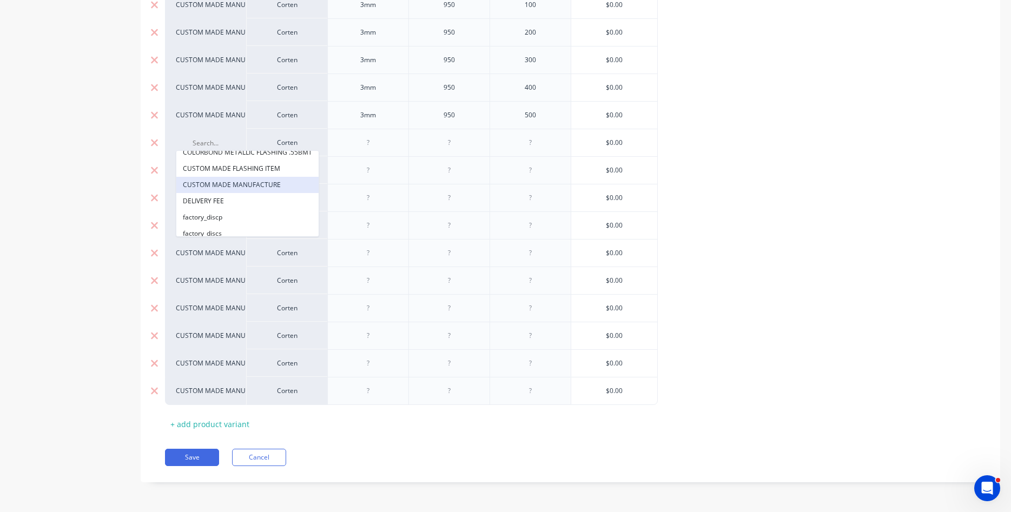
click at [234, 187] on button "CUSTOM MADE MANUFACTURE" at bounding box center [247, 185] width 142 height 16
type textarea "x"
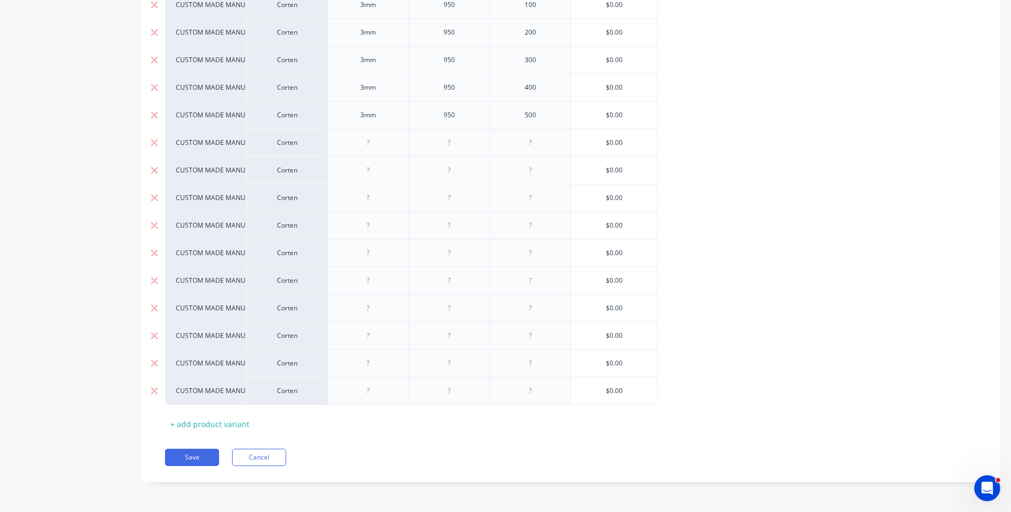
click at [372, 150] on div at bounding box center [367, 143] width 81 height 28
click at [366, 143] on div at bounding box center [368, 143] width 54 height 14
type textarea "x"
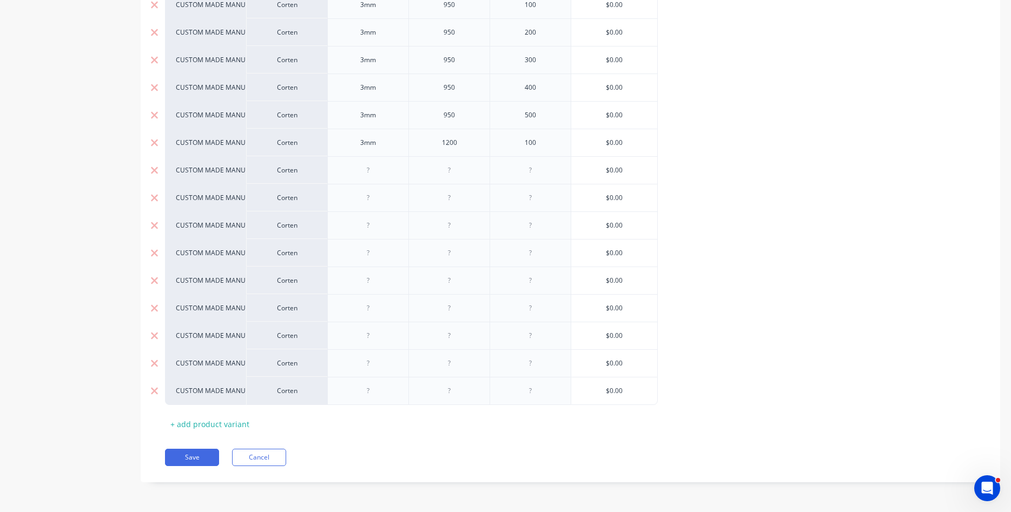
type input "$0.00"
type textarea "x"
type input "$0.00"
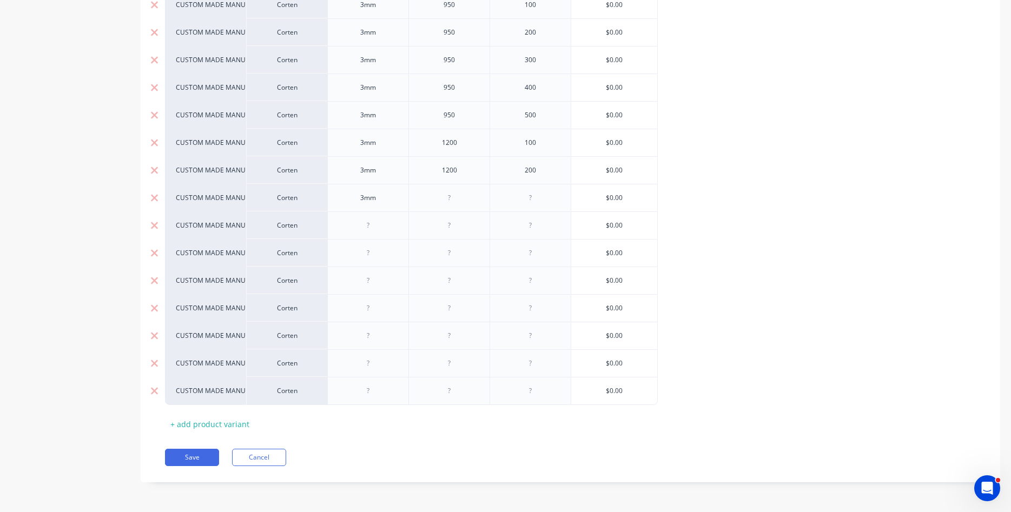
type textarea "x"
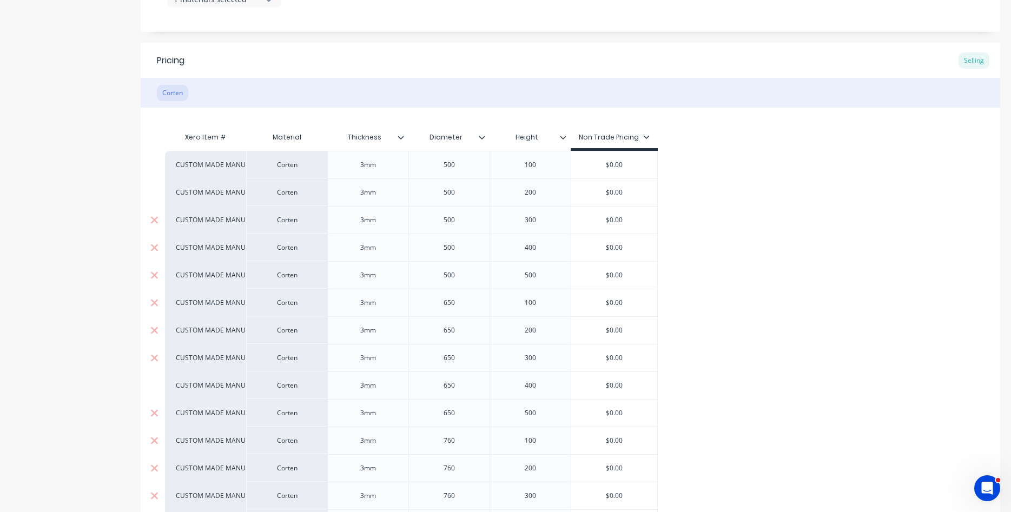
scroll to position [423, 0]
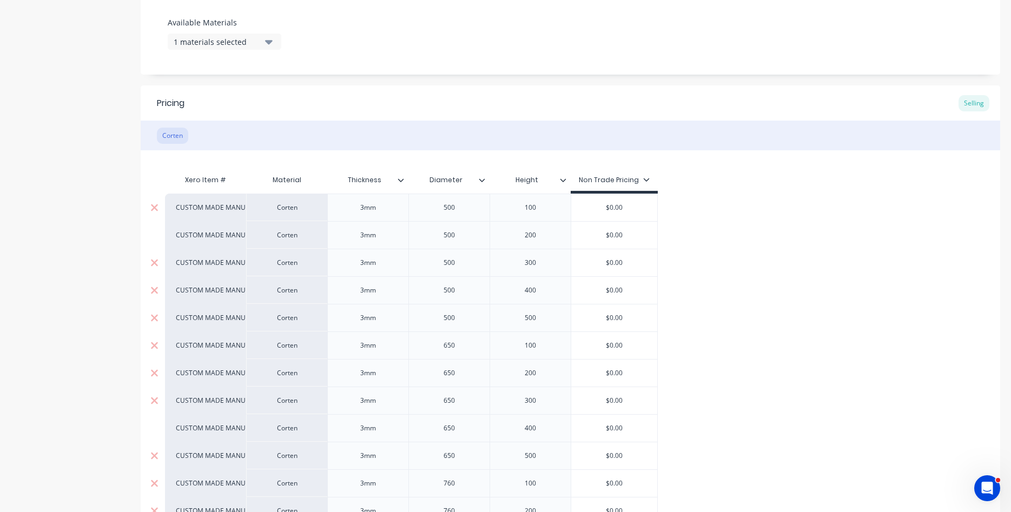
click at [615, 209] on input "$0.00" at bounding box center [614, 208] width 86 height 10
click at [614, 235] on input "$0.00" at bounding box center [614, 235] width 86 height 10
click at [616, 234] on input "$0.00" at bounding box center [614, 235] width 86 height 10
click at [609, 258] on input "$0.00" at bounding box center [614, 263] width 86 height 10
drag, startPoint x: 609, startPoint y: 261, endPoint x: 626, endPoint y: 259, distance: 16.8
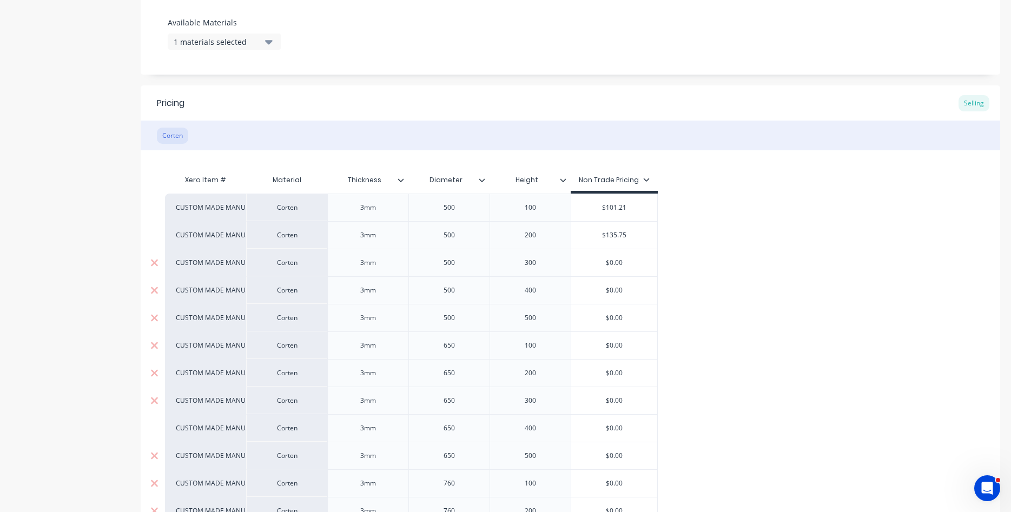
click at [626, 259] on input "$0.00" at bounding box center [614, 263] width 86 height 10
click at [619, 293] on input "$0.00" at bounding box center [614, 291] width 86 height 10
drag, startPoint x: 611, startPoint y: 291, endPoint x: 630, endPoint y: 289, distance: 19.6
click at [630, 289] on input "$0.00" at bounding box center [614, 291] width 86 height 10
click at [631, 327] on div "$0.00" at bounding box center [614, 318] width 86 height 27
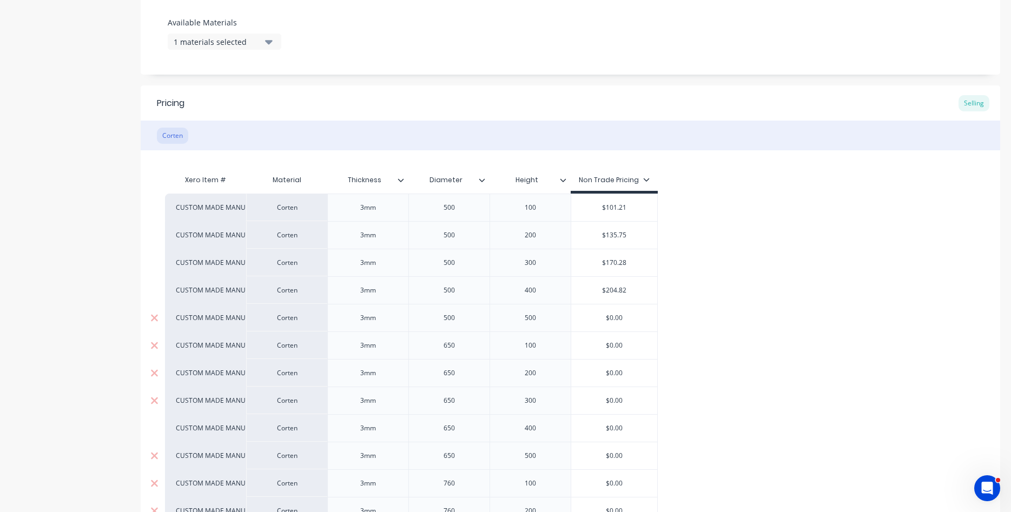
click at [613, 315] on input "$0.00" at bounding box center [614, 318] width 86 height 10
click at [630, 340] on div "$0.00" at bounding box center [614, 345] width 86 height 27
click at [612, 347] on input "$0.00" at bounding box center [614, 346] width 86 height 10
drag, startPoint x: 609, startPoint y: 347, endPoint x: 620, endPoint y: 346, distance: 11.4
click at [627, 346] on input "$0.00" at bounding box center [614, 346] width 86 height 10
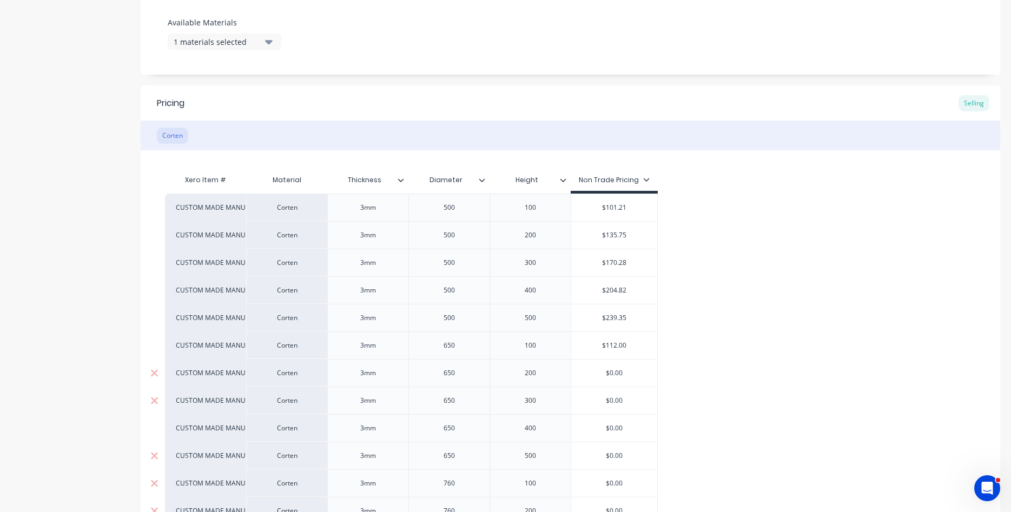
click at [625, 373] on input "$0.00" at bounding box center [614, 373] width 86 height 10
drag, startPoint x: 607, startPoint y: 372, endPoint x: 628, endPoint y: 372, distance: 21.1
click at [628, 372] on input "$0.00" at bounding box center [614, 373] width 86 height 10
click at [629, 402] on input "$0.00" at bounding box center [614, 401] width 86 height 10
click at [626, 374] on input "$157.33" at bounding box center [614, 373] width 86 height 10
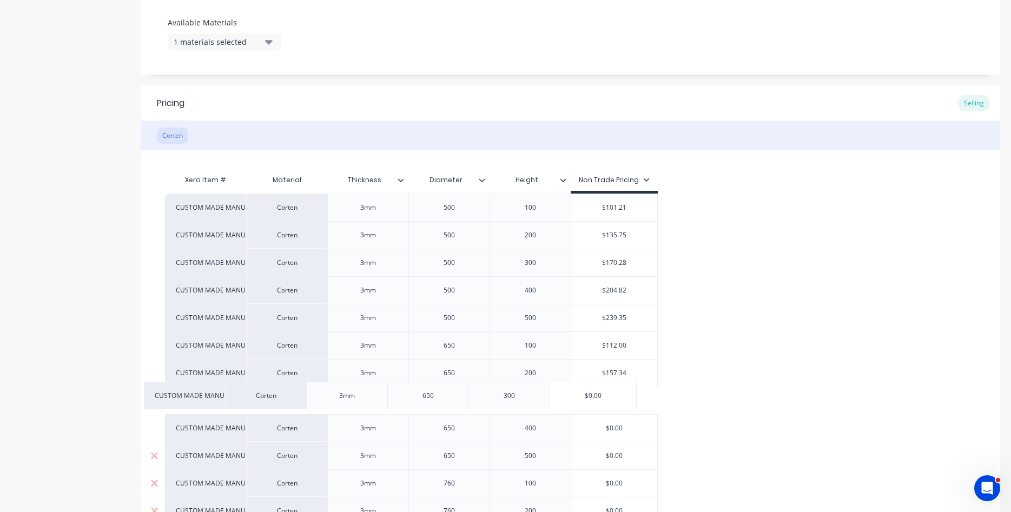
drag, startPoint x: 632, startPoint y: 406, endPoint x: 618, endPoint y: 401, distance: 14.7
drag, startPoint x: 613, startPoint y: 400, endPoint x: 596, endPoint y: 399, distance: 17.4
click at [596, 399] on input "$0.00" at bounding box center [614, 401] width 86 height 10
click at [624, 429] on input "$0.00" at bounding box center [614, 428] width 86 height 10
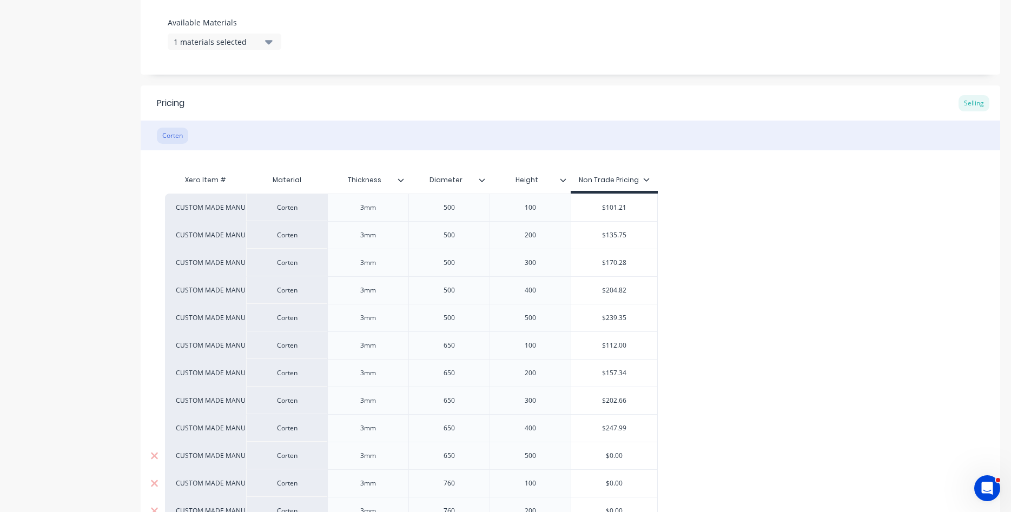
click at [628, 456] on input "$0.00" at bounding box center [614, 456] width 86 height 10
drag, startPoint x: 610, startPoint y: 458, endPoint x: 636, endPoint y: 449, distance: 27.4
click at [636, 451] on input "$0.00" at bounding box center [614, 456] width 86 height 10
click at [628, 481] on input "$0.00" at bounding box center [614, 484] width 86 height 10
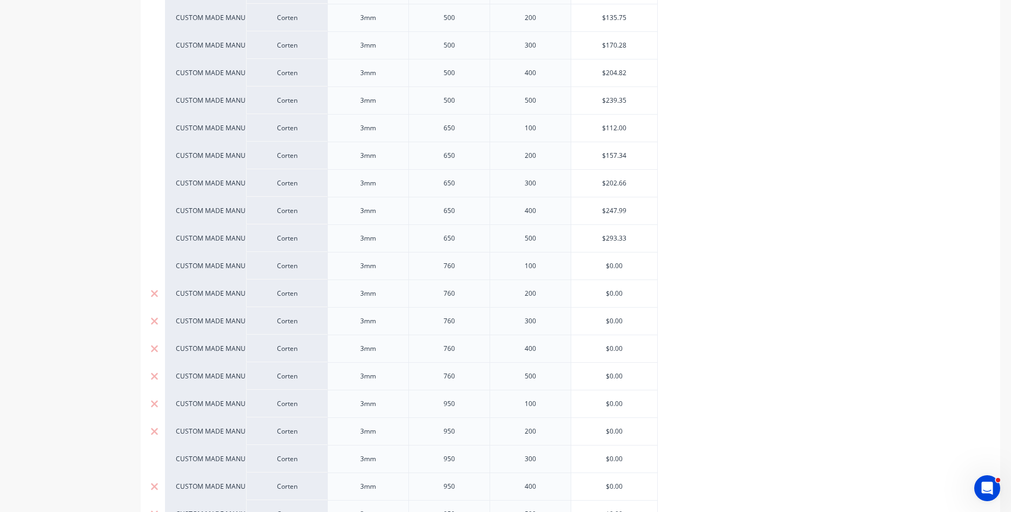
scroll to position [731, 0]
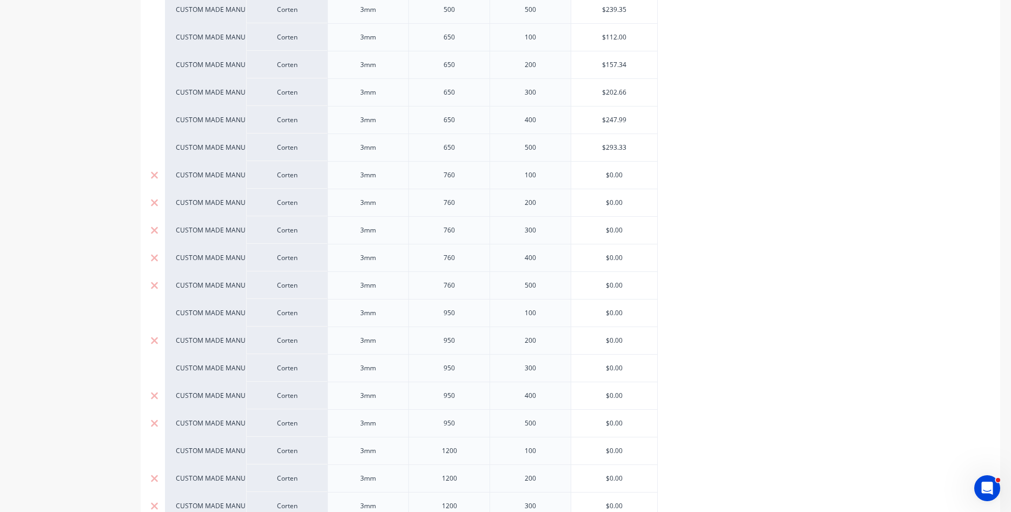
drag, startPoint x: 610, startPoint y: 173, endPoint x: 633, endPoint y: 171, distance: 23.9
click at [633, 171] on input "$0.00" at bounding box center [614, 175] width 86 height 10
click at [643, 202] on input "$0.00" at bounding box center [614, 203] width 86 height 10
drag, startPoint x: 610, startPoint y: 204, endPoint x: 637, endPoint y: 199, distance: 28.1
click at [637, 199] on input "$0.00" at bounding box center [614, 203] width 86 height 10
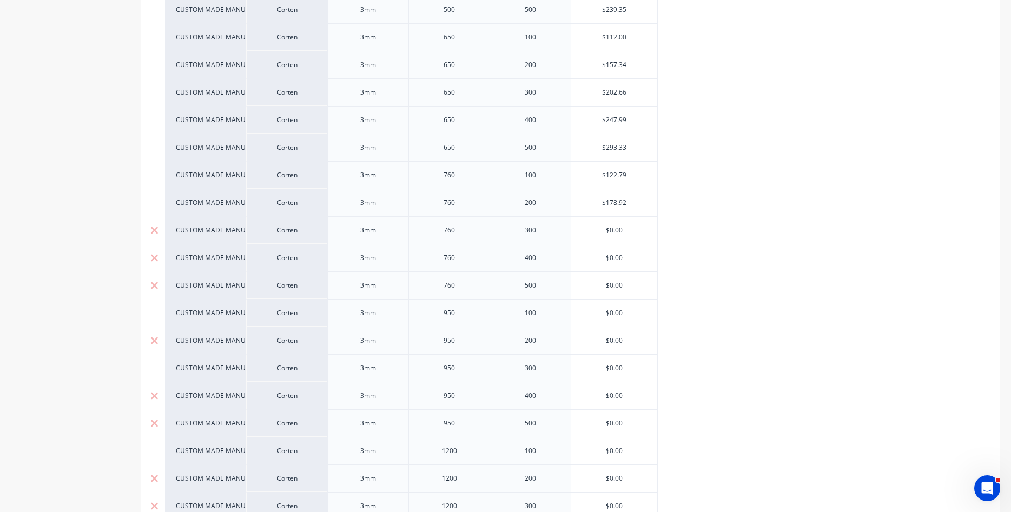
click at [641, 227] on input "$0.00" at bounding box center [614, 231] width 86 height 10
drag, startPoint x: 625, startPoint y: 228, endPoint x: 611, endPoint y: 233, distance: 14.9
click at [611, 233] on input "$0.00" at bounding box center [614, 231] width 86 height 10
drag, startPoint x: 628, startPoint y: 260, endPoint x: 610, endPoint y: 257, distance: 18.5
click at [610, 257] on input "$0.00" at bounding box center [614, 258] width 86 height 10
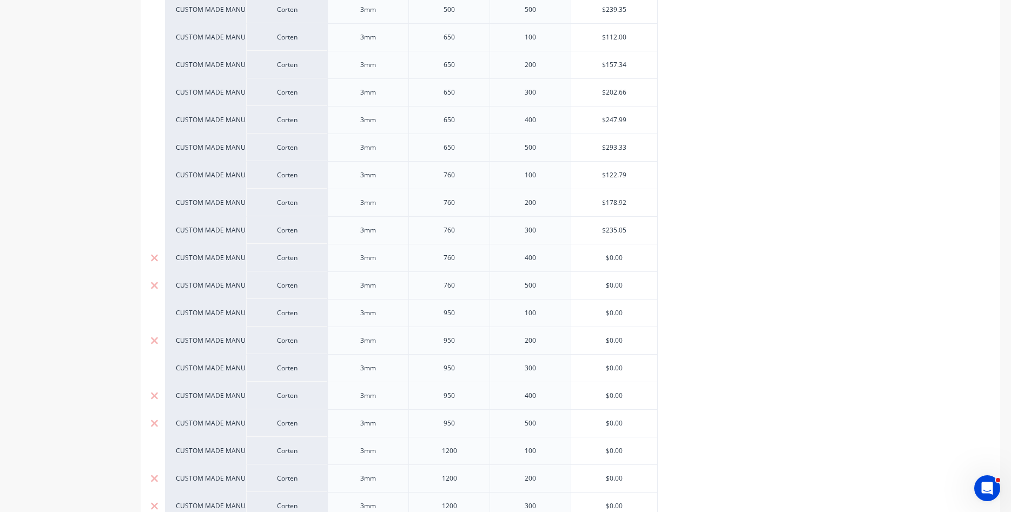
drag, startPoint x: 628, startPoint y: 260, endPoint x: 600, endPoint y: 256, distance: 28.3
click at [600, 257] on input "$0.00" at bounding box center [614, 258] width 86 height 10
click at [613, 287] on div "CUSTOM MADE MANUFACTURE Corten 3mm 500 100 $101.21 $101.21 CUSTOM MADE MANUFACT…" at bounding box center [570, 299] width 811 height 828
drag, startPoint x: 609, startPoint y: 282, endPoint x: 638, endPoint y: 284, distance: 29.3
click at [638, 284] on input "$0.00" at bounding box center [614, 286] width 86 height 10
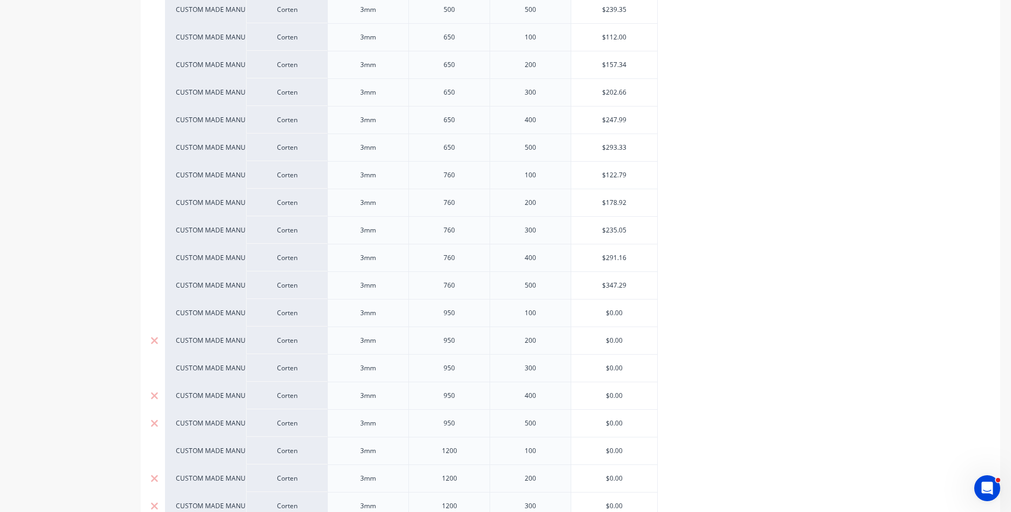
click at [675, 312] on div "CUSTOM MADE MANUFACTURE Corten 3mm 500 100 $101.21 $101.21 CUSTOM MADE MANUFACT…" at bounding box center [570, 299] width 811 height 828
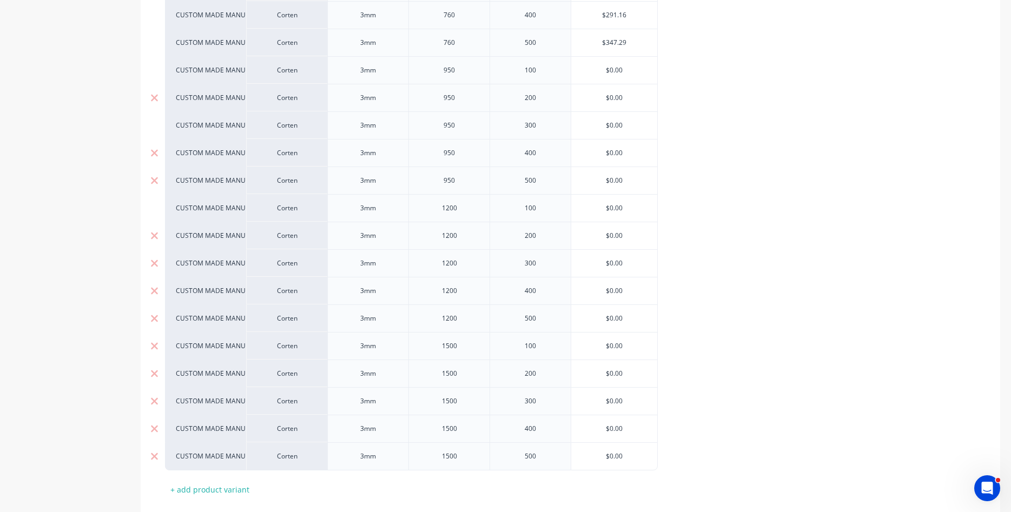
scroll to position [978, 0]
drag, startPoint x: 608, startPoint y: 67, endPoint x: 631, endPoint y: 64, distance: 22.9
click at [631, 64] on input "$0.00" at bounding box center [614, 67] width 86 height 10
drag, startPoint x: 611, startPoint y: 92, endPoint x: 628, endPoint y: 91, distance: 17.9
click at [628, 91] on input "$0.00" at bounding box center [614, 94] width 86 height 10
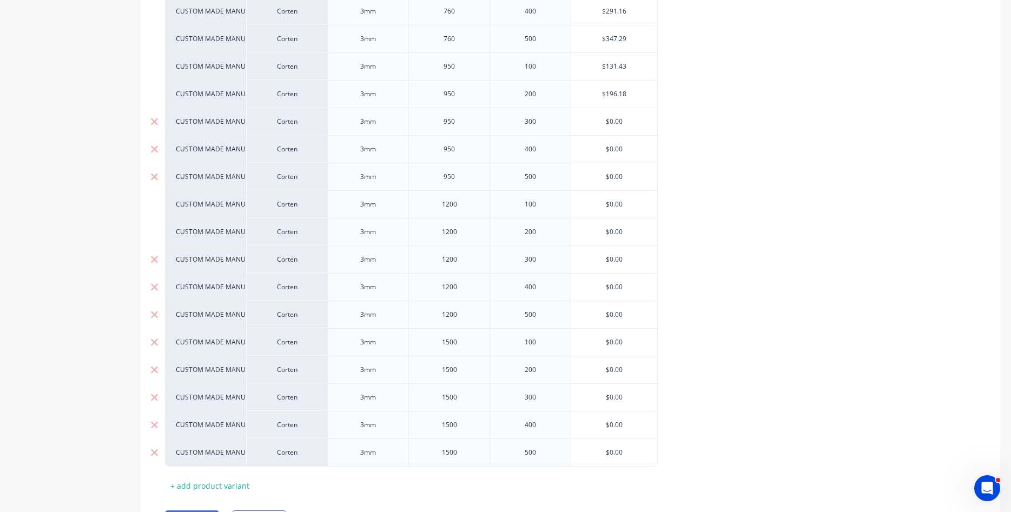
click at [626, 124] on input "$0.00" at bounding box center [614, 122] width 86 height 10
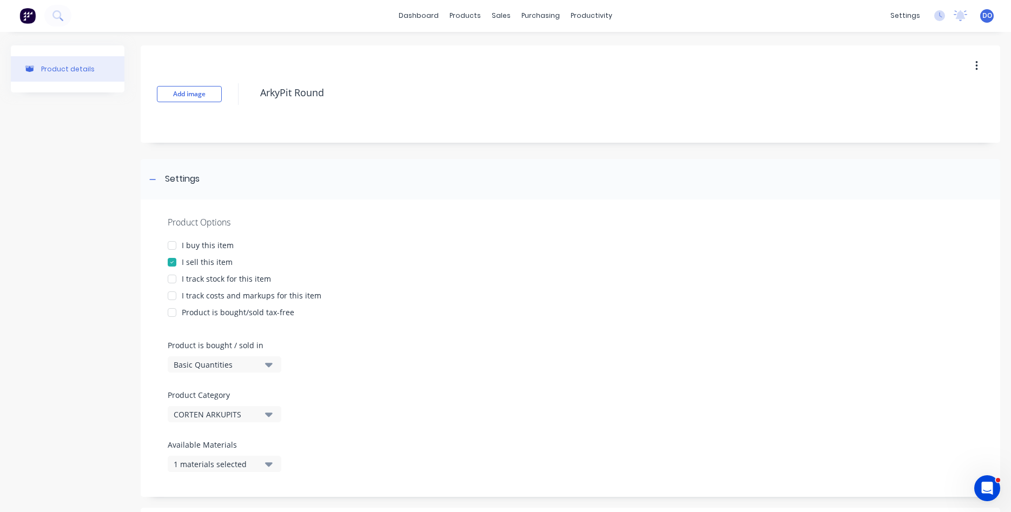
scroll to position [0, 0]
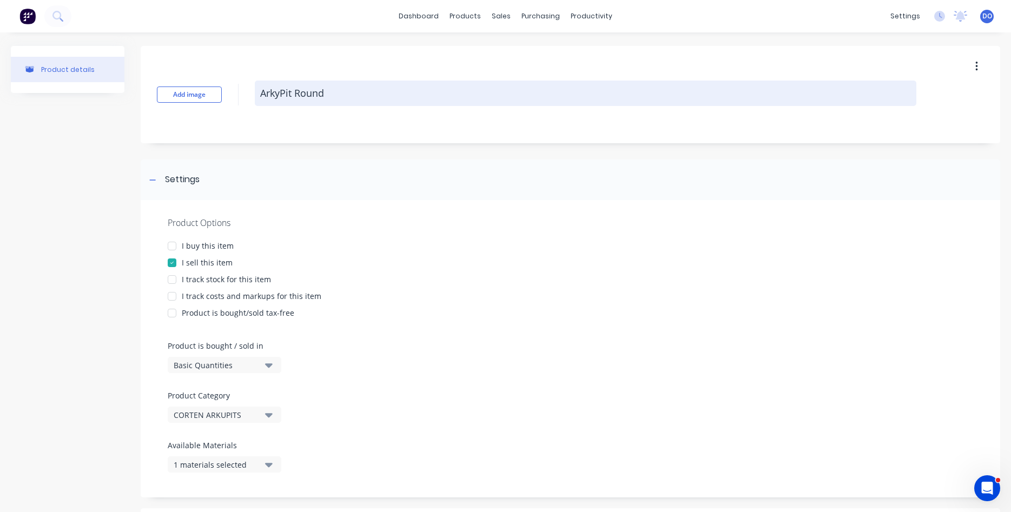
click at [281, 96] on textarea "ArkyPit Round" at bounding box center [585, 93] width 661 height 25
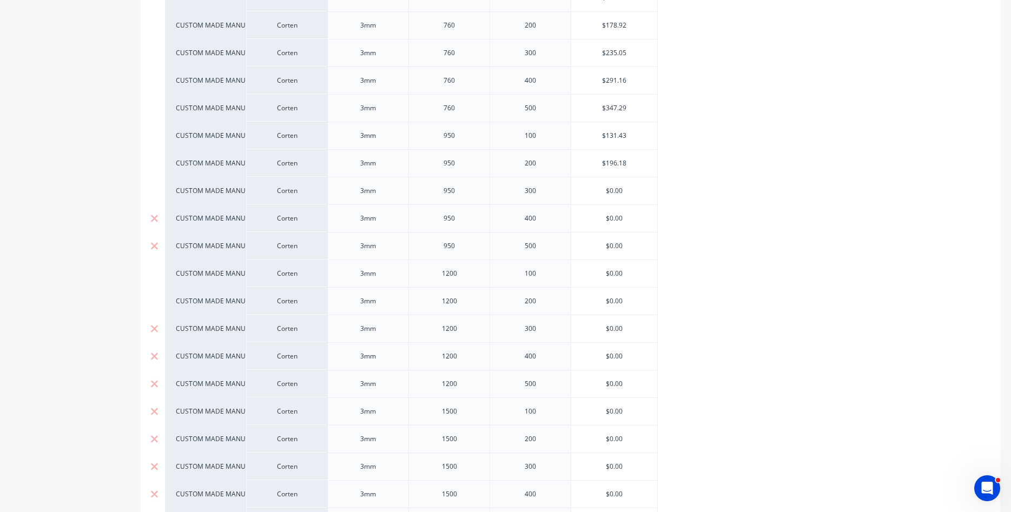
scroll to position [925, 0]
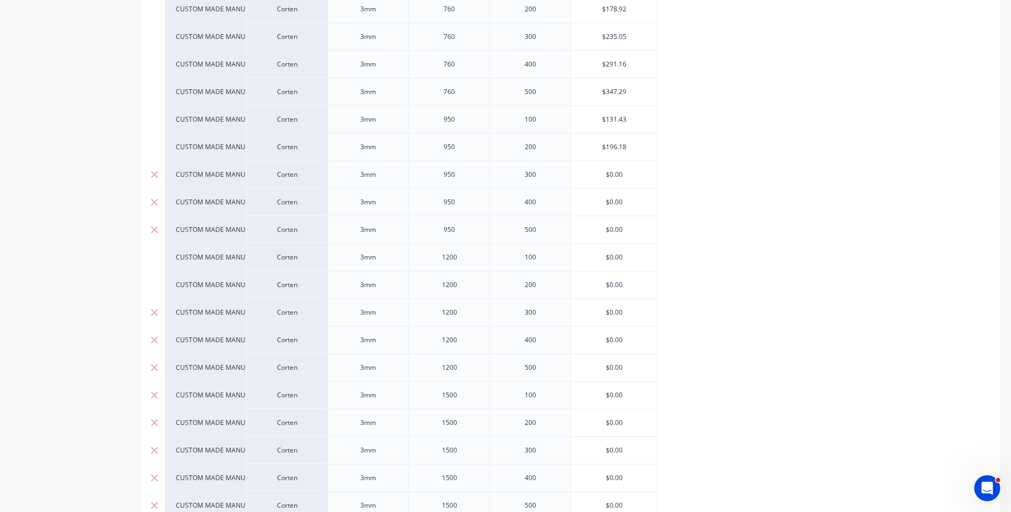
drag, startPoint x: 625, startPoint y: 175, endPoint x: 603, endPoint y: 175, distance: 22.2
click at [603, 175] on input "$0.00" at bounding box center [614, 175] width 86 height 10
drag, startPoint x: 623, startPoint y: 198, endPoint x: 605, endPoint y: 201, distance: 18.1
click at [605, 201] on input "$0.00" at bounding box center [614, 202] width 86 height 10
click at [641, 236] on div "$0.00" at bounding box center [614, 229] width 86 height 27
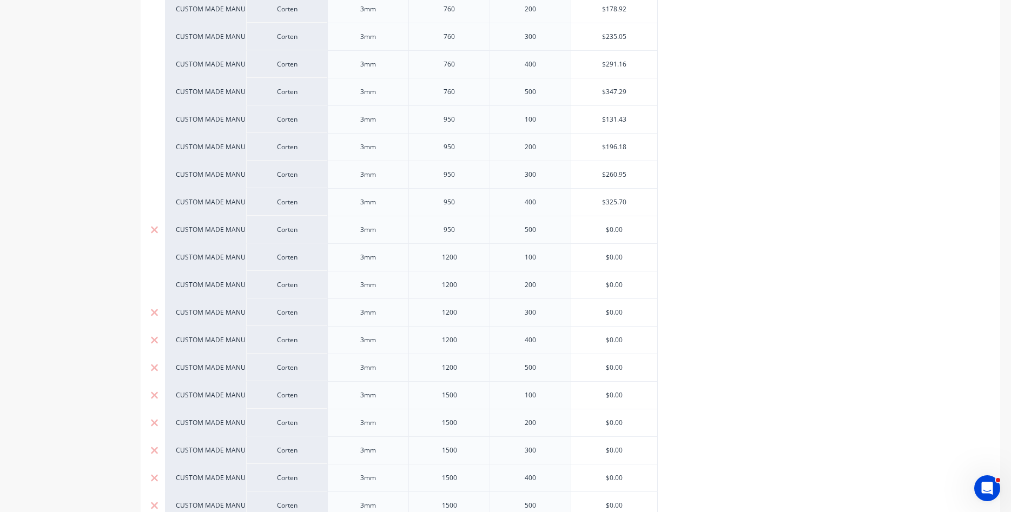
drag, startPoint x: 608, startPoint y: 228, endPoint x: 638, endPoint y: 227, distance: 29.2
click at [638, 227] on input "$0.00" at bounding box center [614, 230] width 86 height 10
click at [651, 260] on input "$0.00" at bounding box center [614, 258] width 86 height 10
drag, startPoint x: 610, startPoint y: 252, endPoint x: 620, endPoint y: 250, distance: 10.0
click at [620, 250] on div "CUSTOM MADE MANUFACTURE Corten 3mm 500 100 $101.21 $101.21 CUSTOM MADE MANUFACT…" at bounding box center [570, 106] width 811 height 828
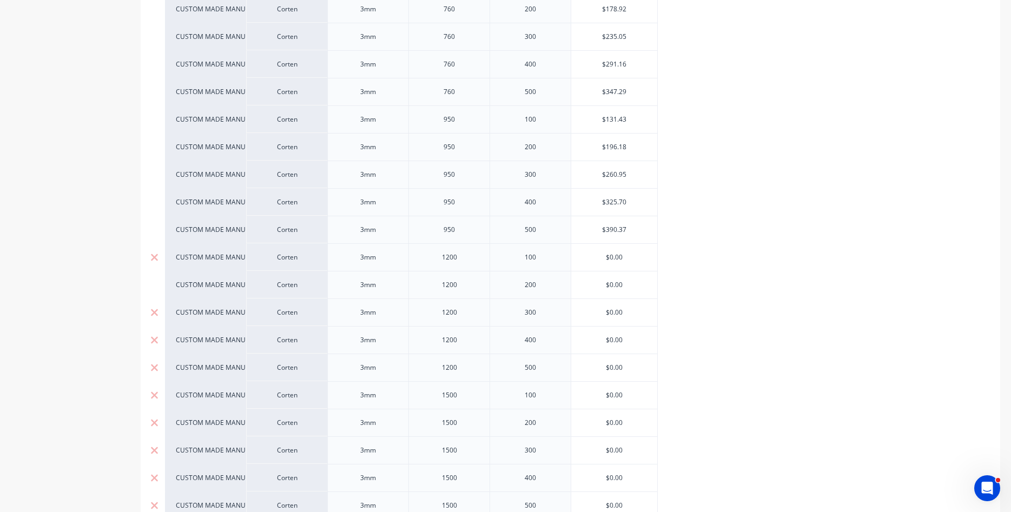
click at [617, 254] on input "$0.00" at bounding box center [614, 258] width 86 height 10
drag, startPoint x: 609, startPoint y: 257, endPoint x: 628, endPoint y: 256, distance: 19.0
click at [628, 256] on input "$0.00" at bounding box center [614, 258] width 86 height 10
click at [625, 257] on input "$0.00" at bounding box center [614, 258] width 86 height 10
drag, startPoint x: 621, startPoint y: 257, endPoint x: 610, endPoint y: 257, distance: 11.4
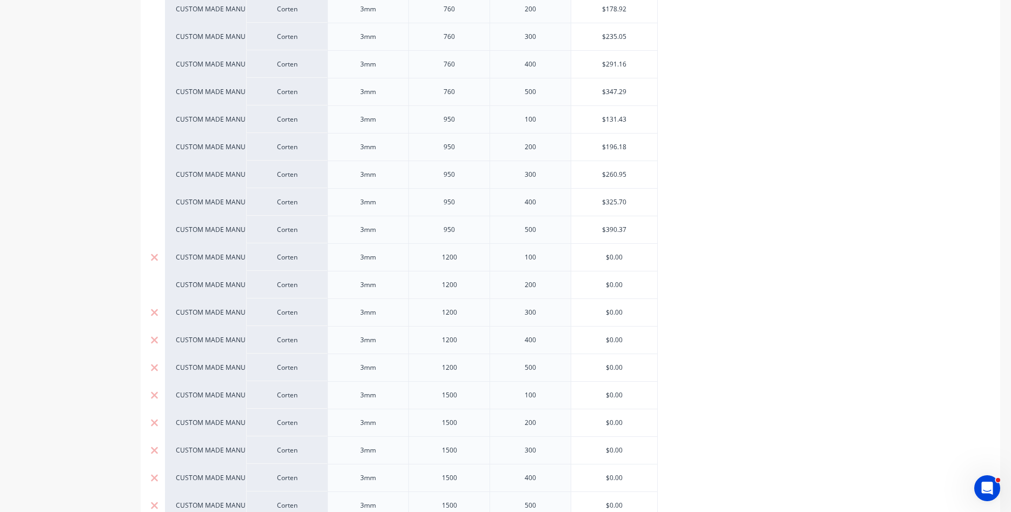
click at [610, 257] on input "$0.00" at bounding box center [614, 258] width 86 height 10
click at [606, 288] on input "$0.00" at bounding box center [614, 285] width 86 height 10
click at [622, 256] on input "$0.00" at bounding box center [614, 258] width 86 height 10
click at [614, 256] on input "$0.00" at bounding box center [614, 258] width 86 height 10
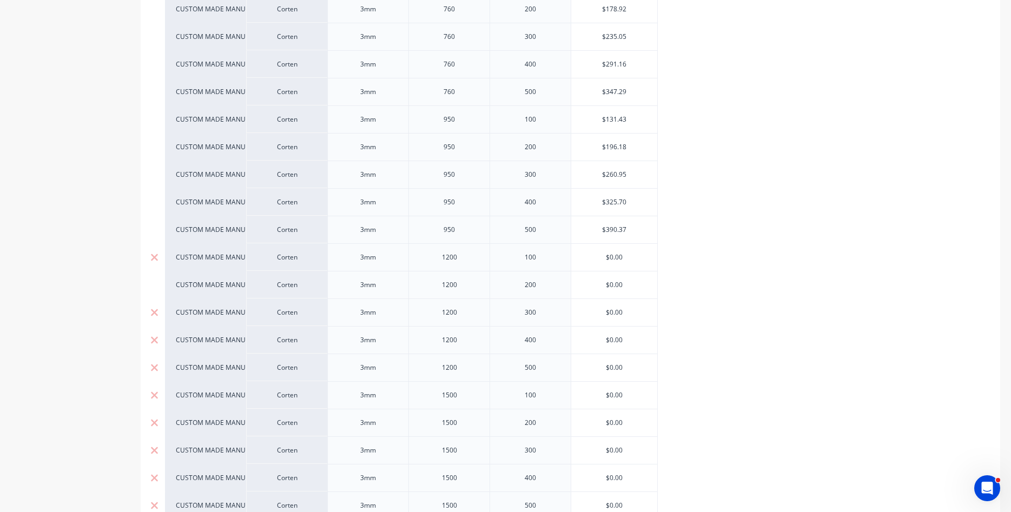
click at [614, 256] on input "$0.00" at bounding box center [614, 258] width 86 height 10
click at [624, 292] on div "$0.00" at bounding box center [614, 285] width 86 height 27
click at [618, 286] on input "$0.00" at bounding box center [614, 285] width 86 height 10
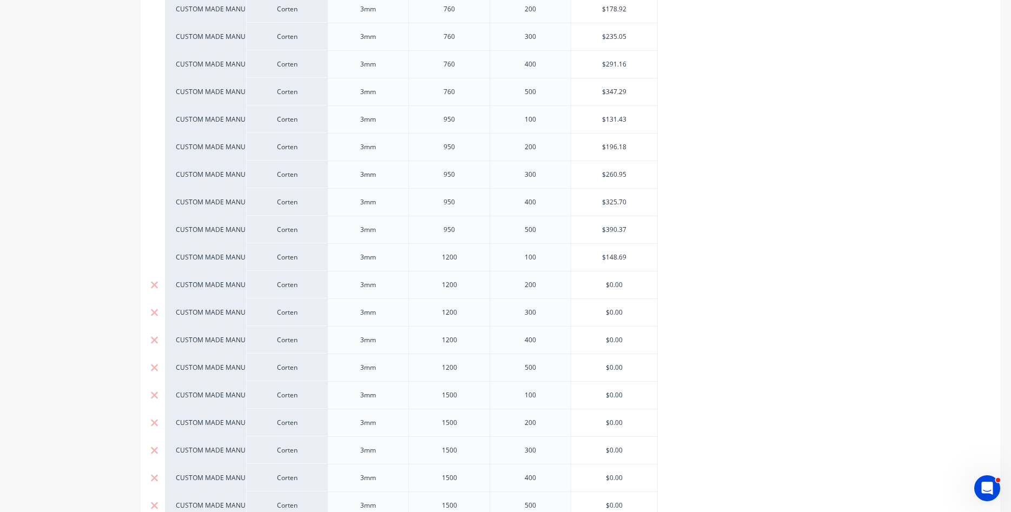
click at [613, 285] on input "$0.00" at bounding box center [614, 285] width 86 height 10
click at [623, 318] on div "$0.00" at bounding box center [614, 312] width 86 height 27
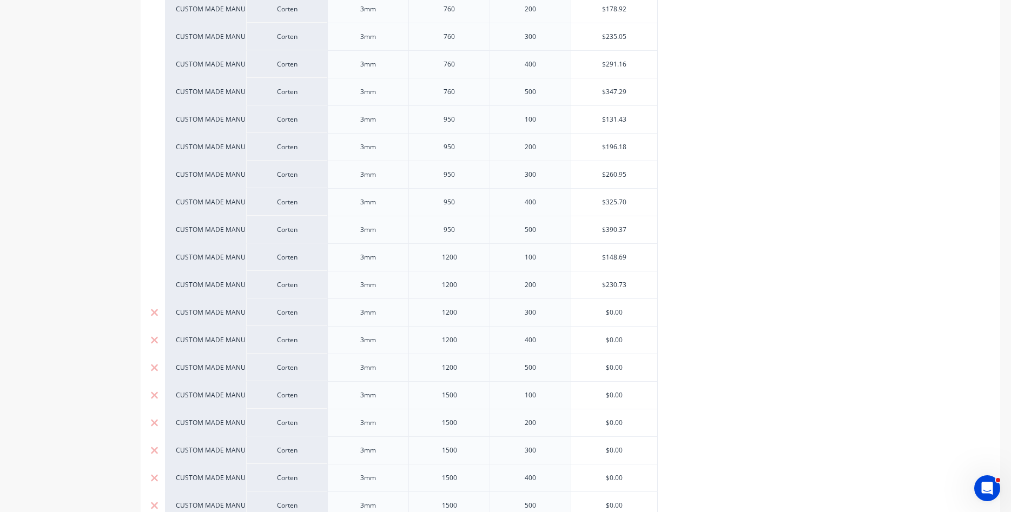
click at [623, 318] on div "$0.00" at bounding box center [614, 312] width 86 height 27
click at [619, 314] on input "$0.00" at bounding box center [614, 313] width 86 height 10
click at [612, 312] on input "$0.00" at bounding box center [614, 313] width 86 height 10
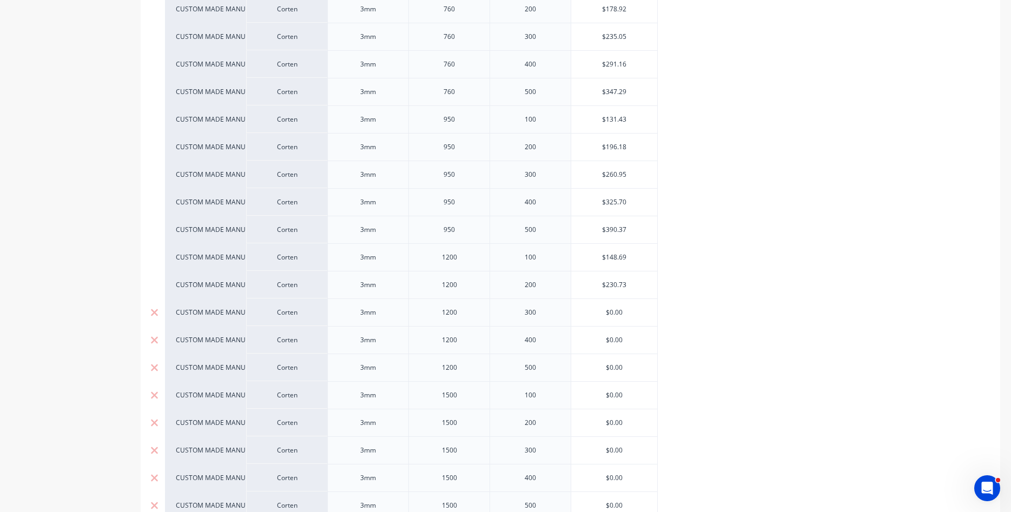
click at [612, 312] on input "$0.00" at bounding box center [614, 313] width 86 height 10
click at [613, 346] on div "$0.00" at bounding box center [614, 340] width 86 height 27
click at [619, 342] on input "$0.00" at bounding box center [614, 340] width 86 height 10
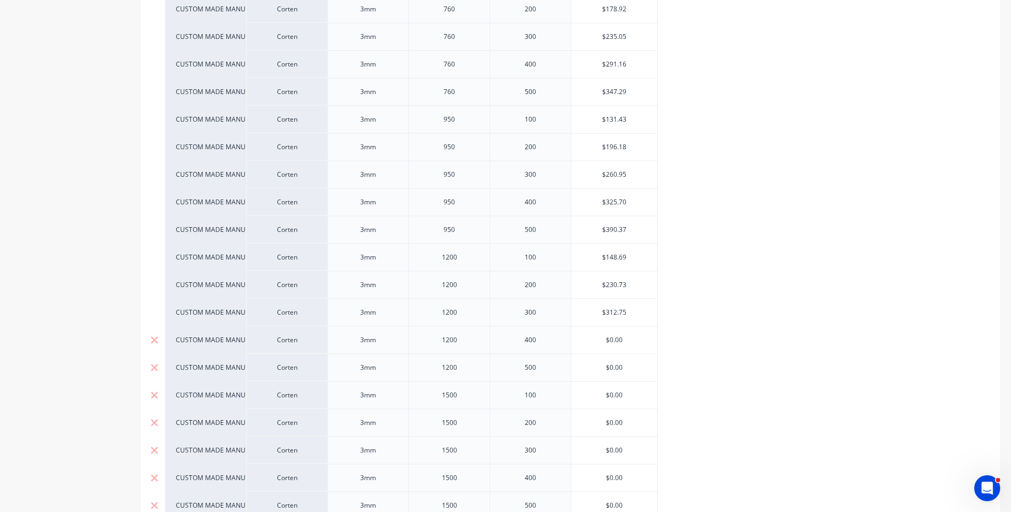
click at [619, 342] on input "$0.00" at bounding box center [614, 340] width 86 height 10
click at [618, 369] on input "$0.00" at bounding box center [614, 368] width 86 height 10
click at [620, 370] on input "$0.00" at bounding box center [614, 368] width 86 height 10
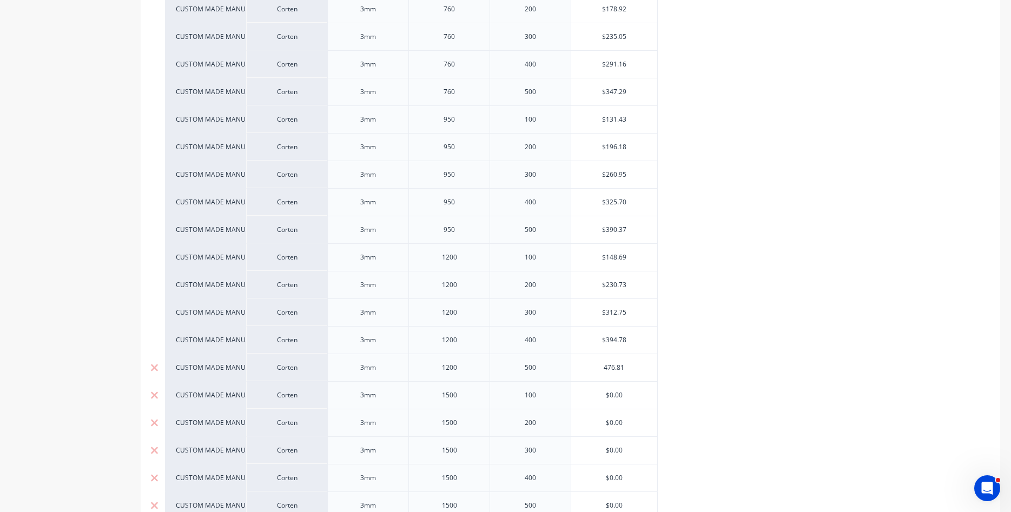
scroll to position [1040, 0]
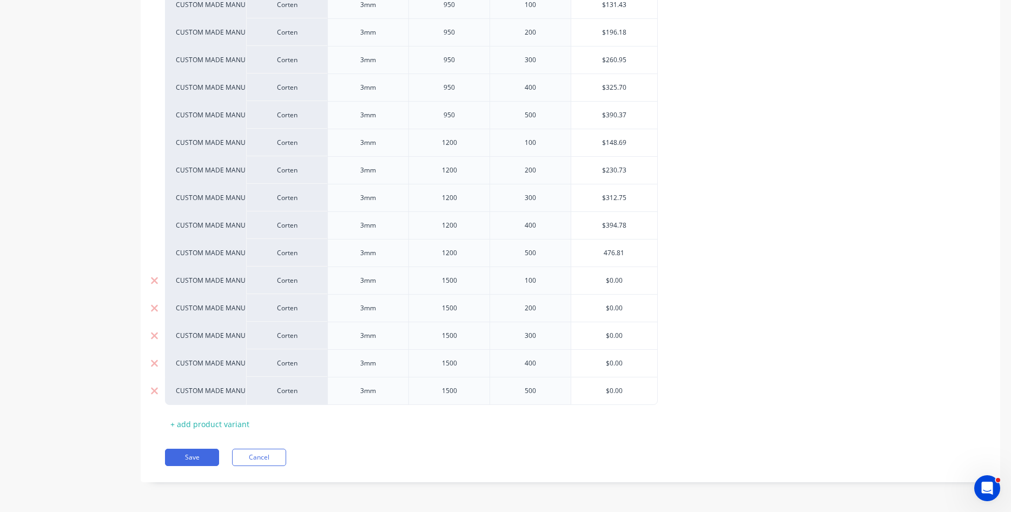
click at [631, 286] on div "$0.00" at bounding box center [614, 280] width 86 height 27
click at [623, 283] on input "$0.00" at bounding box center [614, 281] width 86 height 10
click at [620, 313] on div "$0.00" at bounding box center [614, 308] width 86 height 27
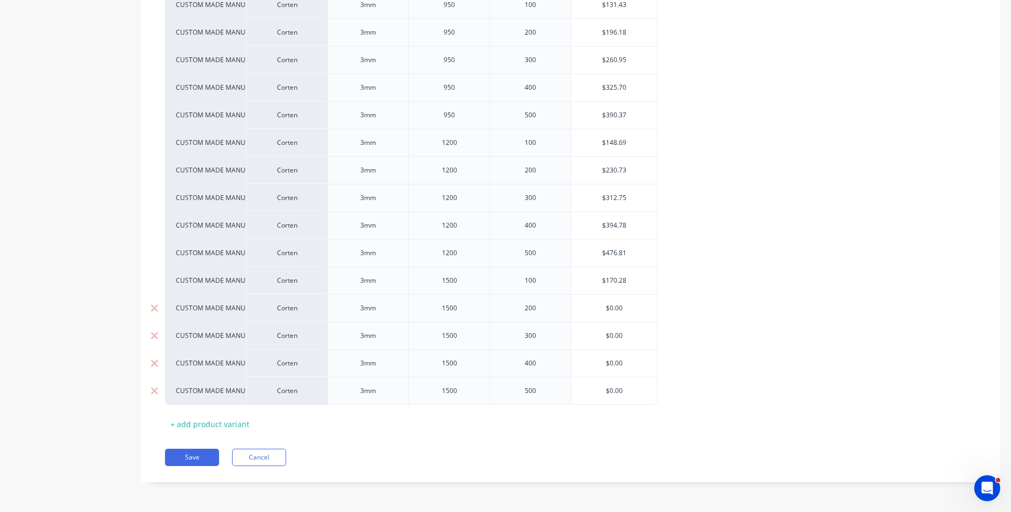
click at [620, 313] on div "$0.00" at bounding box center [614, 308] width 86 height 27
click at [618, 310] on input "$0.00" at bounding box center [614, 308] width 86 height 10
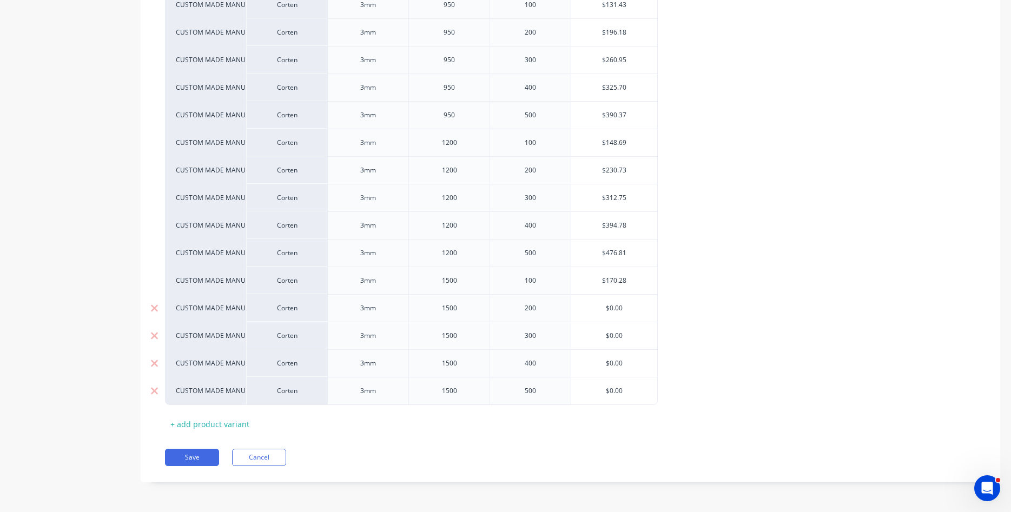
drag, startPoint x: 604, startPoint y: 309, endPoint x: 612, endPoint y: 307, distance: 8.9
click at [612, 307] on input "$0.00" at bounding box center [614, 308] width 86 height 10
click at [585, 343] on div "$0.00" at bounding box center [614, 335] width 86 height 27
click at [623, 310] on input "$0.00" at bounding box center [614, 308] width 86 height 10
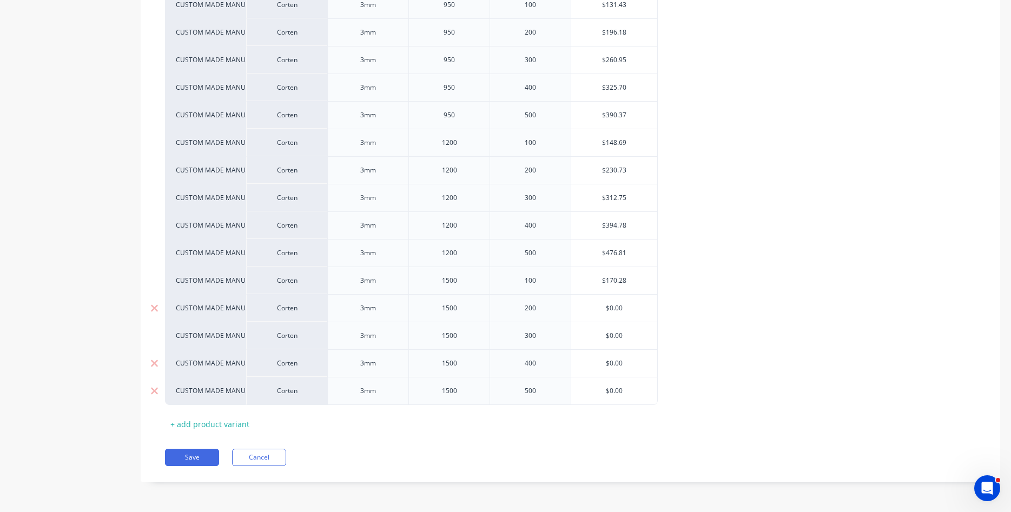
click at [623, 310] on input "$0.00" at bounding box center [614, 308] width 86 height 10
click at [617, 341] on div "$0.00" at bounding box center [614, 335] width 86 height 27
click at [616, 333] on input "$0.00" at bounding box center [614, 336] width 86 height 10
click at [620, 336] on input "$0.00" at bounding box center [614, 336] width 86 height 10
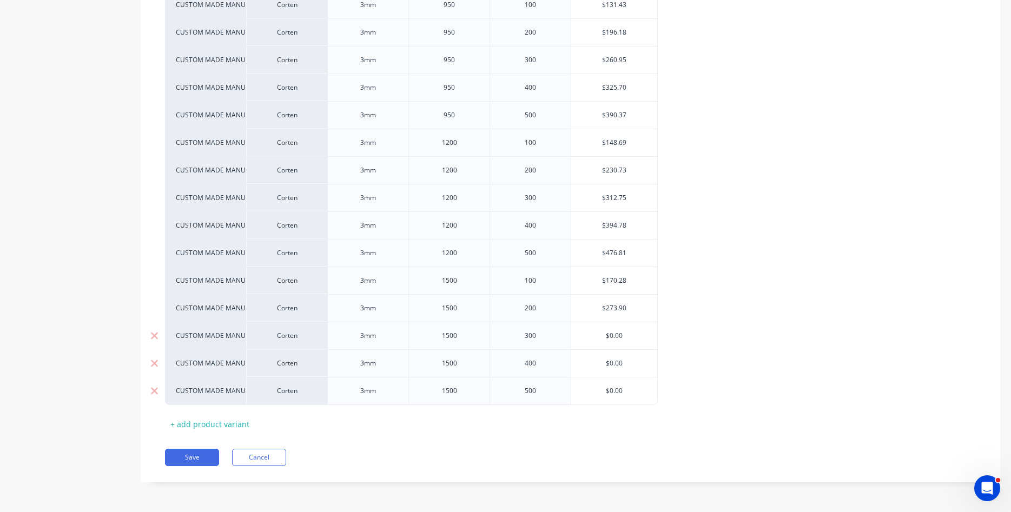
click at [620, 336] on input "$0.00" at bounding box center [614, 336] width 86 height 10
click at [619, 366] on input "$0.00" at bounding box center [614, 364] width 86 height 10
click at [616, 365] on input "$0.00" at bounding box center [614, 364] width 86 height 10
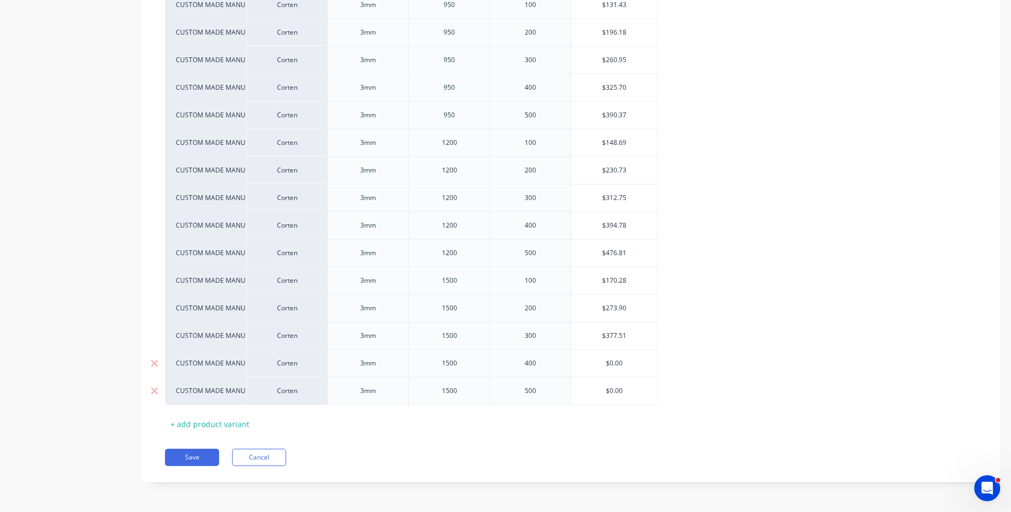
click at [616, 365] on input "$0.00" at bounding box center [614, 364] width 86 height 10
click at [620, 395] on input "$0.00" at bounding box center [614, 391] width 86 height 10
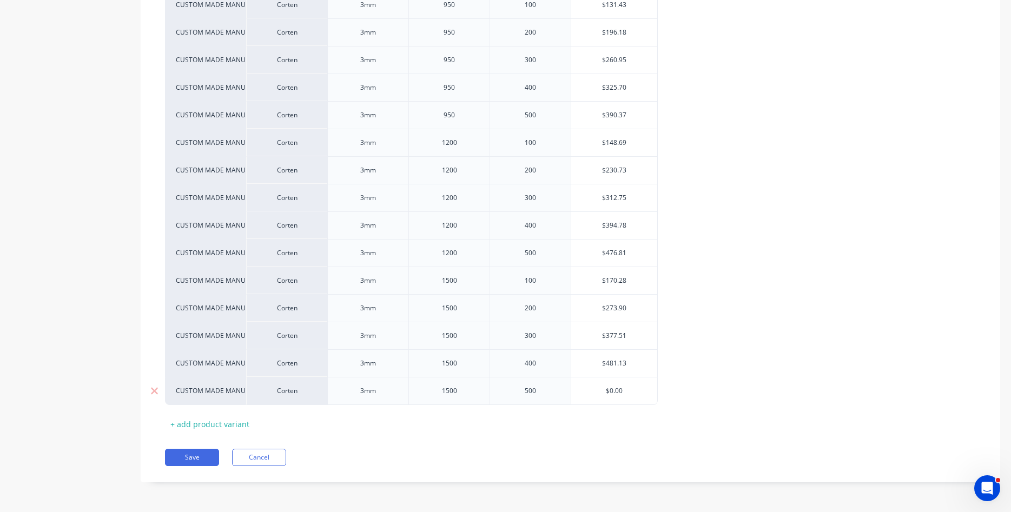
click at [615, 392] on input "$0.00" at bounding box center [614, 391] width 86 height 10
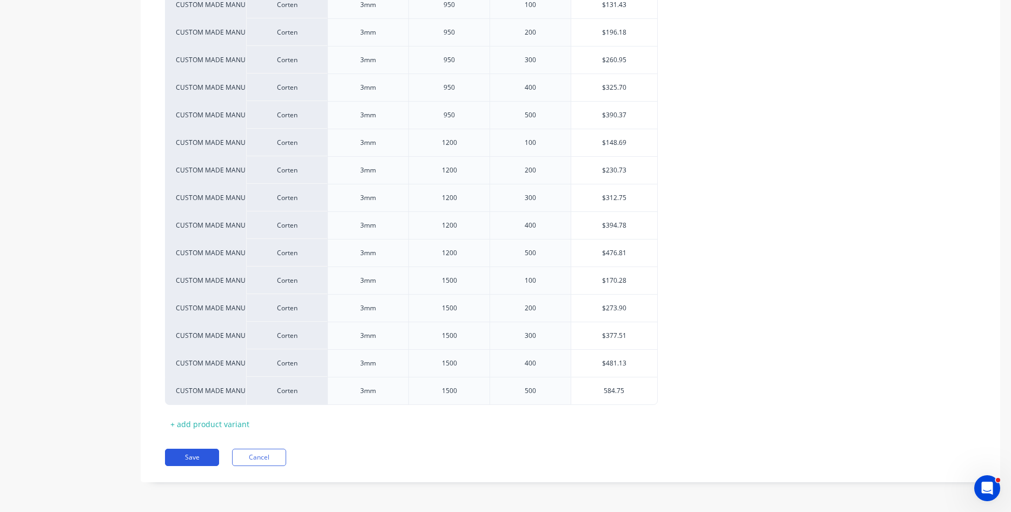
click at [200, 459] on button "Save" at bounding box center [192, 457] width 54 height 17
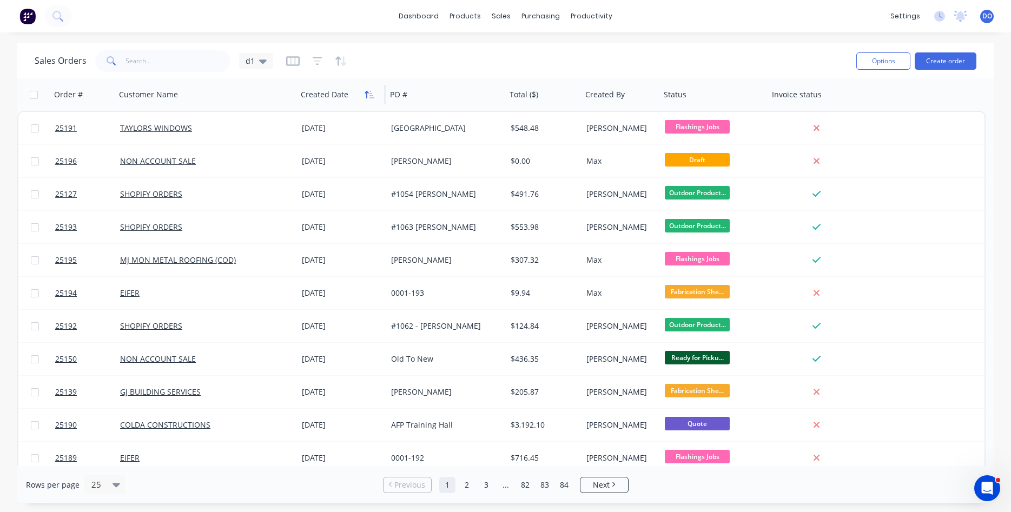
click at [366, 93] on icon "button" at bounding box center [367, 95] width 4 height 8
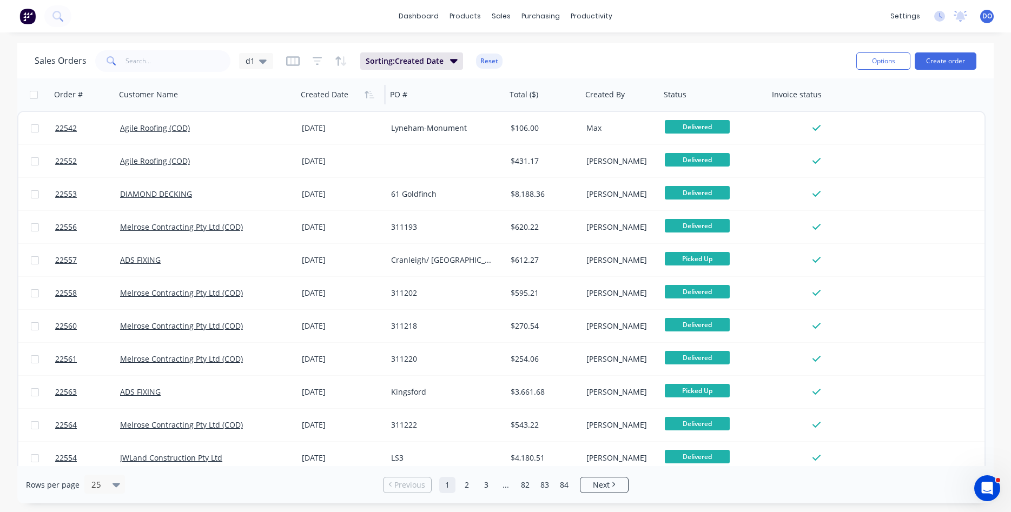
click at [366, 93] on icon "button" at bounding box center [367, 95] width 4 height 8
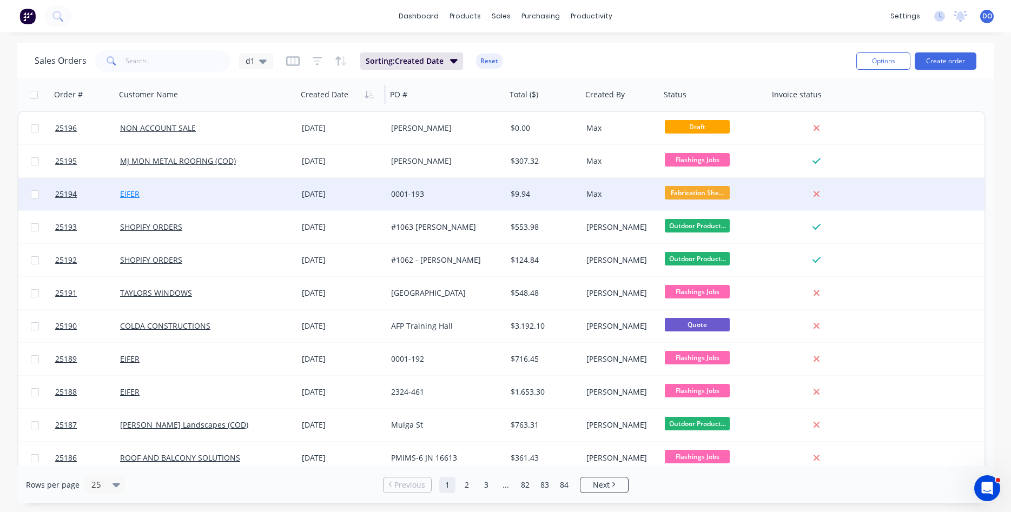
click at [136, 189] on link "EIFER" at bounding box center [129, 194] width 19 height 10
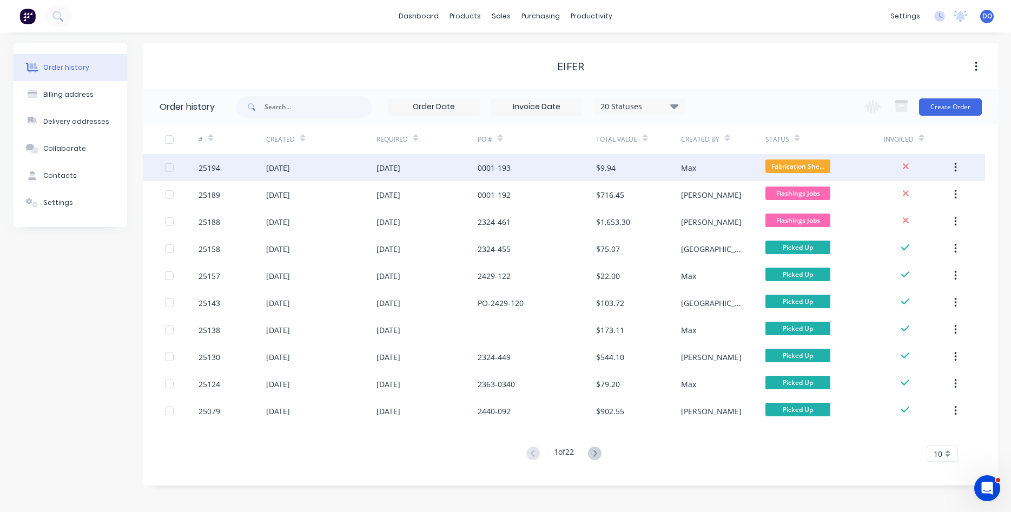
click at [429, 168] on div "[DATE]" at bounding box center [427, 167] width 102 height 27
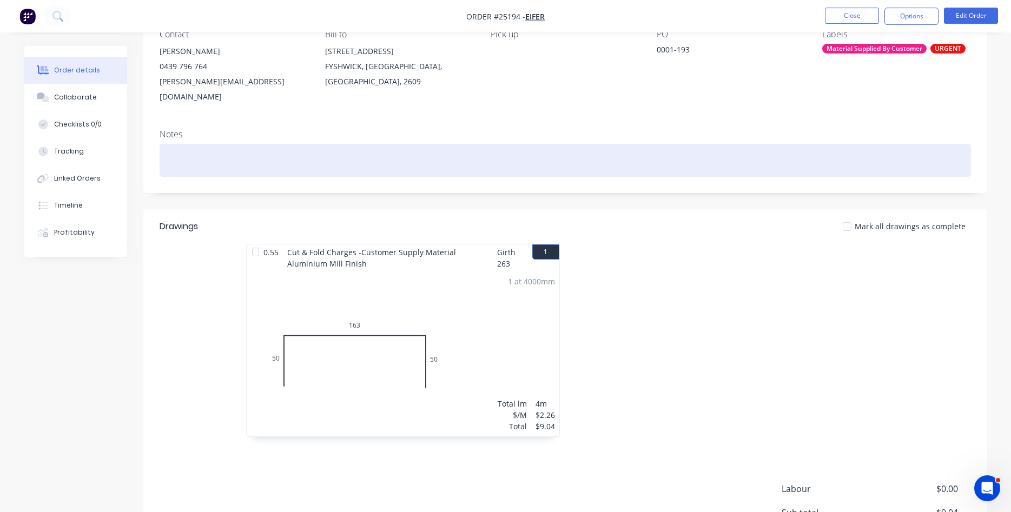
scroll to position [110, 0]
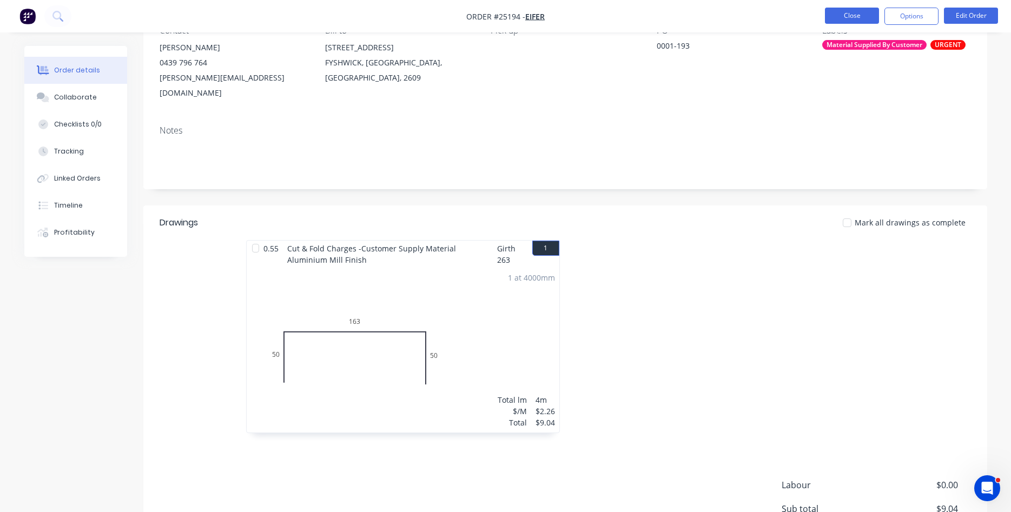
click at [857, 17] on button "Close" at bounding box center [852, 16] width 54 height 16
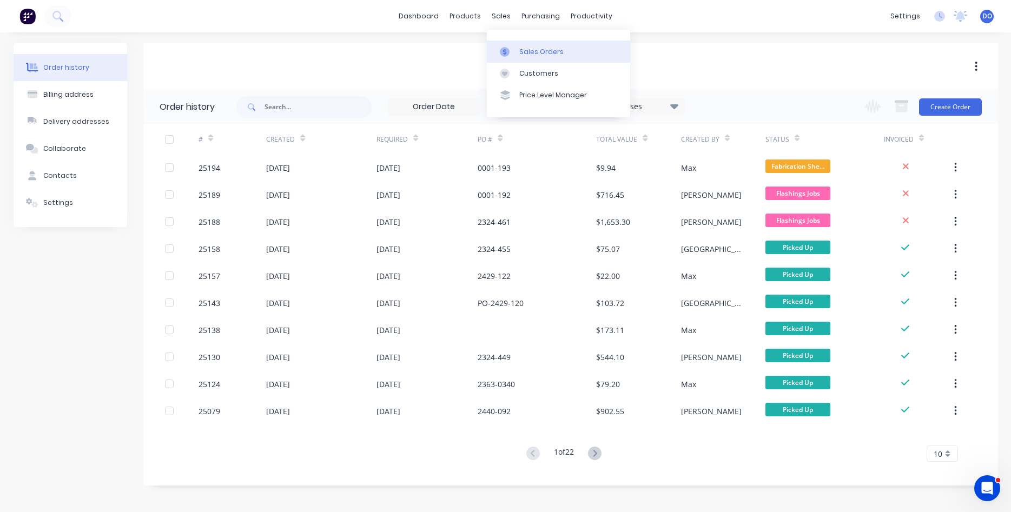
click at [527, 54] on div "Sales Orders" at bounding box center [541, 52] width 44 height 10
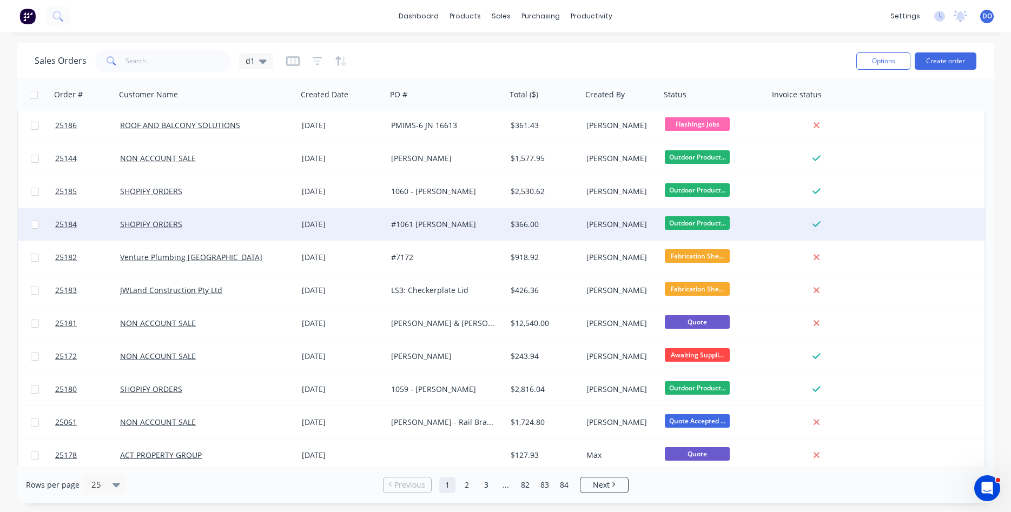
scroll to position [469, 0]
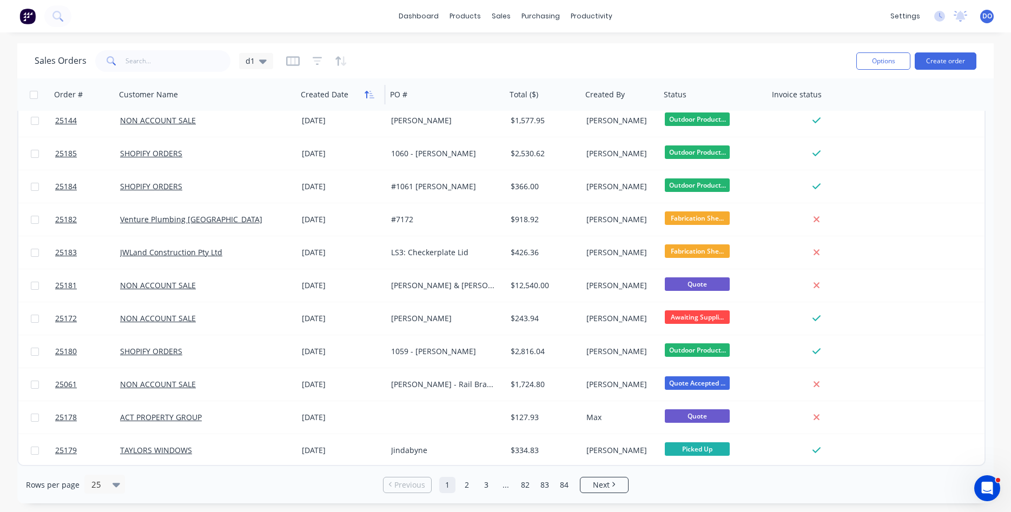
click at [368, 97] on icon "button" at bounding box center [370, 94] width 10 height 9
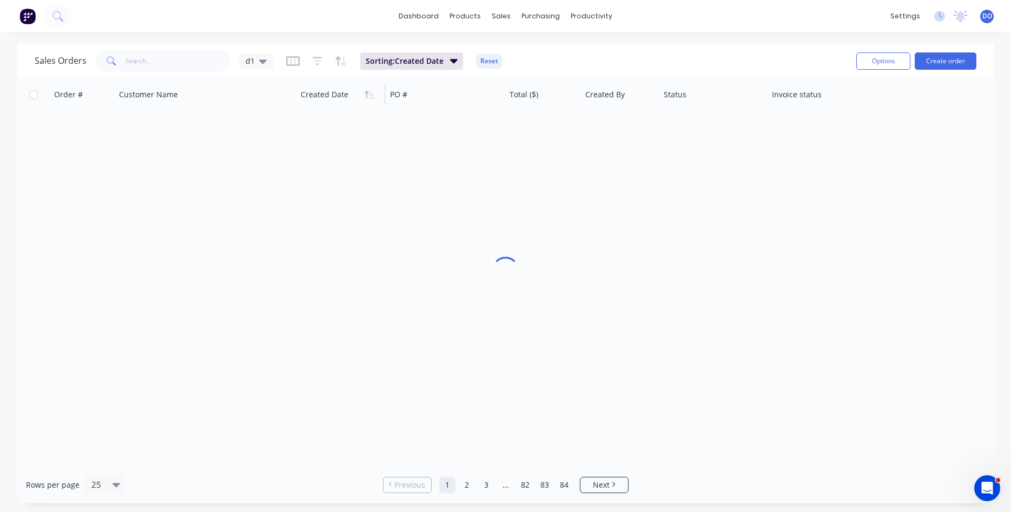
scroll to position [0, 0]
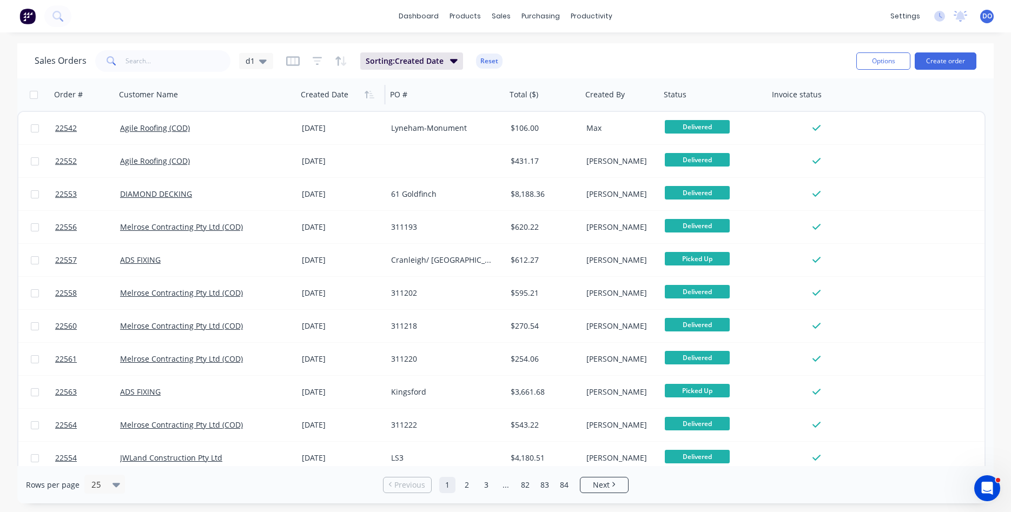
click at [368, 97] on icon "button" at bounding box center [370, 94] width 10 height 9
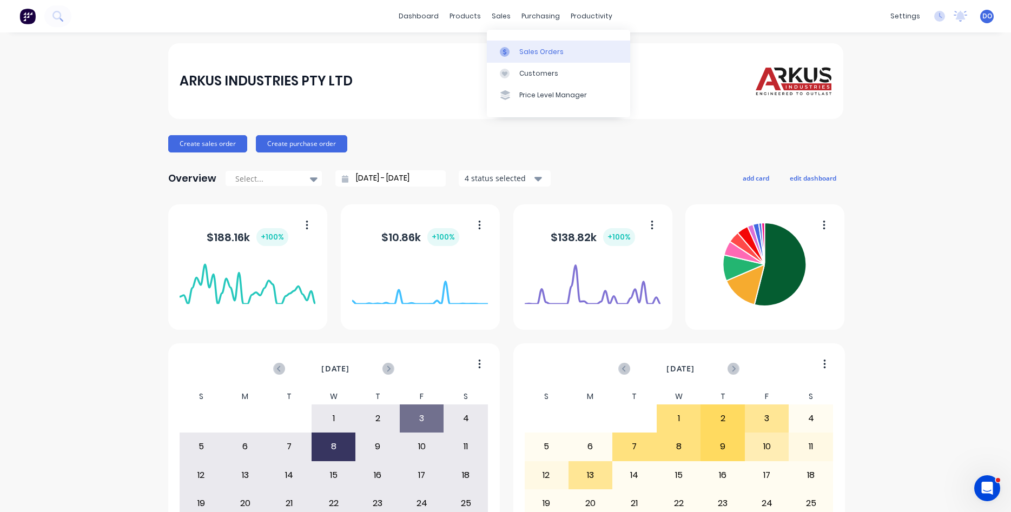
click at [519, 45] on link "Sales Orders" at bounding box center [558, 52] width 143 height 22
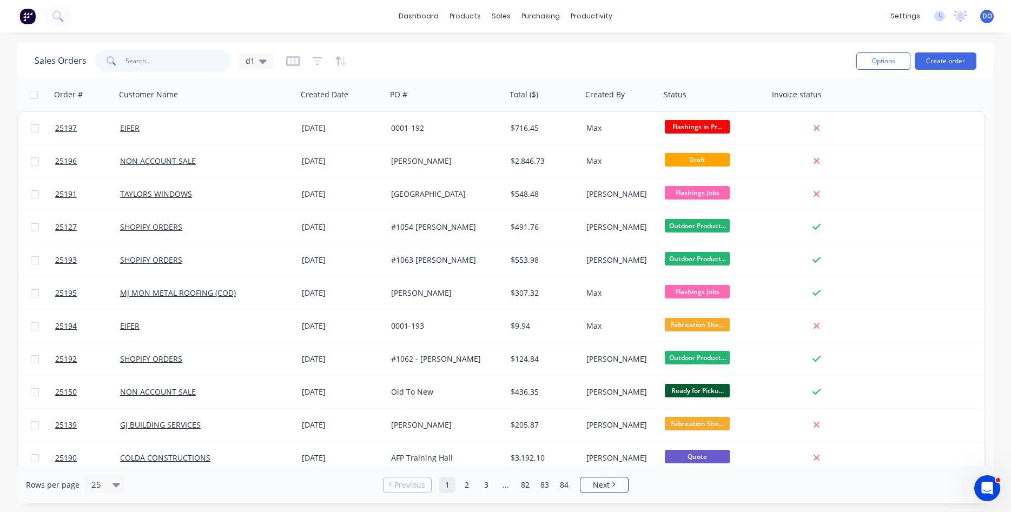
click at [141, 67] on input "text" at bounding box center [177, 61] width 105 height 22
type input "empire"
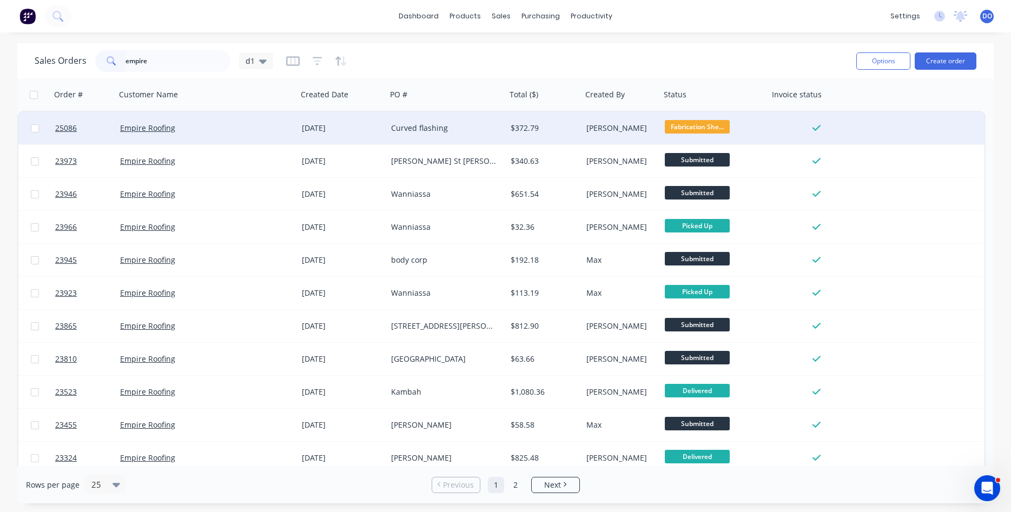
click at [414, 131] on div "Curved flashing" at bounding box center [443, 128] width 105 height 11
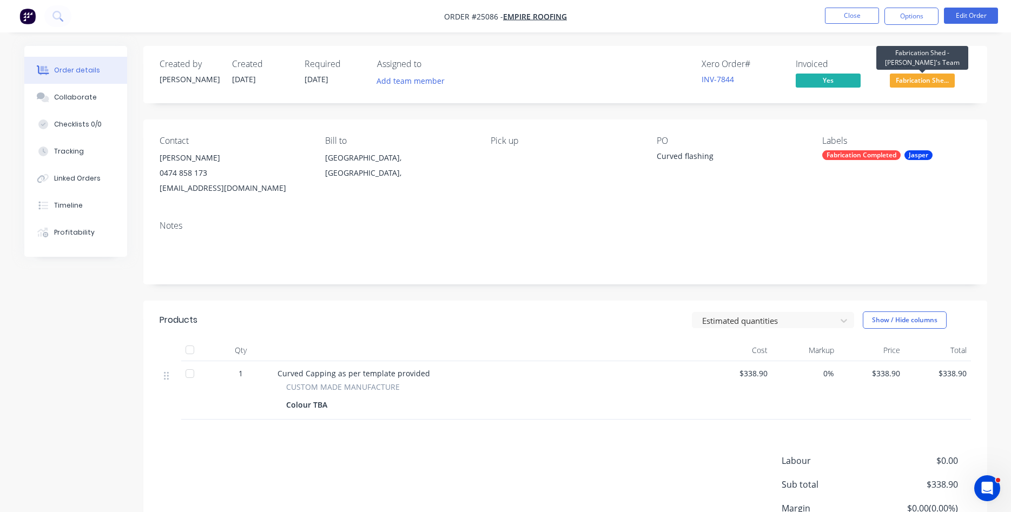
click at [919, 80] on span "Fabrication She..." at bounding box center [922, 81] width 65 height 14
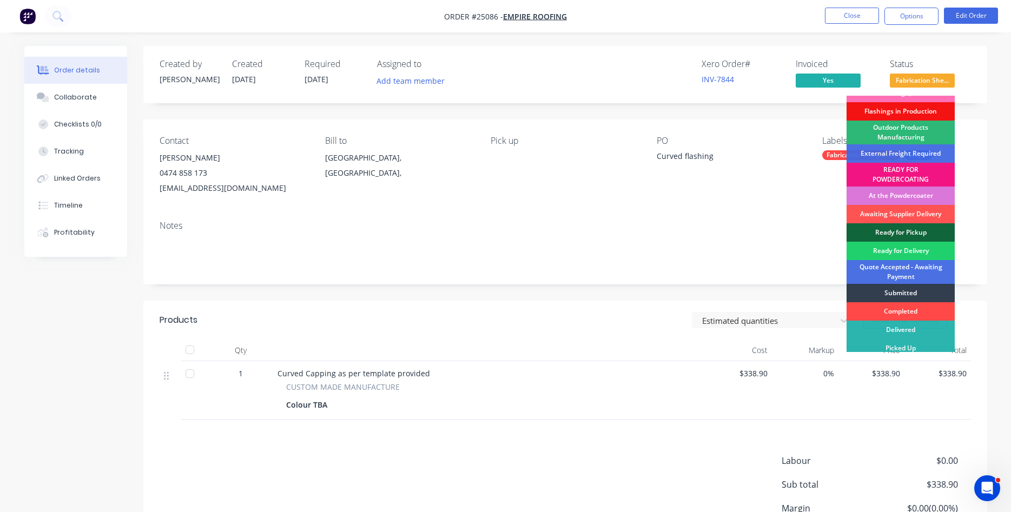
scroll to position [17, 0]
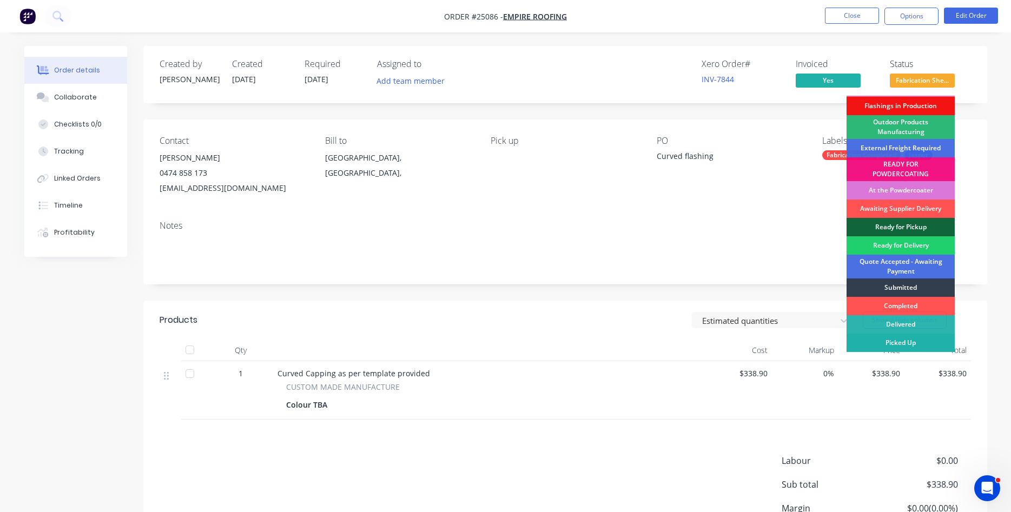
click at [911, 343] on div "Picked Up" at bounding box center [900, 343] width 108 height 18
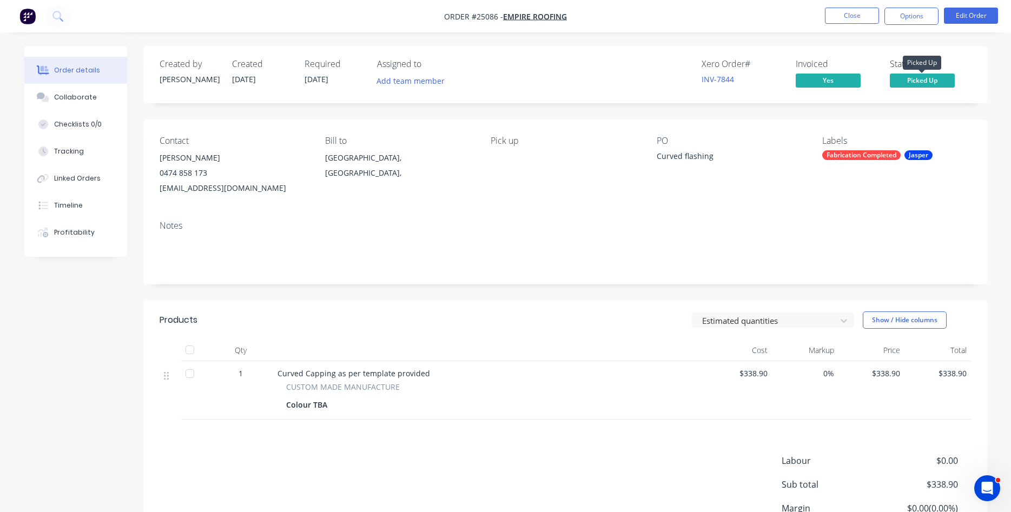
click at [933, 81] on span "Picked Up" at bounding box center [922, 81] width 65 height 14
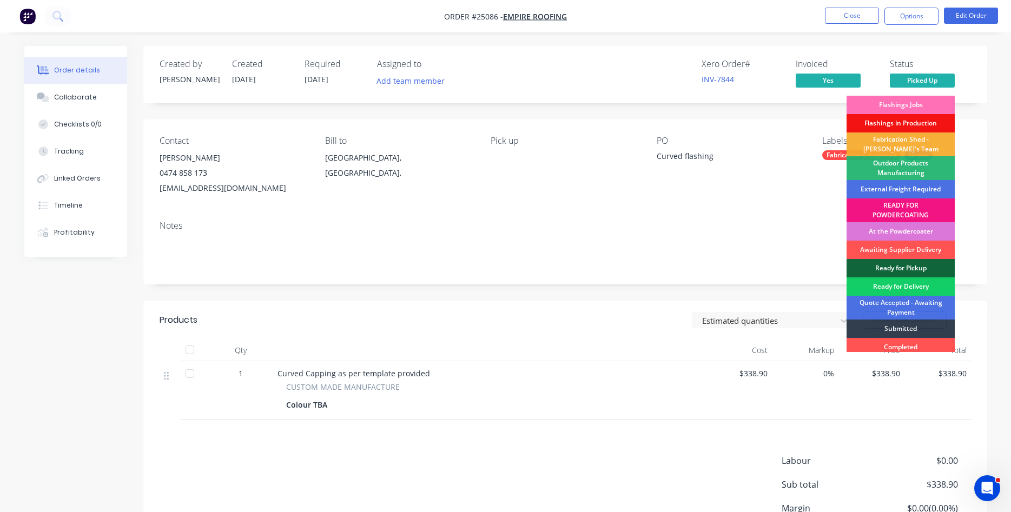
scroll to position [23, 0]
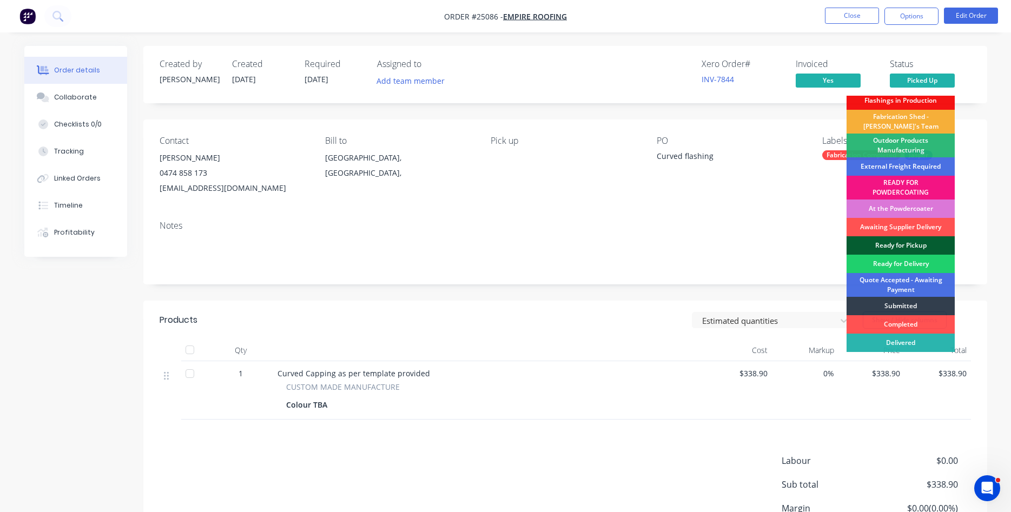
click at [910, 241] on div "Ready for Pickup" at bounding box center [900, 245] width 108 height 18
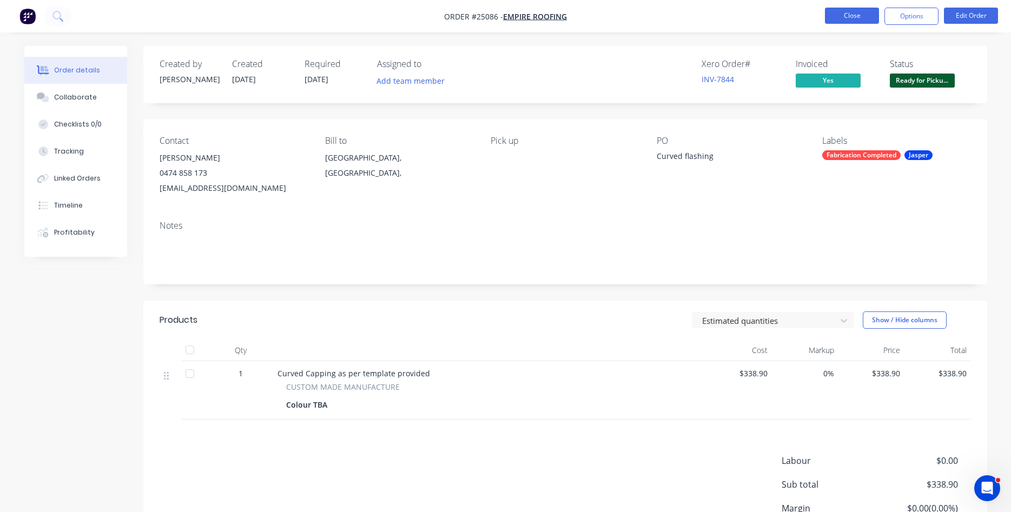
click at [856, 12] on button "Close" at bounding box center [852, 16] width 54 height 16
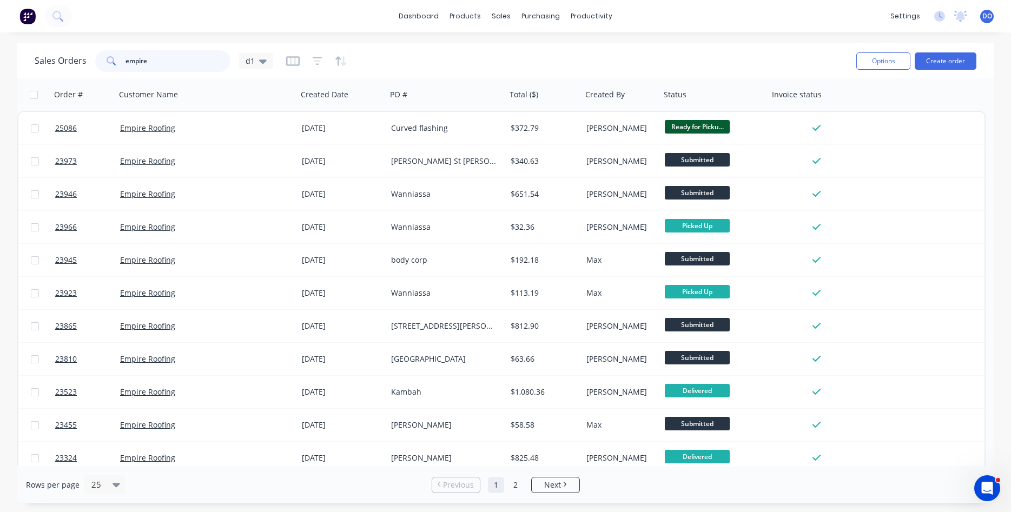
drag, startPoint x: 169, startPoint y: 67, endPoint x: 42, endPoint y: 56, distance: 128.1
click at [125, 56] on input "empire" at bounding box center [177, 61] width 105 height 22
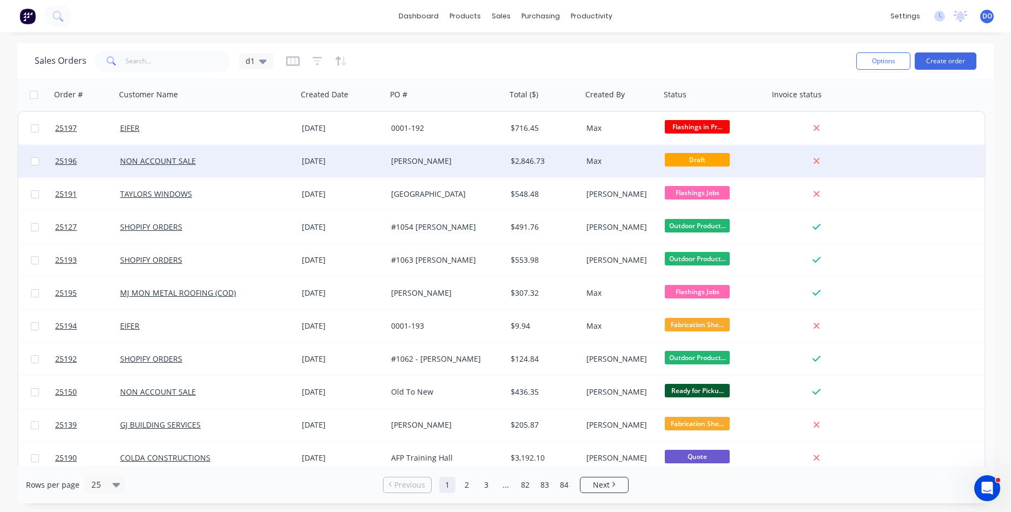
click at [338, 164] on div "[DATE]" at bounding box center [342, 161] width 81 height 11
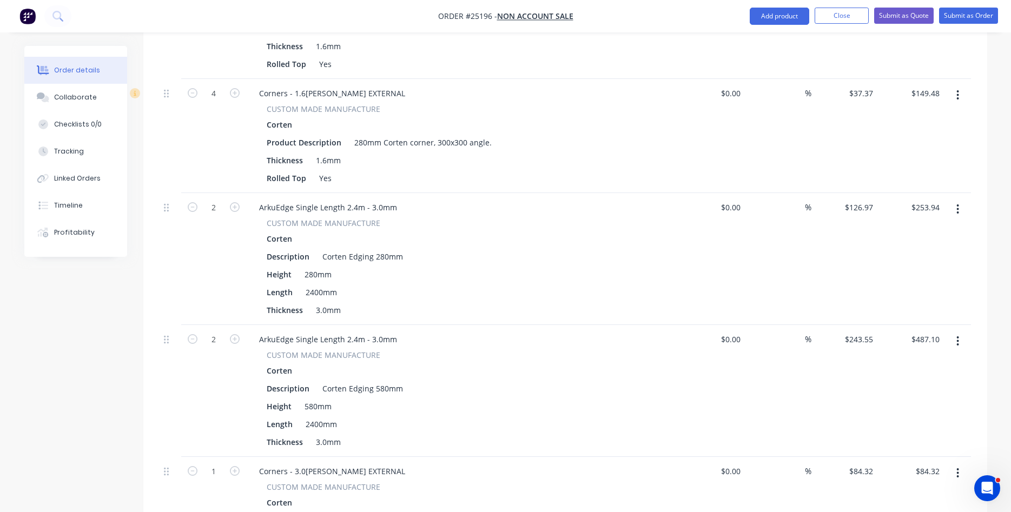
scroll to position [828, 0]
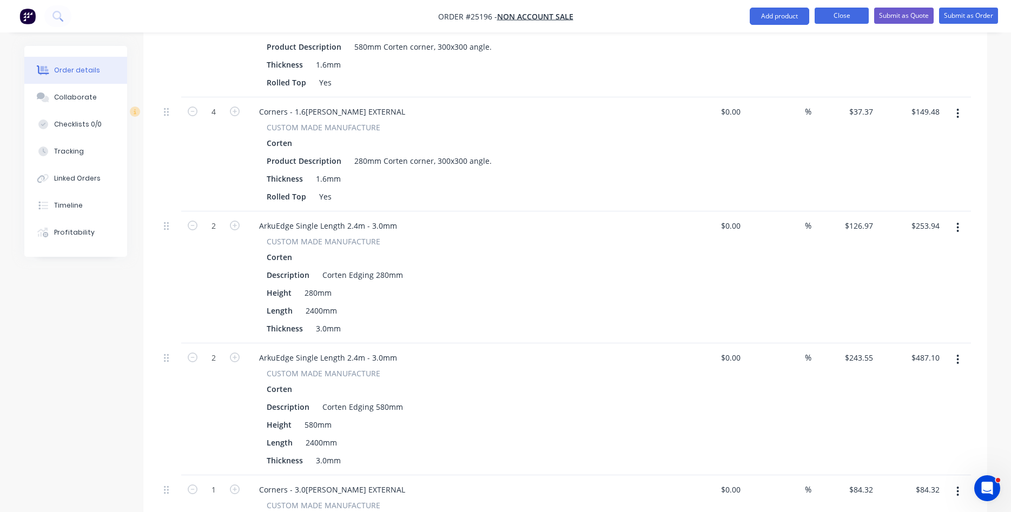
click at [841, 16] on button "Close" at bounding box center [842, 16] width 54 height 16
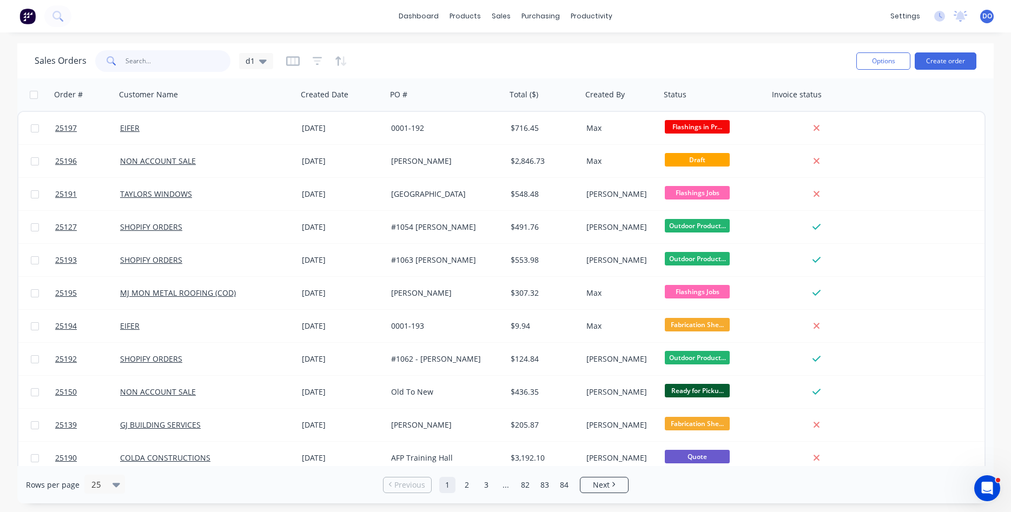
click at [137, 61] on input "text" at bounding box center [177, 61] width 105 height 22
type input "[PERSON_NAME]"
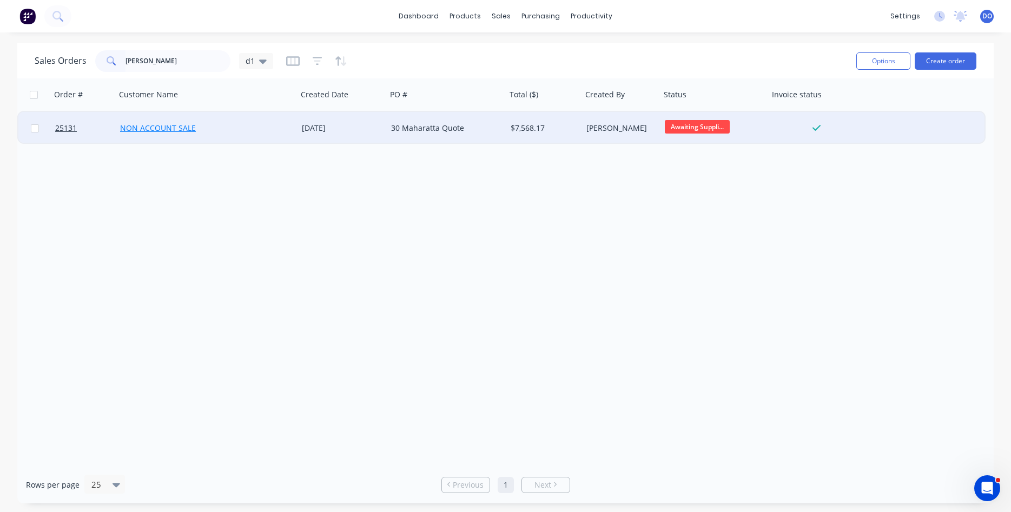
click at [176, 129] on link "NON ACCOUNT SALE" at bounding box center [158, 128] width 76 height 10
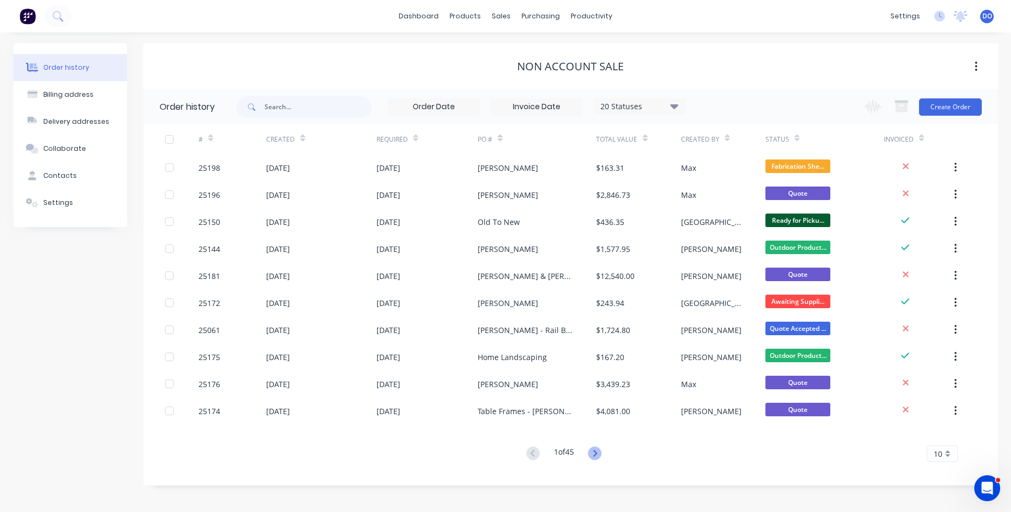
click at [595, 455] on icon at bounding box center [595, 453] width 4 height 6
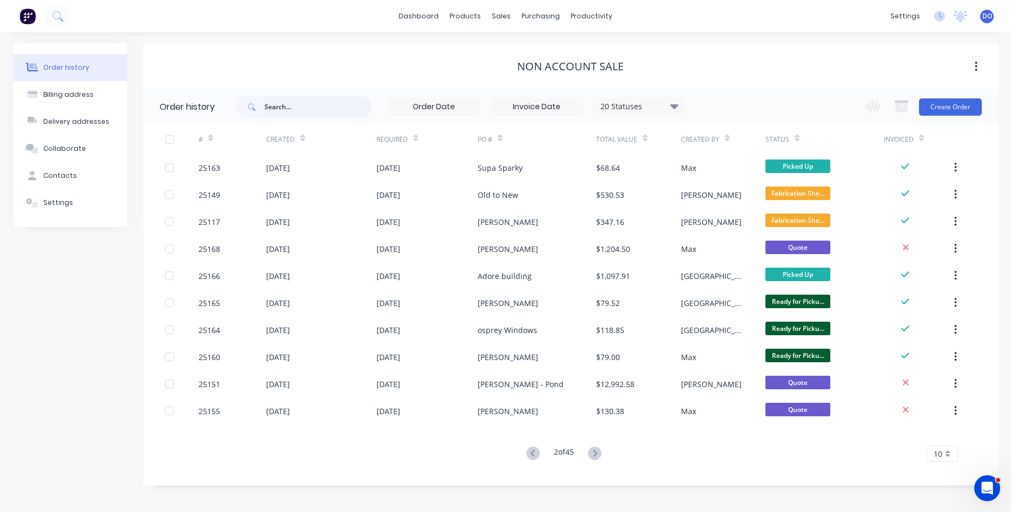
click at [318, 106] on input "text" at bounding box center [317, 107] width 107 height 22
type input "[PERSON_NAME]"
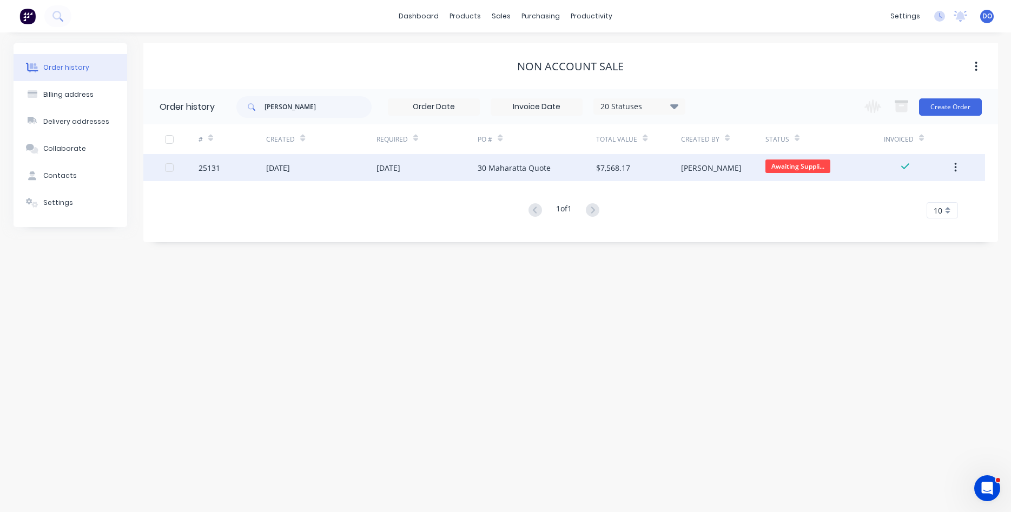
click at [385, 171] on div "[DATE]" at bounding box center [388, 167] width 24 height 11
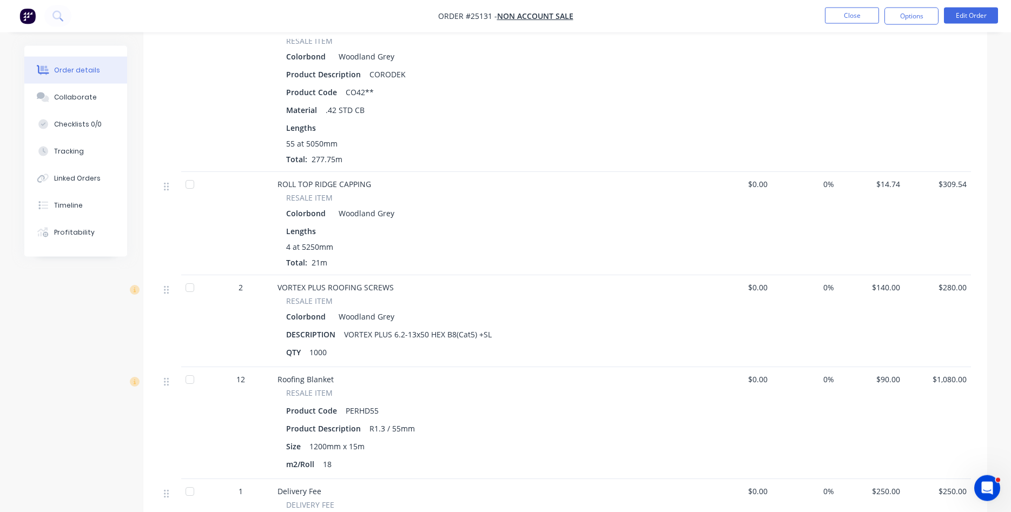
scroll to position [331, 0]
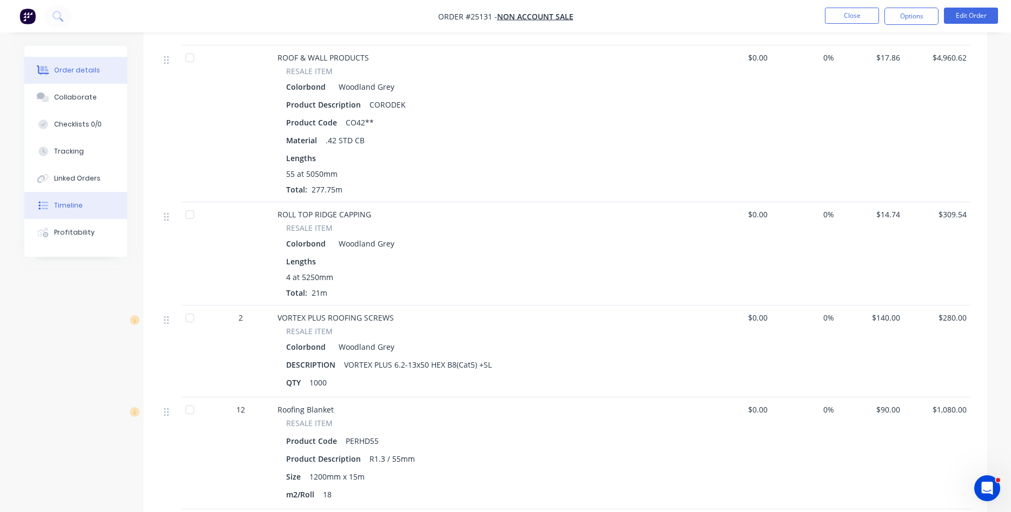
click at [70, 203] on div "Timeline" at bounding box center [68, 206] width 29 height 10
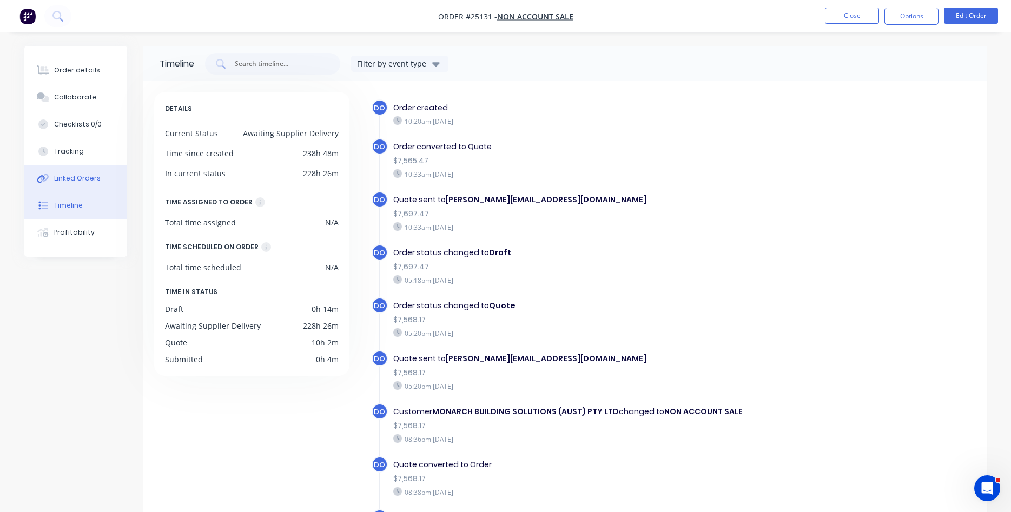
click at [77, 175] on div "Linked Orders" at bounding box center [77, 179] width 47 height 10
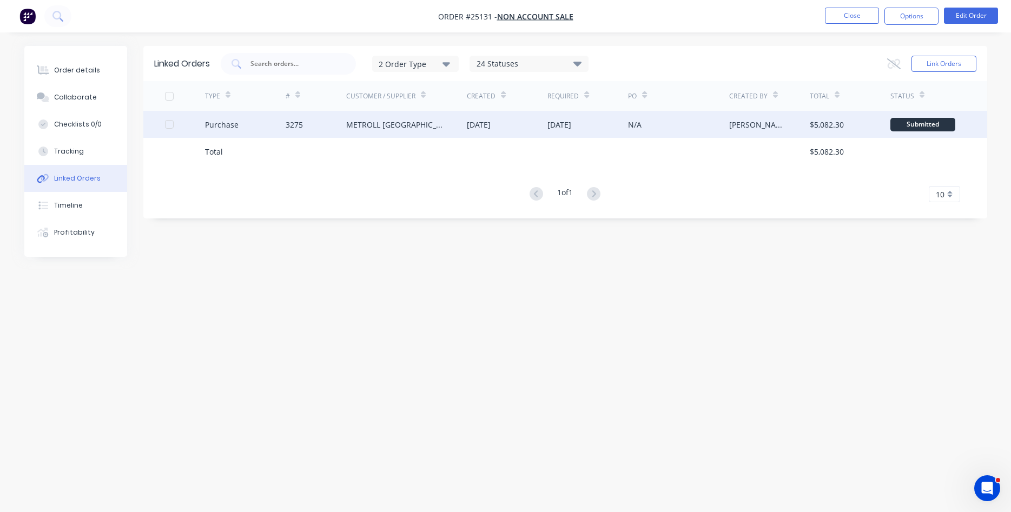
click at [347, 125] on div "METROLL [GEOGRAPHIC_DATA]" at bounding box center [396, 124] width 100 height 11
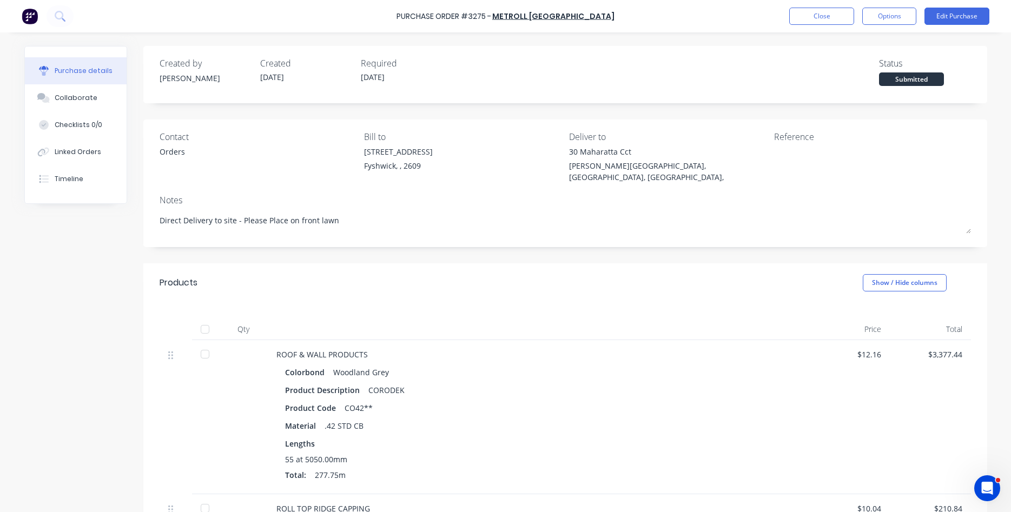
type textarea "x"
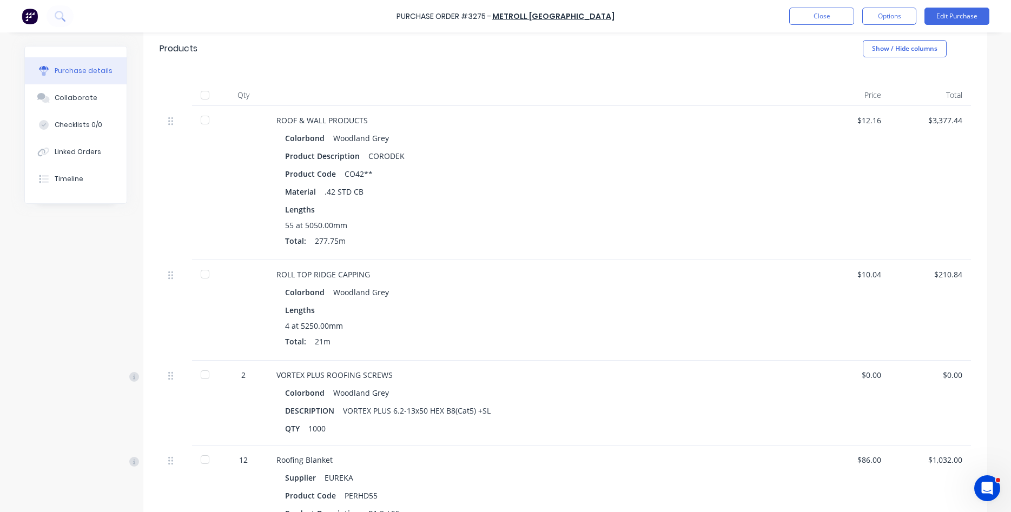
scroll to position [182, 0]
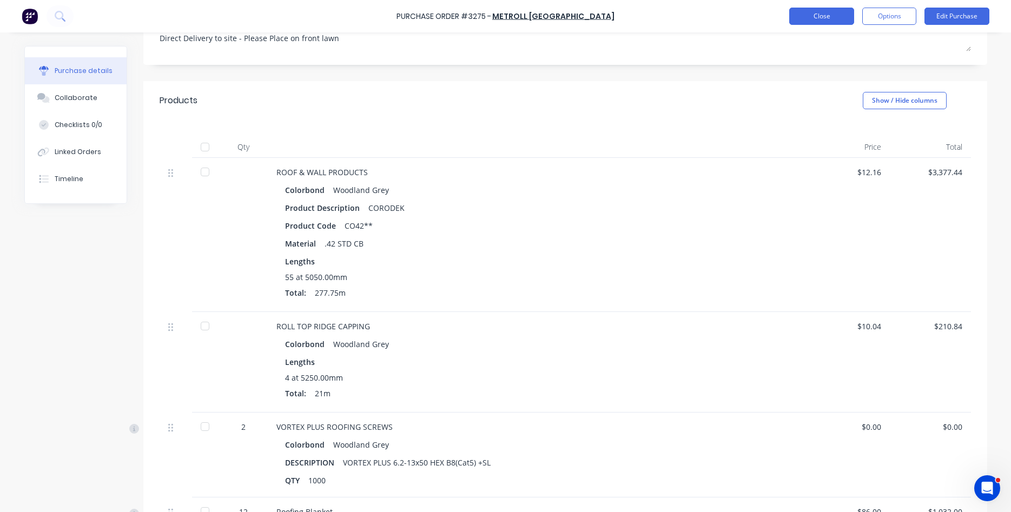
click at [825, 22] on button "Close" at bounding box center [821, 16] width 65 height 17
